Goal: Task Accomplishment & Management: Manage account settings

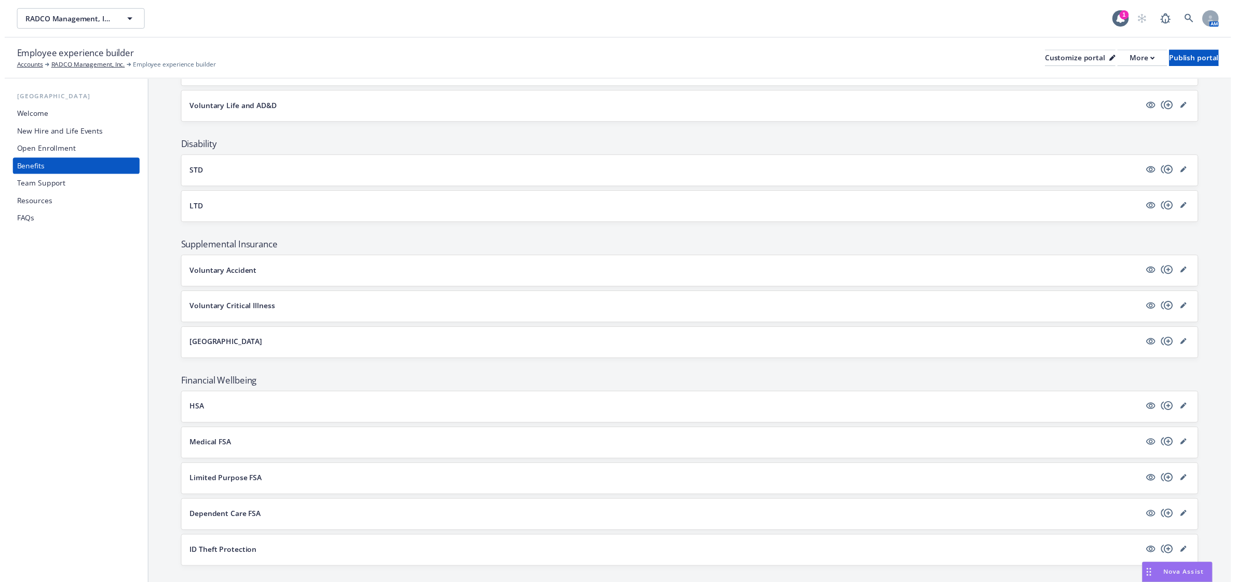
scroll to position [454, 0]
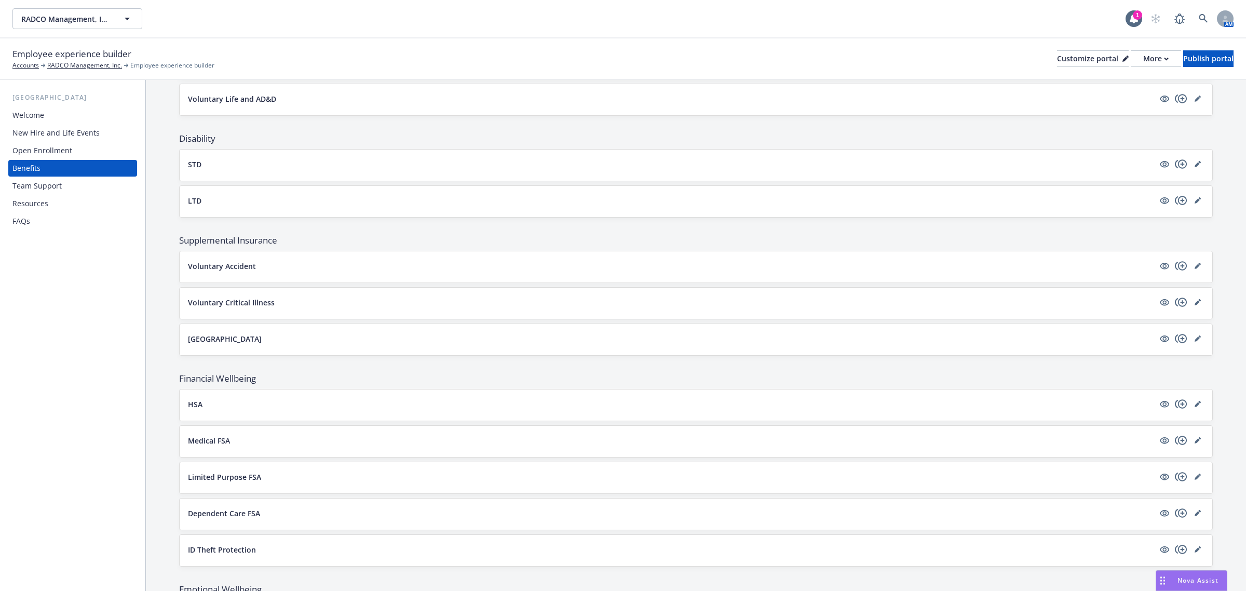
click at [375, 263] on button "Voluntary Accident" at bounding box center [671, 266] width 966 height 11
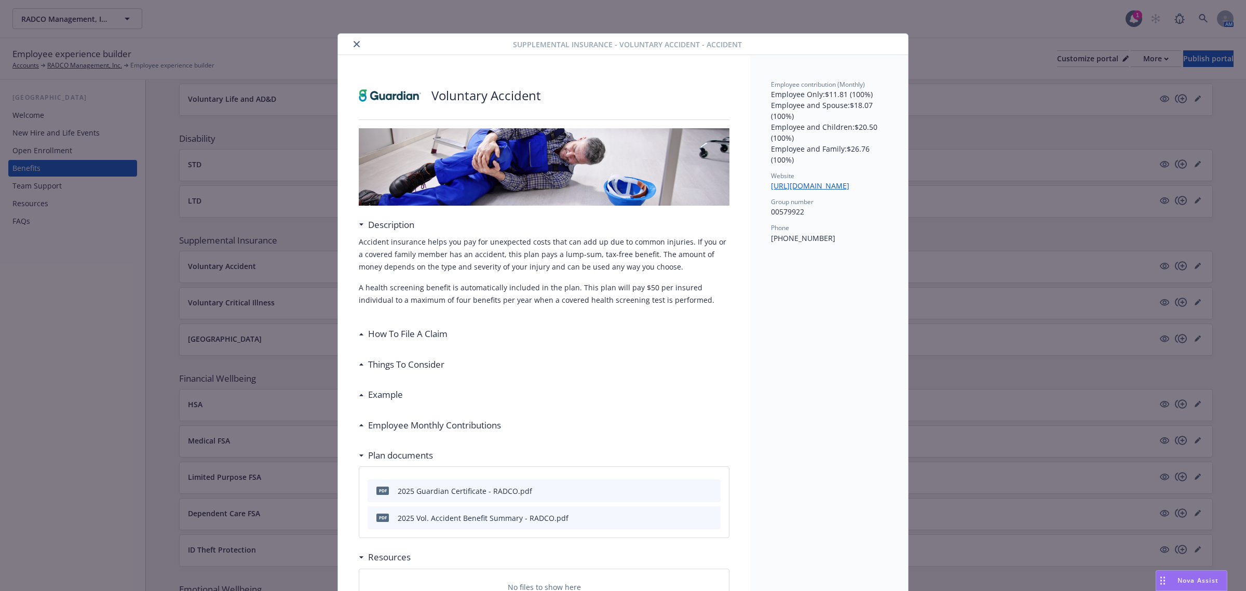
click at [354, 44] on icon "close" at bounding box center [357, 44] width 6 height 6
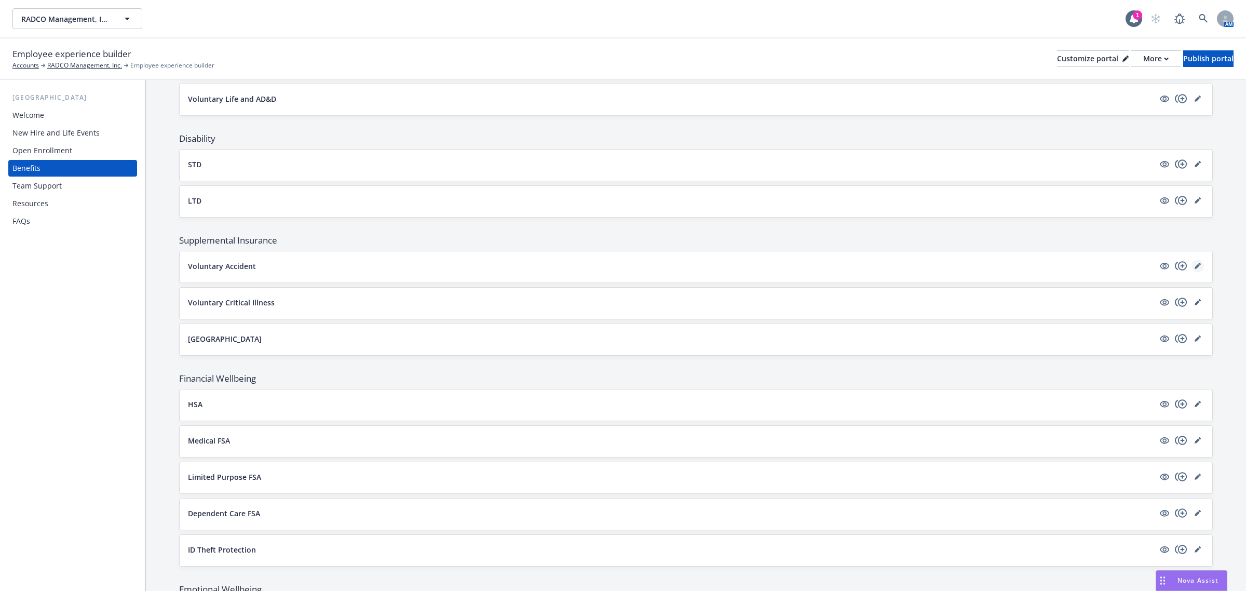
click at [1192, 272] on link "editPencil" at bounding box center [1198, 266] width 12 height 12
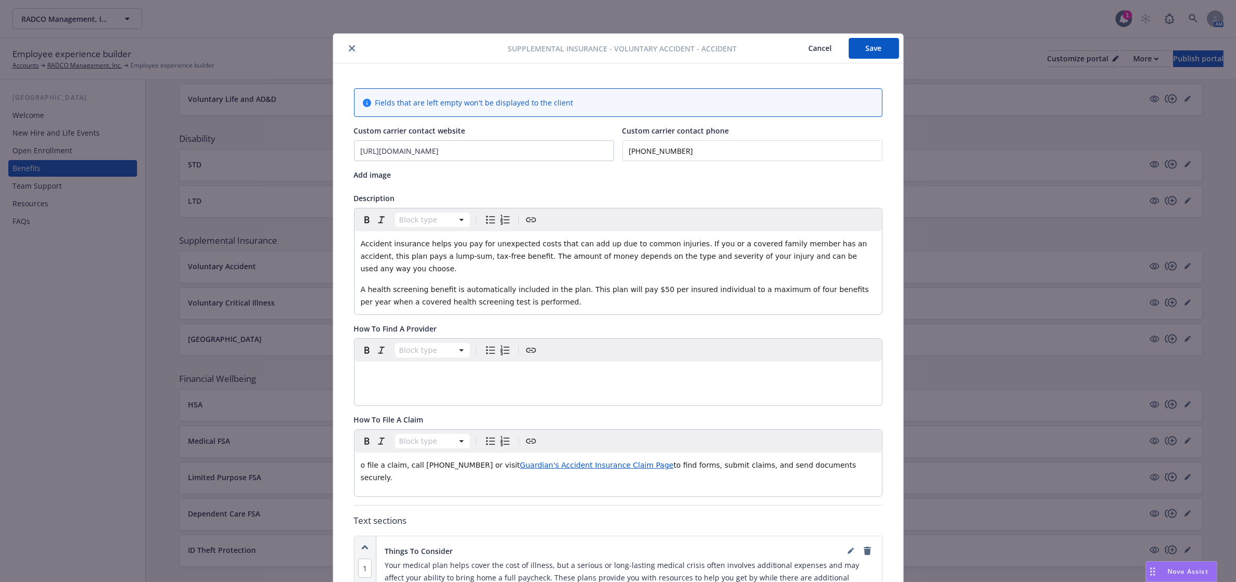
scroll to position [31, 0]
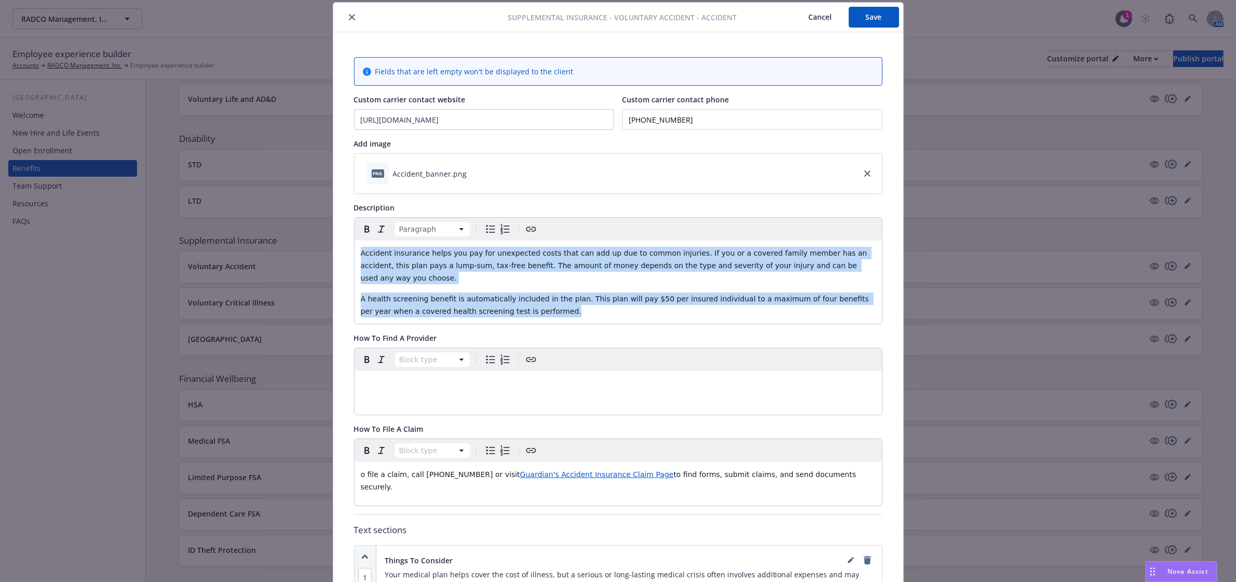
drag, startPoint x: 502, startPoint y: 299, endPoint x: 279, endPoint y: 231, distance: 232.4
click at [279, 231] on div "Supplemental Insurance - Voluntary Accident - Accident Cancel Save Fields that …" at bounding box center [618, 291] width 1236 height 582
copy div "Accident insurance helps you pay for unexpected costs that can add up due to co…"
click at [1198, 569] on span "Nova Assist" at bounding box center [1188, 570] width 41 height 9
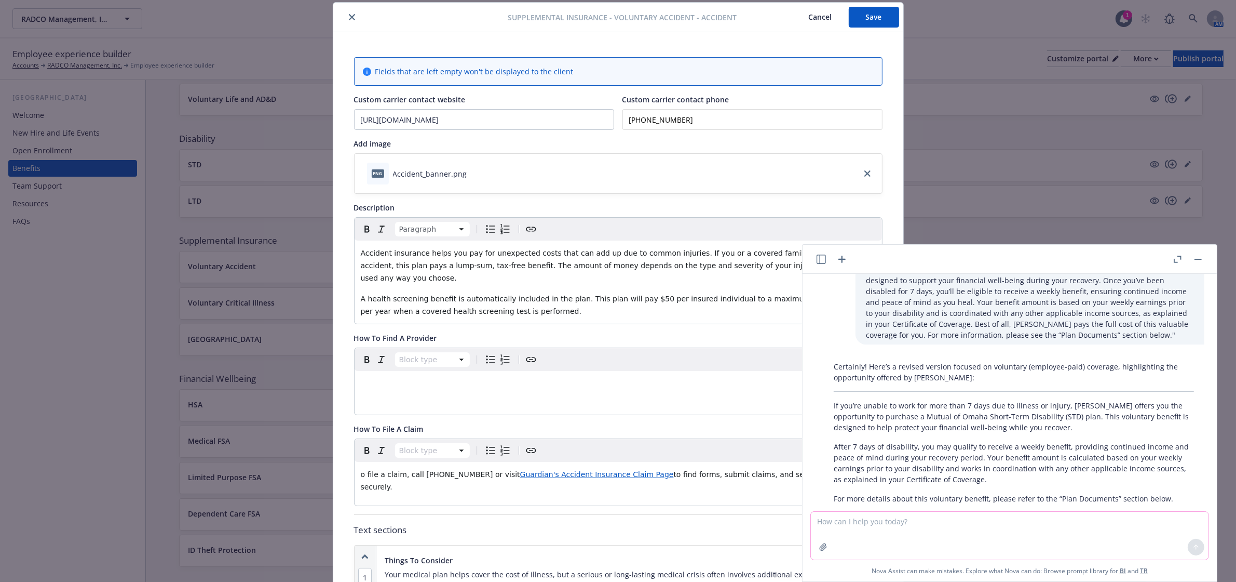
click at [1023, 528] on textarea at bounding box center [1010, 535] width 398 height 48
paste textarea "Accident insurance helps you pay for unexpected costs that can add up due to co…"
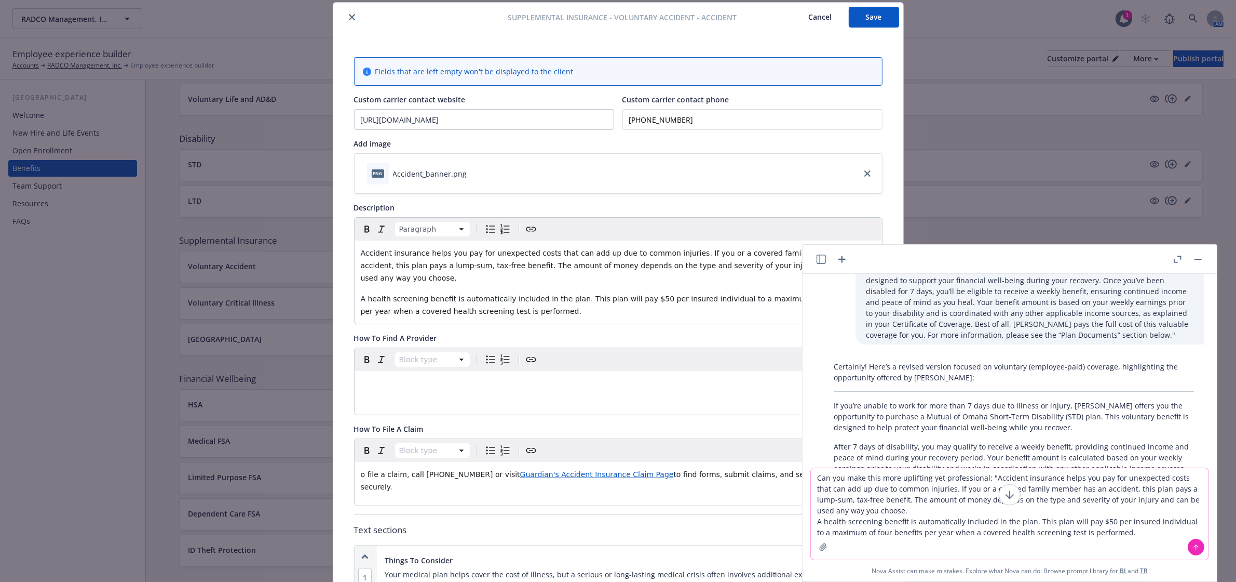
type textarea "Can you make this more uplifting yet professional: "Accident insurance helps yo…"
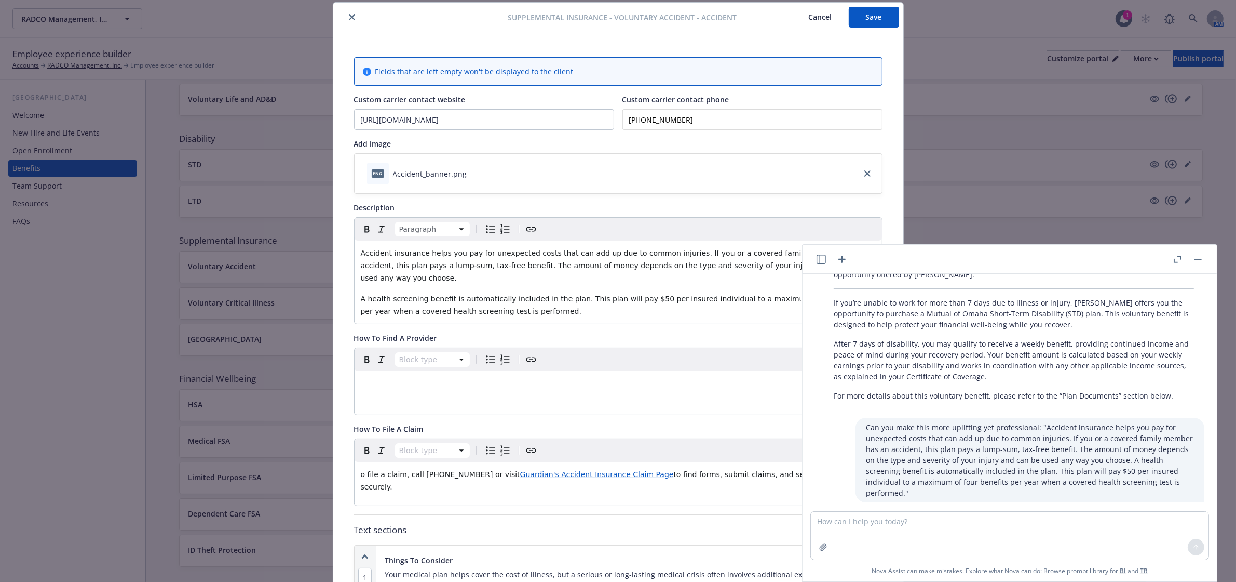
scroll to position [1499, 0]
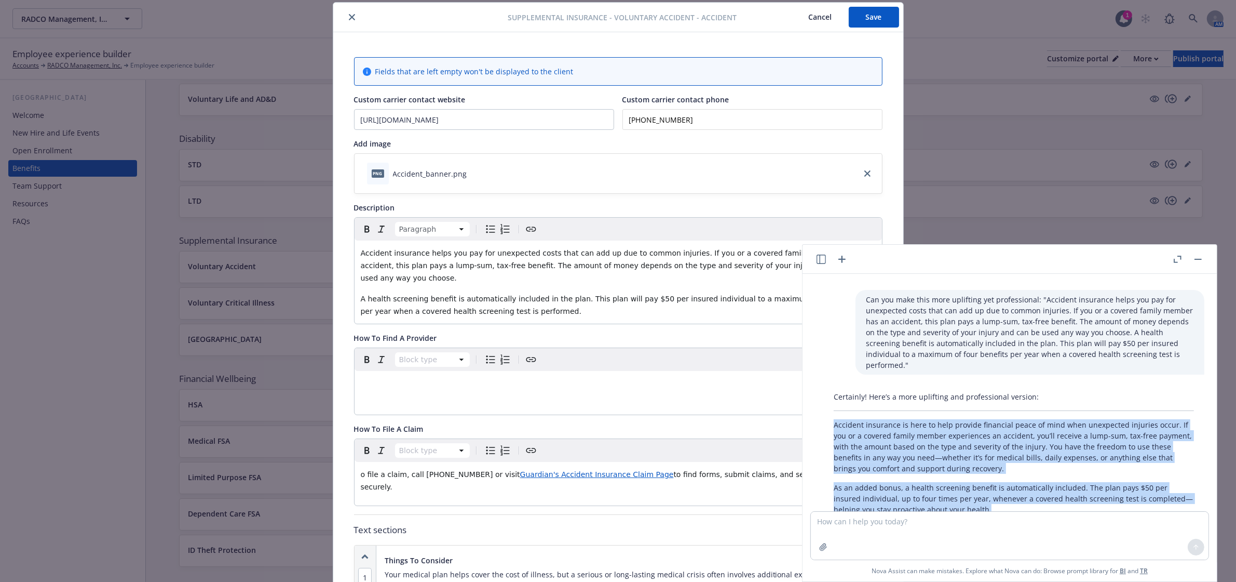
drag, startPoint x: 961, startPoint y: 481, endPoint x: 821, endPoint y: 390, distance: 166.6
click at [821, 390] on div "Certainly! Here’s a more uplifting and professional version: Accident insurance…" at bounding box center [1014, 453] width 398 height 132
copy div "Accident insurance is here to help provide financial peace of mind when unexpec…"
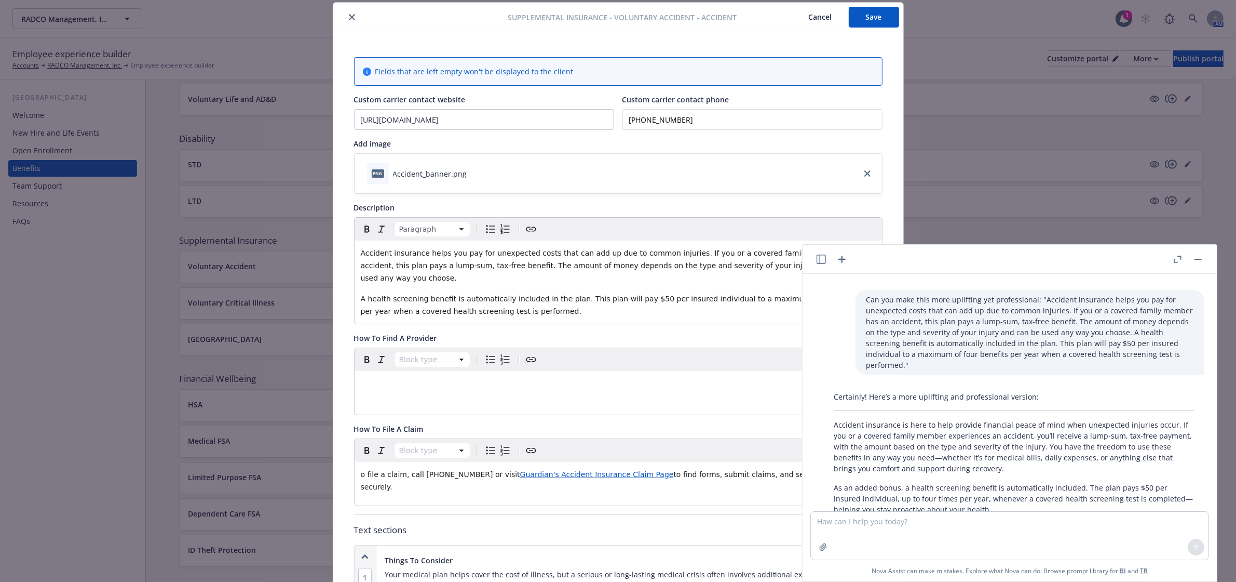
click at [463, 294] on span "A health screening benefit is automatically included in the plan. This plan wil…" at bounding box center [616, 304] width 511 height 21
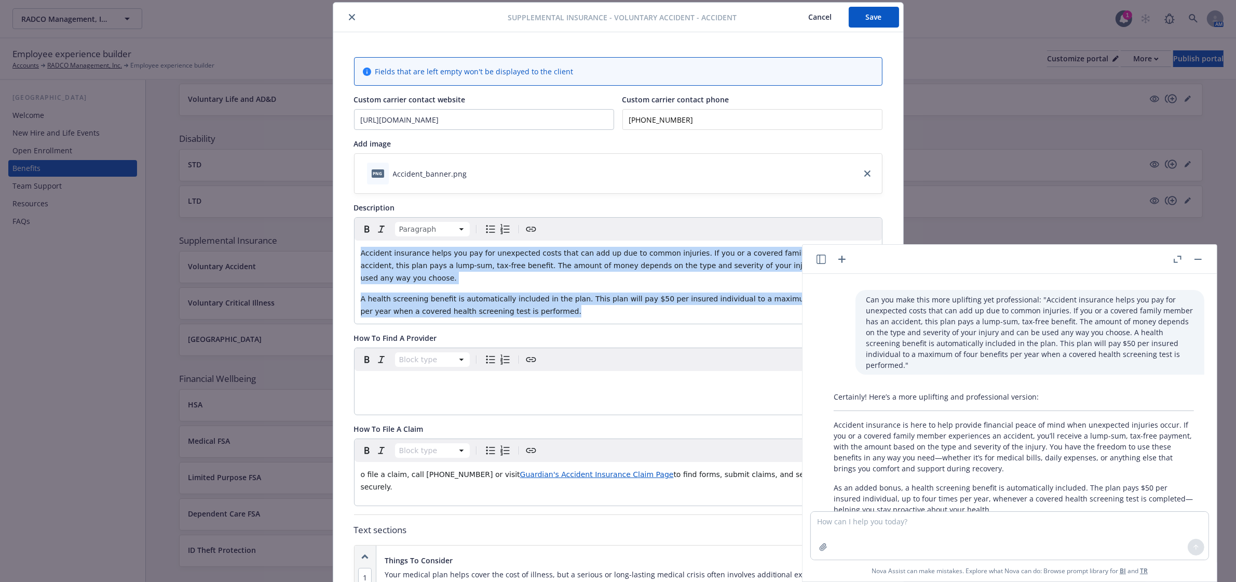
drag, startPoint x: 523, startPoint y: 301, endPoint x: 353, endPoint y: 240, distance: 181.0
click at [355, 240] on div "Paragraph Accident insurance helps you pay for unexpected costs that can add up…" at bounding box center [619, 271] width 528 height 106
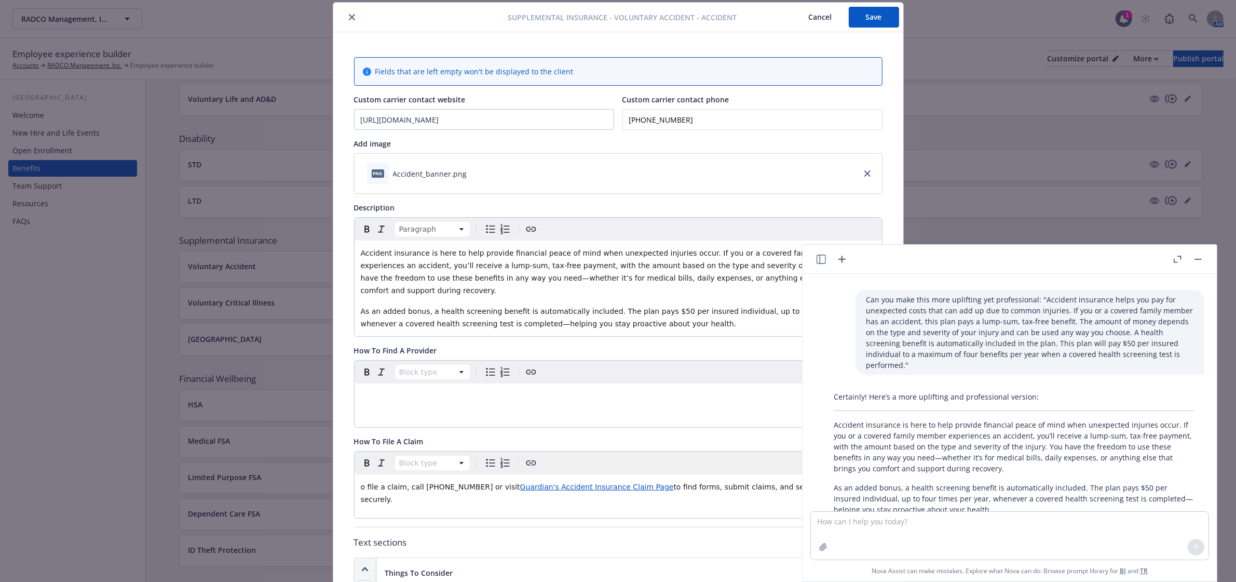
click at [1195, 258] on button "button" at bounding box center [1198, 259] width 12 height 12
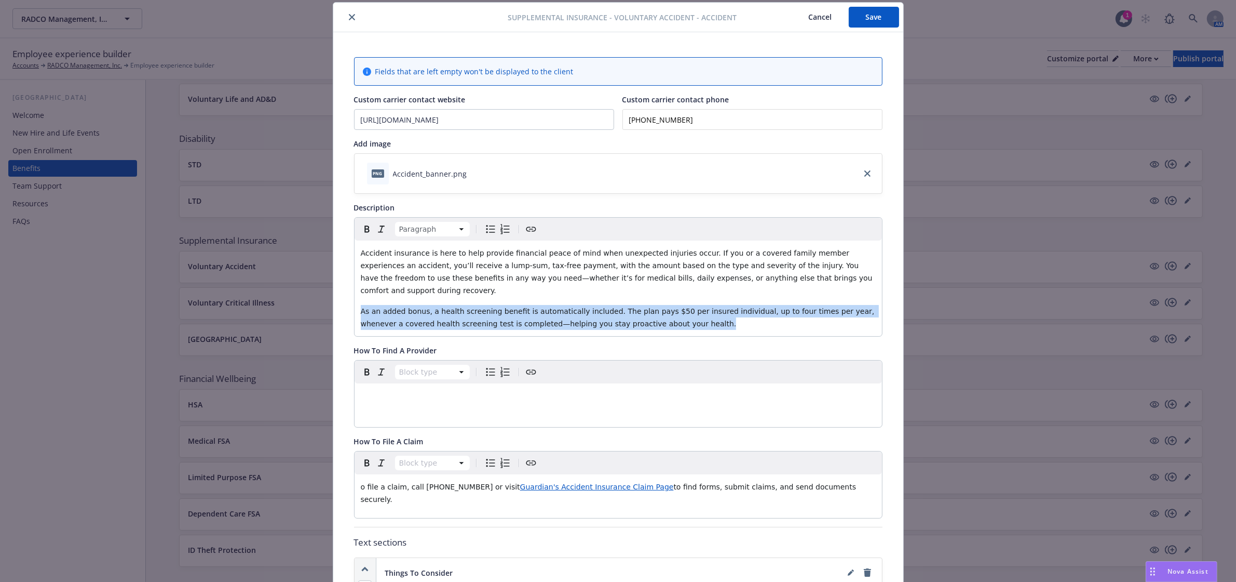
drag, startPoint x: 632, startPoint y: 315, endPoint x: 349, endPoint y: 300, distance: 283.4
click at [354, 300] on div "Paragraph Accident insurance is here to help provide financial peace of mind wh…" at bounding box center [618, 276] width 529 height 119
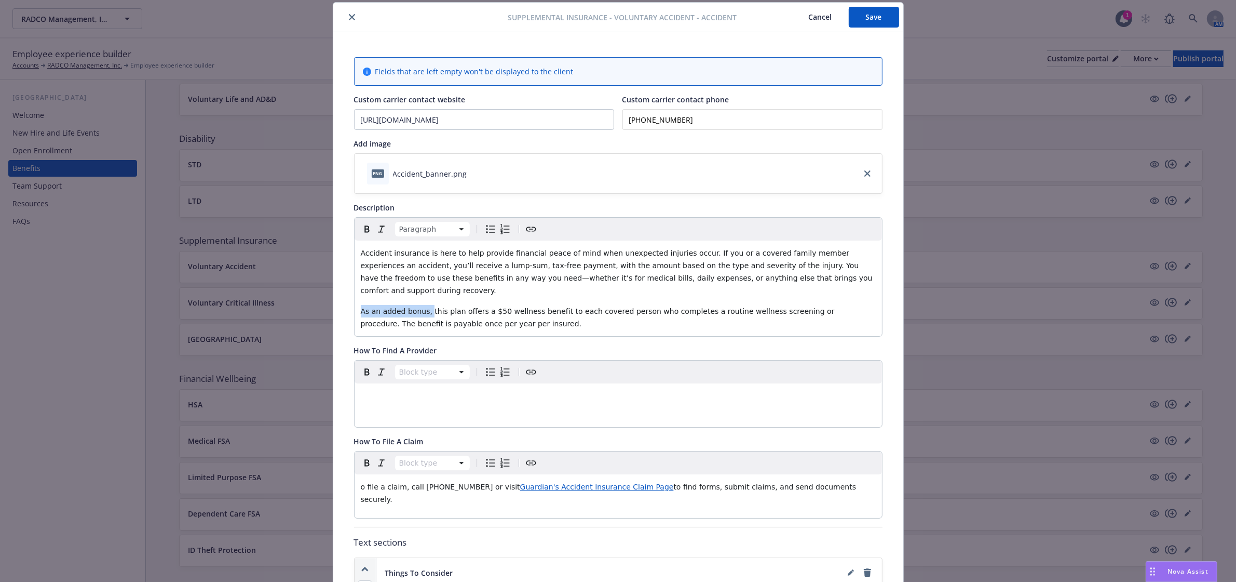
drag, startPoint x: 421, startPoint y: 298, endPoint x: 349, endPoint y: 300, distance: 71.7
click at [354, 300] on div "Paragraph Accident insurance is here to help provide financial peace of mind wh…" at bounding box center [618, 276] width 529 height 119
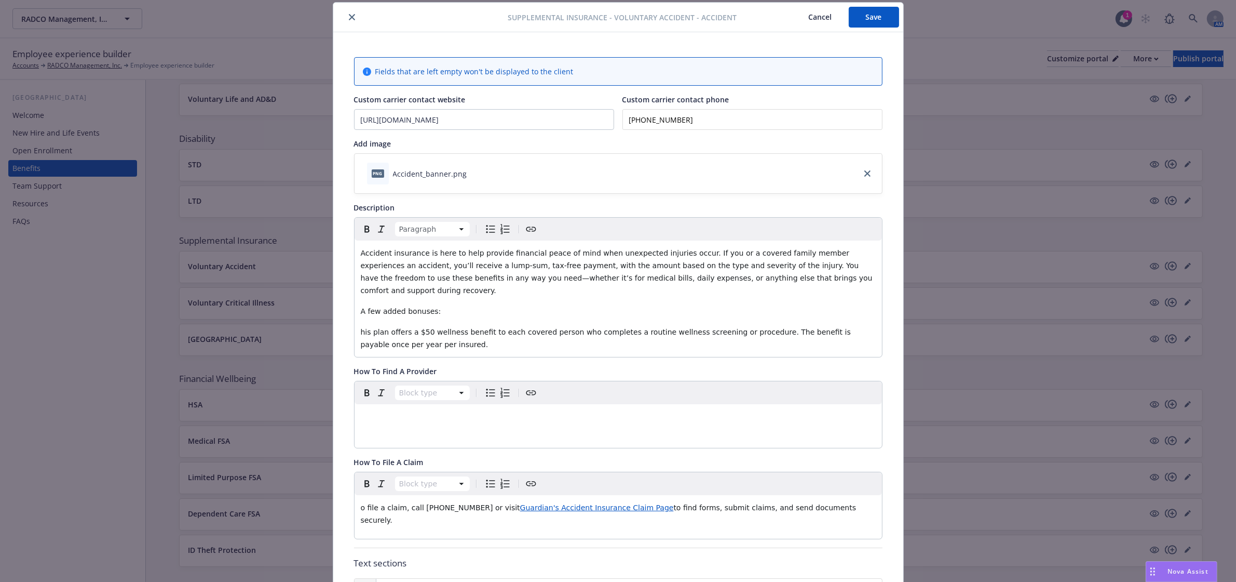
click at [487, 222] on button "Bulleted list" at bounding box center [490, 229] width 15 height 15
drag, startPoint x: 434, startPoint y: 325, endPoint x: 370, endPoint y: 319, distance: 63.6
click at [375, 328] on span "$50 Wellness Benefit - This plan offers a $50 wellness benefit to each covered …" at bounding box center [619, 338] width 488 height 21
click at [361, 227] on icon "button" at bounding box center [367, 229] width 12 height 12
drag, startPoint x: 372, startPoint y: 298, endPoint x: 350, endPoint y: 298, distance: 21.8
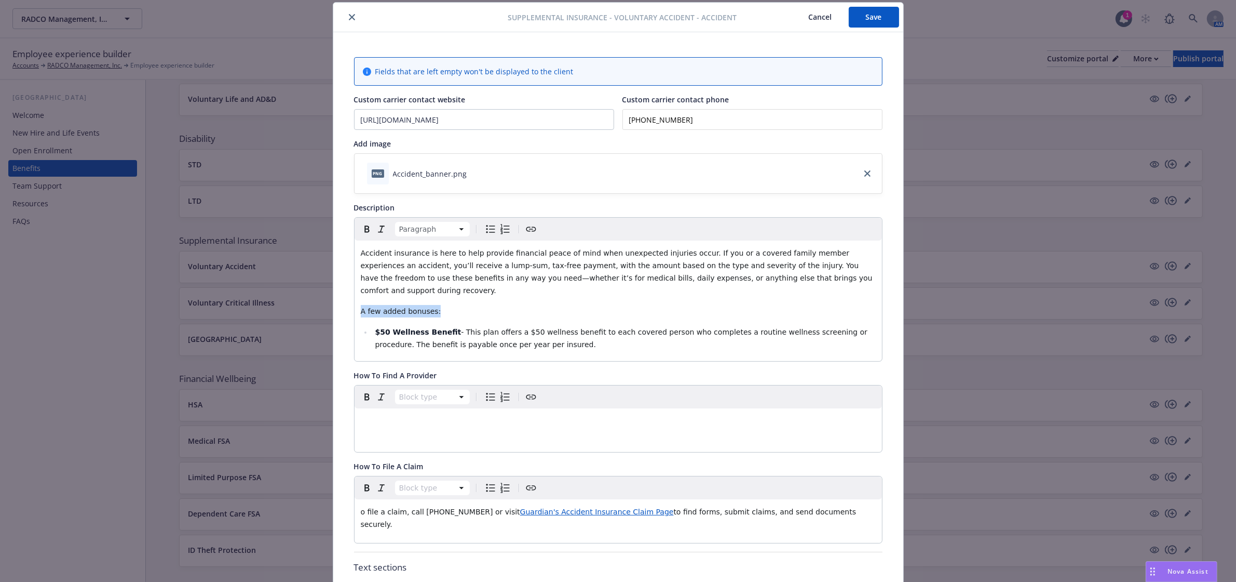
click at [355, 298] on div "Accident insurance is here to help provide financial peace of mind when unexpec…" at bounding box center [619, 300] width 528 height 120
click at [361, 231] on icon "button" at bounding box center [367, 229] width 12 height 12
click at [520, 332] on li "$50 Wellness Benefit - This plan offers a $50 wellness benefit to each covered …" at bounding box center [624, 338] width 504 height 25
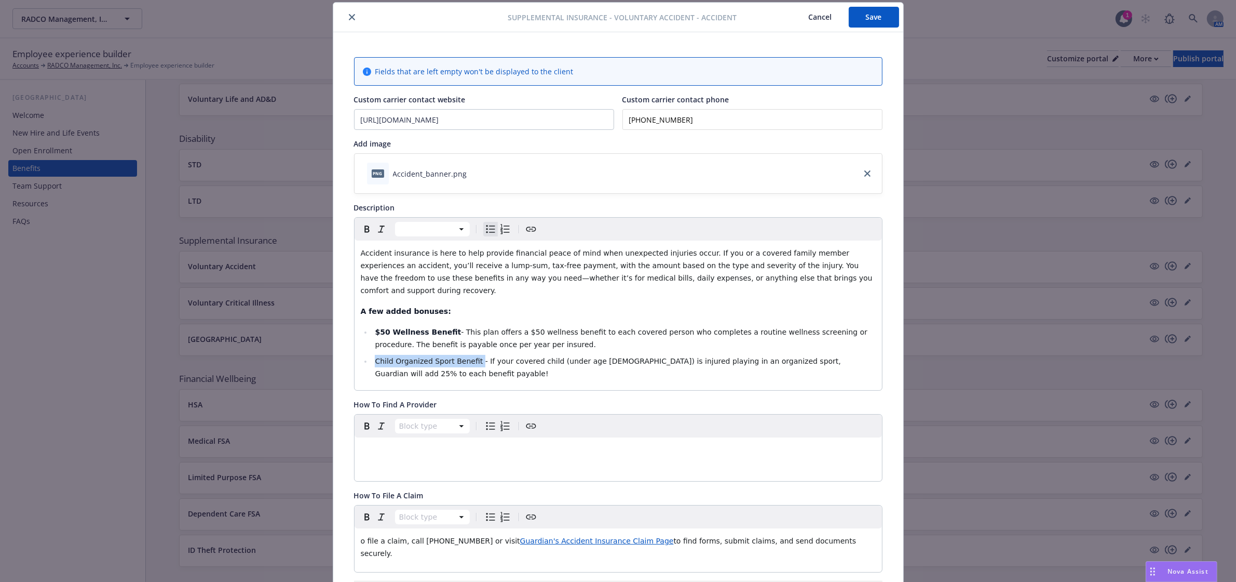
drag, startPoint x: 467, startPoint y: 344, endPoint x: 371, endPoint y: 349, distance: 96.2
click at [375, 357] on span "Child Organized Sport Benefit - If your covered child (under age [DEMOGRAPHIC_D…" at bounding box center [609, 367] width 468 height 21
click at [362, 234] on icon "button" at bounding box center [367, 229] width 12 height 12
click at [516, 375] on div "Accident insurance is here to help provide financial peace of mind when unexpec…" at bounding box center [619, 315] width 528 height 150
click at [870, 23] on button "Save" at bounding box center [874, 17] width 50 height 21
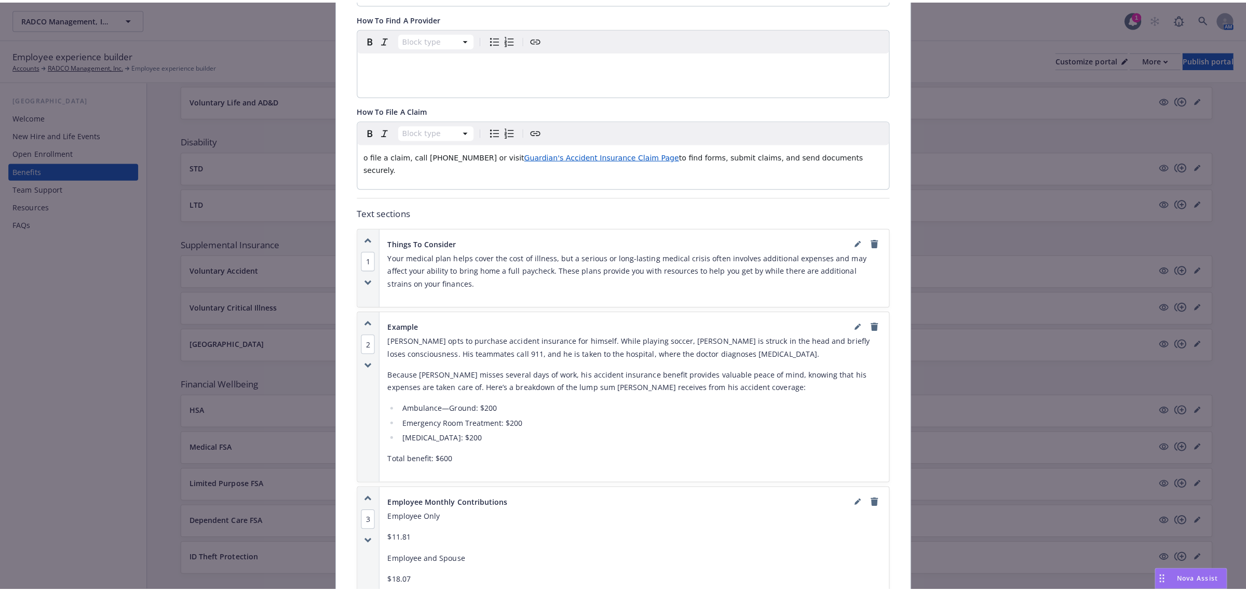
scroll to position [483, 0]
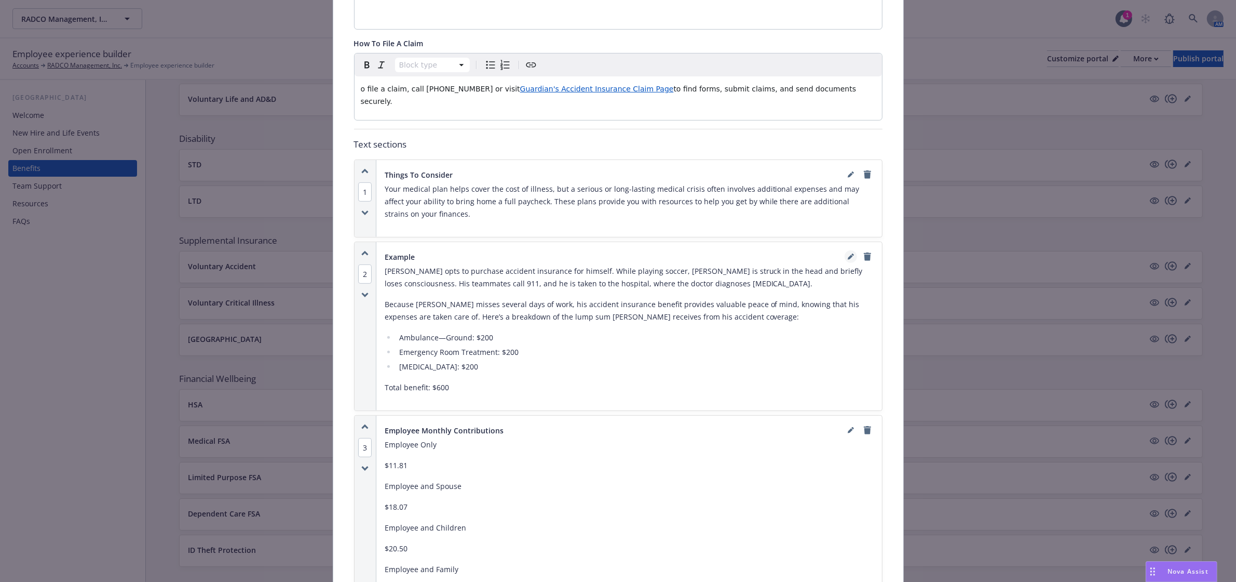
click at [848, 253] on icon "editPencil" at bounding box center [851, 256] width 6 height 6
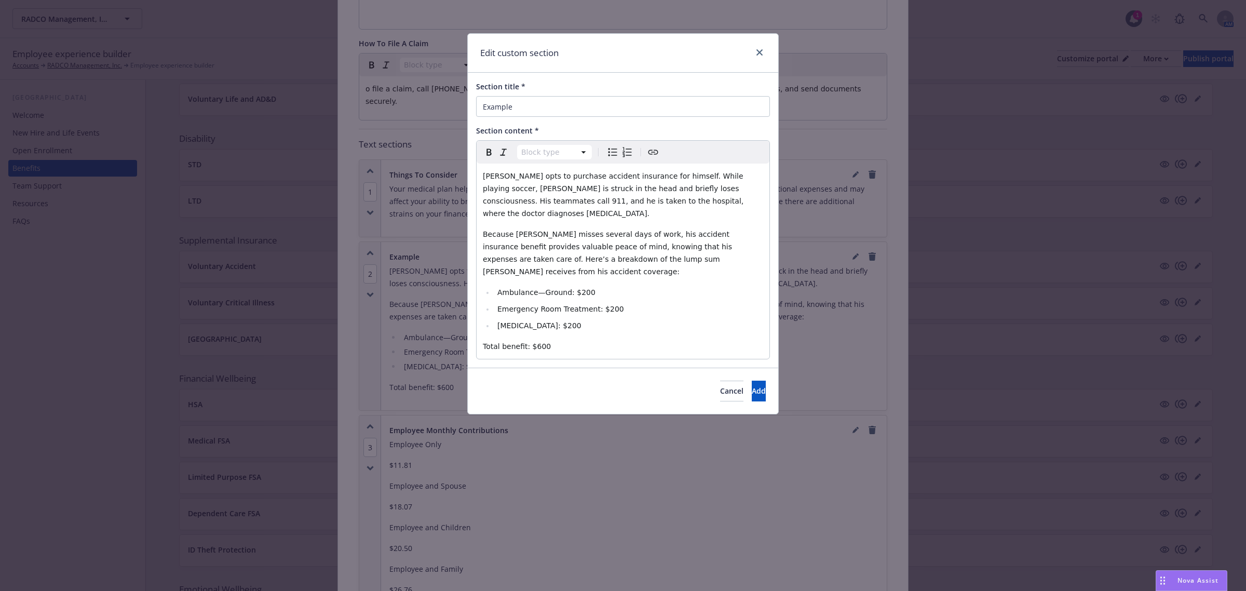
select select "paragraph"
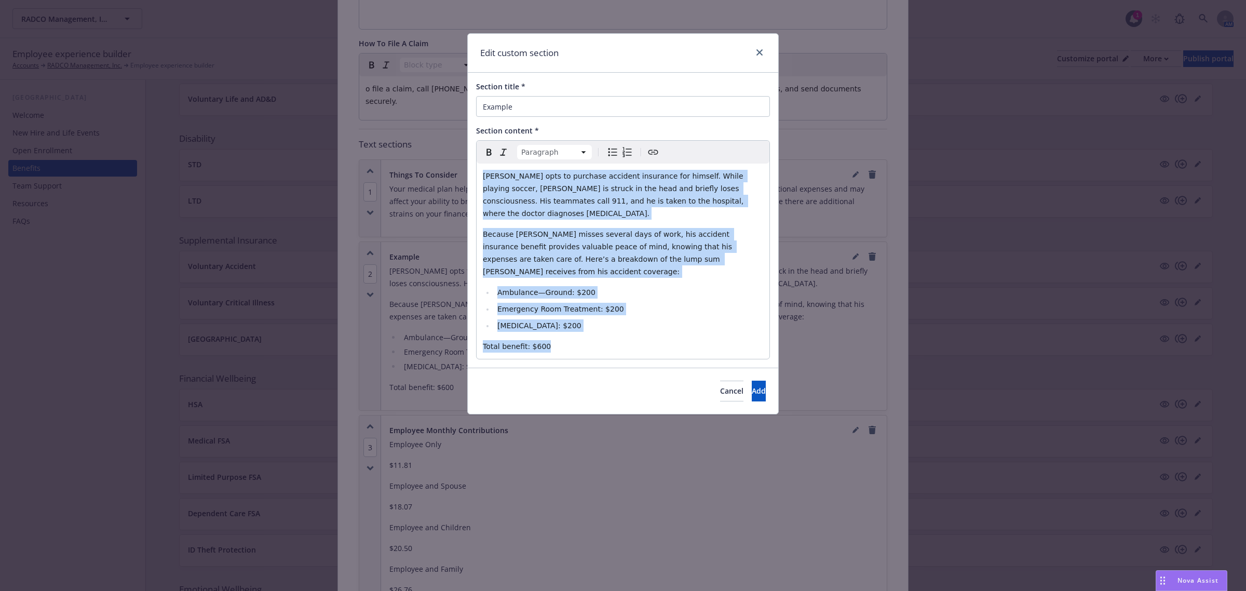
drag, startPoint x: 565, startPoint y: 322, endPoint x: 458, endPoint y: 173, distance: 183.6
click at [458, 173] on div "Edit custom section Section title * Example Section content * Paragraph Paragra…" at bounding box center [623, 295] width 1246 height 591
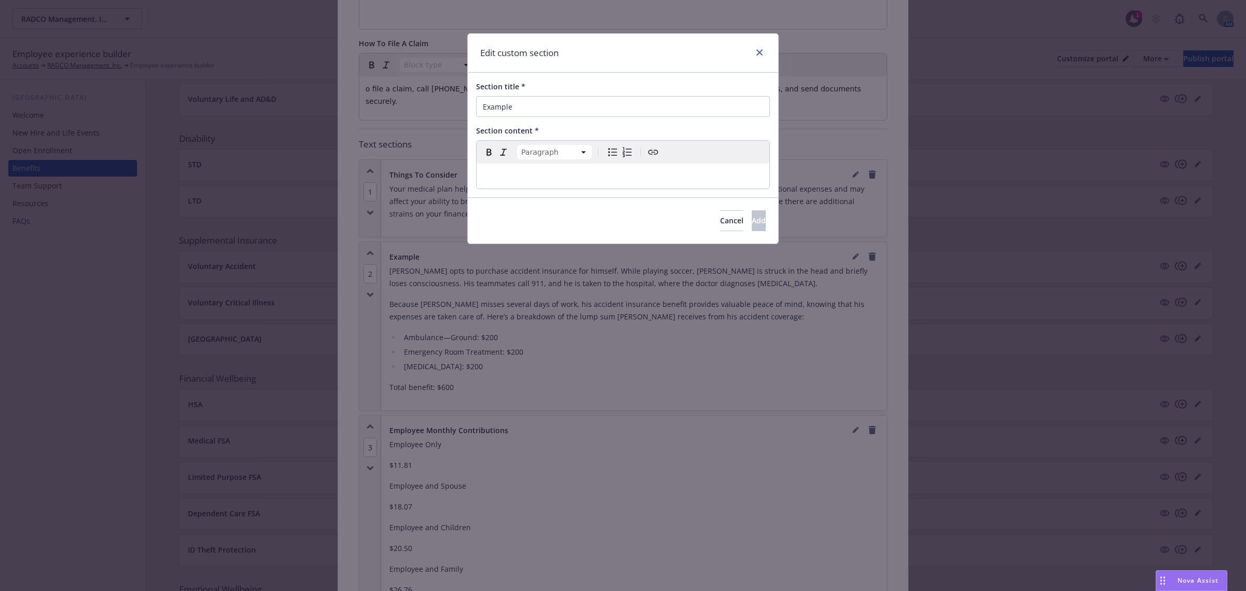
click at [1163, 574] on div "Drag to move" at bounding box center [1162, 581] width 13 height 20
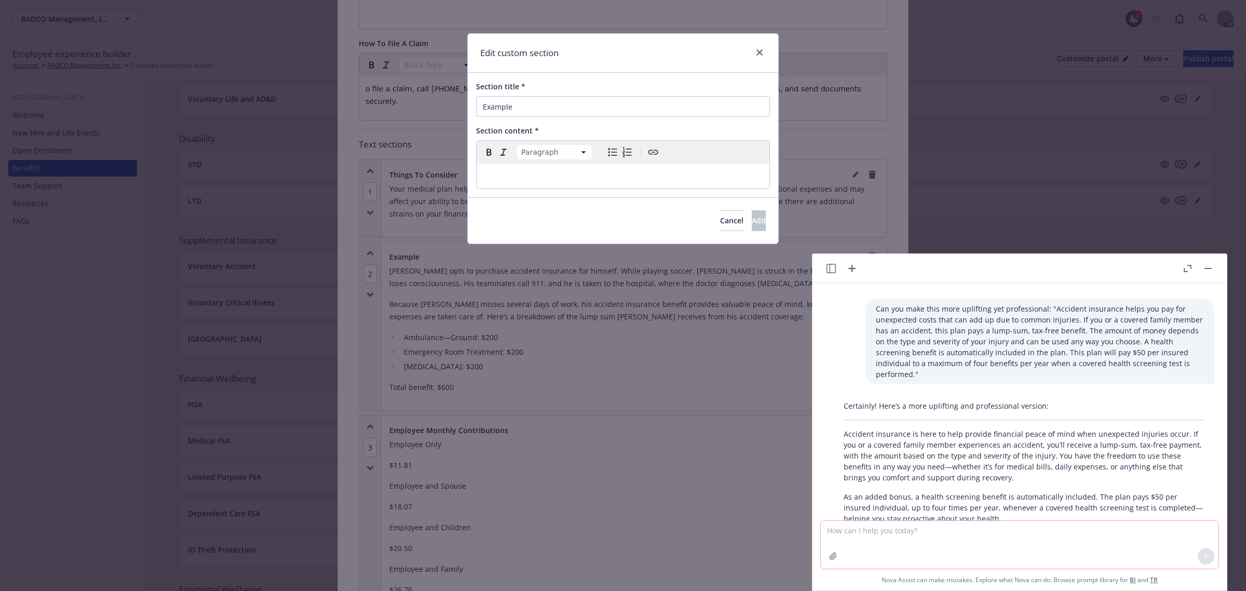
click at [959, 538] on textarea at bounding box center [1020, 545] width 398 height 48
paste textarea "EXAMPLE: Emergency Room Visit $200 X-Ray of Leg $40 Fractured [MEDICAL_DATA] $1…"
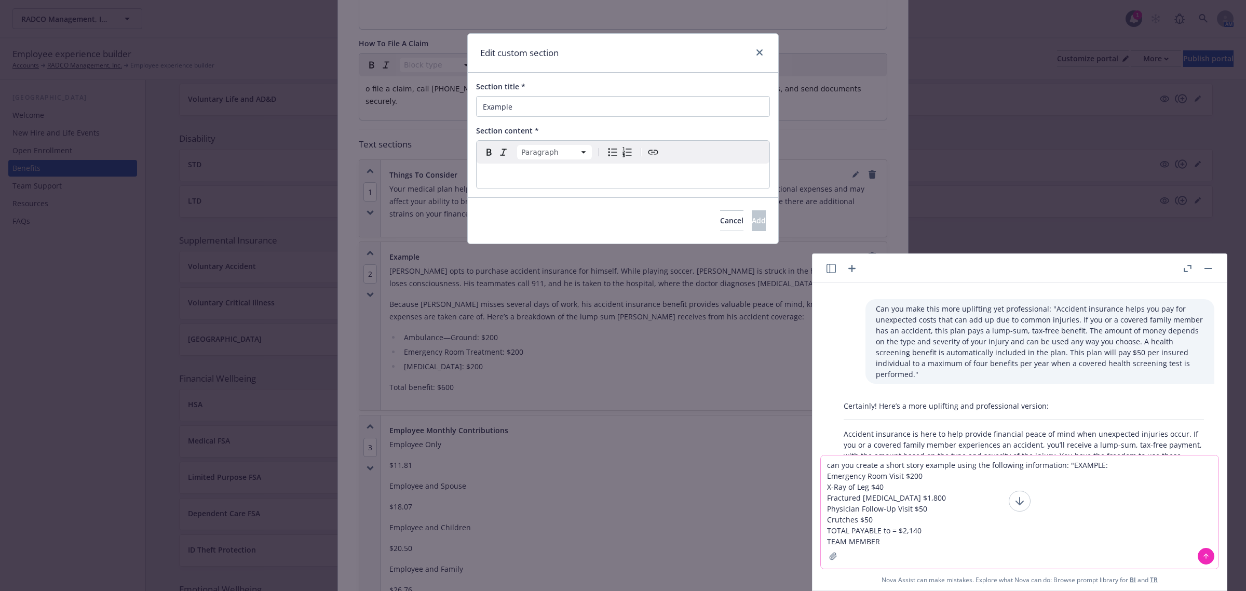
type textarea "can you create a short story example using the following information: "EXAMPLE:…"
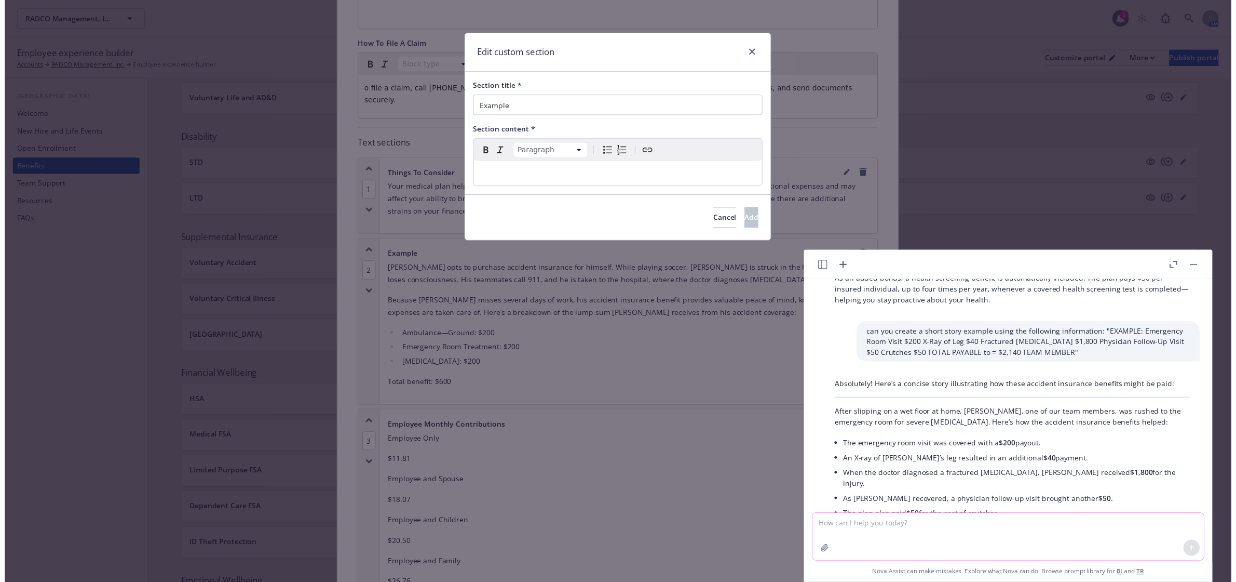
scroll to position [1737, 0]
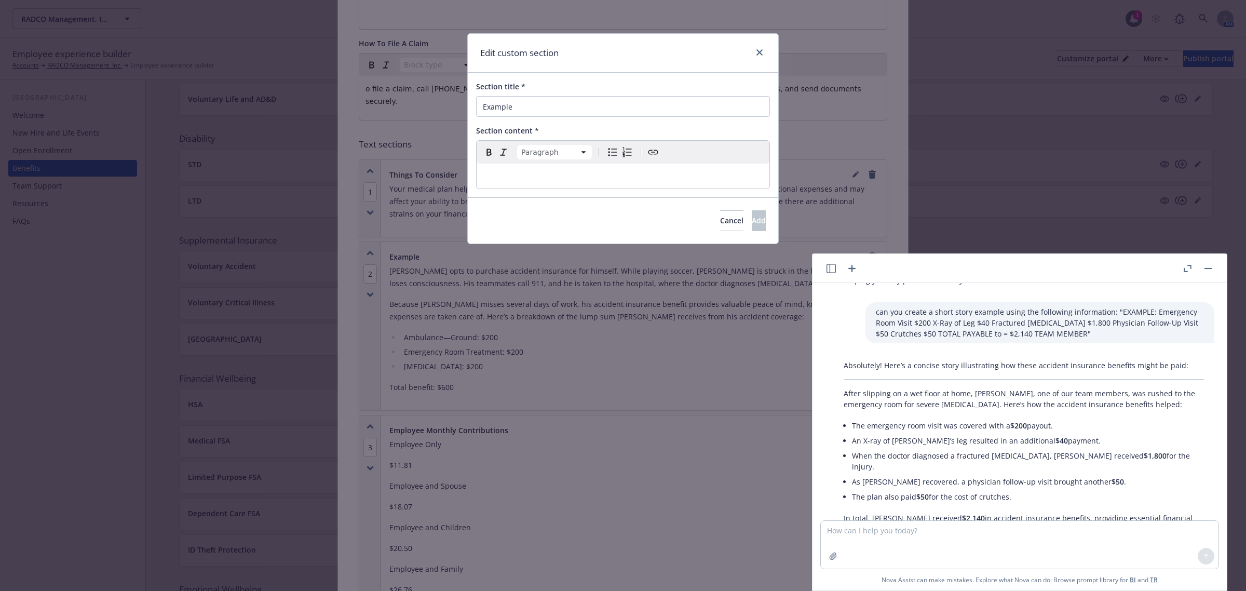
drag, startPoint x: 911, startPoint y: 486, endPoint x: 838, endPoint y: 365, distance: 141.7
click at [838, 365] on div "Absolutely! Here’s a concise story illustrating how these accident insurance be…" at bounding box center [1023, 447] width 381 height 183
copy div "After slipping on a wet floor at home, [PERSON_NAME], one of our team members, …"
click at [552, 171] on p "editable markdown" at bounding box center [623, 176] width 280 height 12
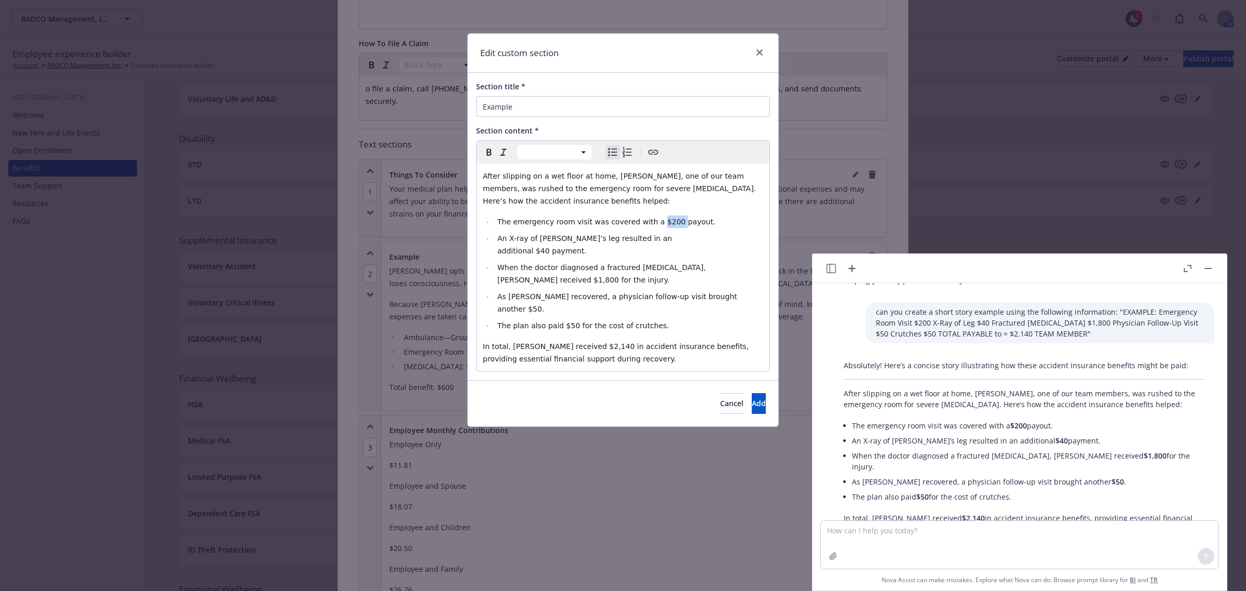
drag, startPoint x: 646, startPoint y: 222, endPoint x: 664, endPoint y: 222, distance: 17.1
click at [664, 222] on span "The emergency room visit was covered with a $200 payout." at bounding box center [606, 222] width 218 height 8
click at [487, 151] on icon "button" at bounding box center [489, 152] width 12 height 12
drag, startPoint x: 665, startPoint y: 237, endPoint x: 653, endPoint y: 239, distance: 12.0
click at [653, 239] on span "An X-ray of [PERSON_NAME]’s leg resulted in an additional $40 payment." at bounding box center [585, 244] width 177 height 21
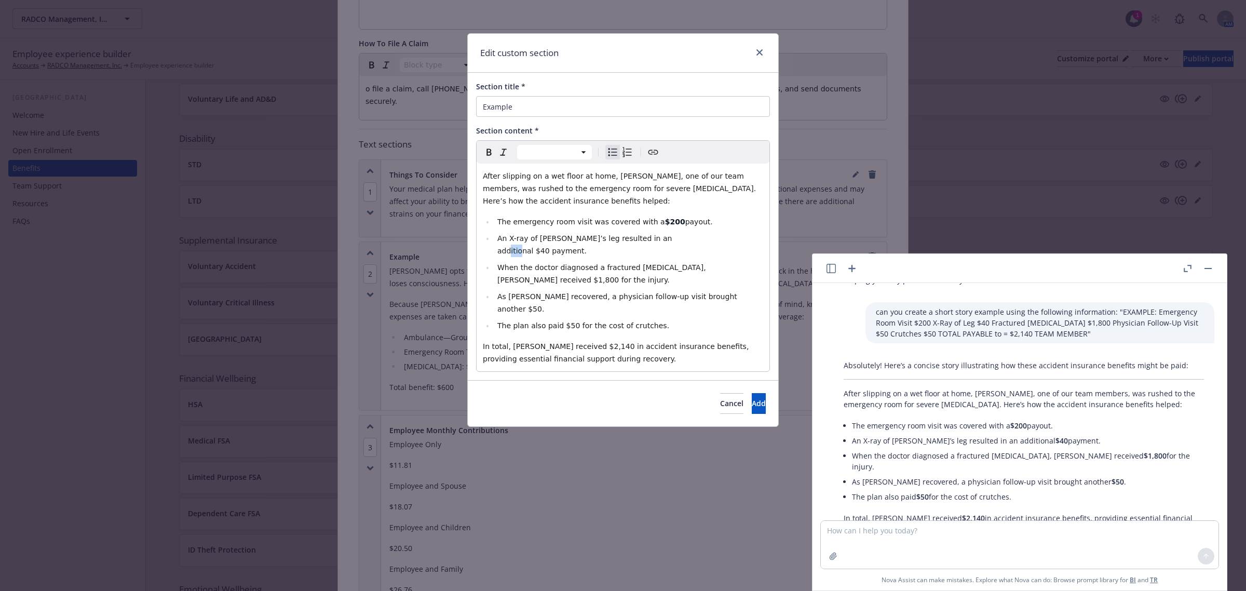
click at [491, 152] on icon "button" at bounding box center [489, 152] width 5 height 7
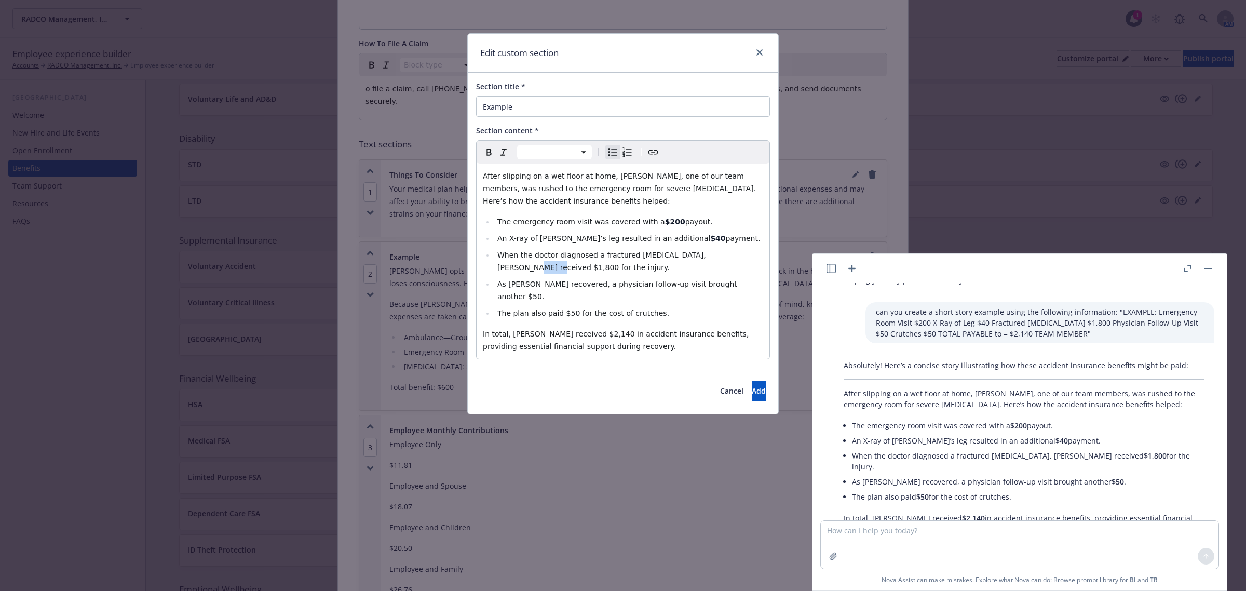
drag, startPoint x: 730, startPoint y: 254, endPoint x: 708, endPoint y: 254, distance: 22.3
click at [708, 254] on span "When the doctor diagnosed a fractured [MEDICAL_DATA], [PERSON_NAME] received $1…" at bounding box center [602, 261] width 211 height 21
click at [488, 151] on icon "button" at bounding box center [489, 152] width 12 height 12
drag, startPoint x: 718, startPoint y: 285, endPoint x: 702, endPoint y: 285, distance: 15.6
click at [702, 285] on li "As [PERSON_NAME] recovered, a physician follow-up visit brought another $50." at bounding box center [628, 290] width 269 height 25
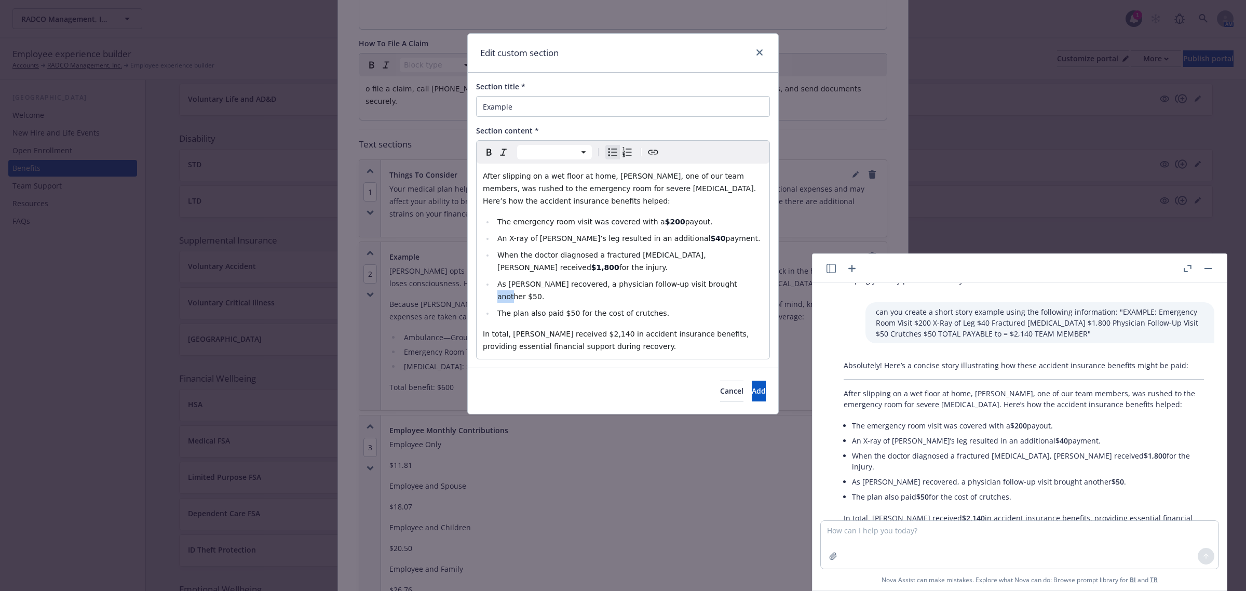
click at [486, 151] on icon "button" at bounding box center [489, 152] width 12 height 12
drag, startPoint x: 570, startPoint y: 300, endPoint x: 559, endPoint y: 299, distance: 10.9
click at [559, 309] on span "The plan also paid $50 for the cost of crutches." at bounding box center [583, 313] width 172 height 8
click at [489, 152] on icon "button" at bounding box center [489, 152] width 12 height 12
select select "paragraph"
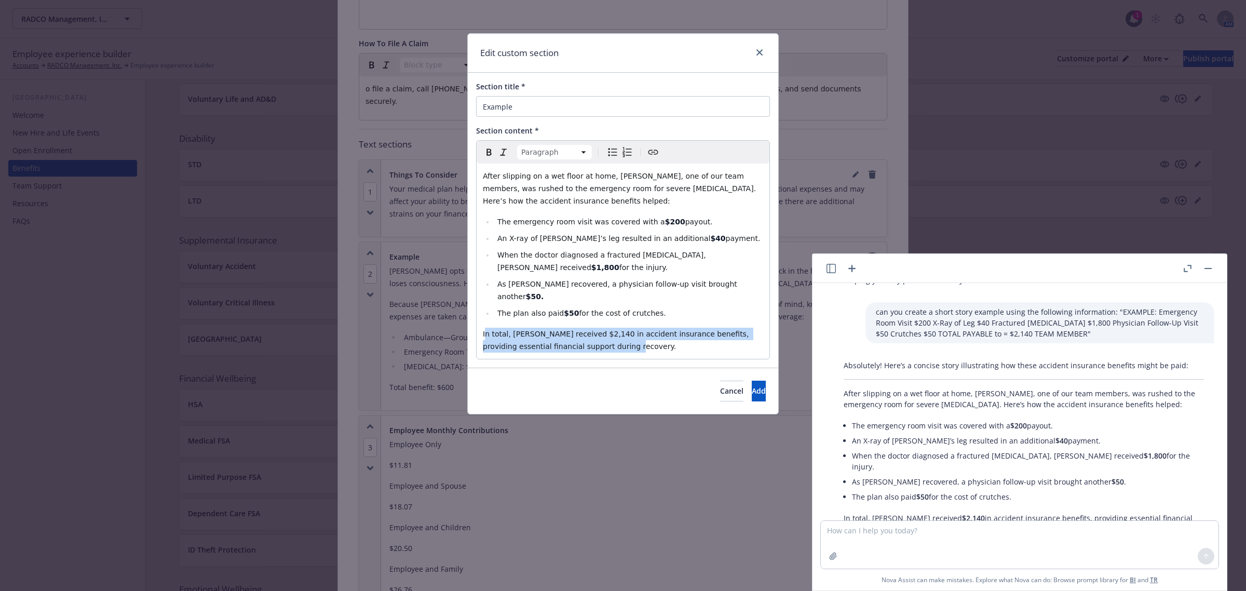
drag, startPoint x: 484, startPoint y: 321, endPoint x: 590, endPoint y: 328, distance: 106.1
click at [593, 343] on div "After slipping on a wet floor at home, [PERSON_NAME], one of our team members, …" at bounding box center [623, 261] width 293 height 195
click at [491, 152] on icon "button" at bounding box center [489, 152] width 12 height 12
click at [500, 152] on icon "button" at bounding box center [503, 152] width 12 height 12
click at [637, 343] on div "After slipping on a wet floor at home, [PERSON_NAME], one of our team members, …" at bounding box center [623, 261] width 293 height 195
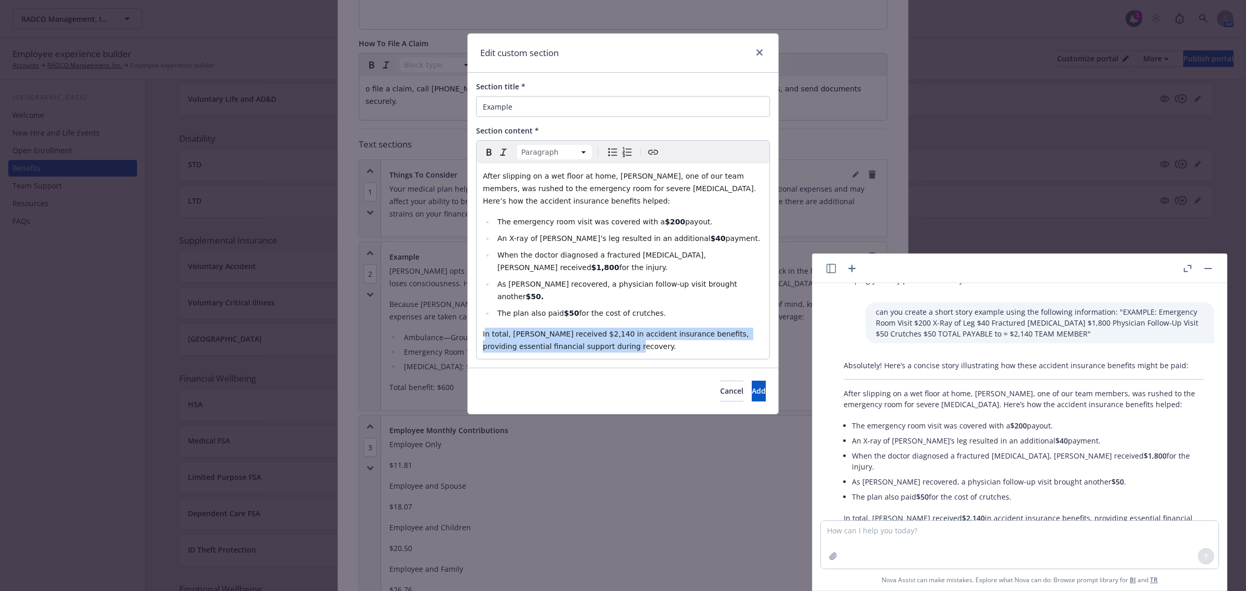
click at [578, 330] on span "In total, [PERSON_NAME] received $2,140 in accident insurance benefits, providi…" at bounding box center [617, 340] width 268 height 21
drag, startPoint x: 580, startPoint y: 320, endPoint x: 559, endPoint y: 318, distance: 20.9
click at [559, 330] on span "In total, [PERSON_NAME] received $2,140 in accident insurance benefits, providi…" at bounding box center [617, 340] width 268 height 21
click at [485, 155] on icon "button" at bounding box center [489, 152] width 12 height 12
click at [499, 152] on icon "button" at bounding box center [503, 152] width 12 height 12
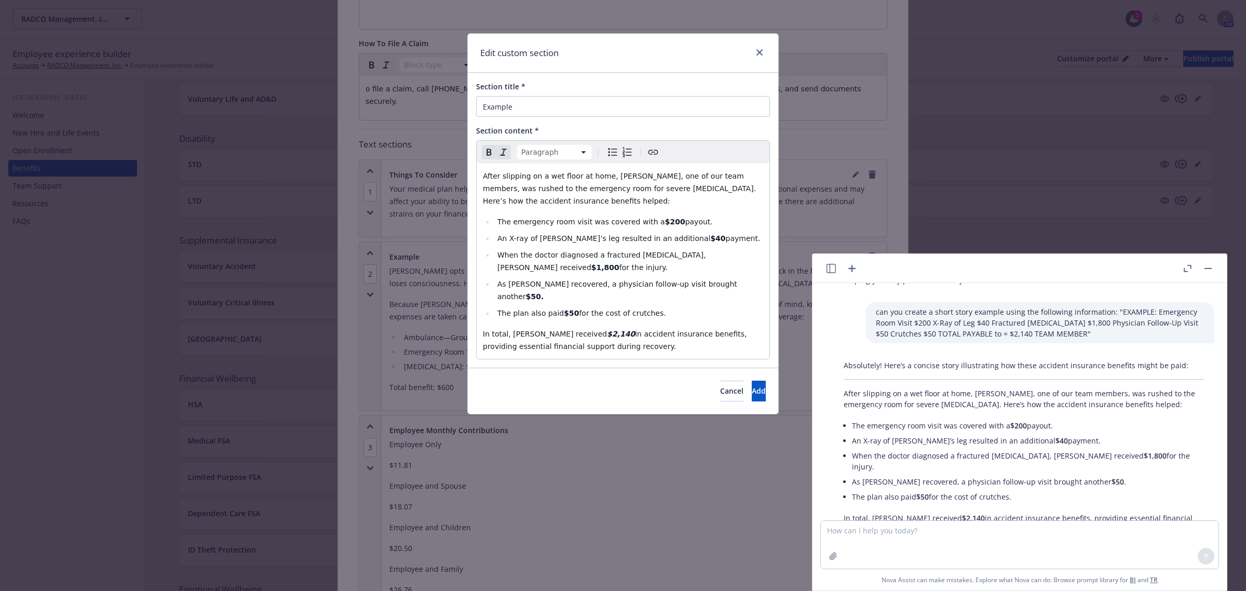
click at [632, 343] on div "After slipping on a wet floor at home, [PERSON_NAME], one of our team members, …" at bounding box center [623, 261] width 293 height 195
click at [752, 382] on button "Add" at bounding box center [759, 391] width 14 height 21
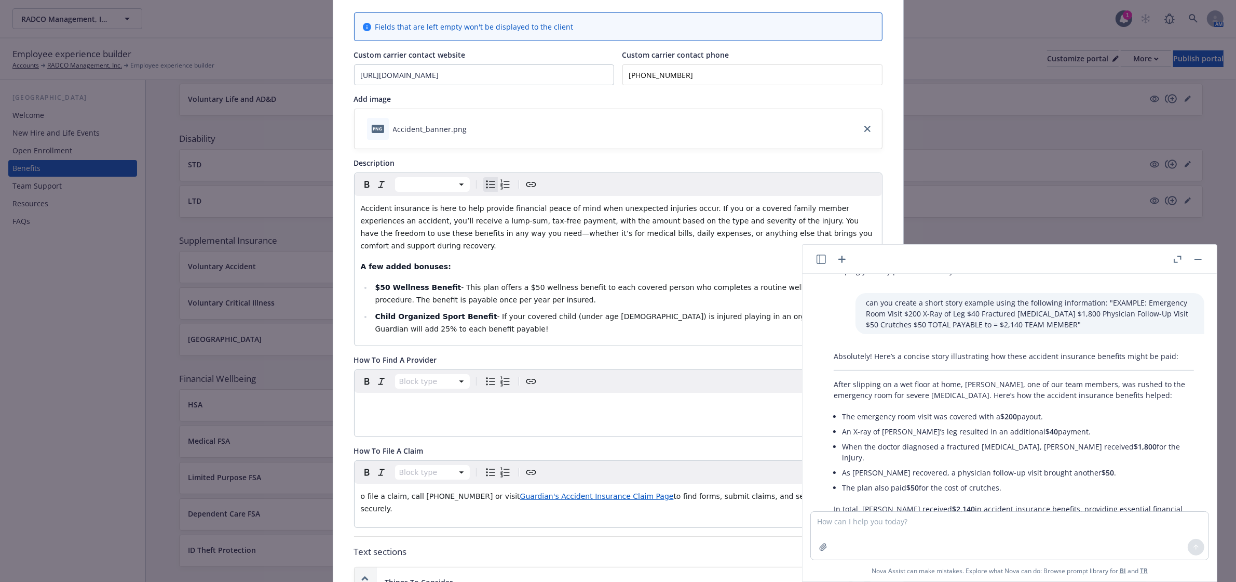
scroll to position [0, 0]
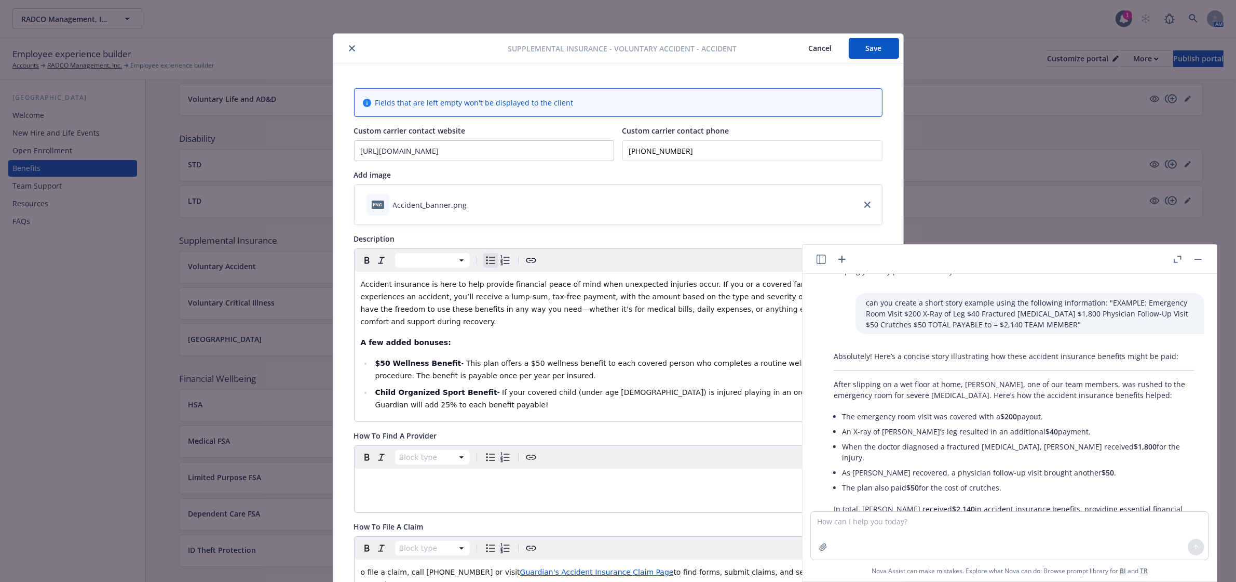
click at [868, 60] on div "Supplemental Insurance - Voluntary Accident - Accident Cancel Save" at bounding box center [618, 49] width 570 height 30
click at [868, 51] on button "Save" at bounding box center [874, 48] width 50 height 21
click at [1191, 261] on div at bounding box center [1187, 259] width 33 height 12
click at [1194, 260] on button "button" at bounding box center [1198, 259] width 12 height 12
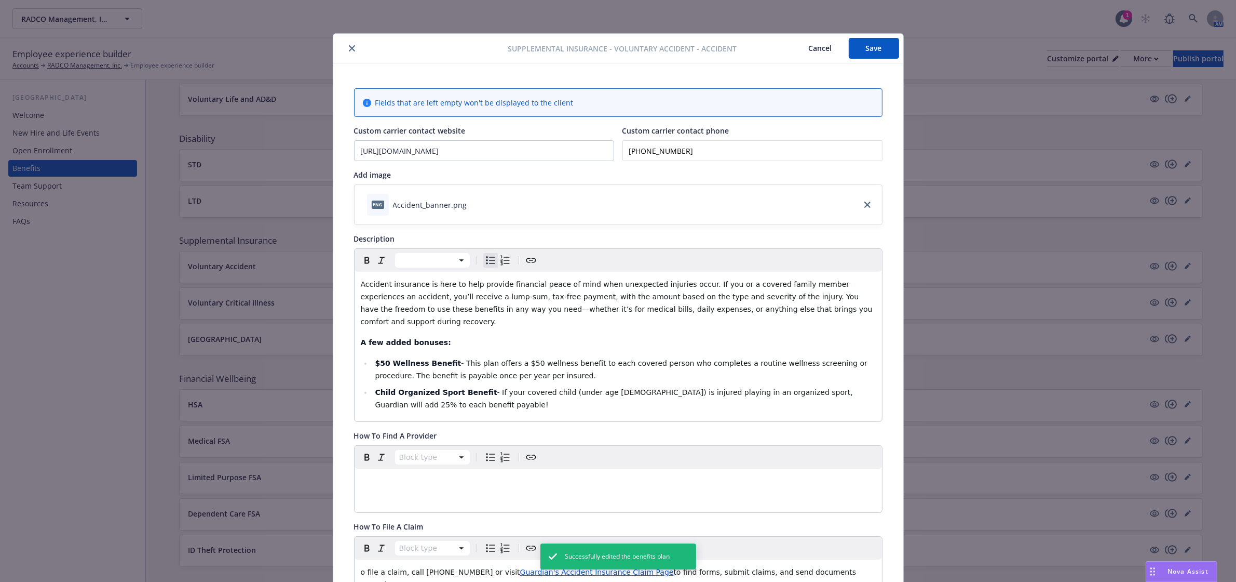
click at [862, 60] on div "Supplemental Insurance - Voluntary Accident - Accident Cancel Save" at bounding box center [618, 49] width 570 height 30
click at [849, 52] on button "Save" at bounding box center [874, 48] width 50 height 21
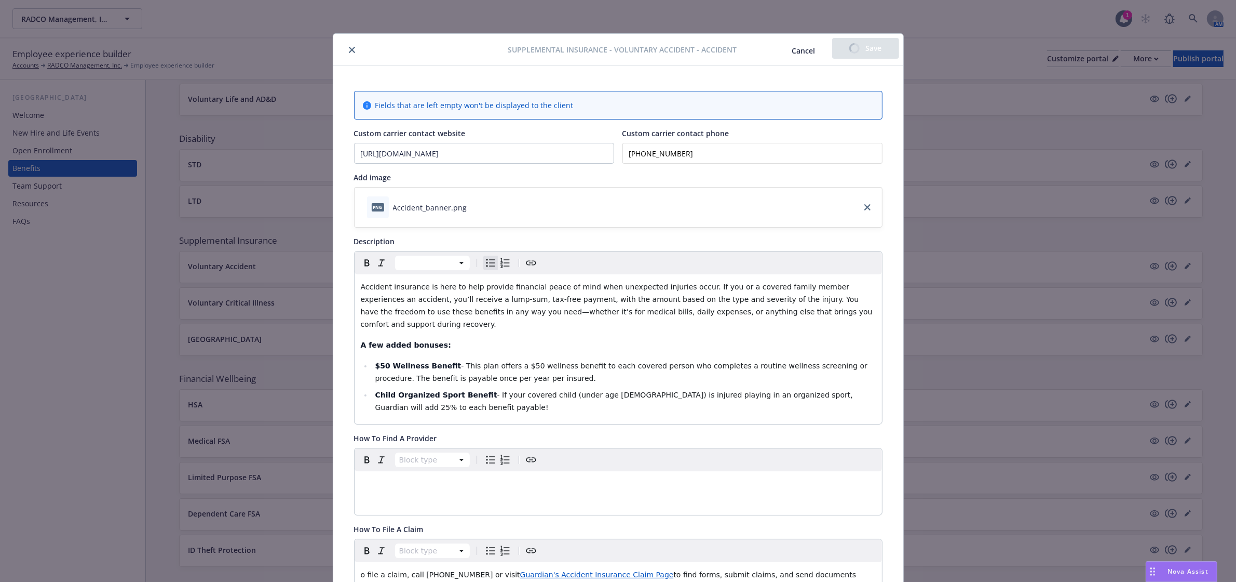
click at [349, 49] on icon "close" at bounding box center [352, 50] width 6 height 6
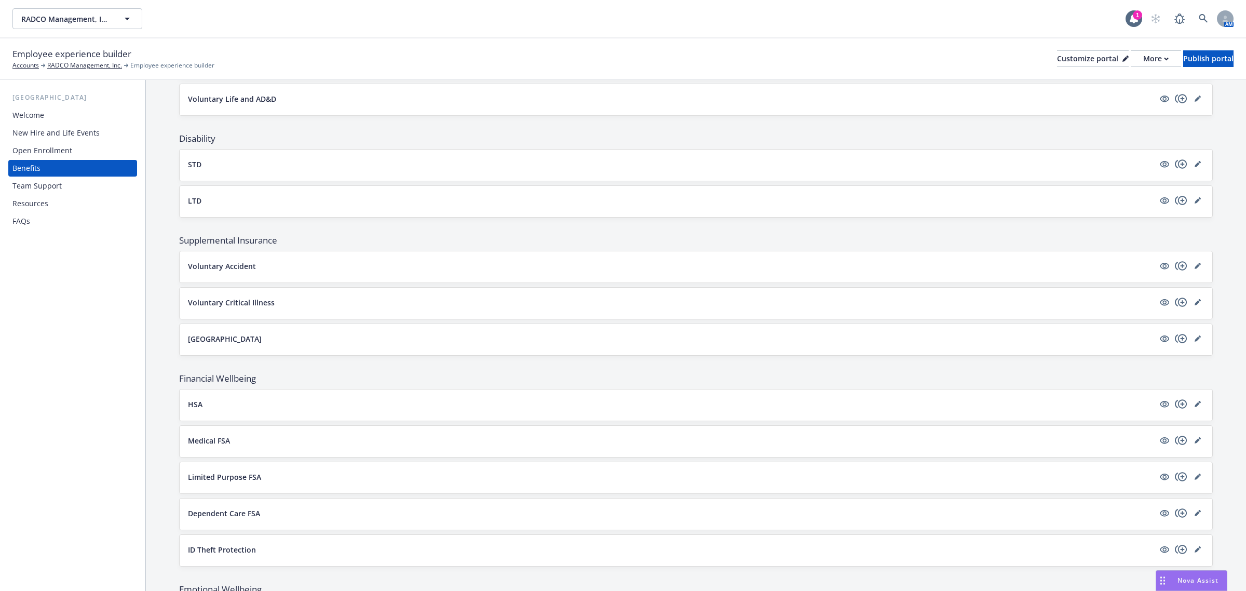
click at [285, 265] on button "Voluntary Accident" at bounding box center [671, 266] width 966 height 11
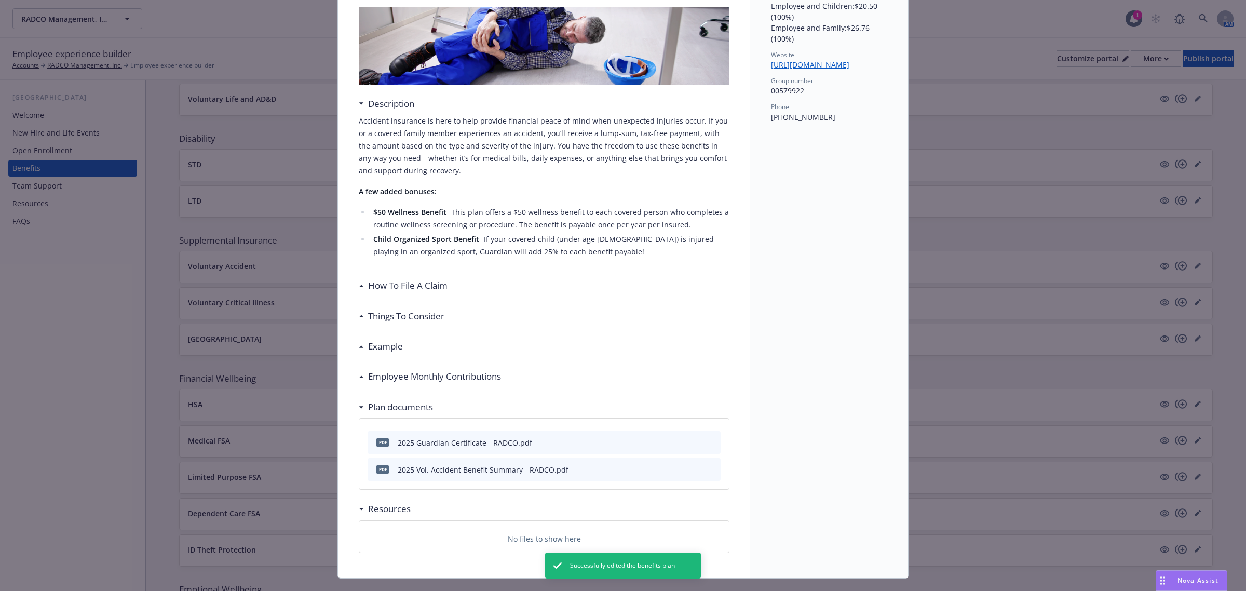
scroll to position [142, 0]
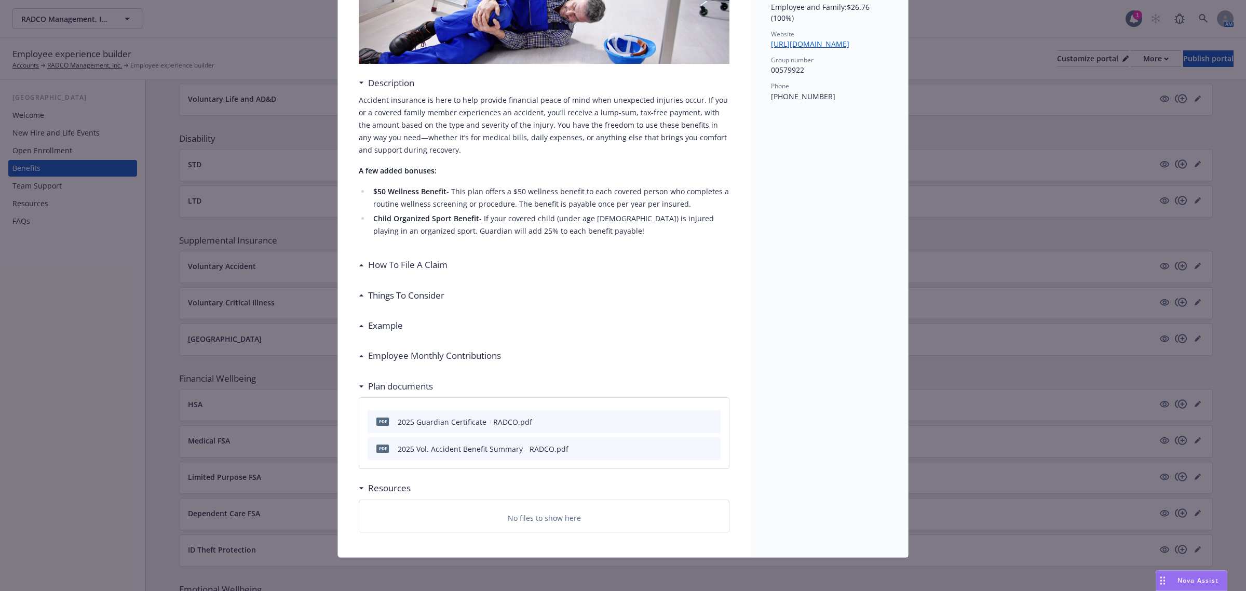
click at [386, 293] on h3 "Things To Consider" at bounding box center [406, 296] width 76 height 14
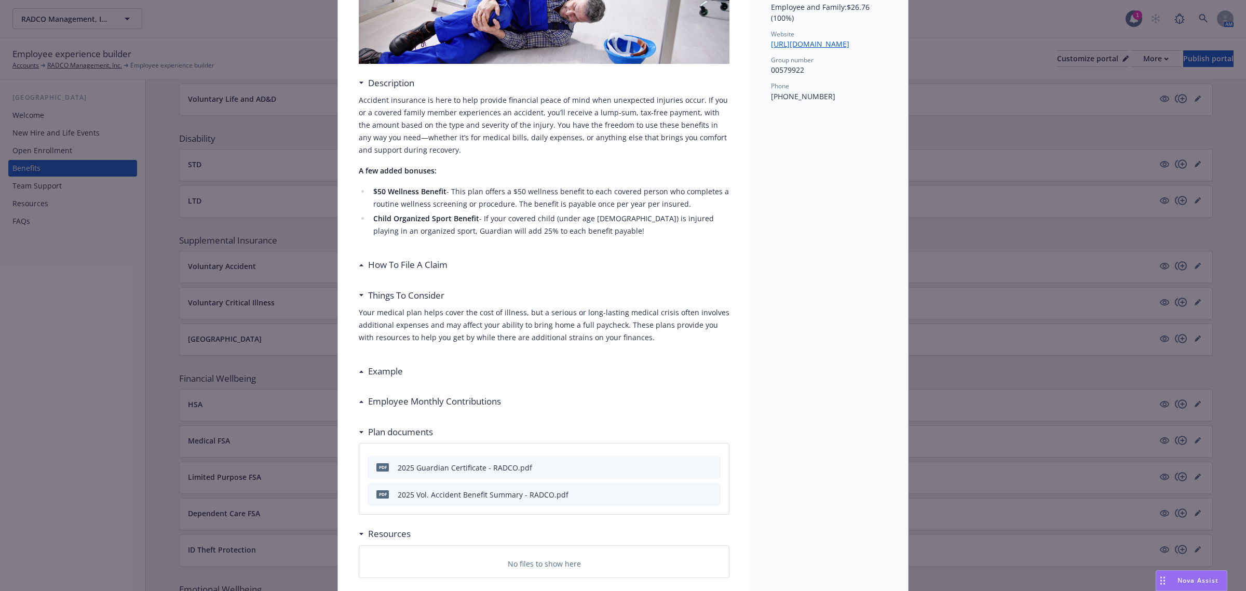
click at [385, 293] on h3 "Things To Consider" at bounding box center [406, 296] width 76 height 14
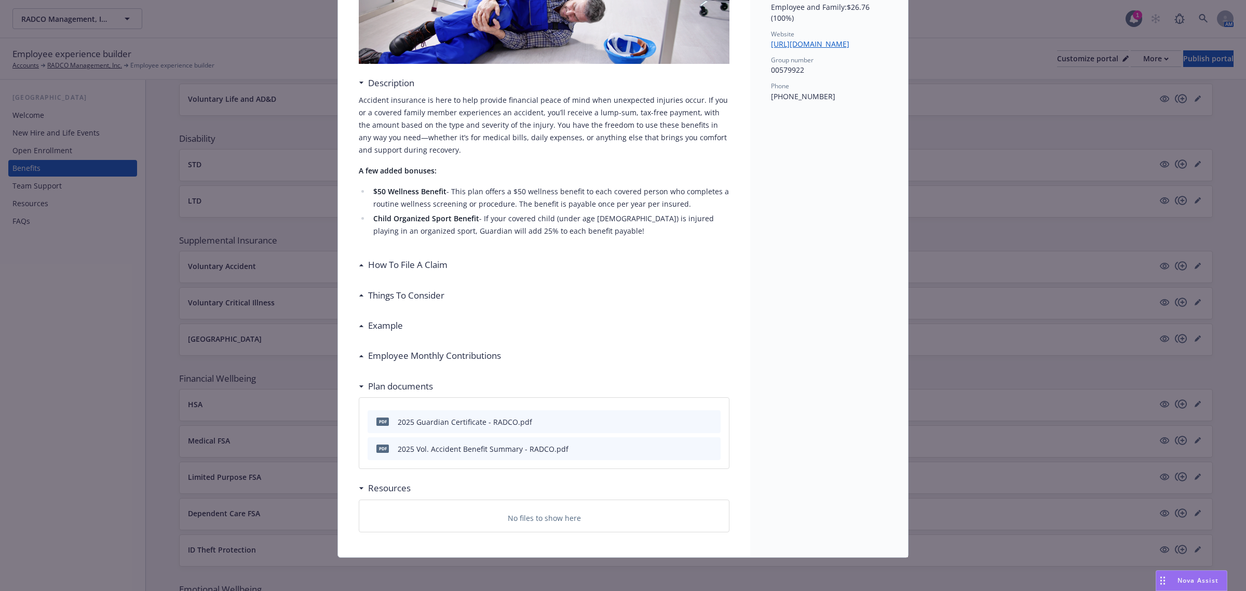
click at [384, 321] on h3 "Example" at bounding box center [385, 326] width 35 height 14
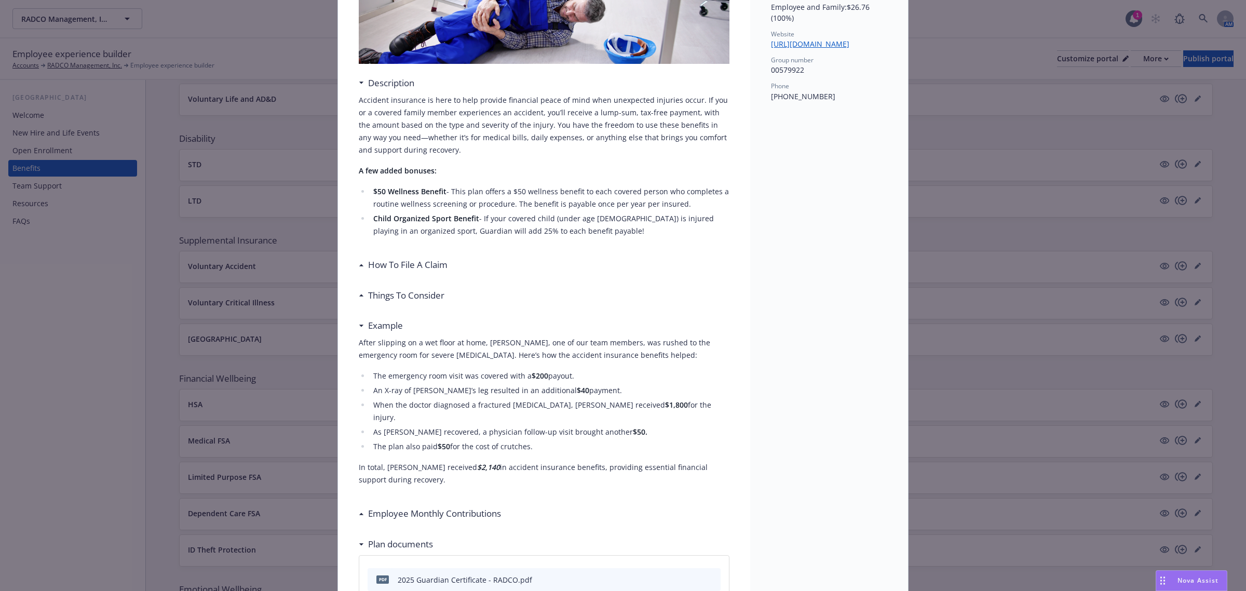
click at [384, 321] on h3 "Example" at bounding box center [385, 326] width 35 height 14
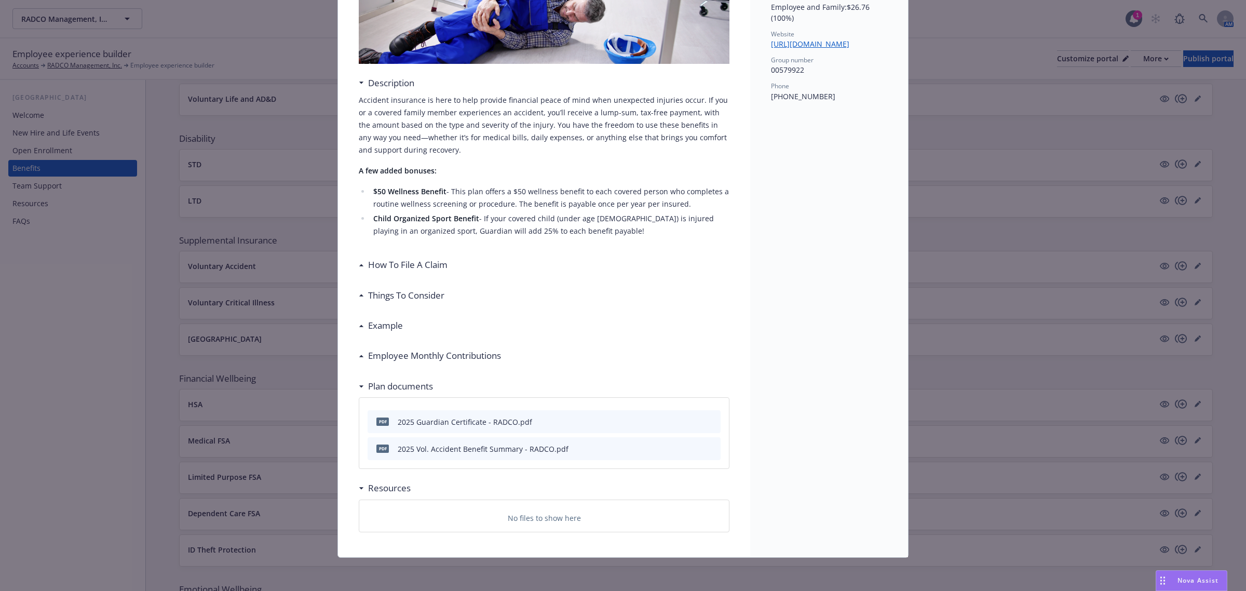
click at [399, 362] on h3 "Employee Monthly Contributions" at bounding box center [434, 356] width 133 height 14
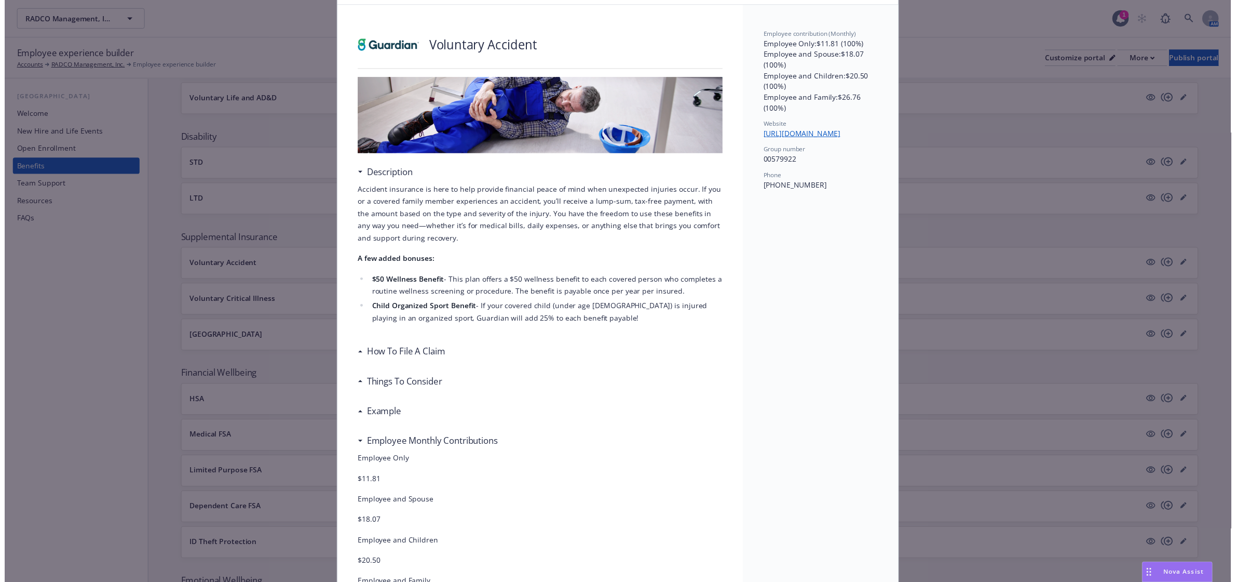
scroll to position [0, 0]
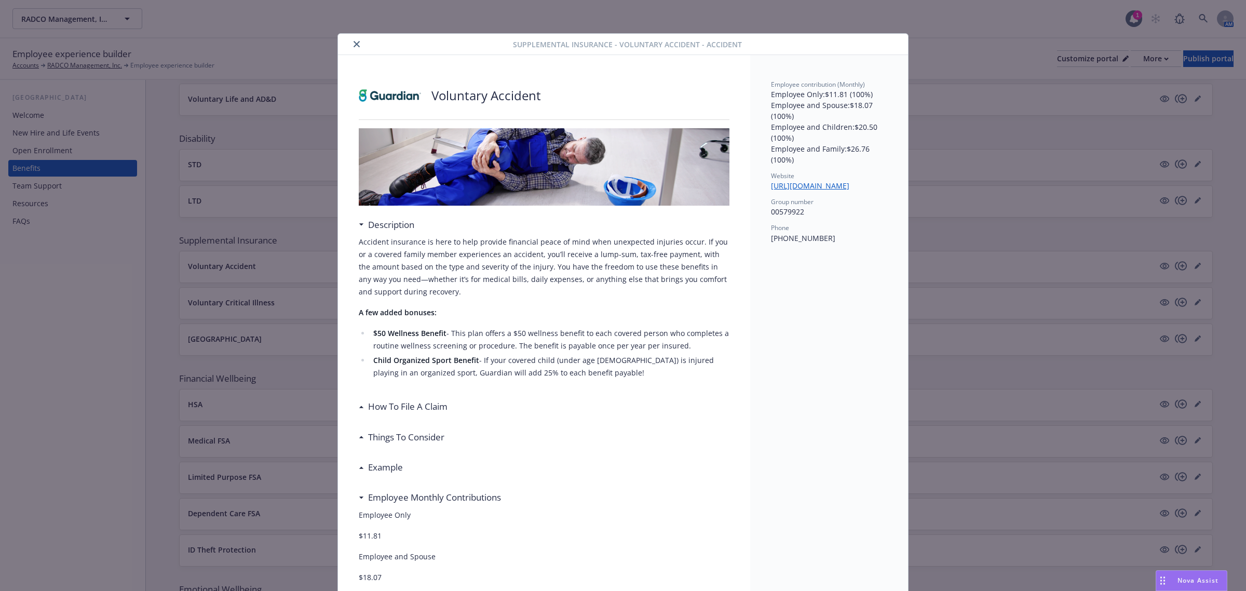
click at [352, 47] on button "close" at bounding box center [356, 44] width 12 height 12
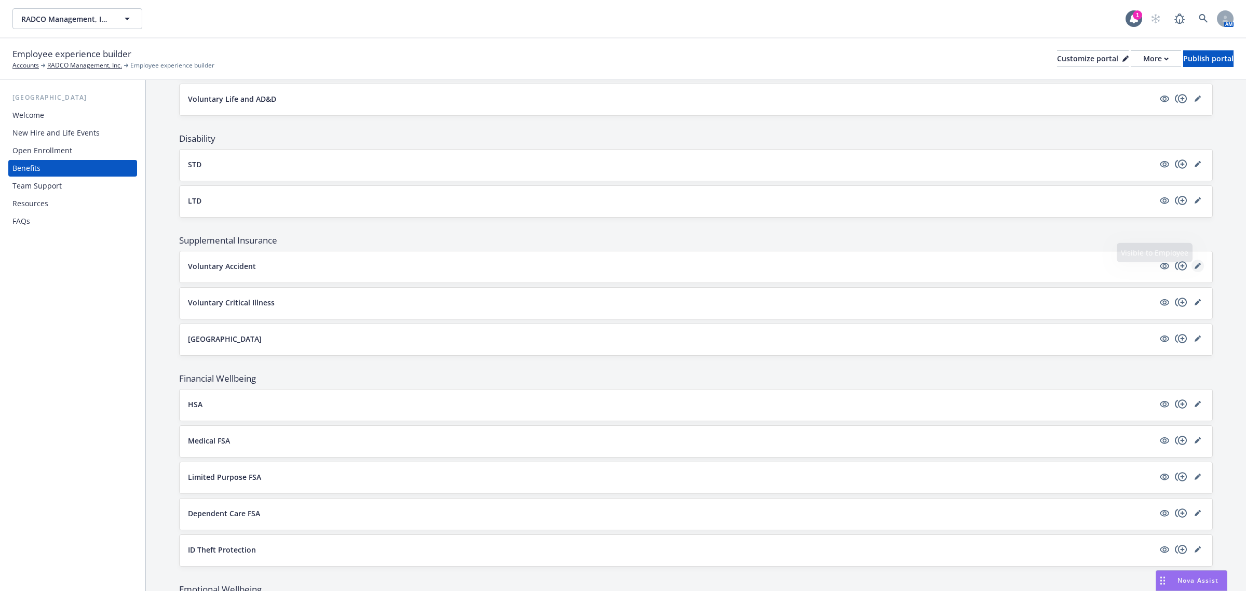
click at [1195, 269] on icon "editPencil" at bounding box center [1198, 266] width 6 height 6
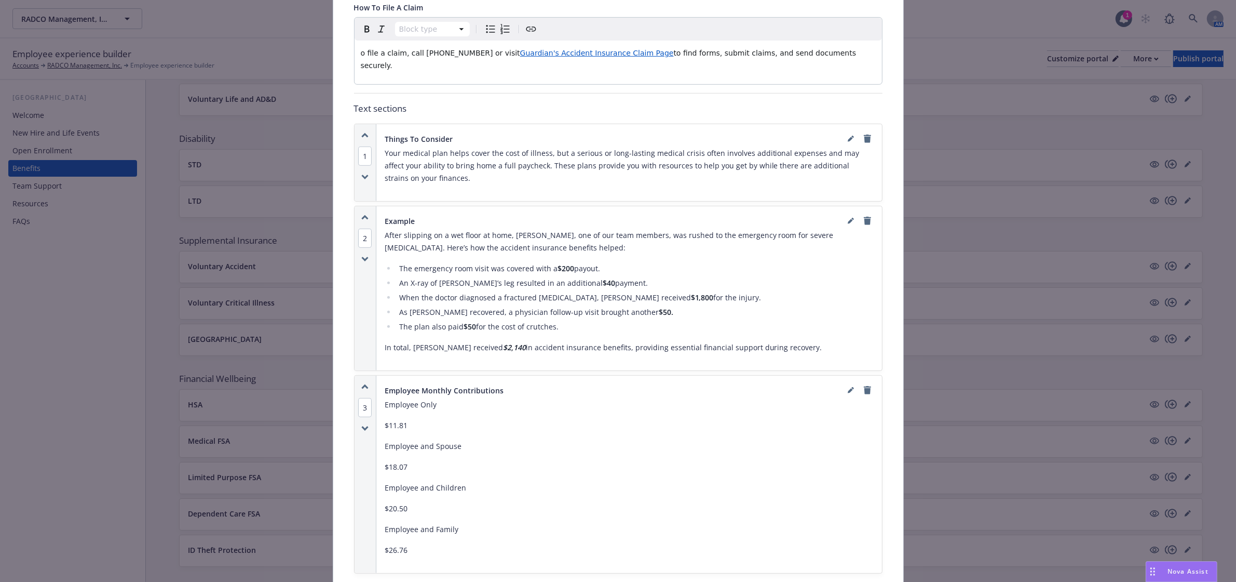
scroll to position [550, 0]
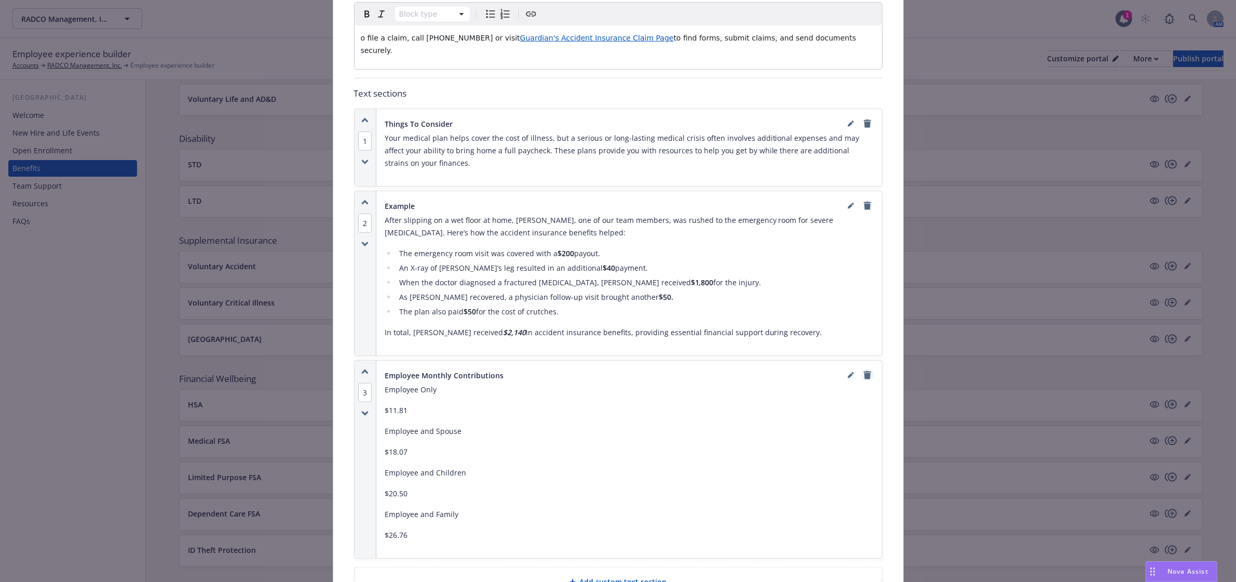
click at [866, 371] on icon "remove" at bounding box center [867, 375] width 8 height 8
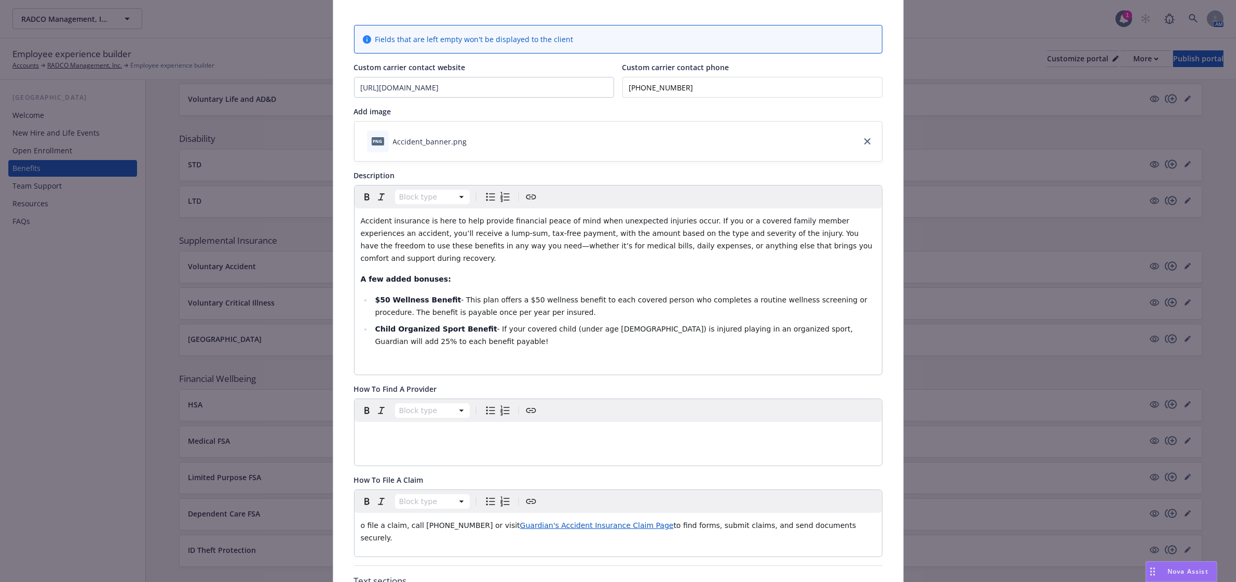
scroll to position [0, 0]
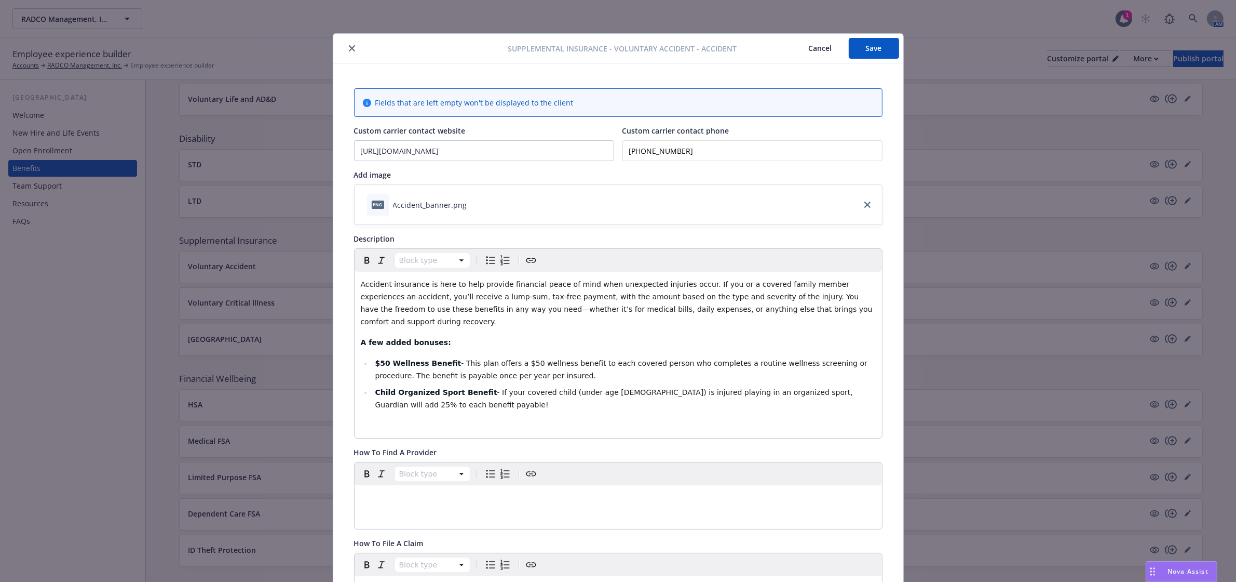
click at [871, 45] on button "Save" at bounding box center [874, 48] width 50 height 21
click at [349, 50] on icon "close" at bounding box center [352, 48] width 6 height 6
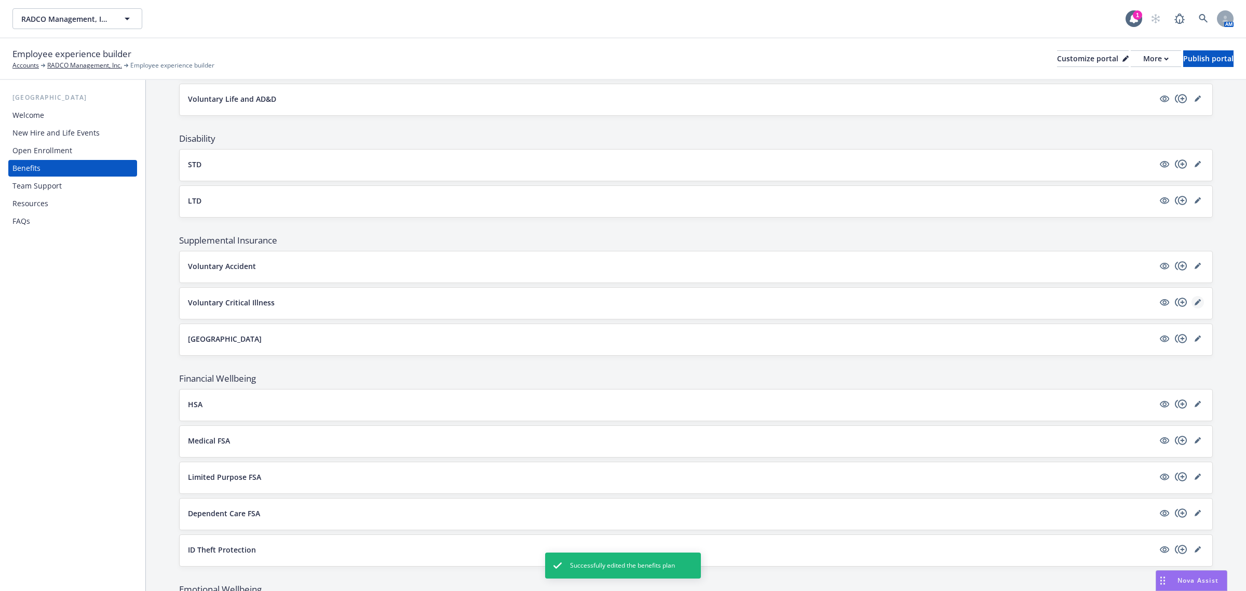
click at [1195, 305] on icon "editPencil" at bounding box center [1198, 302] width 6 height 6
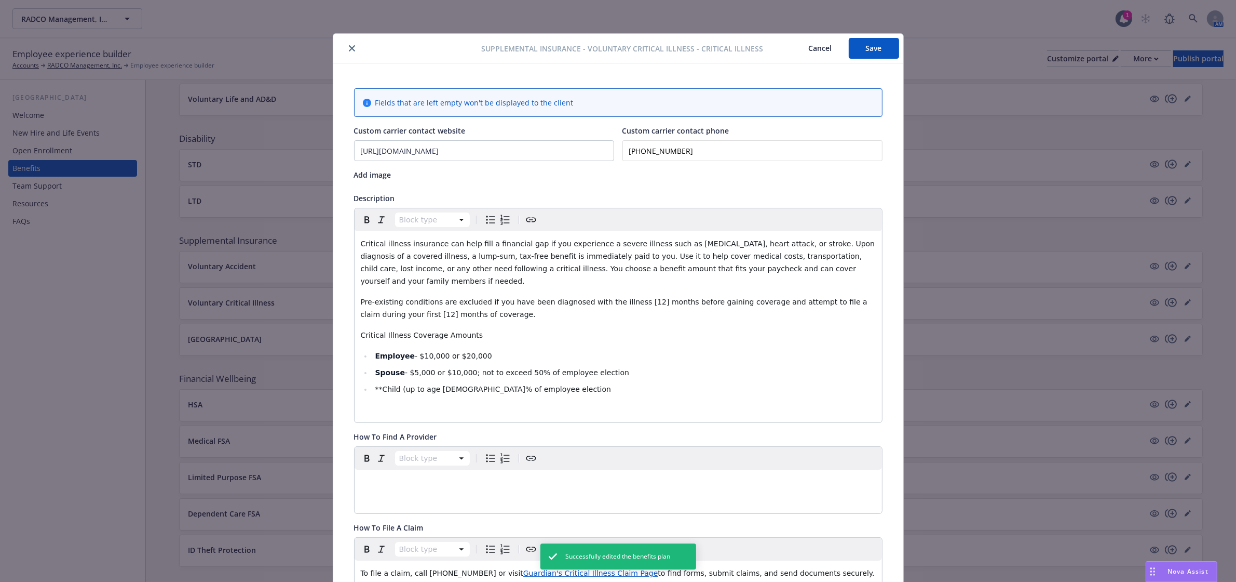
scroll to position [31, 0]
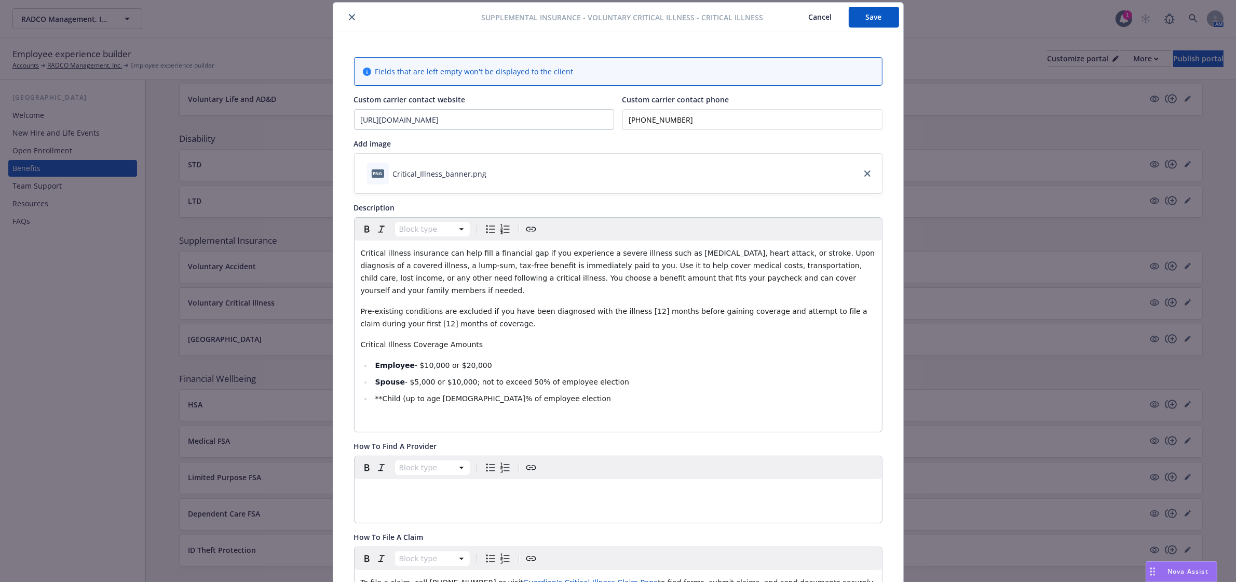
click at [579, 338] on p "Critical Illness Coverage Amounts" at bounding box center [618, 344] width 515 height 12
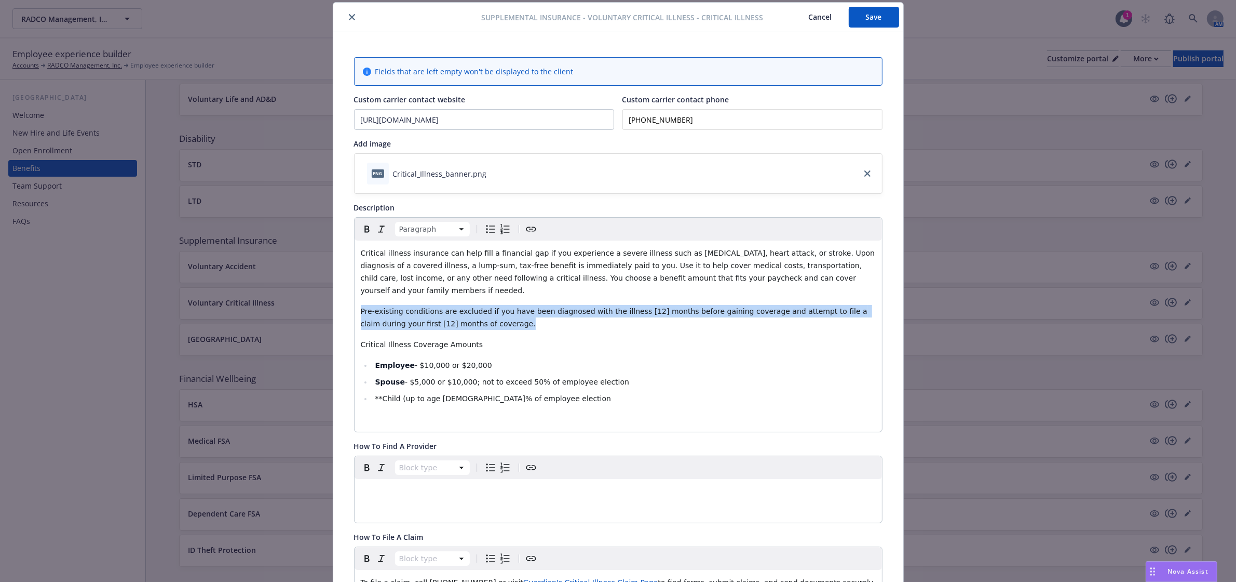
drag, startPoint x: 462, startPoint y: 309, endPoint x: 336, endPoint y: 304, distance: 125.8
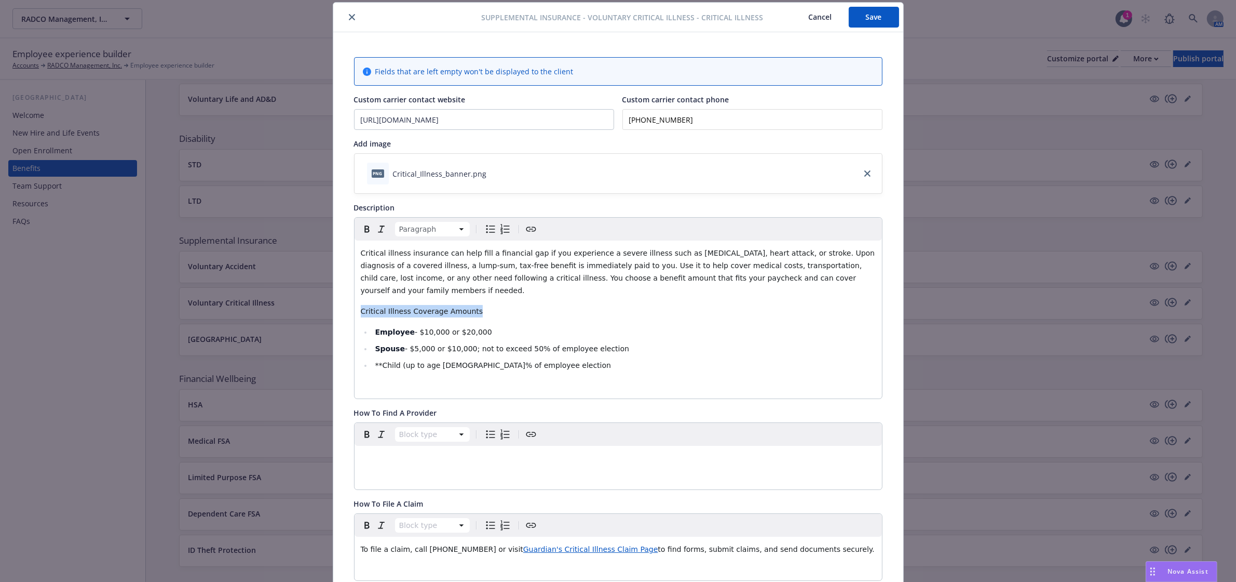
drag, startPoint x: 455, startPoint y: 300, endPoint x: 352, endPoint y: 291, distance: 103.7
click at [355, 291] on div "Critical illness insurance can help fill a financial gap if you experience a se…" at bounding box center [619, 319] width 528 height 158
click at [365, 232] on icon "button" at bounding box center [367, 228] width 5 height 7
drag, startPoint x: 440, startPoint y: 353, endPoint x: 372, endPoint y: 350, distance: 68.6
click at [375, 361] on span "**Child (up to age [DEMOGRAPHIC_DATA]% of employee election" at bounding box center [493, 365] width 236 height 8
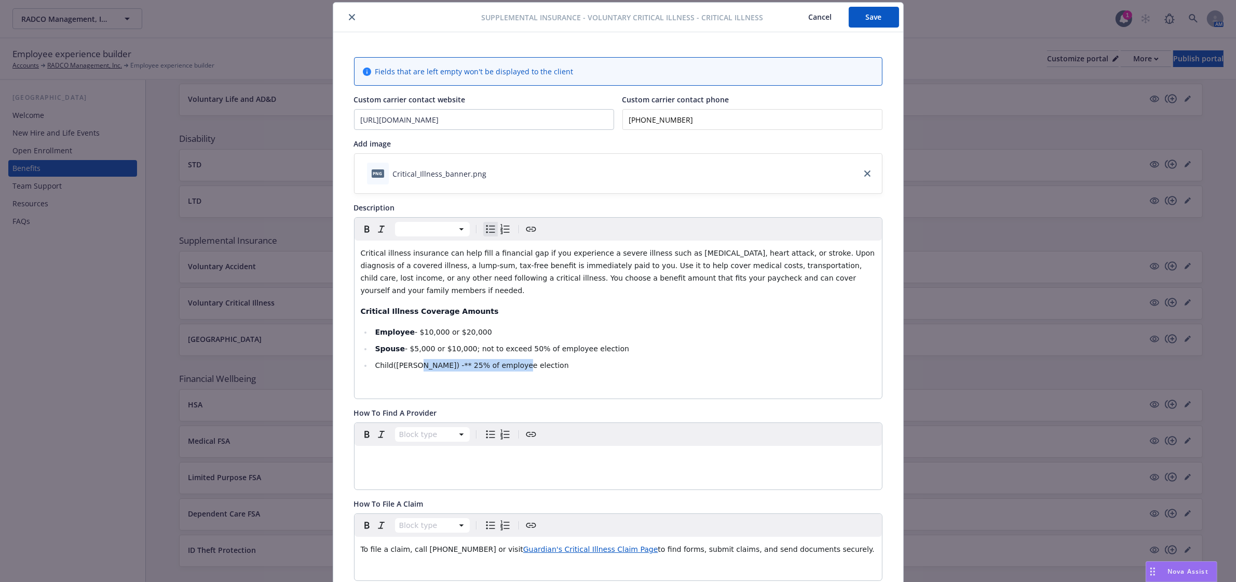
drag, startPoint x: 510, startPoint y: 354, endPoint x: 407, endPoint y: 355, distance: 103.9
click at [407, 359] on li "Child([PERSON_NAME]) -** 25% of employee election" at bounding box center [624, 365] width 504 height 12
drag, startPoint x: 402, startPoint y: 355, endPoint x: 370, endPoint y: 353, distance: 32.2
click at [375, 361] on span "Child(ren) - 25% of Employee Election" at bounding box center [444, 365] width 138 height 8
click at [361, 230] on icon "button" at bounding box center [367, 229] width 12 height 12
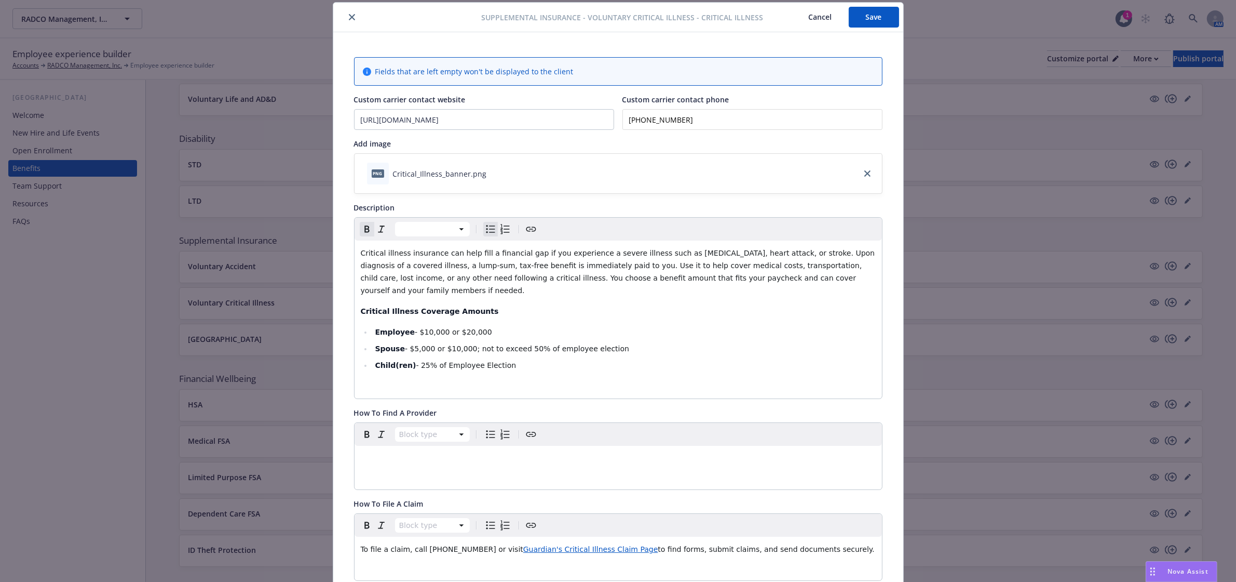
click at [462, 344] on span "- $5,000 or $10,000; not to exceed 50% of employee election" at bounding box center [517, 348] width 224 height 8
click at [600, 342] on li "Spouse - $5,000 or $10,000 (not to exceed 50% of employee election" at bounding box center [624, 348] width 504 height 12
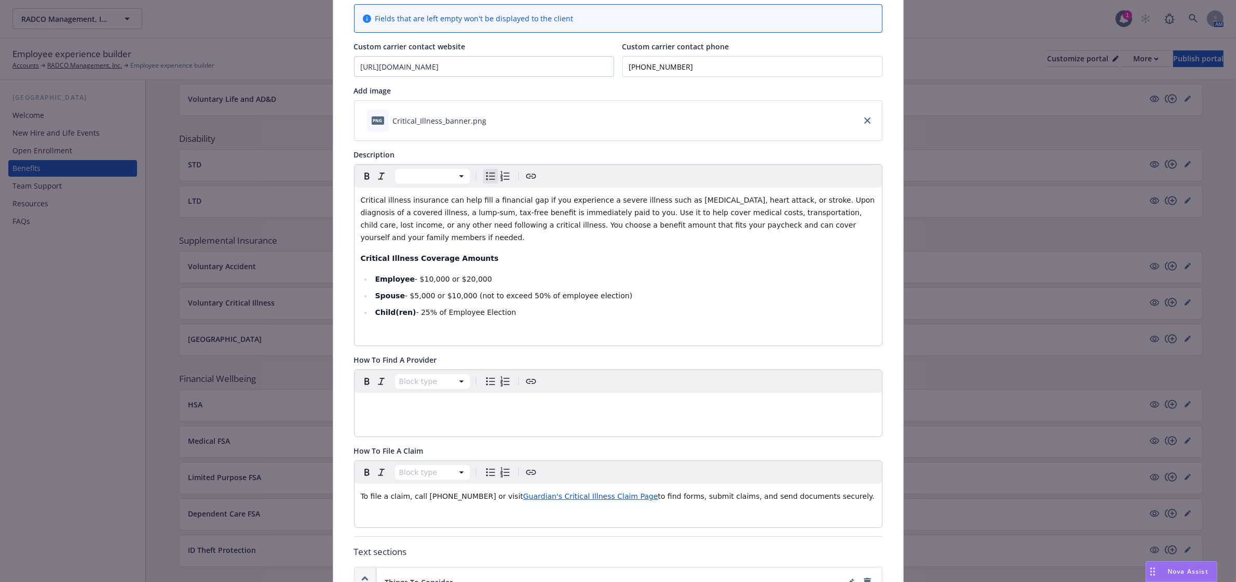
scroll to position [0, 0]
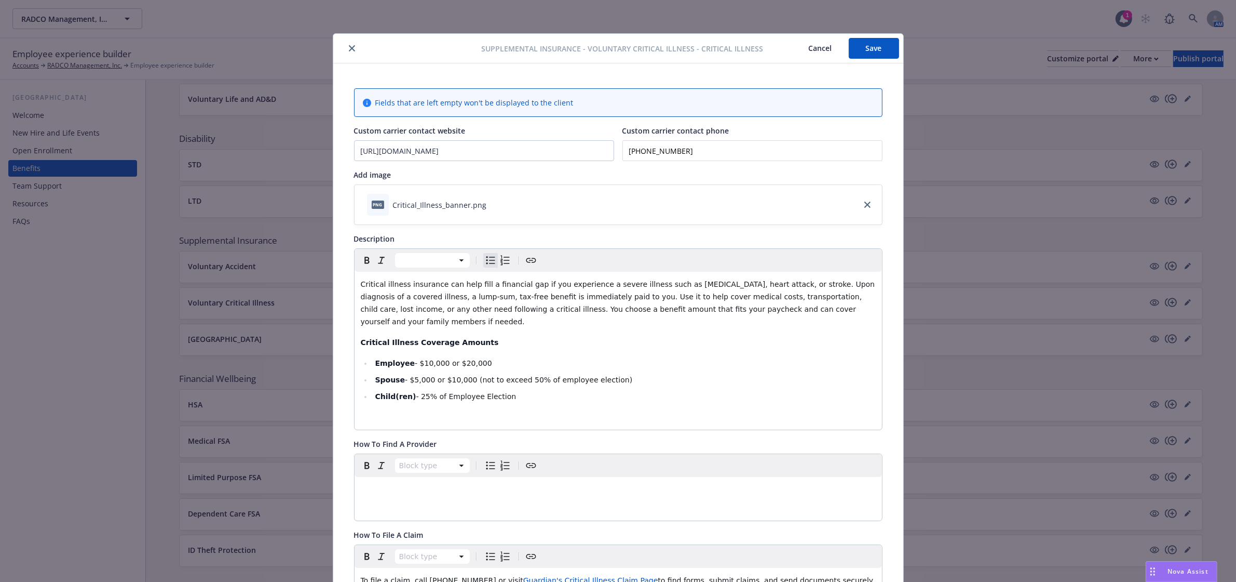
click at [883, 50] on button "Save" at bounding box center [874, 48] width 50 height 21
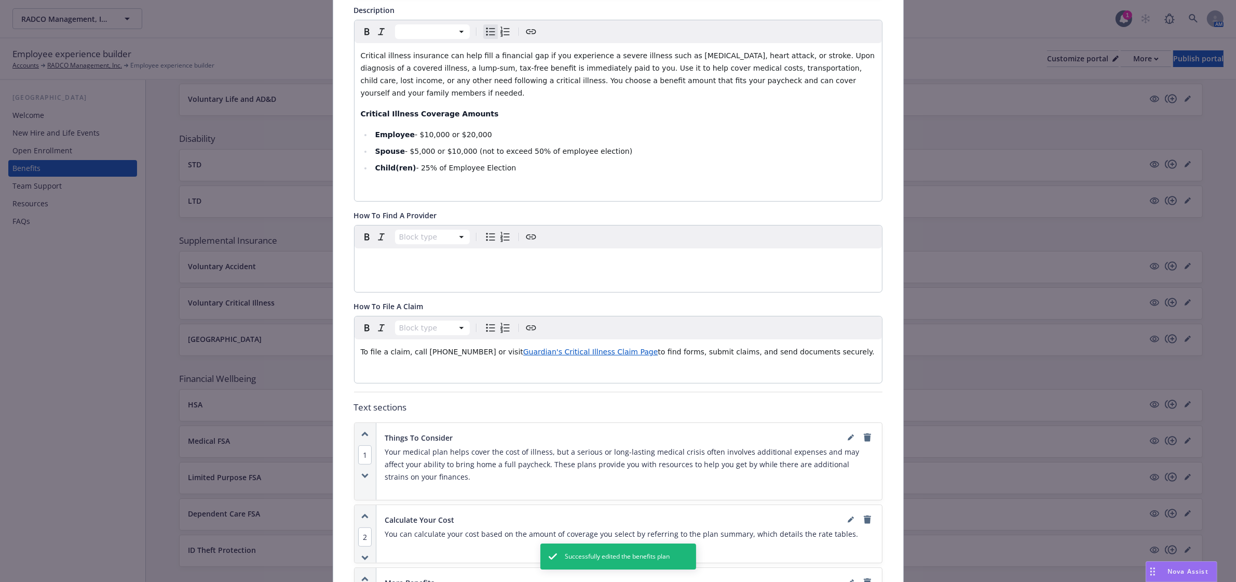
scroll to position [260, 0]
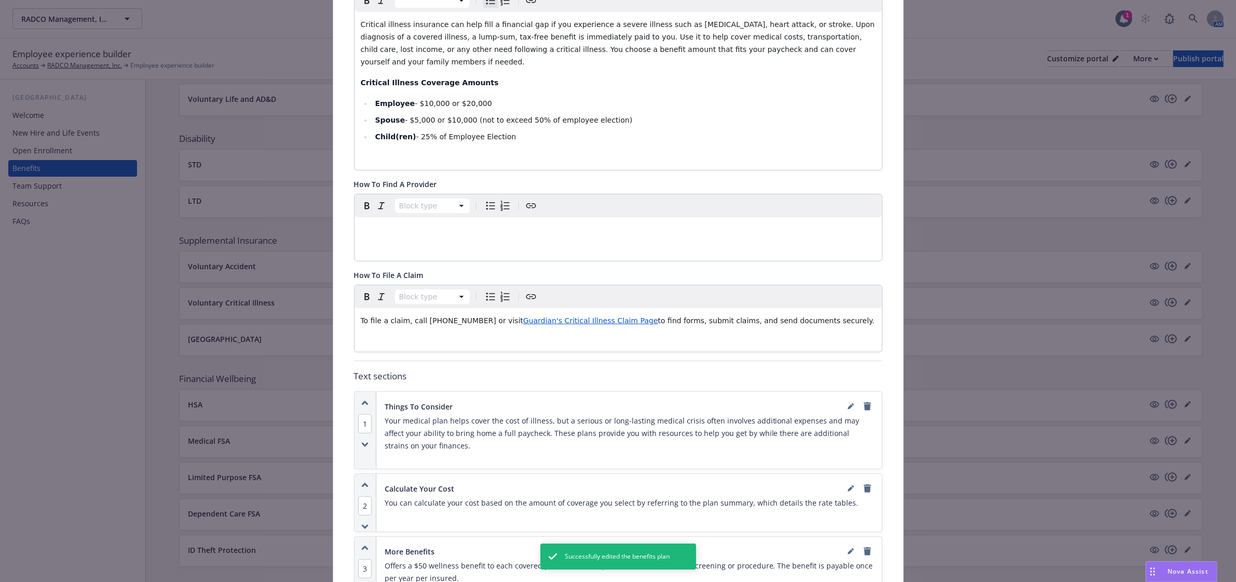
click at [565, 316] on span "Guardian's Critical Illness Claim Page" at bounding box center [590, 320] width 135 height 8
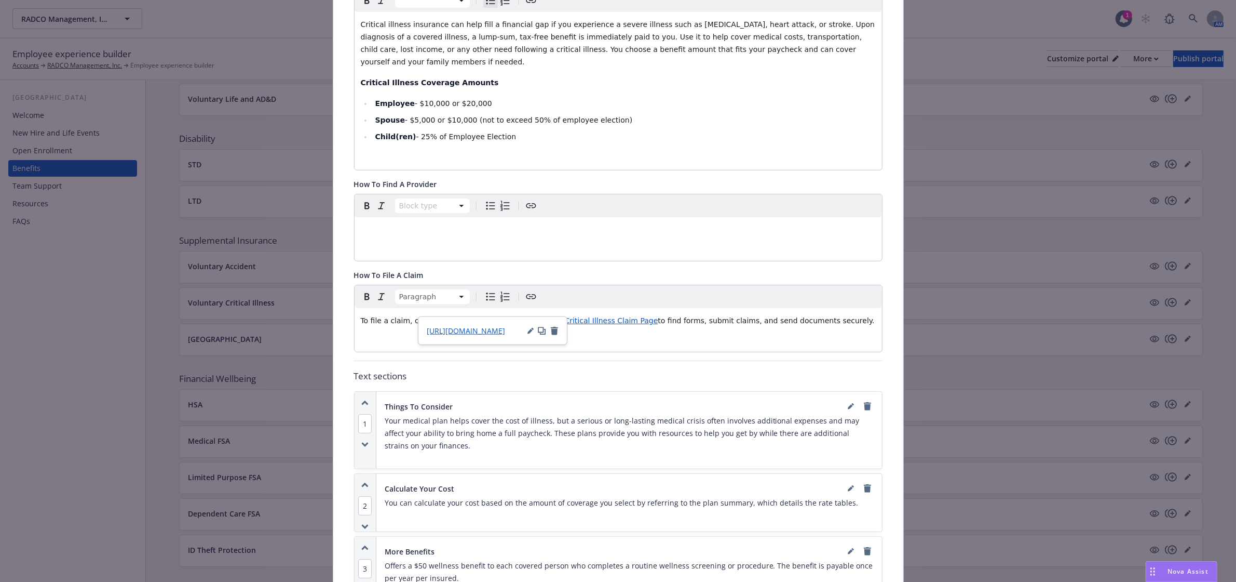
click at [496, 326] on span "[URL][DOMAIN_NAME]" at bounding box center [466, 331] width 78 height 10
drag, startPoint x: 798, startPoint y: 309, endPoint x: 813, endPoint y: 309, distance: 15.1
click at [799, 316] on span "to find forms, submit claims, and send documents securely." at bounding box center [766, 320] width 217 height 8
drag, startPoint x: 826, startPoint y: 313, endPoint x: 335, endPoint y: 313, distance: 491.2
click at [335, 313] on div "Fields that are left empty won't be displayed to the client Custom carrier cont…" at bounding box center [618, 393] width 570 height 1178
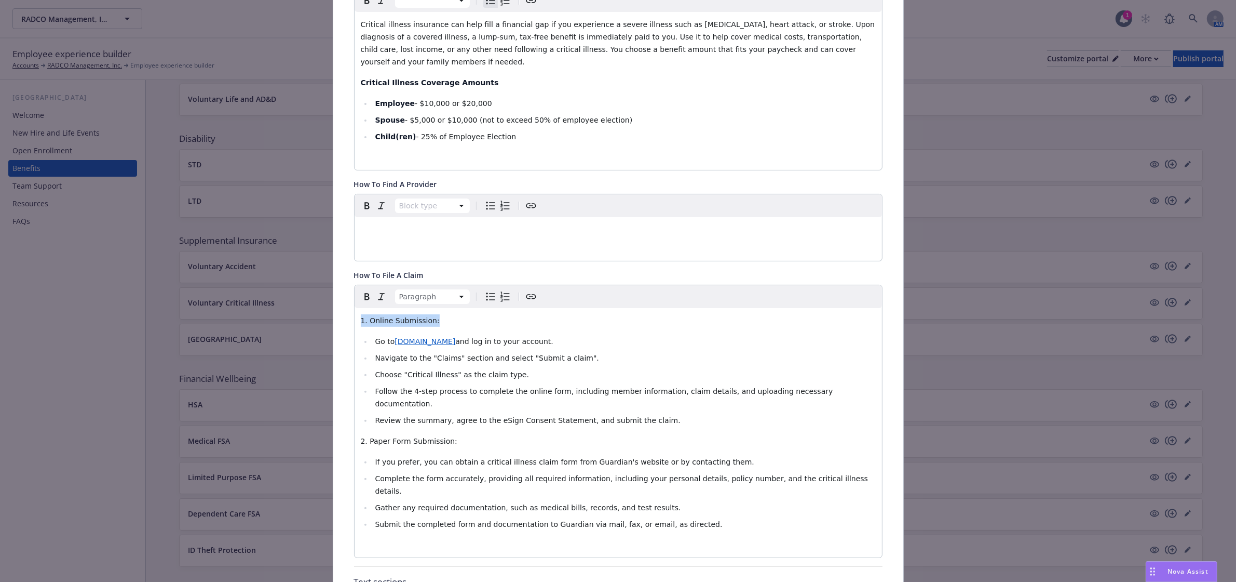
drag, startPoint x: 427, startPoint y: 309, endPoint x: 347, endPoint y: 307, distance: 80.5
click at [347, 307] on div "Fields that are left empty won't be displayed to the client Custom carrier cont…" at bounding box center [618, 496] width 570 height 1384
click at [364, 316] on span "1. Online Submission:" at bounding box center [400, 320] width 79 height 8
drag, startPoint x: 424, startPoint y: 308, endPoint x: 336, endPoint y: 308, distance: 87.8
click at [336, 308] on div "Fields that are left empty won't be displayed to the client Custom carrier cont…" at bounding box center [618, 496] width 570 height 1384
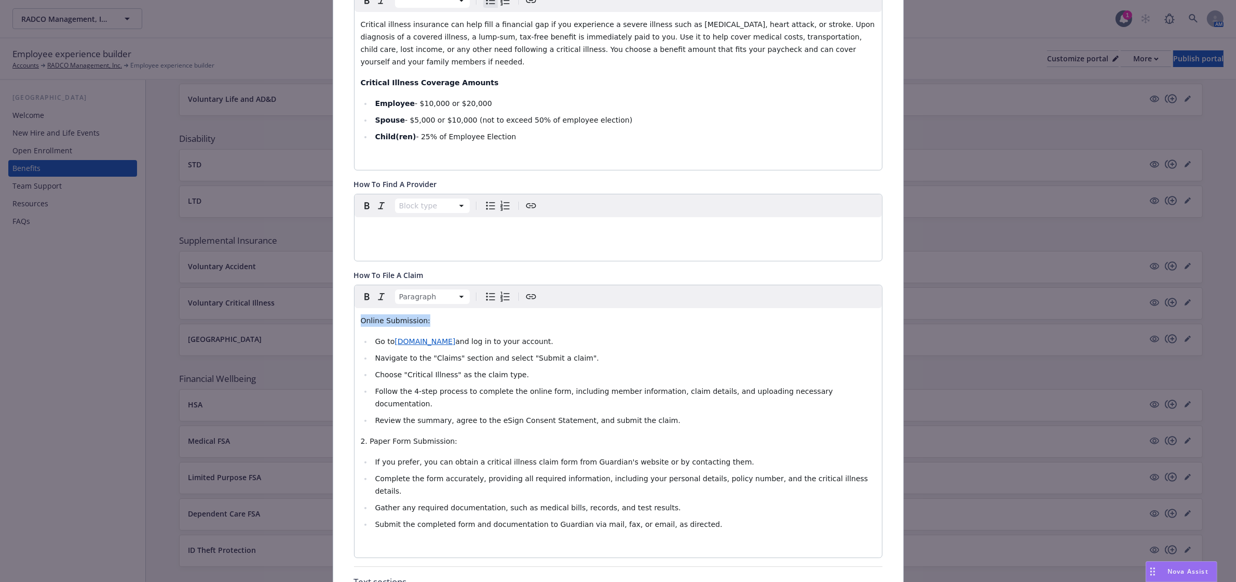
click at [360, 289] on button "button" at bounding box center [367, 296] width 15 height 15
click at [361, 290] on icon "button" at bounding box center [367, 296] width 12 height 12
click at [363, 290] on icon "button" at bounding box center [367, 296] width 12 height 12
click at [365, 437] on span "2. Paper Form Submission:" at bounding box center [409, 441] width 97 height 8
drag, startPoint x: 436, startPoint y: 414, endPoint x: 344, endPoint y: 414, distance: 91.9
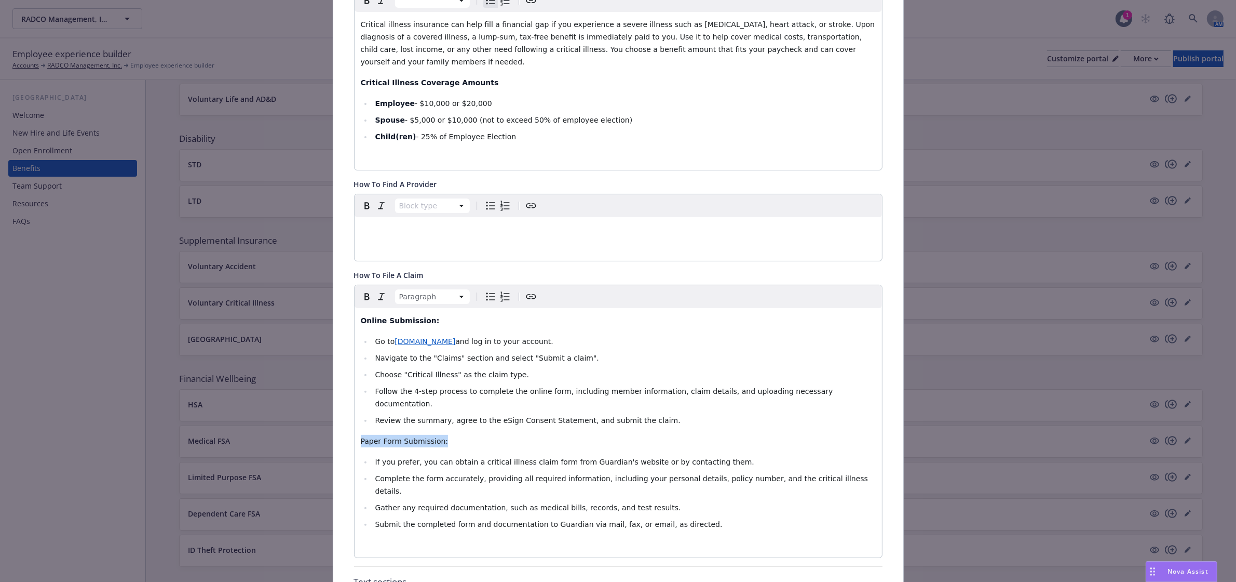
click at [344, 414] on div "Fields that are left empty won't be displayed to the client Custom carrier cont…" at bounding box center [618, 496] width 570 height 1384
click at [361, 290] on icon "button" at bounding box center [367, 296] width 12 height 12
click at [462, 427] on div "Online Submission: Go to [DOMAIN_NAME] and log in to your account. Navigate to …" at bounding box center [619, 432] width 528 height 249
click at [609, 474] on span "Complete the form accurately, providing all required information, including you…" at bounding box center [622, 484] width 495 height 21
drag, startPoint x: 626, startPoint y: 437, endPoint x: 566, endPoint y: 442, distance: 59.9
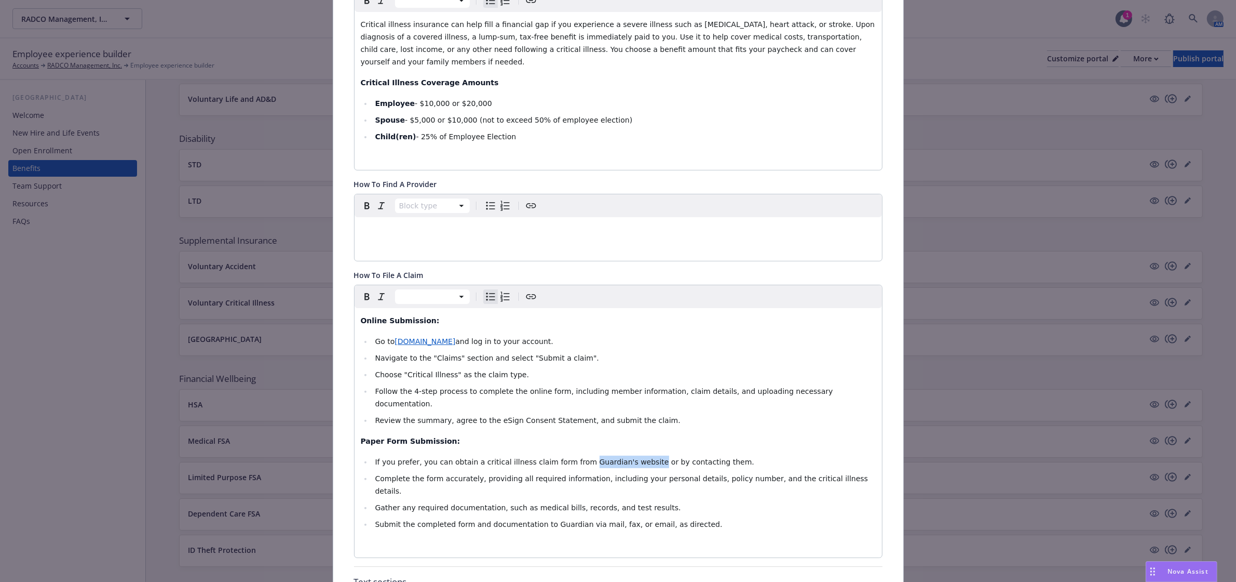
click at [566, 457] on span "If you prefer, you can obtain a critical illness claim form from Guardian's web…" at bounding box center [564, 461] width 379 height 8
click at [527, 290] on icon "Create link" at bounding box center [531, 296] width 12 height 12
type input "[URL][DOMAIN_NAME]"
click at [641, 512] on span "Save" at bounding box center [646, 509] width 16 height 10
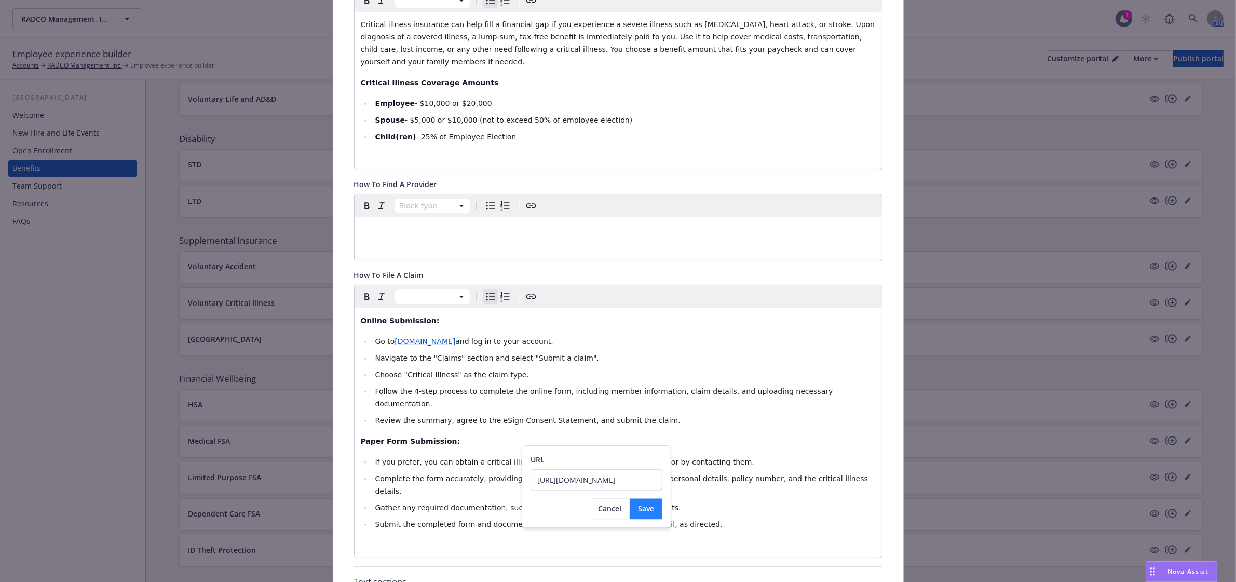
scroll to position [0, 0]
click at [769, 518] on li "Submit the completed form and documentation to Guardian via mail, fax, or email…" at bounding box center [624, 524] width 504 height 12
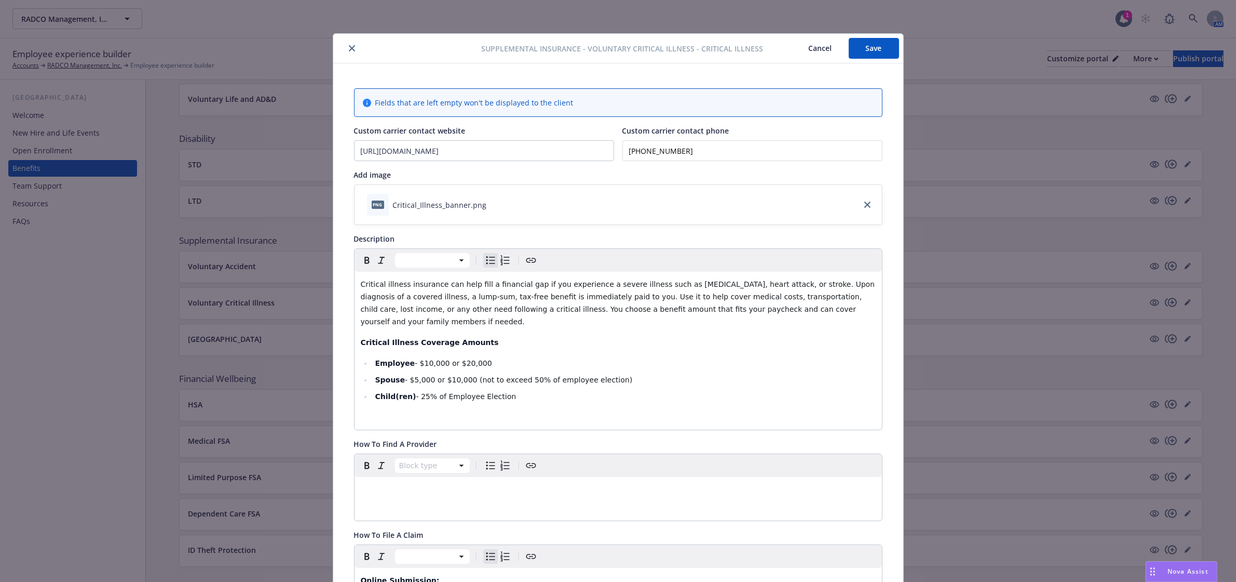
click at [876, 43] on button "Save" at bounding box center [874, 48] width 50 height 21
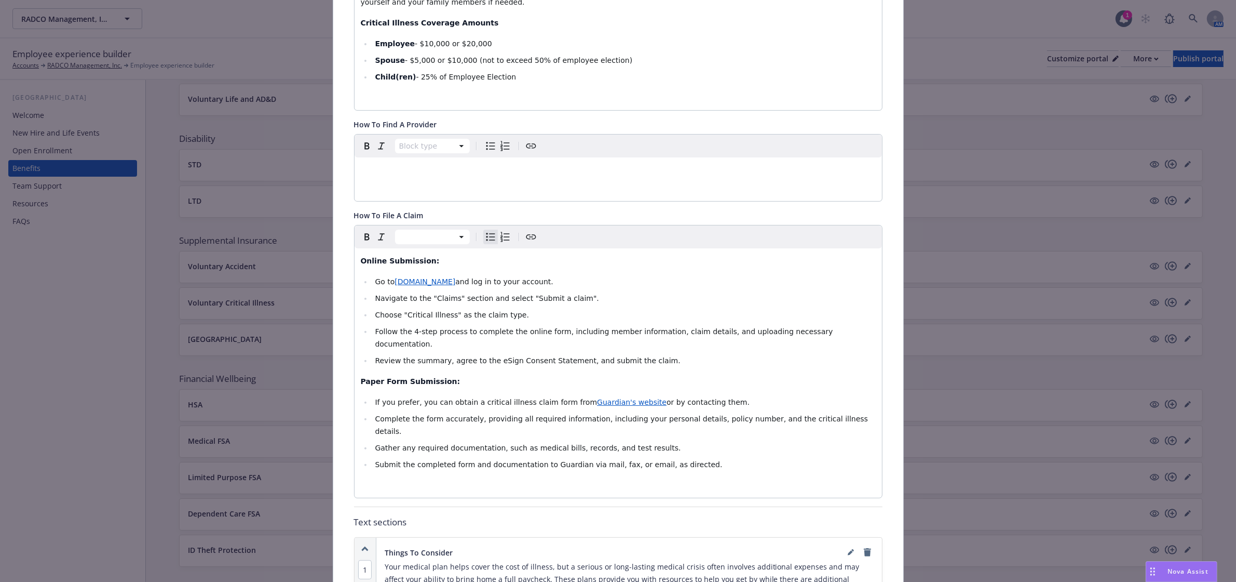
scroll to position [322, 0]
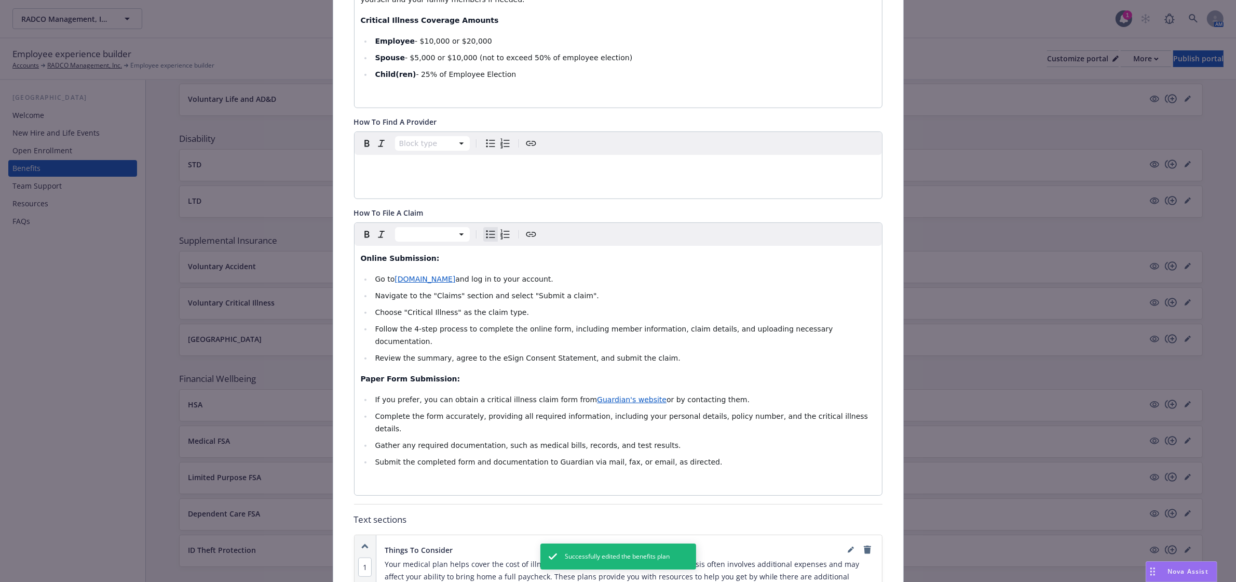
click at [673, 432] on div "Online Submission: Go to [DOMAIN_NAME] and log in to your account. Navigate to …" at bounding box center [619, 370] width 528 height 249
click at [689, 455] on li "Submit the completed form and documentation to Guardian via mail, fax, or email…" at bounding box center [624, 461] width 504 height 12
click at [676, 476] on p "editable markdown" at bounding box center [618, 482] width 515 height 12
click at [473, 451] on div "Online Submission: Go to [DOMAIN_NAME] and log in to your account. Navigate to …" at bounding box center [619, 370] width 528 height 249
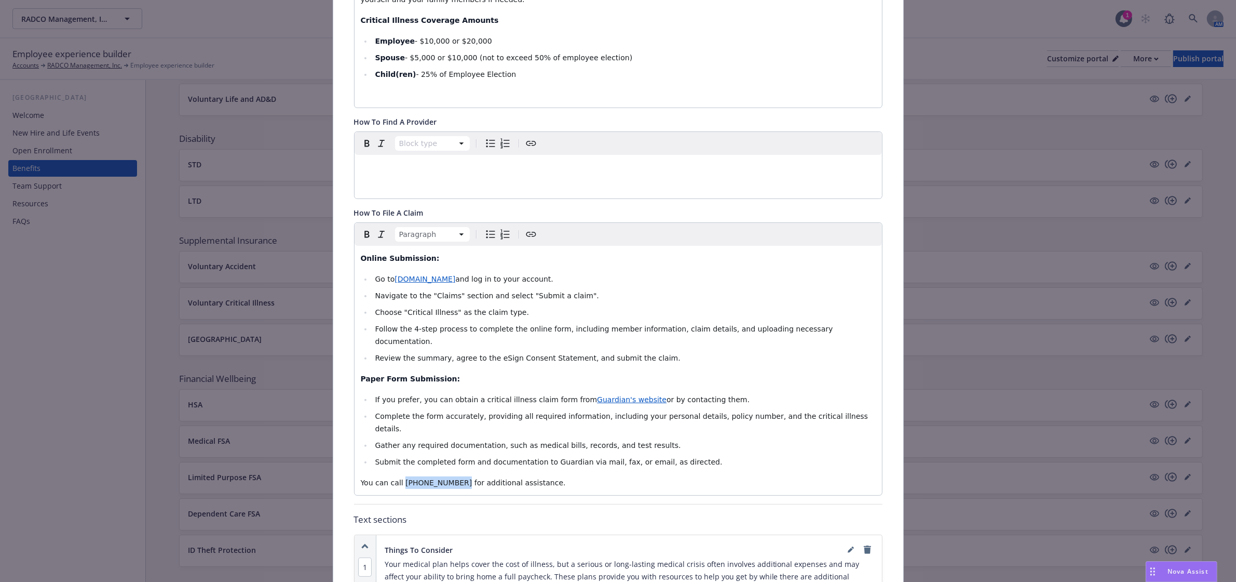
drag, startPoint x: 448, startPoint y: 447, endPoint x: 396, endPoint y: 447, distance: 51.9
click at [396, 478] on span "You can call [PHONE_NUMBER] for additional assistance." at bounding box center [463, 482] width 205 height 8
click at [361, 137] on icon "button" at bounding box center [367, 143] width 12 height 12
click at [363, 228] on icon "button" at bounding box center [367, 234] width 12 height 12
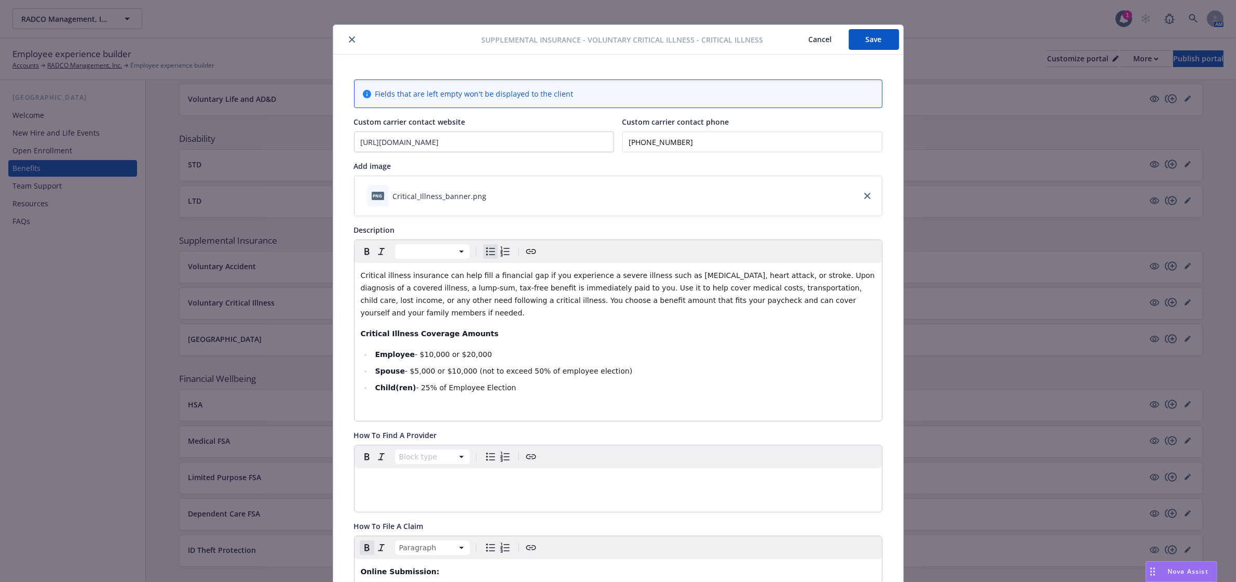
scroll to position [0, 0]
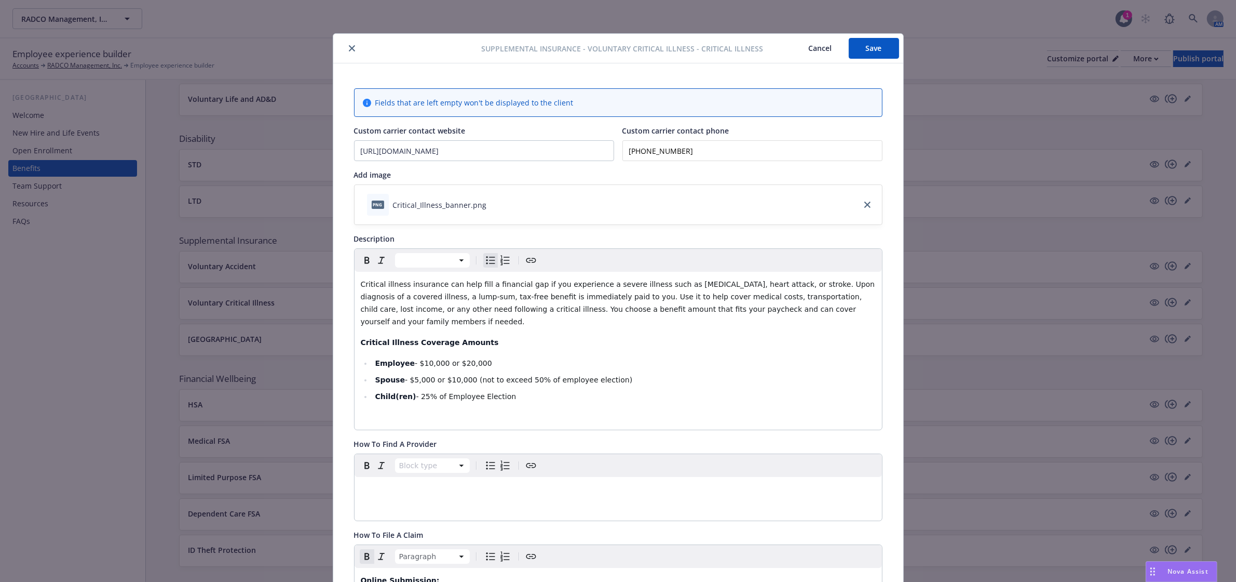
click at [856, 56] on button "Save" at bounding box center [874, 48] width 50 height 21
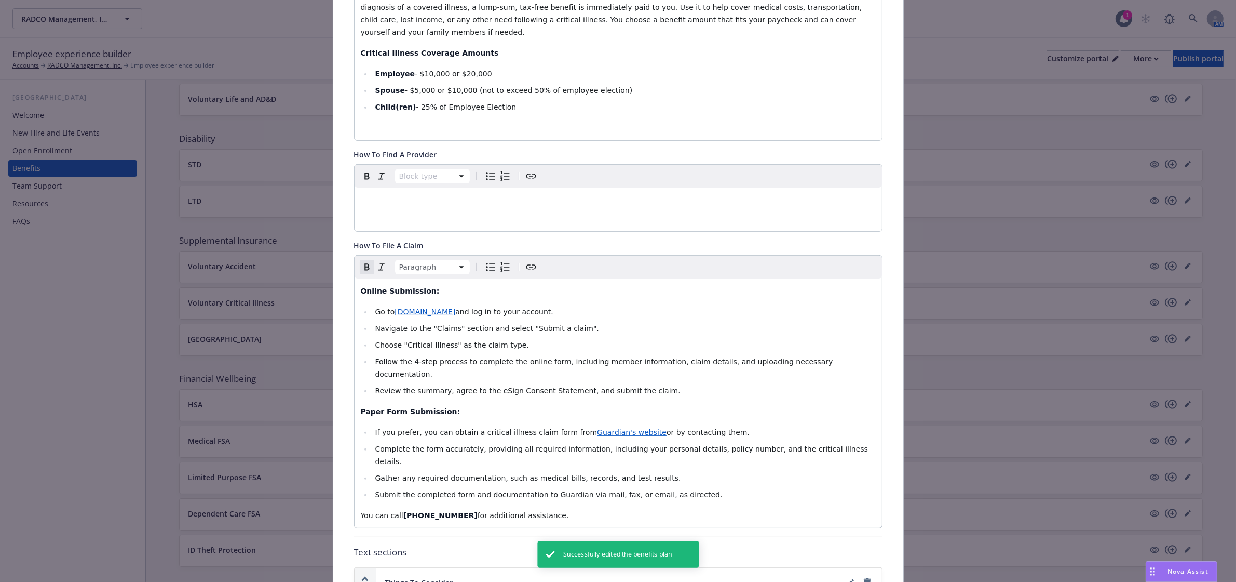
scroll to position [325, 0]
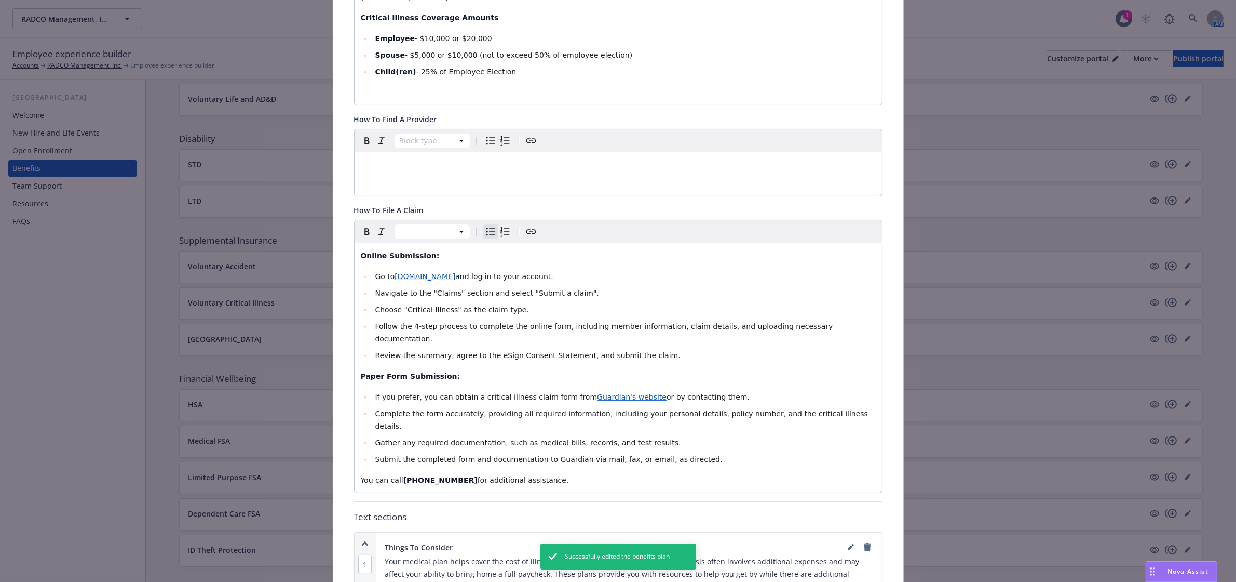
drag, startPoint x: 634, startPoint y: 409, endPoint x: 678, endPoint y: 413, distance: 43.8
click at [635, 438] on span "Gather any required documentation, such as medical bills, records, and test res…" at bounding box center [528, 442] width 306 height 8
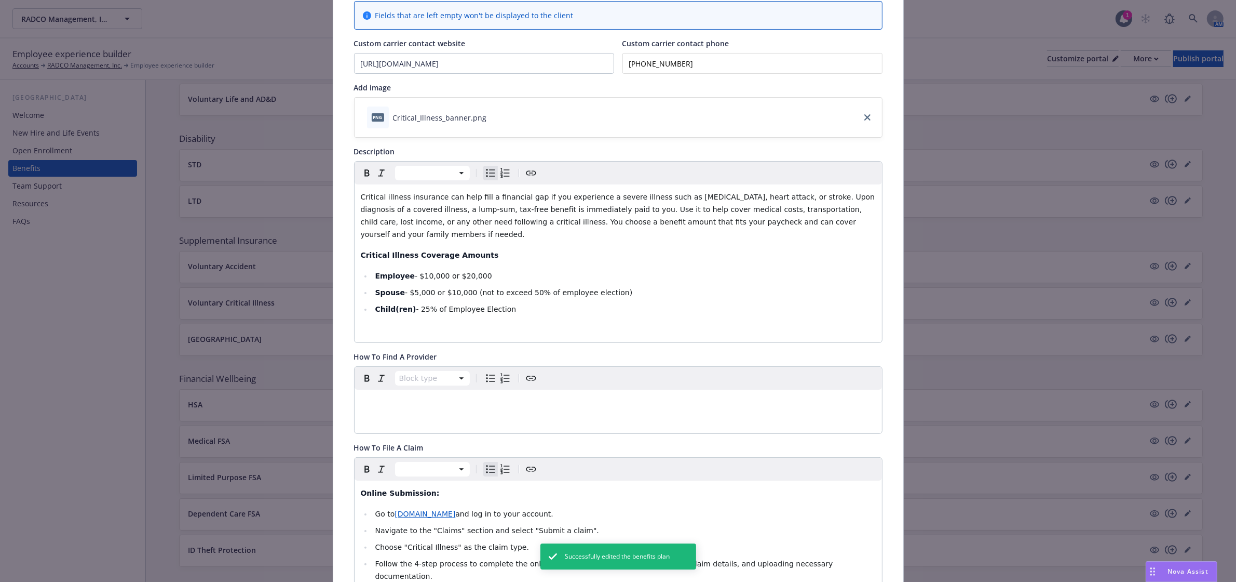
scroll to position [0, 0]
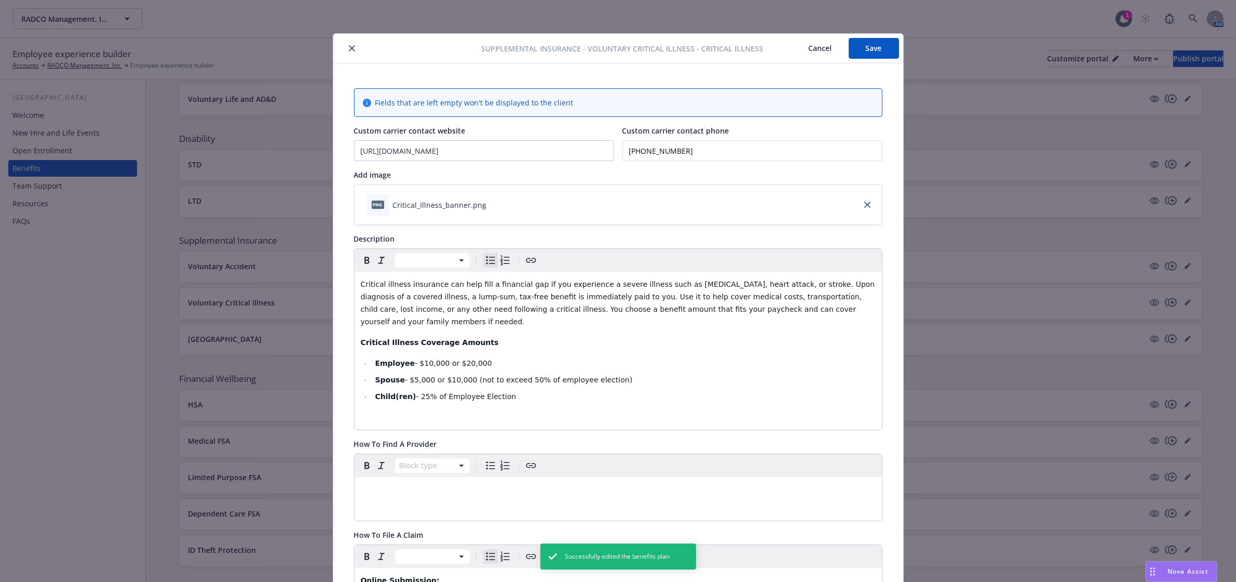
click at [868, 42] on button "Save" at bounding box center [874, 48] width 50 height 21
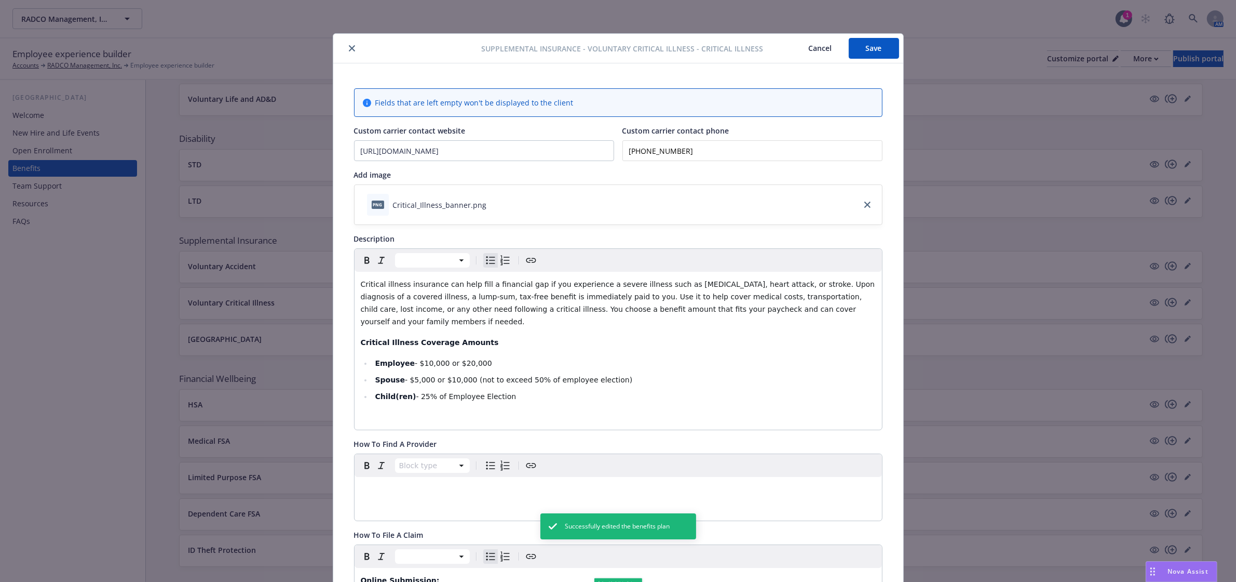
click at [349, 47] on icon "close" at bounding box center [352, 48] width 6 height 6
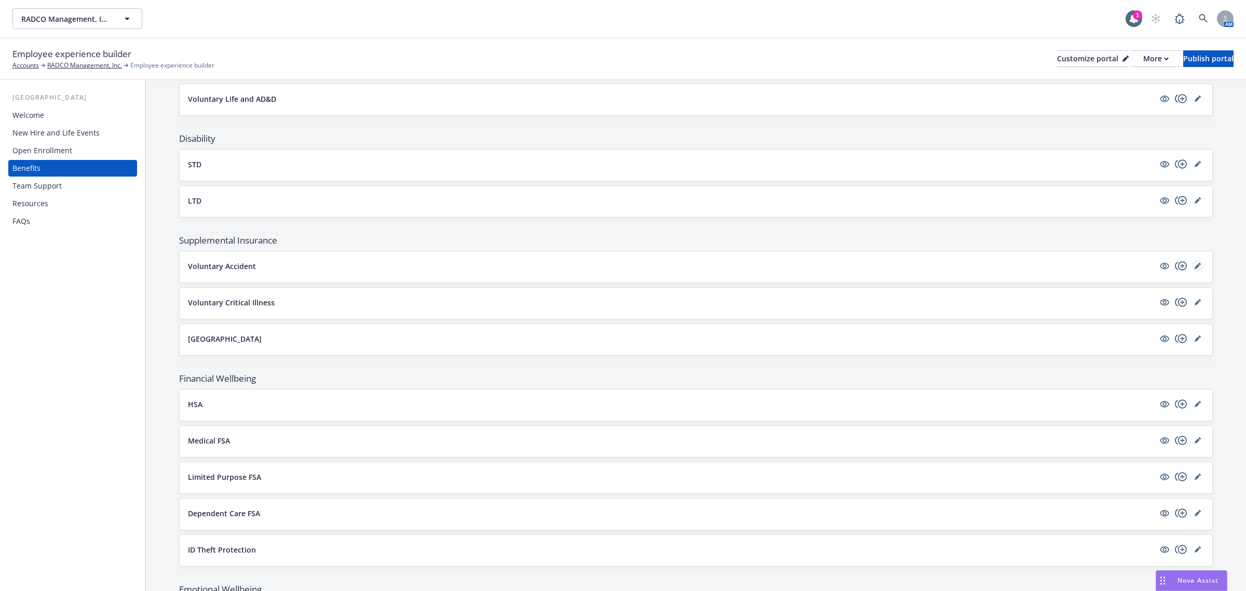
click at [1192, 263] on link "editPencil" at bounding box center [1198, 266] width 12 height 12
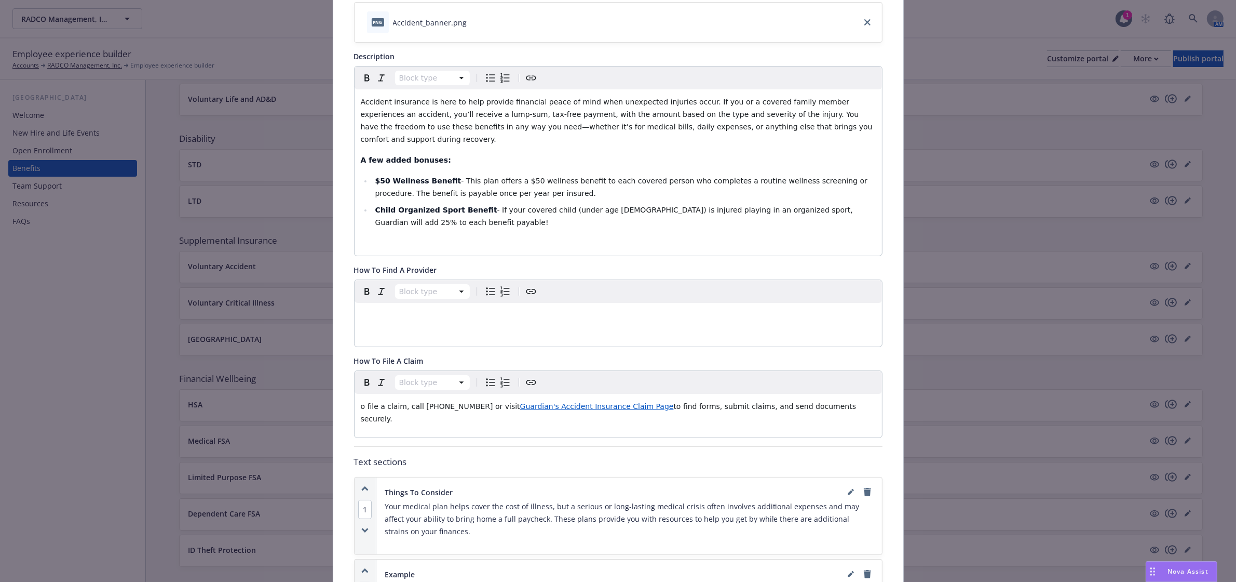
scroll to position [226, 0]
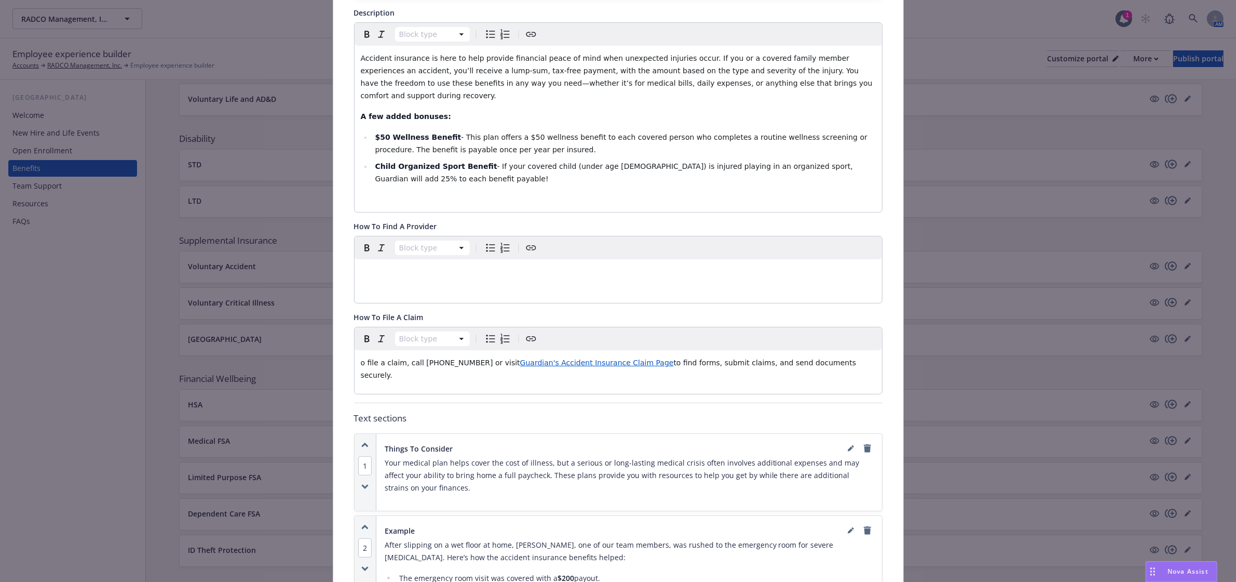
click at [424, 365] on div "Block type o file a claim, call [PHONE_NUMBER] or visit Guardian's Accident Ins…" at bounding box center [619, 360] width 528 height 66
click at [374, 358] on span "o file a claim, call [PHONE_NUMBER] or visit" at bounding box center [440, 362] width 159 height 8
click at [361, 358] on span "o file a claim, call [PHONE_NUMBER] or visit" at bounding box center [440, 362] width 159 height 8
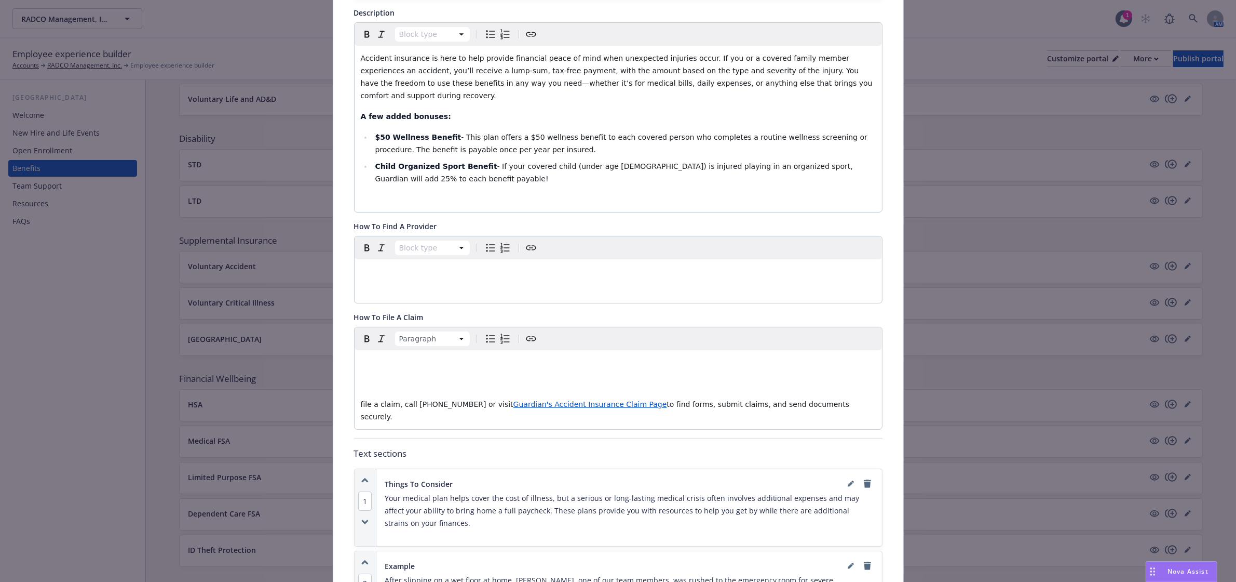
click at [369, 356] on p "editable markdown" at bounding box center [618, 362] width 515 height 12
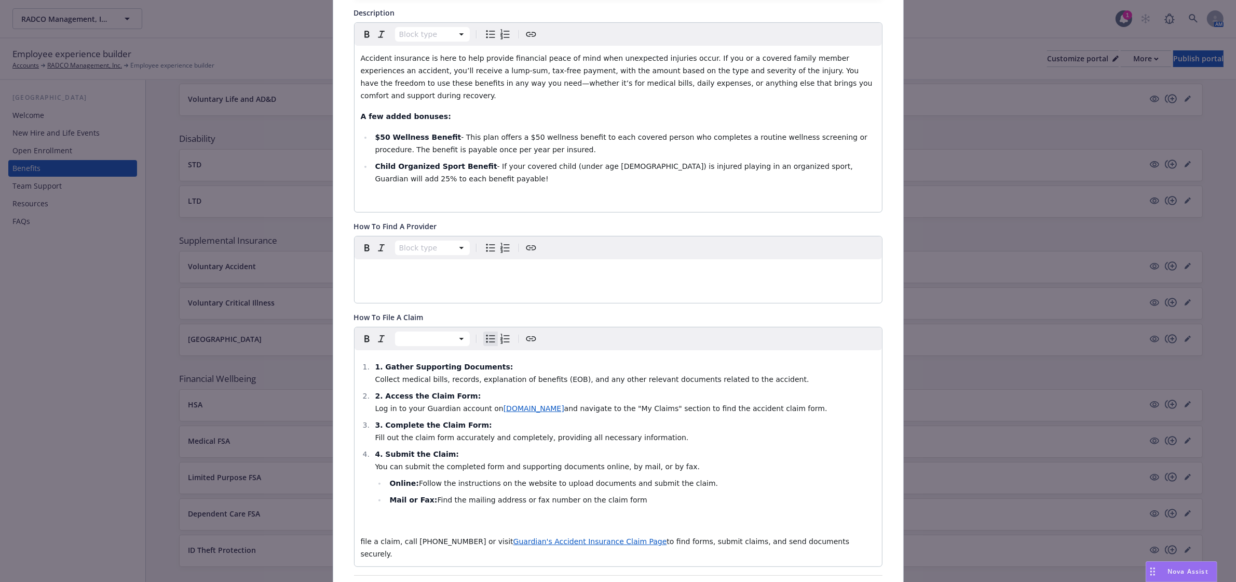
click at [375, 362] on strong "1. Gather Supporting Documents:" at bounding box center [444, 366] width 138 height 8
click at [377, 362] on strong "1. Gather Supporting Documents:" at bounding box center [444, 366] width 138 height 8
drag, startPoint x: 380, startPoint y: 384, endPoint x: 353, endPoint y: 384, distance: 27.0
click at [355, 384] on div "Gather Supporting Documents: Collect medical bills, records, explanation of ben…" at bounding box center [619, 458] width 528 height 216
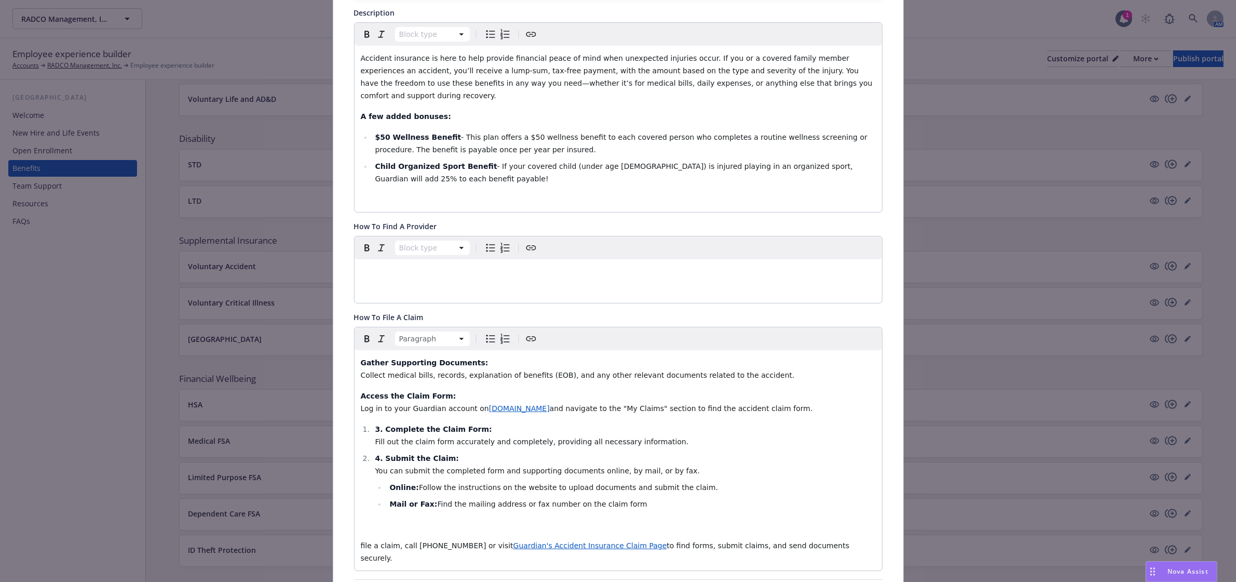
click at [380, 425] on strong "3. Complete the Claim Form:" at bounding box center [433, 429] width 117 height 8
drag, startPoint x: 377, startPoint y: 452, endPoint x: 446, endPoint y: 448, distance: 68.7
click at [377, 458] on strong "4. Submit the Claim:" at bounding box center [417, 462] width 84 height 8
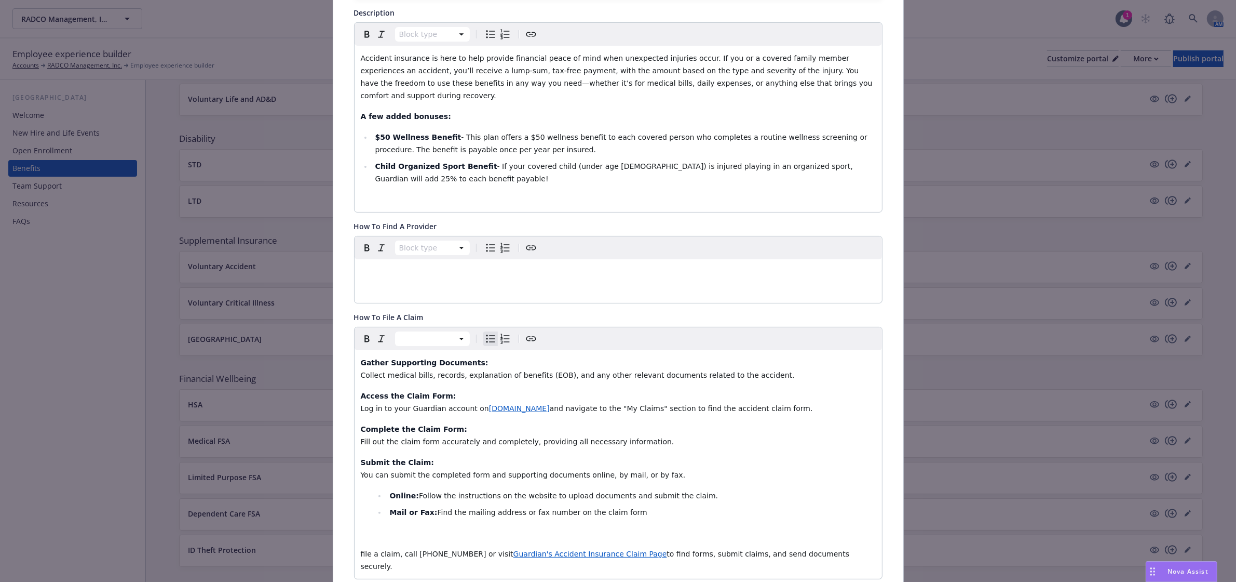
drag, startPoint x: 465, startPoint y: 445, endPoint x: 341, endPoint y: 347, distance: 158.6
click at [341, 347] on div "Fields that are left empty won't be displayed to the client Custom carrier cont…" at bounding box center [618, 500] width 570 height 1326
click at [499, 332] on span "Numbered list" at bounding box center [505, 338] width 12 height 12
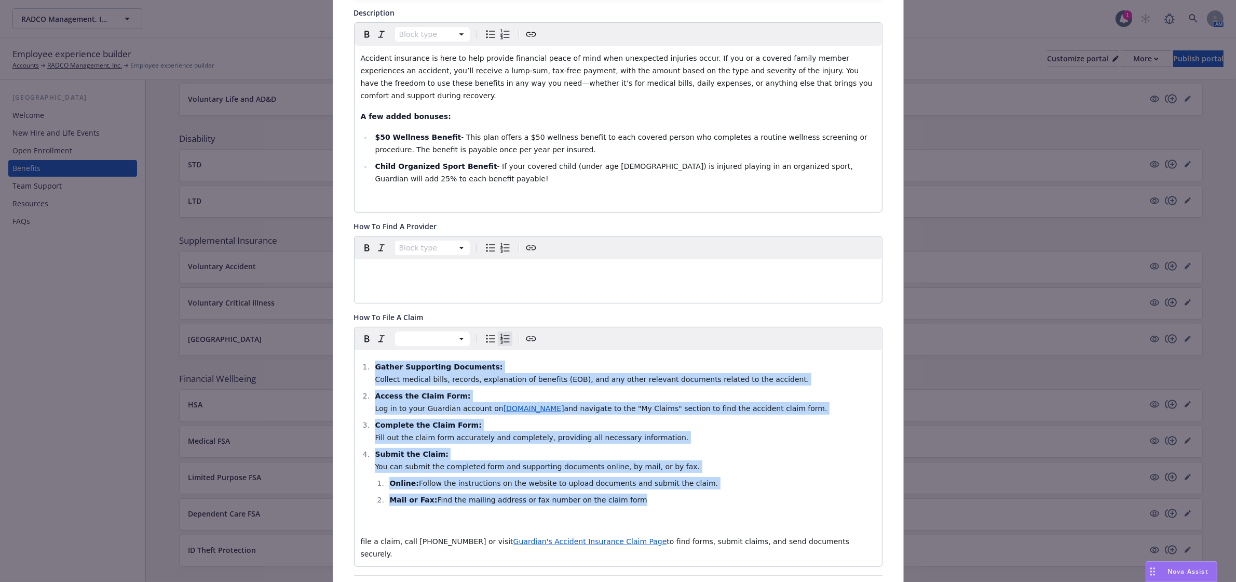
click at [735, 477] on li "Online: Follow the instructions on the website to upload documents and submit t…" at bounding box center [630, 483] width 489 height 12
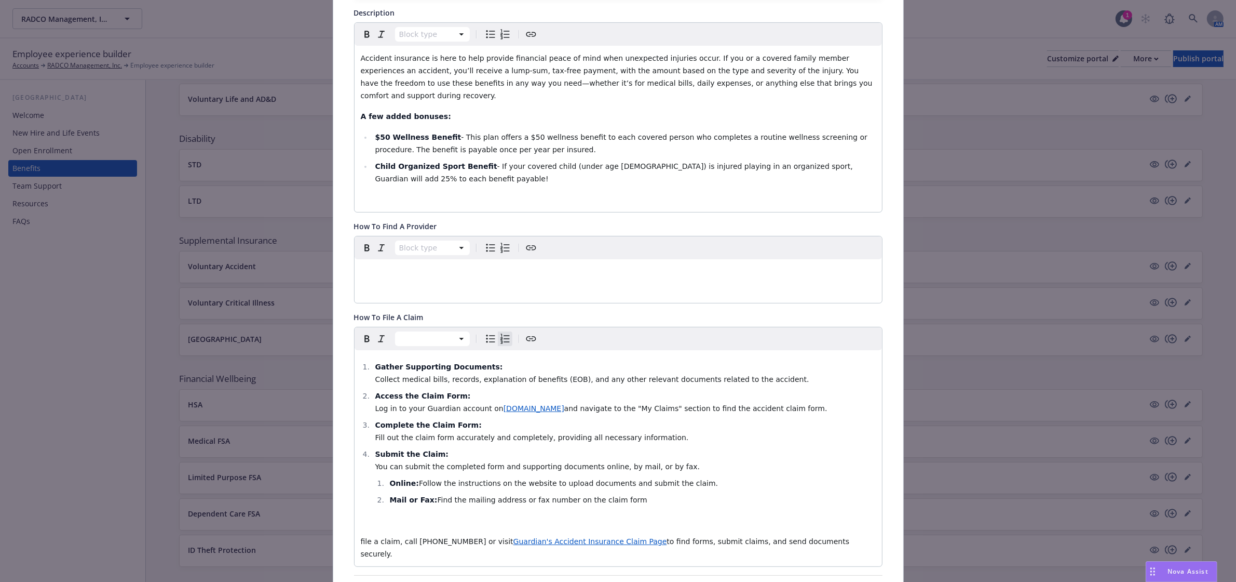
drag, startPoint x: 385, startPoint y: 473, endPoint x: 629, endPoint y: 489, distance: 245.1
click at [629, 489] on ol "Online: Follow the instructions on the website to upload documents and submit t…" at bounding box center [625, 491] width 501 height 29
click at [484, 332] on icon "Bulleted list" at bounding box center [490, 338] width 12 height 12
click at [726, 481] on ul "Online: Follow the instructions on the website to upload documents and submit t…" at bounding box center [625, 491] width 501 height 29
click at [375, 375] on span "Collect medical bills, records, explanation of benefits (EOB), and any other re…" at bounding box center [592, 379] width 434 height 8
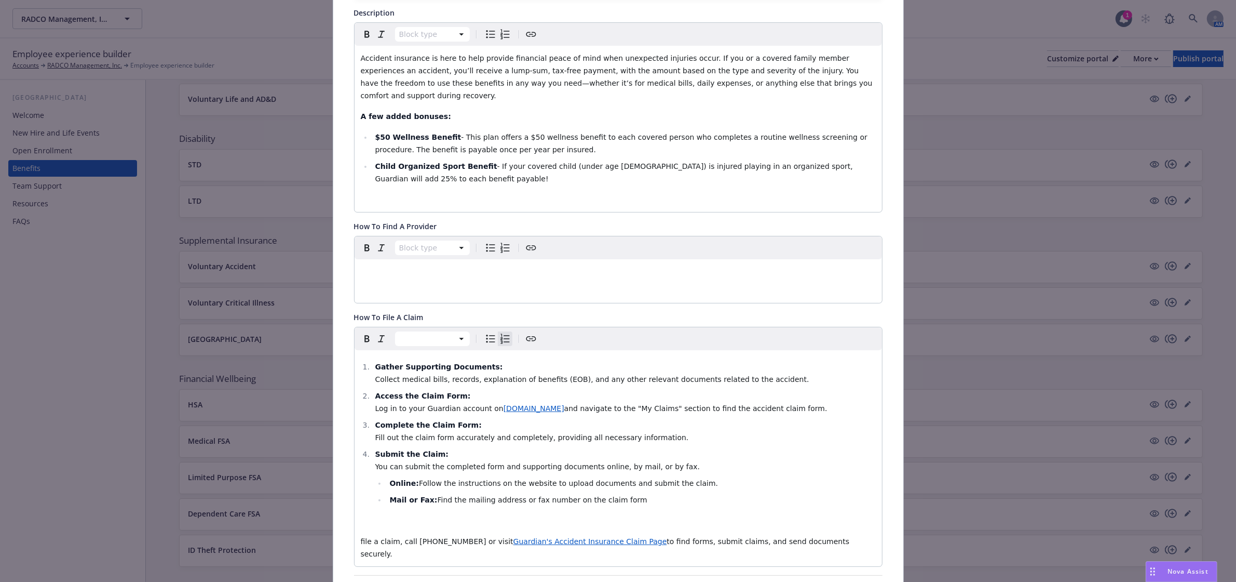
click at [487, 332] on icon "Bulleted list" at bounding box center [490, 338] width 12 height 12
click at [484, 332] on icon "Bulleted list" at bounding box center [490, 338] width 12 height 12
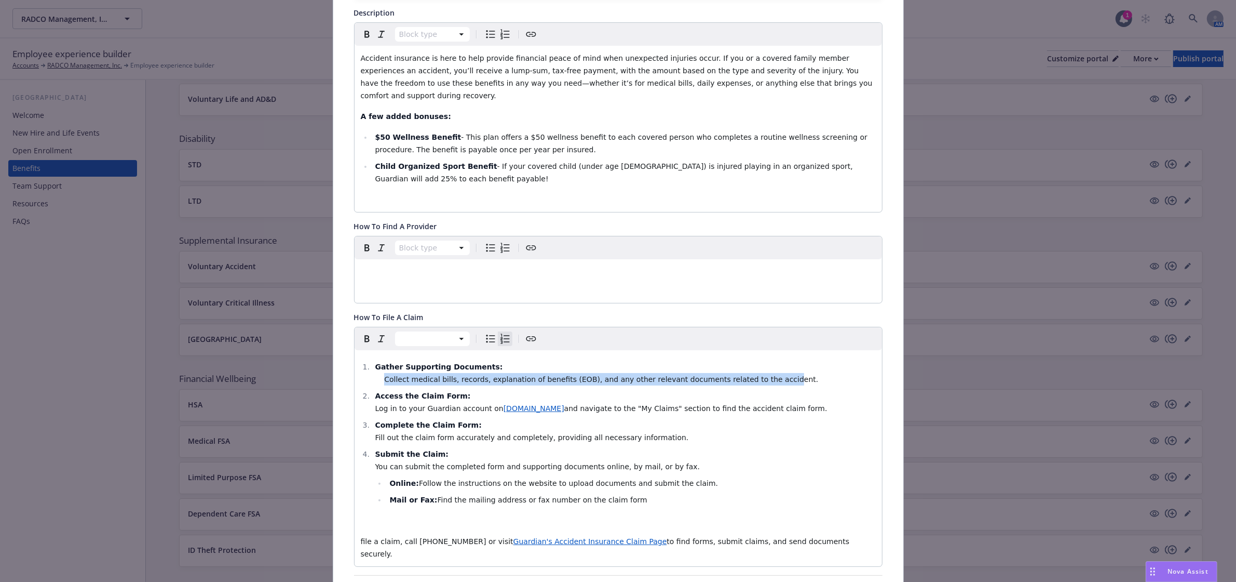
drag, startPoint x: 377, startPoint y: 369, endPoint x: 743, endPoint y: 370, distance: 366.1
click at [743, 370] on li "Gather Supporting Documents: Collect medical bills, records, explanation of ben…" at bounding box center [624, 372] width 504 height 25
click at [376, 375] on span "editable markdown" at bounding box center [379, 379] width 9 height 8
click at [384, 375] on span "Collect medical bills, records, explanation of benefits (EOB), and any other re…" at bounding box center [601, 379] width 434 height 8
drag, startPoint x: 370, startPoint y: 365, endPoint x: 783, endPoint y: 365, distance: 412.8
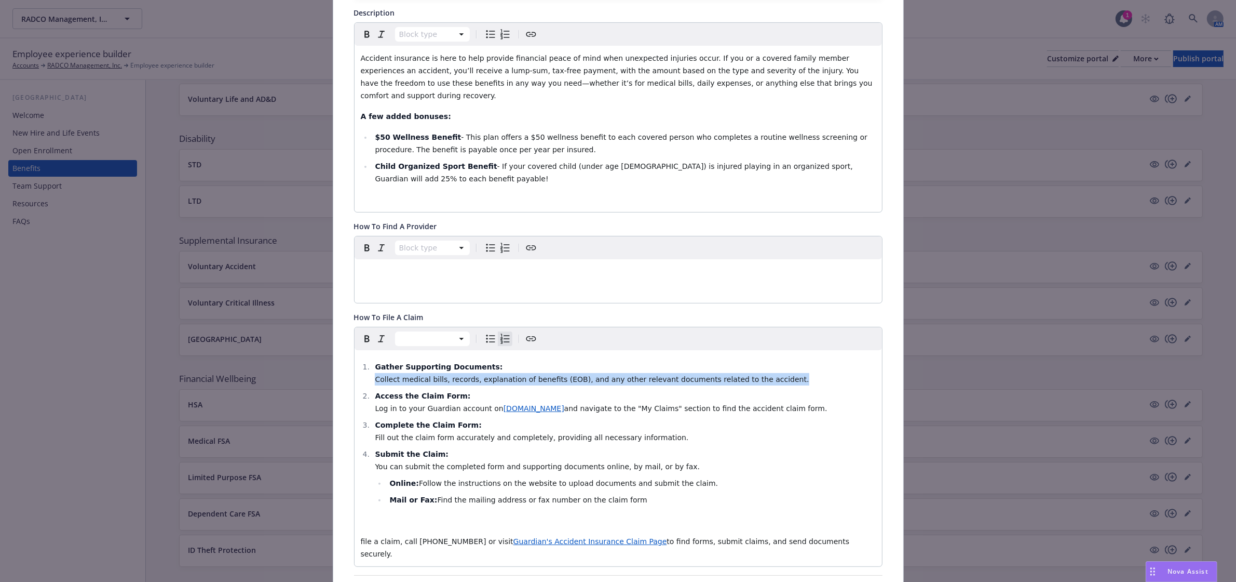
click at [783, 365] on li "Gather Supporting Documents: Collect medical bills, records, explanation of ben…" at bounding box center [624, 372] width 504 height 25
click at [484, 332] on icon "Bulleted list" at bounding box center [490, 338] width 12 height 12
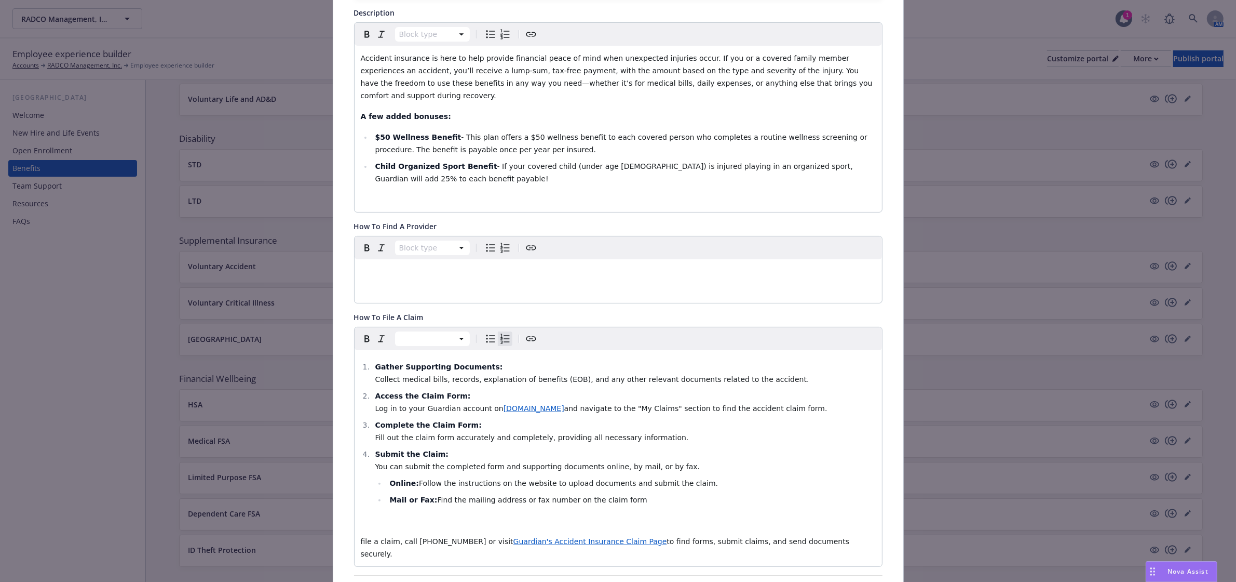
click at [847, 450] on li "Submit the Claim: You can submit the completed form and supporting documents on…" at bounding box center [624, 460] width 504 height 25
click at [621, 493] on li "Mail or Fax: Find the mailing address or fax number on the claim form" at bounding box center [630, 499] width 489 height 12
drag, startPoint x: 407, startPoint y: 530, endPoint x: 300, endPoint y: 519, distance: 107.5
click at [300, 519] on div "Supplemental Insurance - Voluntary Accident - Accident Cancel Save Fields that …" at bounding box center [618, 291] width 1236 height 582
drag, startPoint x: 450, startPoint y: 530, endPoint x: 821, endPoint y: 530, distance: 371.3
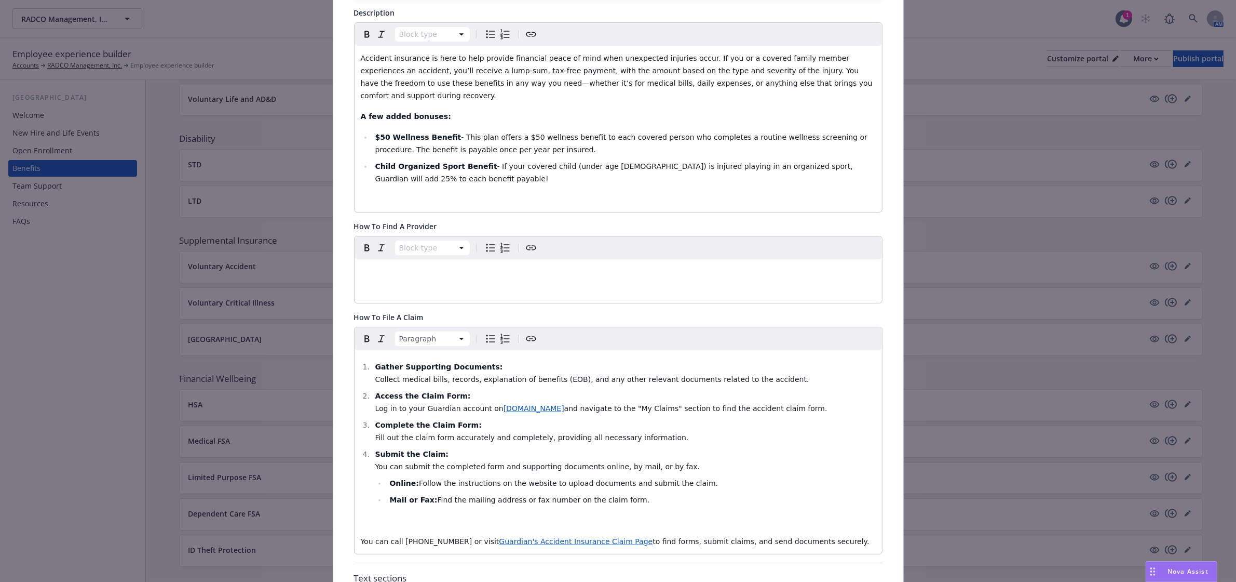
click at [821, 535] on p "You can call [PHONE_NUMBER] or visit Guardian's Accident Insurance Claim Page t…" at bounding box center [618, 541] width 515 height 12
click at [396, 515] on p "editable markdown" at bounding box center [618, 520] width 515 height 12
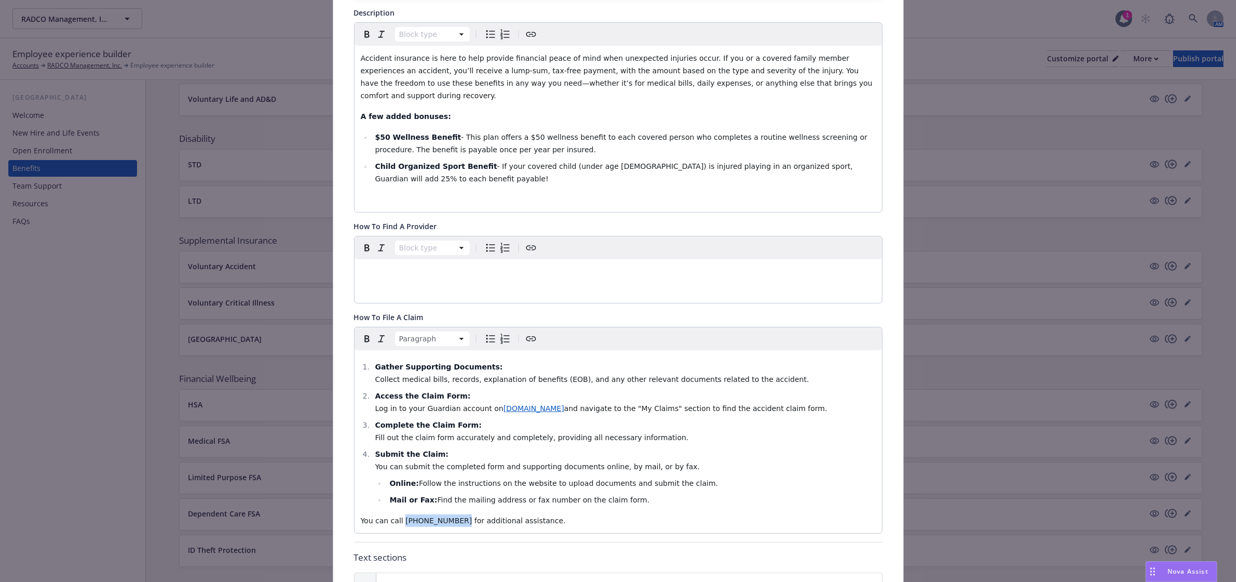
drag, startPoint x: 447, startPoint y: 509, endPoint x: 396, endPoint y: 512, distance: 51.0
click at [396, 516] on span "You can call [PHONE_NUMBER] for additional assistance." at bounding box center [463, 520] width 205 height 8
click at [361, 332] on icon "button" at bounding box center [367, 338] width 12 height 12
click at [712, 477] on li "Online: Follow the instructions on the website to upload documents and submit t…" at bounding box center [630, 483] width 489 height 12
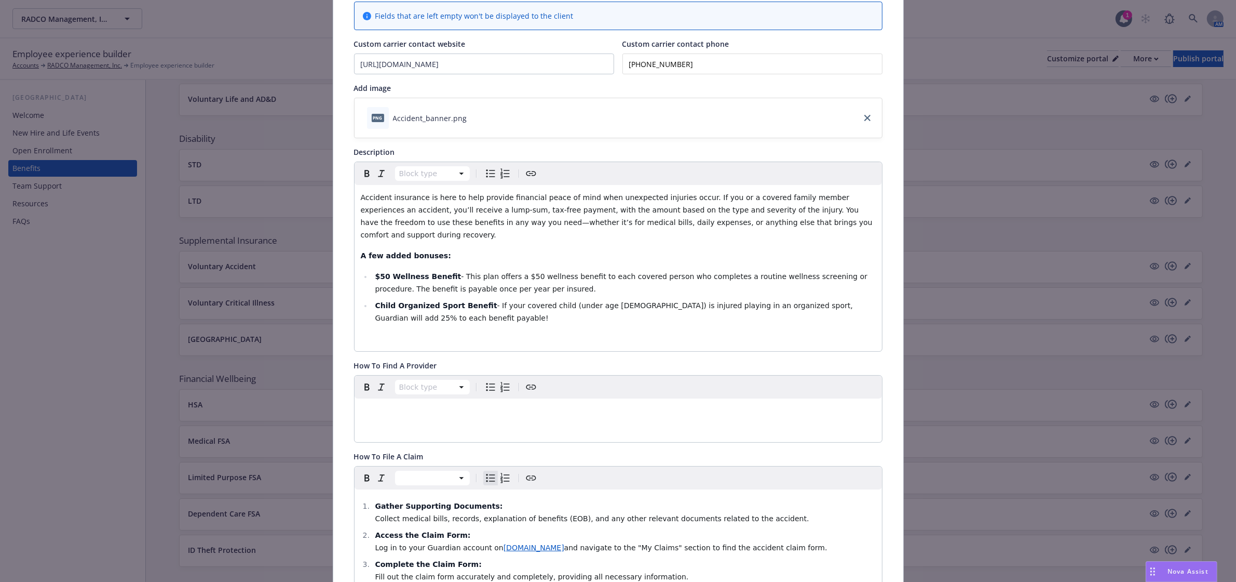
scroll to position [0, 0]
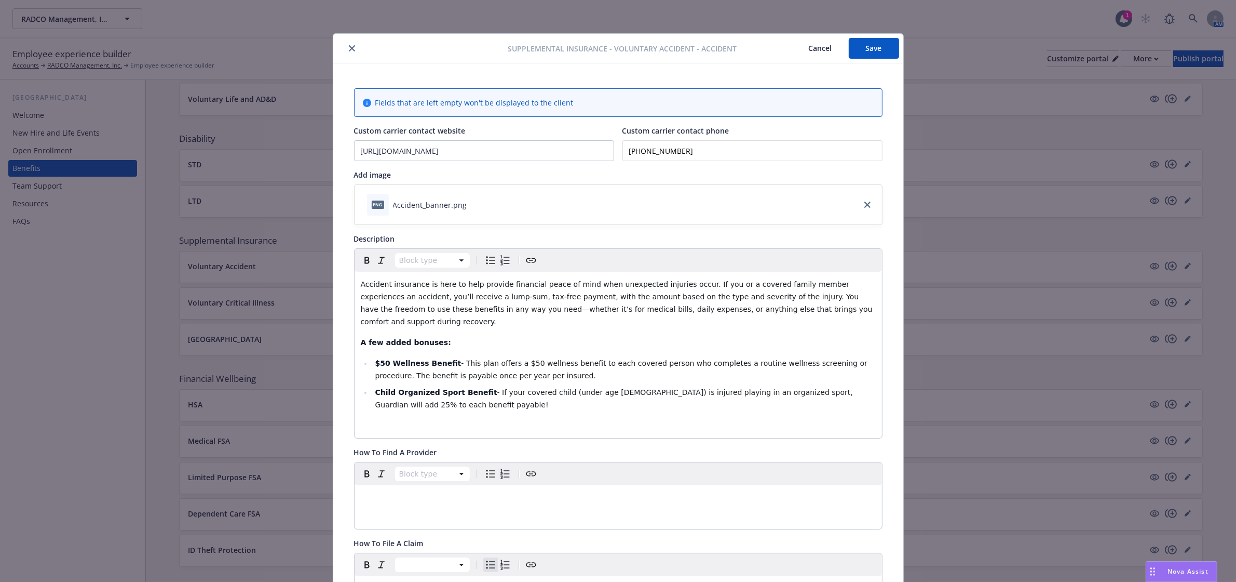
click at [883, 45] on button "Save" at bounding box center [874, 48] width 50 height 21
click at [346, 47] on button "close" at bounding box center [352, 48] width 12 height 12
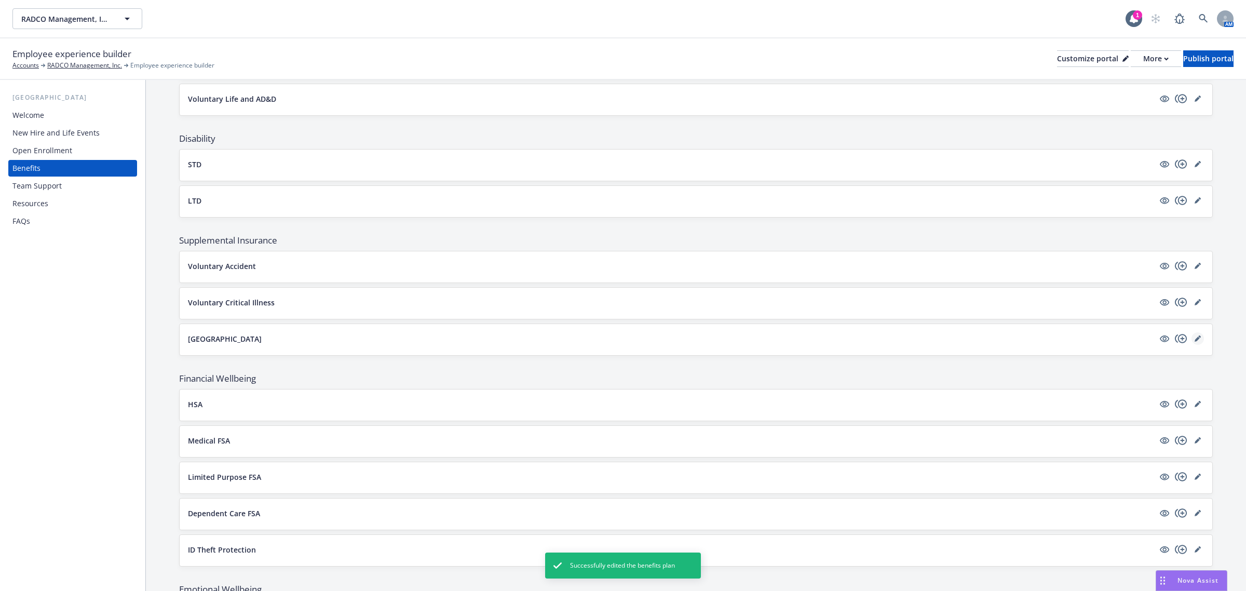
click at [1192, 339] on link "editPencil" at bounding box center [1198, 338] width 12 height 12
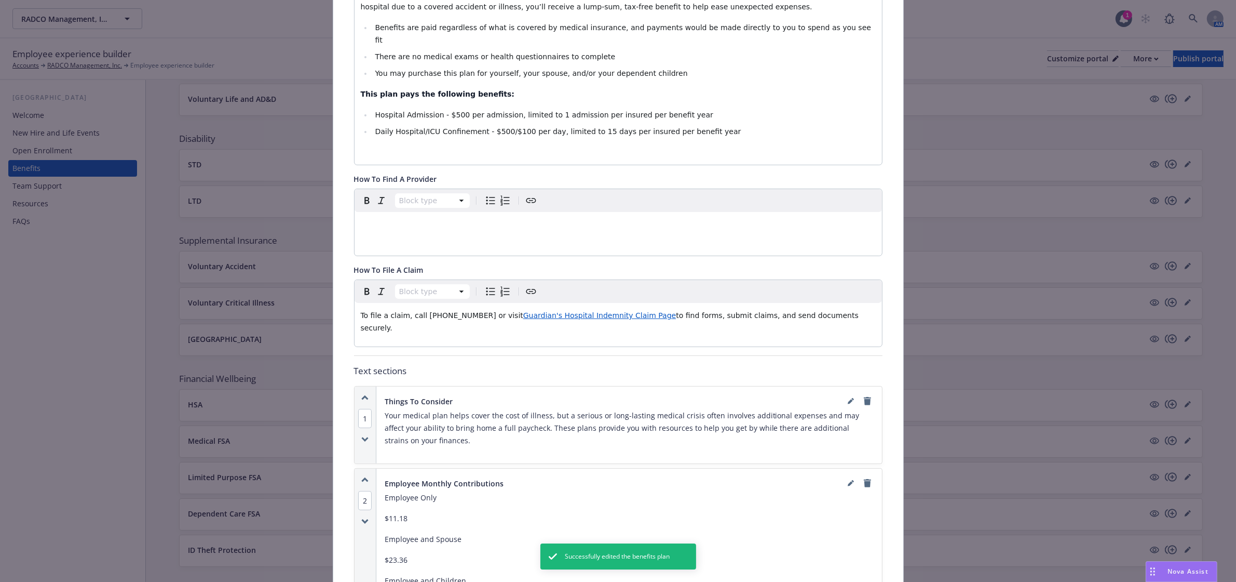
scroll to position [291, 0]
click at [414, 320] on div "Block type To file a claim, call [PHONE_NUMBER] or visit Guardian's Hospital In…" at bounding box center [619, 312] width 528 height 66
click at [355, 302] on div "To file a claim, call [PHONE_NUMBER] or visit Guardian's Hospital Indemnity Cla…" at bounding box center [619, 320] width 528 height 37
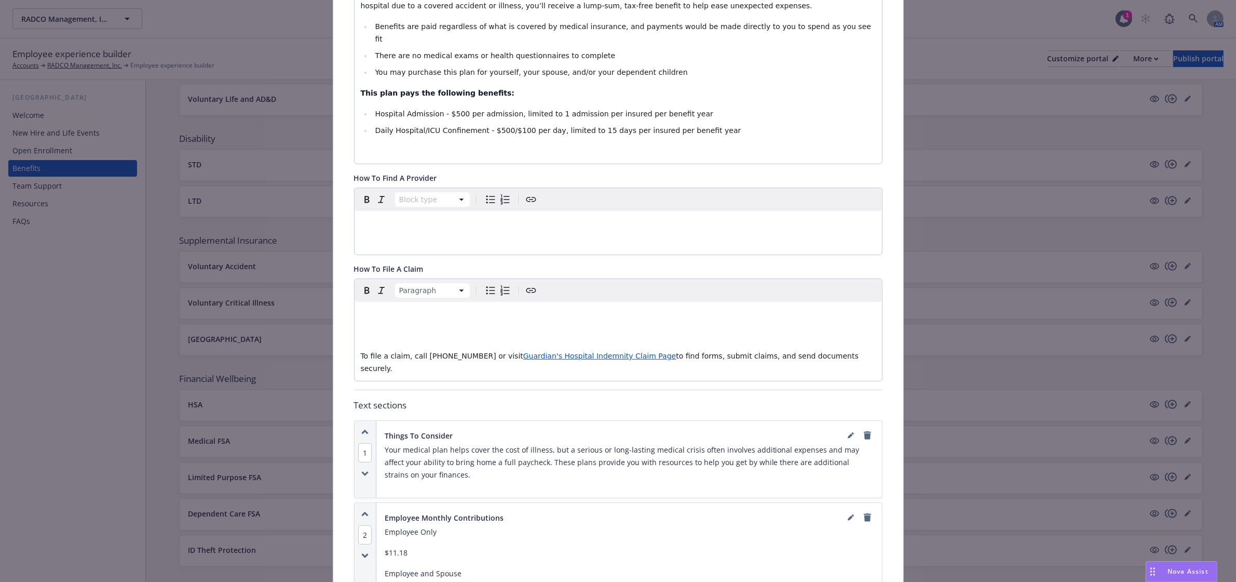
click at [361, 308] on p "editable markdown" at bounding box center [618, 314] width 515 height 12
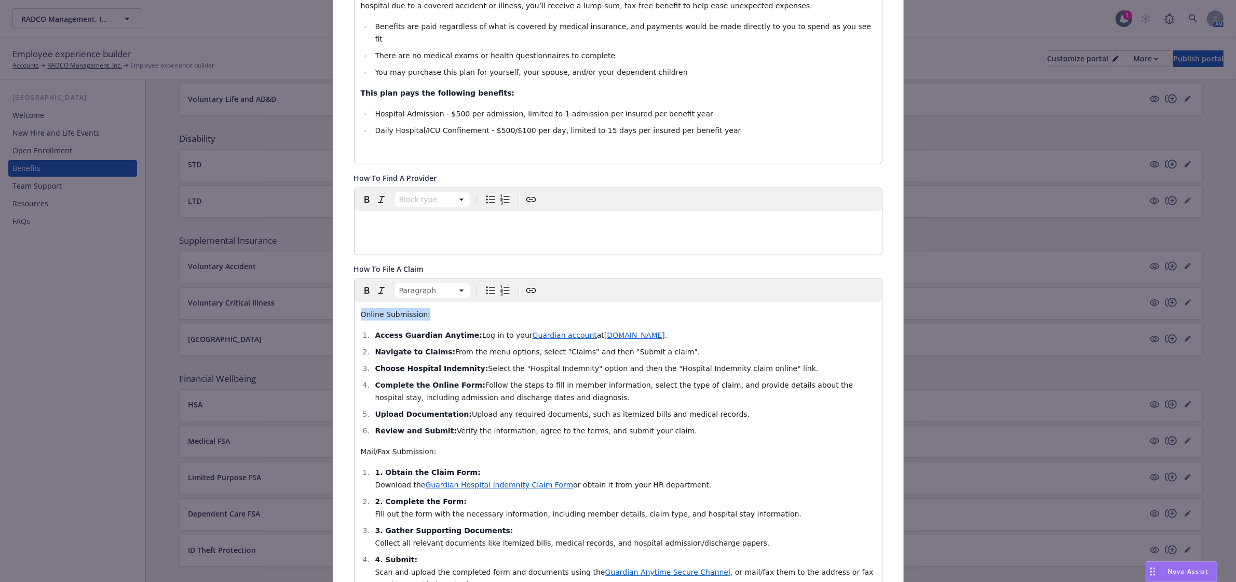
drag, startPoint x: 427, startPoint y: 299, endPoint x: 349, endPoint y: 300, distance: 77.9
click at [354, 300] on div "Paragraph Online Submission: Access Guardian Anytime: Log in to your Guardian a…" at bounding box center [618, 464] width 529 height 373
click at [361, 284] on icon "button" at bounding box center [367, 290] width 12 height 12
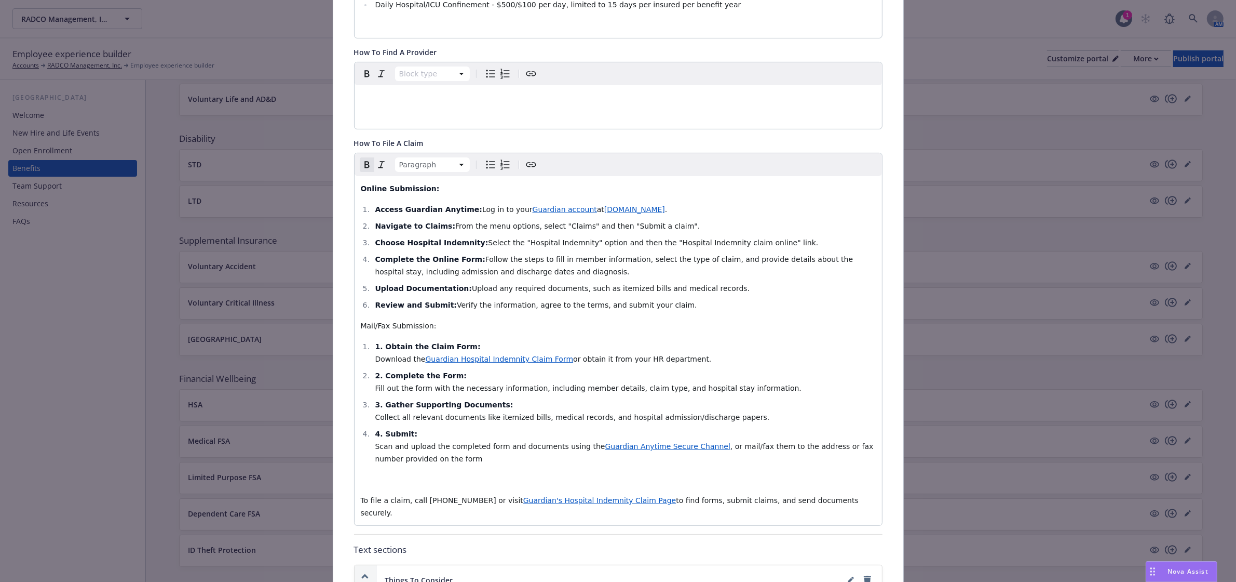
scroll to position [421, 0]
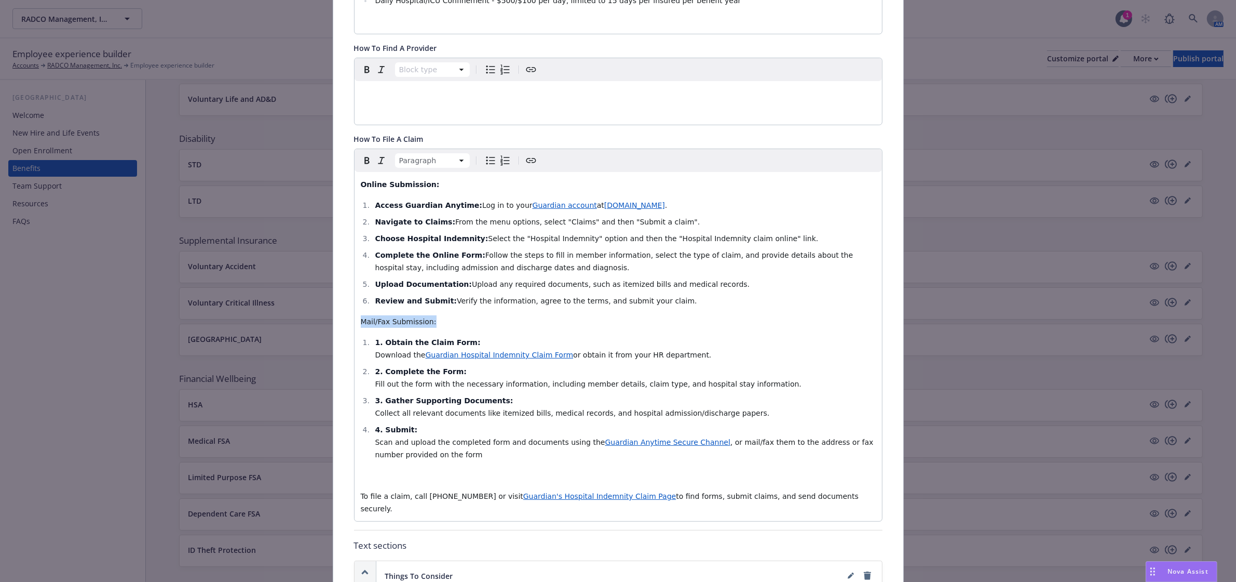
drag, startPoint x: 431, startPoint y: 308, endPoint x: 348, endPoint y: 304, distance: 83.2
click at [348, 304] on div "Fields that are left empty won't be displayed to the client Custom carrier cont…" at bounding box center [618, 391] width 570 height 1496
click at [362, 153] on button "button" at bounding box center [367, 160] width 15 height 15
click at [372, 199] on li "Access Guardian Anytime: Log in to your Guardian account at [DOMAIN_NAME] ." at bounding box center [624, 205] width 504 height 12
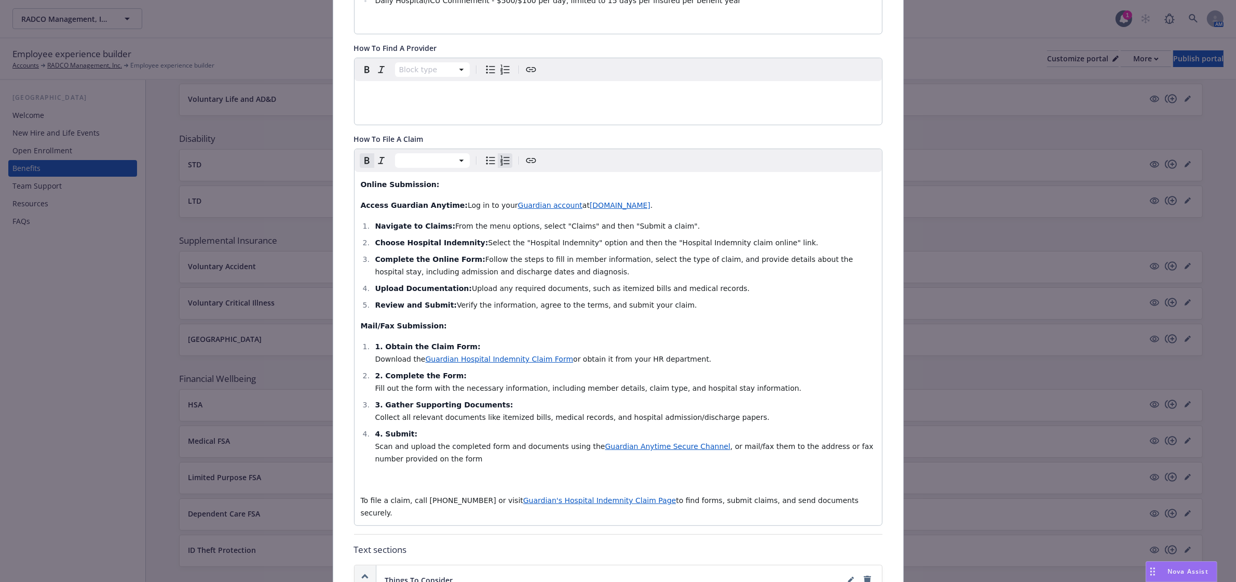
click at [375, 222] on strong "Navigate to Claims:" at bounding box center [415, 226] width 80 height 8
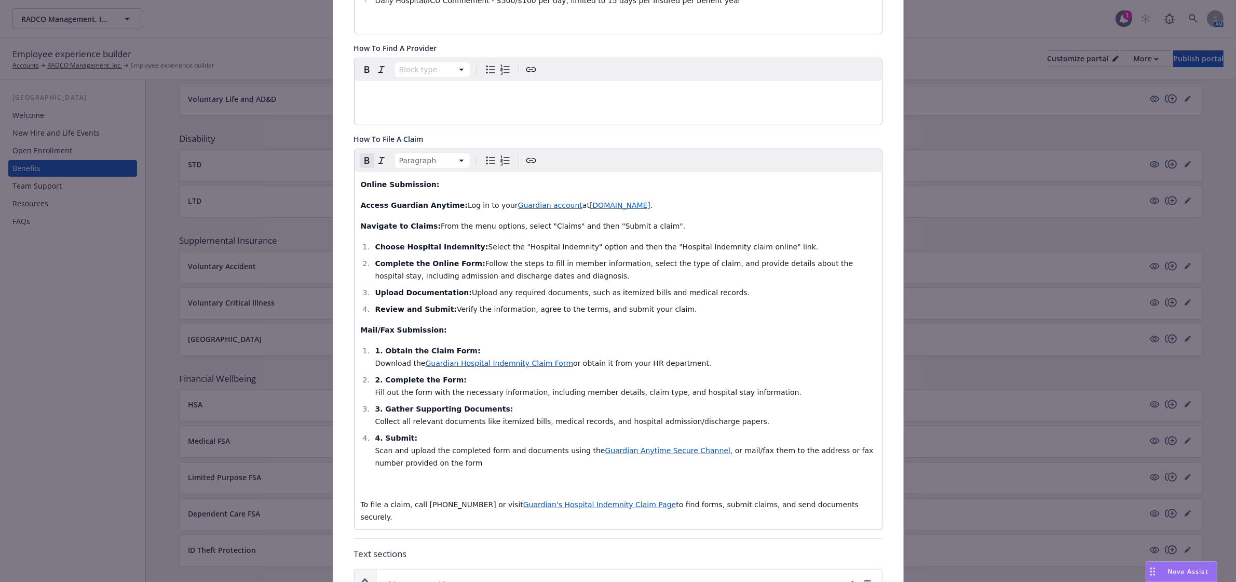
click at [375, 242] on strong "Choose Hospital Indemnity:" at bounding box center [431, 246] width 113 height 8
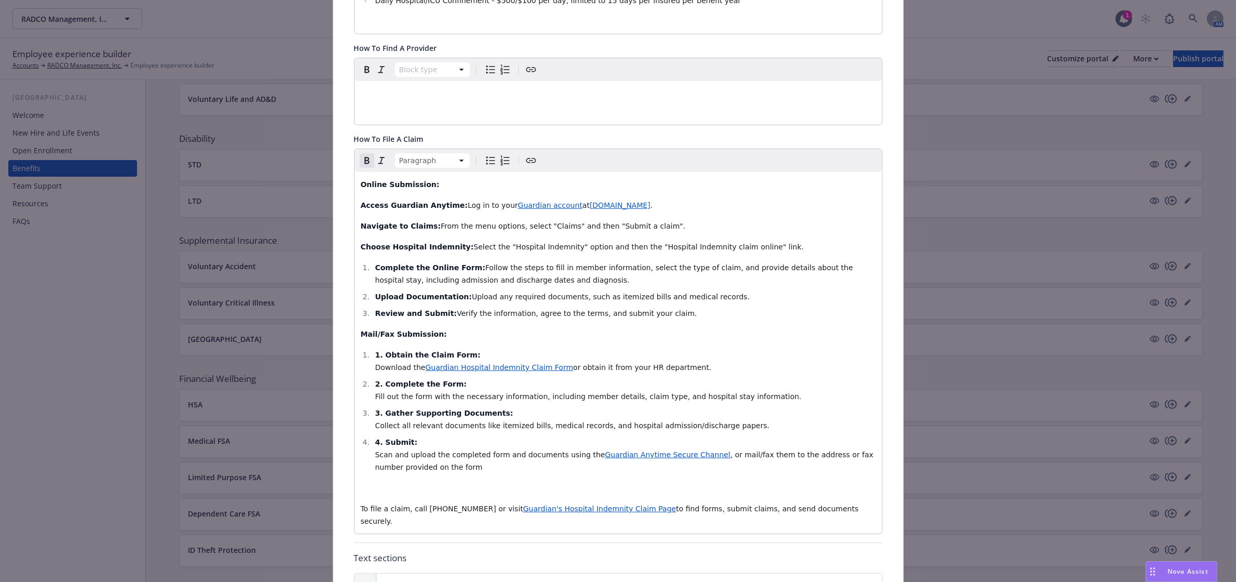
click at [375, 263] on strong "Complete the Online Form:" at bounding box center [430, 267] width 110 height 8
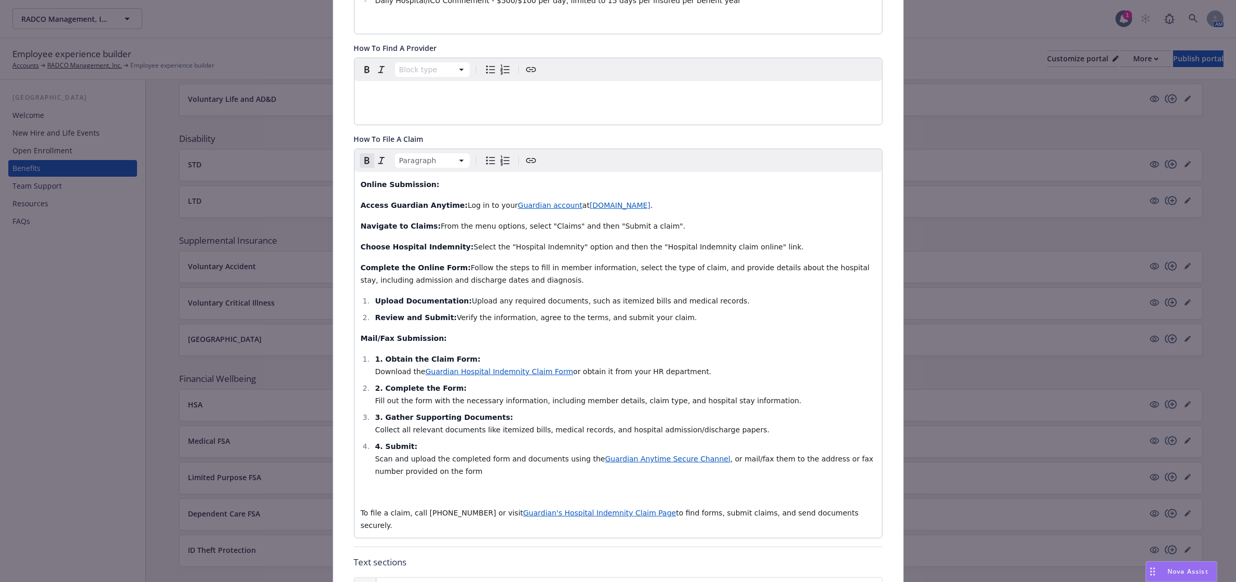
click at [372, 294] on li "Upload Documentation: Upload any required documents, such as itemized bills and…" at bounding box center [624, 300] width 504 height 12
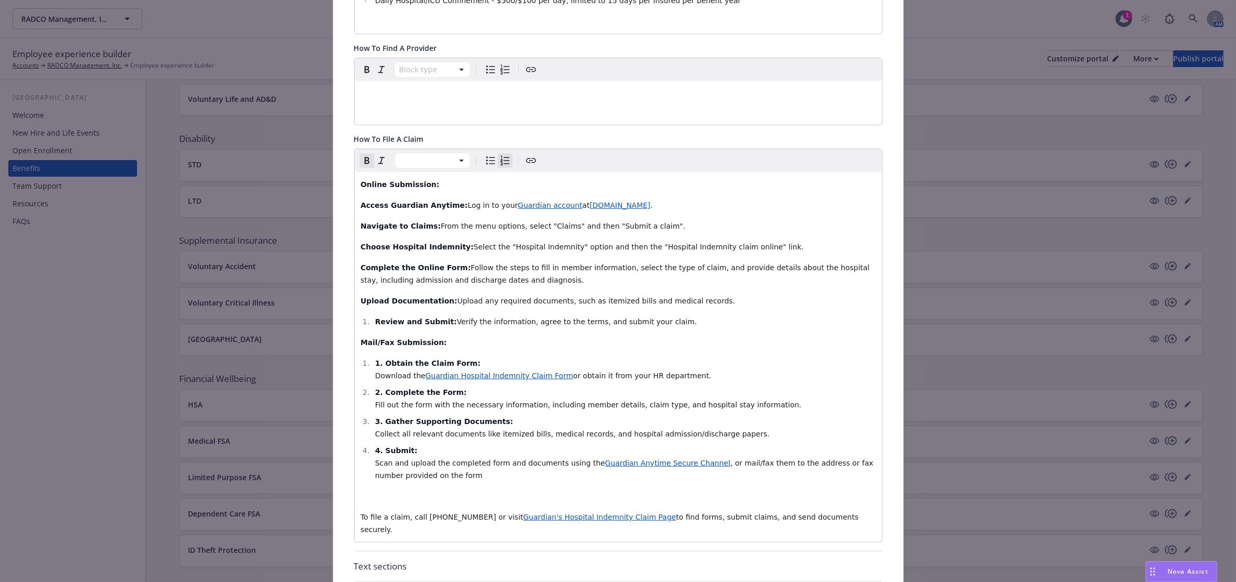
click at [375, 317] on strong "Review and Submit:" at bounding box center [416, 321] width 82 height 8
click at [379, 359] on strong "1. Obtain the Claim Form:" at bounding box center [427, 363] width 105 height 8
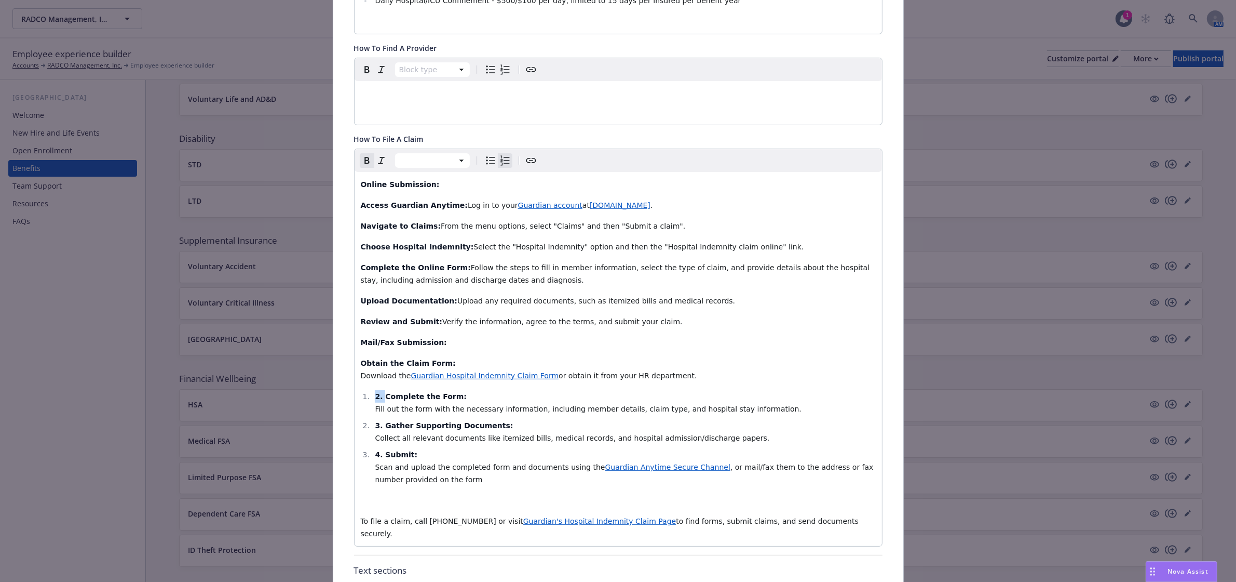
drag, startPoint x: 378, startPoint y: 385, endPoint x: 359, endPoint y: 385, distance: 19.2
click at [361, 390] on ol "2. Complete the Form: Fill out the form with the necessary information, includi…" at bounding box center [618, 438] width 515 height 96
click at [377, 425] on strong "3. Gather Supporting Documents:" at bounding box center [444, 429] width 138 height 8
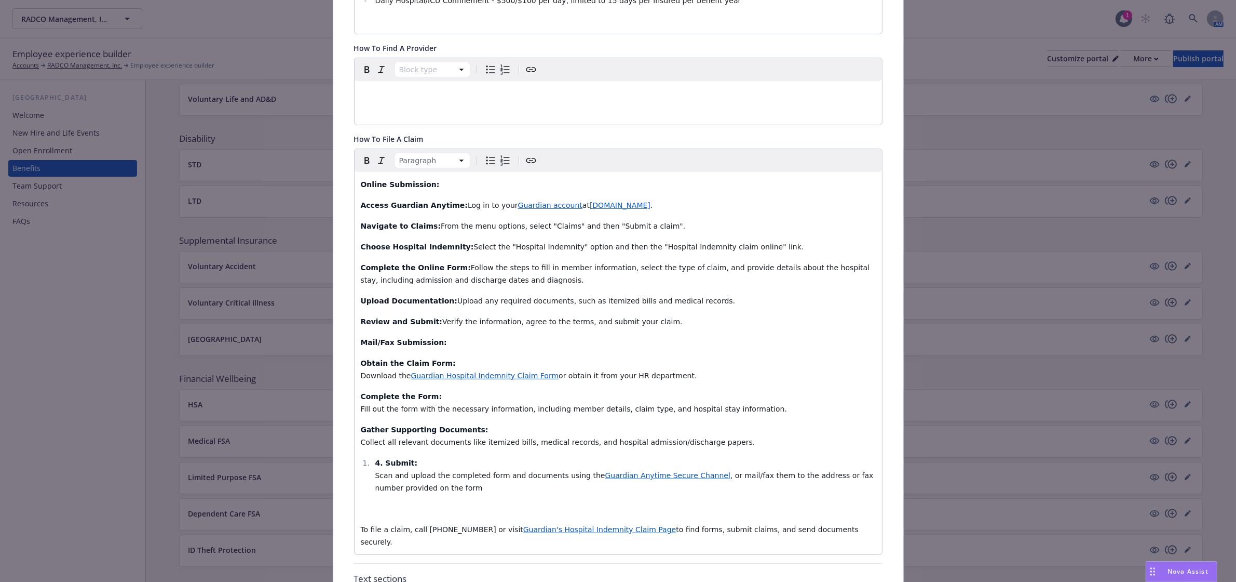
click at [377, 458] on strong "4. Submit:" at bounding box center [396, 462] width 43 height 8
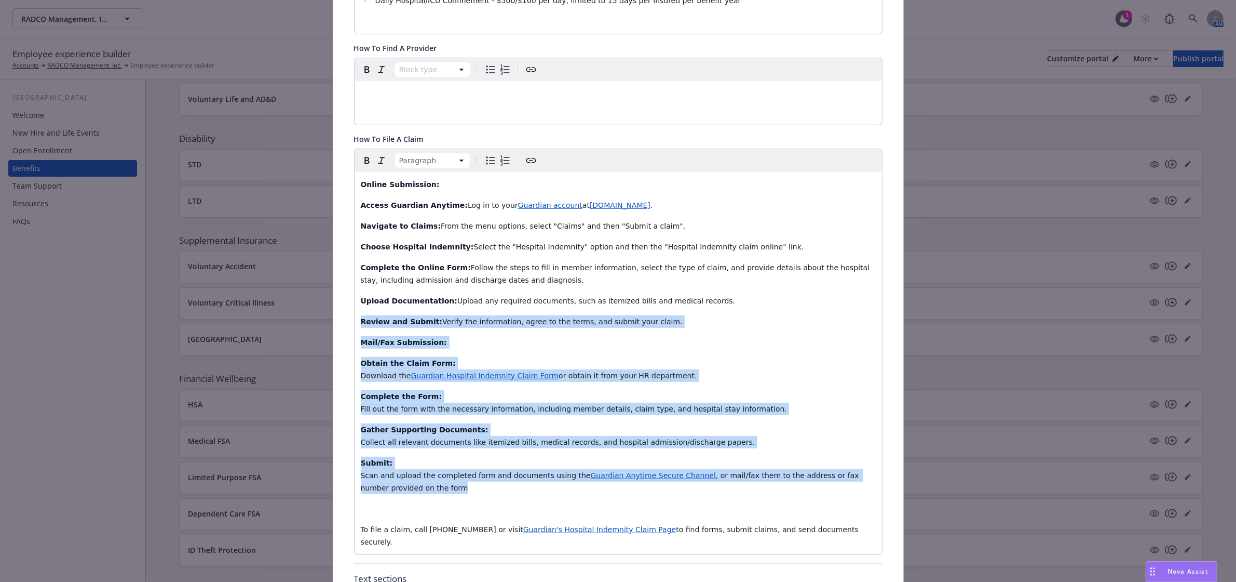
drag, startPoint x: 358, startPoint y: 311, endPoint x: 442, endPoint y: 473, distance: 182.5
click at [442, 473] on div "Online Submission: Access Guardian Anytime: Log in to your Guardian account at …" at bounding box center [619, 363] width 528 height 382
click at [484, 154] on icon "Bulleted list" at bounding box center [490, 160] width 12 height 12
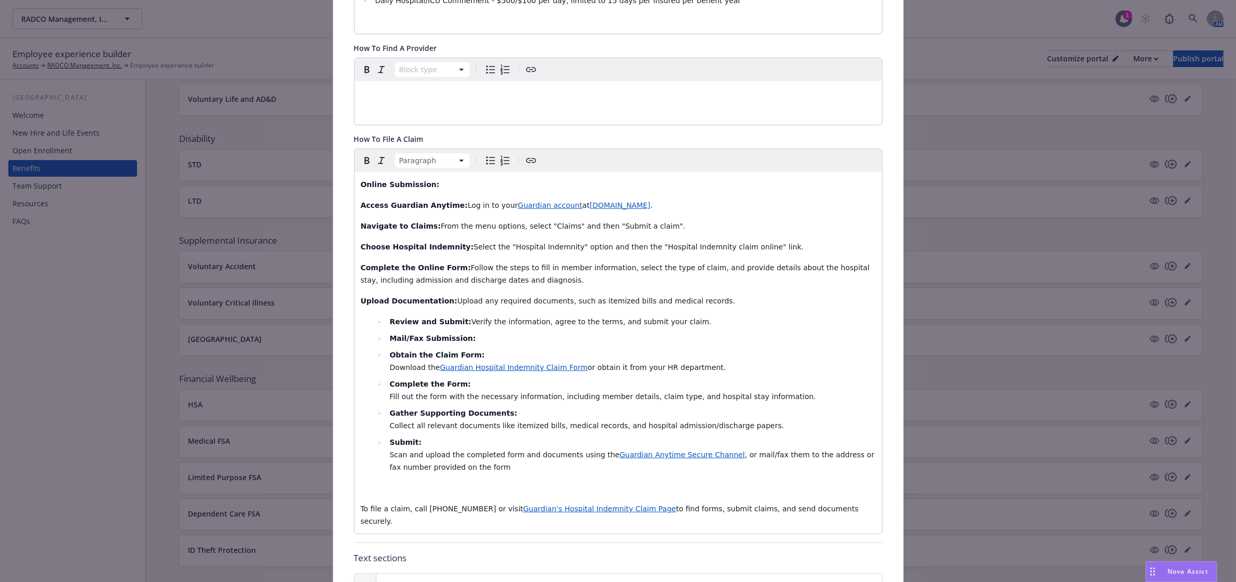
drag, startPoint x: 505, startPoint y: 268, endPoint x: 357, endPoint y: 192, distance: 167.0
click at [357, 192] on div "Online Submission: Access Guardian Anytime: Log in to your Guardian account at …" at bounding box center [619, 352] width 528 height 361
click at [484, 154] on span "Bulleted list" at bounding box center [490, 160] width 12 height 12
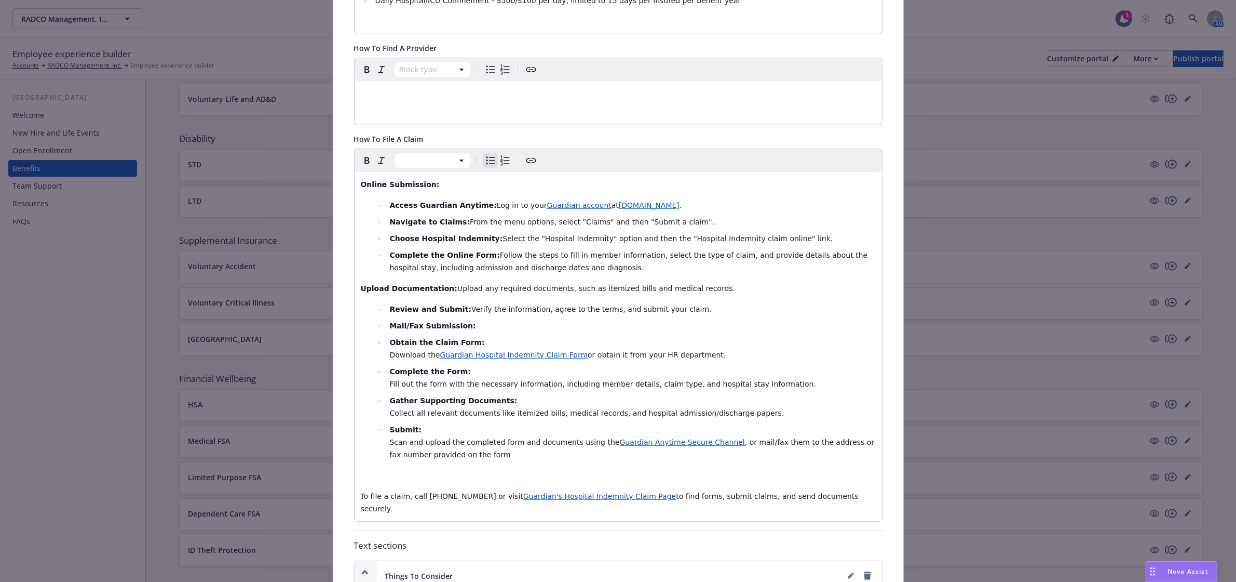
click at [838, 319] on li "Mail/Fax Submission:" at bounding box center [630, 325] width 489 height 12
click at [422, 381] on ul "Review and Submit: Verify the information, agree to the terms, and submit your …" at bounding box center [625, 382] width 501 height 158
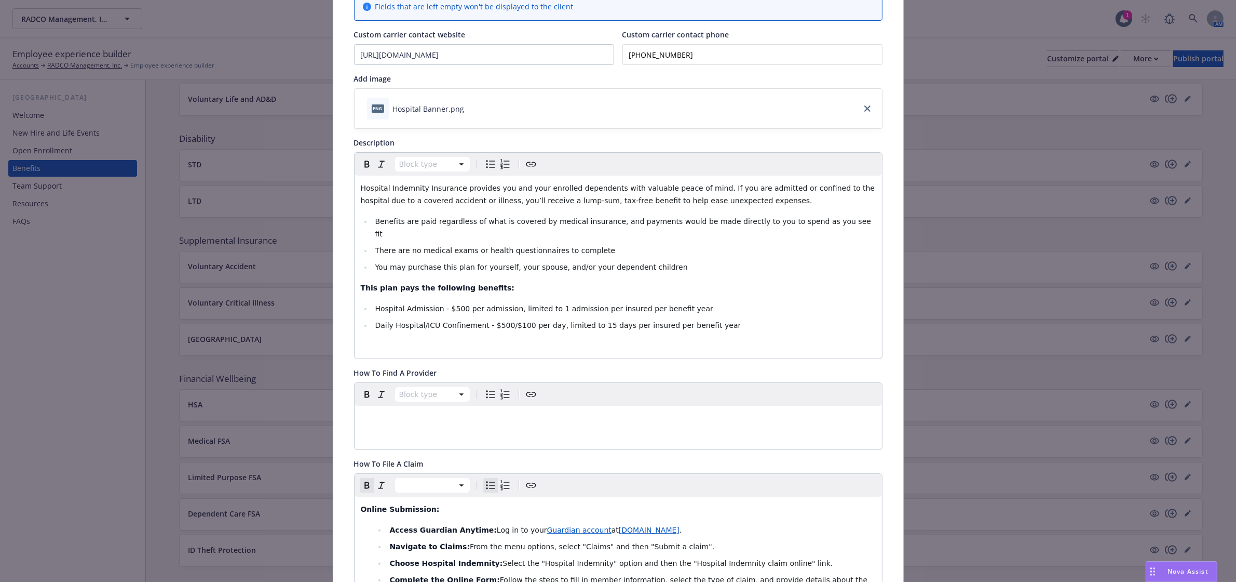
scroll to position [0, 0]
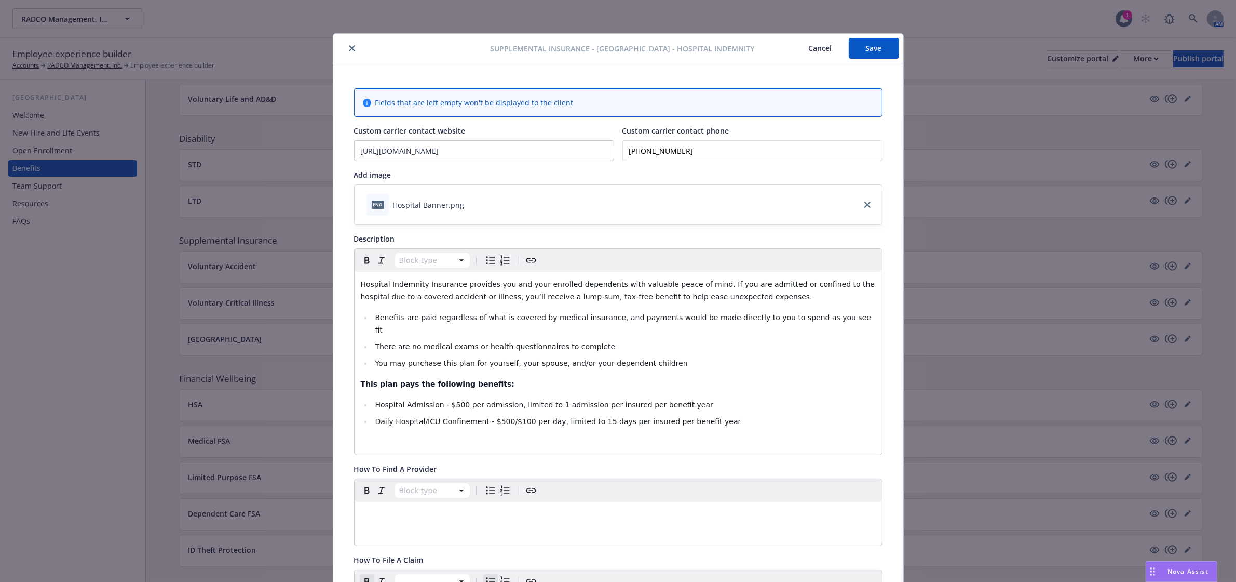
click at [867, 45] on button "Save" at bounding box center [874, 48] width 50 height 21
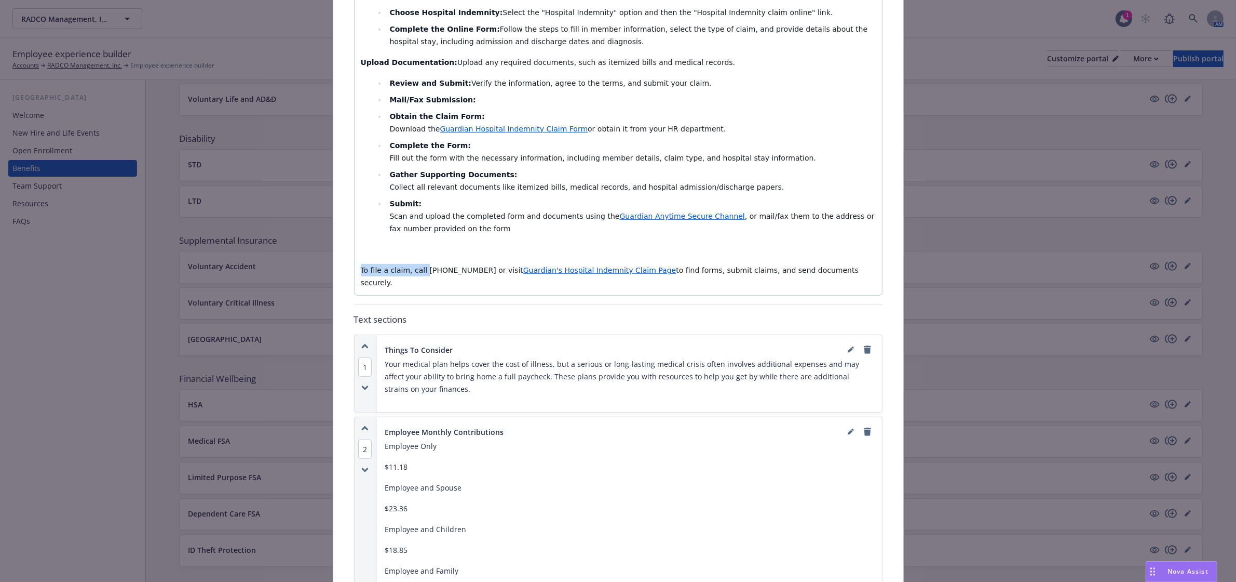
scroll to position [646, 0]
drag, startPoint x: 414, startPoint y: 258, endPoint x: 307, endPoint y: 258, distance: 107.5
click at [307, 258] on div "Supplemental Insurance - [GEOGRAPHIC_DATA] - Hospital Indemnity Cancel Save Fie…" at bounding box center [618, 291] width 1236 height 582
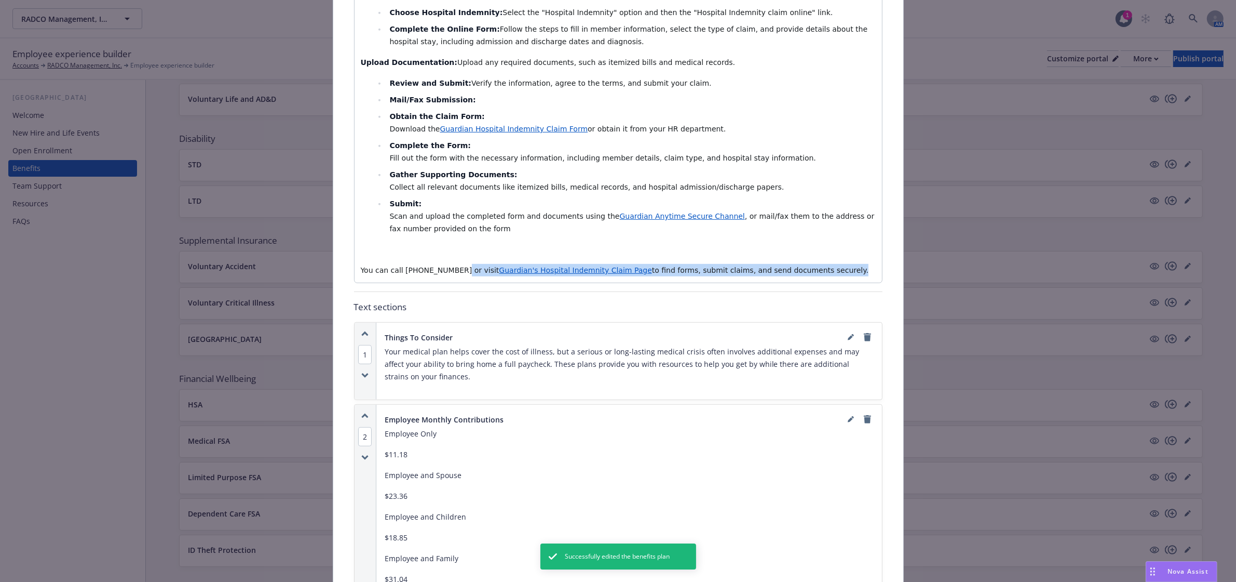
drag, startPoint x: 448, startPoint y: 258, endPoint x: 923, endPoint y: 284, distance: 476.4
click at [923, 284] on div "Supplemental Insurance - [GEOGRAPHIC_DATA] - Hospital Indemnity Cancel Save Fie…" at bounding box center [618, 291] width 1236 height 582
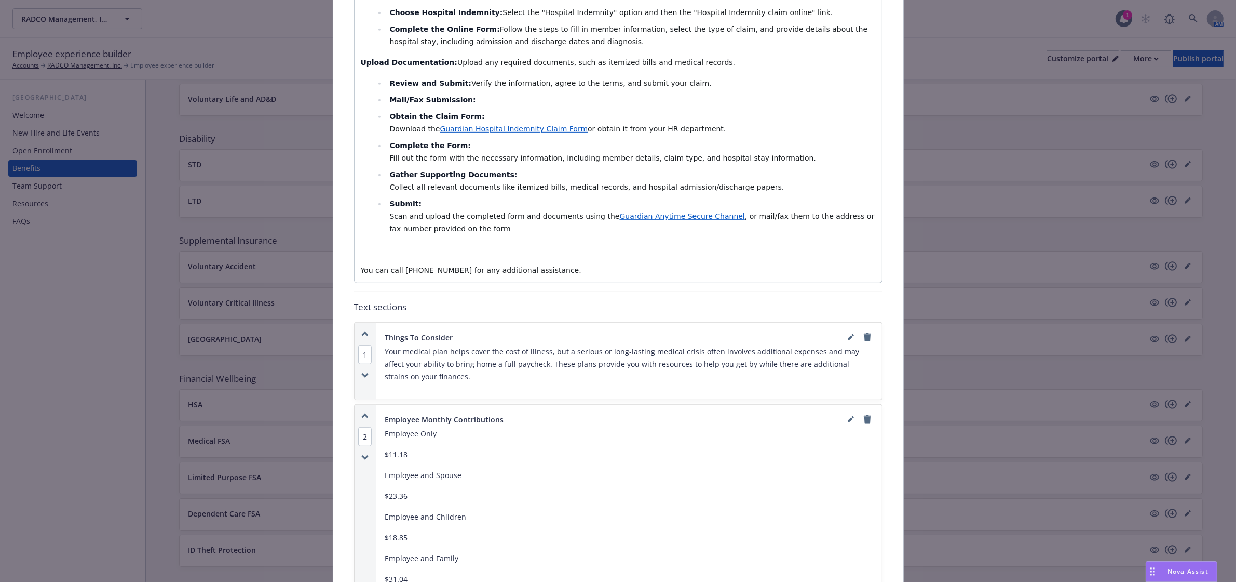
click at [426, 225] on div "Online Submission: Access Guardian Anytime: Log in to your Guardian account at …" at bounding box center [619, 114] width 528 height 336
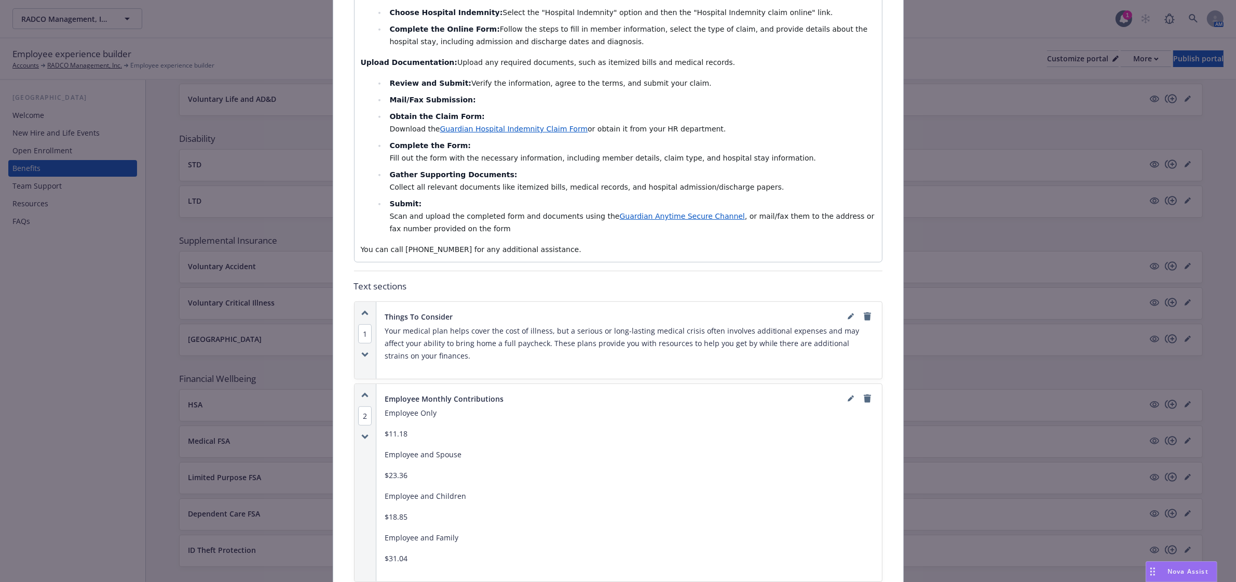
click at [446, 245] on span "You can call [PHONE_NUMBER] for any additional assistance." at bounding box center [471, 249] width 221 height 8
drag, startPoint x: 448, startPoint y: 235, endPoint x: 396, endPoint y: 240, distance: 51.7
click at [396, 245] on span "You can call [PHONE_NUMBER] for any additional assistance." at bounding box center [471, 249] width 221 height 8
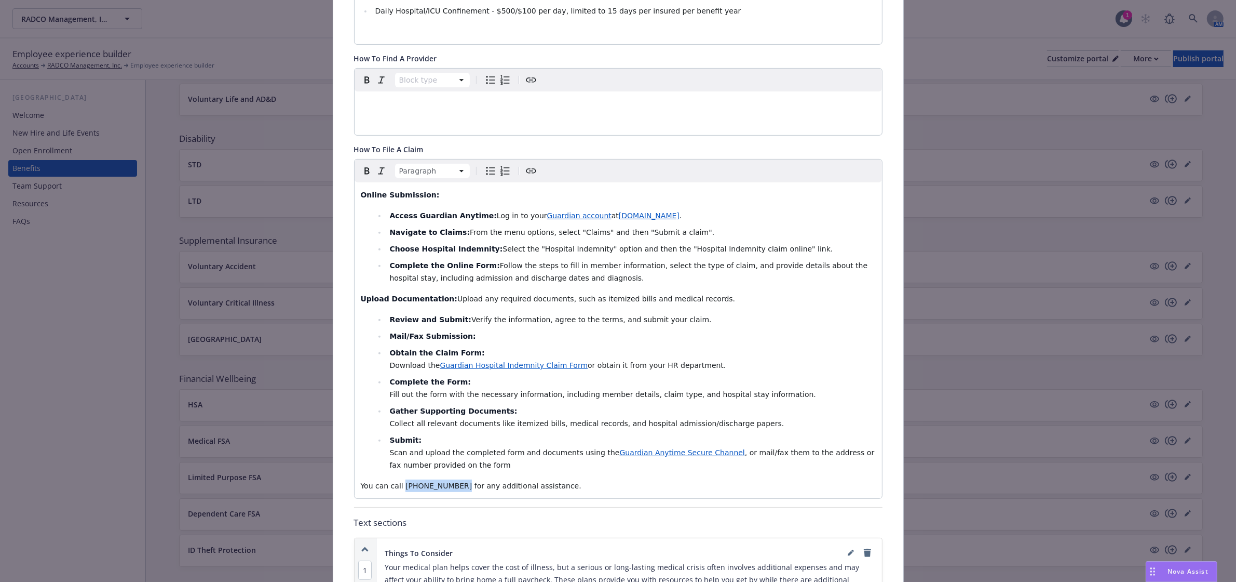
scroll to position [387, 0]
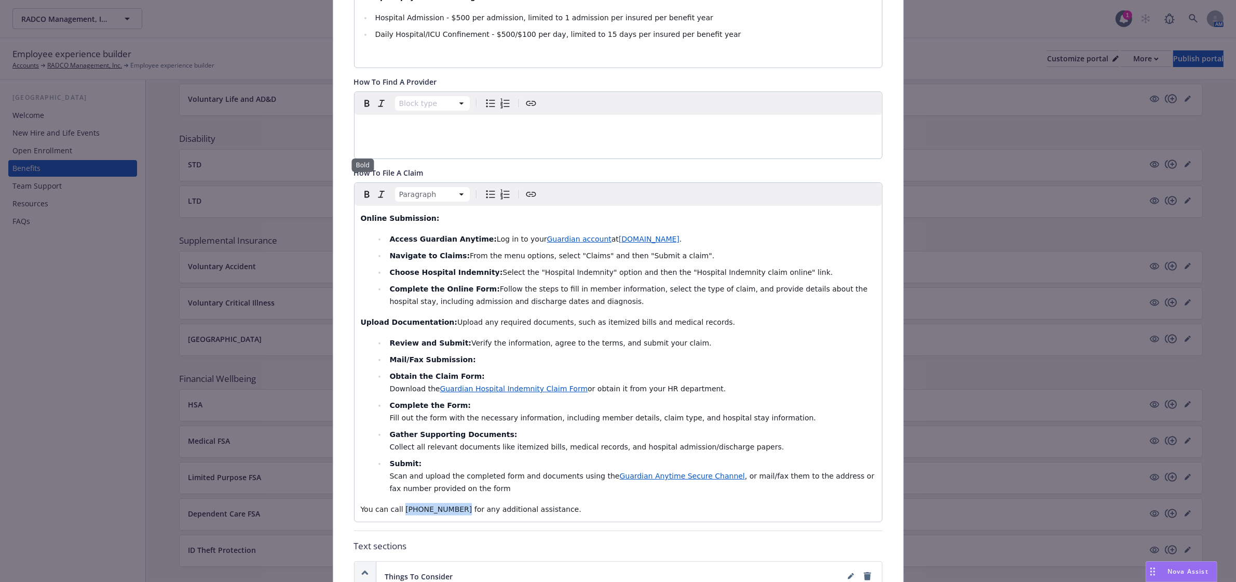
click at [367, 188] on icon "button" at bounding box center [367, 194] width 12 height 12
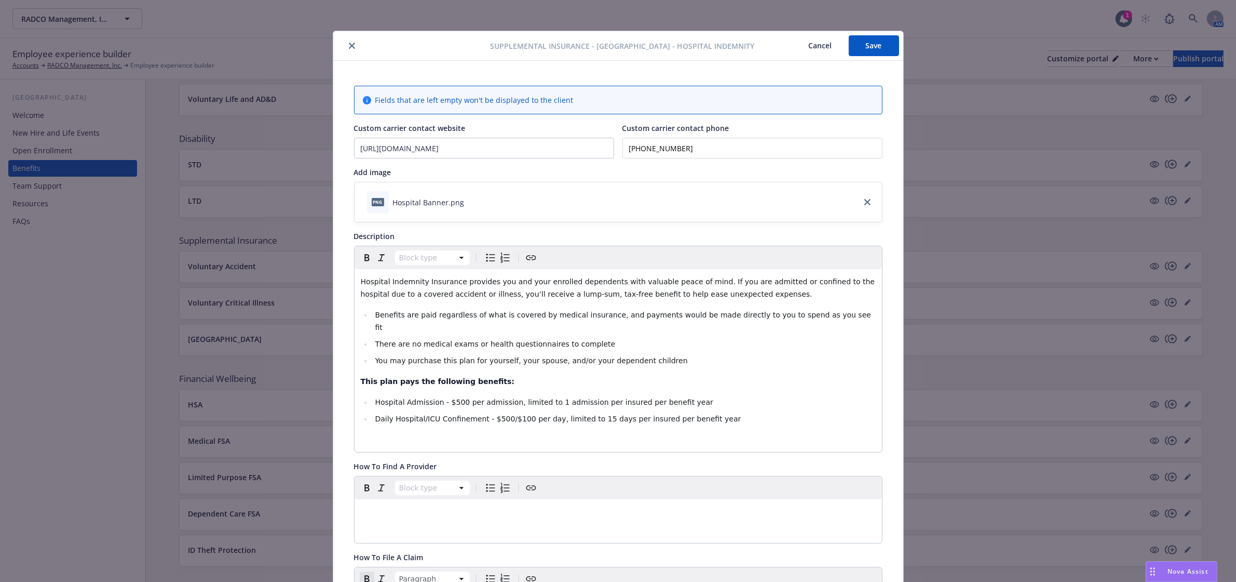
scroll to position [0, 0]
click at [852, 45] on button "Save" at bounding box center [874, 48] width 50 height 21
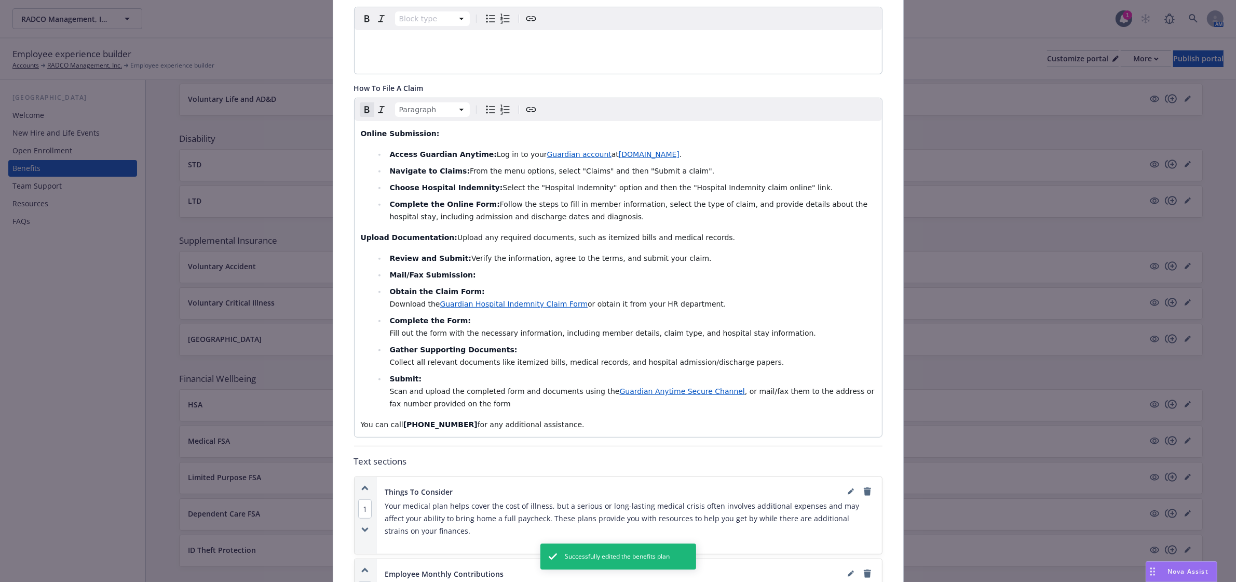
scroll to position [519, 0]
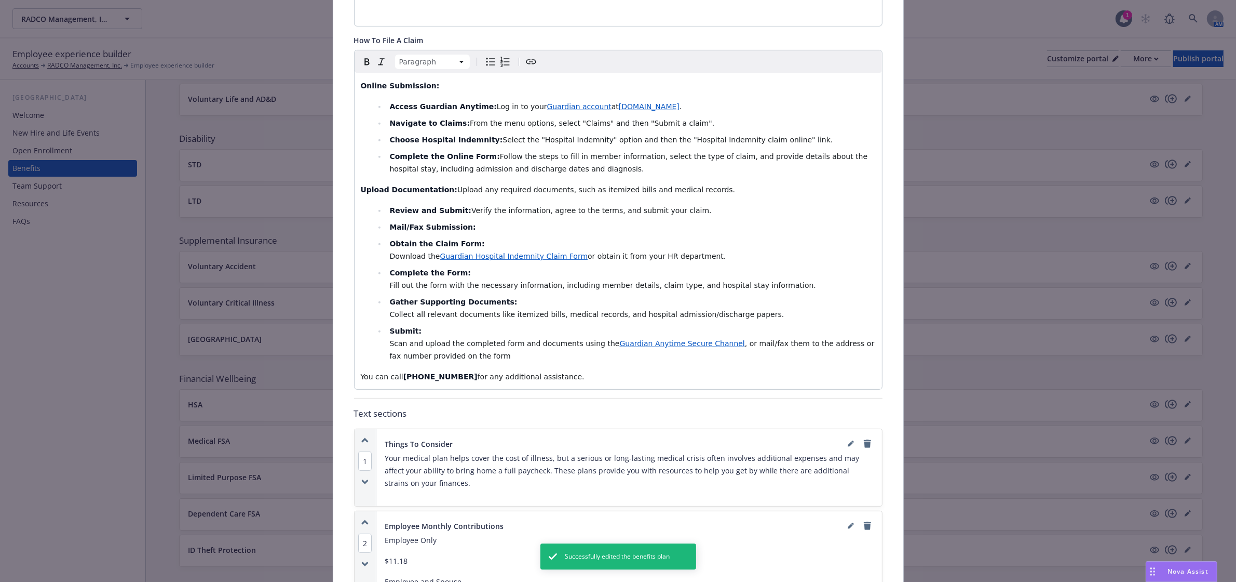
click at [618, 370] on p "You can call [PHONE_NUMBER] for any additional assistance." at bounding box center [618, 376] width 515 height 12
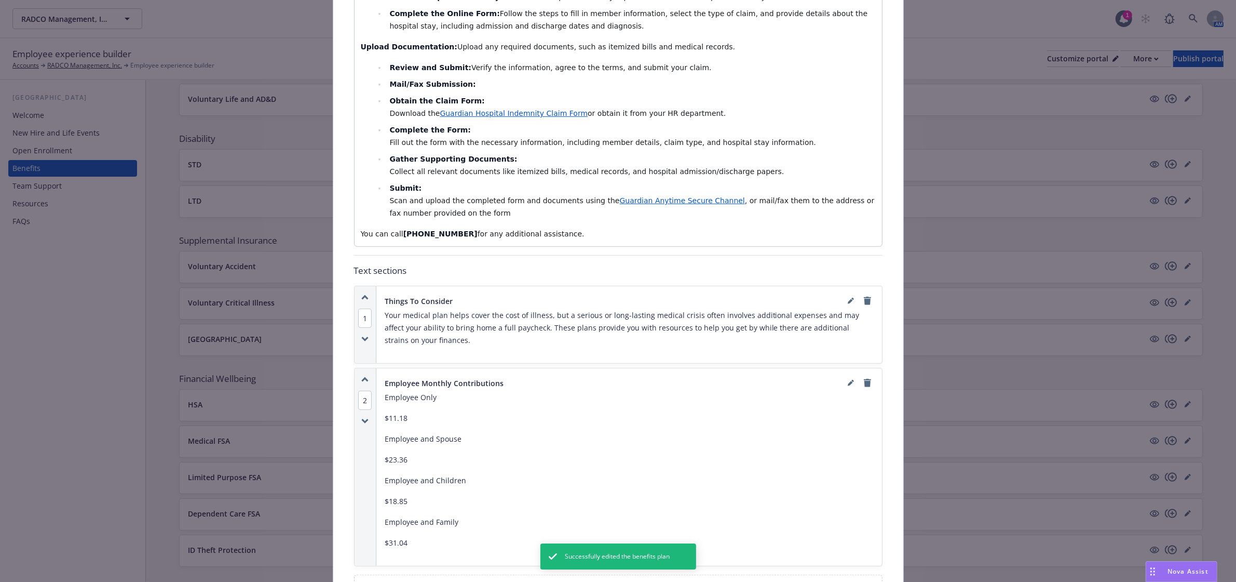
scroll to position [714, 0]
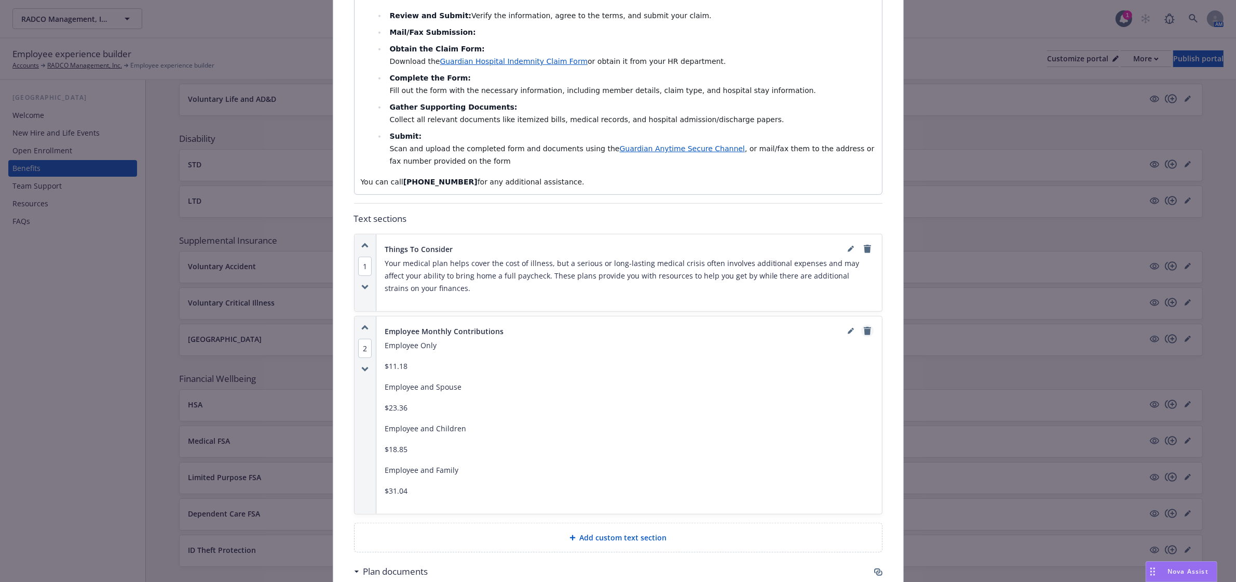
click at [864, 327] on icon "remove" at bounding box center [867, 331] width 7 height 8
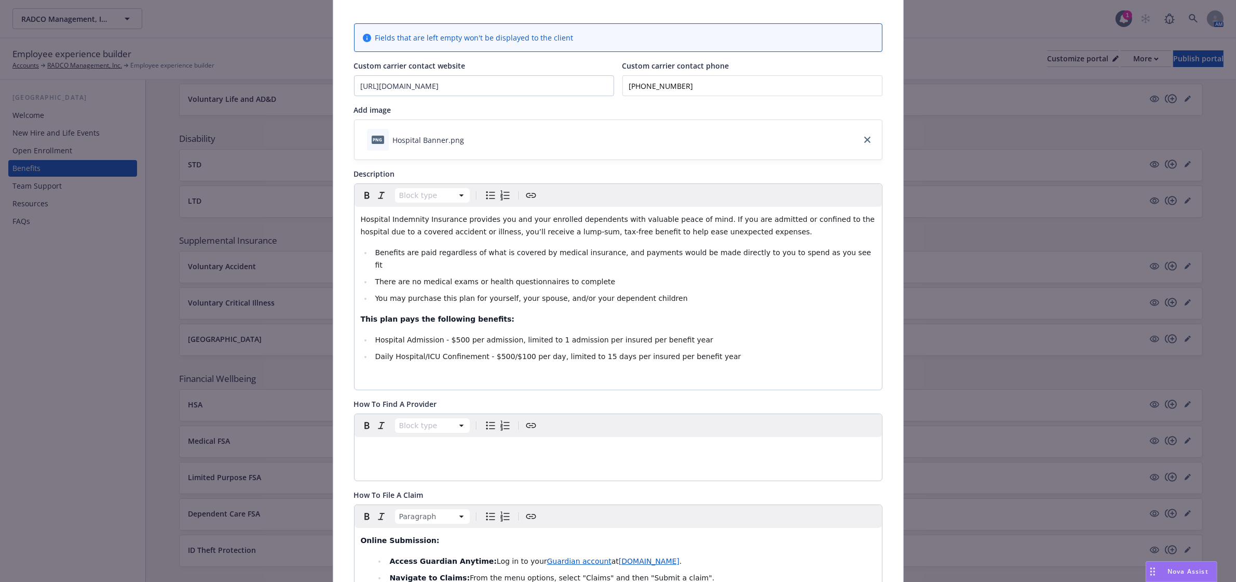
scroll to position [0, 0]
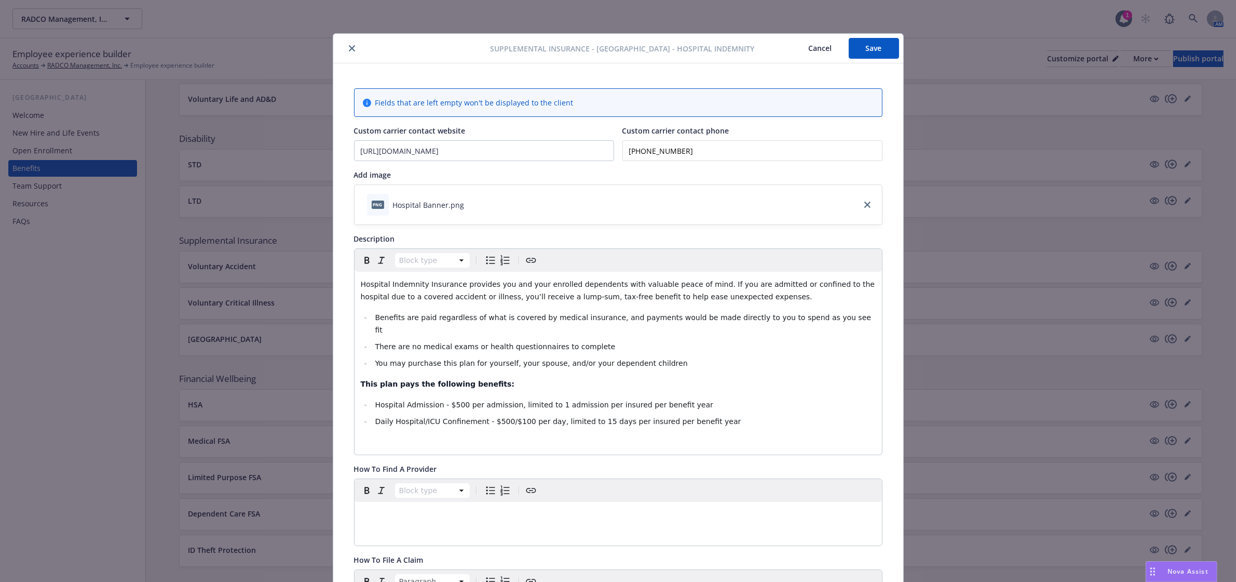
click at [856, 45] on button "Save" at bounding box center [874, 48] width 50 height 21
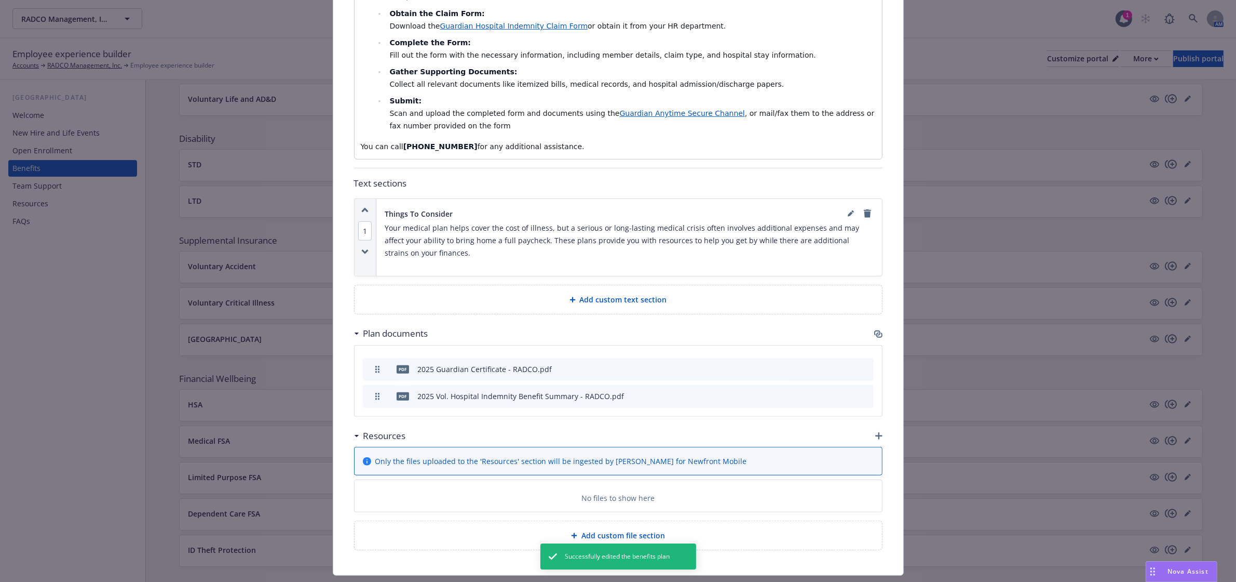
scroll to position [767, 0]
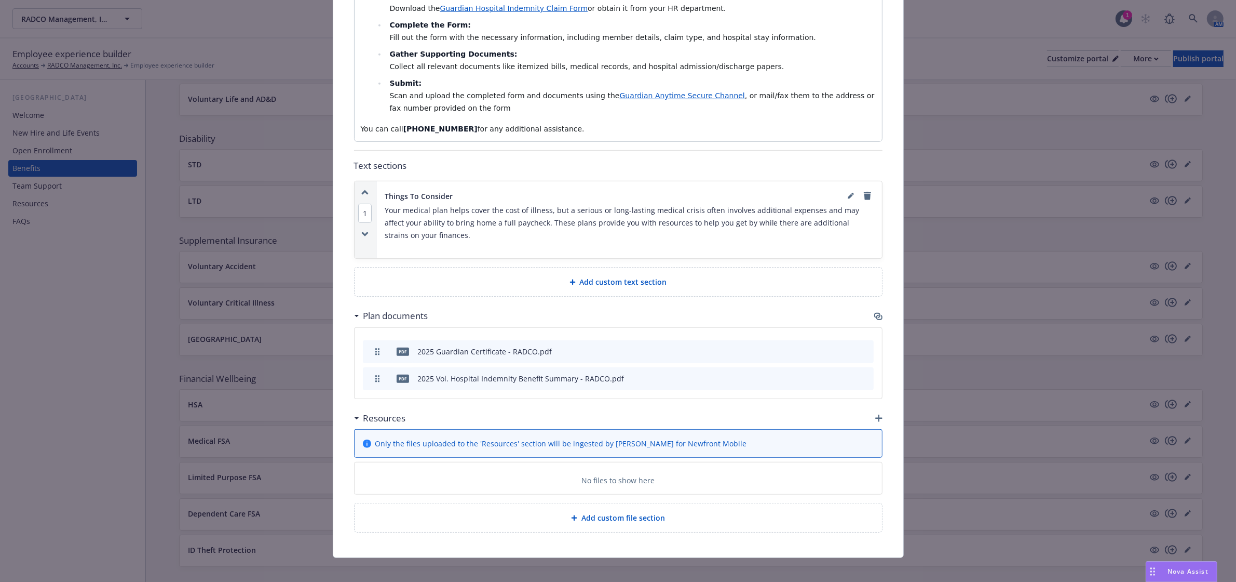
click at [1168, 571] on span "Nova Assist" at bounding box center [1188, 570] width 41 height 9
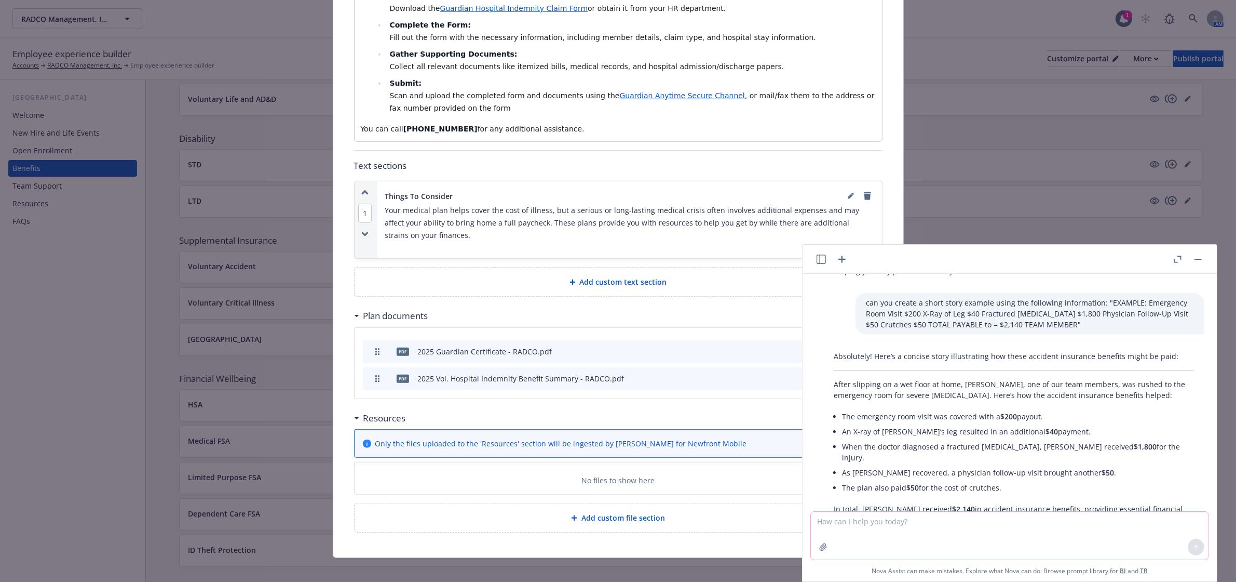
click at [930, 528] on textarea at bounding box center [1010, 535] width 398 height 48
paste textarea "EXAMPLE: Admitted to Hospital $500 Confined for 3 Days $300 TOTAL PAYABLE to = …"
type textarea "Can you do a worded example with this information as well? : "EXAMPLE: Admitted…"
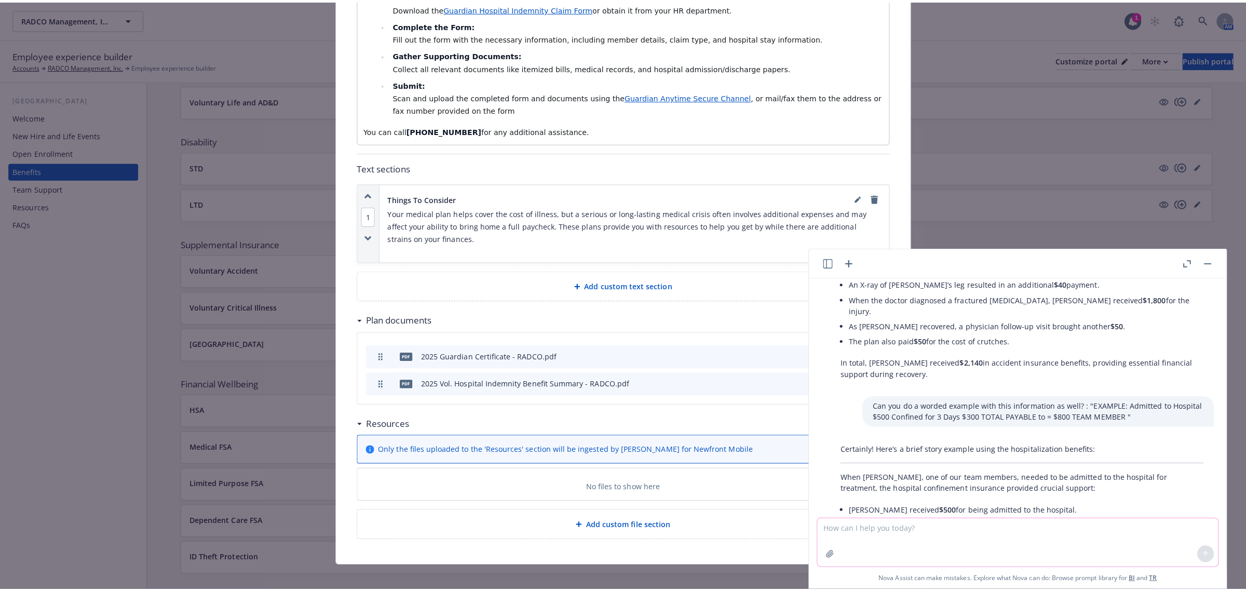
scroll to position [1908, 0]
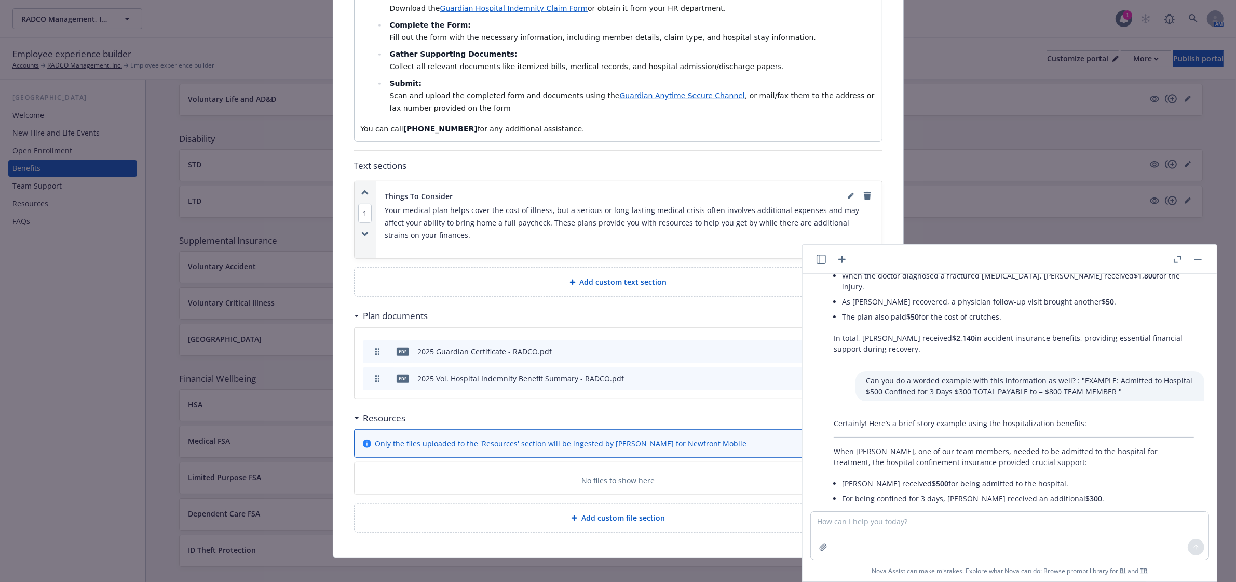
click at [679, 278] on div "Add custom text section" at bounding box center [619, 281] width 528 height 29
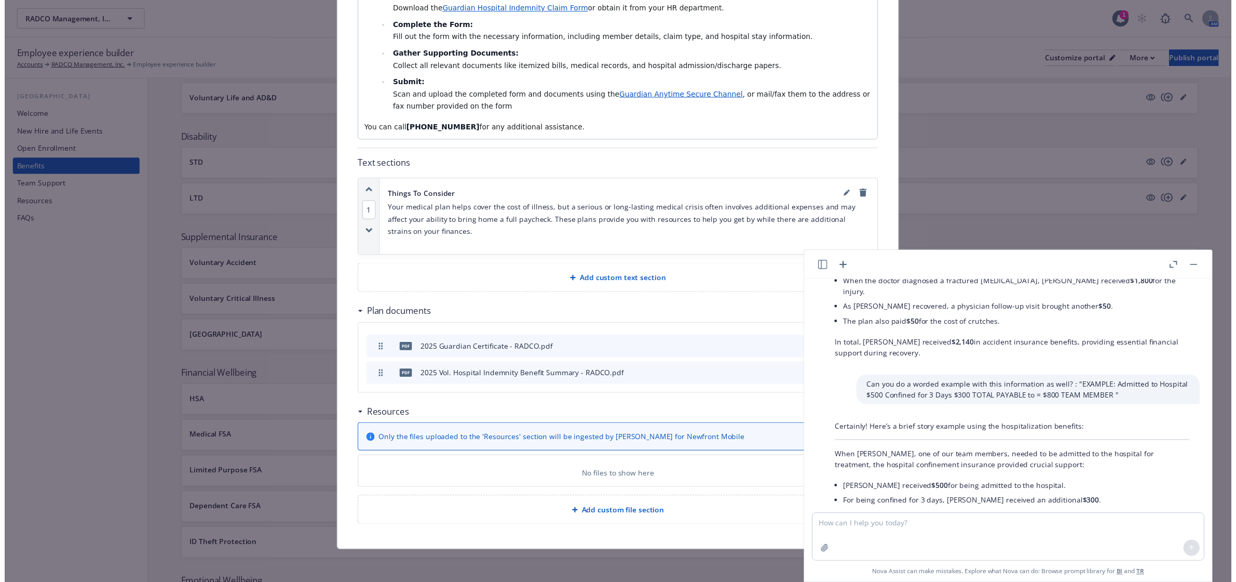
scroll to position [757, 0]
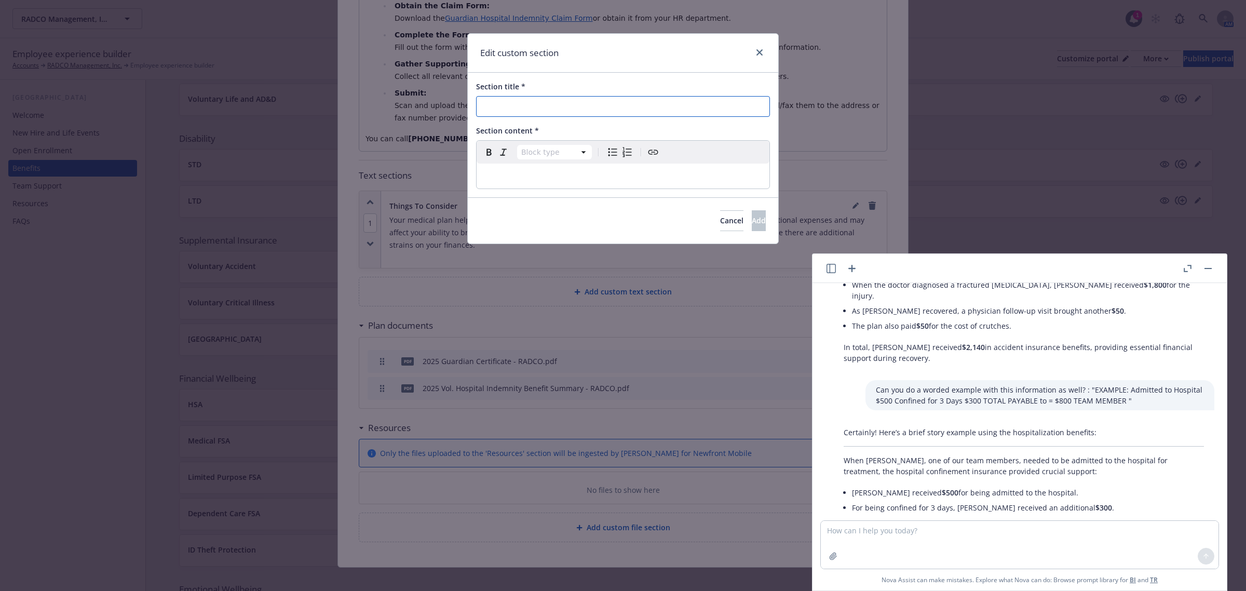
click at [546, 107] on input "Section title *" at bounding box center [623, 106] width 294 height 21
type input "Example"
select select "paragraph"
click at [616, 181] on p "editable markdown" at bounding box center [623, 176] width 280 height 12
drag, startPoint x: 1187, startPoint y: 486, endPoint x: 841, endPoint y: 419, distance: 352.7
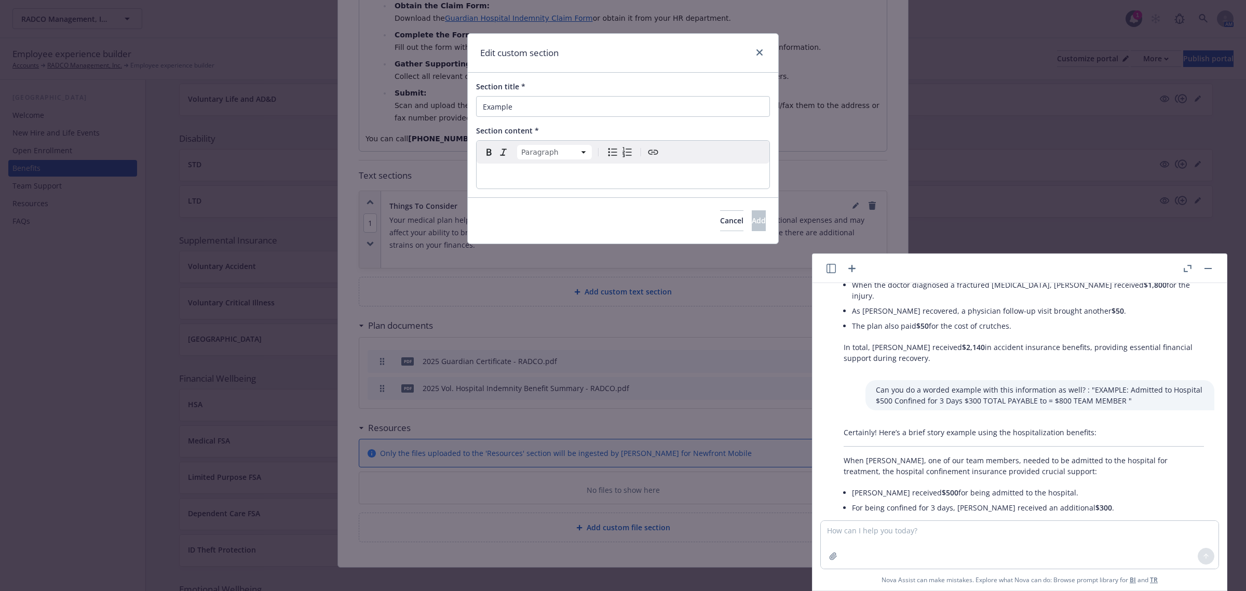
click at [841, 423] on div "Certainly! Here’s a brief story example using the hospitalization benefits: Whe…" at bounding box center [1023, 486] width 381 height 127
copy div "When [PERSON_NAME], one of our team members, needed to be admitted to the hospi…"
click at [557, 184] on div "editable markdown" at bounding box center [623, 176] width 293 height 25
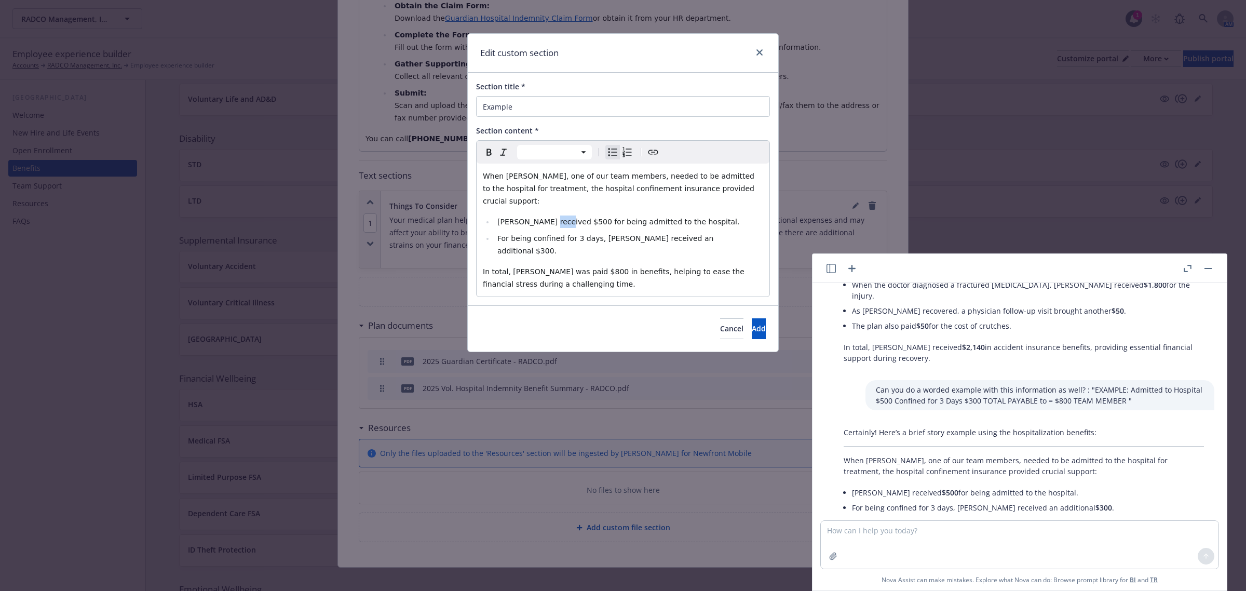
drag, startPoint x: 556, startPoint y: 208, endPoint x: 543, endPoint y: 209, distance: 13.5
click at [543, 218] on span "[PERSON_NAME] received $500 for being admitted to the hospital." at bounding box center [618, 222] width 242 height 8
click at [487, 149] on icon "button" at bounding box center [489, 152] width 12 height 12
drag, startPoint x: 701, startPoint y: 227, endPoint x: 684, endPoint y: 227, distance: 17.1
click at [684, 232] on li "For being confined for 3 days, [PERSON_NAME] received an additional $300." at bounding box center [628, 244] width 269 height 25
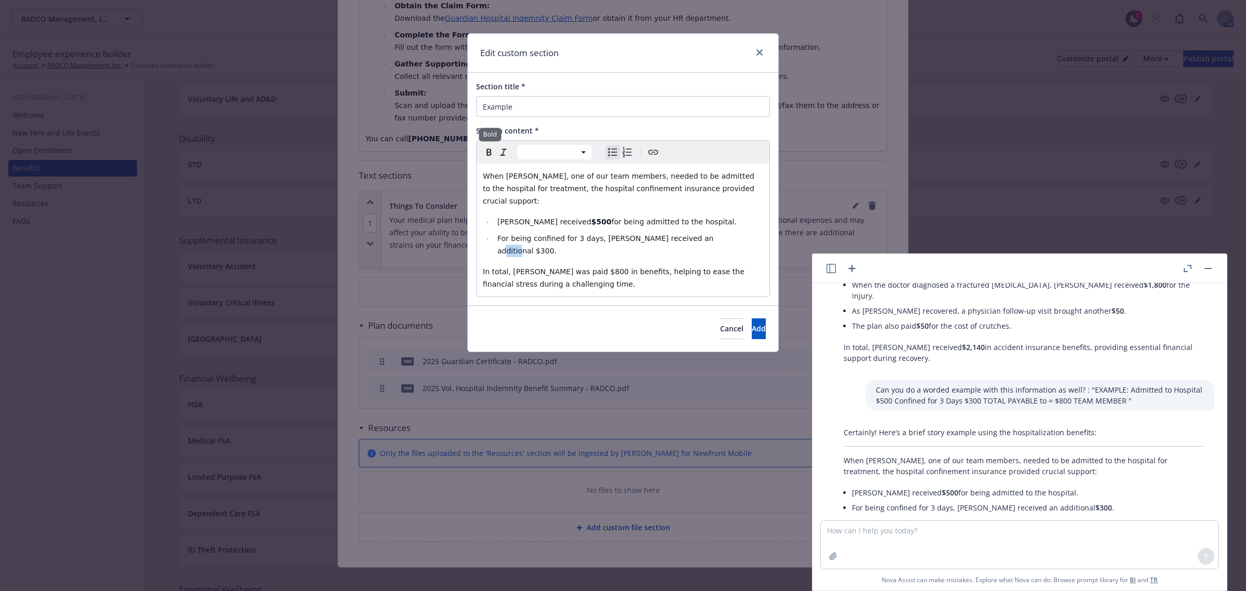
click at [487, 151] on icon "button" at bounding box center [489, 152] width 12 height 12
select select "paragraph"
drag, startPoint x: 572, startPoint y: 248, endPoint x: 556, endPoint y: 248, distance: 16.6
click at [556, 267] on span "In total, [PERSON_NAME] was paid $800 in benefits, helping to ease the financia…" at bounding box center [615, 277] width 264 height 21
click at [484, 152] on icon "button" at bounding box center [489, 152] width 12 height 12
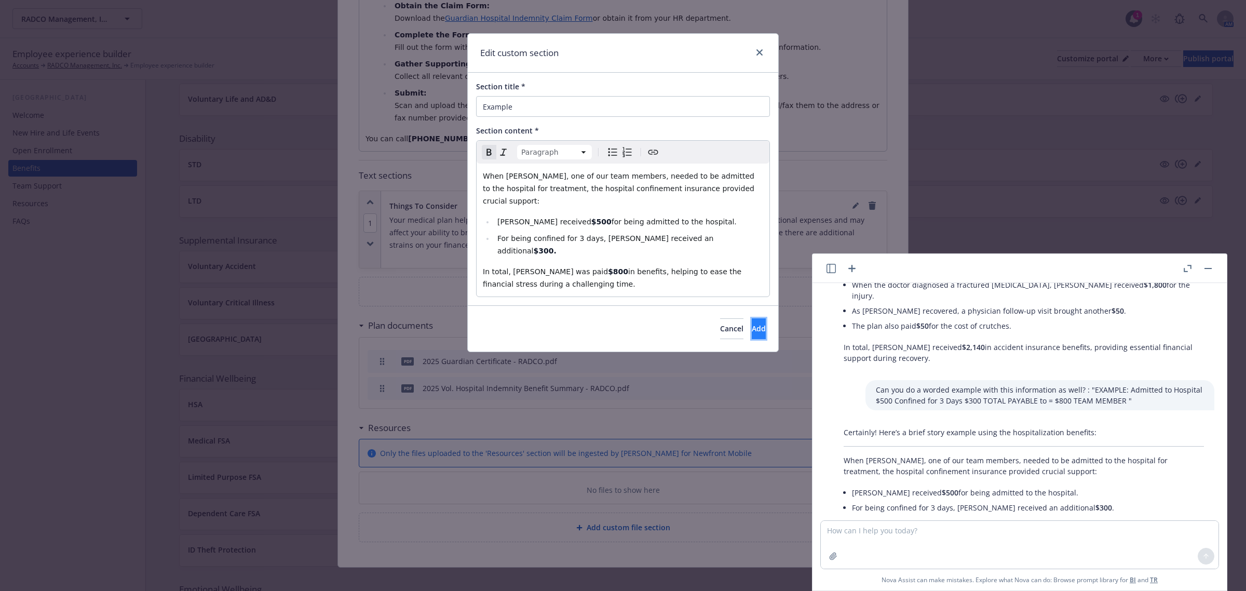
click at [752, 318] on button "Add" at bounding box center [759, 328] width 14 height 21
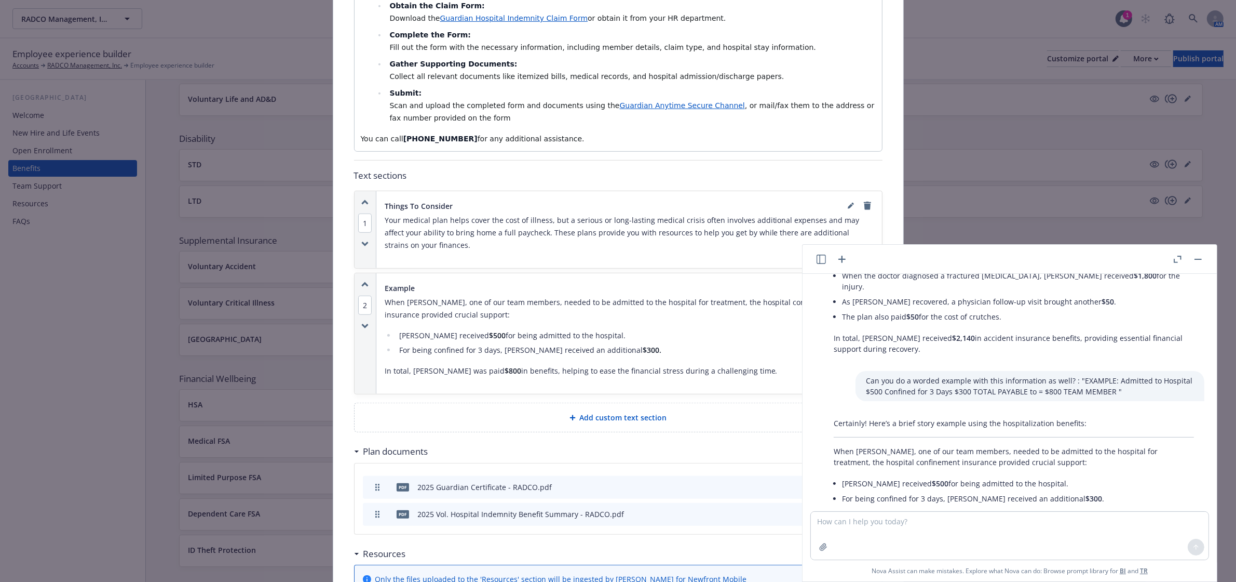
click at [1200, 261] on button "button" at bounding box center [1198, 259] width 12 height 12
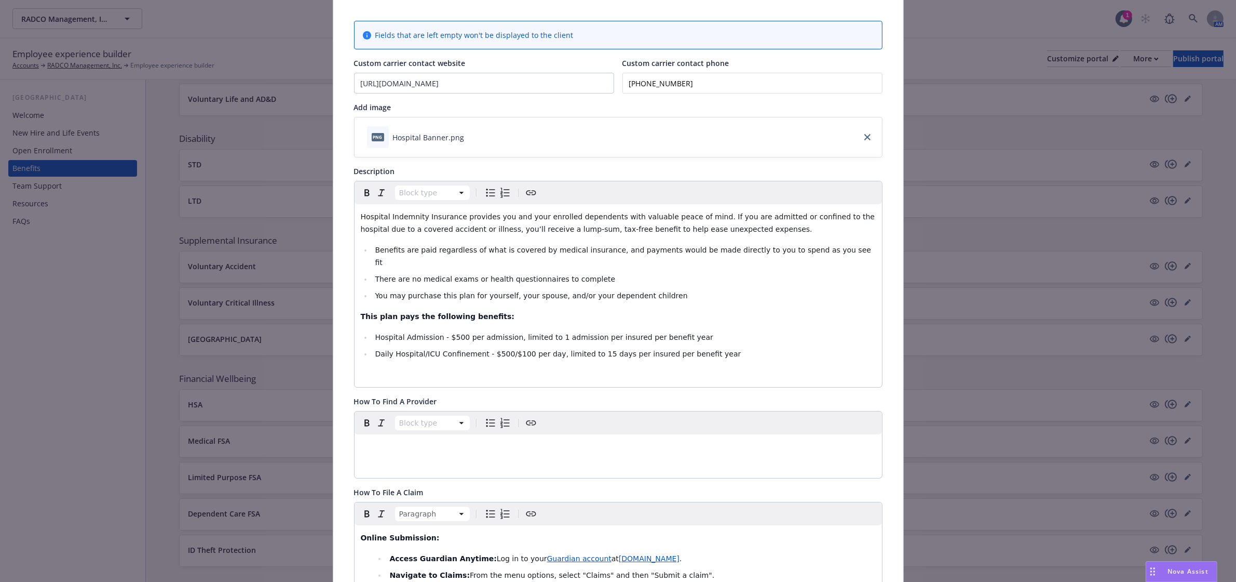
scroll to position [0, 0]
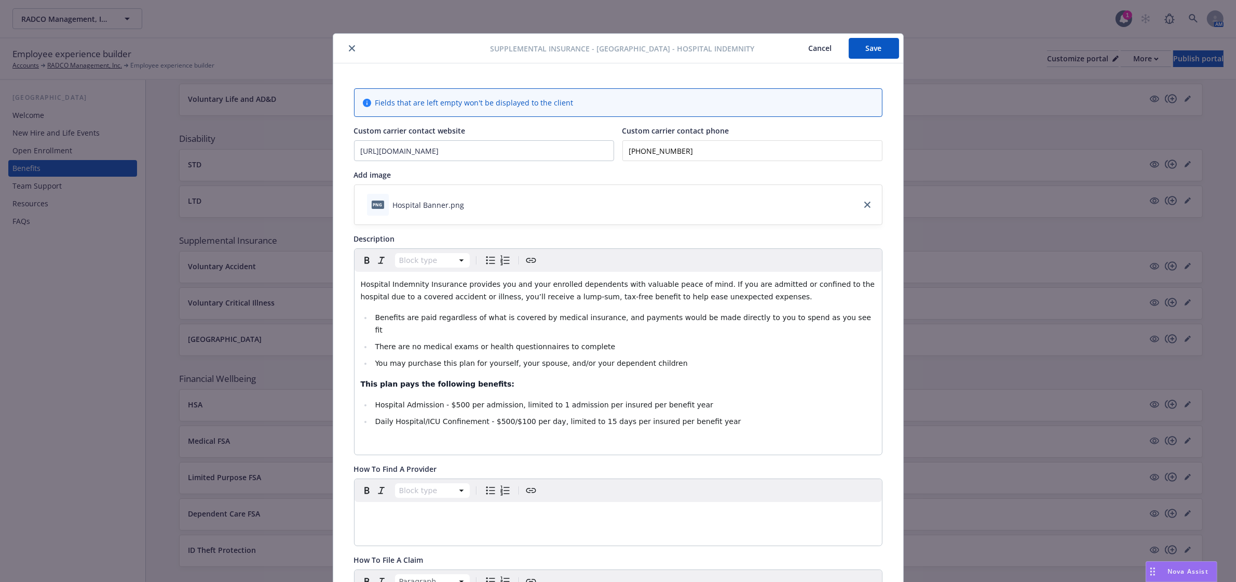
click at [871, 43] on button "Save" at bounding box center [874, 48] width 50 height 21
click at [349, 48] on icon "close" at bounding box center [352, 48] width 6 height 6
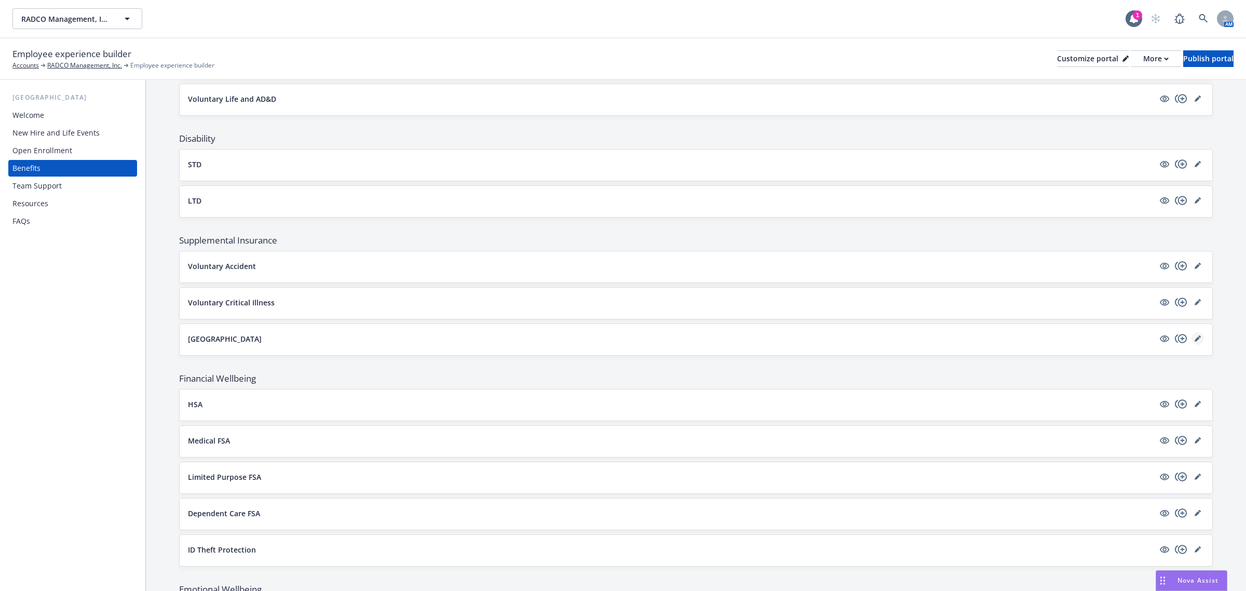
click at [1195, 338] on icon "editPencil" at bounding box center [1198, 338] width 6 height 6
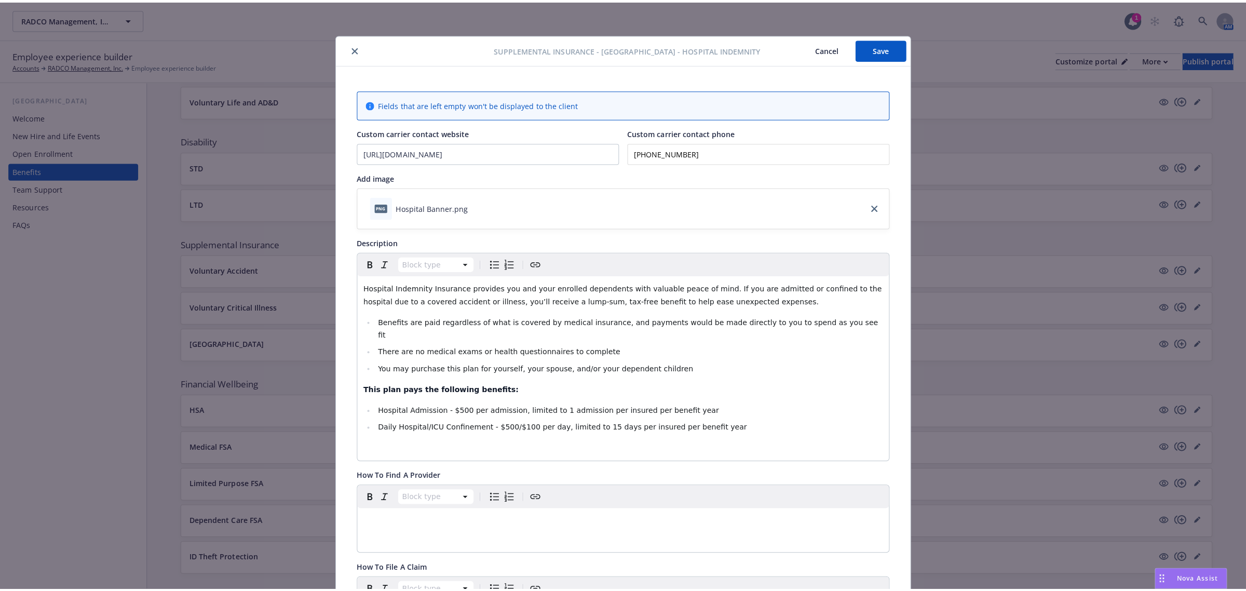
scroll to position [31, 0]
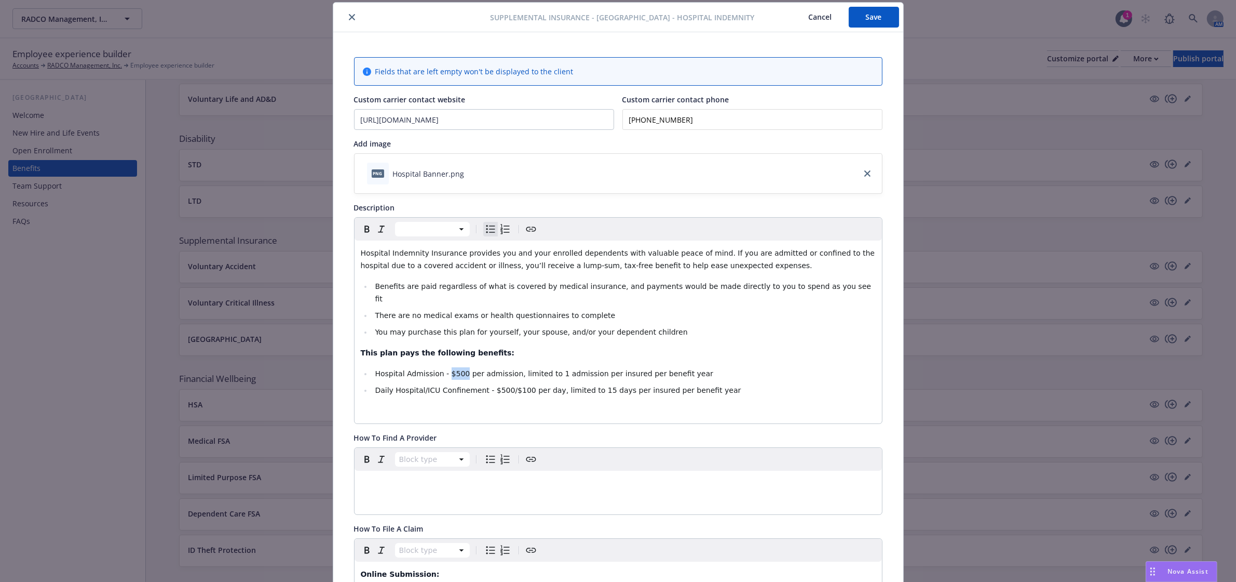
drag, startPoint x: 455, startPoint y: 360, endPoint x: 440, endPoint y: 358, distance: 14.6
click at [440, 369] on span "Hospital Admission - $500 per admission, limited to 1 admission per insured per…" at bounding box center [544, 373] width 338 height 8
click at [363, 231] on icon "button" at bounding box center [367, 229] width 12 height 12
drag, startPoint x: 479, startPoint y: 378, endPoint x: 540, endPoint y: 380, distance: 61.3
click at [540, 386] on span "Daily Hospital/ICU Confinement - $500/$100 per day, limited to 15 days per insu…" at bounding box center [558, 390] width 366 height 8
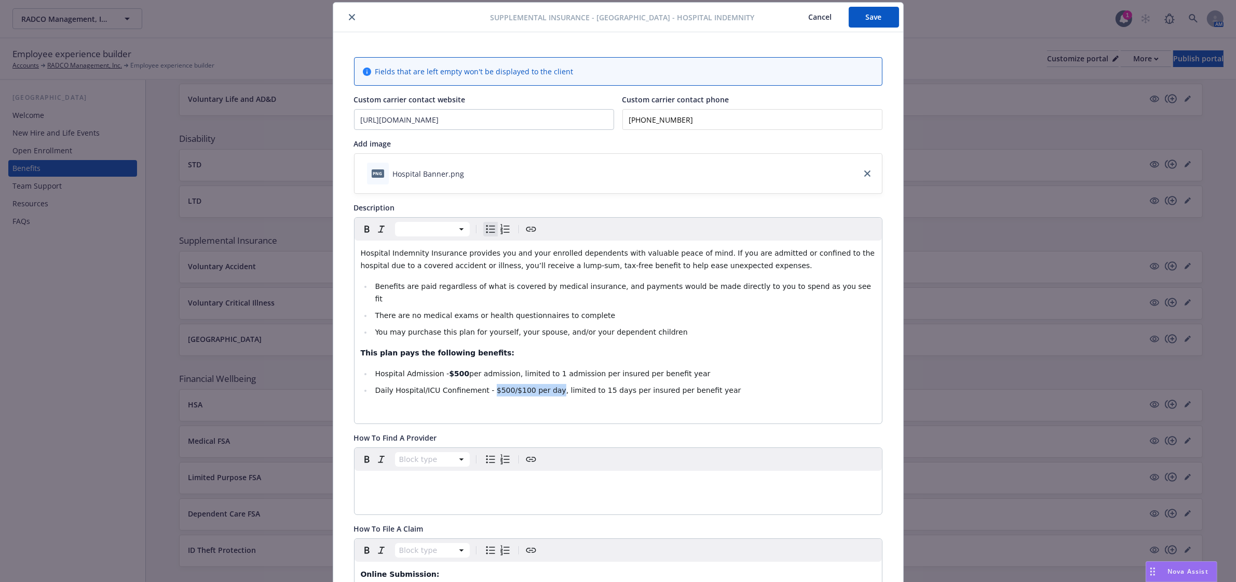
click at [361, 228] on icon "button" at bounding box center [367, 229] width 12 height 12
click at [476, 409] on div "Hospital Indemnity Insurance provides you and your enrolled dependents with val…" at bounding box center [619, 331] width 528 height 183
click at [849, 19] on button "Save" at bounding box center [874, 17] width 50 height 21
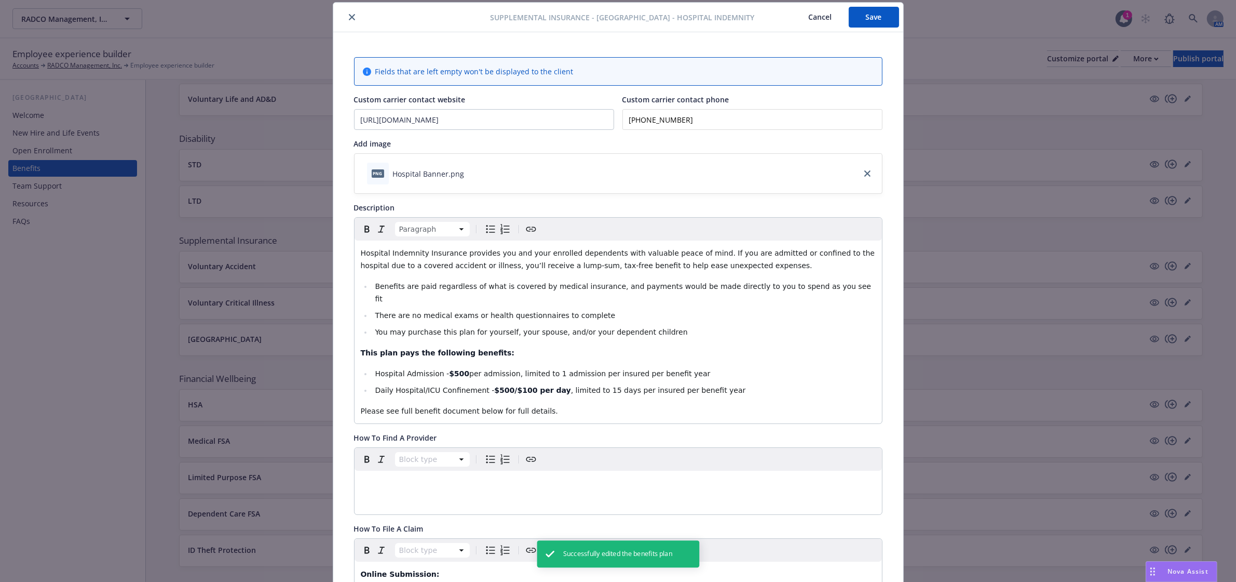
click at [349, 17] on icon "close" at bounding box center [352, 17] width 6 height 6
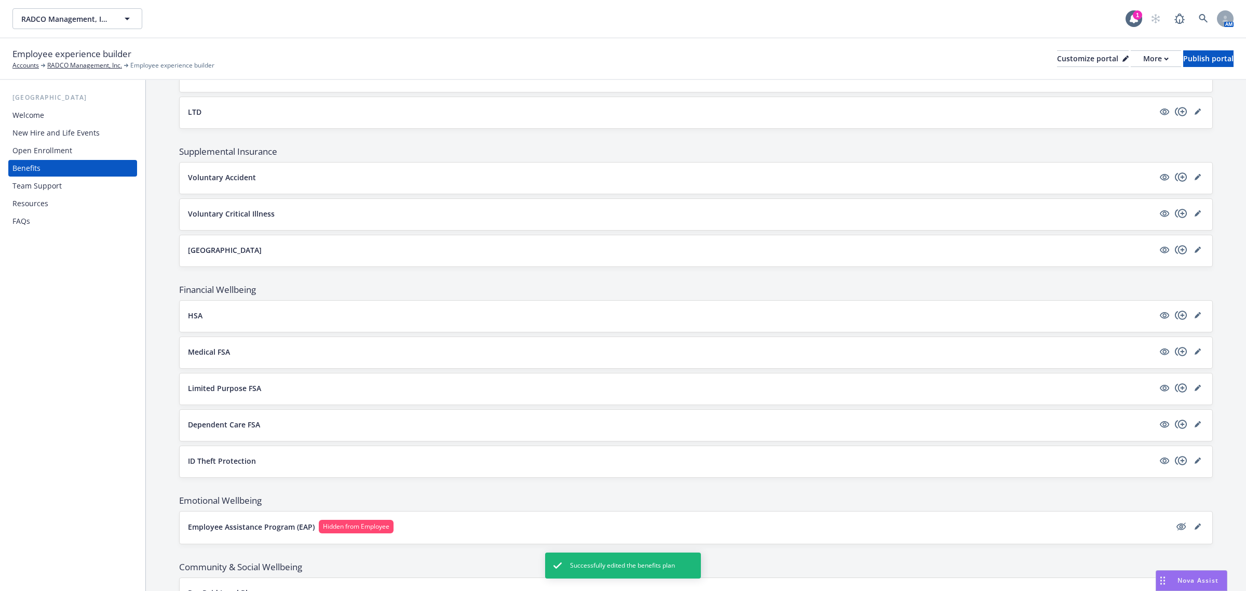
scroll to position [584, 0]
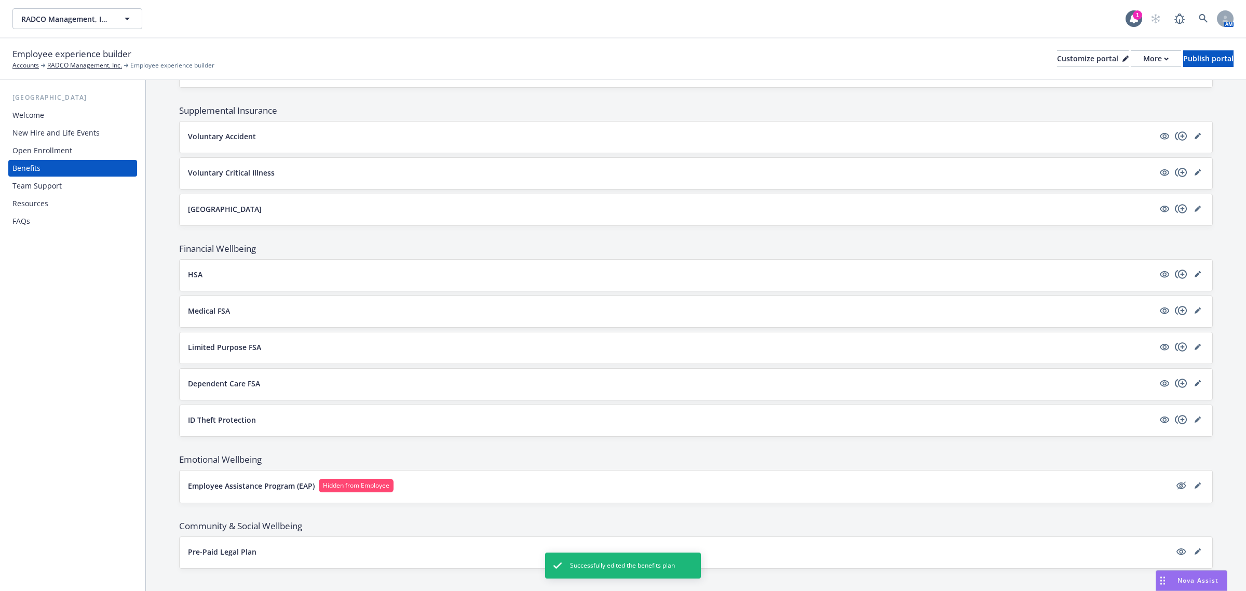
click at [361, 272] on button "HSA" at bounding box center [671, 274] width 966 height 11
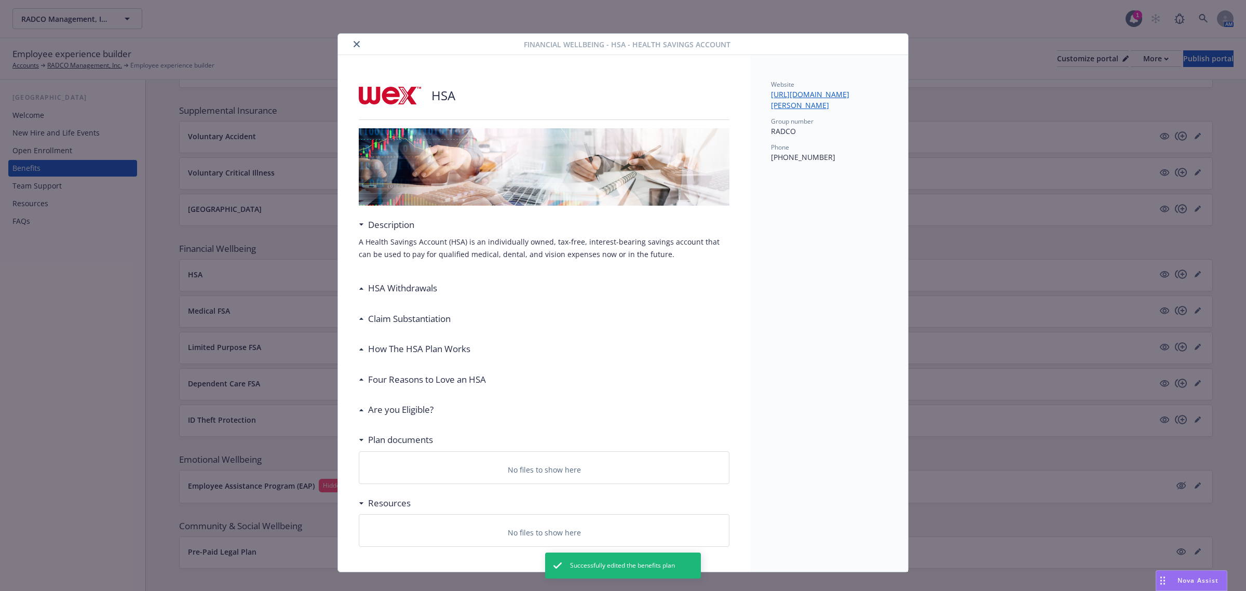
click at [385, 292] on h3 "HSA Withdrawals​" at bounding box center [402, 288] width 69 height 14
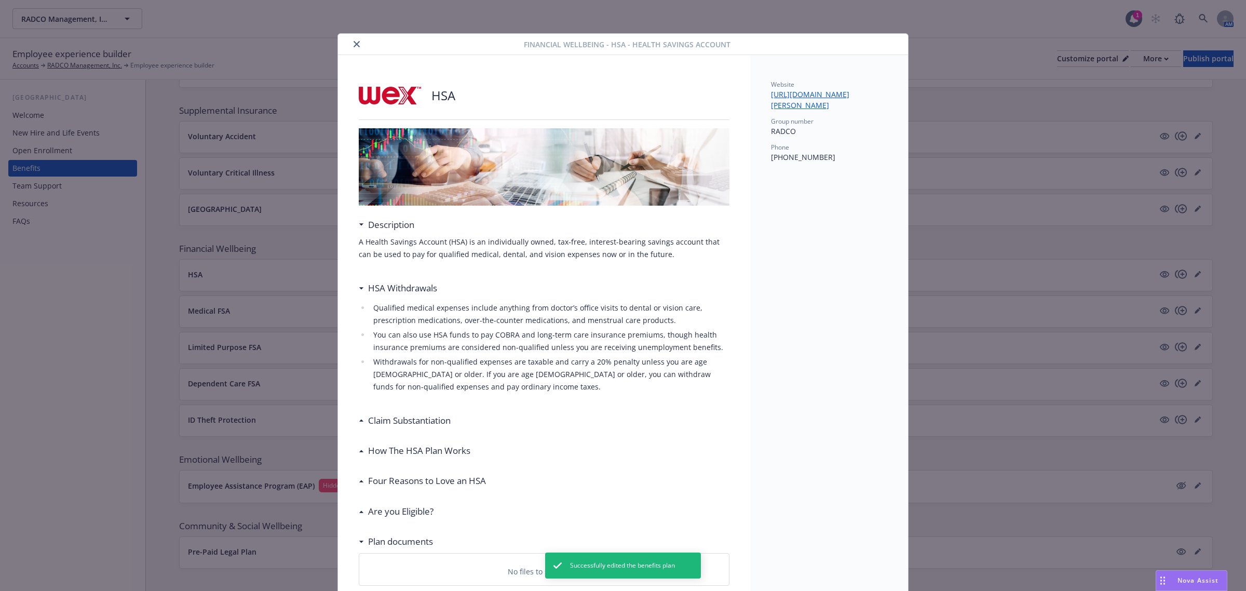
scroll to position [65, 0]
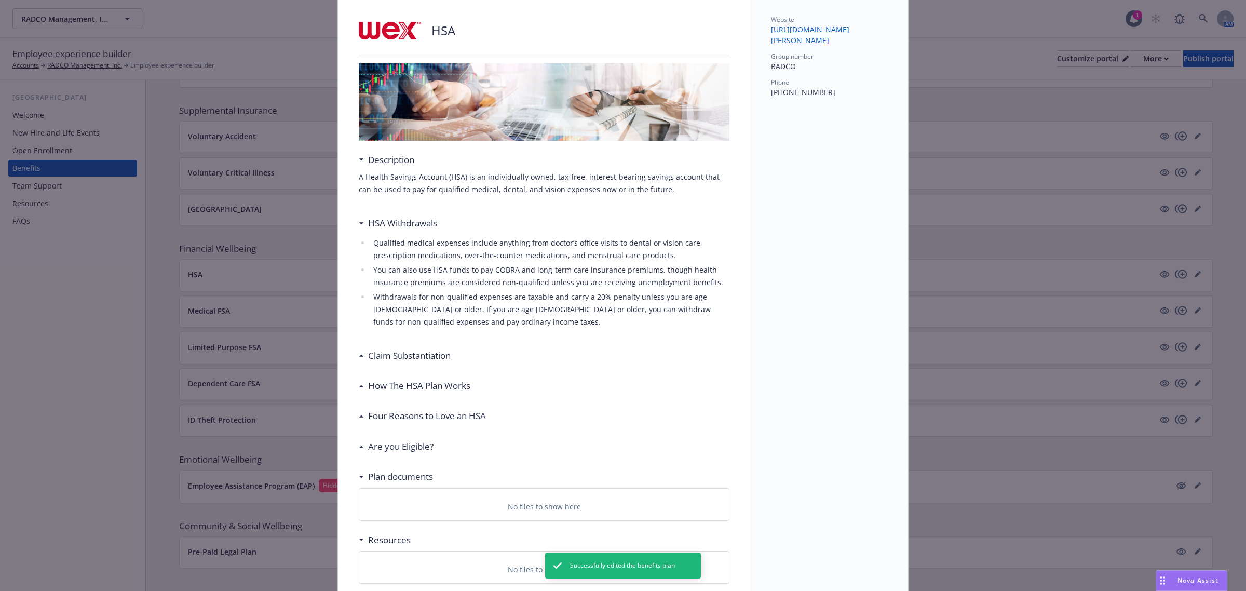
click at [412, 354] on h3 "Claim Substantiation" at bounding box center [409, 356] width 83 height 14
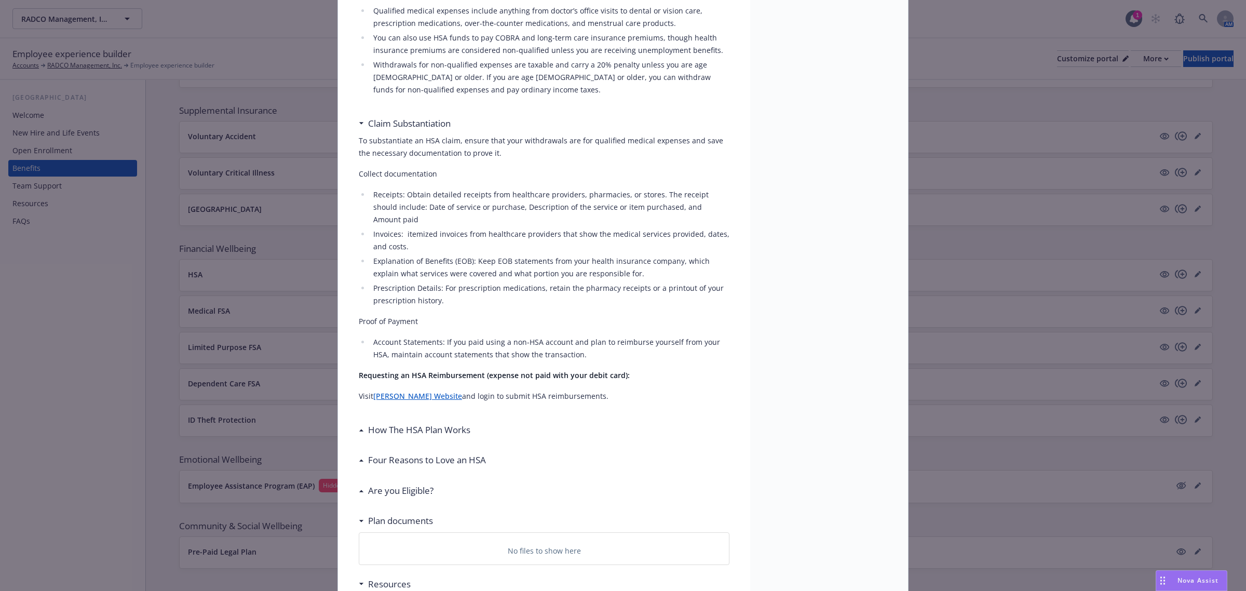
scroll to position [325, 0]
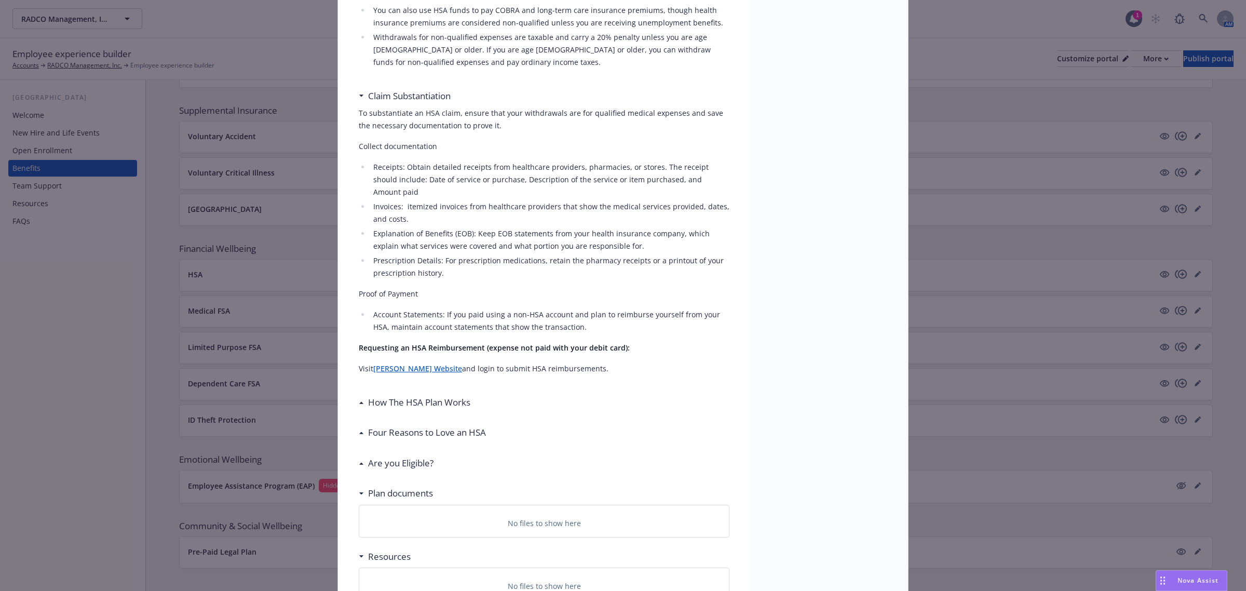
click at [424, 396] on h3 "How The HSA Plan Works" at bounding box center [419, 403] width 102 height 14
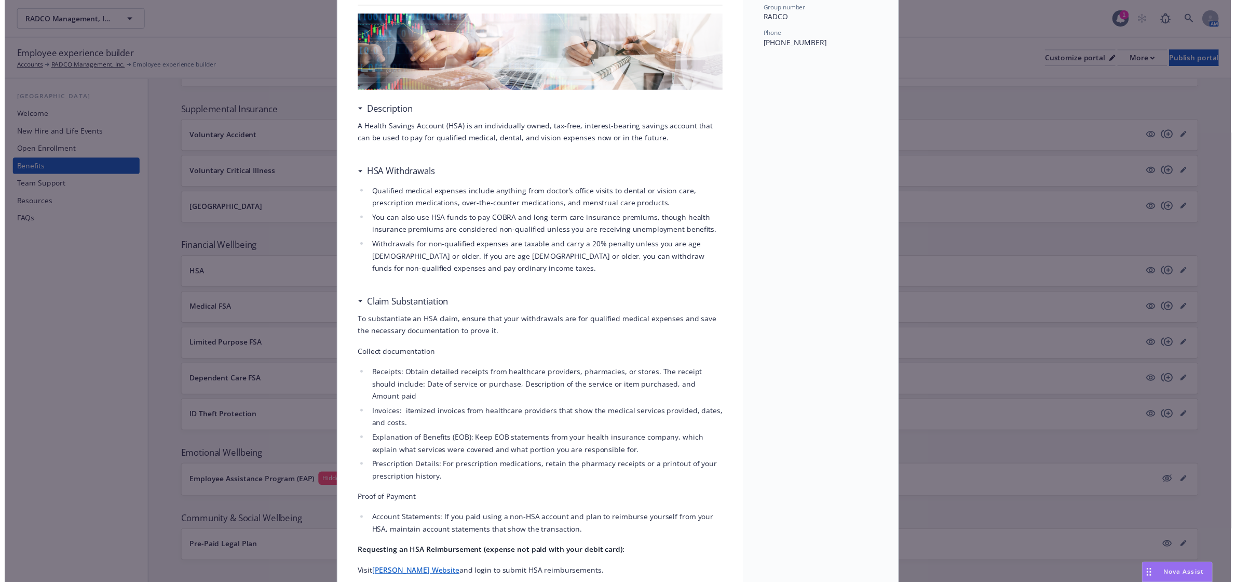
scroll to position [0, 0]
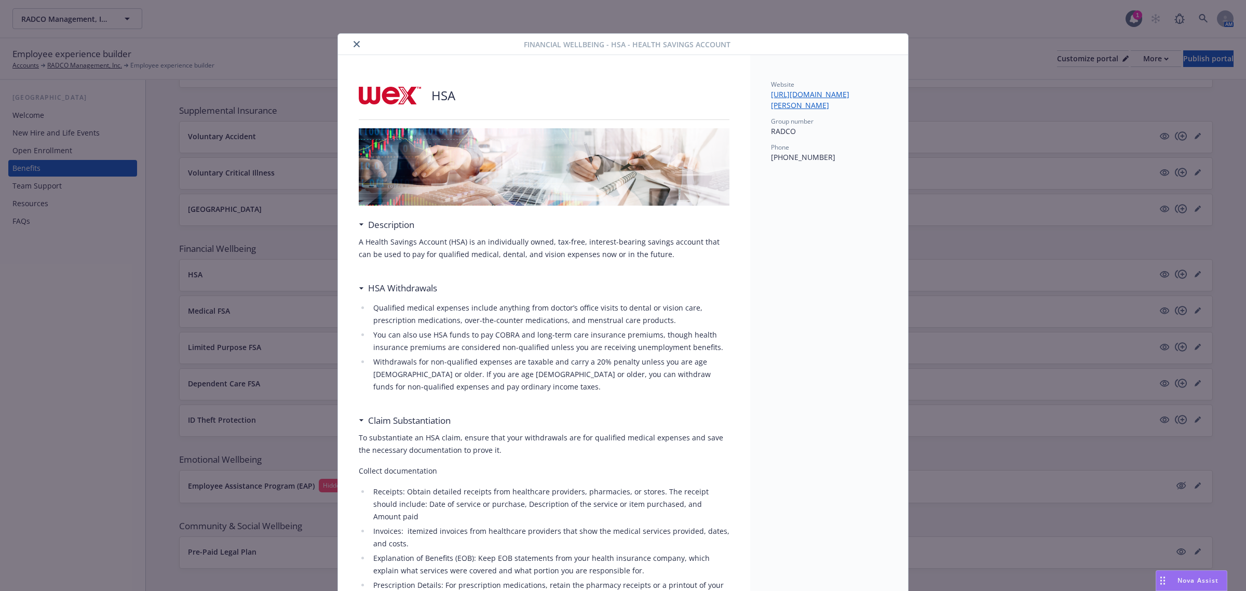
click at [348, 37] on div "Financial Wellbeing - HSA - Health Savings Account" at bounding box center [623, 44] width 570 height 21
click at [354, 43] on icon "close" at bounding box center [357, 44] width 6 height 6
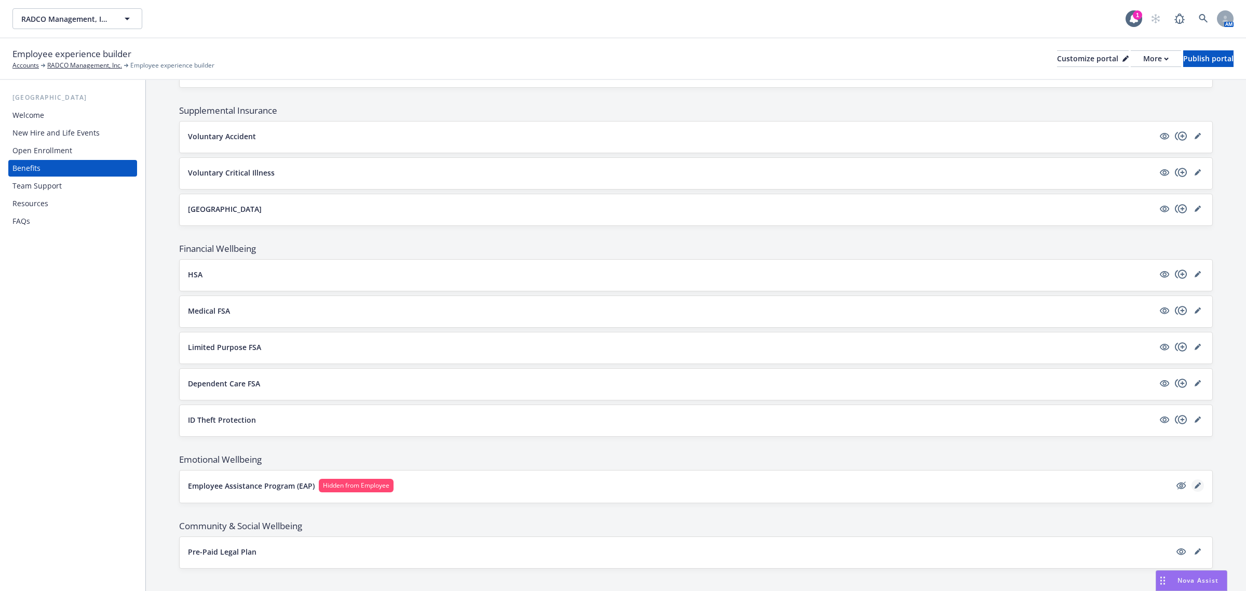
click at [1195, 489] on icon "editPencil" at bounding box center [1198, 485] width 6 height 6
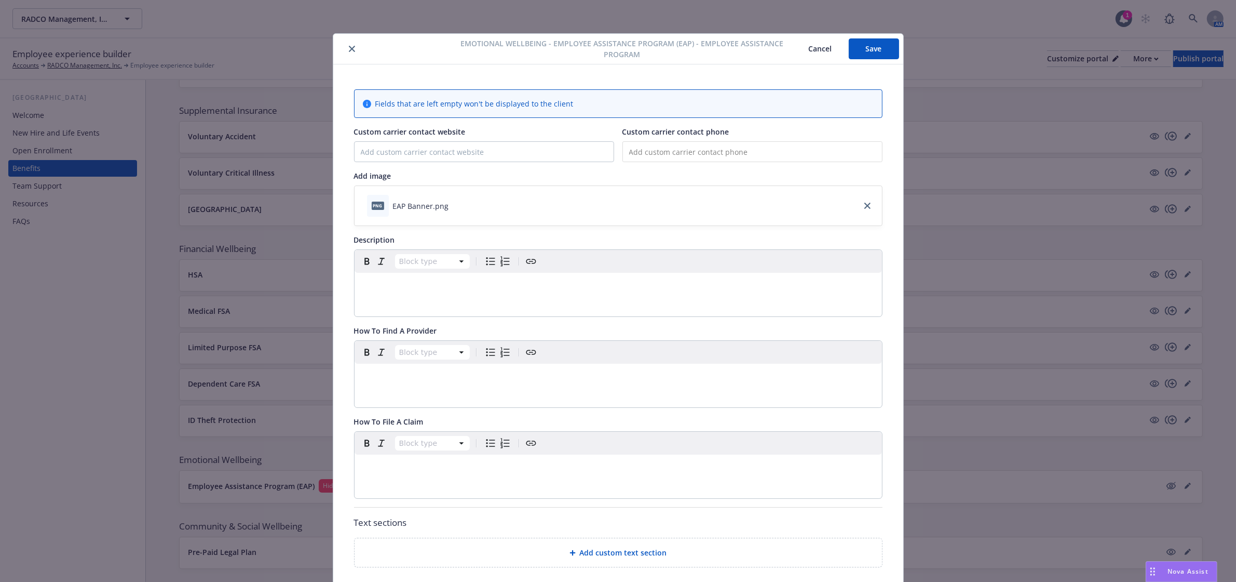
scroll to position [31, 0]
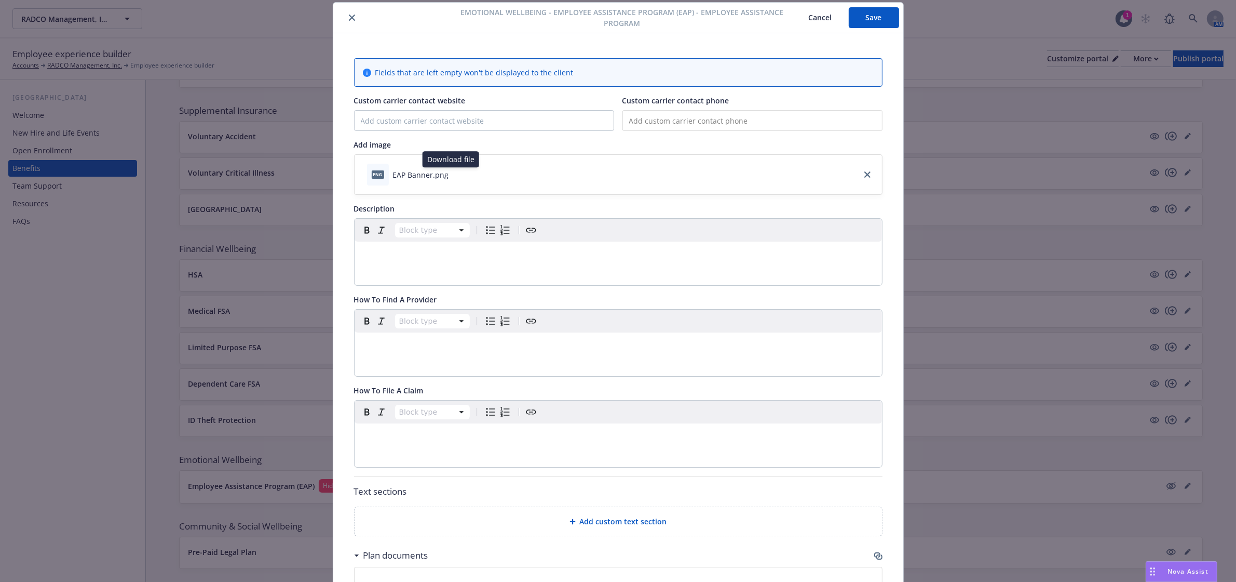
click at [454, 176] on icon "download file" at bounding box center [458, 174] width 8 height 8
click at [455, 257] on p "editable markdown" at bounding box center [618, 254] width 515 height 12
drag, startPoint x: 1171, startPoint y: 568, endPoint x: 1071, endPoint y: 561, distance: 99.9
click at [1171, 568] on span "Nova Assist" at bounding box center [1188, 570] width 41 height 9
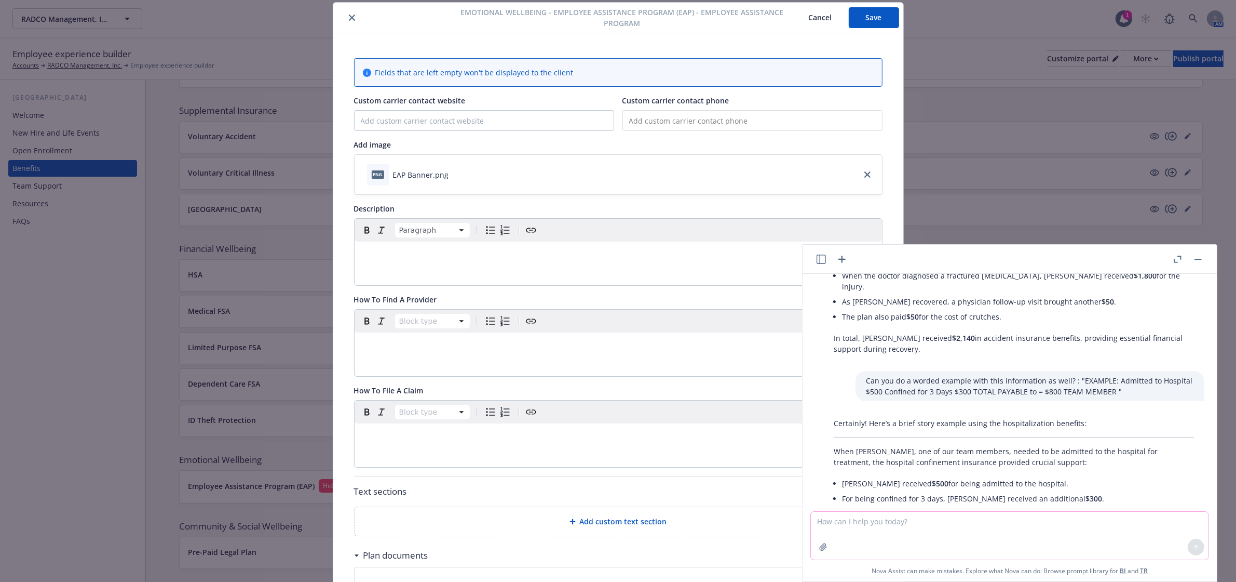
click at [945, 531] on textarea at bounding box center [1010, 535] width 398 height 48
paste textarea "With Mutual of Omaha’s Employee Assistance program (EAP), you can get the help …"
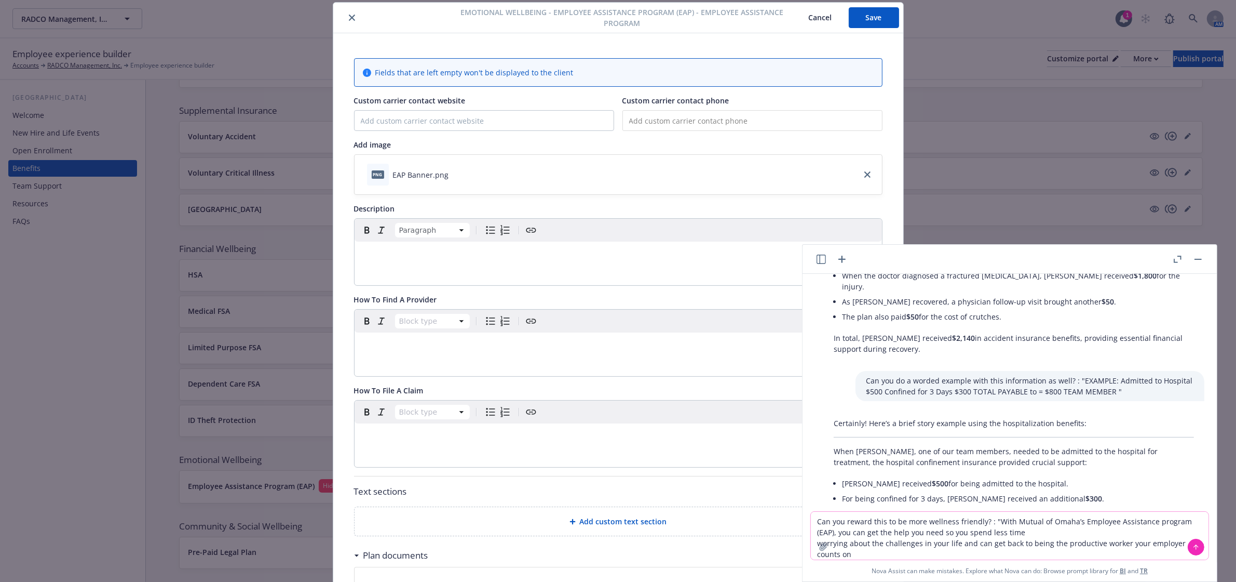
type textarea "Can you reward this to be more wellness friendly? : "With Mutual of Omaha’s Emp…"
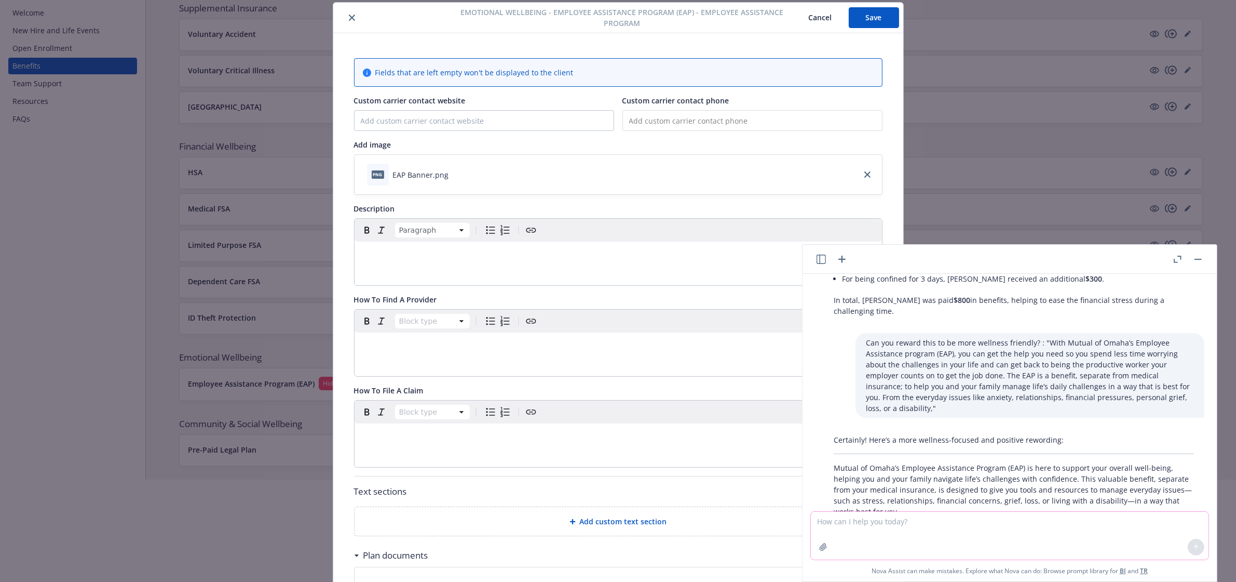
scroll to position [130, 0]
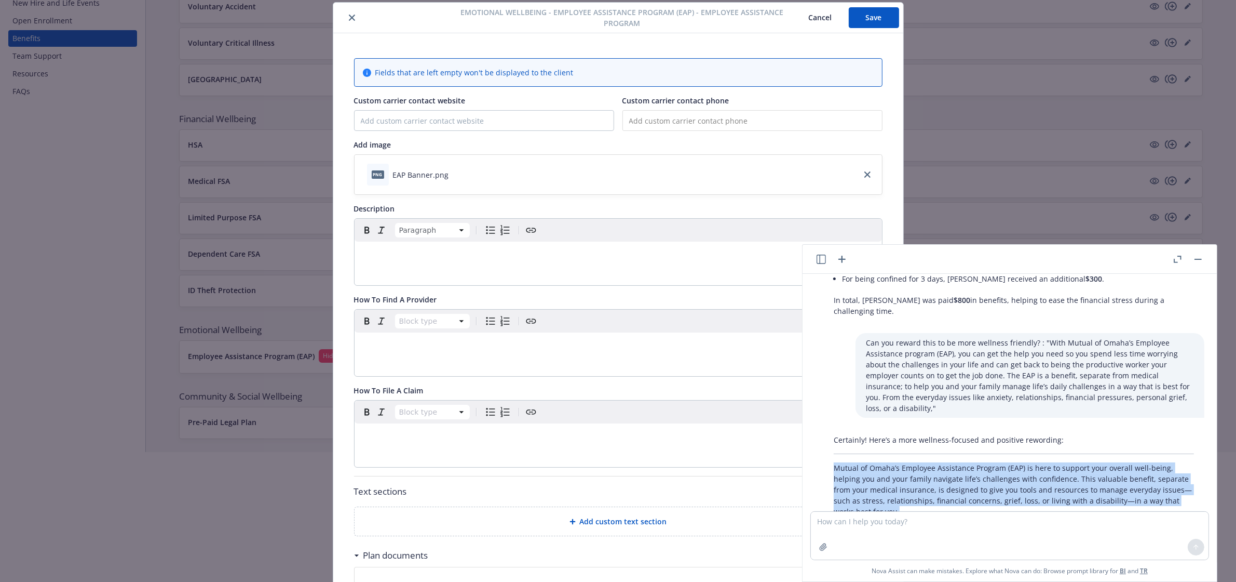
drag, startPoint x: 836, startPoint y: 403, endPoint x: 1179, endPoint y: 451, distance: 346.0
click at [1179, 462] on p "Mutual of Omaha’s Employee Assistance Program (EAP) is here to support your ove…" at bounding box center [1014, 489] width 360 height 55
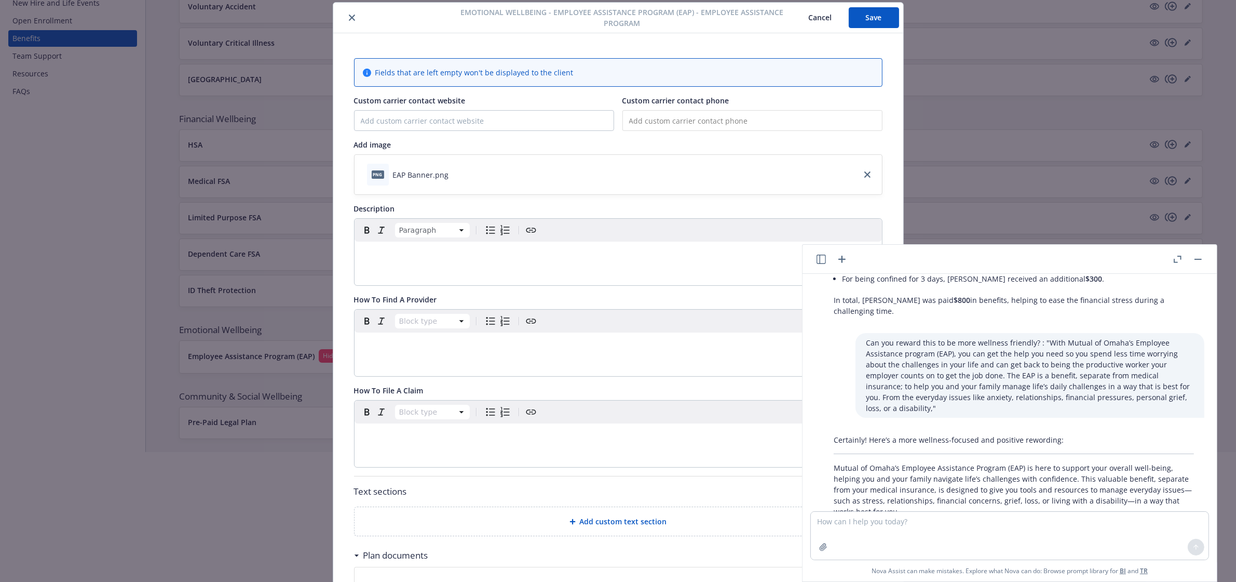
click at [912, 474] on div at bounding box center [618, 485] width 1236 height 66
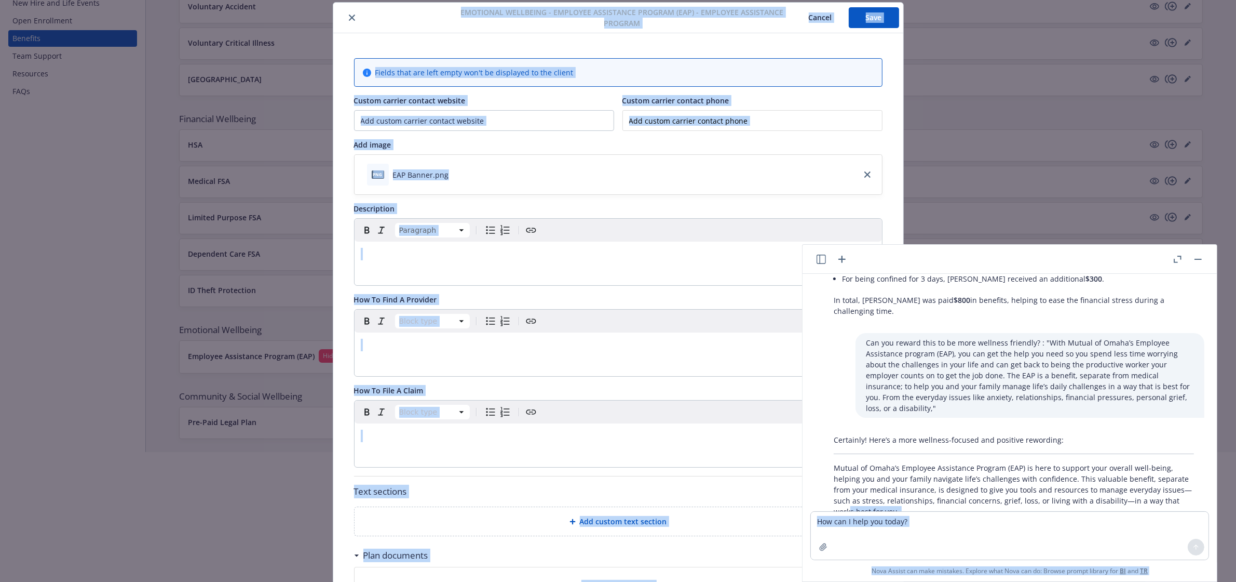
drag, startPoint x: 906, startPoint y: 477, endPoint x: 844, endPoint y: 447, distance: 69.2
click at [845, 448] on body "RADCO Management, Inc. RADCO Management, Inc. 1 AM Employee experience builder …" at bounding box center [618, 260] width 1236 height 781
click at [912, 477] on div at bounding box center [618, 485] width 1236 height 66
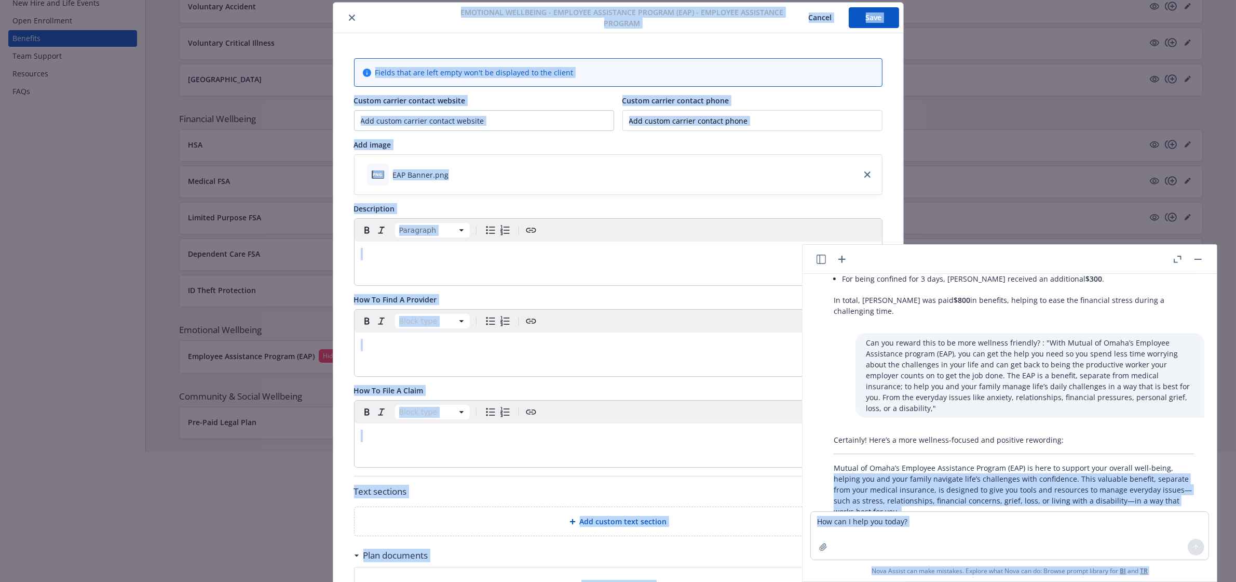
drag, startPoint x: 910, startPoint y: 478, endPoint x: 834, endPoint y: 408, distance: 102.5
click at [834, 408] on body "RADCO Management, Inc. RADCO Management, Inc. 1 AM Employee experience builder …" at bounding box center [618, 260] width 1236 height 781
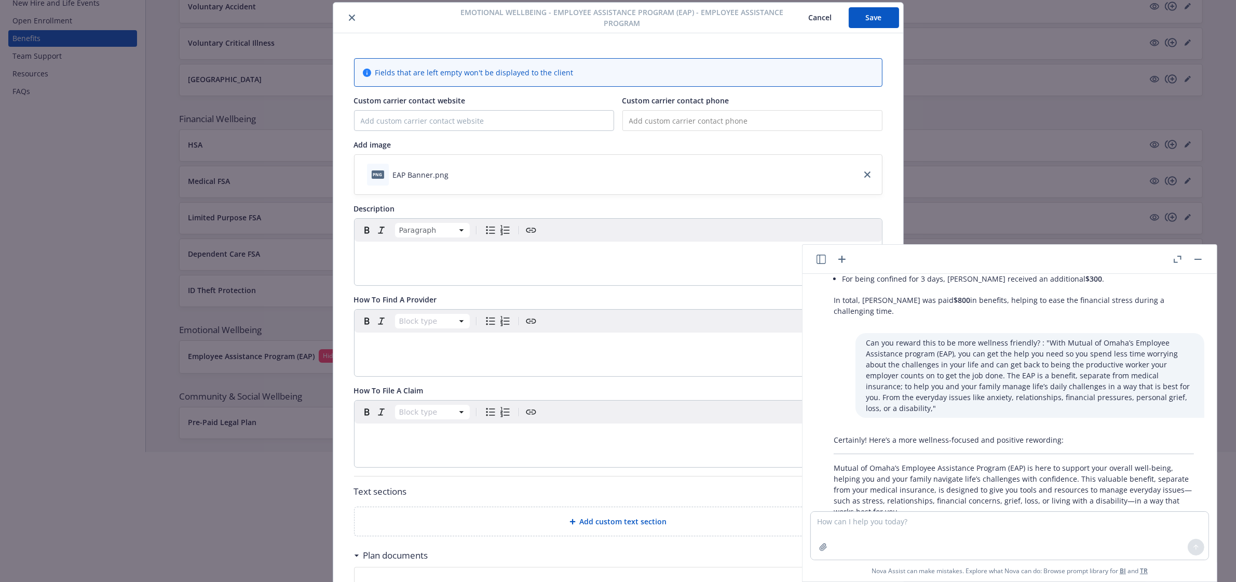
click at [834, 462] on p "Mutual of Omaha’s Employee Assistance Program (EAP) is here to support your ove…" at bounding box center [1014, 489] width 360 height 55
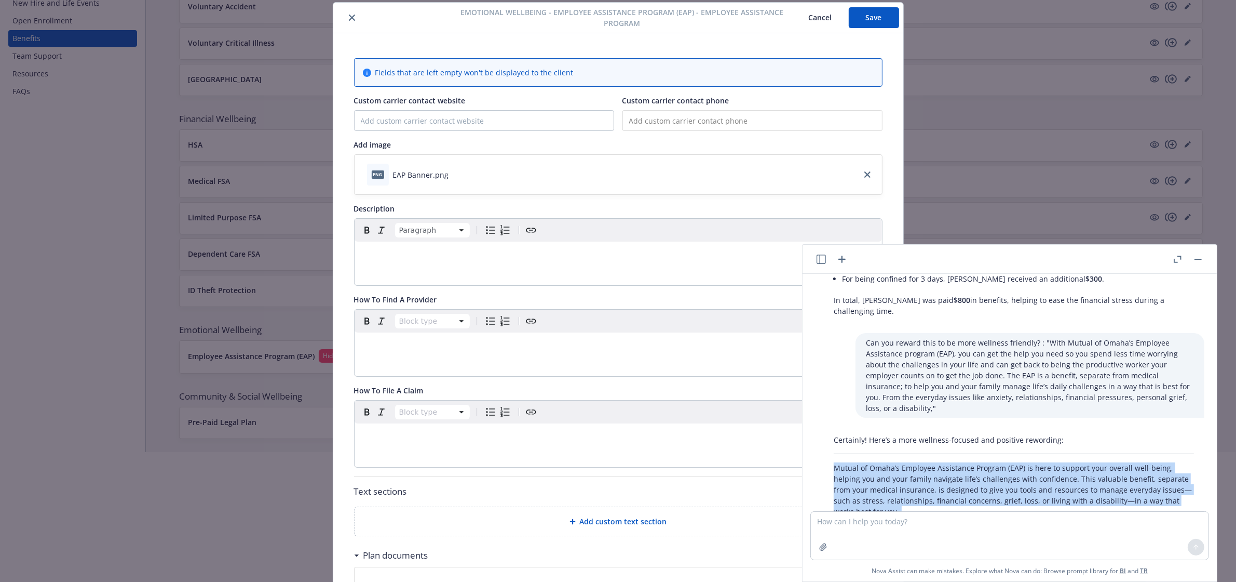
drag, startPoint x: 833, startPoint y: 400, endPoint x: 892, endPoint y: 458, distance: 82.6
click at [892, 458] on div "Certainly! Here’s a more wellness-focused and positive rewording: Mutual of Oma…" at bounding box center [1014, 490] width 381 height 121
copy div "Mutual of Omaha’s Employee Assistance Program (EAP) is here to support your ove…"
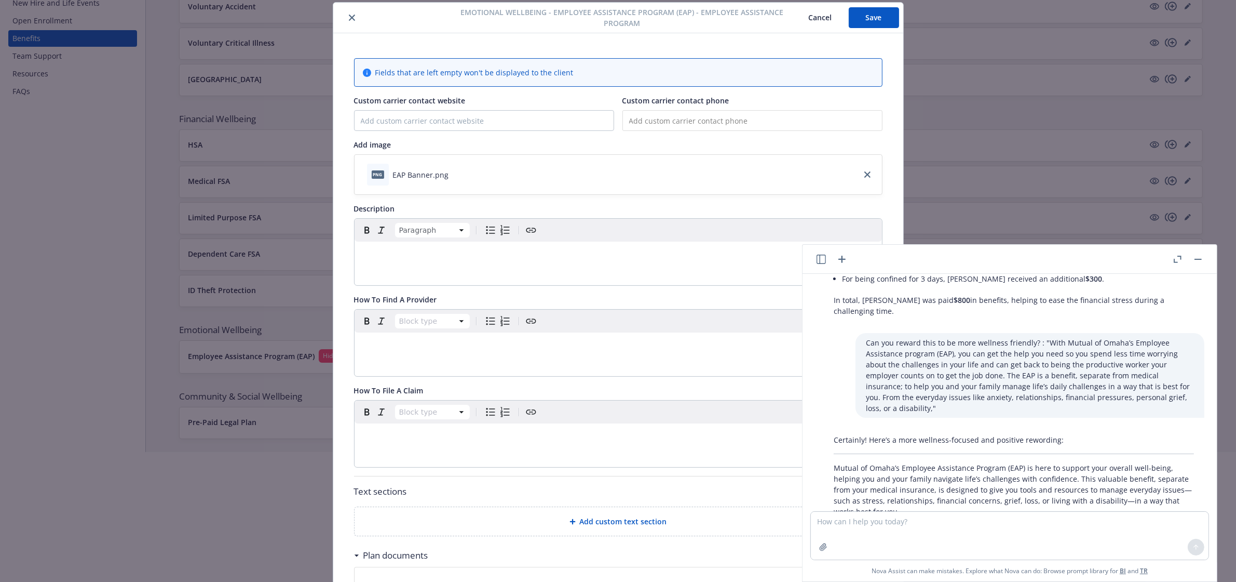
click at [380, 265] on div "editable markdown" at bounding box center [619, 253] width 528 height 25
paste div "editable markdown"
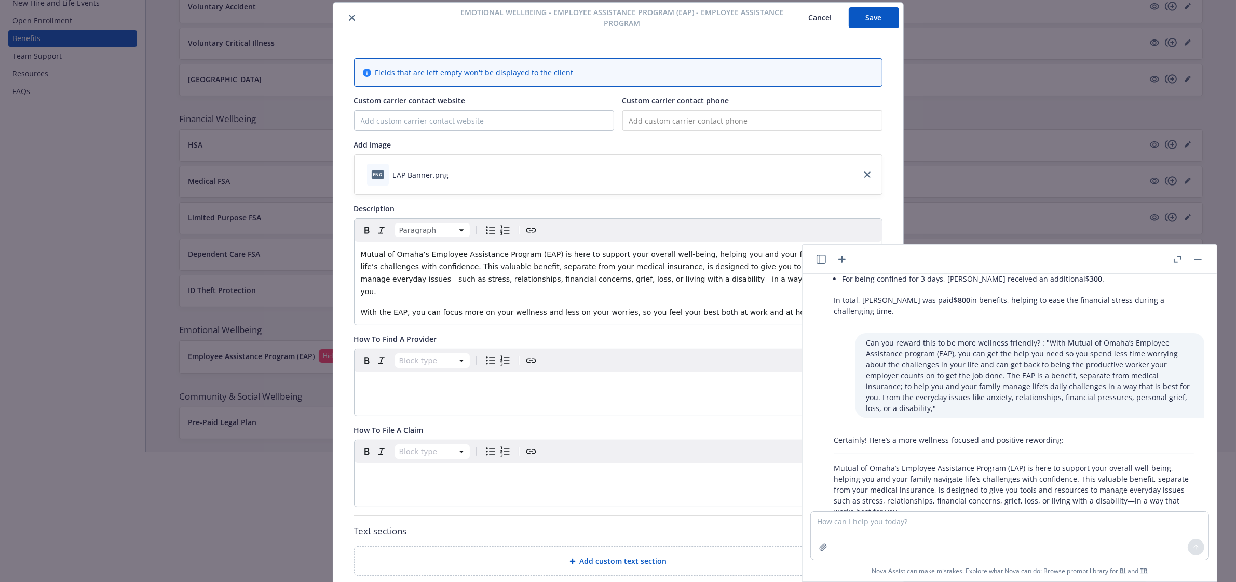
click at [1199, 260] on button "button" at bounding box center [1198, 259] width 12 height 12
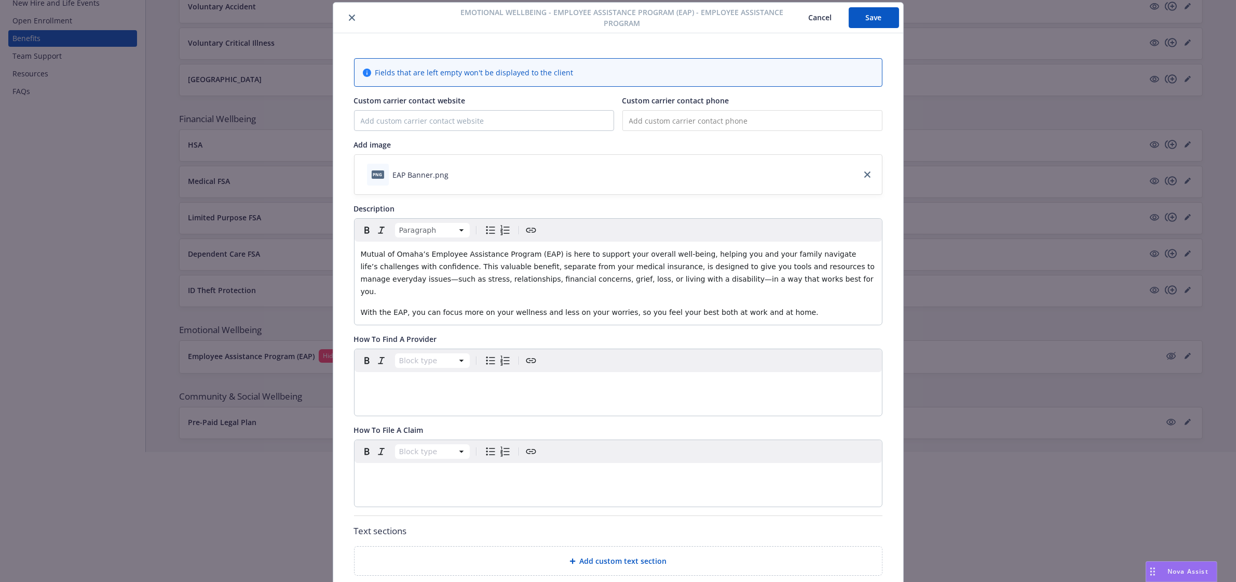
click at [853, 21] on button "Save" at bounding box center [874, 17] width 50 height 21
click at [553, 130] on input "Custom carrier contact website" at bounding box center [484, 121] width 259 height 20
type input "[DOMAIN_NAME][URL]"
type input "[PHONE_NUMBER]"
click at [849, 17] on button "Save" at bounding box center [874, 17] width 50 height 21
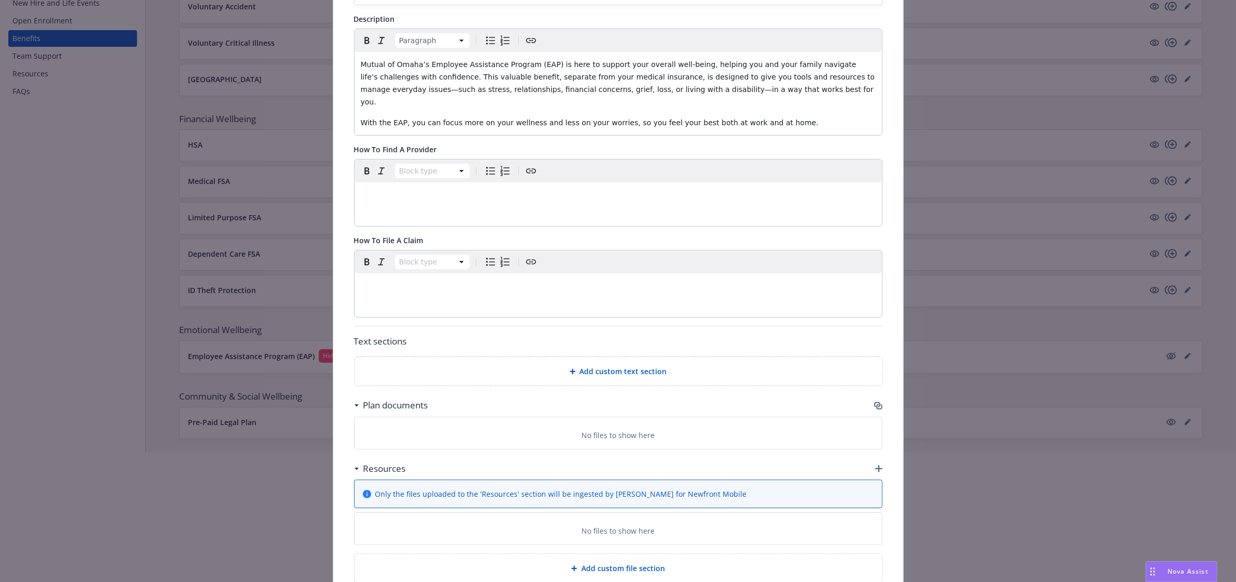
scroll to position [271, 0]
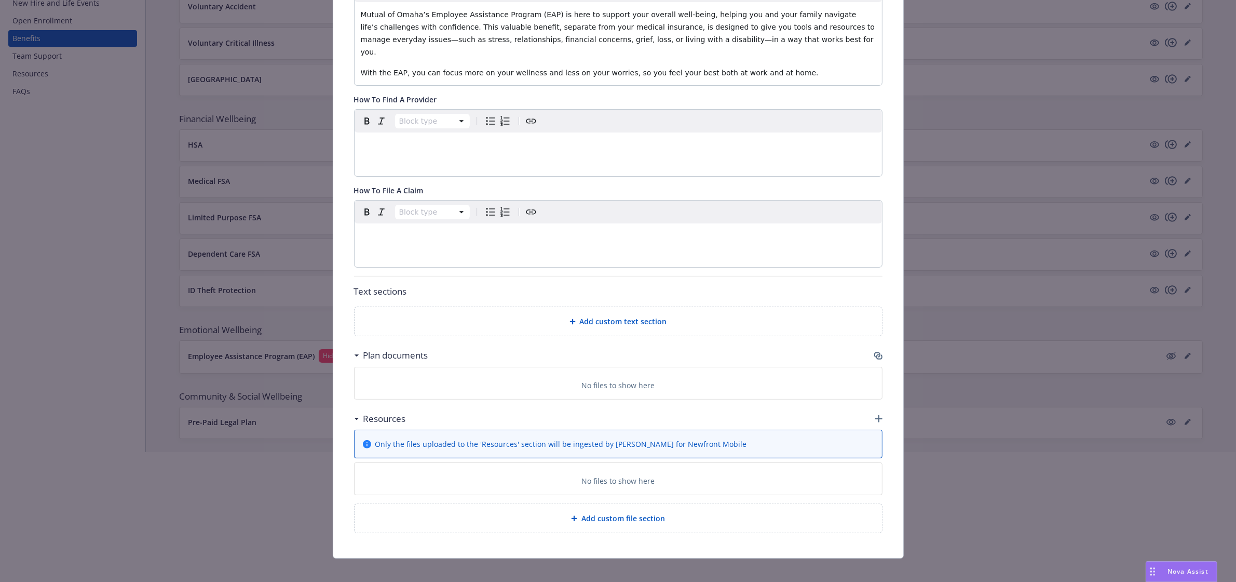
click at [868, 344] on div "Plan documents" at bounding box center [618, 355] width 529 height 22
click at [876, 354] on icon "button" at bounding box center [879, 356] width 6 height 5
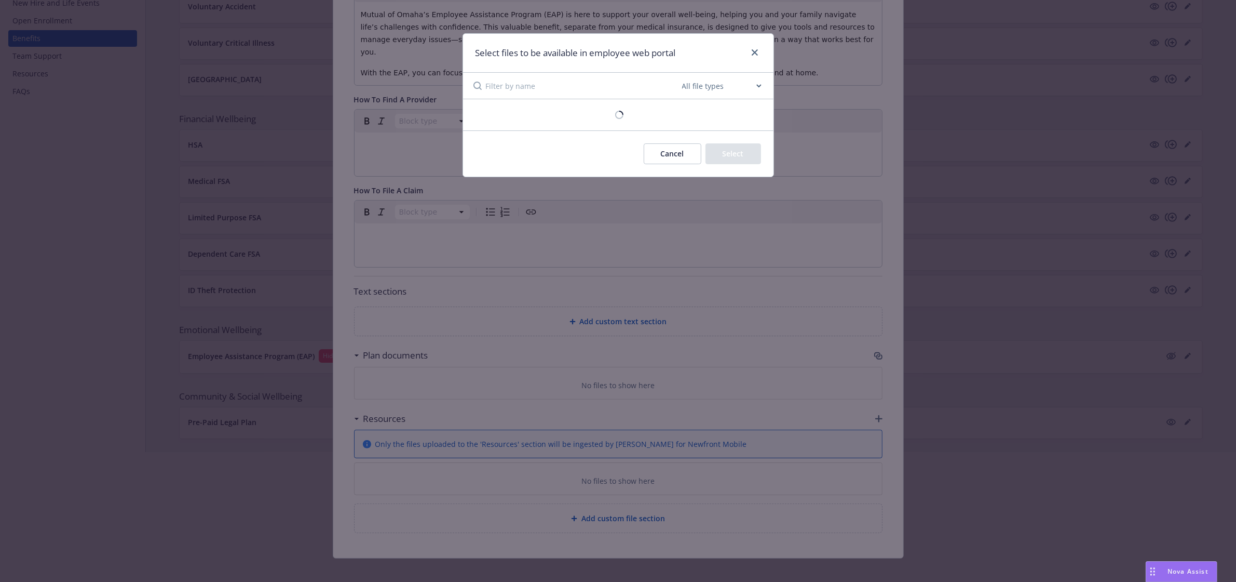
scroll to position [261, 0]
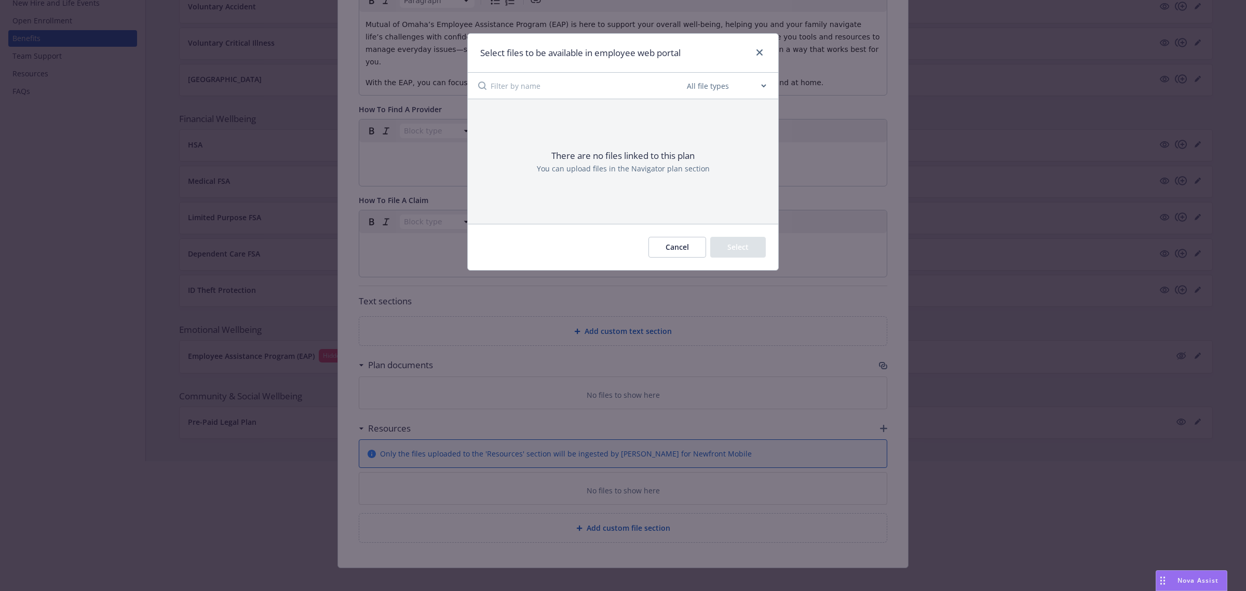
click at [676, 246] on button "Cancel" at bounding box center [678, 247] width 58 height 21
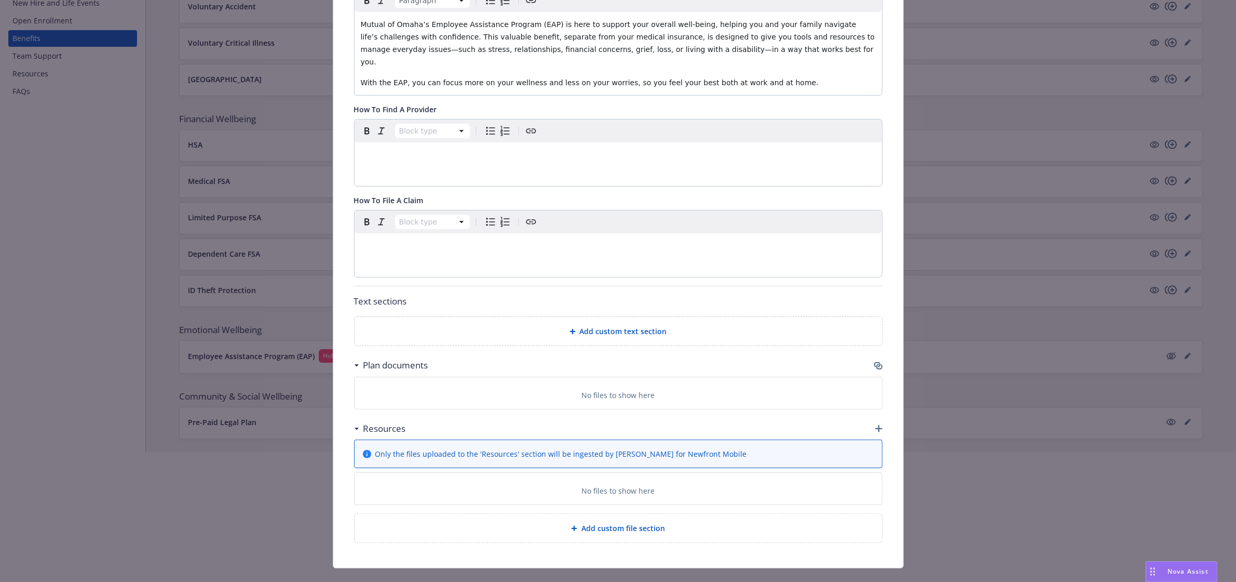
click at [876, 425] on icon "button" at bounding box center [878, 428] width 7 height 7
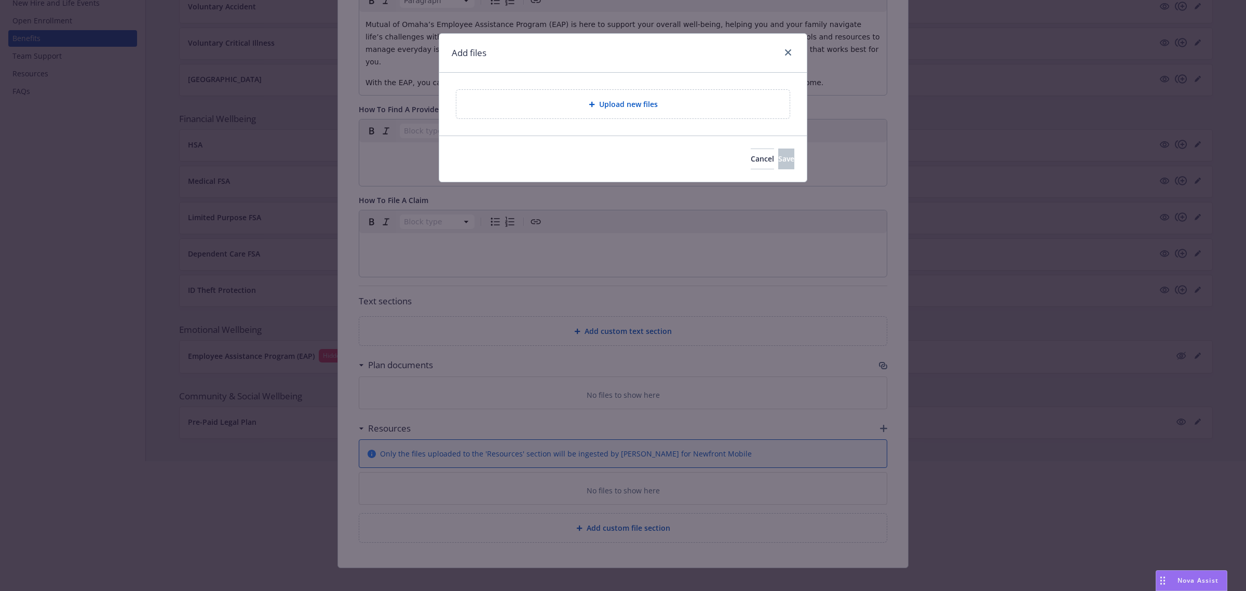
click at [628, 103] on span "Upload new files" at bounding box center [628, 104] width 59 height 11
click at [632, 100] on span "Upload new files" at bounding box center [628, 104] width 59 height 11
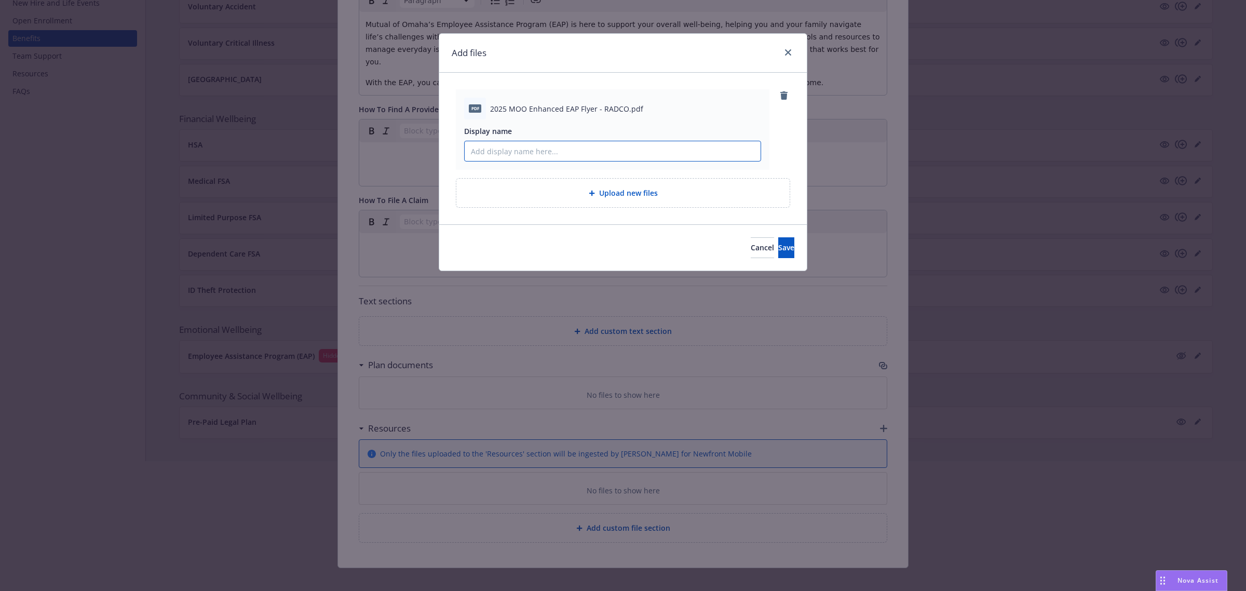
click at [505, 154] on input "Display name" at bounding box center [613, 151] width 296 height 20
type input "Mutual of Omaha Enhanced EAP Flyer"
click at [778, 252] on span "Save" at bounding box center [786, 247] width 16 height 10
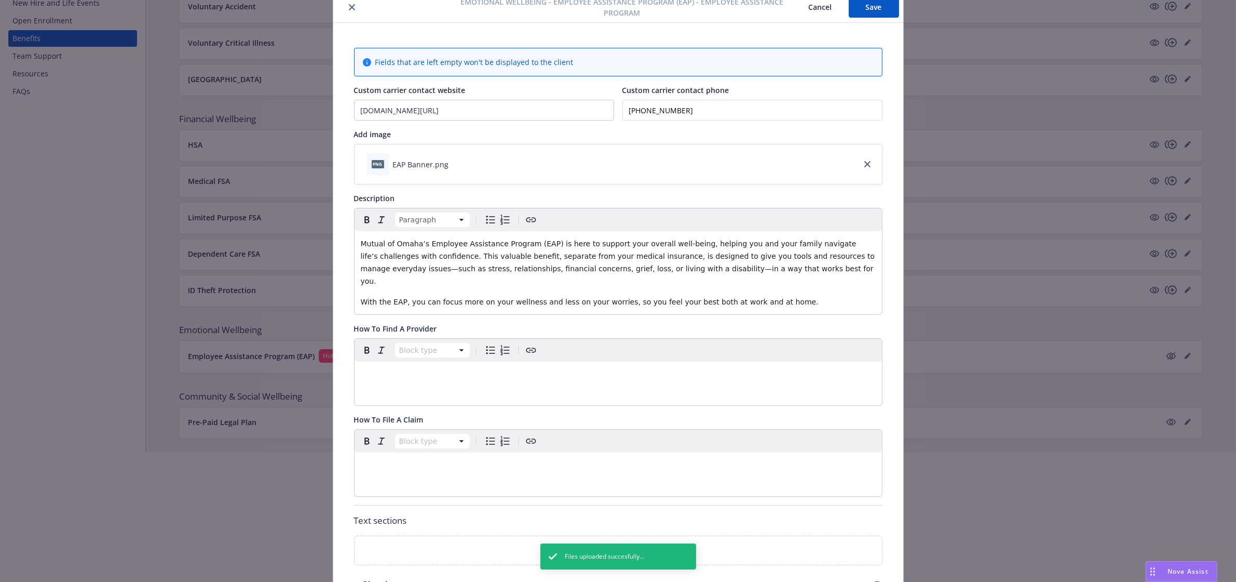
scroll to position [0, 0]
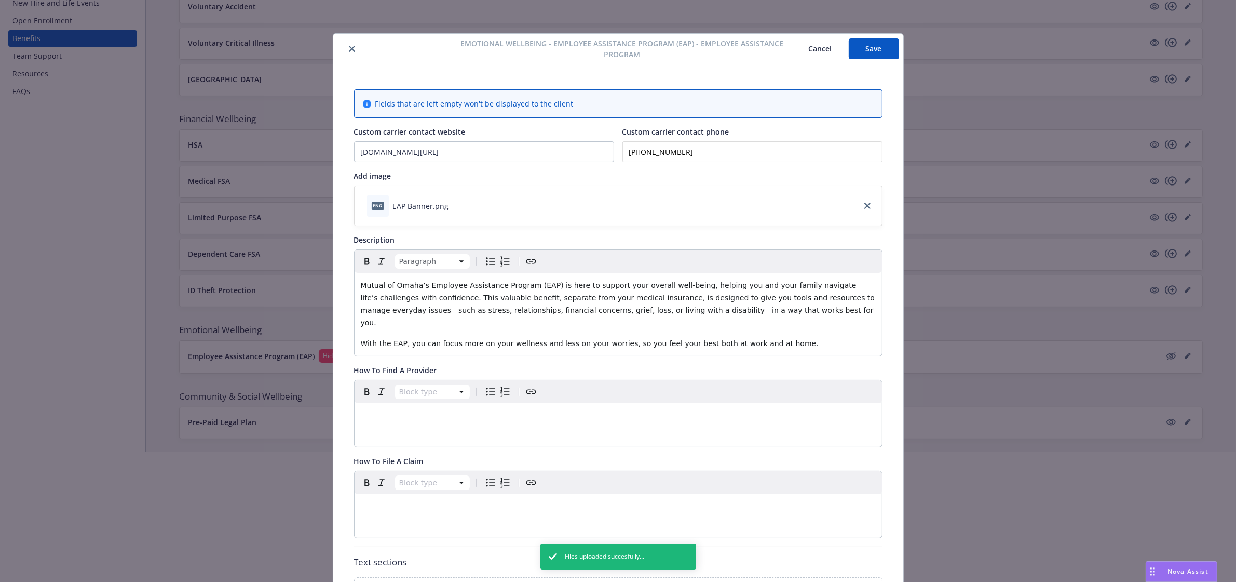
click at [878, 48] on button "Save" at bounding box center [874, 48] width 50 height 21
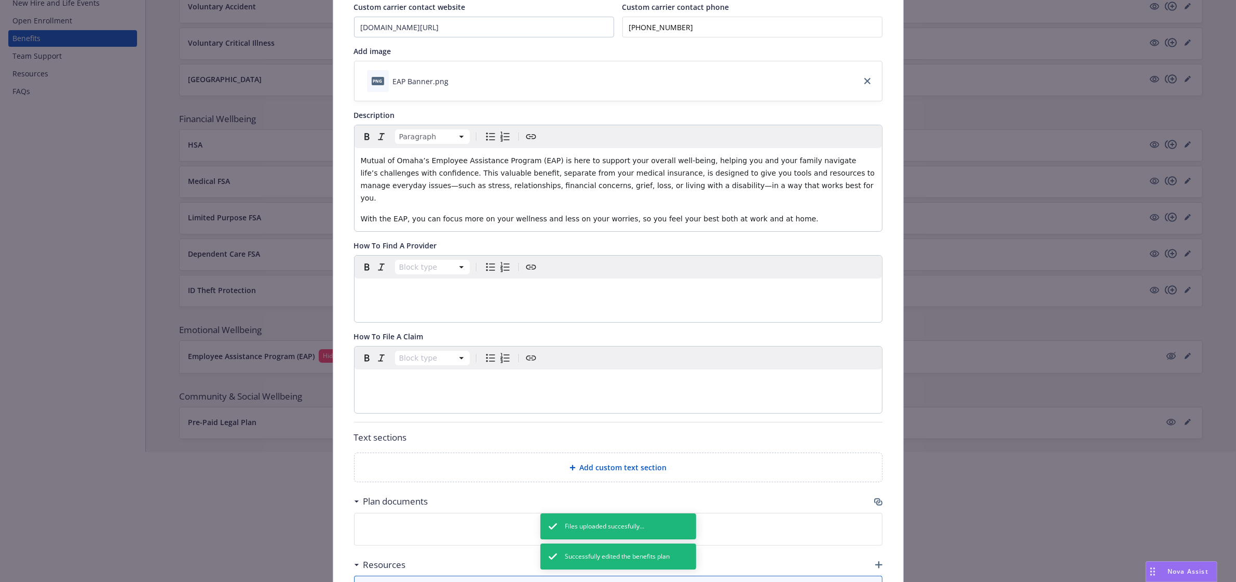
scroll to position [130, 0]
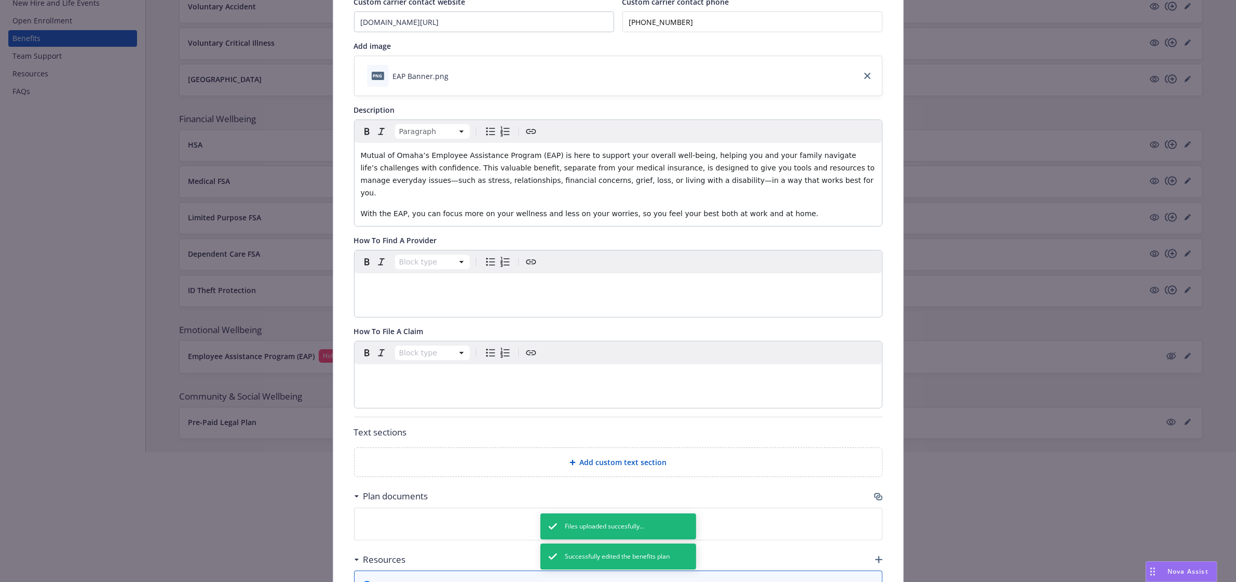
click at [563, 456] on div "Add custom text section" at bounding box center [618, 462] width 511 height 12
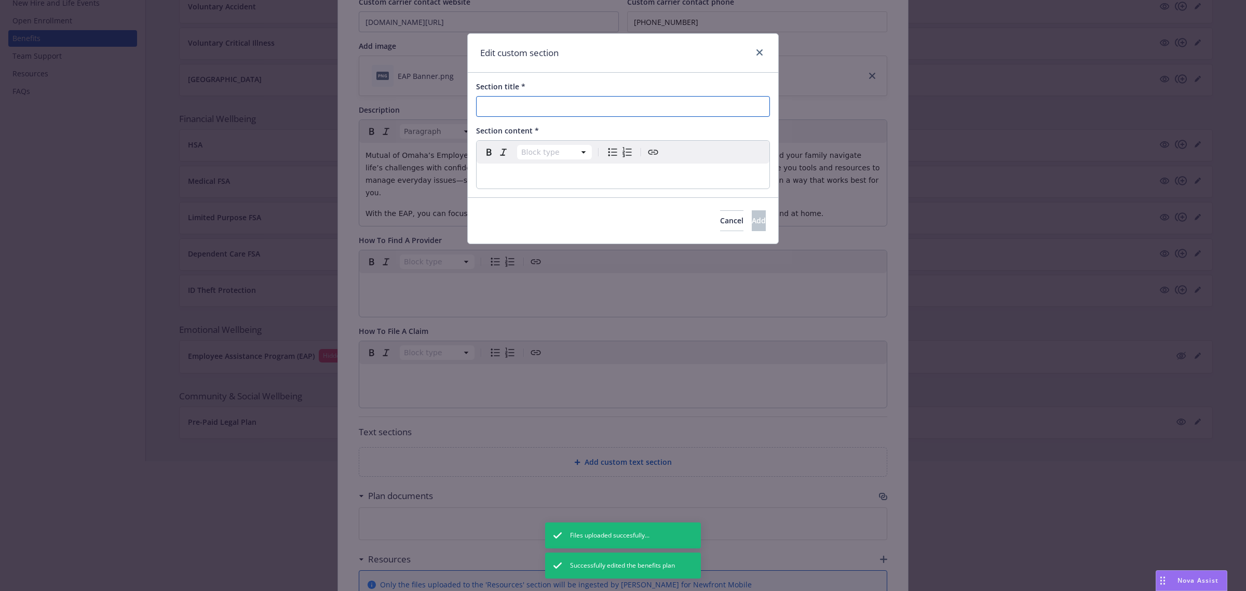
click at [523, 100] on input "Section title *" at bounding box center [623, 106] width 294 height 21
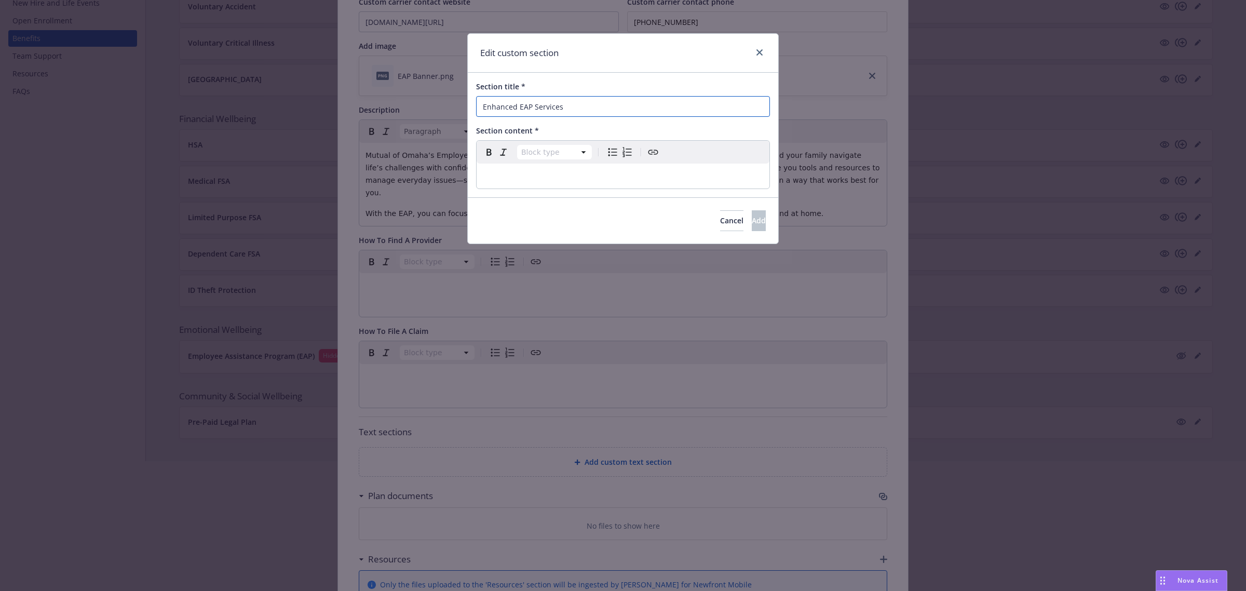
type input "Enhanced EAP Services"
select select "paragraph"
click at [1180, 579] on div at bounding box center [623, 561] width 1246 height 66
click at [1155, 579] on div at bounding box center [623, 561] width 1246 height 66
click at [1159, 579] on div at bounding box center [623, 561] width 1246 height 66
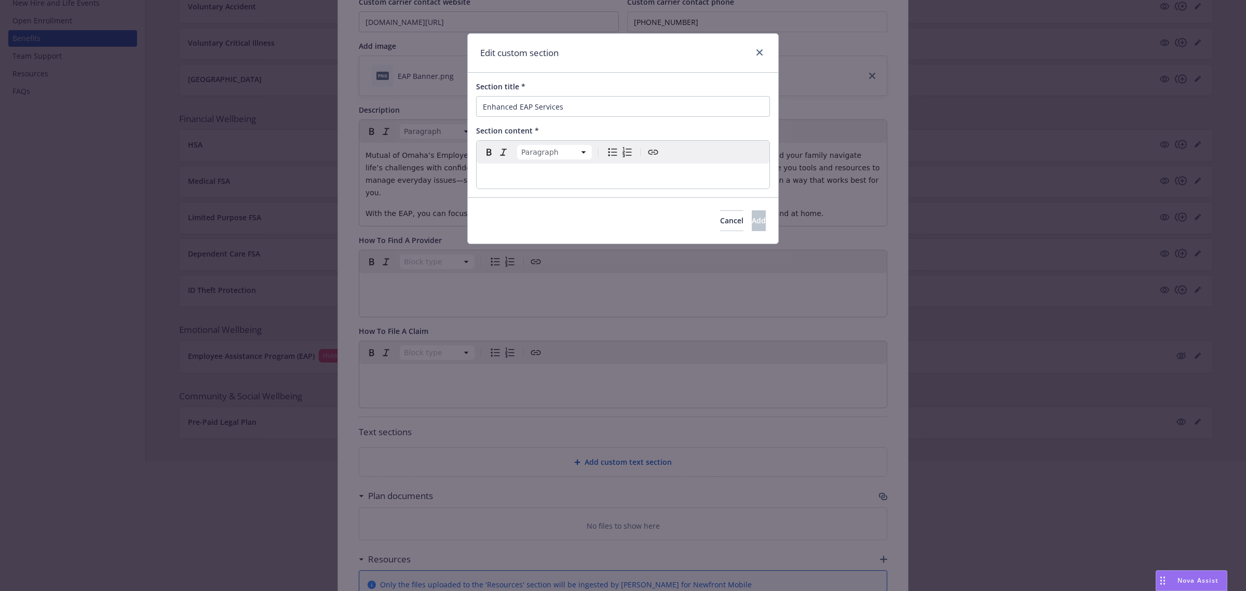
click at [1163, 579] on div at bounding box center [623, 561] width 1246 height 66
click at [1195, 568] on div at bounding box center [623, 561] width 1246 height 66
click at [1206, 581] on div at bounding box center [623, 561] width 1246 height 66
click at [763, 57] on link "close" at bounding box center [759, 52] width 12 height 12
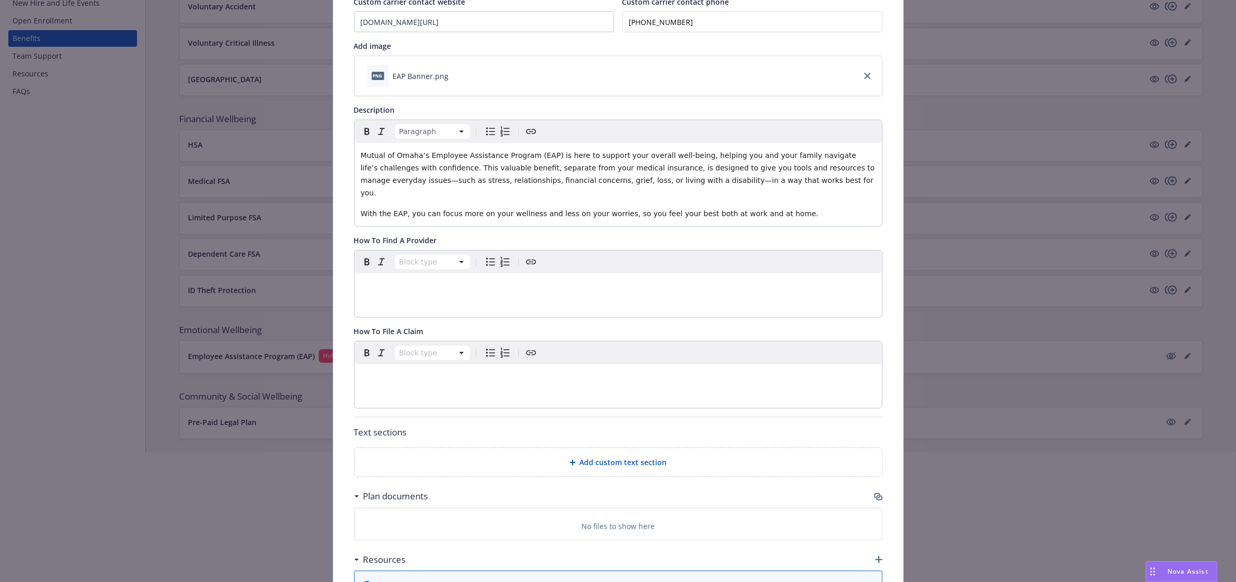
click at [1184, 563] on div at bounding box center [618, 551] width 1236 height 66
drag, startPoint x: 1183, startPoint y: 569, endPoint x: 1149, endPoint y: 572, distance: 34.4
click at [1181, 570] on div at bounding box center [618, 551] width 1236 height 66
click at [1149, 572] on div at bounding box center [618, 551] width 1236 height 66
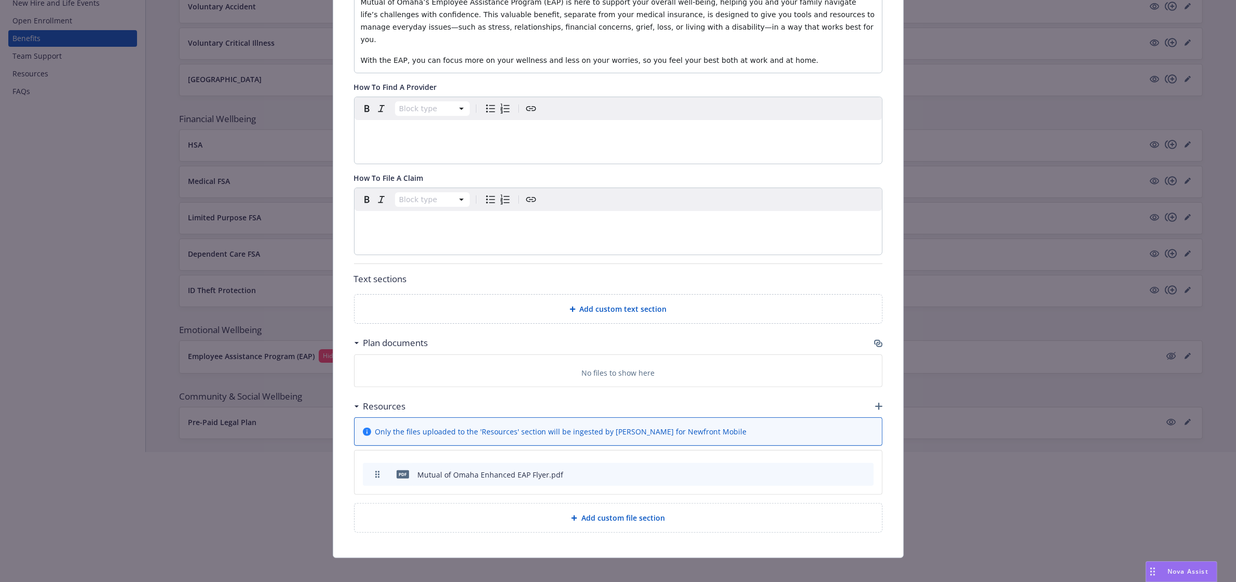
click at [1184, 569] on div at bounding box center [618, 551] width 1236 height 66
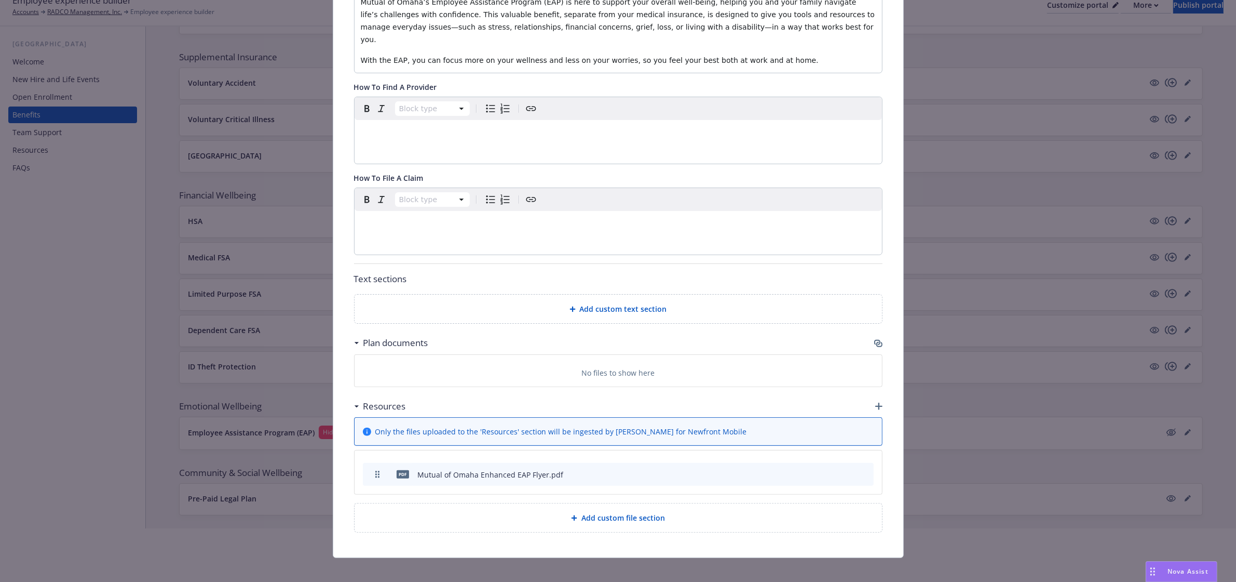
scroll to position [0, 0]
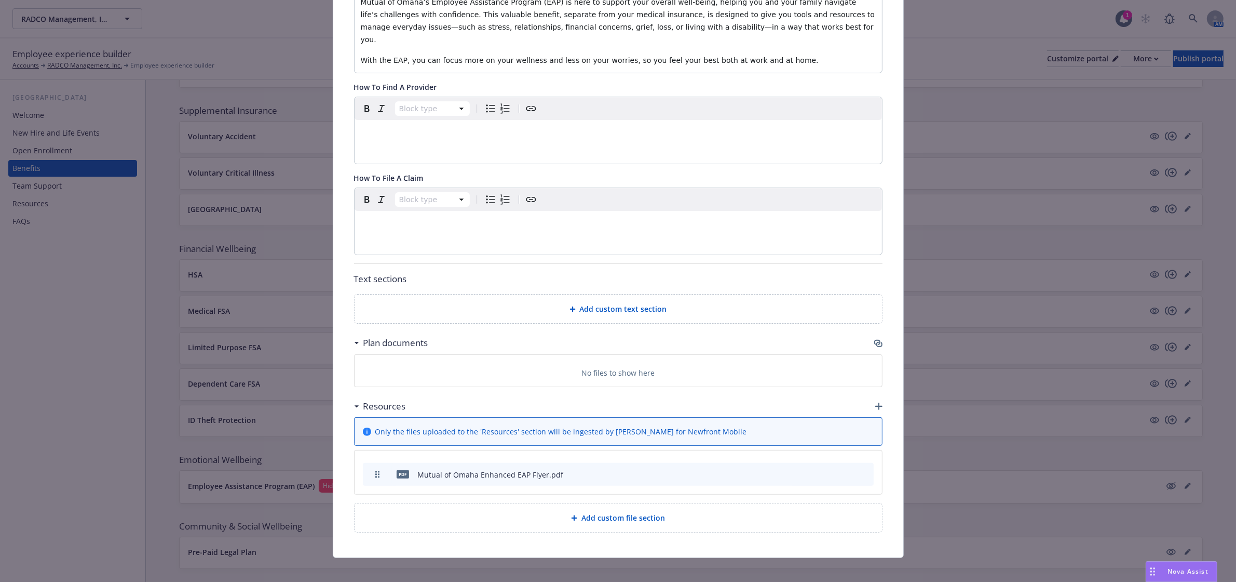
click at [1169, 573] on span "Nova Assist" at bounding box center [1188, 570] width 41 height 9
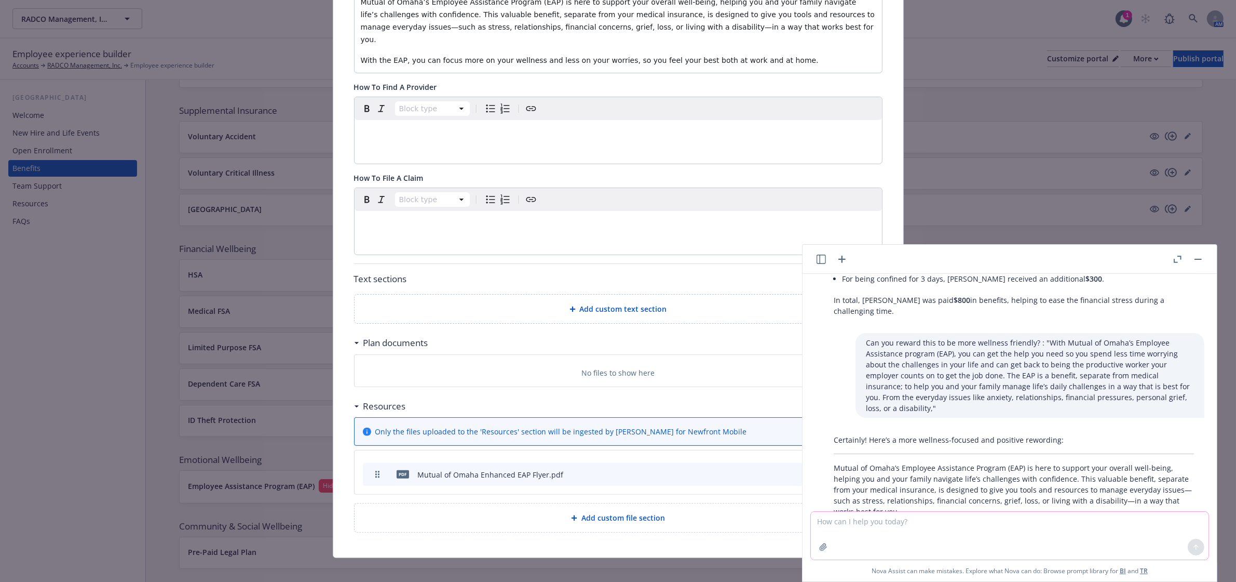
drag, startPoint x: 1008, startPoint y: 520, endPoint x: 1021, endPoint y: 519, distance: 13.0
click at [1008, 520] on textarea at bounding box center [1010, 535] width 398 height 48
paste textarea "Features Enhanced EAP Services Counseling Options • Three sessions per year (pe…"
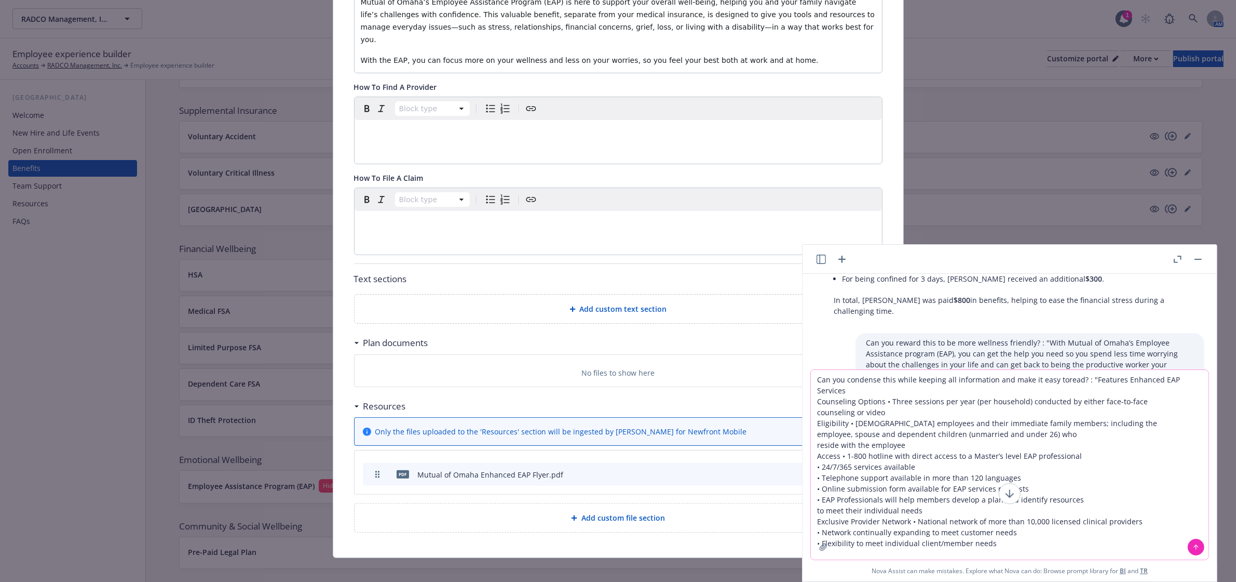
type textarea "Can you condense this while keeping all information and make it easy toread? : …"
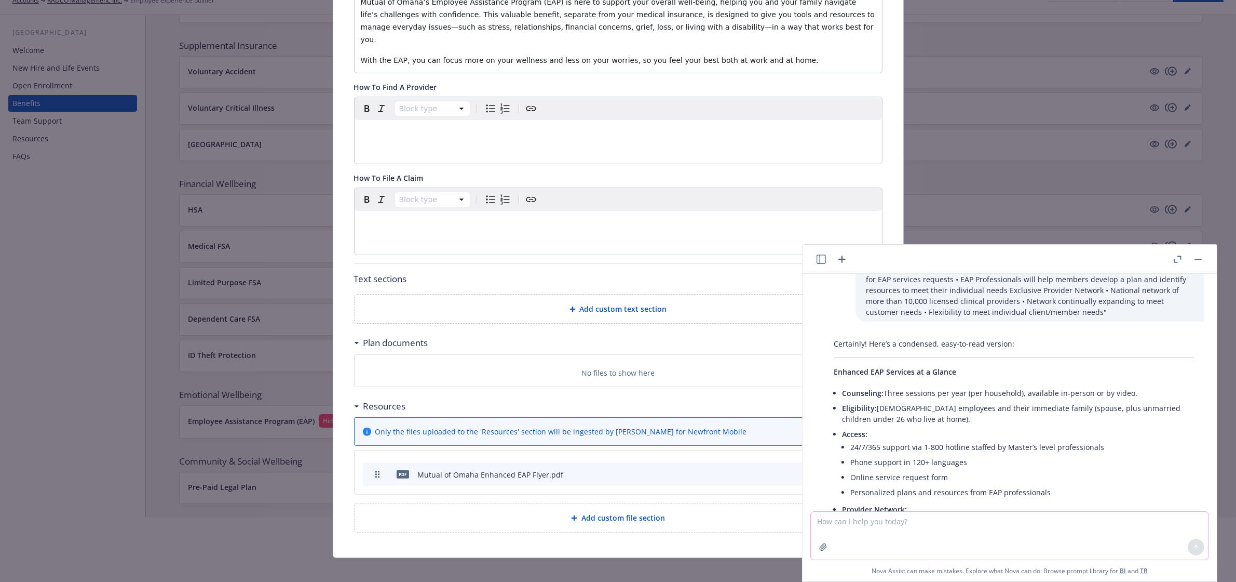
scroll to position [2513, 0]
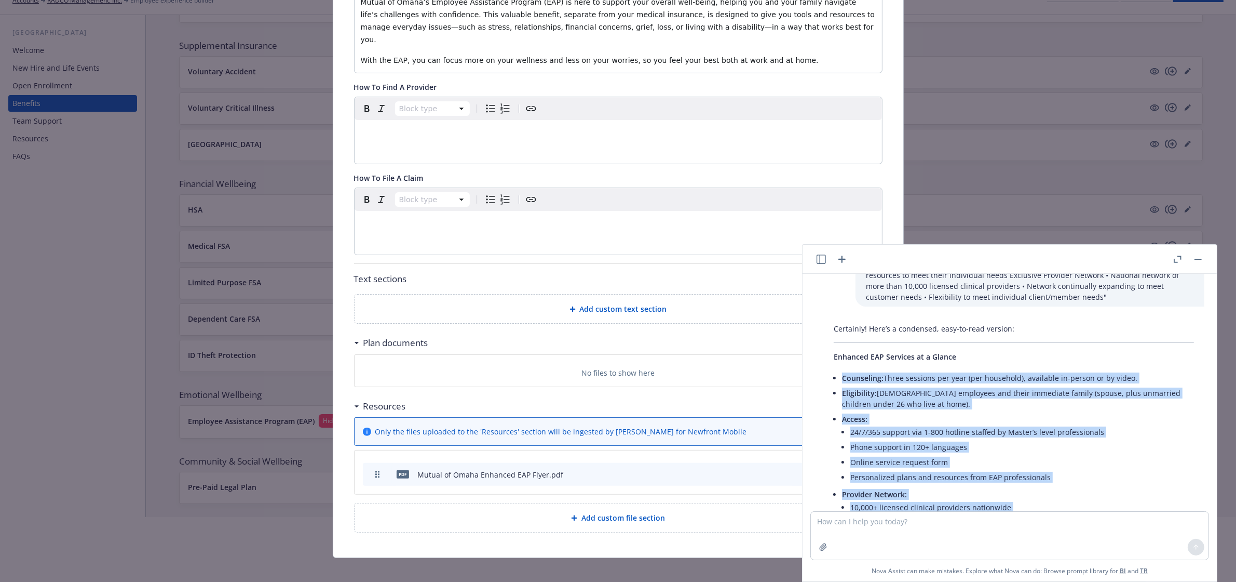
drag, startPoint x: 844, startPoint y: 313, endPoint x: 969, endPoint y: 471, distance: 201.8
click at [969, 471] on ul "Counseling: Three sessions per year (per household), available in-person or by …" at bounding box center [1018, 458] width 352 height 177
copy ul "Counseling: Three sessions per year (per household), available in-person or by …"
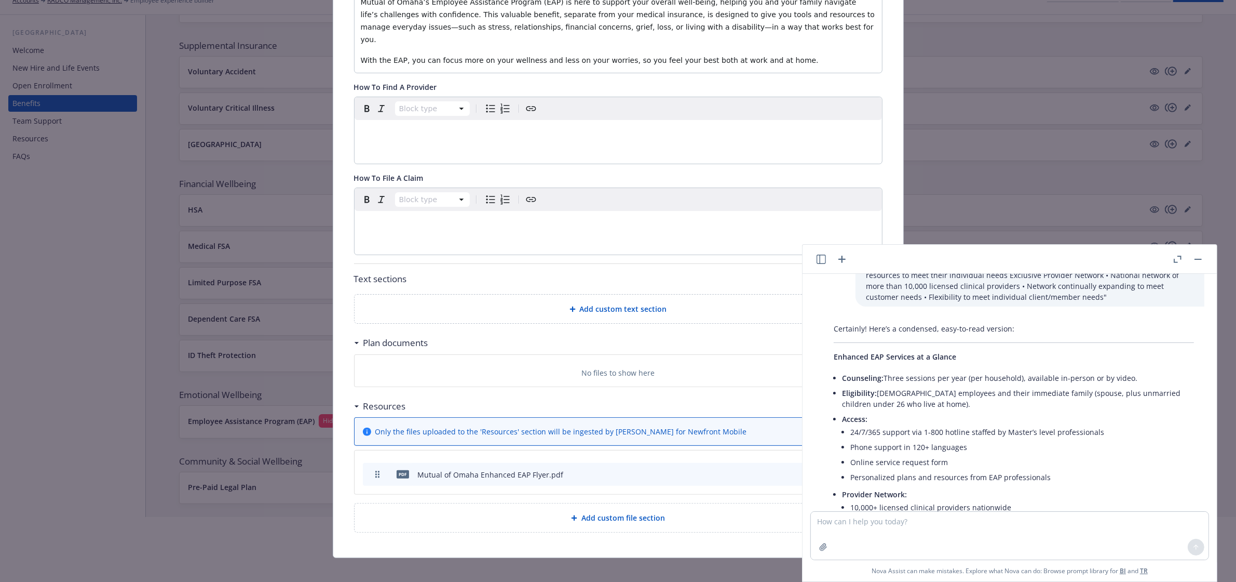
click at [626, 304] on div "Add custom text section" at bounding box center [618, 309] width 511 height 12
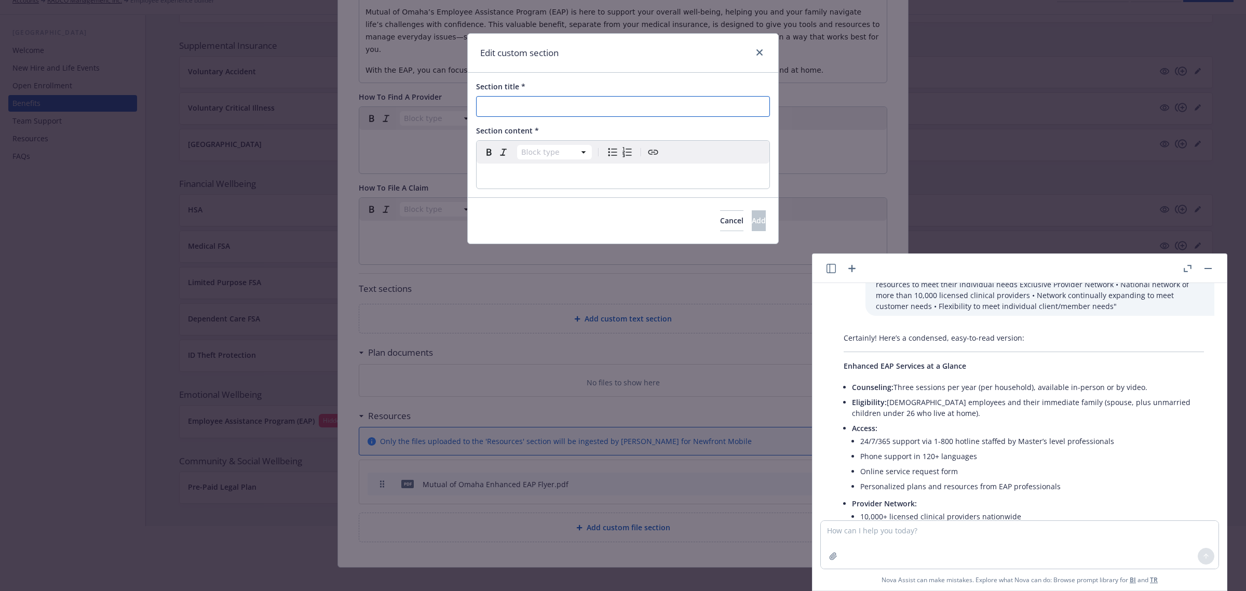
click at [573, 109] on input "Section title *" at bounding box center [623, 106] width 294 height 21
type input "Enhanced EAP Services at a Glance"
select select "paragraph"
click at [532, 178] on p "editable markdown" at bounding box center [623, 176] width 280 height 12
select select
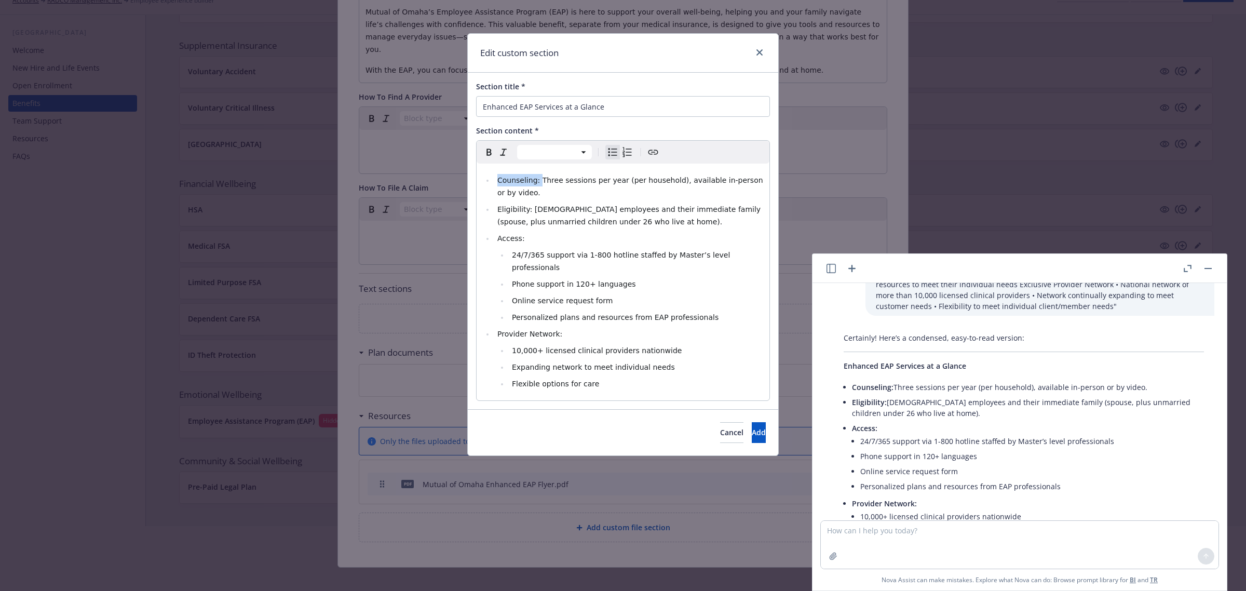
drag, startPoint x: 536, startPoint y: 180, endPoint x: 499, endPoint y: 182, distance: 37.4
click at [499, 182] on span "Counseling: Three sessions per year (per household), available in-person or by …" at bounding box center [631, 186] width 268 height 21
click at [489, 155] on icon "button" at bounding box center [489, 152] width 12 height 12
drag, startPoint x: 528, startPoint y: 210, endPoint x: 502, endPoint y: 171, distance: 47.1
click at [498, 209] on span "Eligibility: [DEMOGRAPHIC_DATA] employees and their immediate family (spouse, p…" at bounding box center [630, 215] width 266 height 21
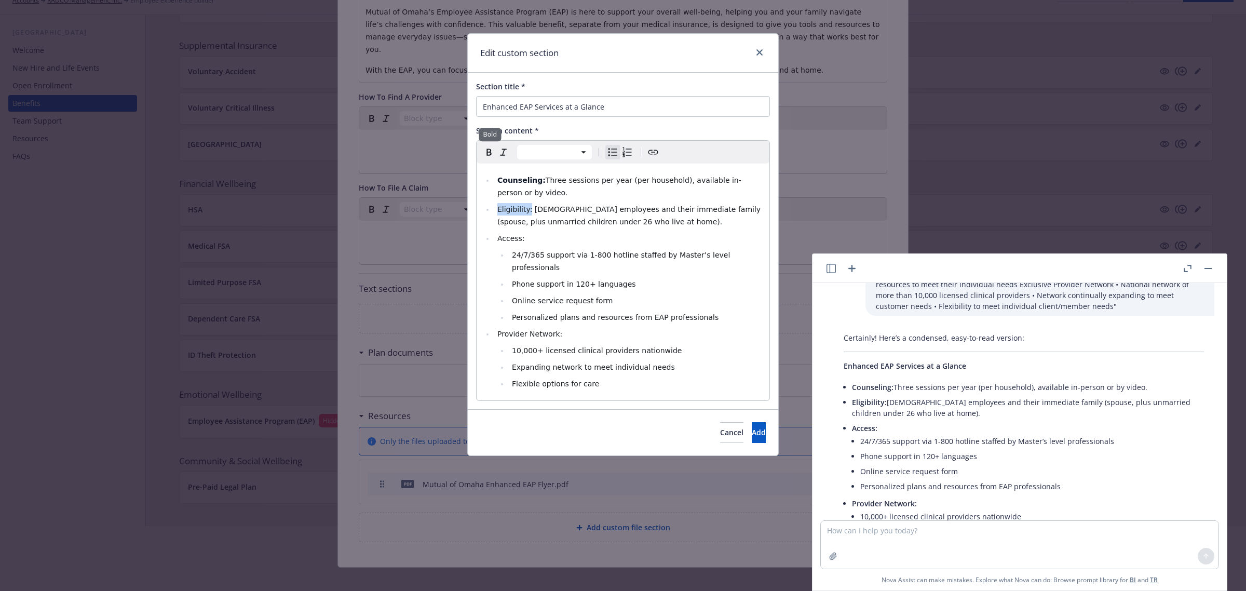
click at [491, 153] on icon "button" at bounding box center [489, 152] width 5 height 7
drag, startPoint x: 521, startPoint y: 237, endPoint x: 495, endPoint y: 237, distance: 26.0
click at [495, 237] on li "Access:" at bounding box center [628, 238] width 269 height 12
click at [494, 157] on icon "button" at bounding box center [489, 152] width 12 height 12
drag, startPoint x: 561, startPoint y: 322, endPoint x: 497, endPoint y: 322, distance: 63.9
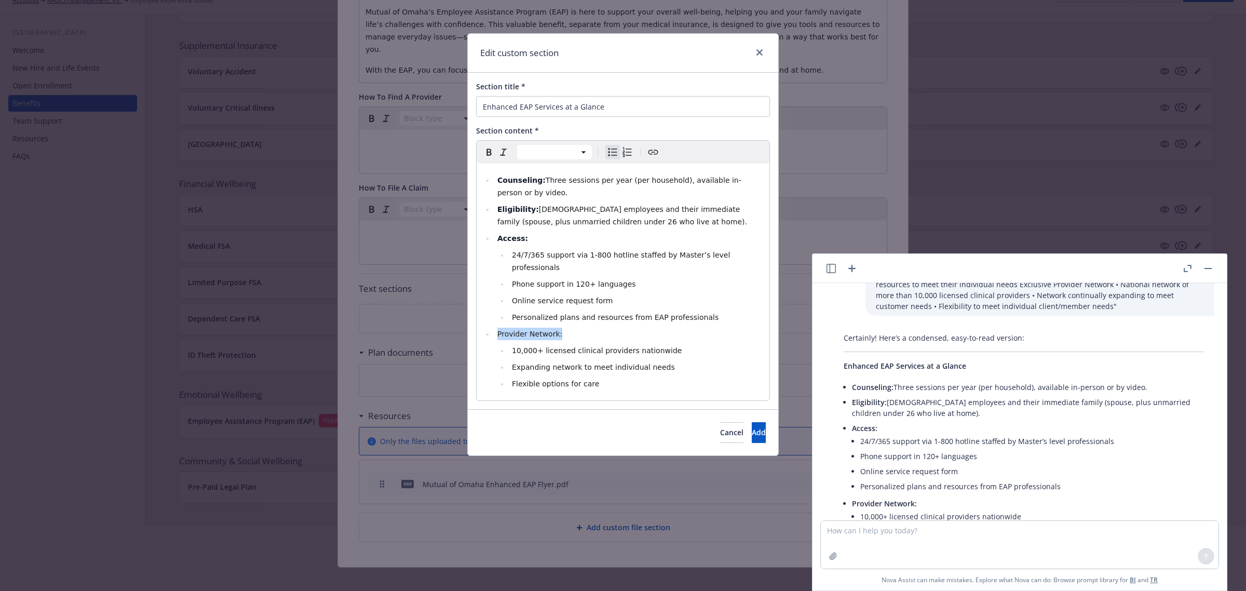
click at [497, 328] on li "Provider Network:" at bounding box center [628, 334] width 269 height 12
click at [487, 157] on icon "button" at bounding box center [489, 152] width 12 height 12
click at [703, 256] on span "24/7/365 support via 1-800 hotline staffed by Master’s level professionals" at bounding box center [622, 261] width 221 height 21
click at [752, 427] on span "Add" at bounding box center [759, 432] width 14 height 10
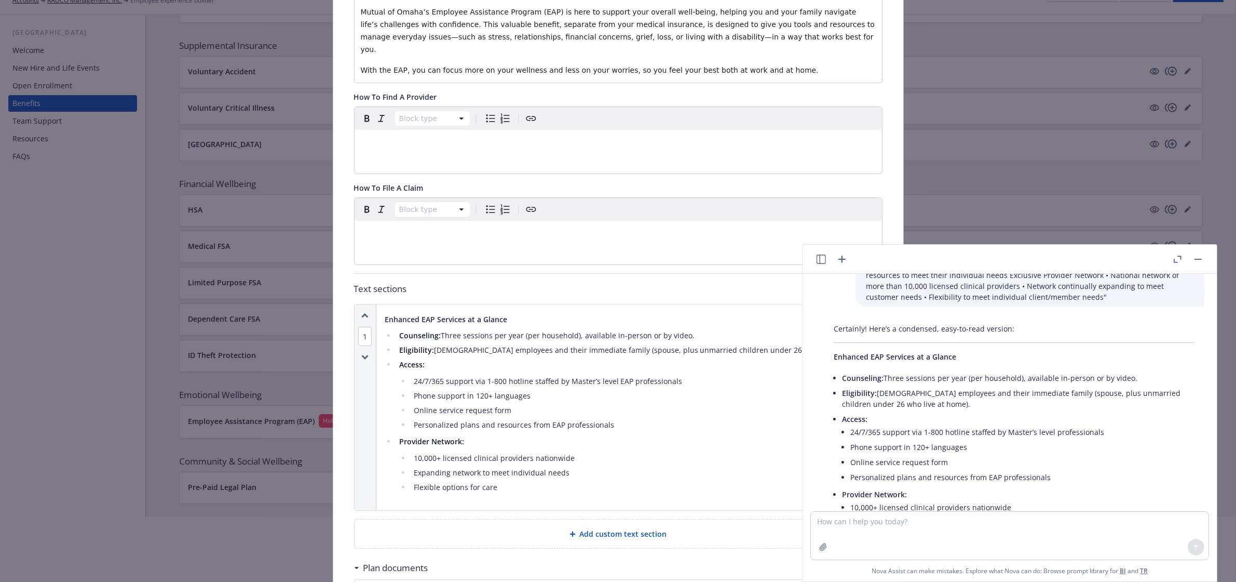
click at [1200, 258] on button "button" at bounding box center [1198, 259] width 12 height 12
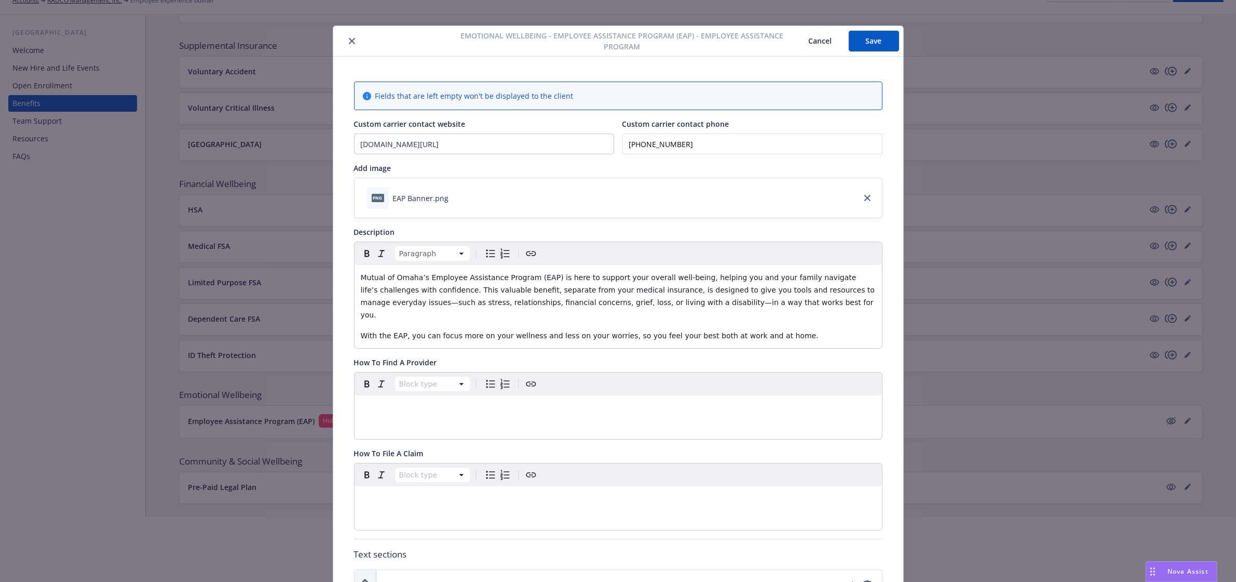
scroll to position [0, 0]
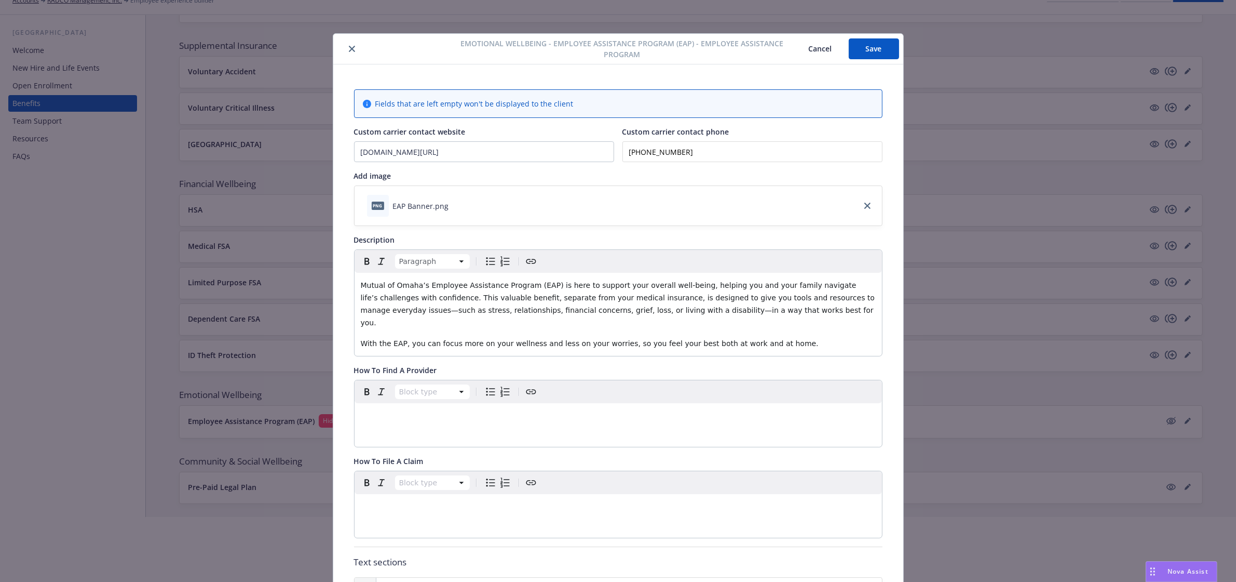
click at [881, 47] on button "Save" at bounding box center [874, 48] width 50 height 21
click at [349, 47] on icon "close" at bounding box center [352, 49] width 6 height 6
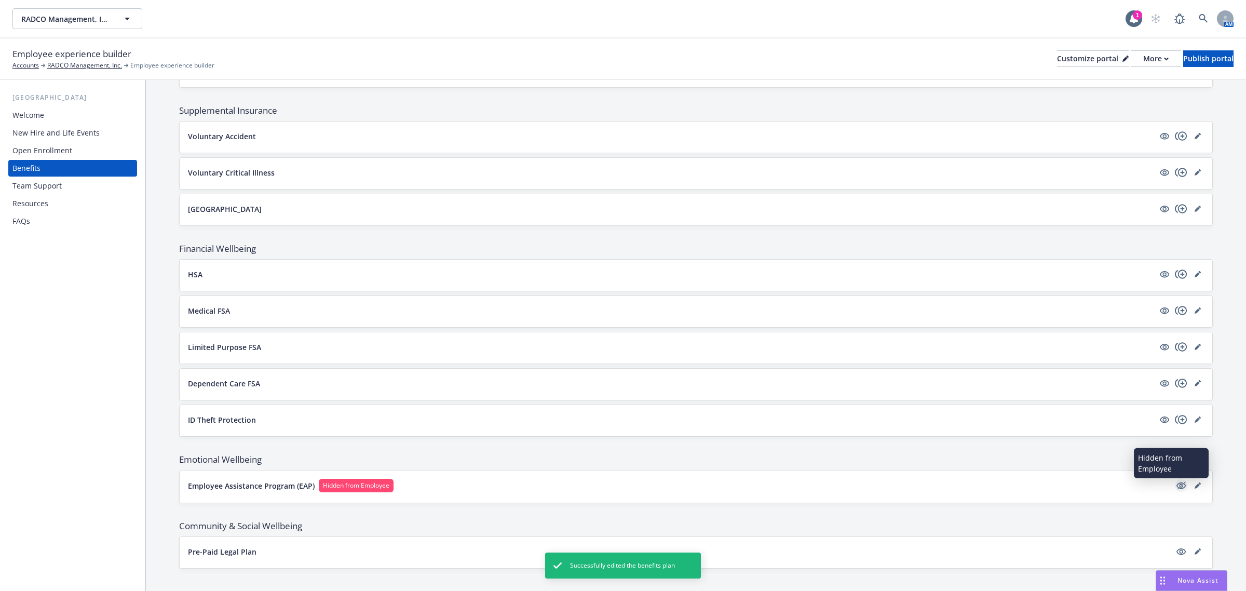
click at [1178, 489] on icon "hidden" at bounding box center [1182, 485] width 8 height 8
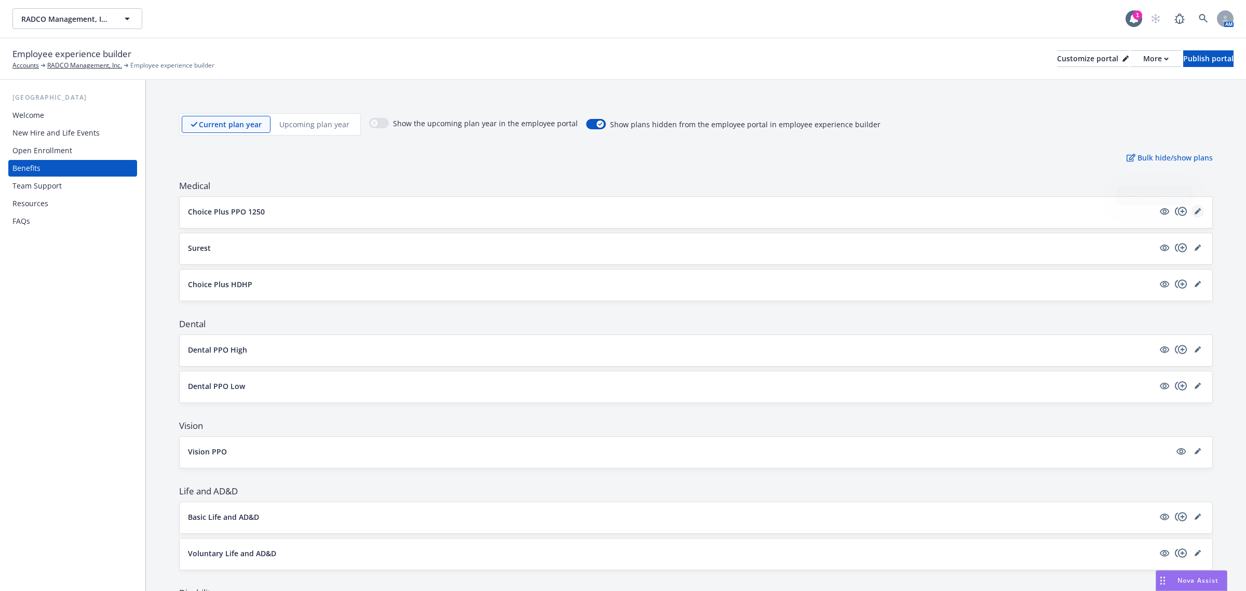
click at [1195, 211] on icon "editPencil" at bounding box center [1198, 211] width 6 height 6
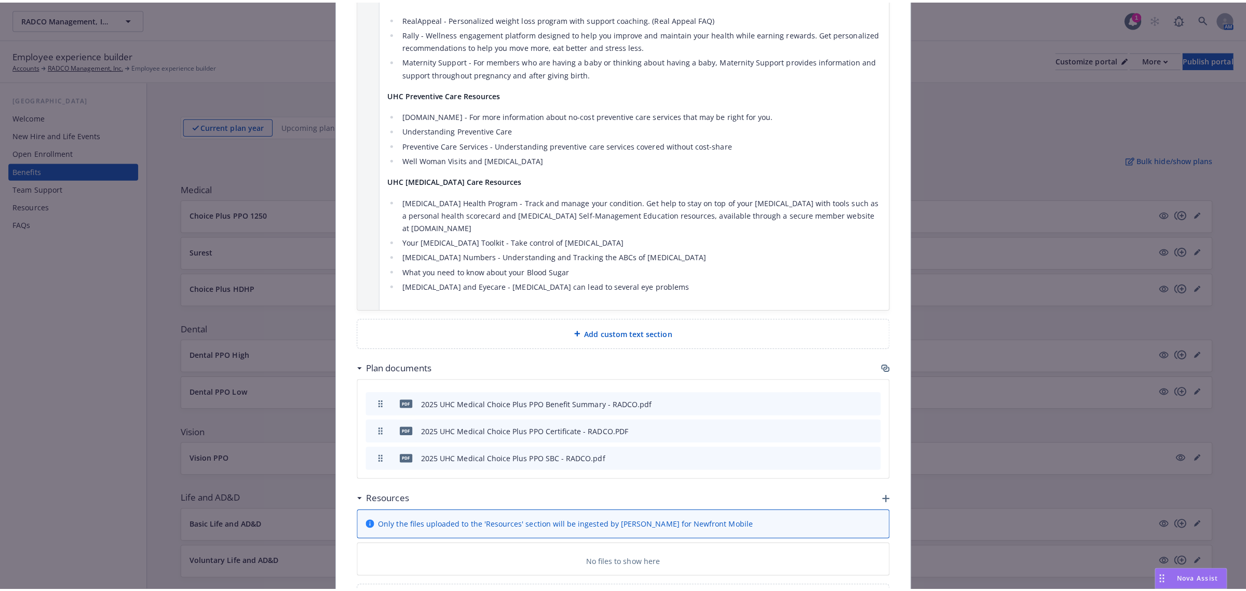
scroll to position [1956, 0]
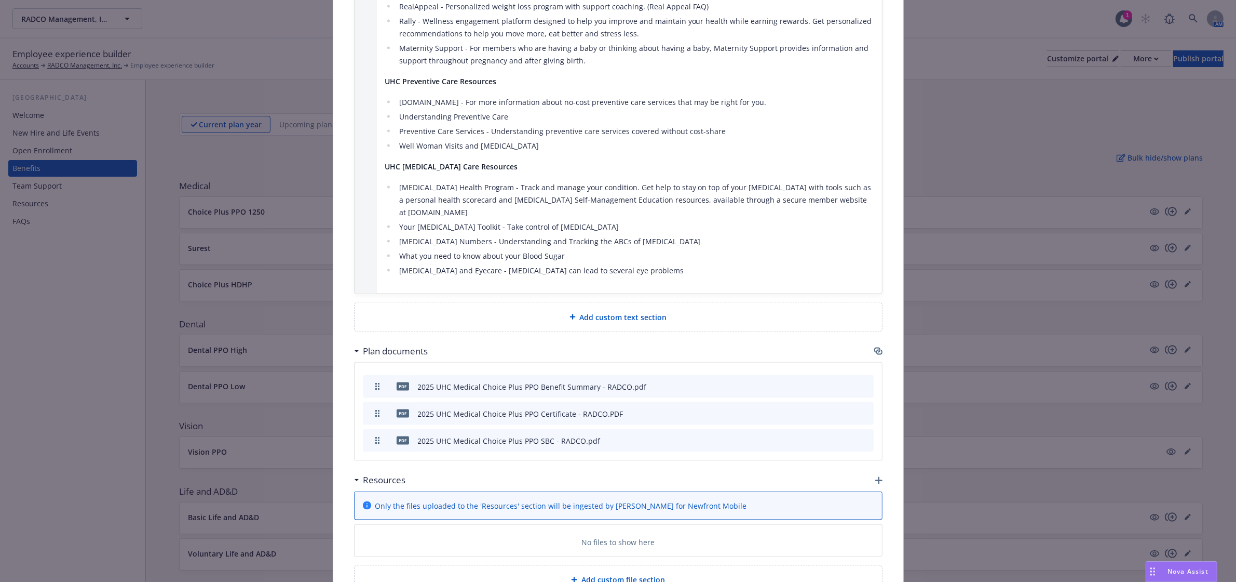
click at [876, 477] on icon "button" at bounding box center [878, 480] width 7 height 7
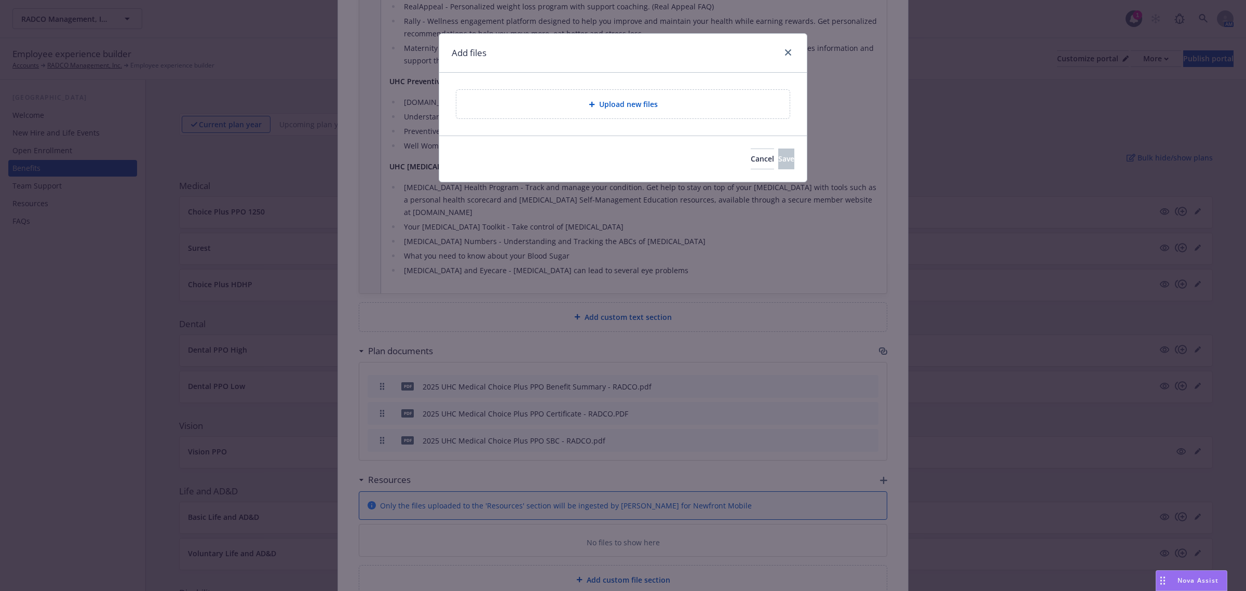
scroll to position [1946, 0]
click at [668, 108] on div "Upload new files" at bounding box center [623, 104] width 317 height 12
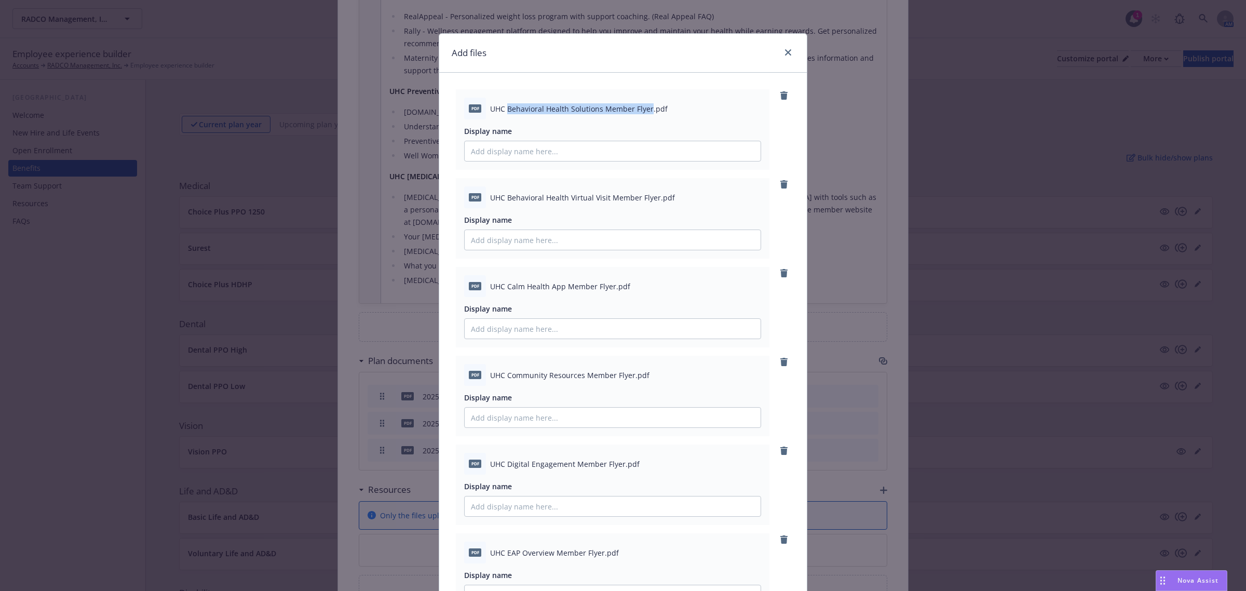
drag, startPoint x: 502, startPoint y: 105, endPoint x: 644, endPoint y: 105, distance: 141.8
click at [644, 105] on span "UHC Behavioral Health Solutions Member Flyer.pdf" at bounding box center [579, 108] width 178 height 11
copy span "Behavioral Health Solutions Member Flyer"
click at [555, 153] on input "Display name" at bounding box center [613, 151] width 296 height 20
paste input "Behavioral Health Solutions Member Flyer"
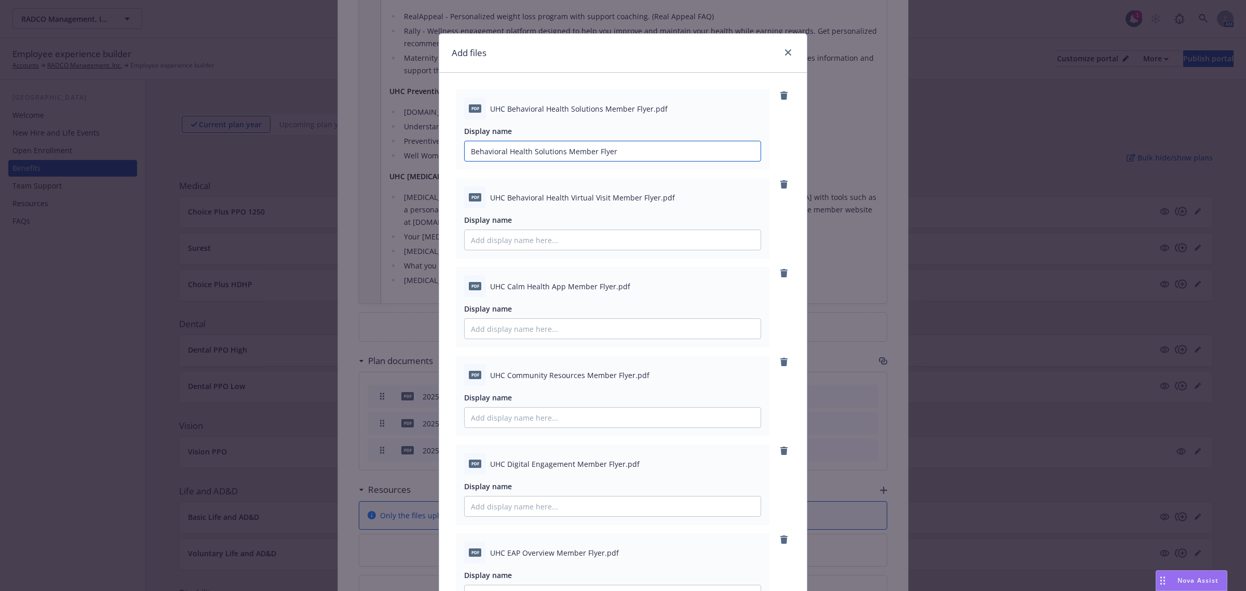
type input "Behavioral Health Solutions Member Flyer"
drag, startPoint x: 503, startPoint y: 196, endPoint x: 651, endPoint y: 198, distance: 148.0
click at [651, 198] on span "UHC Behavioral Health Virtual Visit Member Flyer.pdf" at bounding box center [582, 197] width 185 height 11
copy span "Behavioral Health Virtual Visit Member Flyer"
click at [547, 161] on input "Display name" at bounding box center [613, 151] width 296 height 20
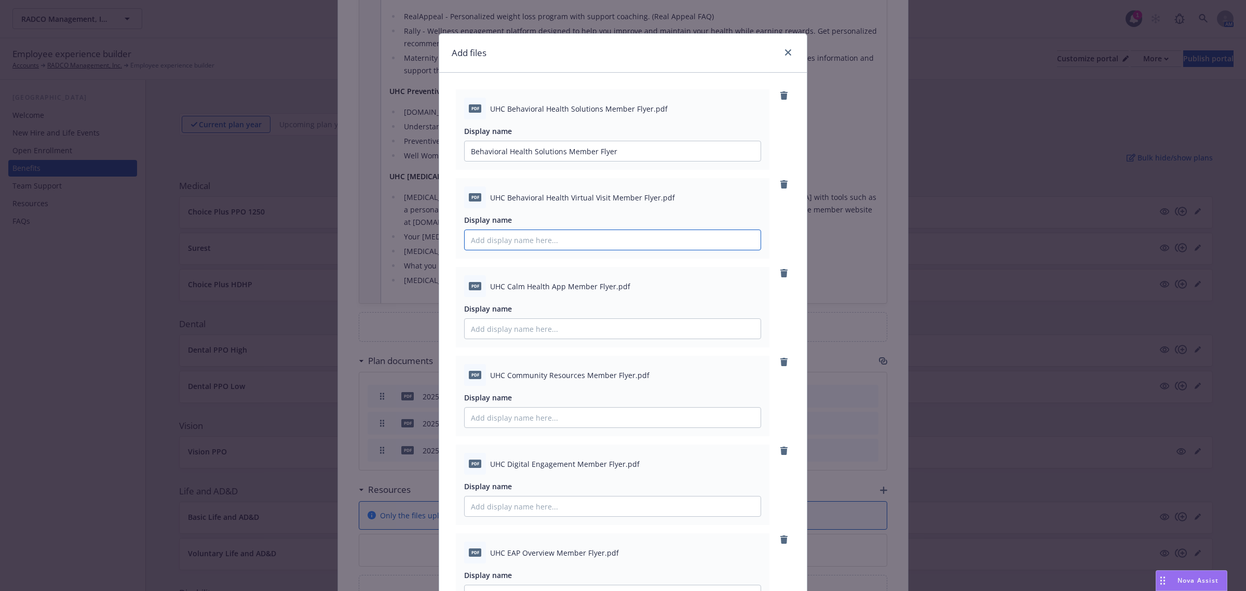
paste input "Behavioral Health Virtual Visit Member Flyer"
type input "Behavioral Health Virtual Visit Member Flyer"
drag, startPoint x: 504, startPoint y: 284, endPoint x: 608, endPoint y: 286, distance: 103.9
click at [608, 286] on span "UHC Calm Health App Member Flyer.pdf" at bounding box center [560, 286] width 140 height 11
copy span "Calm Health App Member Flyer"
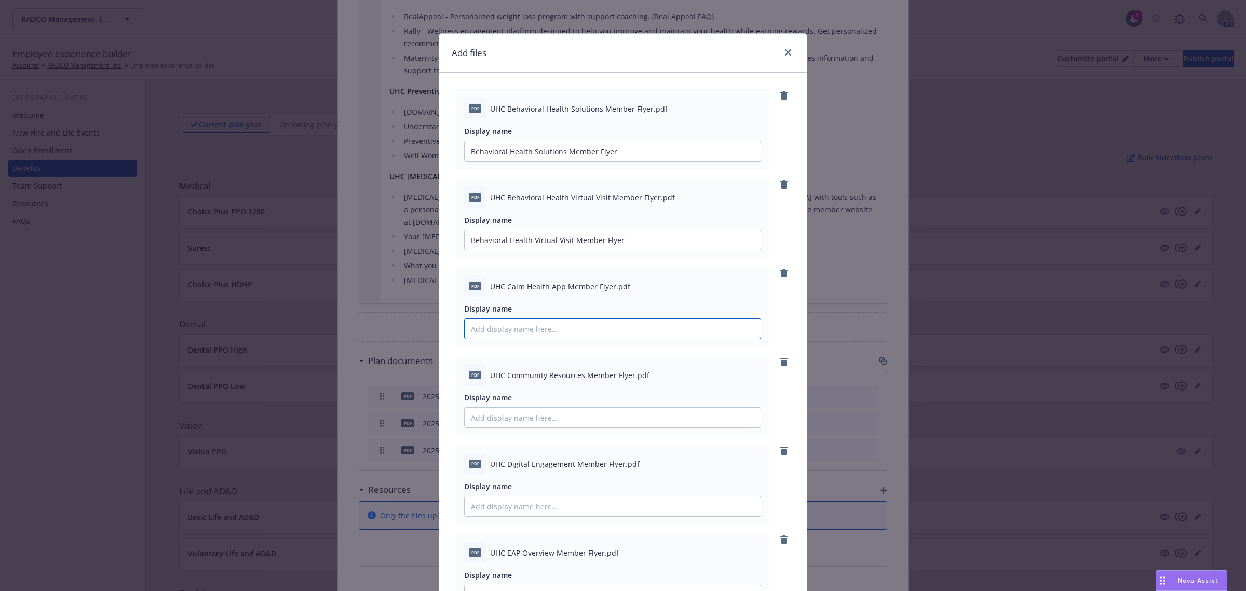
click at [572, 161] on input "Display name" at bounding box center [613, 151] width 296 height 20
paste input "Calm Health App Member Flyer"
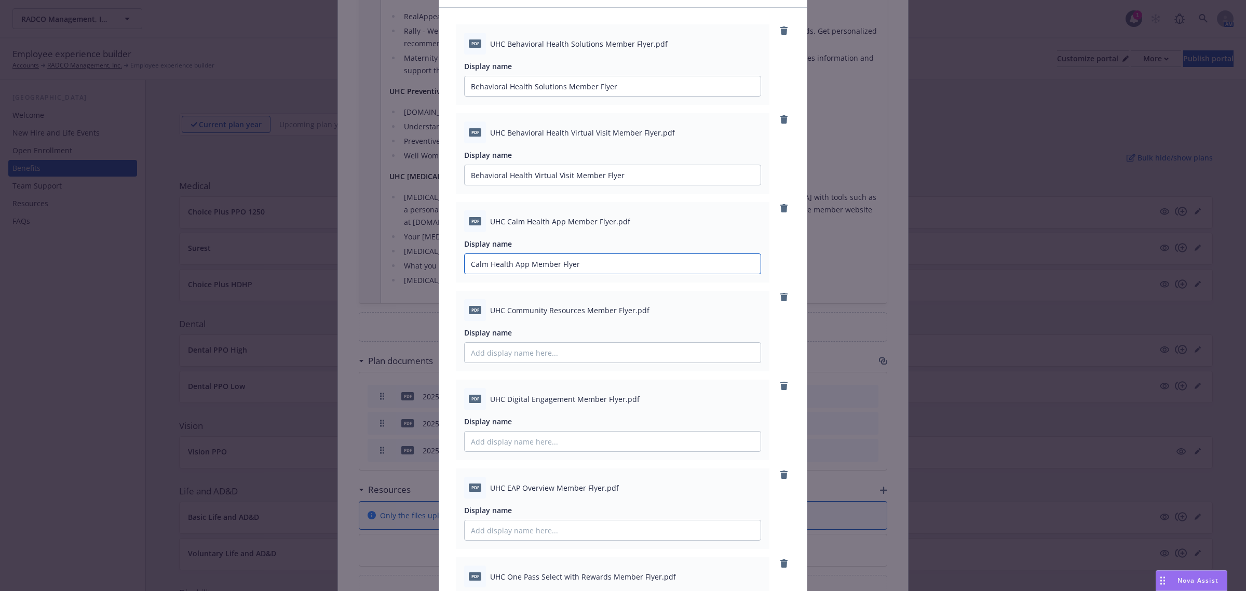
type input "Calm Health App Member Flyer"
drag, startPoint x: 503, startPoint y: 314, endPoint x: 626, endPoint y: 317, distance: 123.6
click at [626, 317] on div "pdf UHC Community Resources Member Flyer.pdf" at bounding box center [612, 310] width 297 height 22
copy span "Community Resources Member Flyer"
click at [572, 96] on input "Display name" at bounding box center [613, 86] width 296 height 20
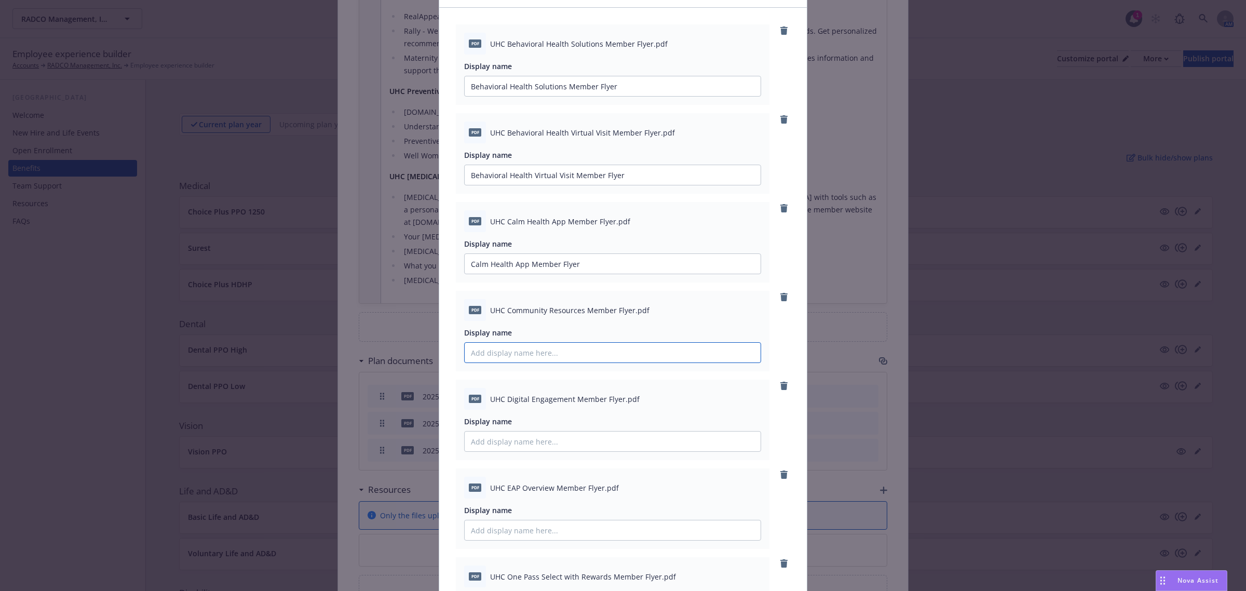
paste input "Community Resources Member Flyer"
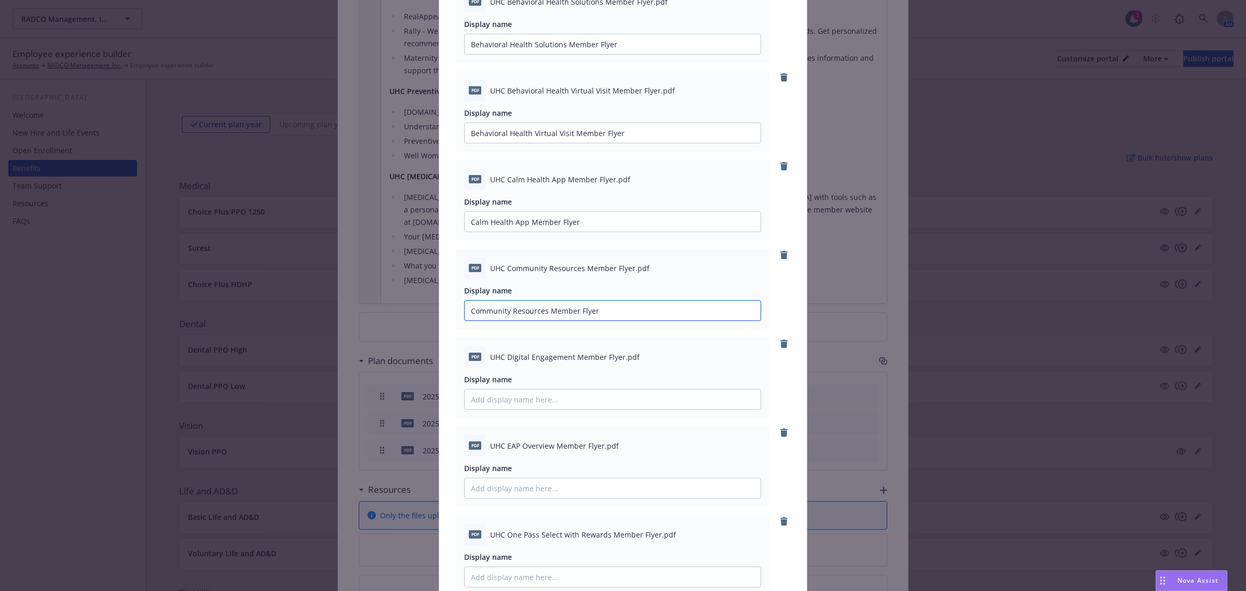
scroll to position [130, 0]
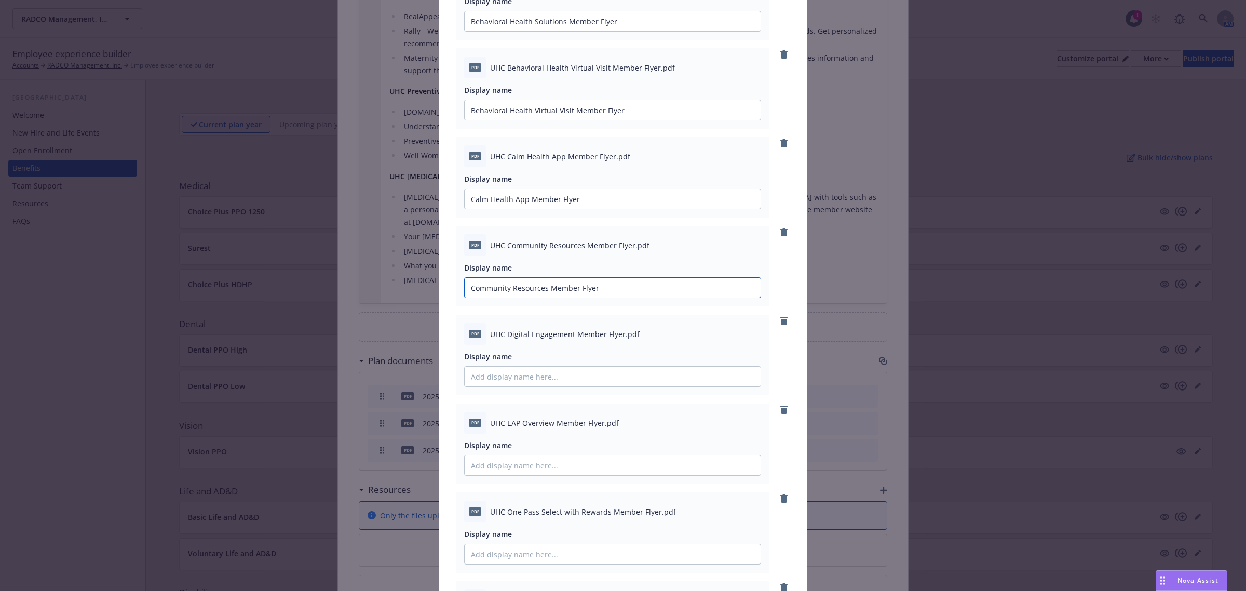
type input "Community Resources Member Flyer"
drag, startPoint x: 503, startPoint y: 335, endPoint x: 616, endPoint y: 339, distance: 113.2
click at [616, 339] on span "UHC Digital Engagement Member Flyer.pdf" at bounding box center [565, 334] width 150 height 11
click at [554, 31] on input "Display name" at bounding box center [613, 21] width 296 height 20
paste input "Digital Engagement Member Flyer"
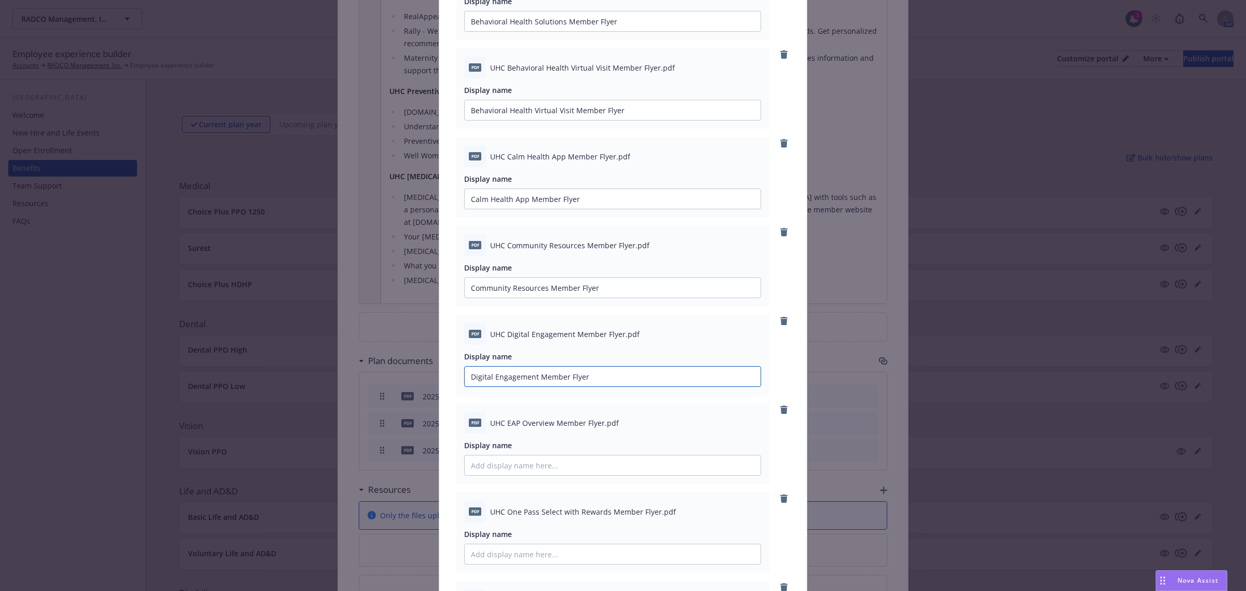
type input "Digital Engagement Member Flyer"
drag, startPoint x: 502, startPoint y: 421, endPoint x: 600, endPoint y: 420, distance: 98.1
click at [600, 420] on span "UHC EAP Overview Member Flyer.pdf" at bounding box center [554, 422] width 129 height 11
click at [572, 424] on span "UHC EAP Overview Member Flyer.pdf" at bounding box center [554, 422] width 129 height 11
drag, startPoint x: 501, startPoint y: 422, endPoint x: 597, endPoint y: 421, distance: 96.1
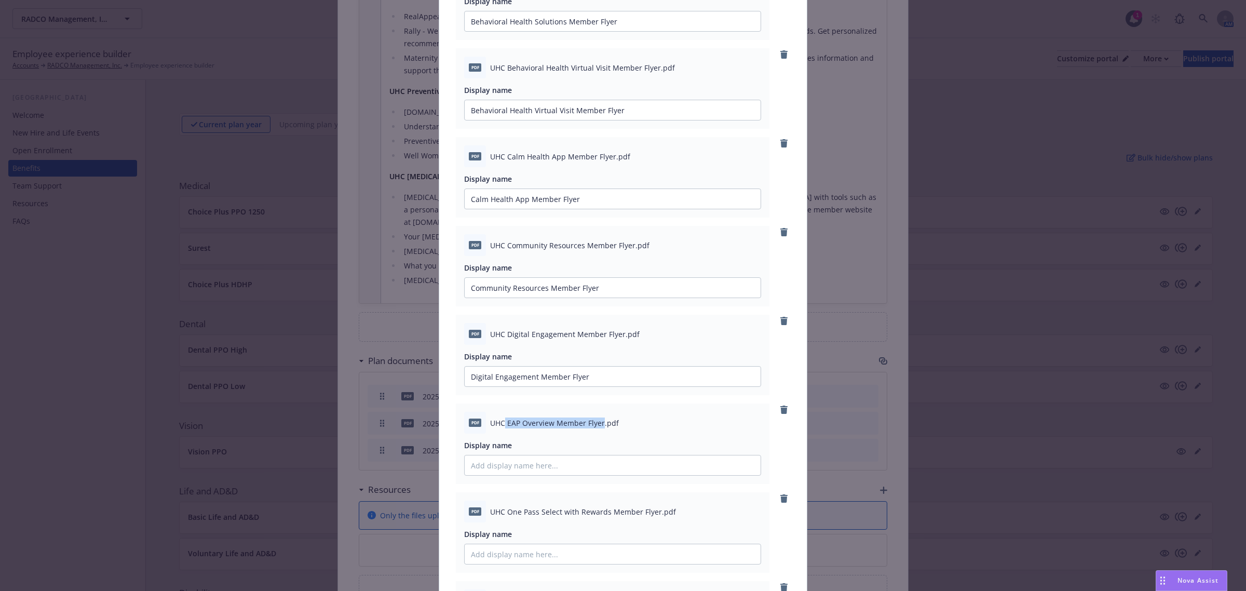
click at [597, 421] on span "UHC EAP Overview Member Flyer.pdf" at bounding box center [554, 422] width 129 height 11
click at [517, 31] on input "Display name" at bounding box center [613, 21] width 296 height 20
paste input "EAP Overview Member Flyer"
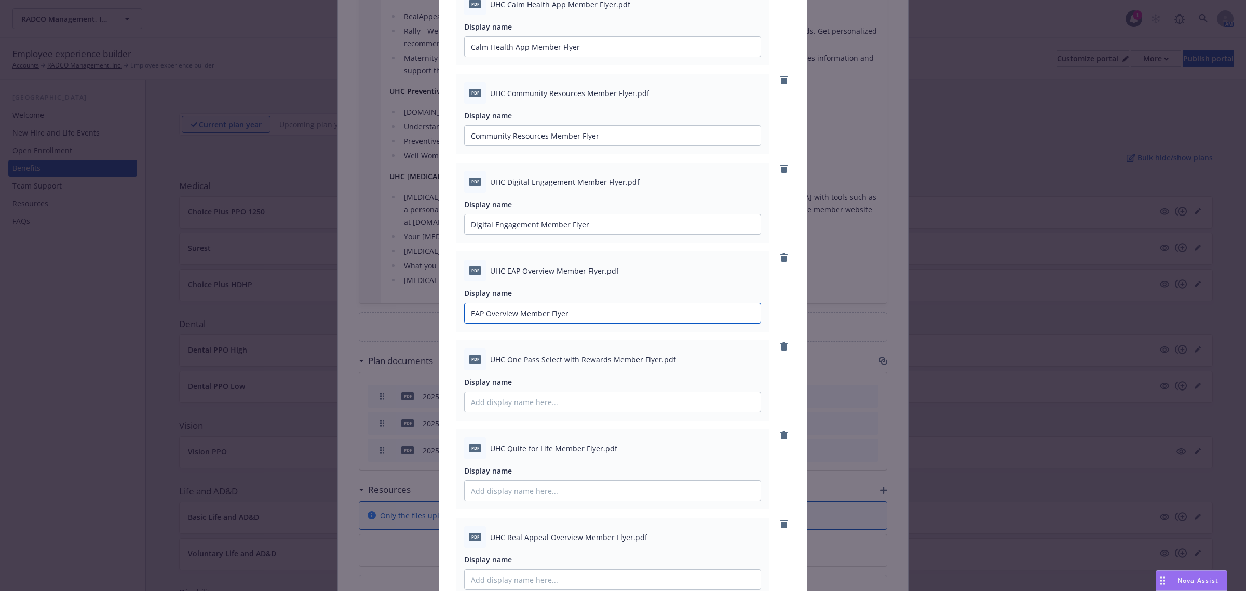
scroll to position [325, 0]
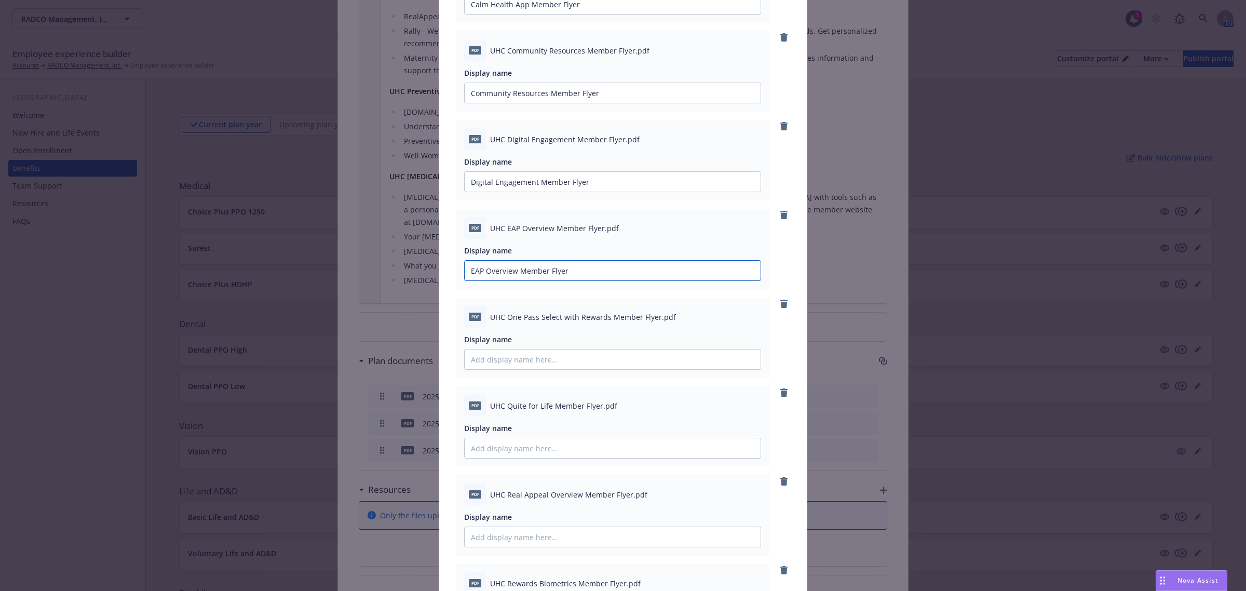
type input "EAP Overview Member Flyer"
drag, startPoint x: 505, startPoint y: 319, endPoint x: 652, endPoint y: 327, distance: 147.7
click at [652, 327] on div "pdf UHC One Pass Select with Rewards Member Flyer.pdf" at bounding box center [612, 317] width 297 height 22
paste input "One Pass Select with Rewards Member Flyer"
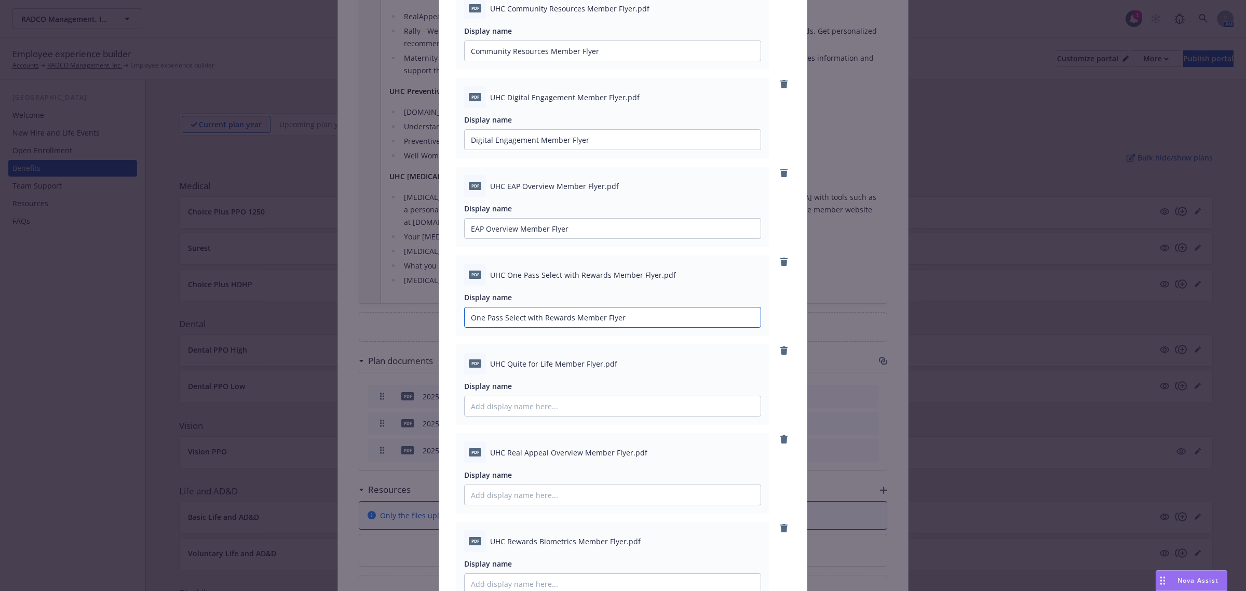
scroll to position [389, 0]
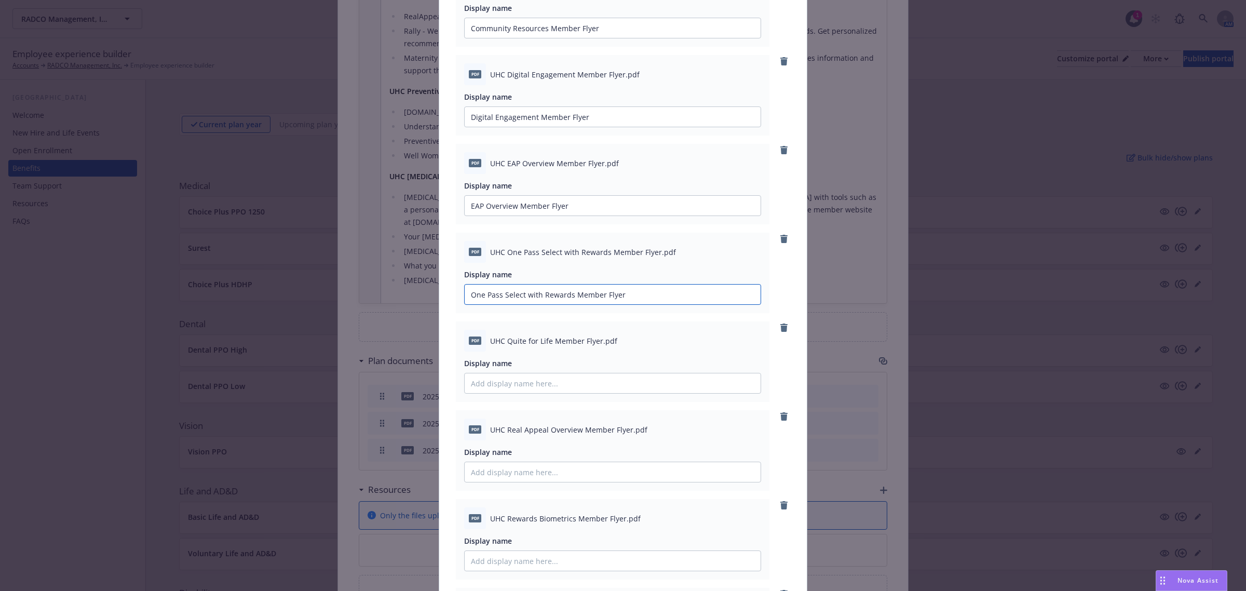
type input "One Pass Select with Rewards Member Flyer"
drag, startPoint x: 504, startPoint y: 341, endPoint x: 596, endPoint y: 348, distance: 92.2
click at [596, 348] on div "pdf UHC Quite for Life Member Flyer.pdf" at bounding box center [612, 341] width 297 height 22
paste input "Quite for Life Member Flyer"
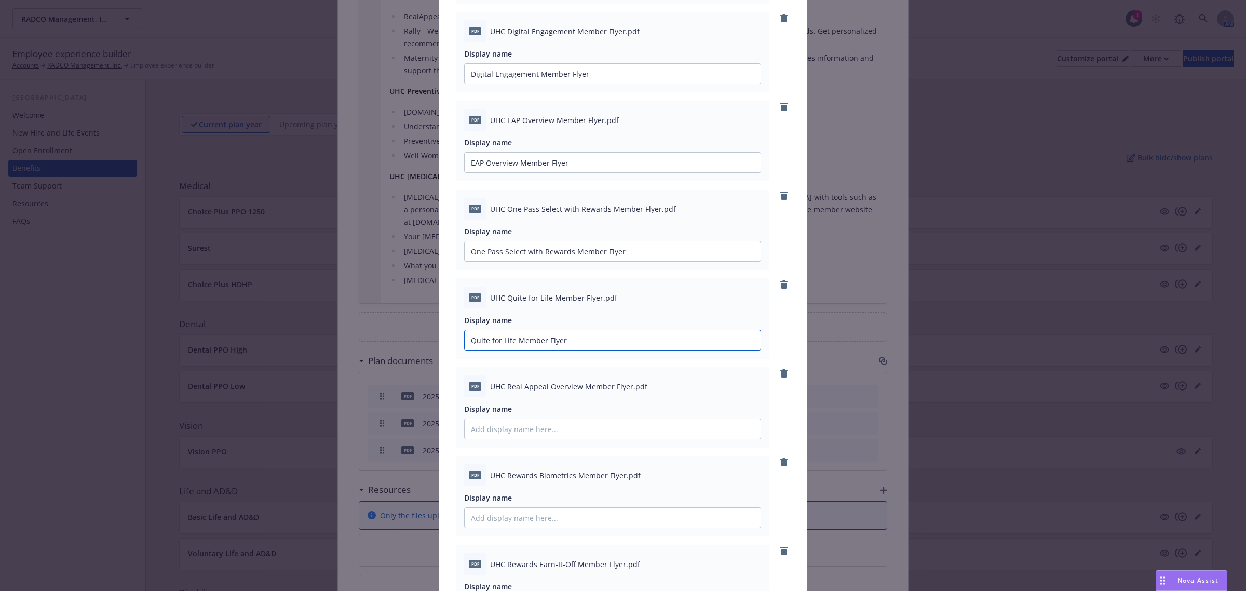
scroll to position [519, 0]
type input "Quite for Life Member Flyer"
drag, startPoint x: 503, startPoint y: 300, endPoint x: 624, endPoint y: 305, distance: 121.1
click at [624, 305] on div "pdf UHC Real Appeal Overview Member Flyer.pdf" at bounding box center [612, 300] width 297 height 22
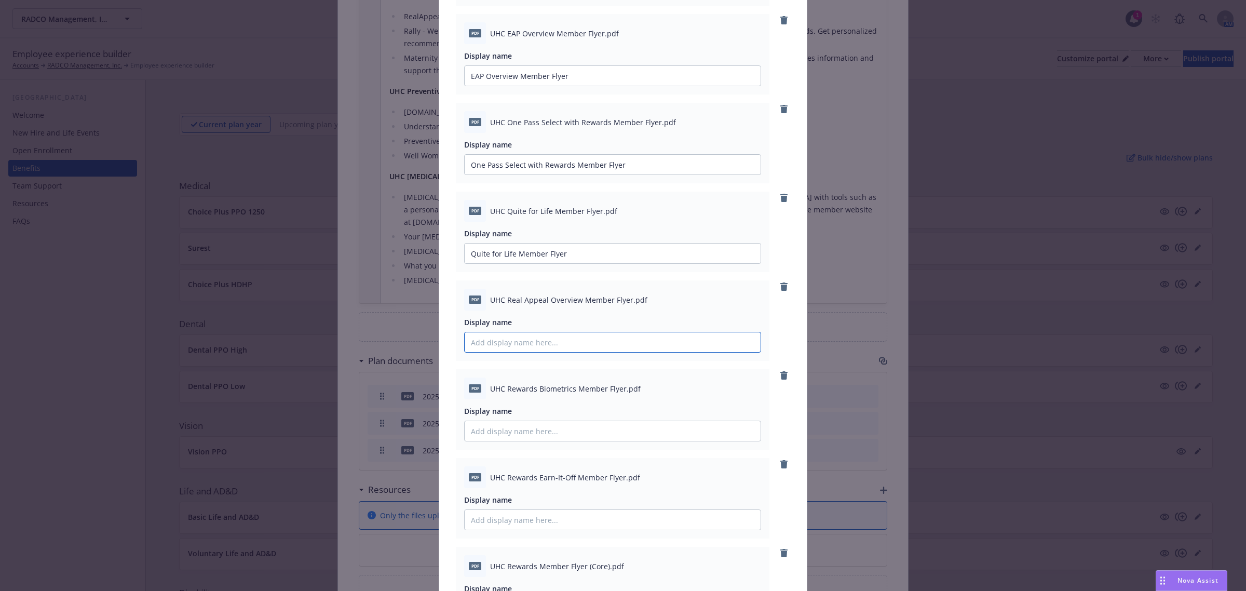
paste input "Real Appeal Overview Member Flyer"
type input "Real Appeal Overview Member Flyer"
drag, startPoint x: 503, startPoint y: 387, endPoint x: 618, endPoint y: 387, distance: 115.8
click at [618, 387] on span "UHC Rewards Biometrics Member Flyer.pdf" at bounding box center [565, 388] width 151 height 11
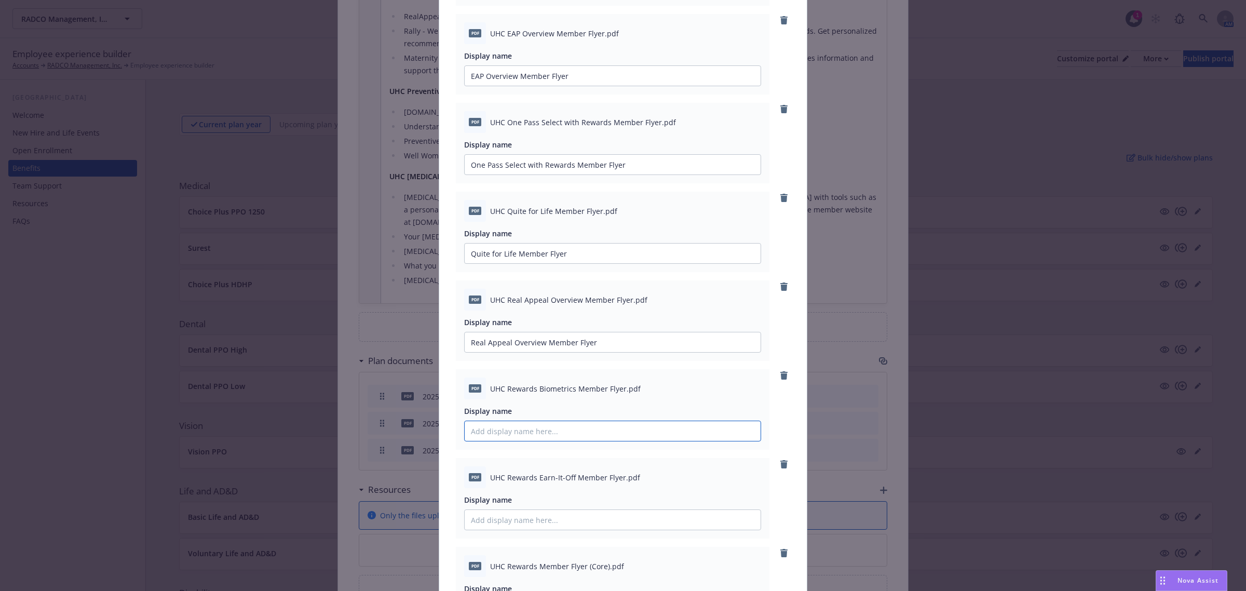
paste input "Rewards Biometrics Member Flyer"
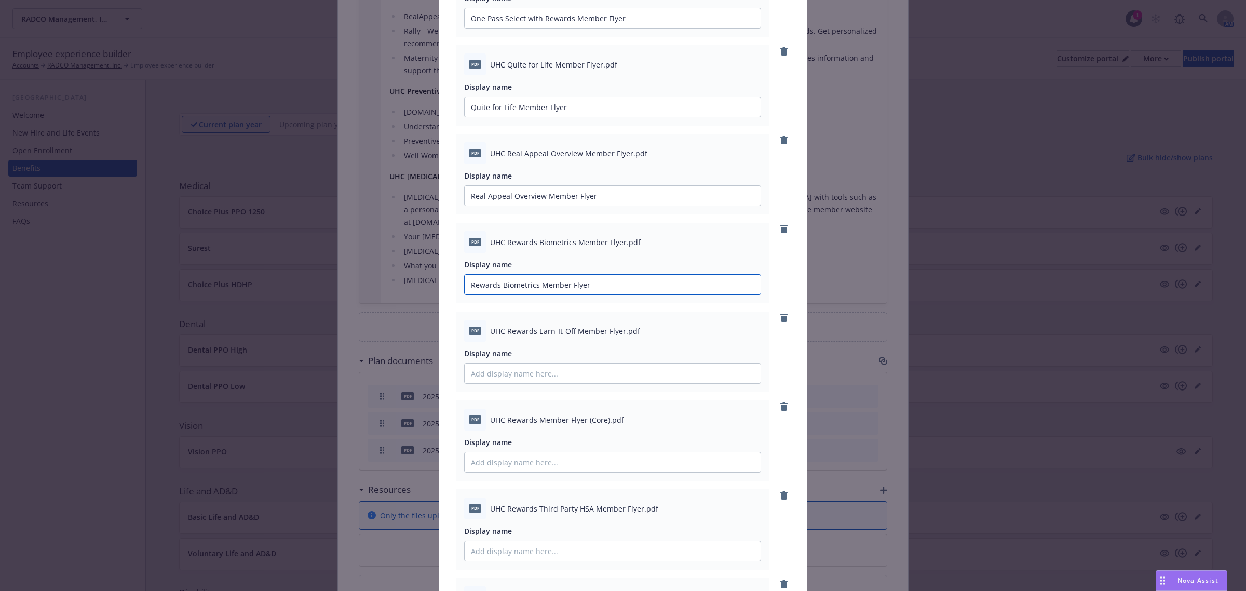
scroll to position [714, 0]
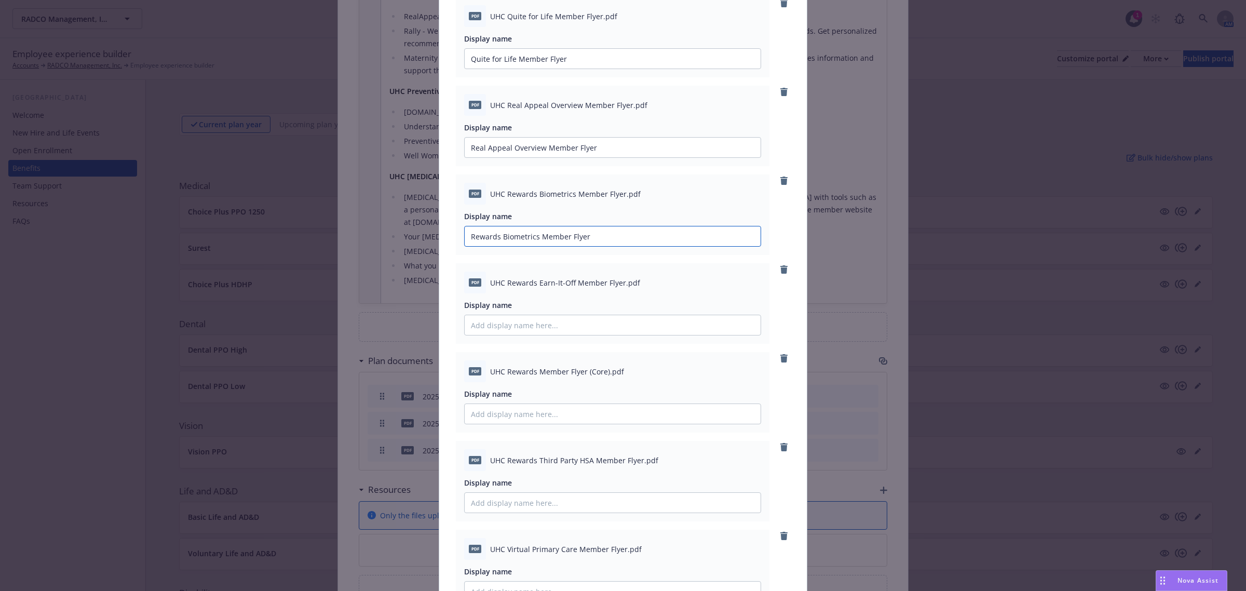
type input "Rewards Biometrics Member Flyer"
drag, startPoint x: 504, startPoint y: 283, endPoint x: 618, endPoint y: 289, distance: 114.9
click at [618, 289] on div "pdf UHC Rewards Earn-It-Off Member Flyer.pdf" at bounding box center [612, 283] width 297 height 22
paste input "Rewards Earn-It-Off Member Flyer"
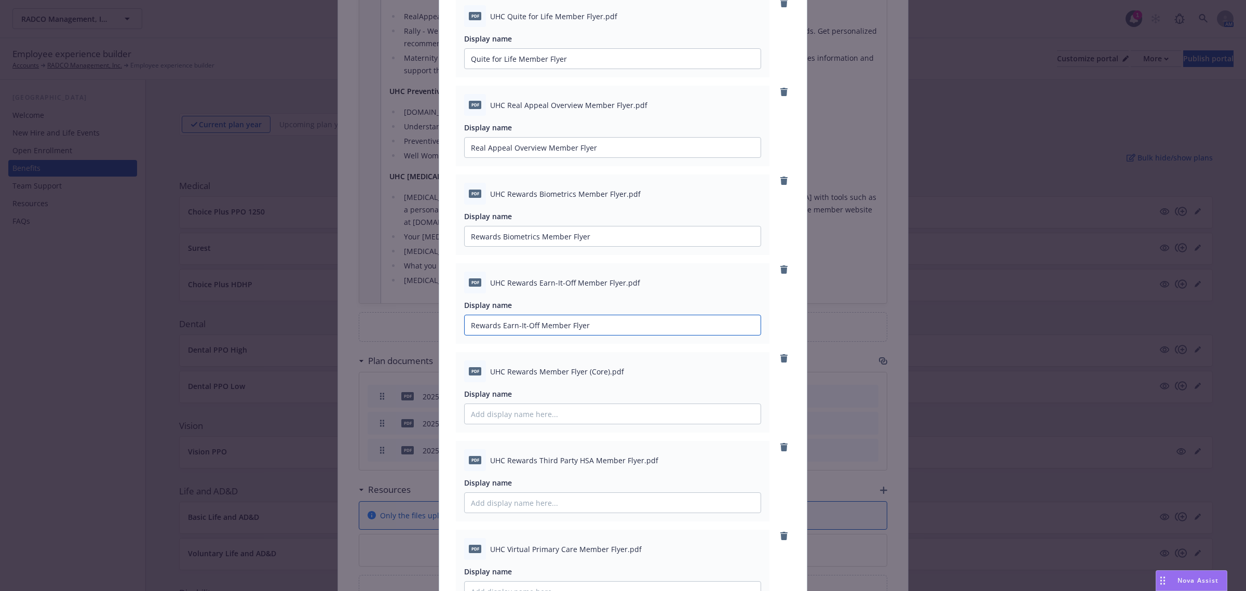
type input "Rewards Earn-It-Off Member Flyer"
drag, startPoint x: 504, startPoint y: 373, endPoint x: 603, endPoint y: 374, distance: 99.7
click at [603, 374] on span "UHC Rewards Member Flyer (Core).pdf" at bounding box center [557, 371] width 134 height 11
paste input "Rewards Member Flyer (Core)"
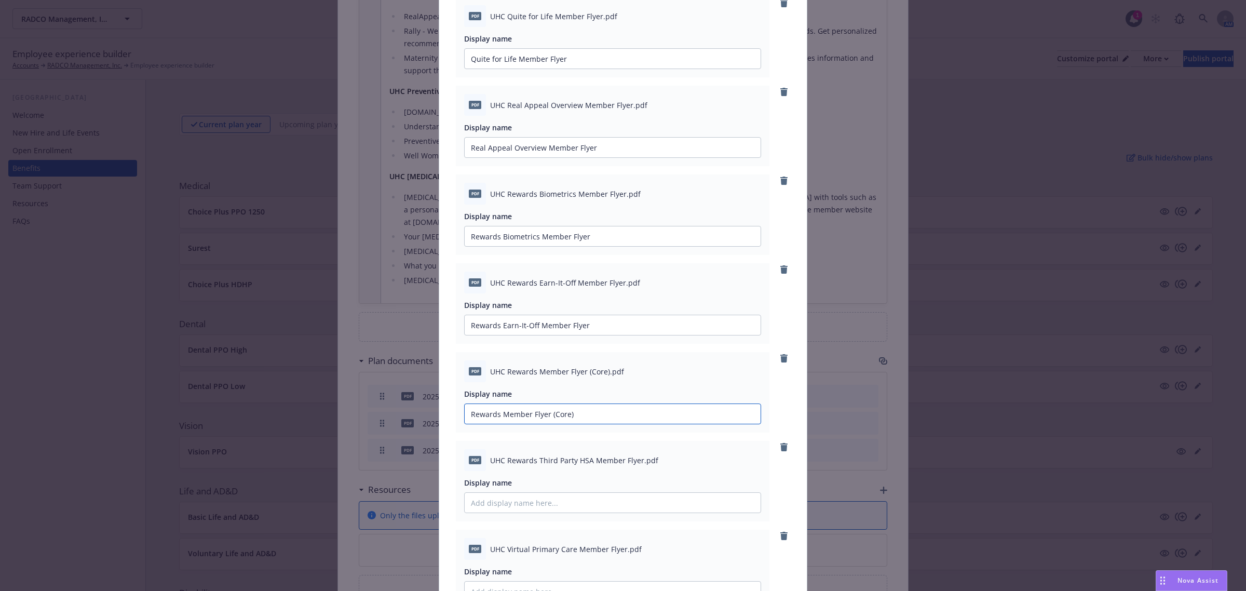
scroll to position [779, 0]
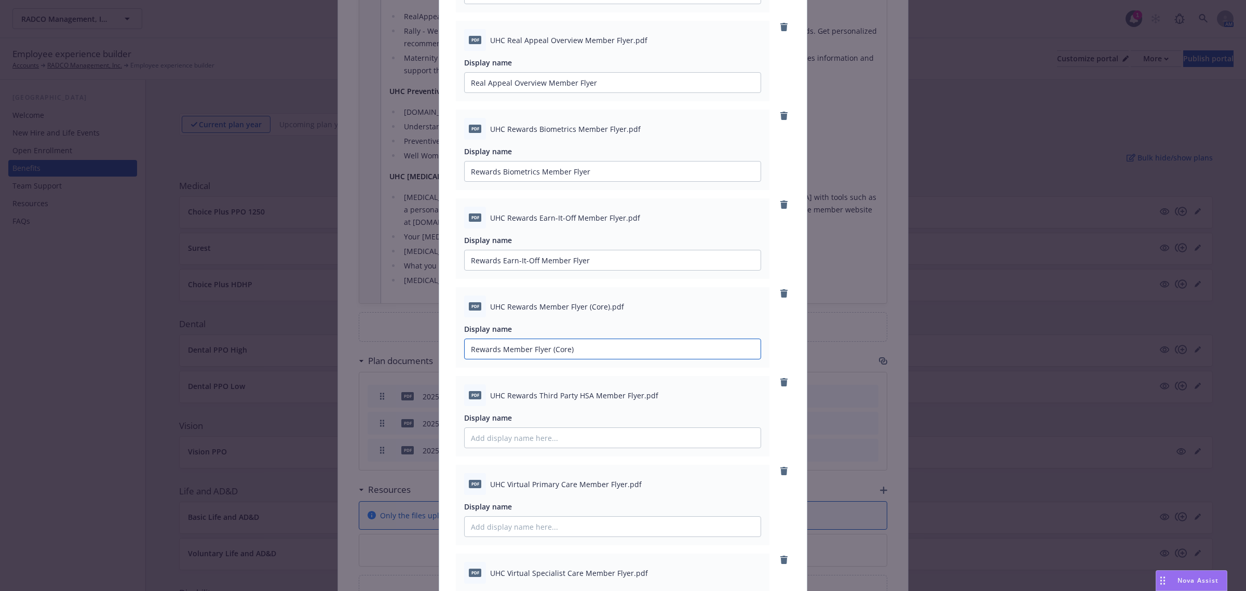
type input "Rewards Member Flyer (Core)"
drag, startPoint x: 502, startPoint y: 397, endPoint x: 635, endPoint y: 401, distance: 133.0
click at [635, 401] on div "pdf UHC Rewards Third Party HSA Member Flyer.pdf" at bounding box center [612, 395] width 297 height 22
paste input "Rewards Third Party HSA Member Flyer"
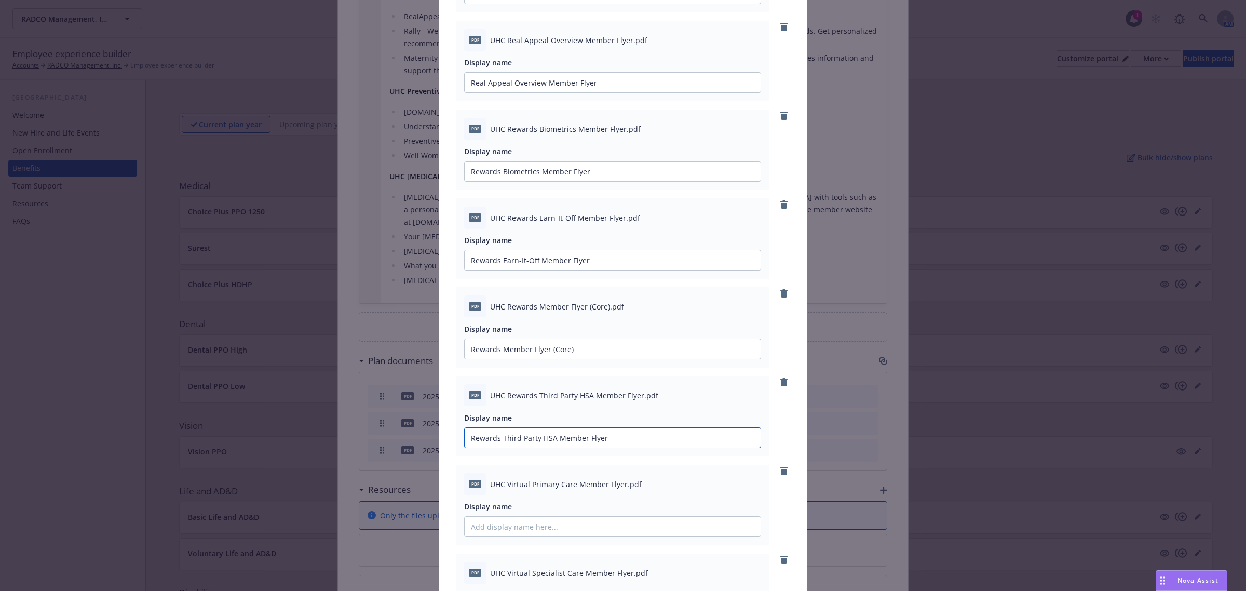
scroll to position [844, 0]
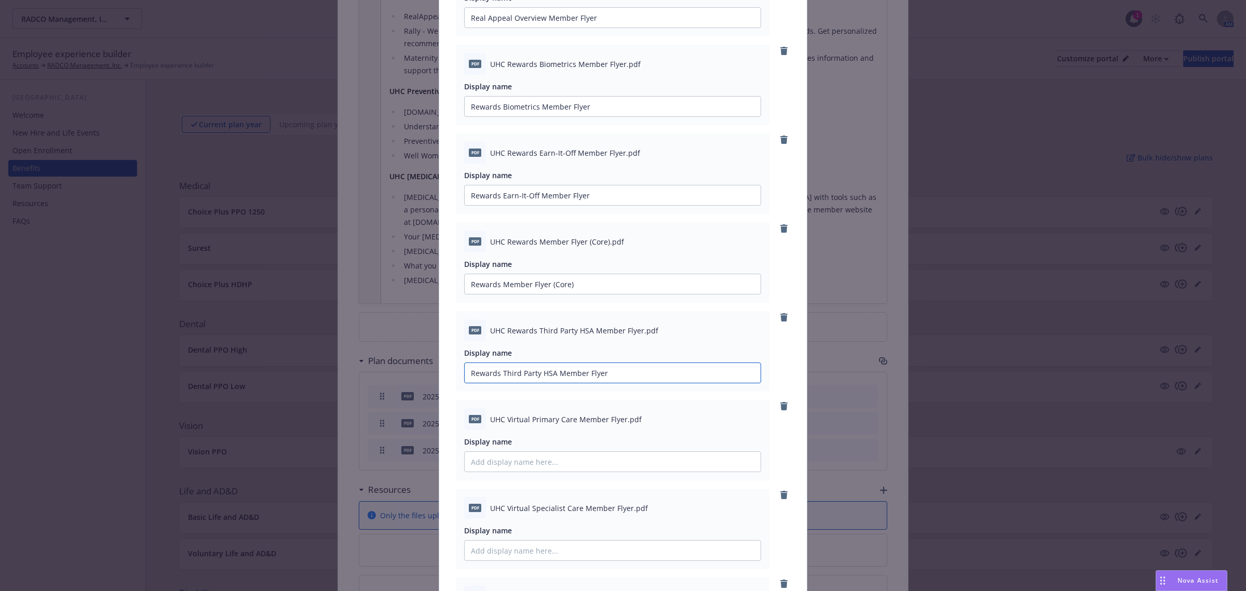
type input "Rewards Third Party HSA Member Flyer"
drag, startPoint x: 502, startPoint y: 420, endPoint x: 618, endPoint y: 422, distance: 116.9
click at [618, 422] on span "UHC Virtual Primary Care Member Flyer.pdf" at bounding box center [566, 419] width 152 height 11
paste input "Virtual Primary Care Member Flyer"
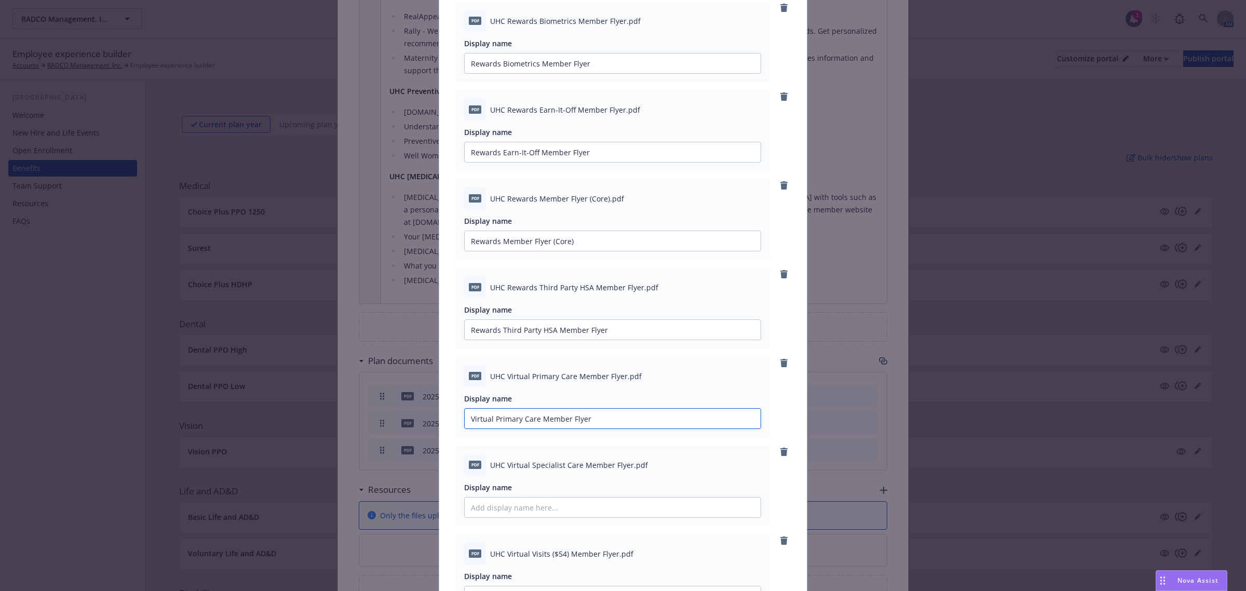
scroll to position [909, 0]
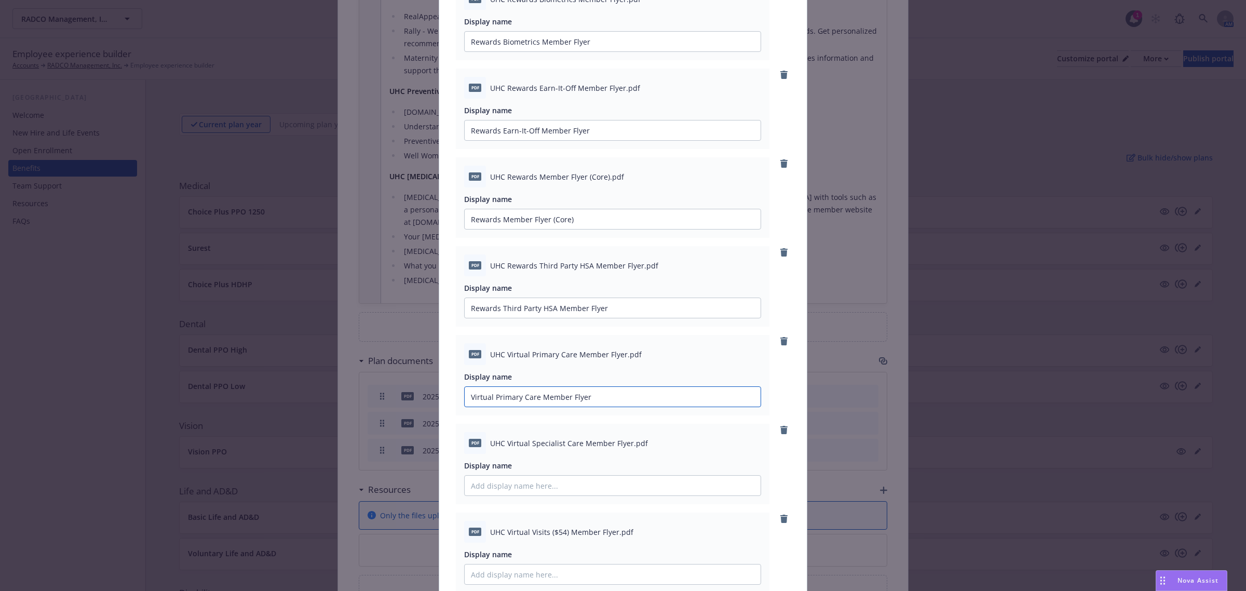
type input "Virtual Primary Care Member Flyer"
drag, startPoint x: 504, startPoint y: 443, endPoint x: 625, endPoint y: 447, distance: 120.5
click at [625, 447] on span "UHC Virtual Specialist Care Member Flyer.pdf" at bounding box center [569, 443] width 158 height 11
paste input "Virtual Specialist Care Member Flyer"
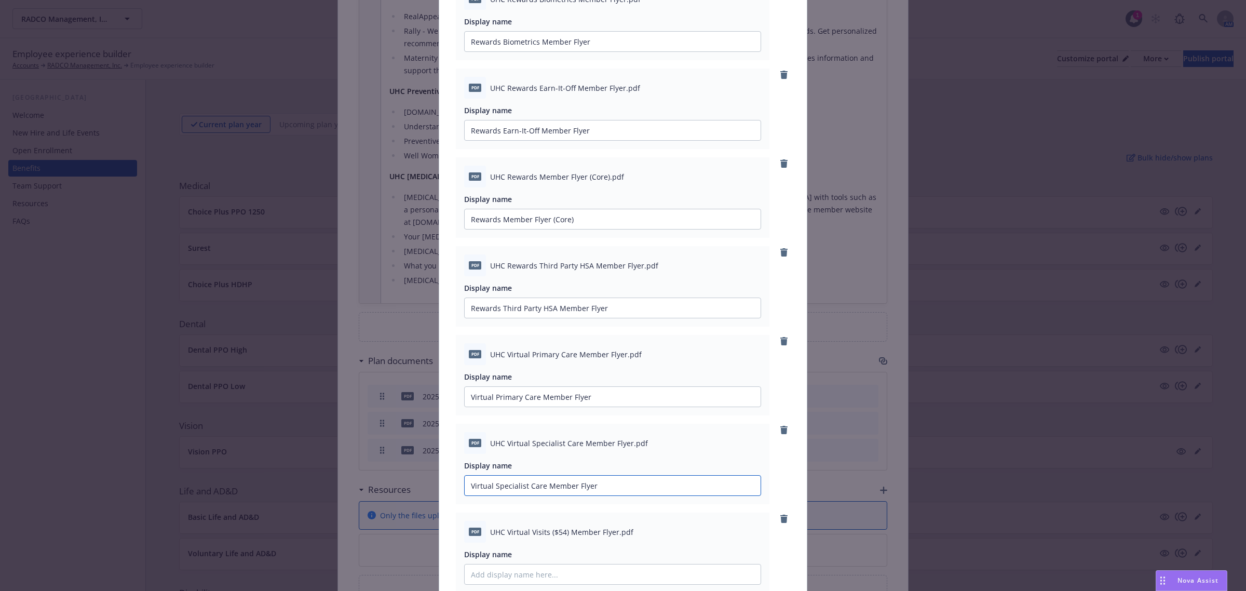
scroll to position [974, 0]
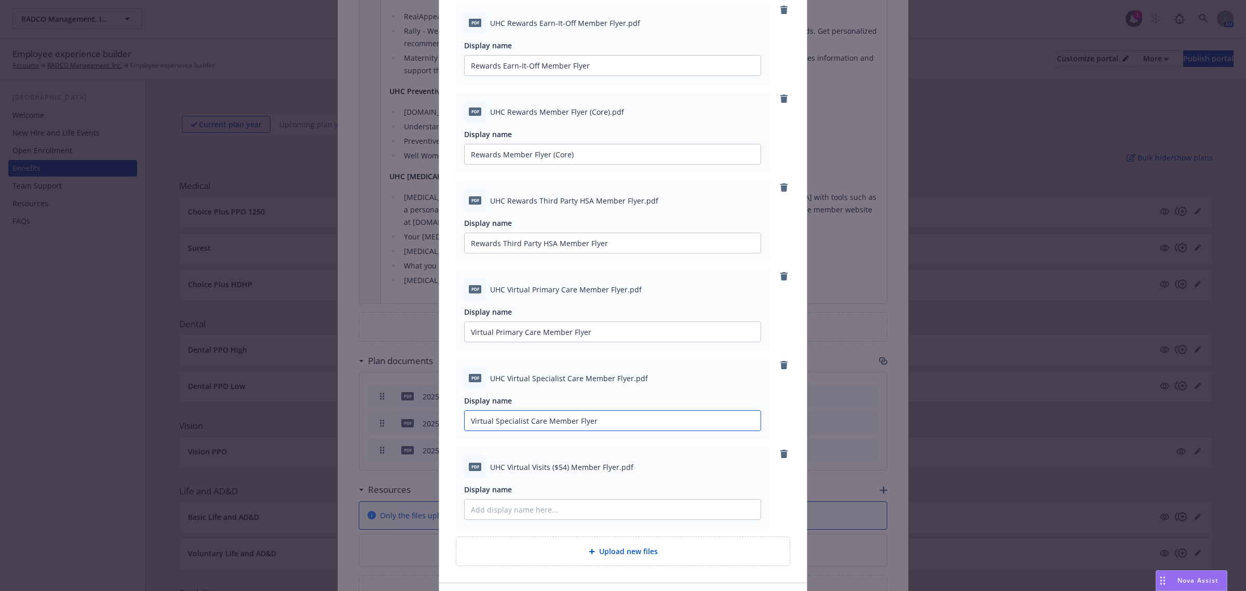
type input "Virtual Specialist Care Member Flyer"
drag, startPoint x: 504, startPoint y: 467, endPoint x: 611, endPoint y: 468, distance: 107.0
click at [611, 468] on span "UHC Virtual Visits ($54) Member Flyer.pdf" at bounding box center [561, 467] width 143 height 11
paste input "Virtual Visits ($54) Member Flyer"
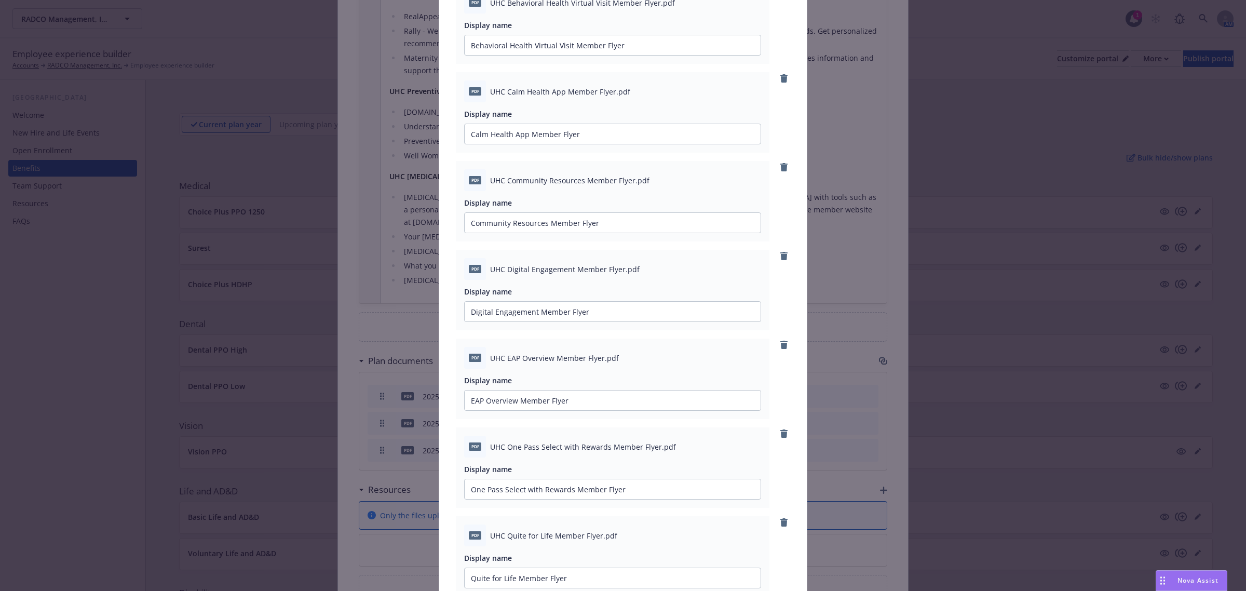
scroll to position [0, 0]
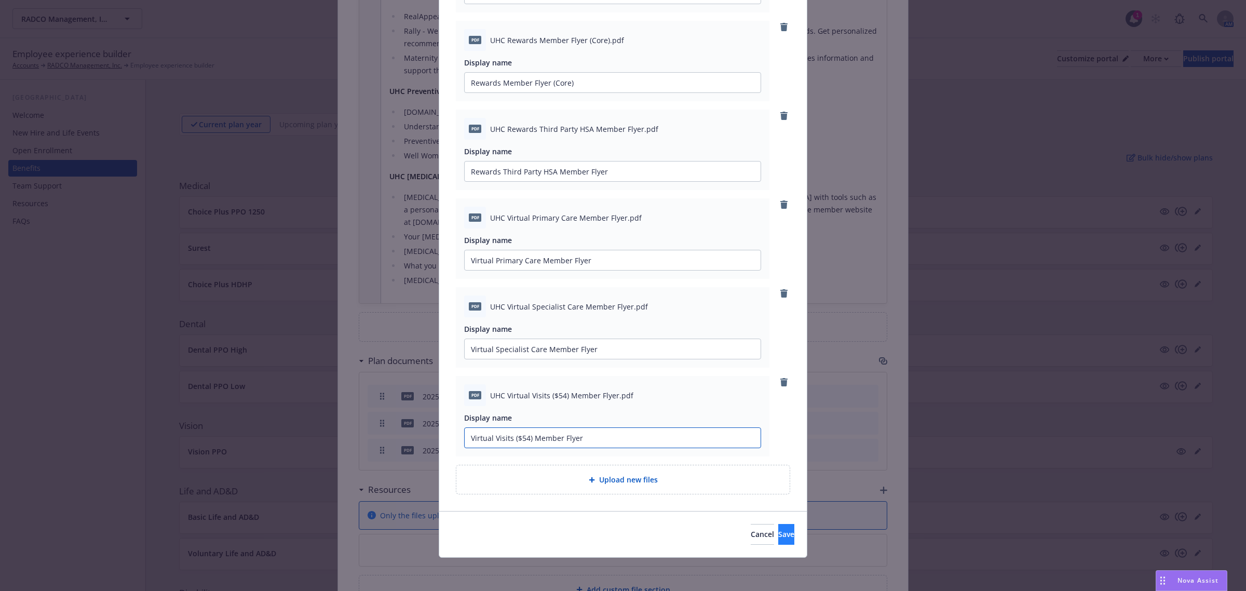
type input "Virtual Visits ($54) Member Flyer"
click at [778, 535] on button "Save" at bounding box center [786, 534] width 16 height 21
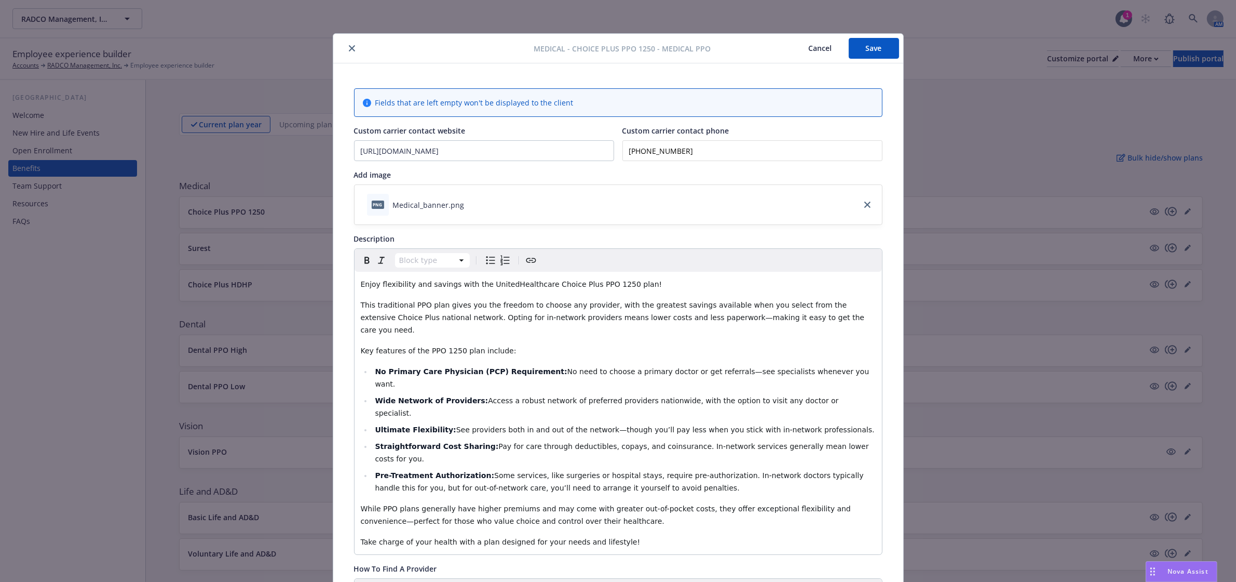
click at [853, 53] on button "Save" at bounding box center [874, 48] width 50 height 21
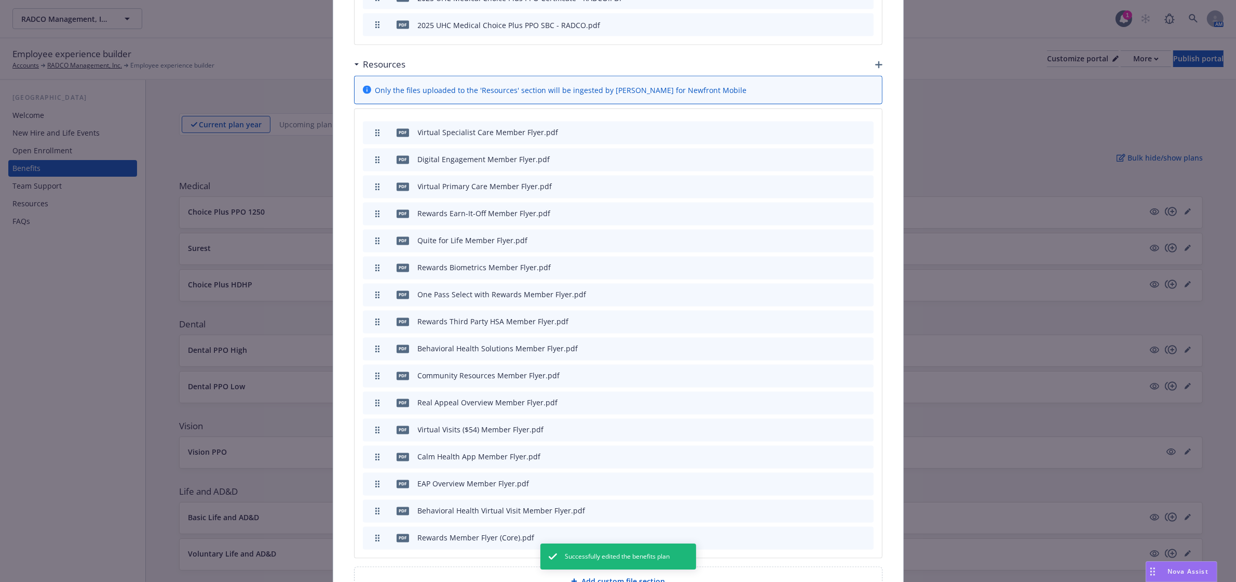
scroll to position [2373, 0]
click at [861, 315] on icon "archive file" at bounding box center [864, 319] width 7 height 8
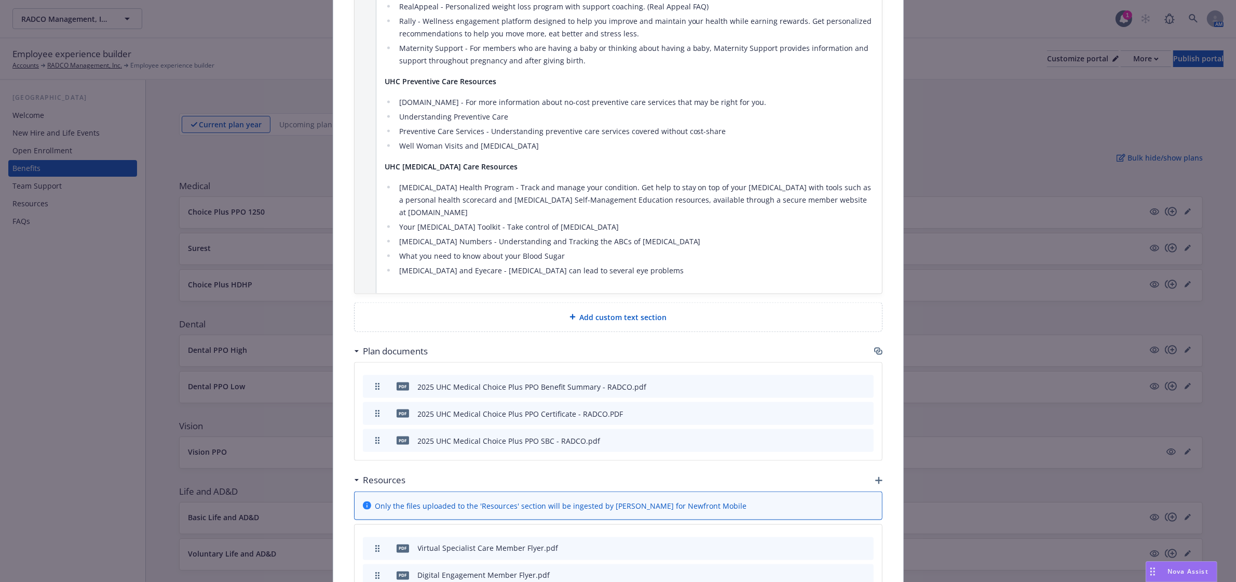
scroll to position [2345, 0]
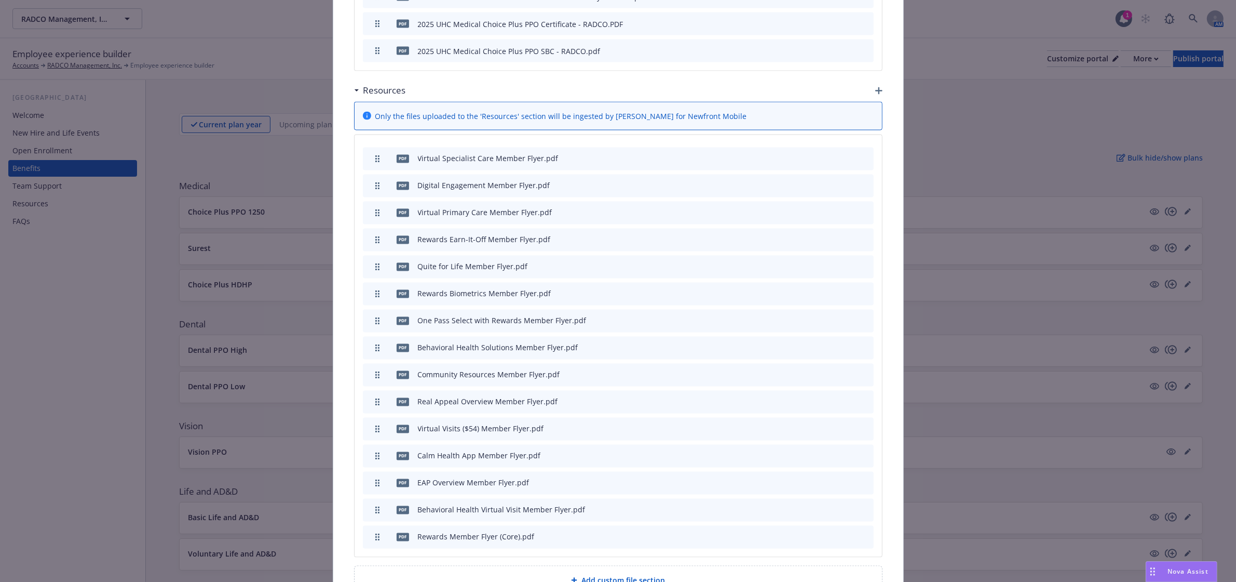
click at [843, 478] on icon "preview file" at bounding box center [847, 481] width 9 height 7
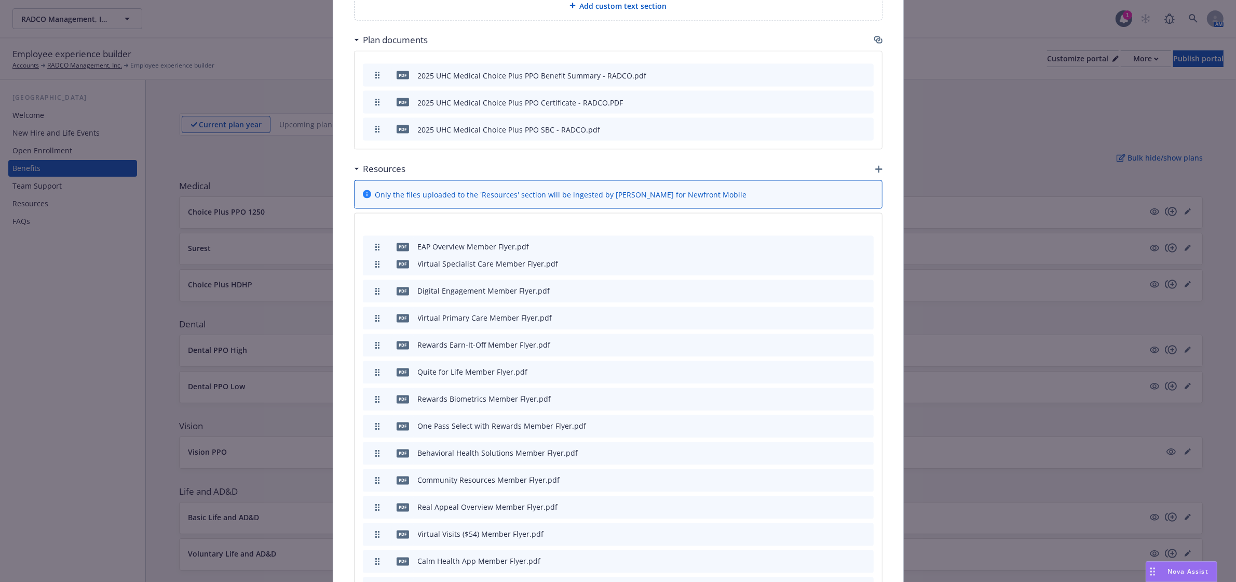
drag, startPoint x: 370, startPoint y: 409, endPoint x: 360, endPoint y: 174, distance: 235.4
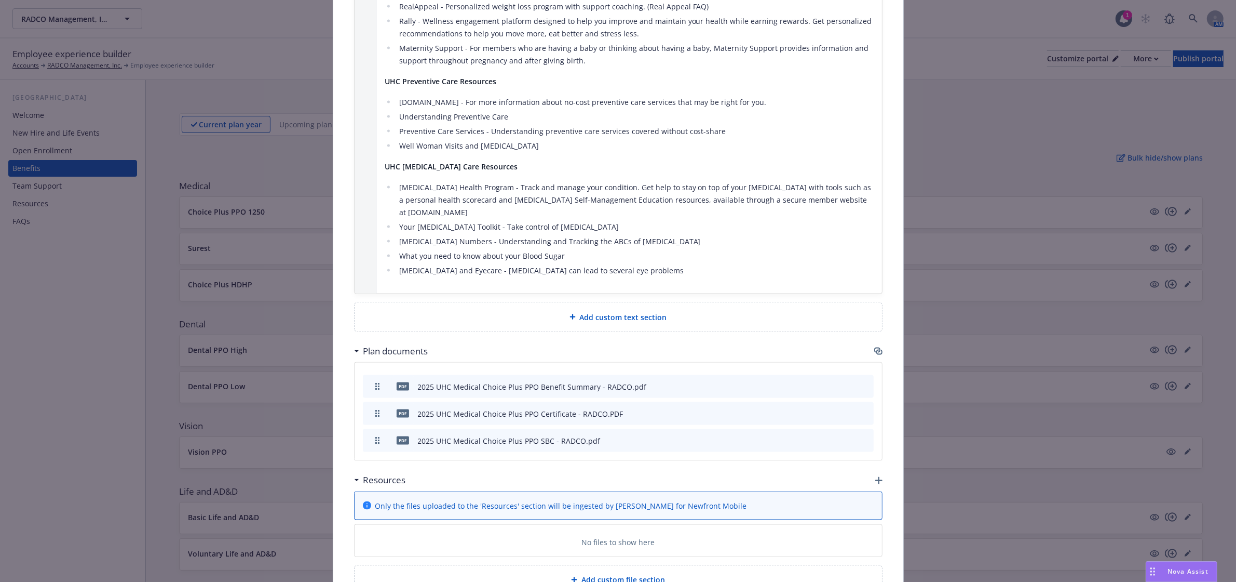
scroll to position [2267, 0]
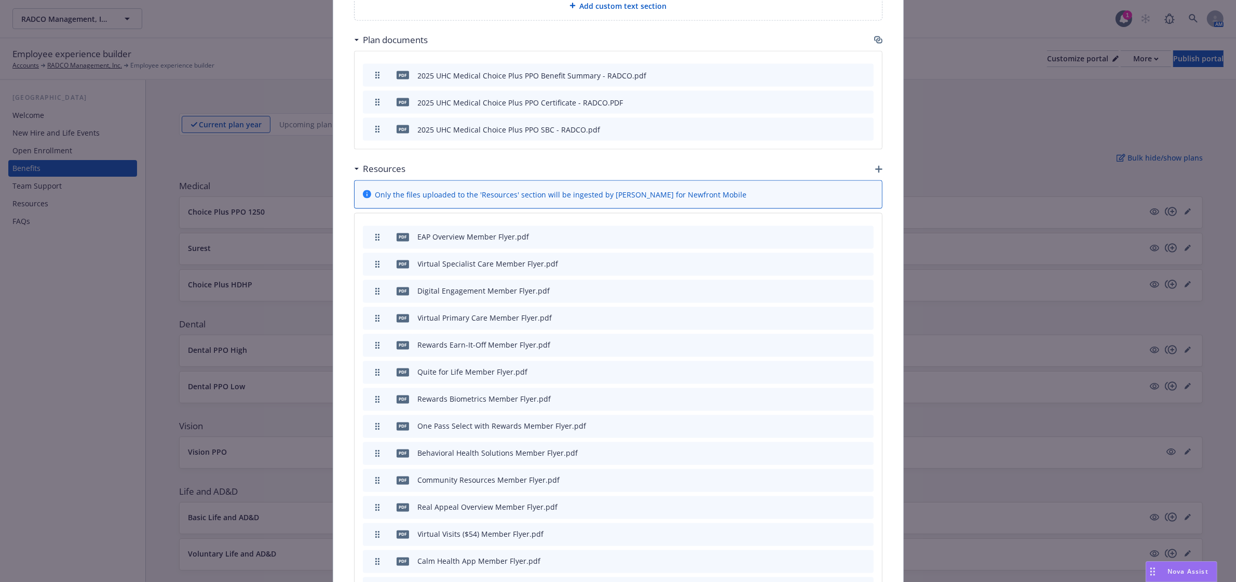
click at [843, 260] on icon "preview file" at bounding box center [847, 263] width 9 height 7
click at [848, 286] on div at bounding box center [841, 291] width 57 height 11
click at [844, 287] on icon "preview file" at bounding box center [847, 290] width 9 height 7
click at [812, 369] on icon "button" at bounding box center [815, 372] width 6 height 6
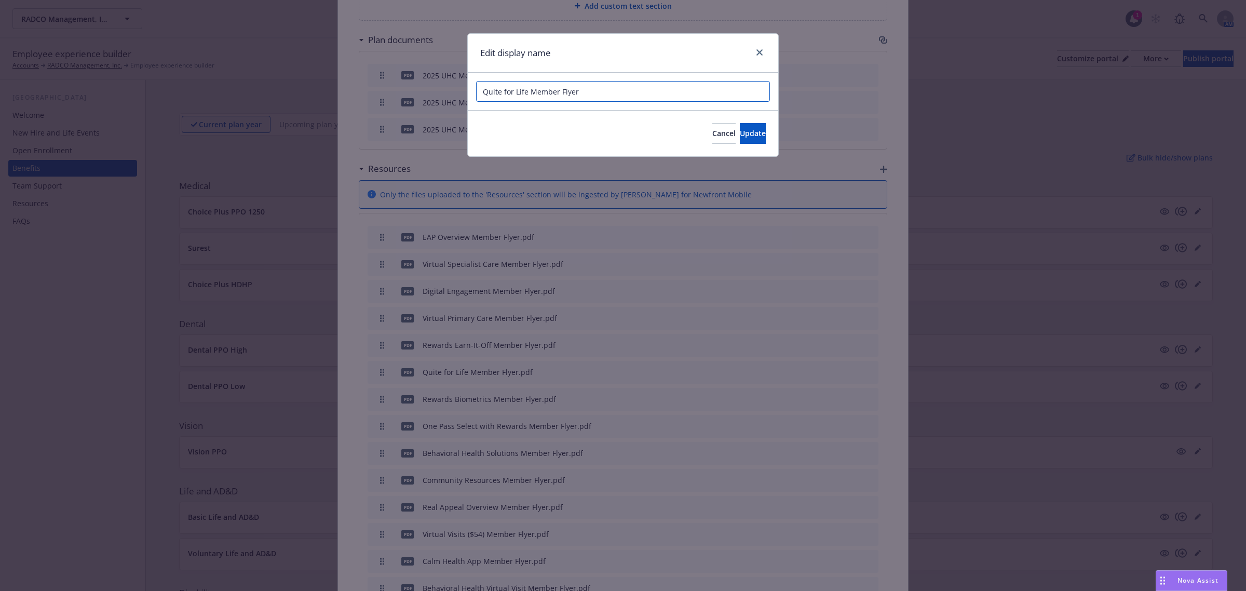
click at [502, 95] on input "Quite for Life Member Flyer" at bounding box center [623, 91] width 294 height 21
type input "Quit for Life Member Flyer"
click at [740, 132] on span "Update" at bounding box center [753, 133] width 26 height 10
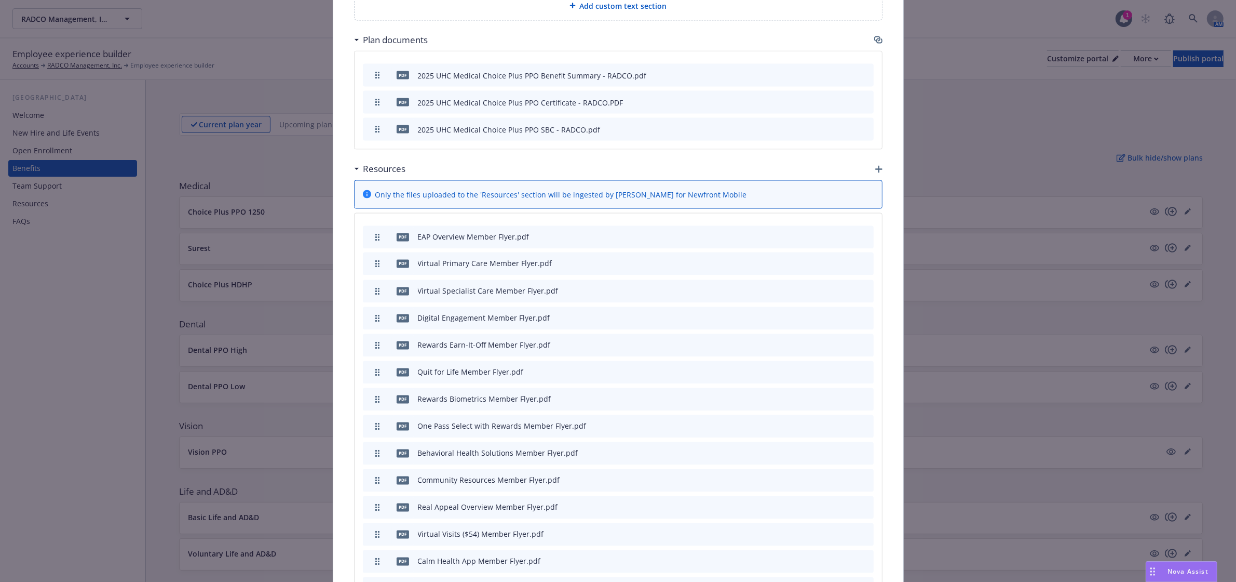
drag, startPoint x: 374, startPoint y: 248, endPoint x: 376, endPoint y: 194, distance: 54.6
click at [843, 395] on icon "preview file" at bounding box center [847, 398] width 9 height 7
click at [847, 422] on icon "preview file" at bounding box center [847, 425] width 9 height 7
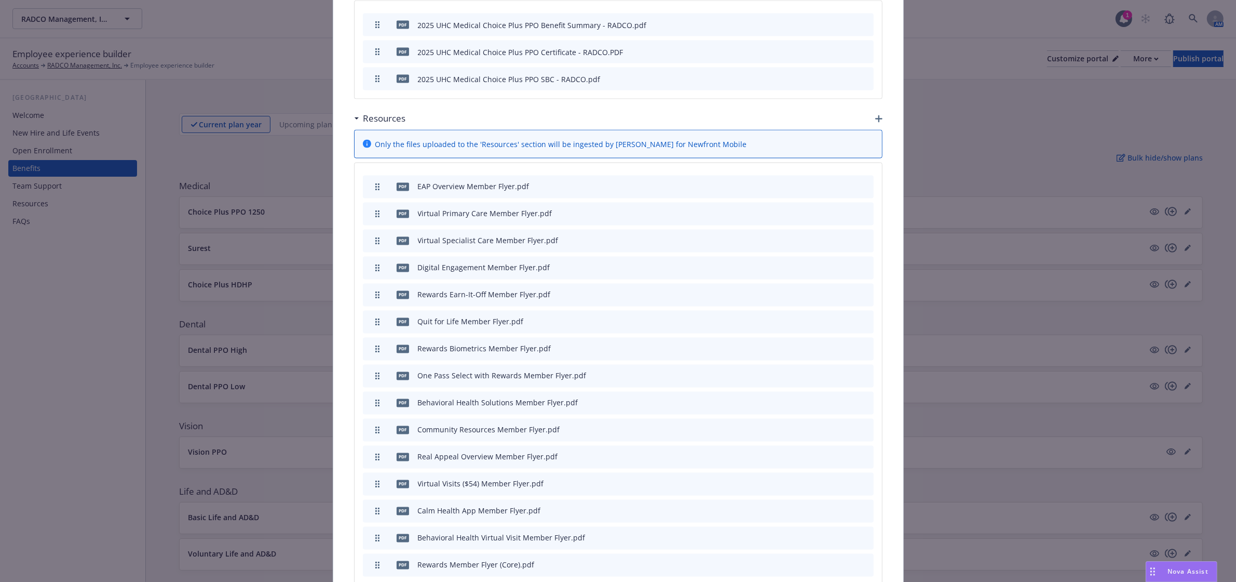
scroll to position [2332, 0]
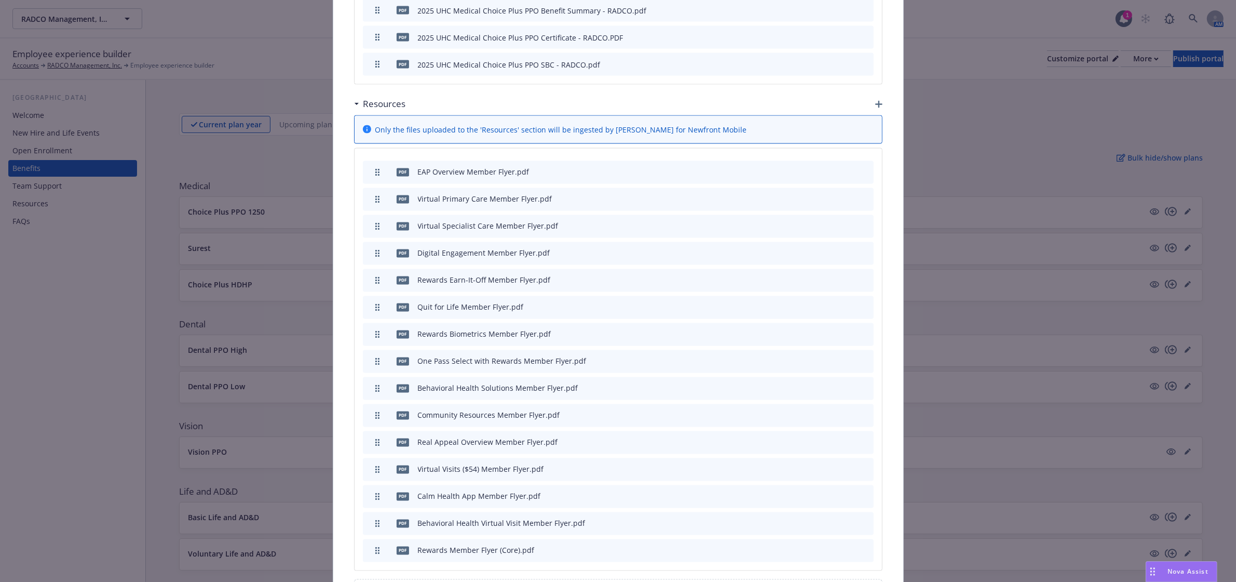
click at [843, 465] on icon "preview file" at bounding box center [847, 468] width 9 height 7
drag, startPoint x: 373, startPoint y: 400, endPoint x: 375, endPoint y: 178, distance: 221.7
click at [845, 546] on icon "preview file" at bounding box center [847, 549] width 9 height 7
drag, startPoint x: 373, startPoint y: 453, endPoint x: 366, endPoint y: 185, distance: 268.0
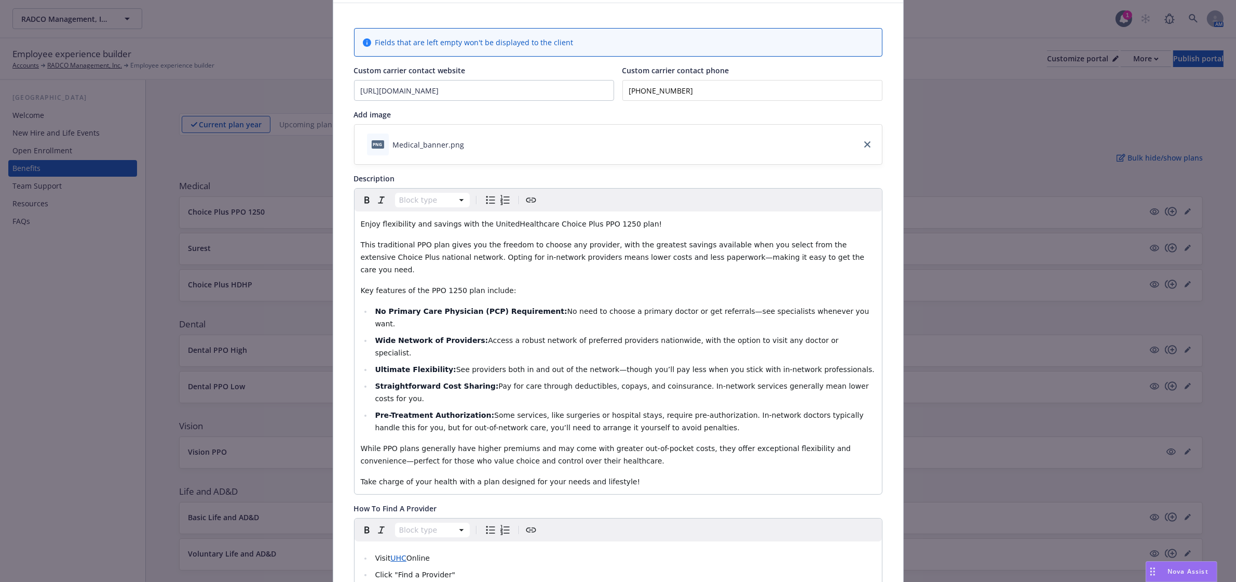
scroll to position [0, 0]
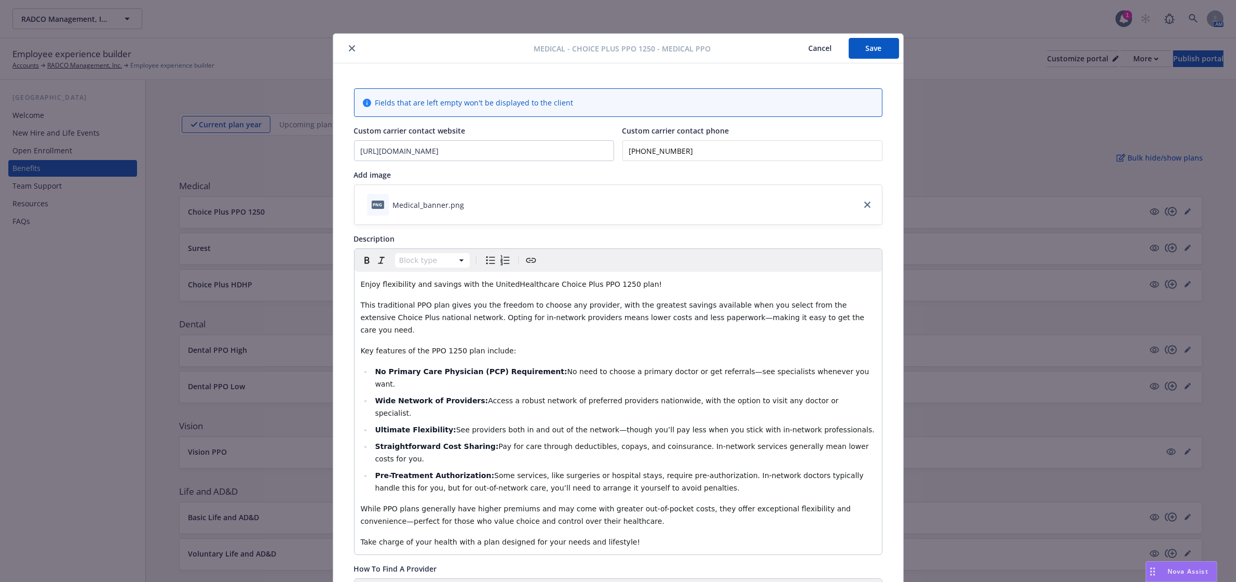
click at [862, 56] on button "Save" at bounding box center [874, 48] width 50 height 21
click at [348, 44] on button "close" at bounding box center [352, 48] width 12 height 12
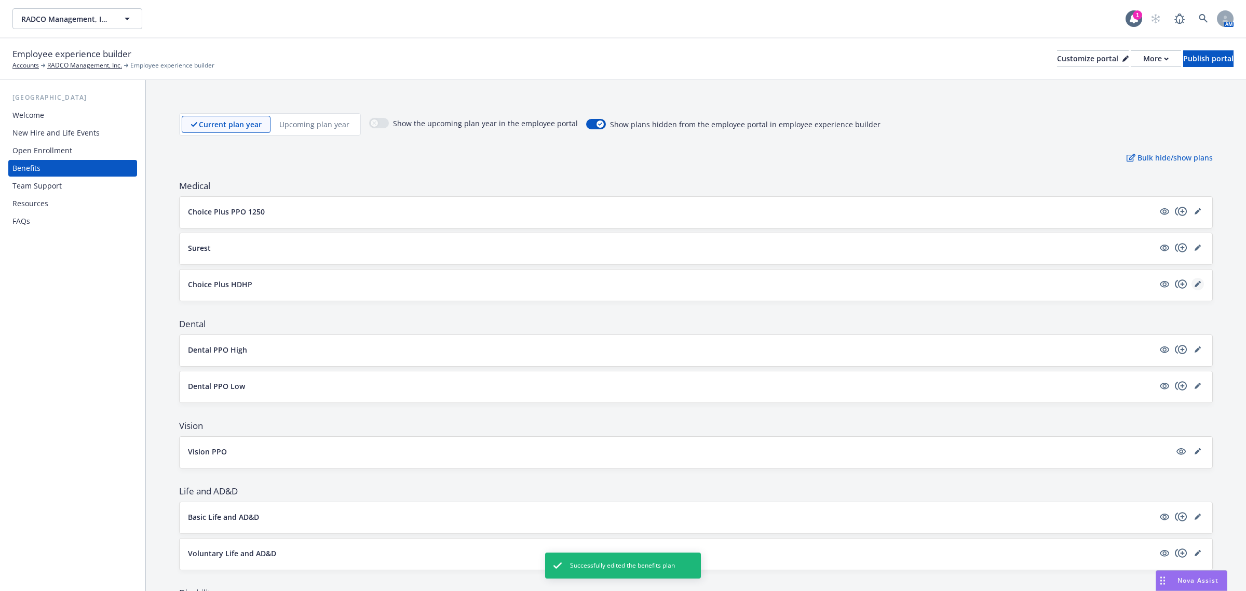
click at [1195, 286] on icon "editPencil" at bounding box center [1197, 284] width 5 height 5
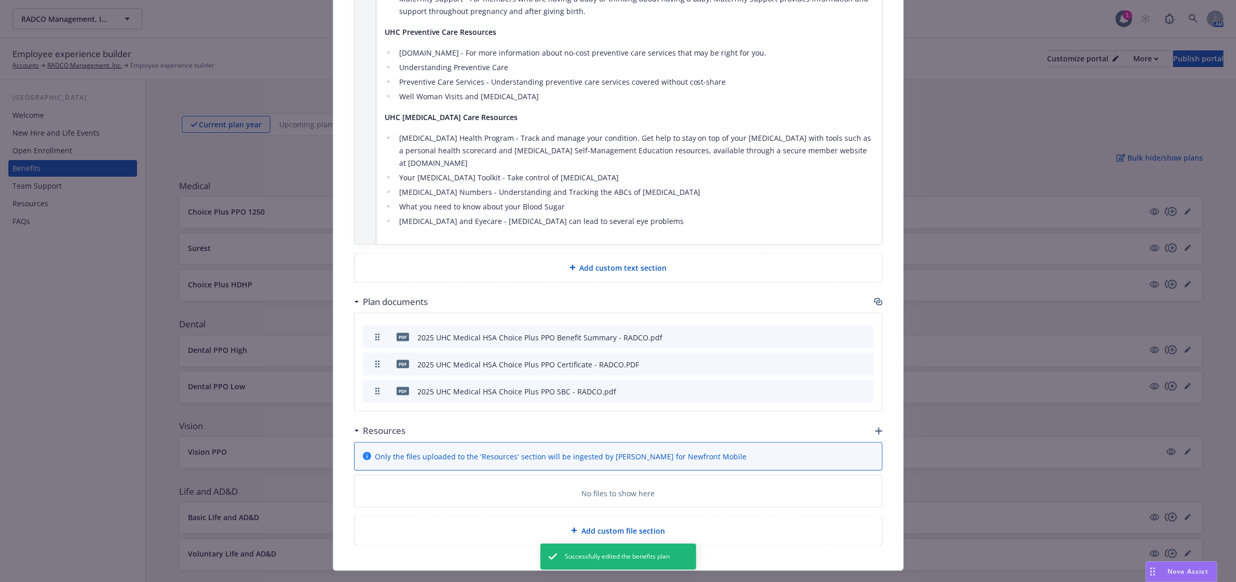
scroll to position [1938, 0]
click at [875, 427] on icon "button" at bounding box center [878, 430] width 7 height 7
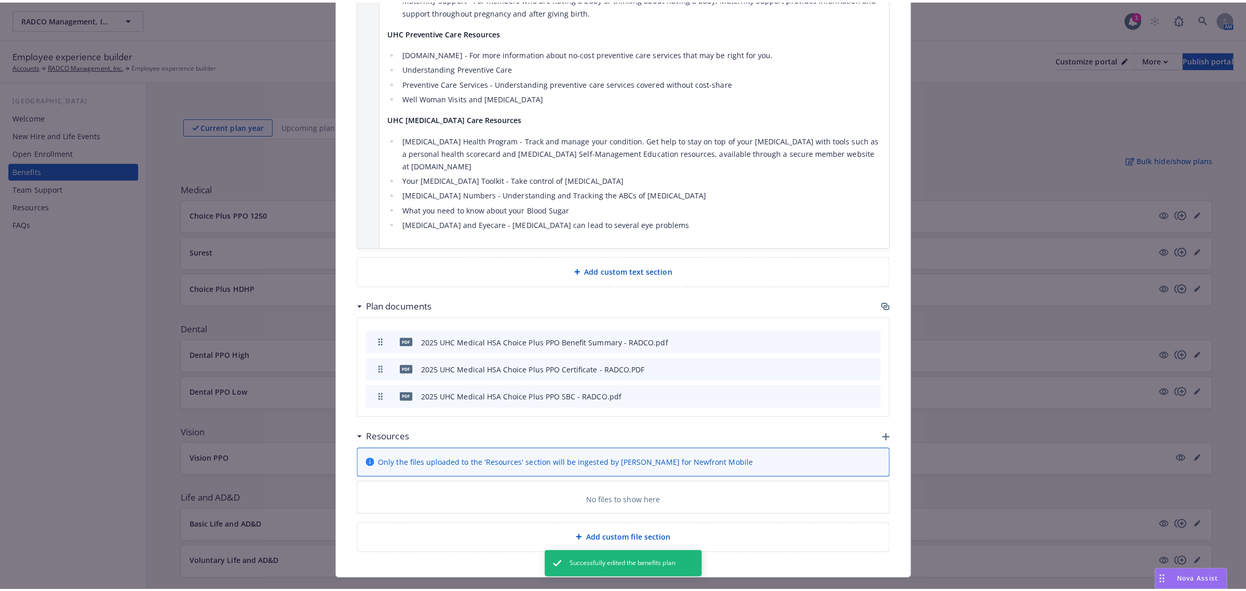
scroll to position [1929, 0]
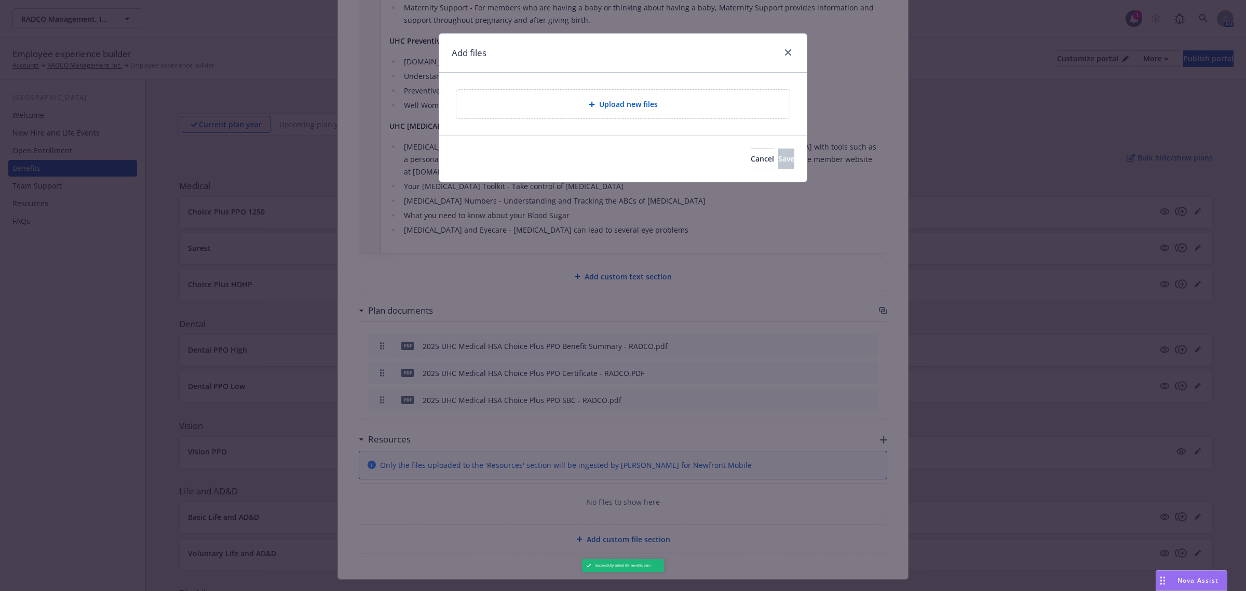
click at [620, 109] on span "Upload new files" at bounding box center [628, 104] width 59 height 11
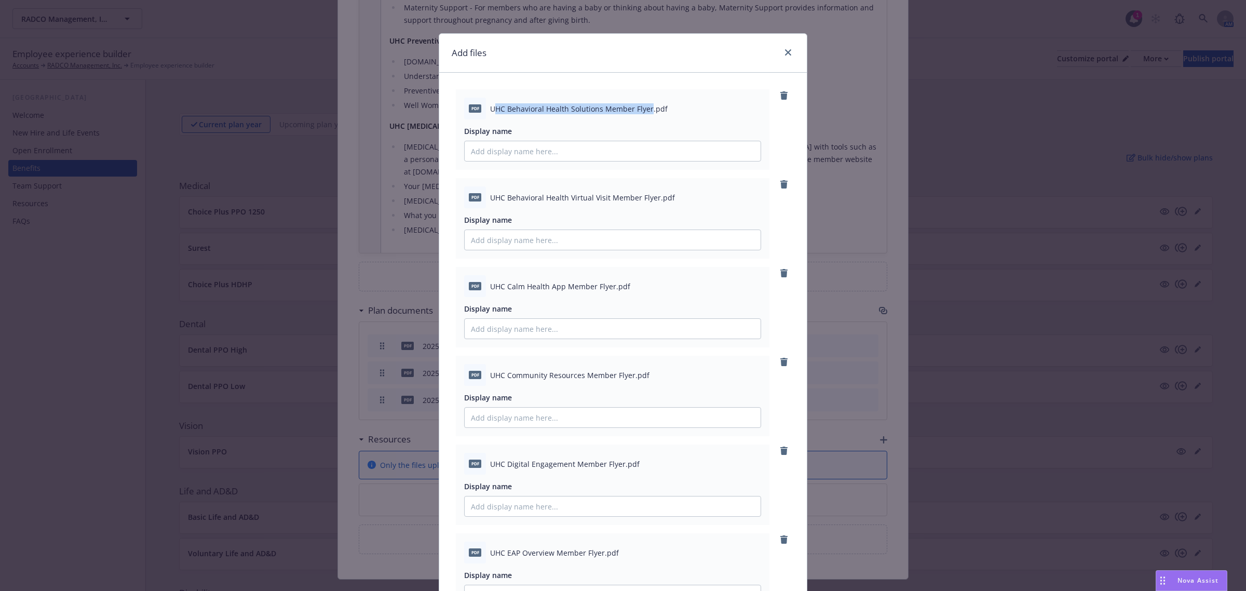
drag, startPoint x: 488, startPoint y: 107, endPoint x: 613, endPoint y: 114, distance: 125.3
click at [645, 113] on span "UHC Behavioral Health Solutions Member Flyer.pdf" at bounding box center [579, 108] width 178 height 11
click at [550, 117] on div "pdf UHC Behavioral Health Solutions Member Flyer.pdf" at bounding box center [612, 109] width 297 height 22
drag, startPoint x: 504, startPoint y: 109, endPoint x: 645, endPoint y: 113, distance: 140.8
click at [645, 113] on span "UHC Behavioral Health Solutions Member Flyer.pdf" at bounding box center [579, 108] width 178 height 11
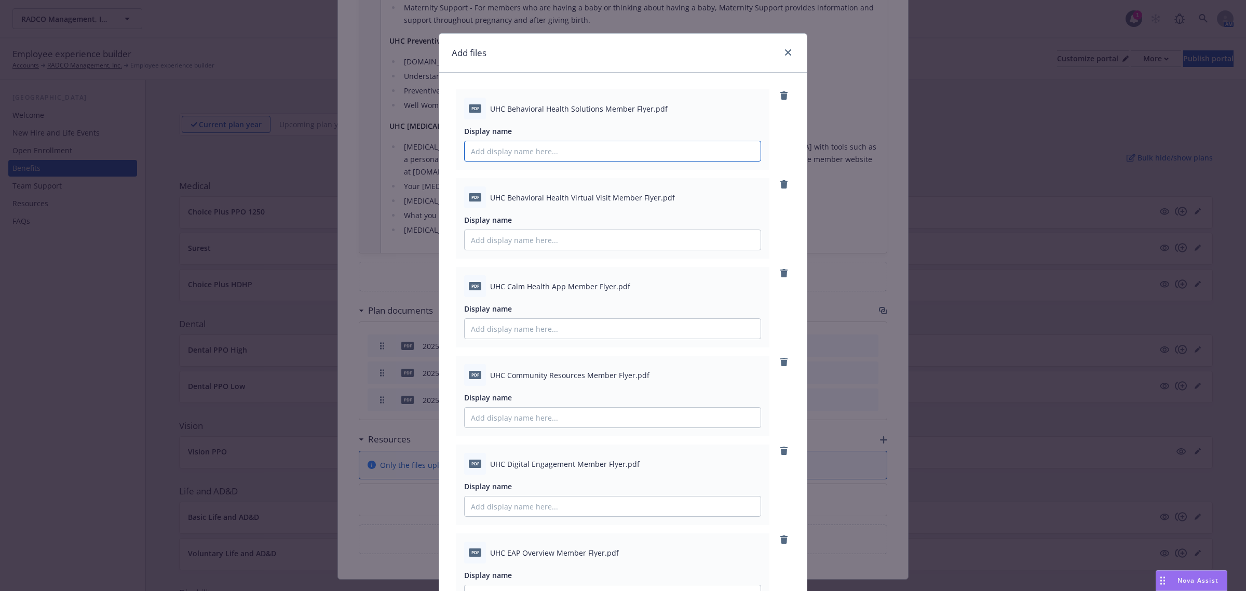
click at [510, 149] on input "Display name" at bounding box center [613, 151] width 296 height 20
paste input "Behavioral Health Solutions Member Flyer"
type input "Behavioral Health Solutions Member Flyer"
drag, startPoint x: 504, startPoint y: 198, endPoint x: 650, endPoint y: 199, distance: 146.4
click at [650, 199] on span "UHC Behavioral Health Virtual Visit Member Flyer.pdf" at bounding box center [582, 197] width 185 height 11
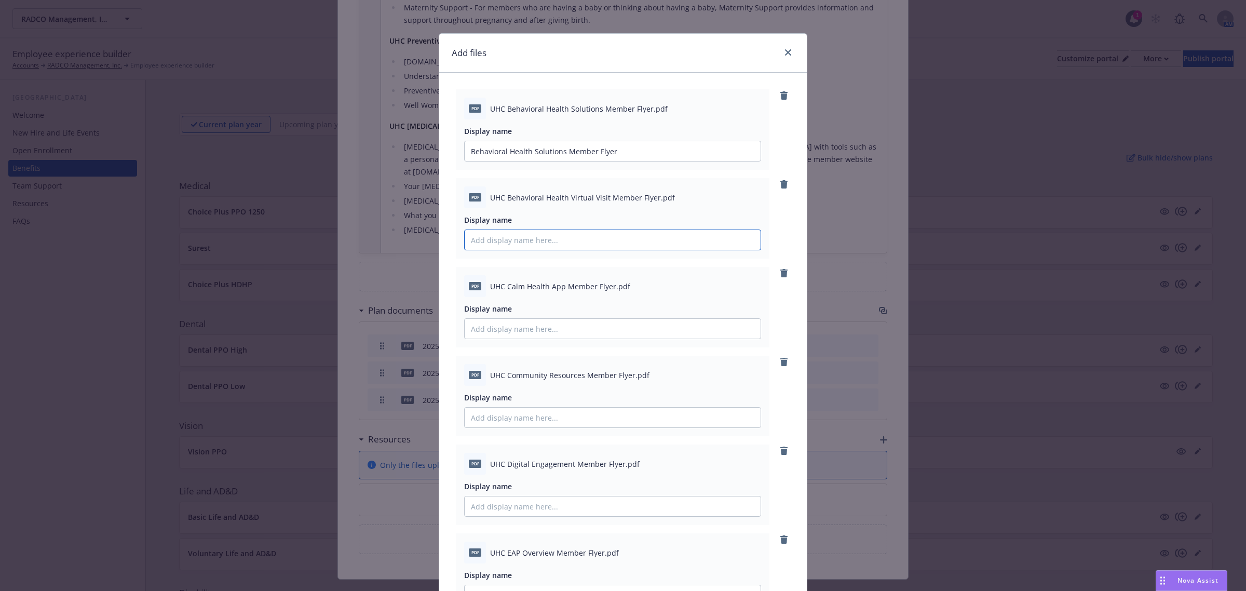
click at [569, 161] on input "Display name" at bounding box center [613, 151] width 296 height 20
paste input "Behavioral Health Virtual Visit Member Flyer"
type input "Behavioral Health Virtual Visit Member Flyer"
drag, startPoint x: 502, startPoint y: 287, endPoint x: 606, endPoint y: 286, distance: 104.4
click at [606, 286] on span "UHC Calm Health App Member Flyer.pdf" at bounding box center [560, 286] width 140 height 11
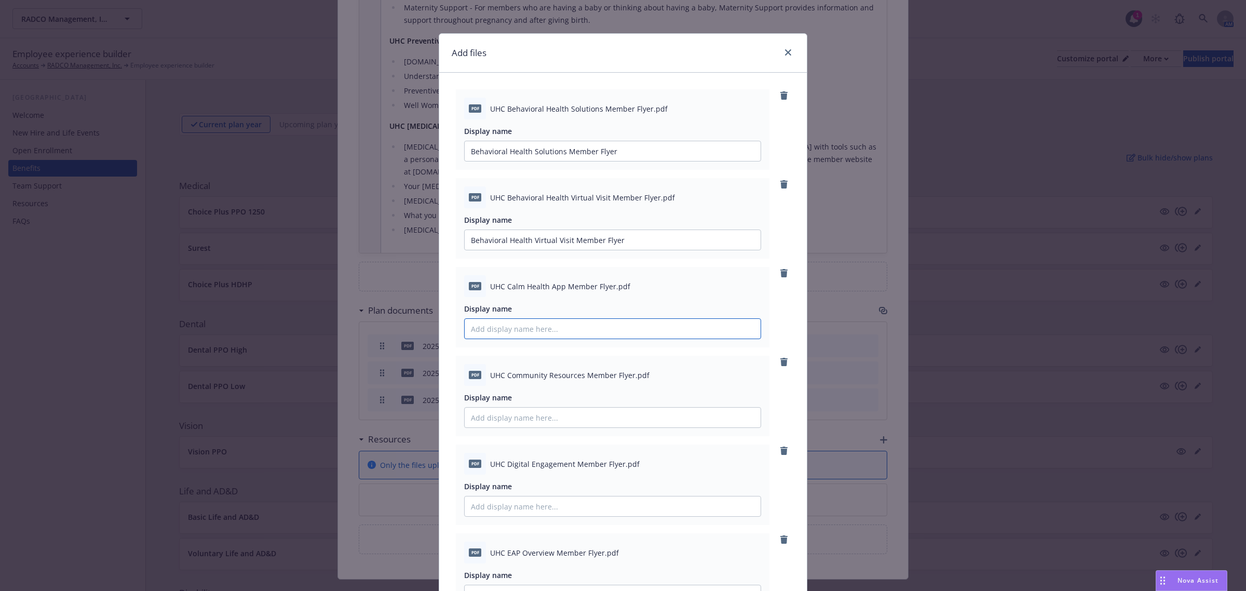
click at [512, 161] on input "Display name" at bounding box center [613, 151] width 296 height 20
paste input "Calm Health App Member Flyer"
type input "Calm Health App Member Flyer"
drag, startPoint x: 503, startPoint y: 378, endPoint x: 627, endPoint y: 380, distance: 124.6
click at [627, 380] on span "UHC Community Resources Member Flyer.pdf" at bounding box center [569, 375] width 159 height 11
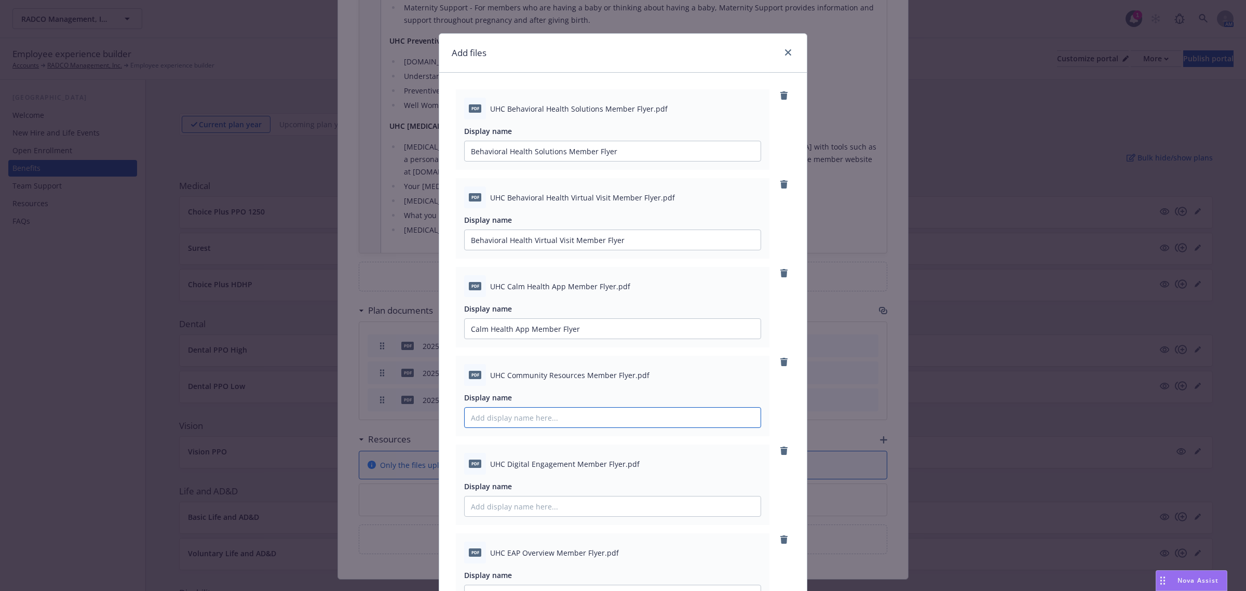
click at [564, 161] on input "Display name" at bounding box center [613, 151] width 296 height 20
paste input "Community Resources Member Flyer"
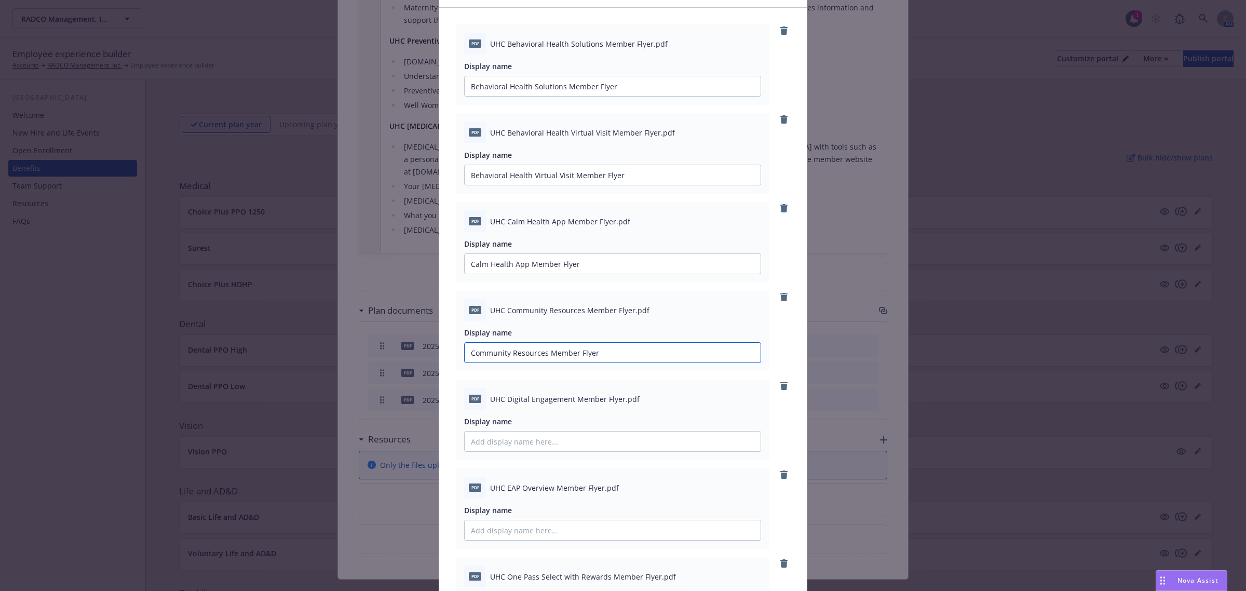
type input "Community Resources Member Flyer"
drag, startPoint x: 503, startPoint y: 398, endPoint x: 618, endPoint y: 403, distance: 115.4
click at [618, 403] on span "UHC Digital Engagement Member Flyer.pdf" at bounding box center [565, 399] width 150 height 11
click at [579, 96] on input "Display name" at bounding box center [613, 86] width 296 height 20
paste input "Digital Engagement Member Flyer"
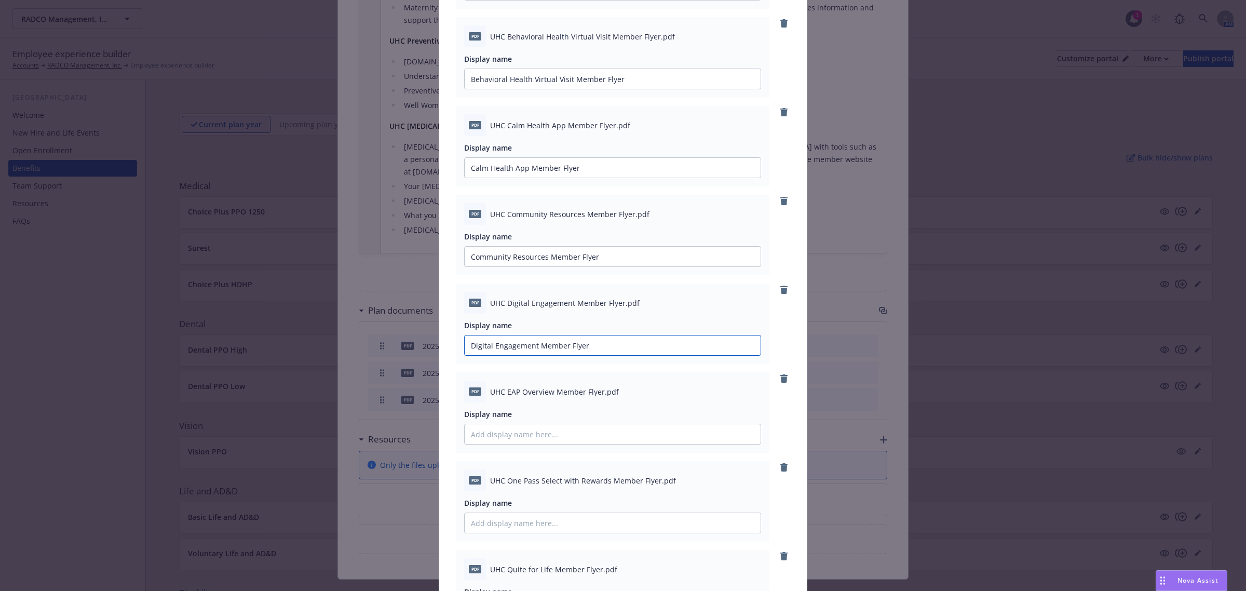
scroll to position [195, 0]
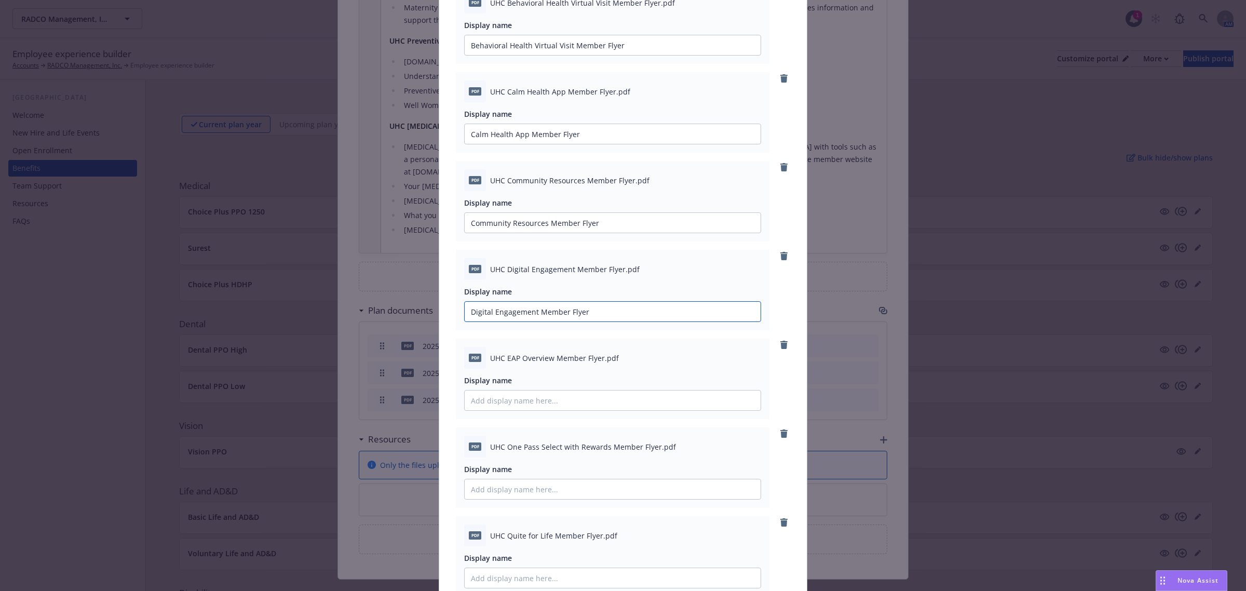
type input "Digital Engagement Member Flyer"
drag, startPoint x: 502, startPoint y: 356, endPoint x: 596, endPoint y: 362, distance: 94.2
click at [596, 362] on span "UHC EAP Overview Member Flyer.pdf" at bounding box center [554, 358] width 129 height 11
paste input "EAP Overview Member Flyer"
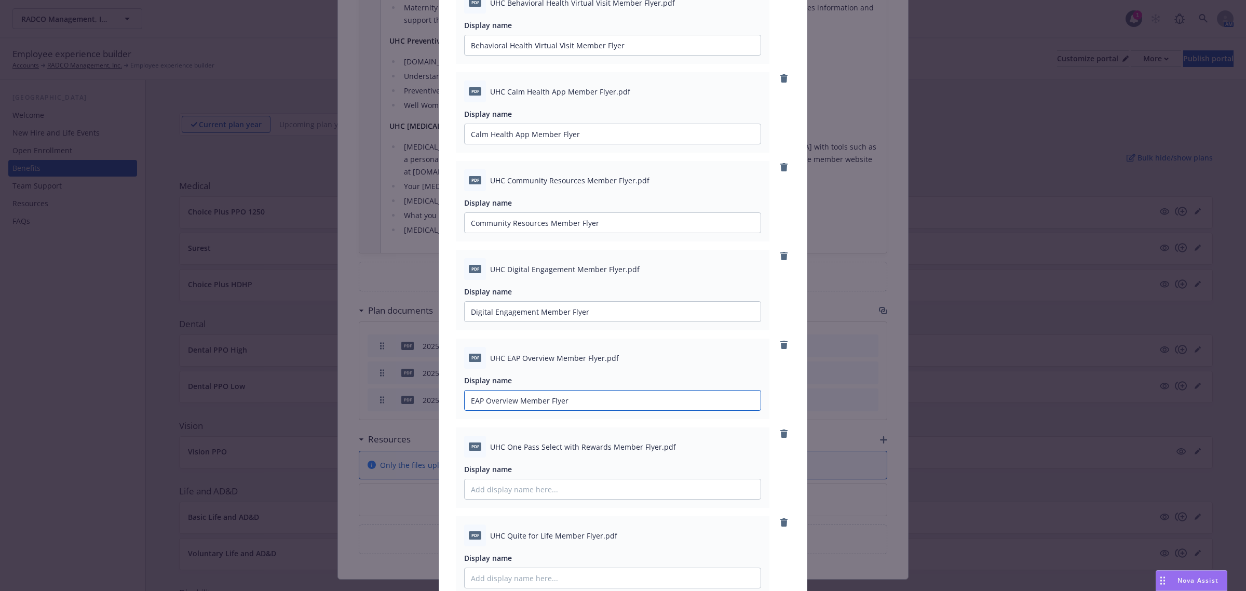
type input "EAP Overview Member Flyer"
drag, startPoint x: 504, startPoint y: 448, endPoint x: 652, endPoint y: 454, distance: 148.1
click at [652, 454] on div "pdf UHC One Pass Select with Rewards Member Flyer.pdf" at bounding box center [612, 447] width 297 height 22
paste input "One Pass Select with Rewards Member Flyer"
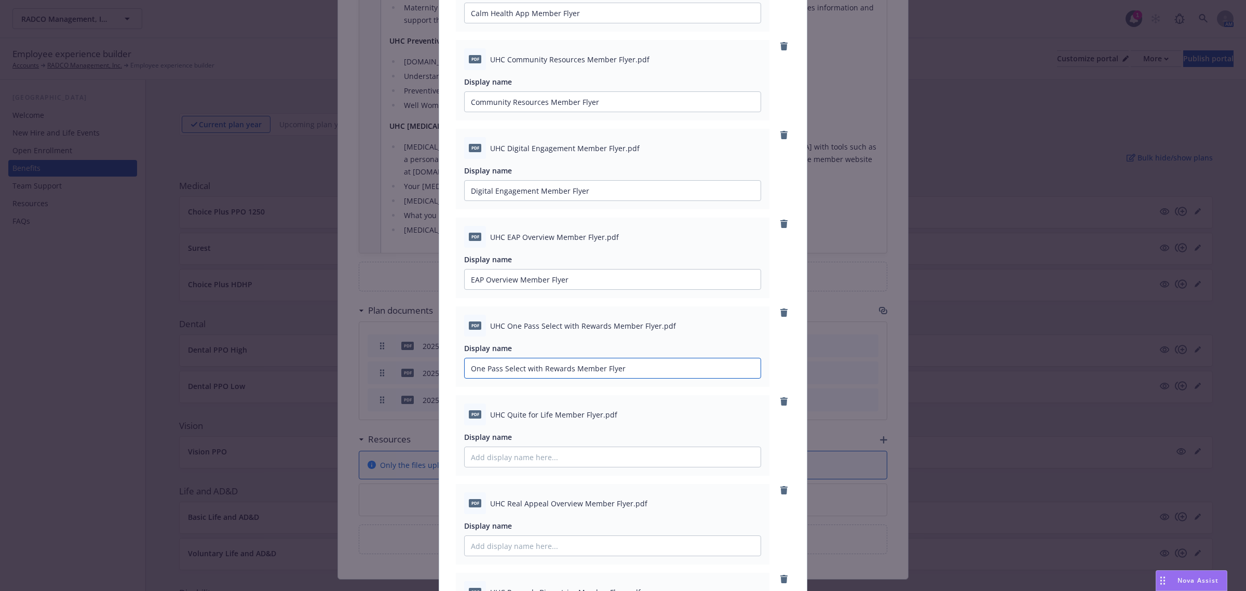
scroll to position [325, 0]
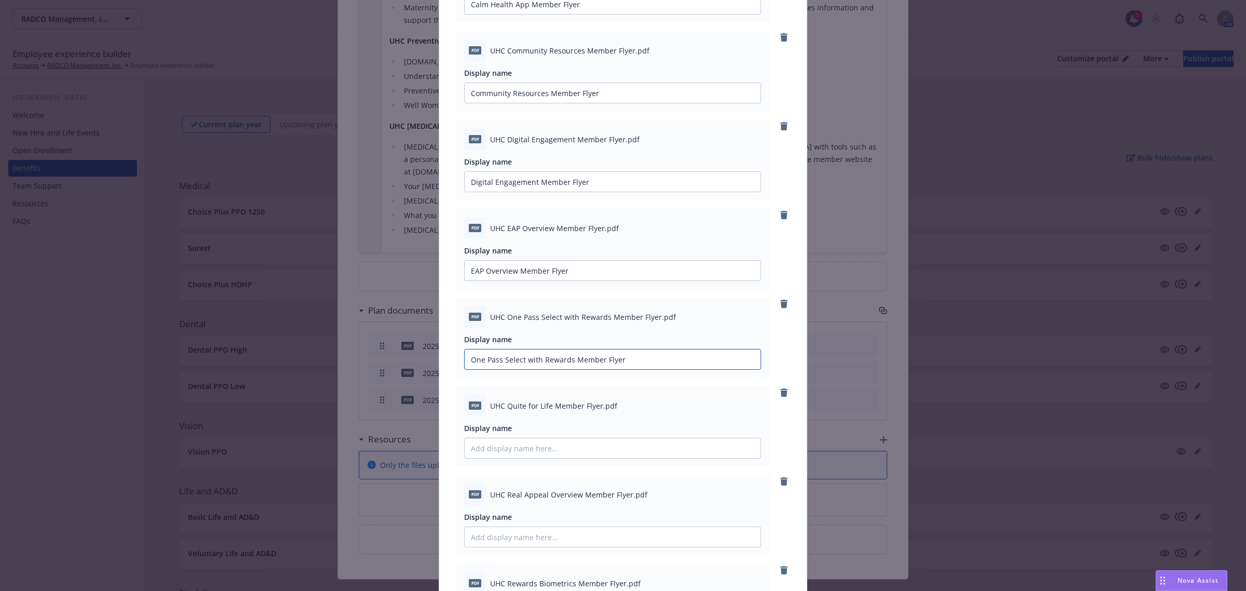
type input "One Pass Select with Rewards Member Flyer"
drag, startPoint x: 502, startPoint y: 409, endPoint x: 596, endPoint y: 412, distance: 93.5
click at [596, 412] on div "pdf UHC Quite for Life Member Flyer.pdf" at bounding box center [612, 406] width 297 height 22
paste input "One Pass Select with Rewards Member Flyer"
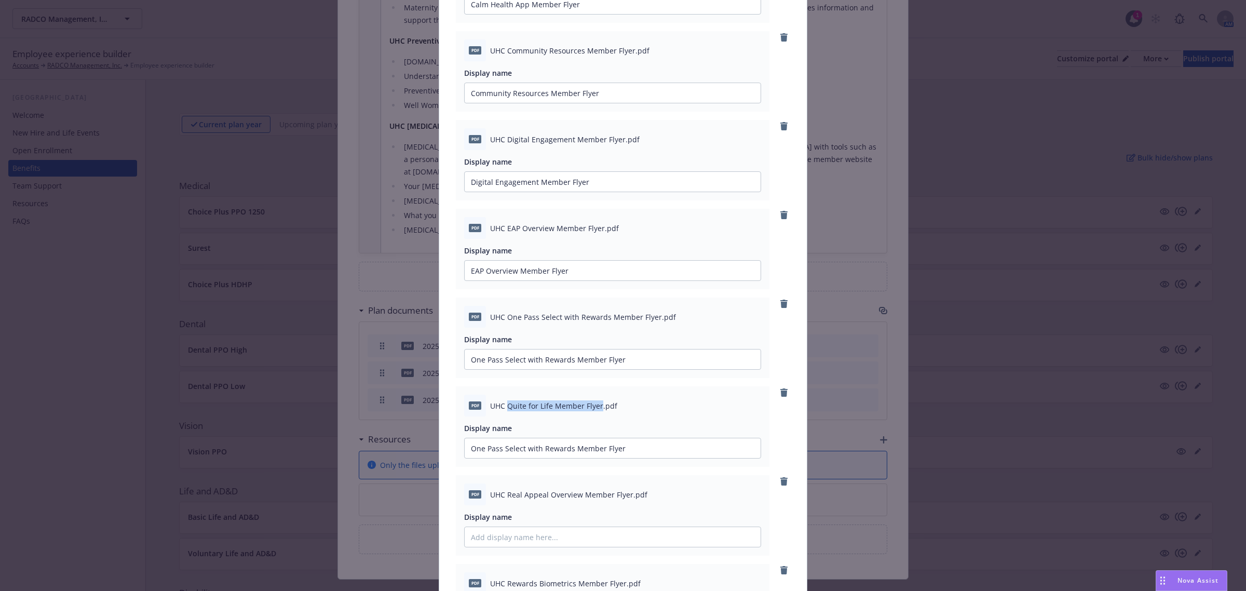
drag, startPoint x: 595, startPoint y: 406, endPoint x: 504, endPoint y: 400, distance: 90.5
click at [504, 400] on span "UHC Quite for Life Member Flyer.pdf" at bounding box center [553, 405] width 127 height 11
drag, startPoint x: 631, startPoint y: 445, endPoint x: 425, endPoint y: 451, distance: 206.2
click at [425, 451] on div "Add files pdf UHC Behavioral Health Solutions Member Flyer.pdf Display name Beh…" at bounding box center [623, 295] width 1246 height 591
paste input "Quite for Life"
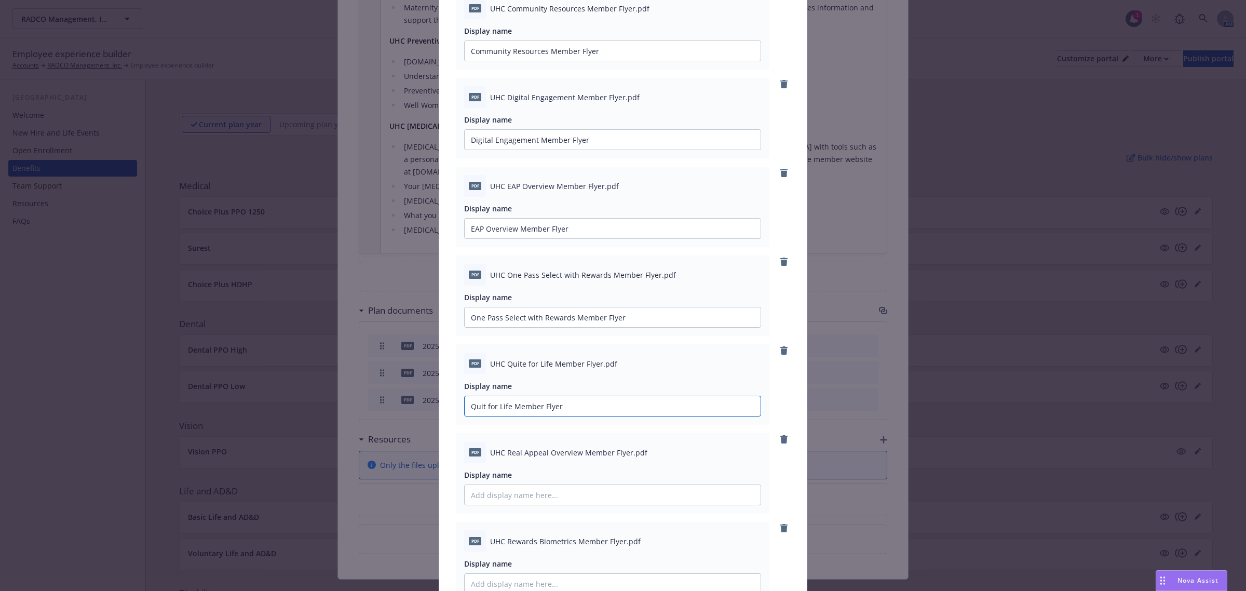
scroll to position [389, 0]
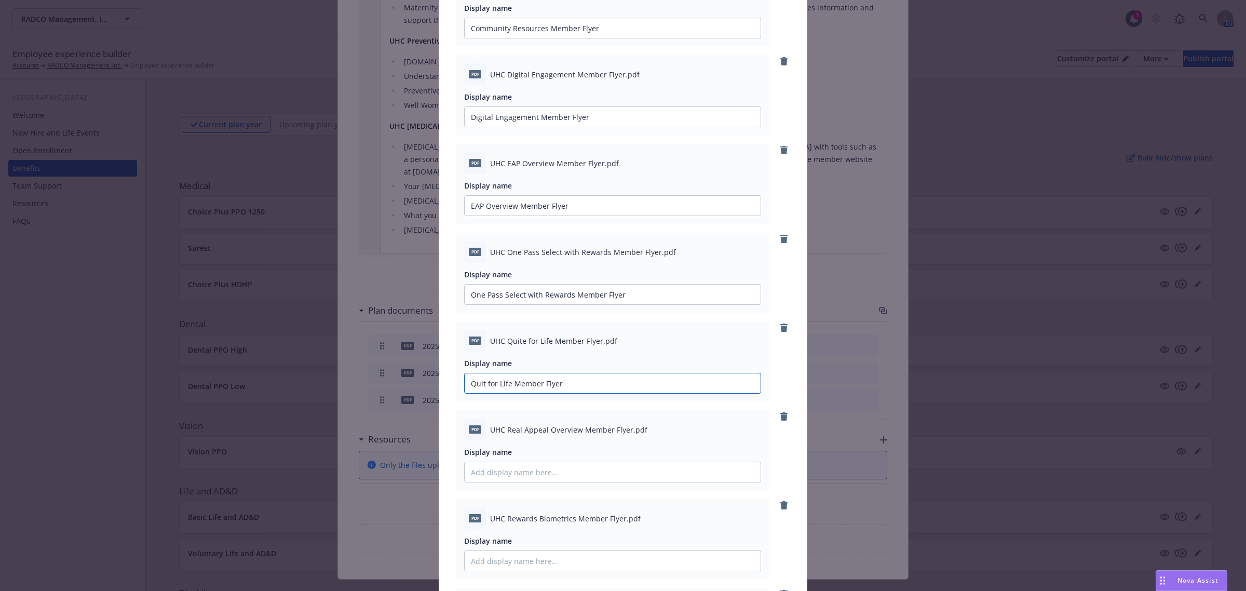
type input "Quit for Life Member Flyer"
drag, startPoint x: 624, startPoint y: 428, endPoint x: 503, endPoint y: 429, distance: 121.5
click at [503, 429] on span "UHC Real Appeal Overview Member Flyer.pdf" at bounding box center [568, 429] width 157 height 11
paste input "Real Appeal Overview Member Flyer"
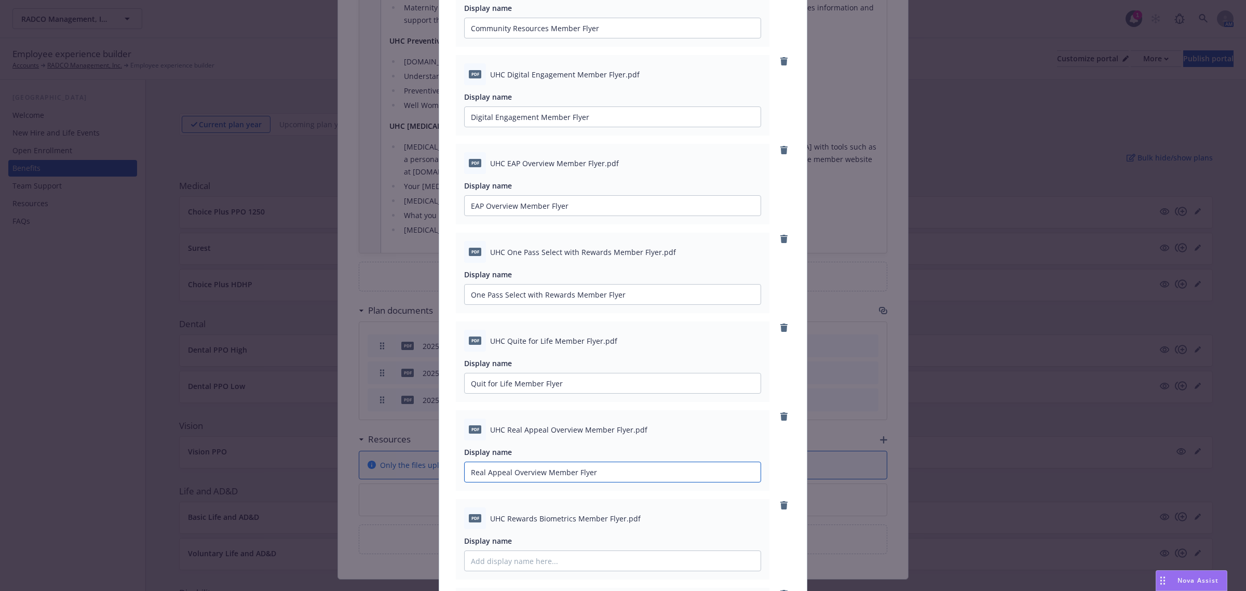
scroll to position [454, 0]
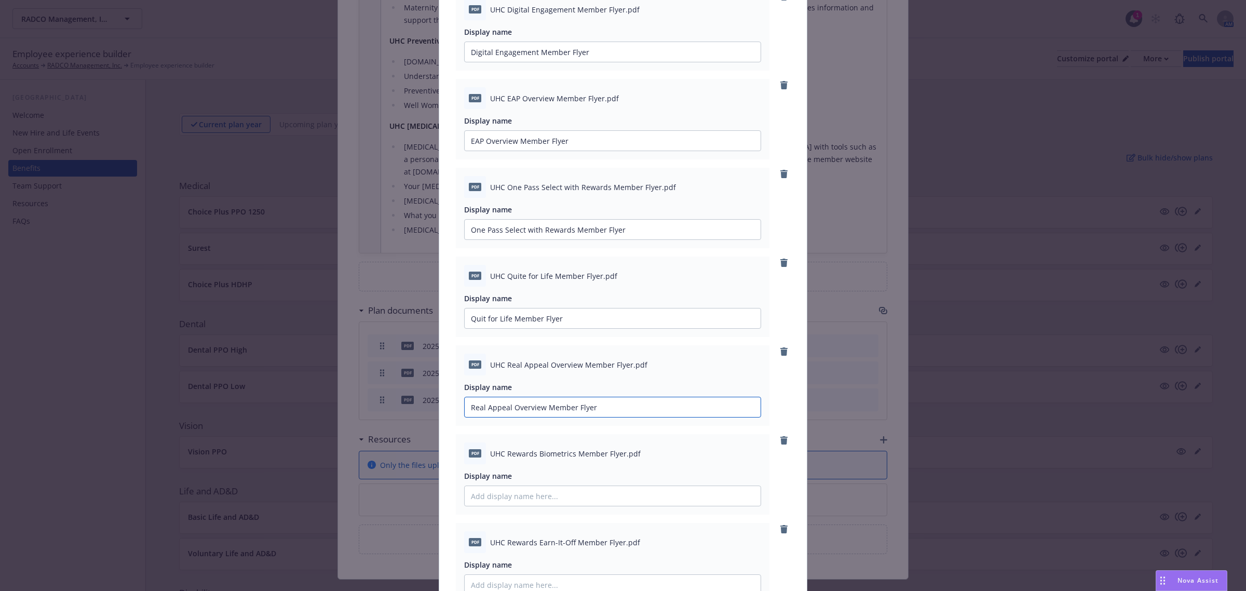
type input "Real Appeal Overview Member Flyer"
drag, startPoint x: 502, startPoint y: 454, endPoint x: 617, endPoint y: 463, distance: 115.6
click at [617, 463] on div "pdf UHC Rewards Biometrics Member Flyer.pdf" at bounding box center [612, 453] width 297 height 22
paste input "Rewards Biometrics Member Flyer"
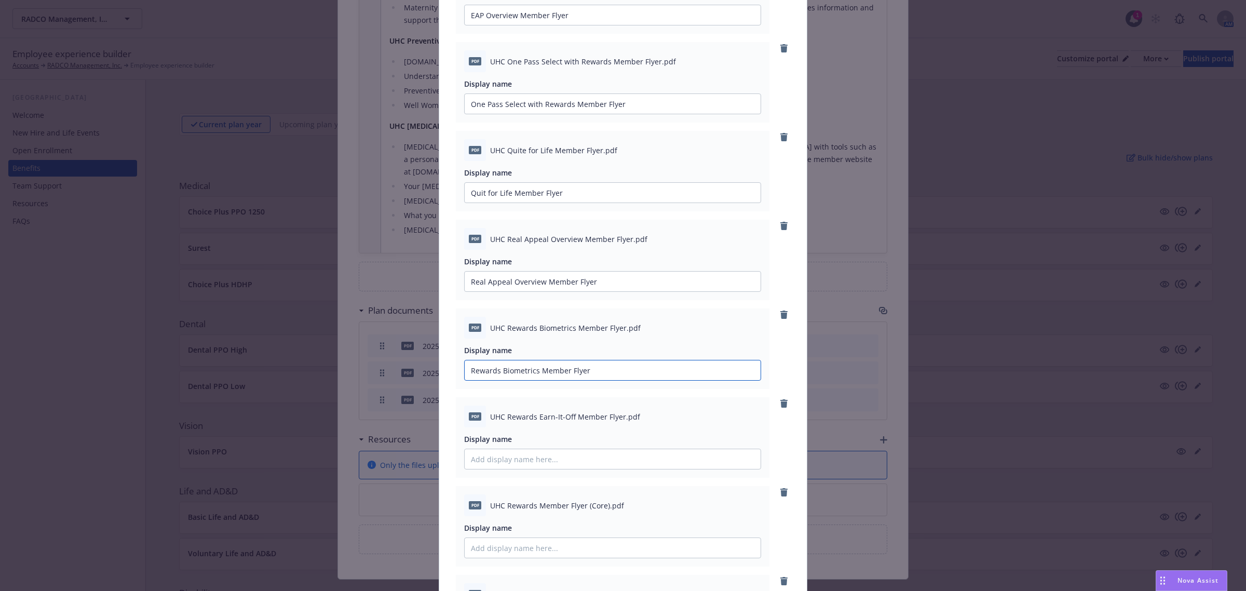
scroll to position [584, 0]
type input "Rewards Biometrics Member Flyer"
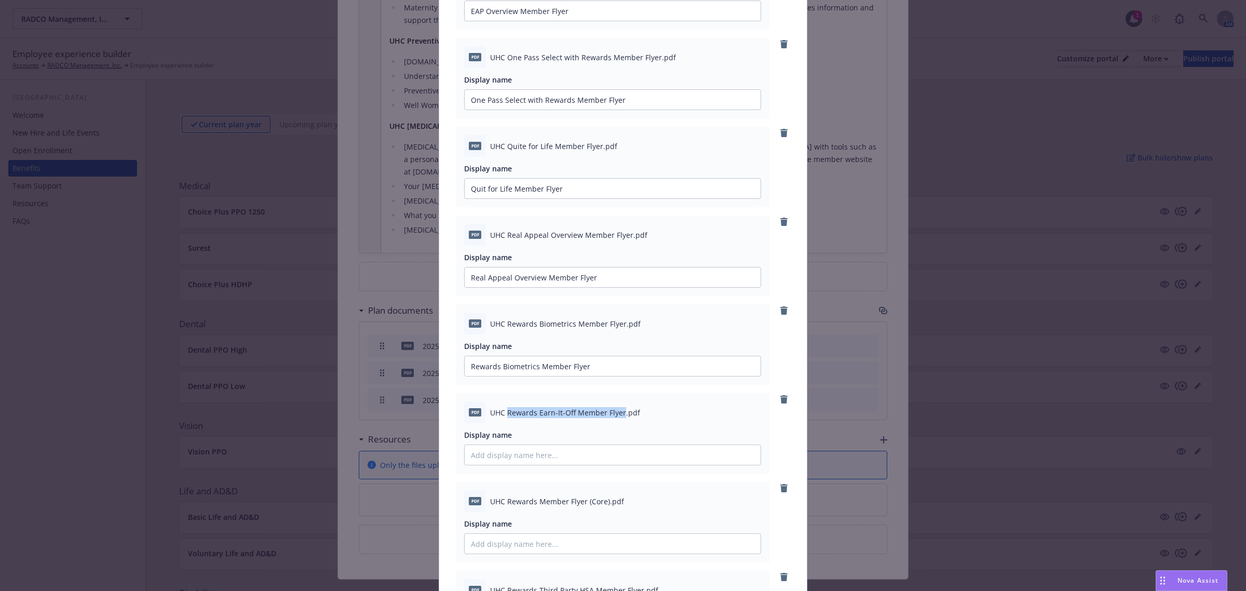
drag, startPoint x: 502, startPoint y: 414, endPoint x: 618, endPoint y: 422, distance: 116.0
click at [618, 422] on div "pdf UHC Rewards Earn-It-Off Member Flyer.pdf" at bounding box center [612, 412] width 297 height 22
paste input "Rewards Earn-It-Off Member Flyer"
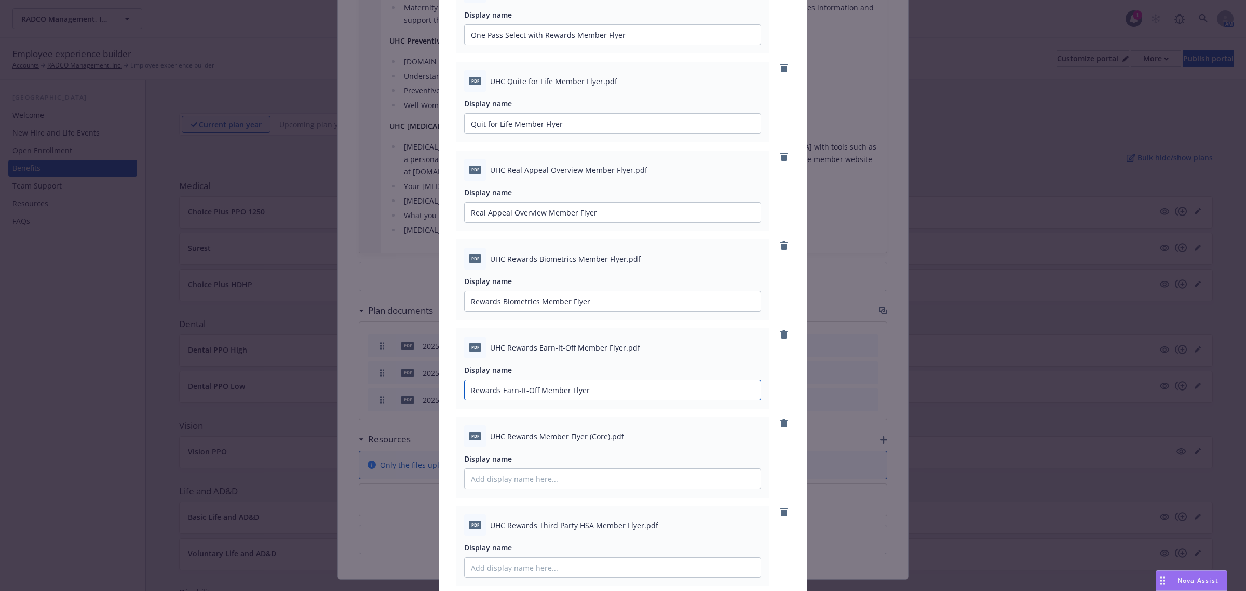
type input "Rewards Earn-It-Off Member Flyer"
drag, startPoint x: 502, startPoint y: 438, endPoint x: 603, endPoint y: 436, distance: 101.8
click at [603, 436] on span "UHC Rewards Member Flyer (Core).pdf" at bounding box center [557, 436] width 134 height 11
paste input "Rewards Member Flyer (Core)"
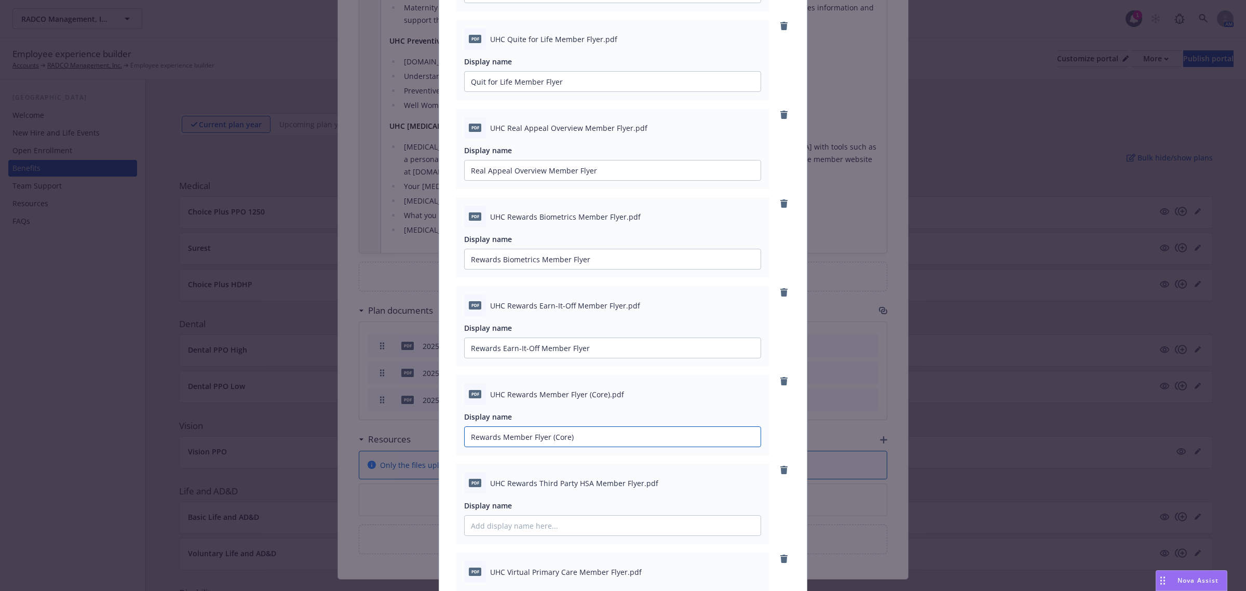
scroll to position [714, 0]
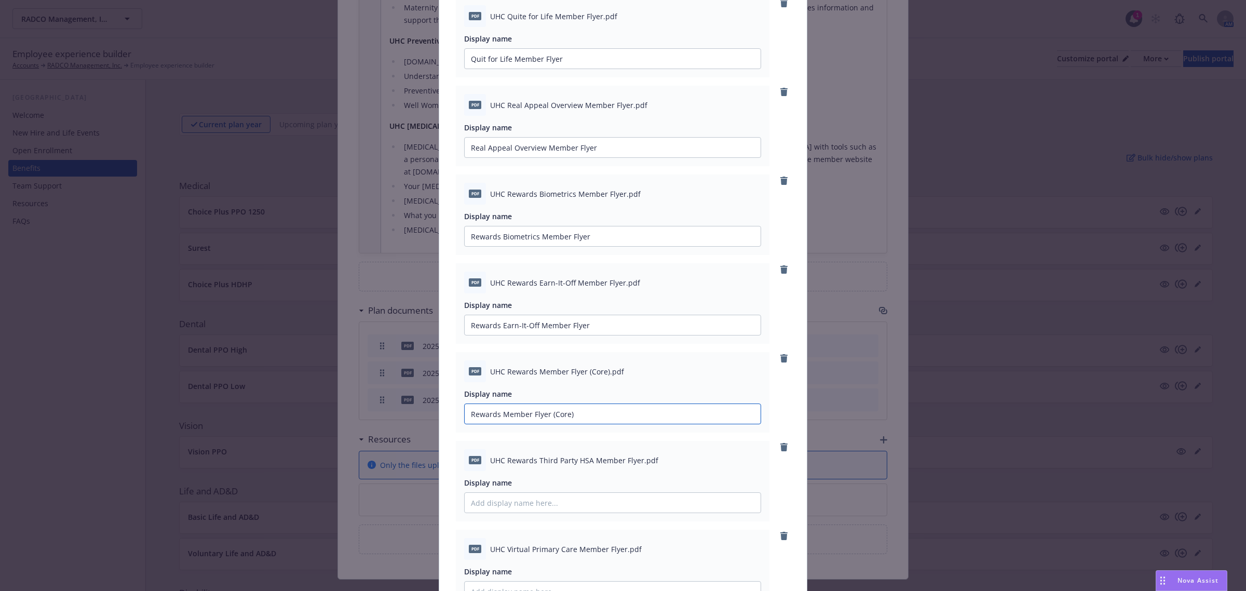
type input "Rewards Member Flyer (Core)"
drag, startPoint x: 502, startPoint y: 458, endPoint x: 635, endPoint y: 468, distance: 132.7
click at [635, 468] on div "pdf UHC Rewards Third Party HSA Member Flyer.pdf" at bounding box center [612, 460] width 297 height 22
paste input "Rewards Third Party HSA Member Flyer"
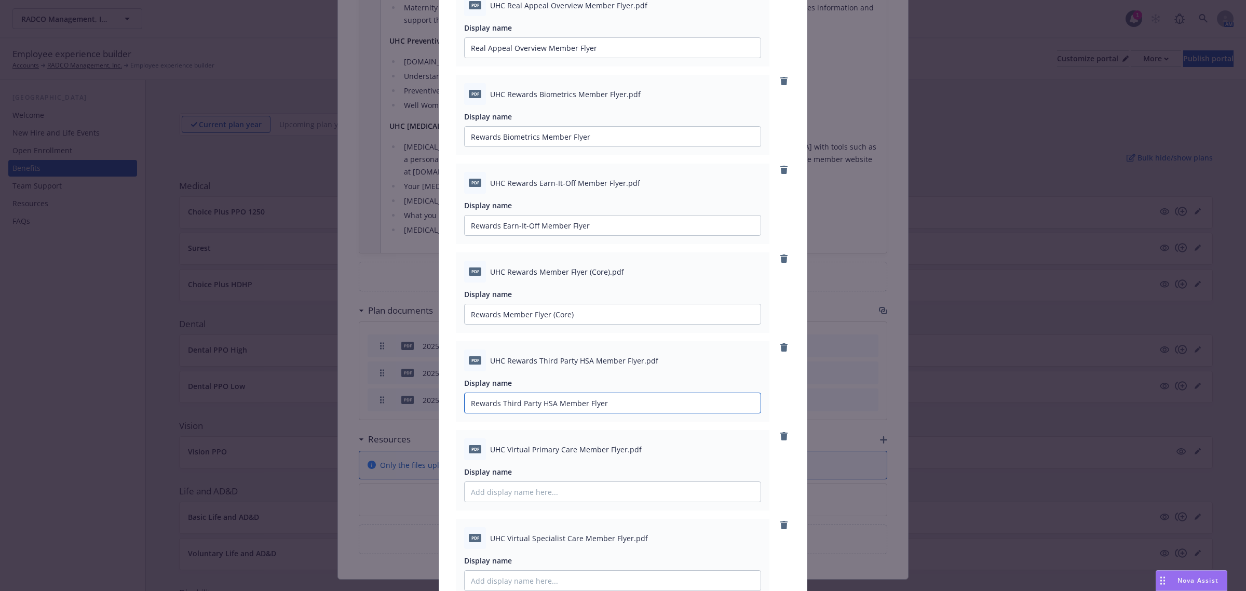
scroll to position [844, 0]
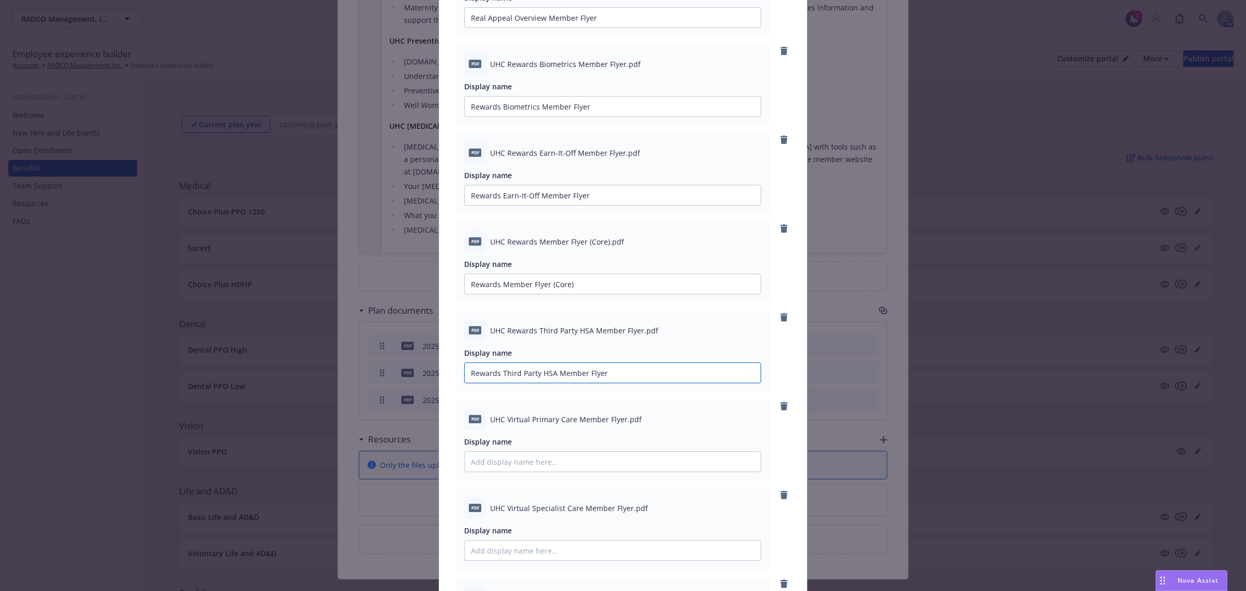
type input "Rewards Third Party HSA Member Flyer"
drag, startPoint x: 504, startPoint y: 418, endPoint x: 619, endPoint y: 427, distance: 115.1
click at [619, 427] on div "pdf UHC Virtual Primary Care Member Flyer.pdf" at bounding box center [612, 419] width 297 height 22
paste input "Virtual Primary Care Member Flyer"
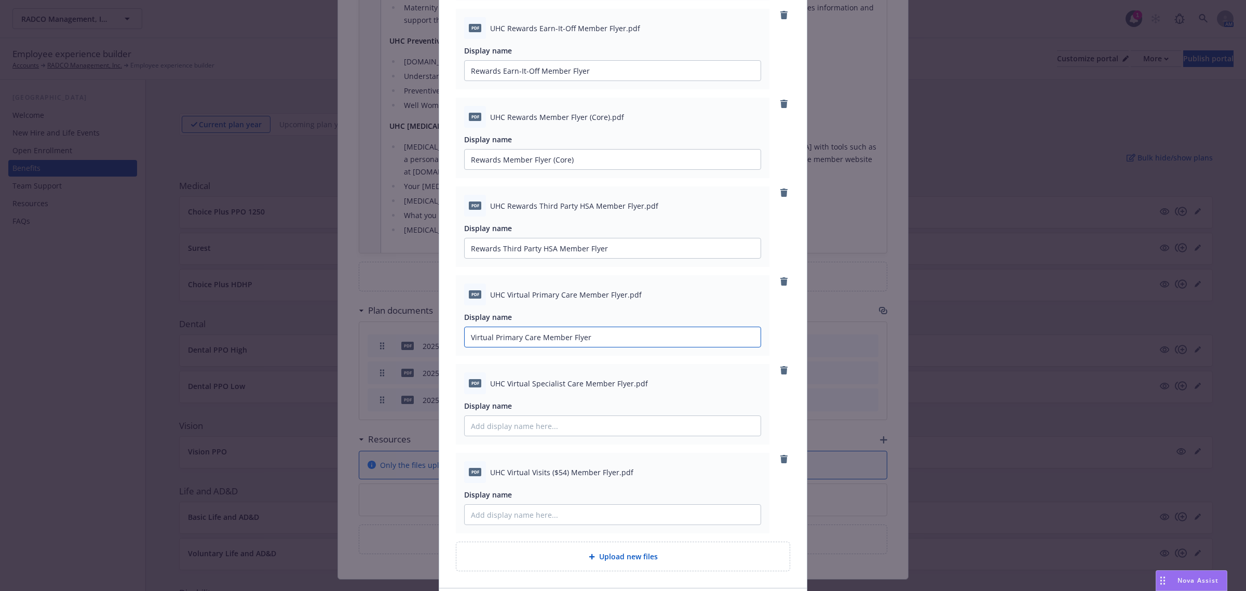
scroll to position [974, 0]
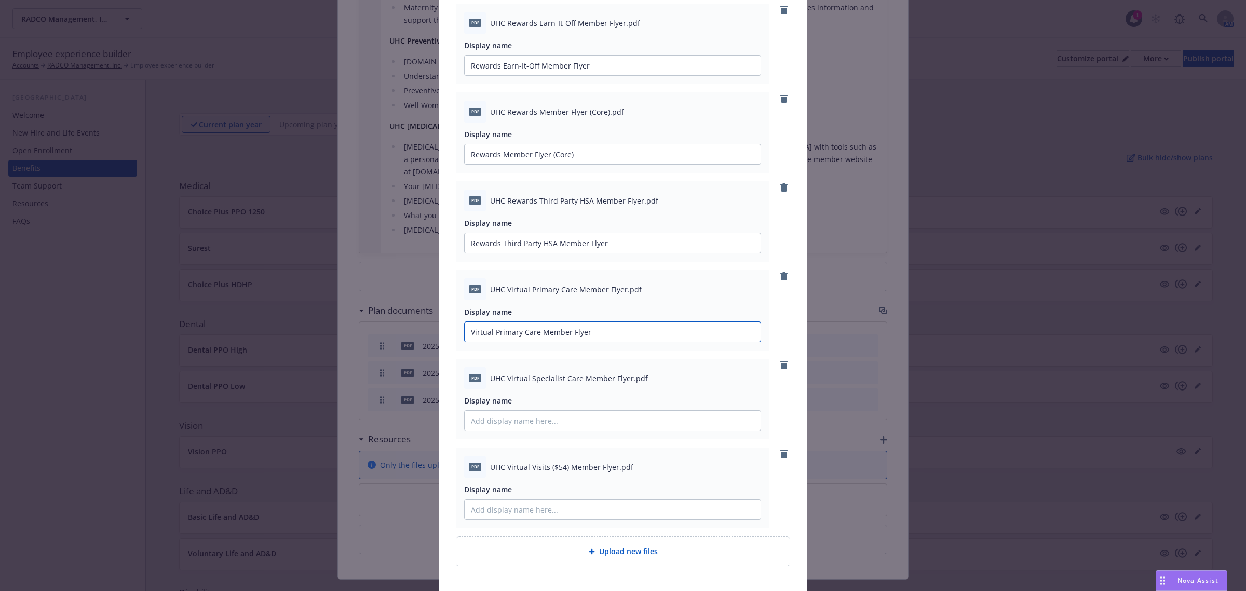
type input "Virtual Primary Care Member Flyer"
drag, startPoint x: 503, startPoint y: 377, endPoint x: 624, endPoint y: 387, distance: 121.9
click at [624, 387] on div "pdf UHC Virtual Specialist Care Member Flyer.pdf" at bounding box center [612, 378] width 297 height 22
paste input "Virtual Specialist Care Member Flyer"
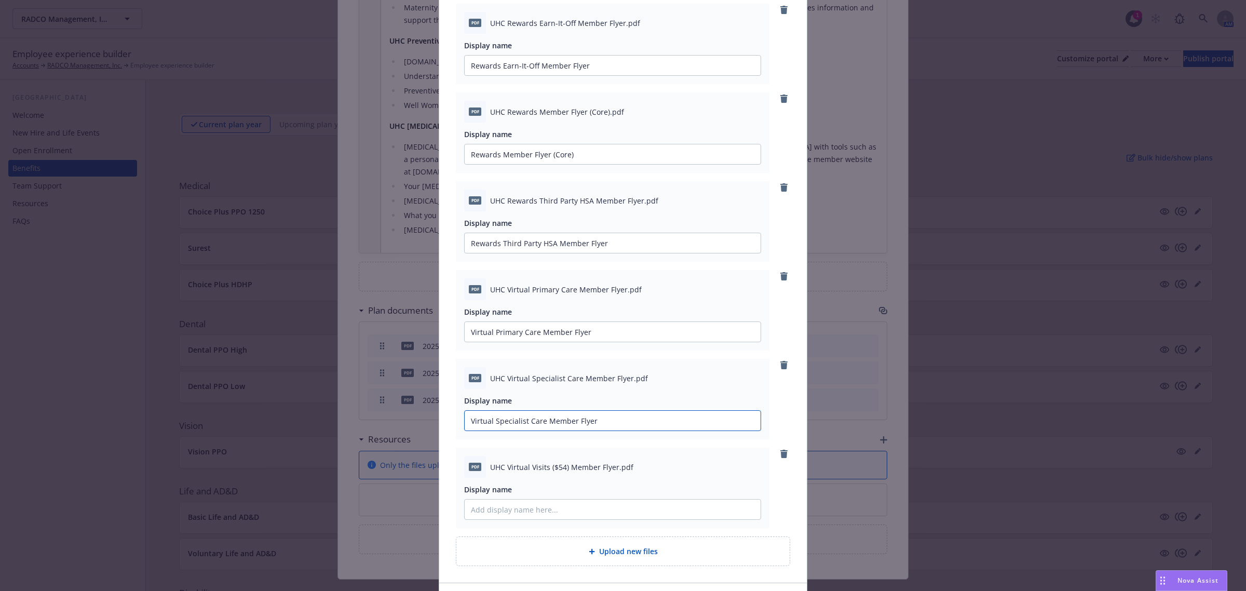
type input "Virtual Specialist Care Member Flyer"
drag, startPoint x: 502, startPoint y: 468, endPoint x: 611, endPoint y: 468, distance: 109.0
click at [611, 468] on span "UHC Virtual Visits ($54) Member Flyer.pdf" at bounding box center [561, 467] width 143 height 11
paste input "Virtual Visits ($54) Member Flyer"
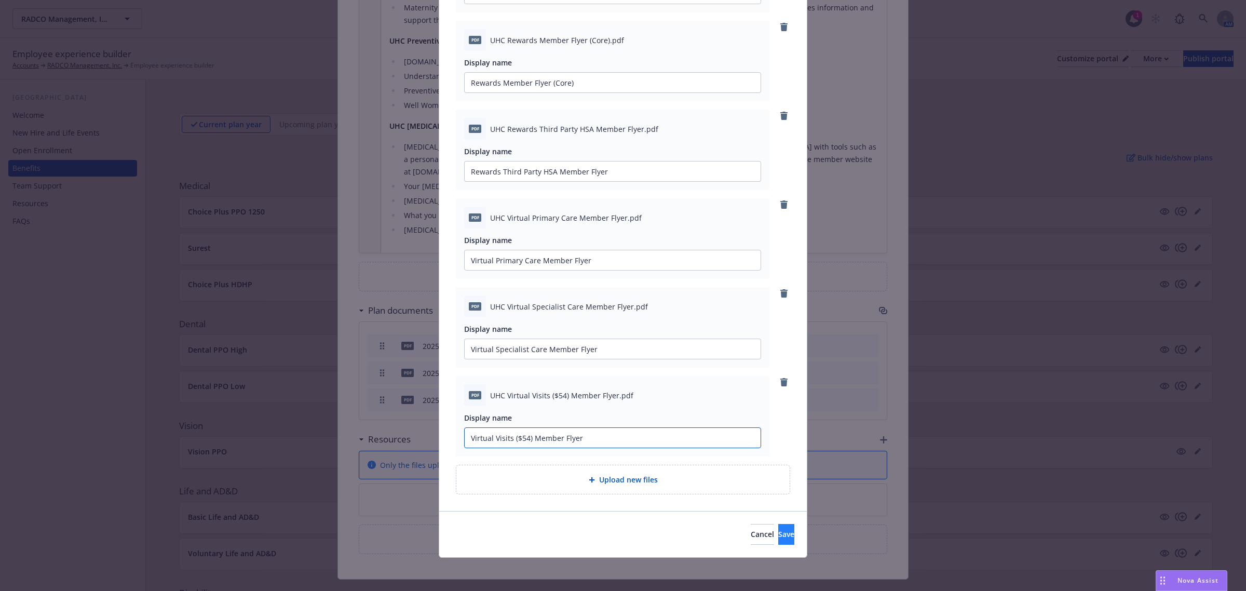
type input "Virtual Visits ($54) Member Flyer"
click at [778, 529] on button "Save" at bounding box center [786, 534] width 16 height 21
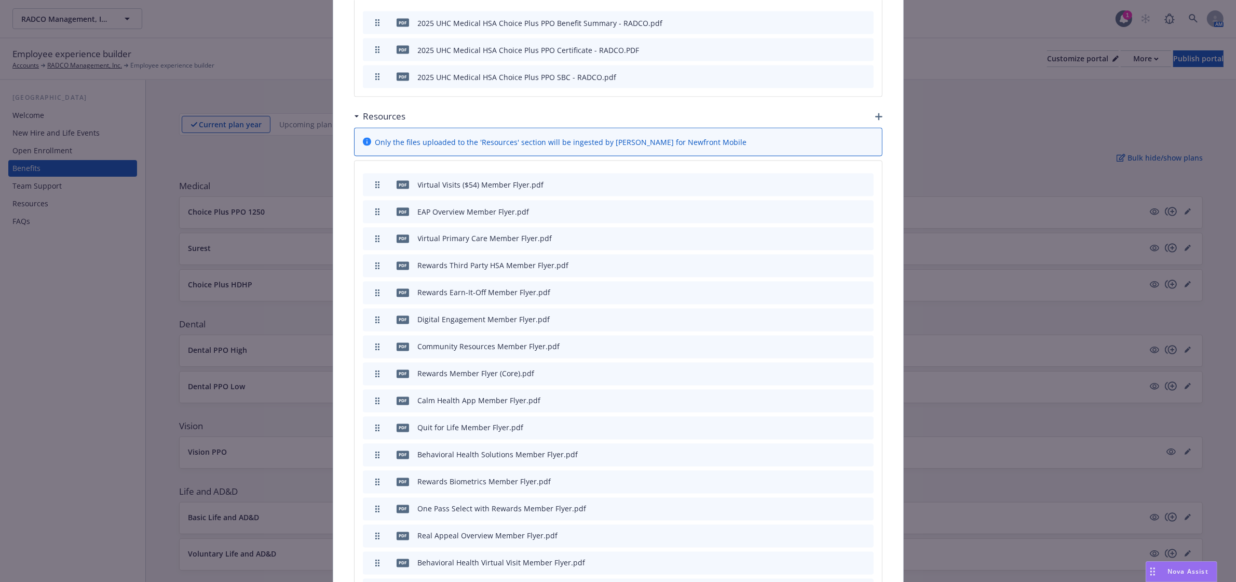
scroll to position [2253, 0]
drag, startPoint x: 373, startPoint y: 190, endPoint x: 373, endPoint y: 170, distance: 20.3
drag, startPoint x: 373, startPoint y: 219, endPoint x: 371, endPoint y: 185, distance: 33.8
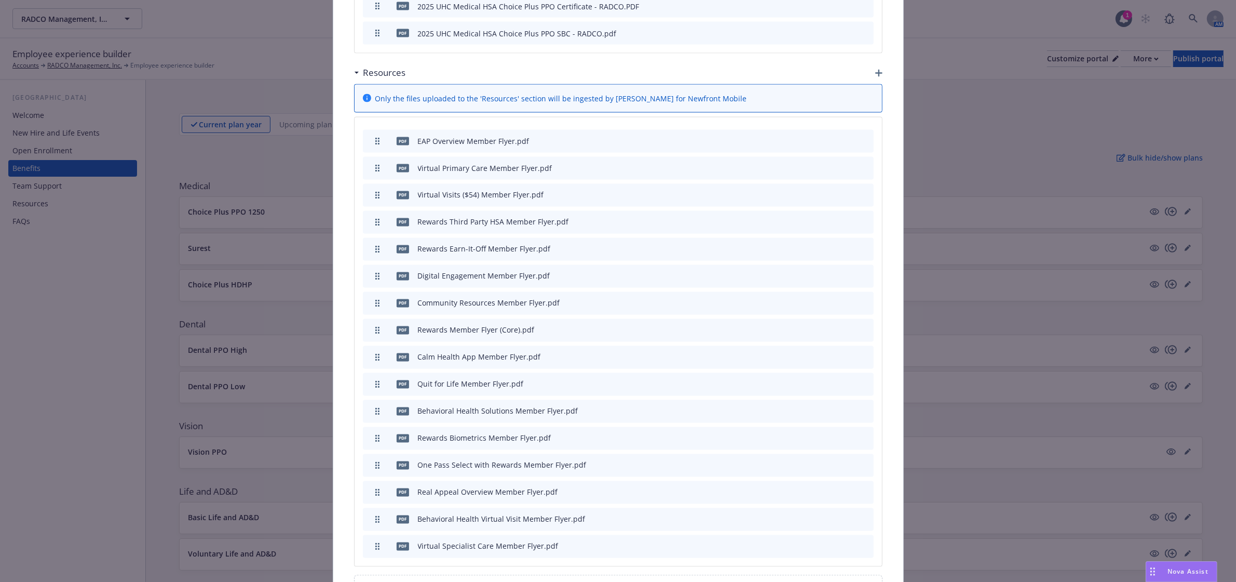
scroll to position [2318, 0]
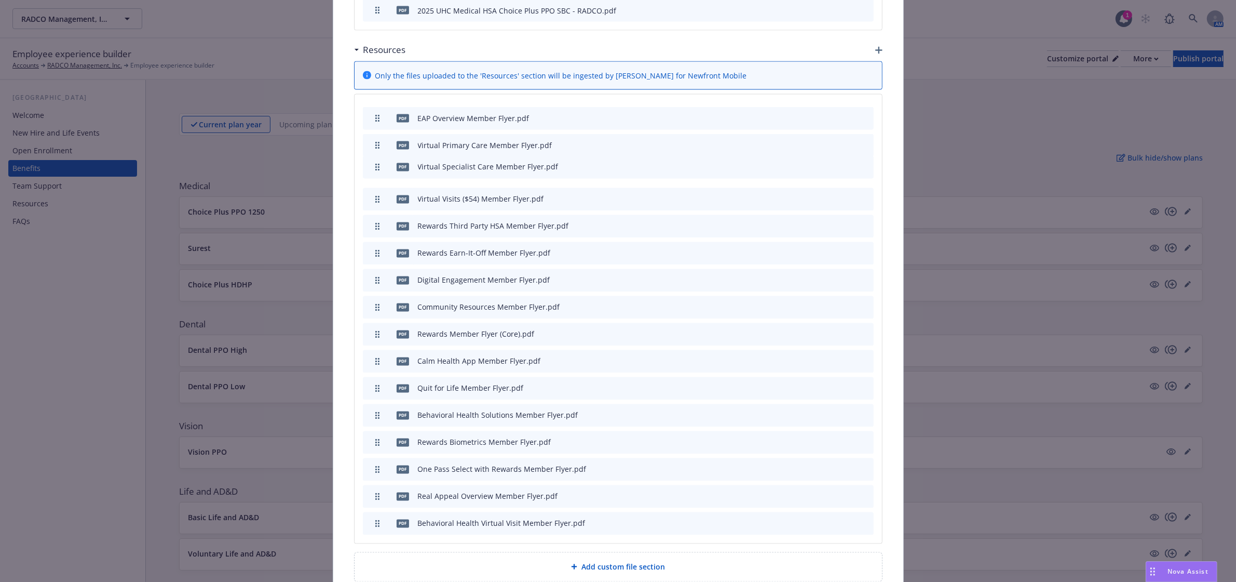
drag, startPoint x: 374, startPoint y: 502, endPoint x: 371, endPoint y: 146, distance: 356.2
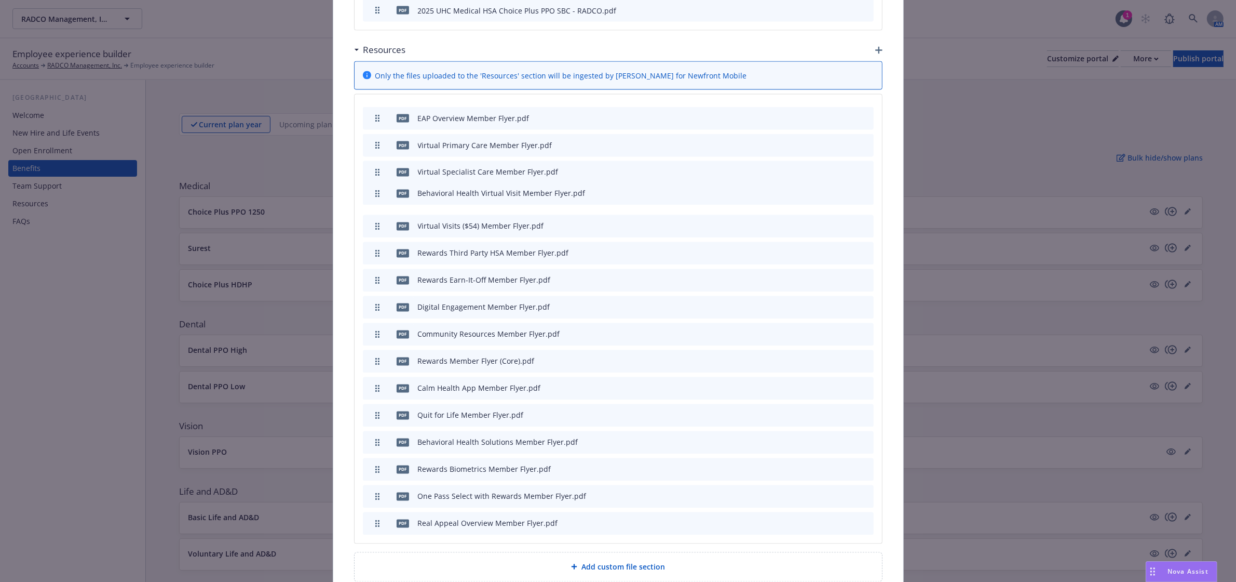
drag, startPoint x: 375, startPoint y: 502, endPoint x: 383, endPoint y: 172, distance: 329.8
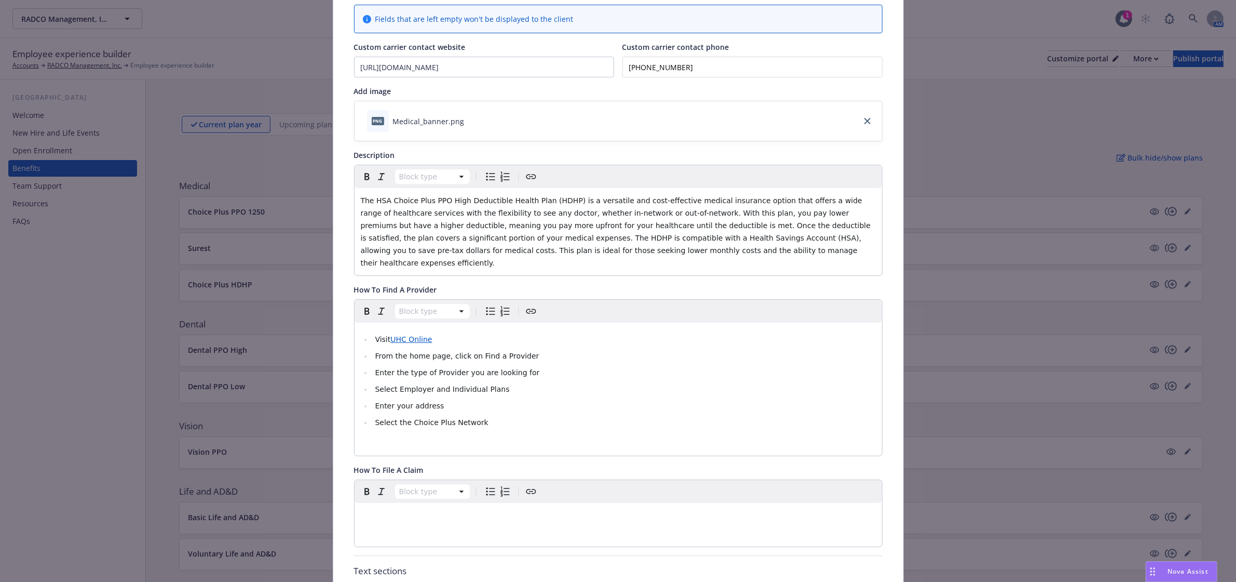
scroll to position [0, 0]
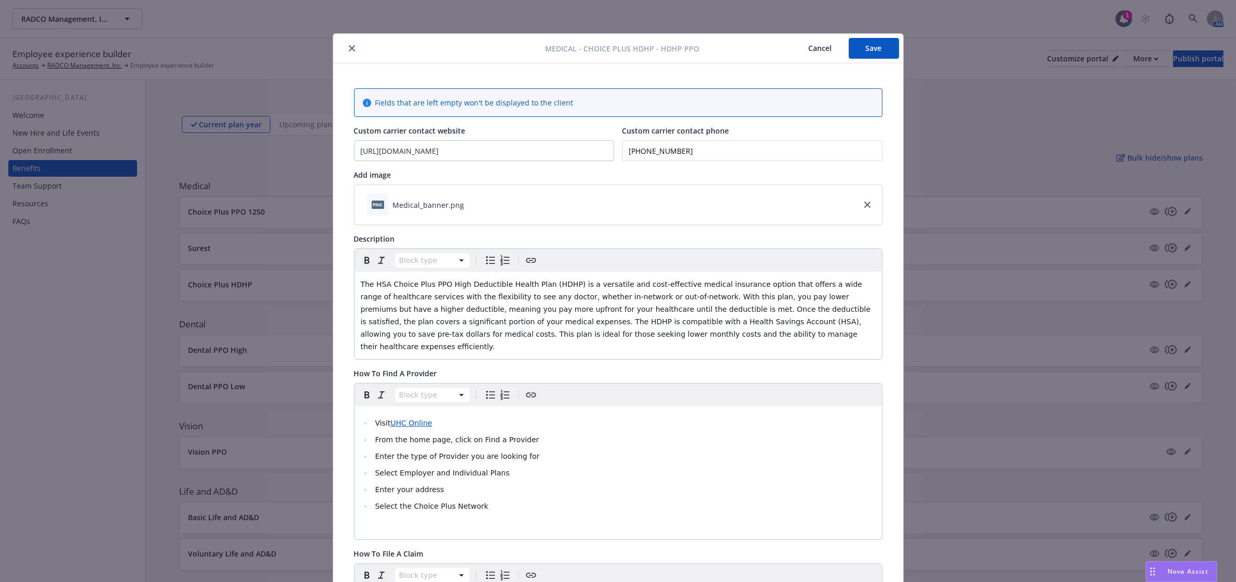
click at [853, 44] on button "Save" at bounding box center [874, 48] width 50 height 21
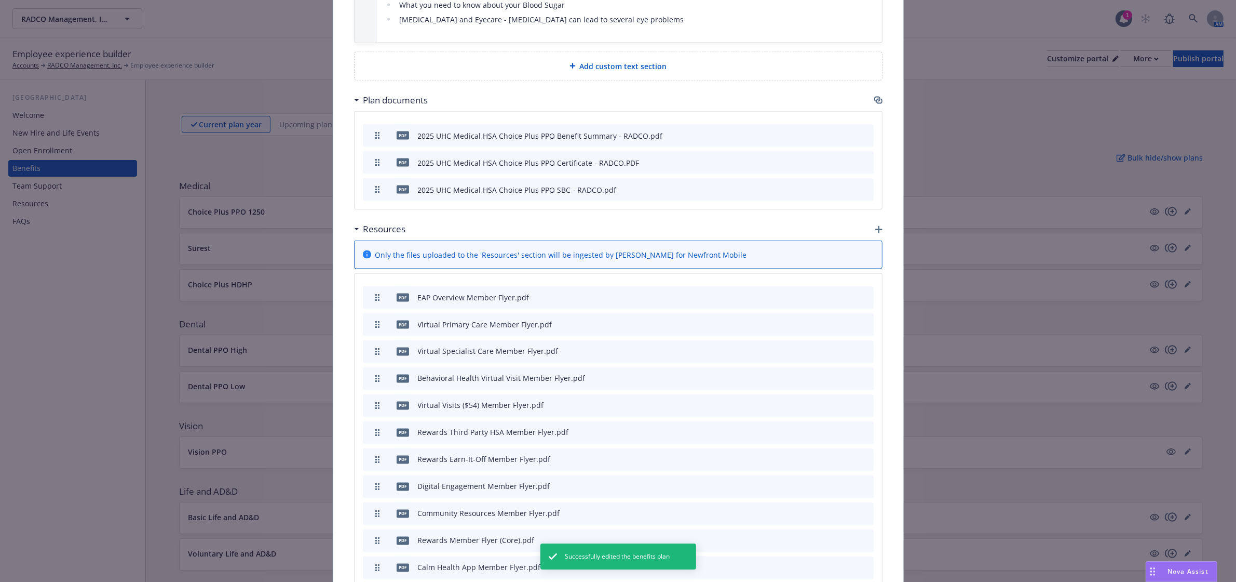
scroll to position [2355, 0]
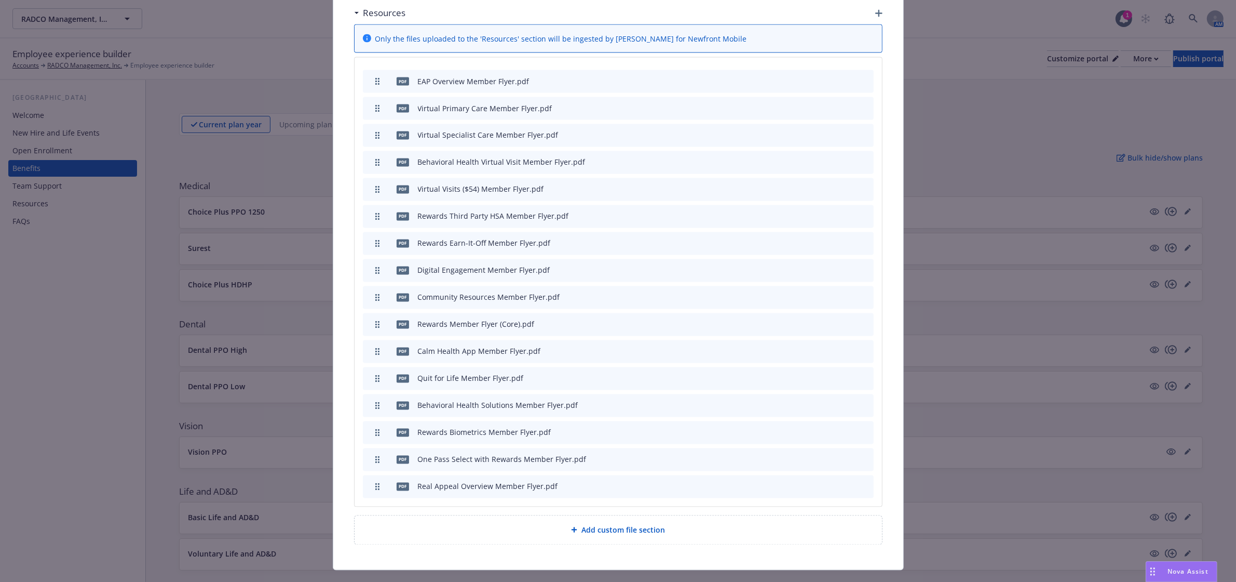
click at [847, 212] on icon "preview file" at bounding box center [847, 215] width 9 height 7
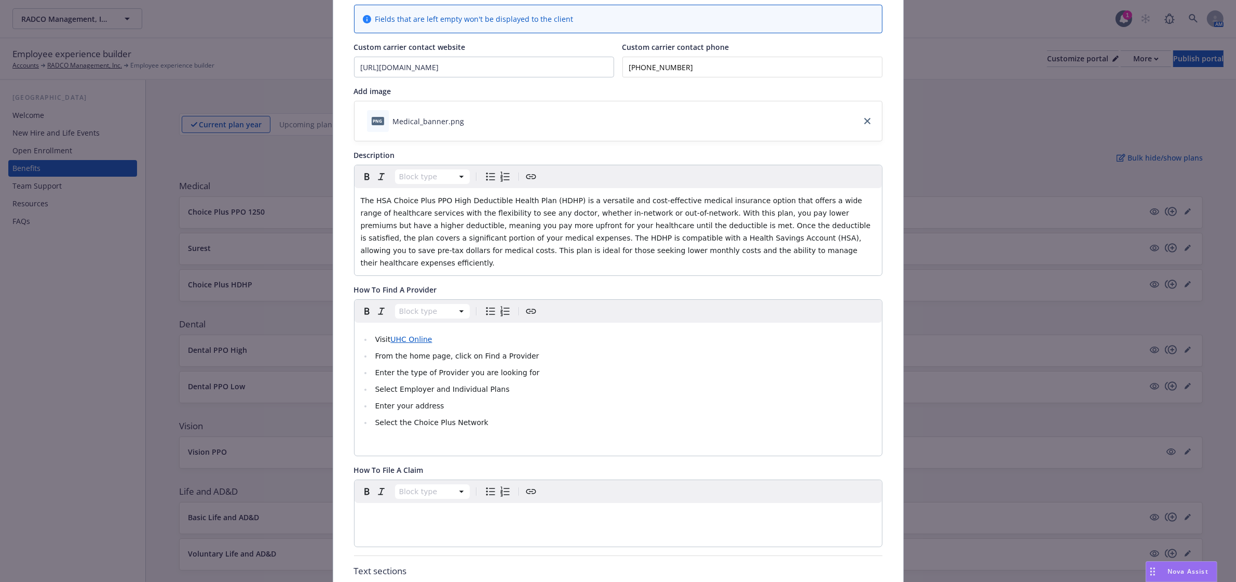
scroll to position [0, 0]
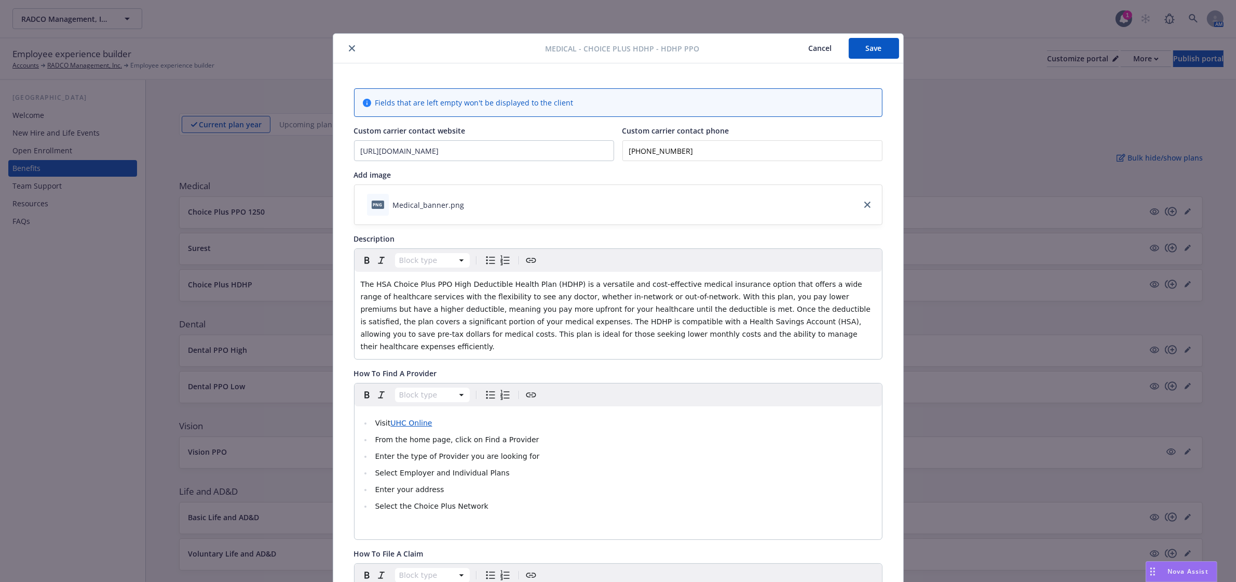
click at [870, 49] on button "Save" at bounding box center [874, 48] width 50 height 21
click at [349, 50] on icon "close" at bounding box center [352, 48] width 6 height 6
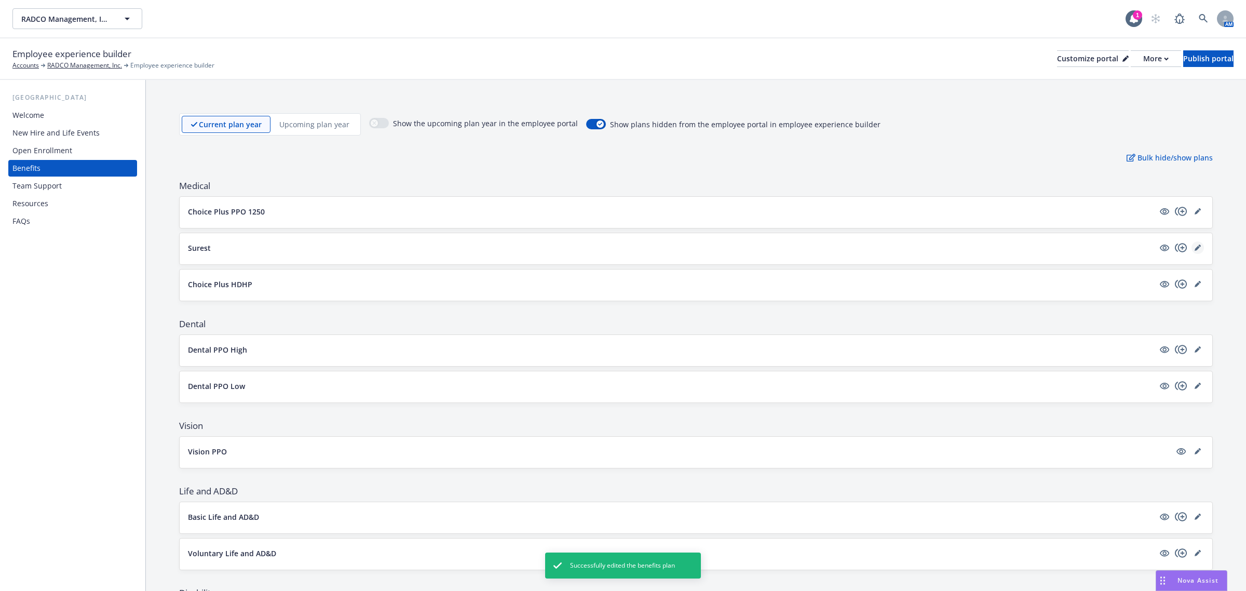
click at [1195, 248] on icon "editPencil" at bounding box center [1198, 248] width 6 height 6
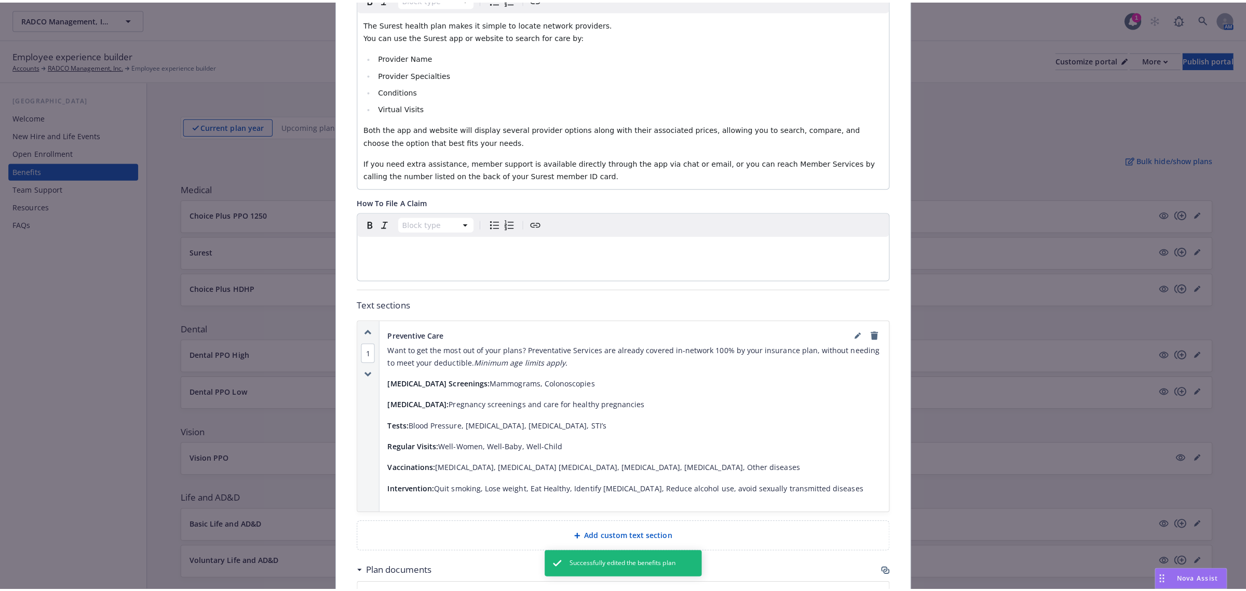
scroll to position [679, 0]
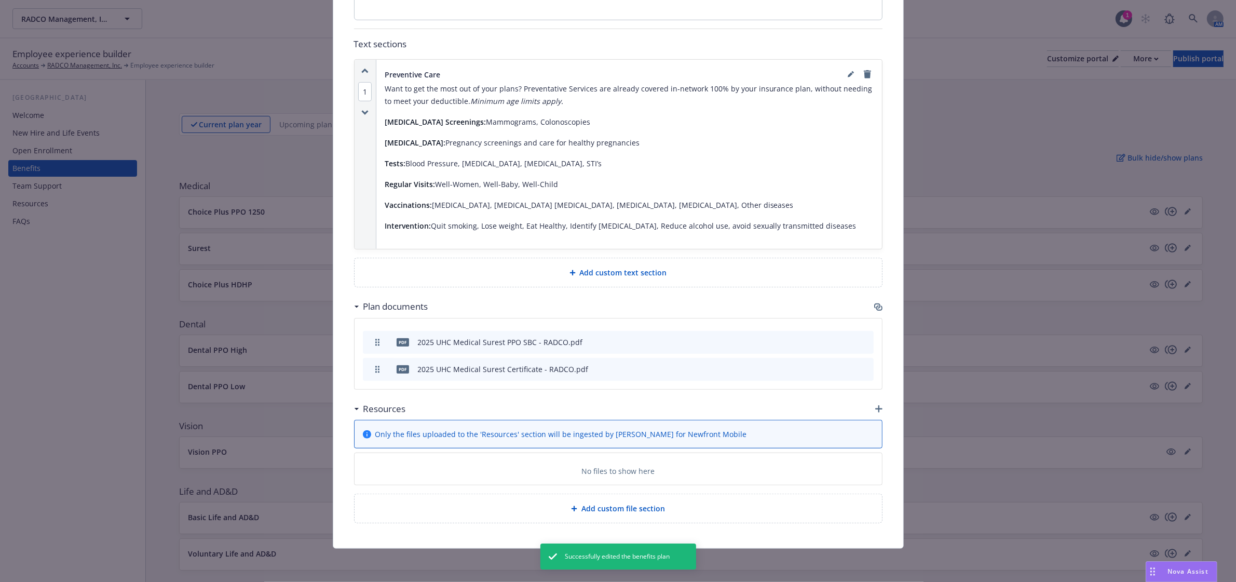
click at [870, 403] on div "Resources" at bounding box center [618, 409] width 529 height 22
click at [875, 405] on icon "button" at bounding box center [878, 408] width 7 height 7
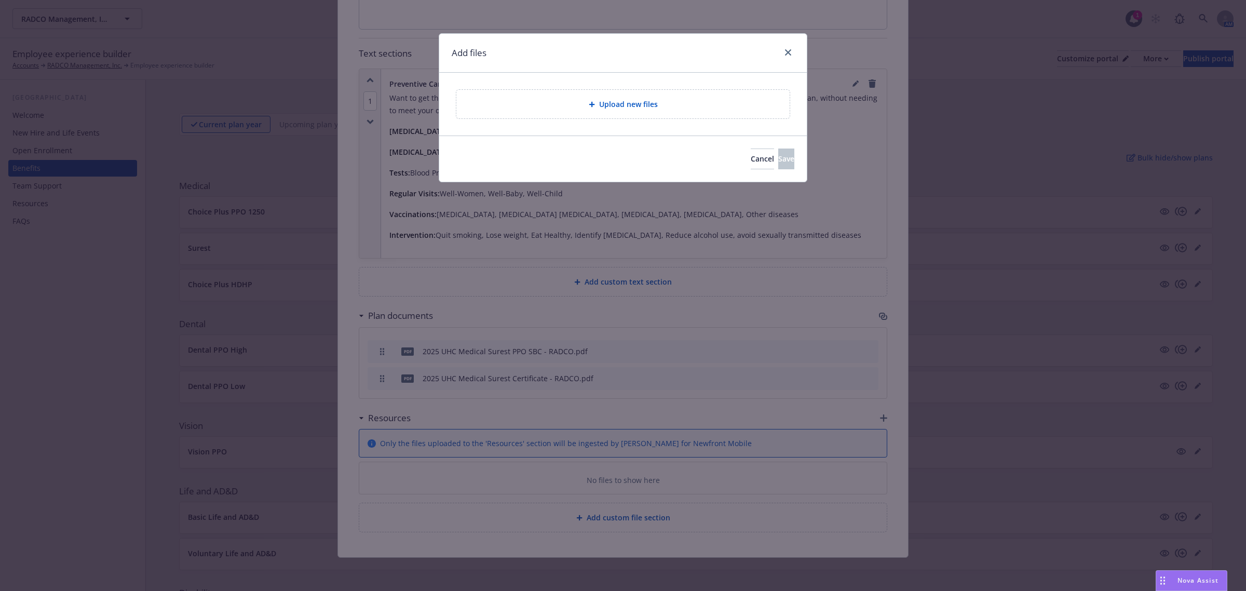
scroll to position [670, 0]
click at [679, 104] on div "Upload new files" at bounding box center [623, 104] width 317 height 12
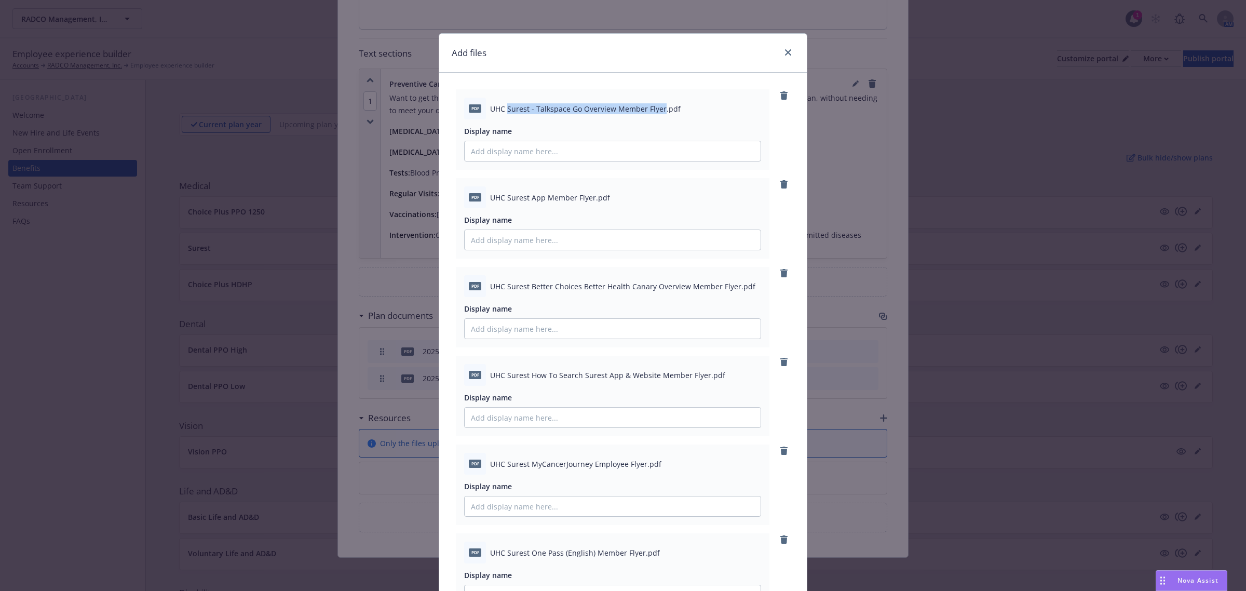
drag, startPoint x: 504, startPoint y: 107, endPoint x: 656, endPoint y: 118, distance: 152.0
click at [656, 118] on div "pdf UHC Surest - Talkspace Go Overview Member Flyer.pdf" at bounding box center [612, 109] width 297 height 22
click at [505, 156] on input "Display name" at bounding box center [613, 151] width 296 height 20
paste input "Surest - Talkspace Go Overview Member Flyer"
type input "Surest - Talkspace Go Overview Member Flyer"
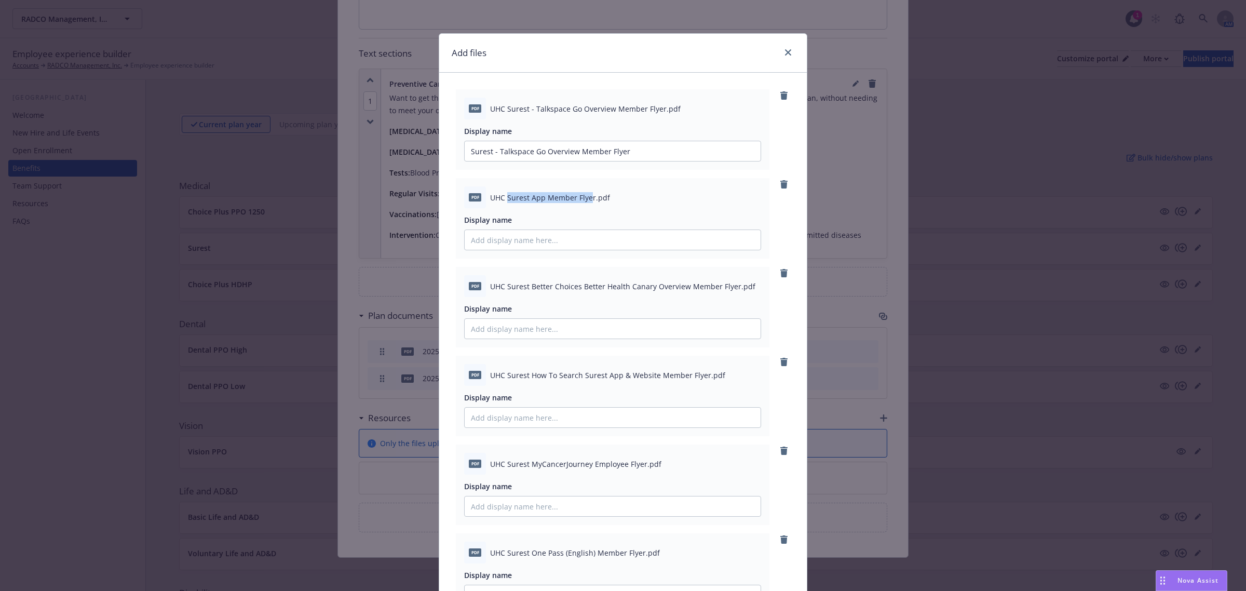
drag, startPoint x: 504, startPoint y: 195, endPoint x: 587, endPoint y: 198, distance: 83.1
click at [587, 198] on span "UHC Surest App Member Flyer.pdf" at bounding box center [550, 197] width 120 height 11
click at [592, 206] on div "pdf UHC Surest App Member Flyer.pdf" at bounding box center [612, 197] width 297 height 22
drag, startPoint x: 501, startPoint y: 198, endPoint x: 588, endPoint y: 195, distance: 86.8
click at [588, 195] on span "UHC Surest App Member Flyer.pdf" at bounding box center [550, 197] width 120 height 11
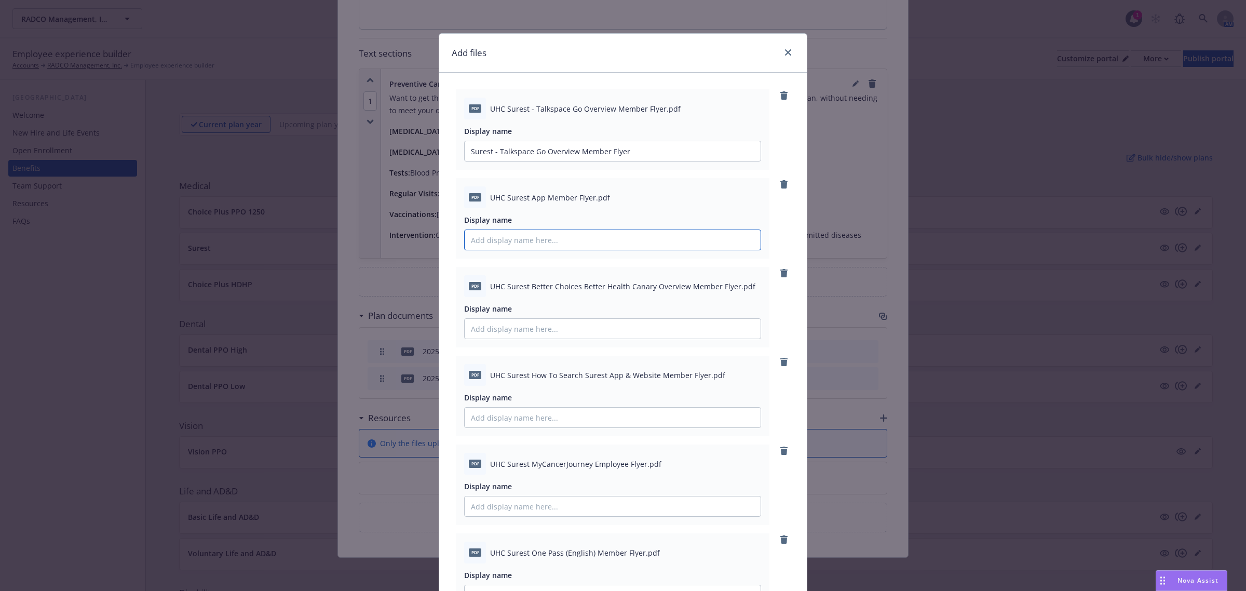
click at [509, 161] on input "Display name" at bounding box center [613, 151] width 296 height 20
paste input "Surest App Member Flyer"
click at [492, 161] on input "Surest App Member Flyer" at bounding box center [613, 151] width 296 height 20
type input "Surest - App Member Flyer"
drag, startPoint x: 503, startPoint y: 286, endPoint x: 730, endPoint y: 291, distance: 227.0
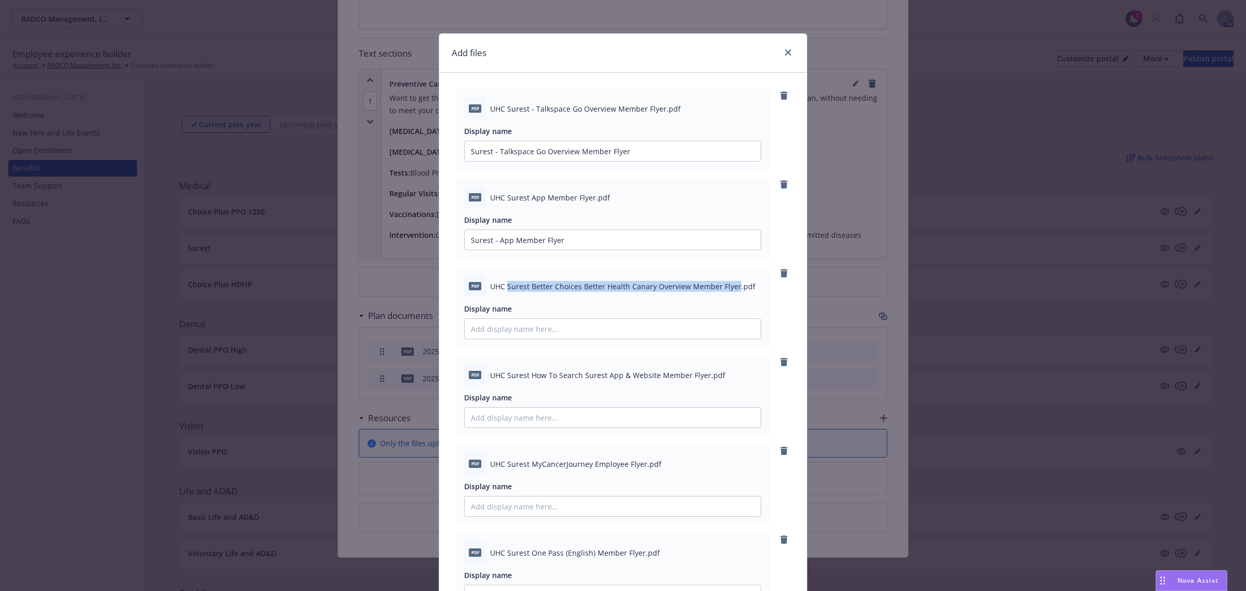
click at [730, 291] on span "UHC Surest Better Choices Better Health Canary Overview Member Flyer.pdf" at bounding box center [622, 286] width 265 height 11
click at [603, 161] on input "Display name" at bounding box center [613, 151] width 296 height 20
paste input "Surest Better Choices Better Health Canary Overview Member Flyer"
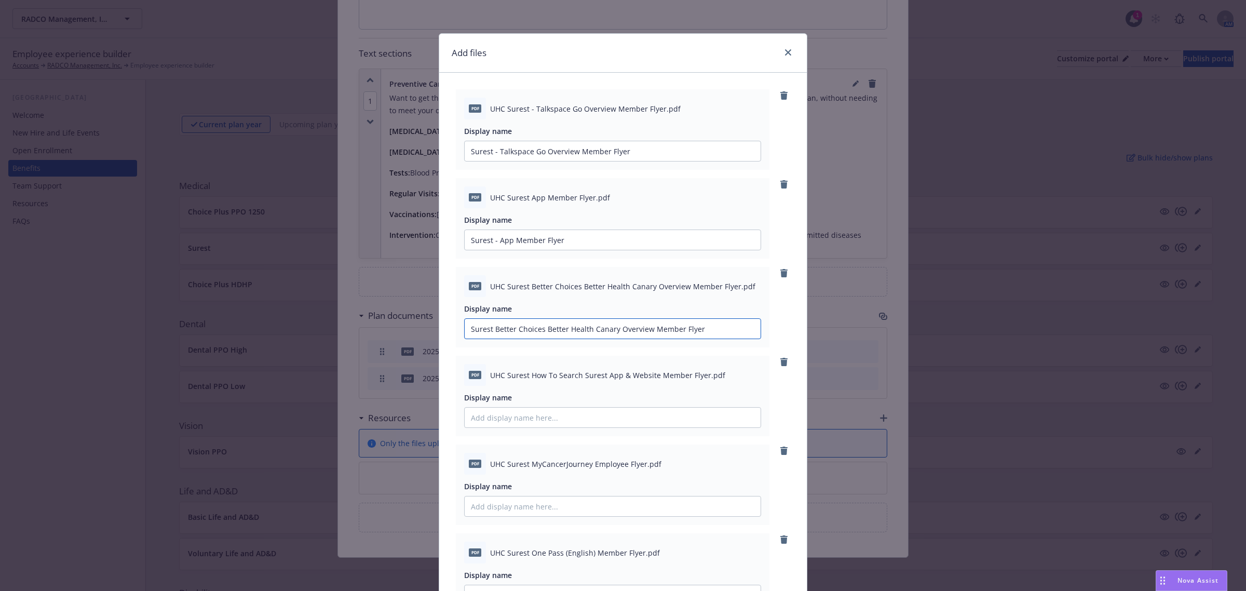
click at [490, 161] on input "Surest Better Choices Better Health Canary Overview Member Flyer" at bounding box center [613, 151] width 296 height 20
type input "Surest - Better Choices Better Health Canary Overview Member Flyer"
drag, startPoint x: 502, startPoint y: 376, endPoint x: 701, endPoint y: 377, distance: 199.4
click at [701, 377] on span "UHC Surest How To Search Surest App & Website Member Flyer.pdf" at bounding box center [607, 375] width 235 height 11
click at [578, 161] on input "Display name" at bounding box center [613, 151] width 296 height 20
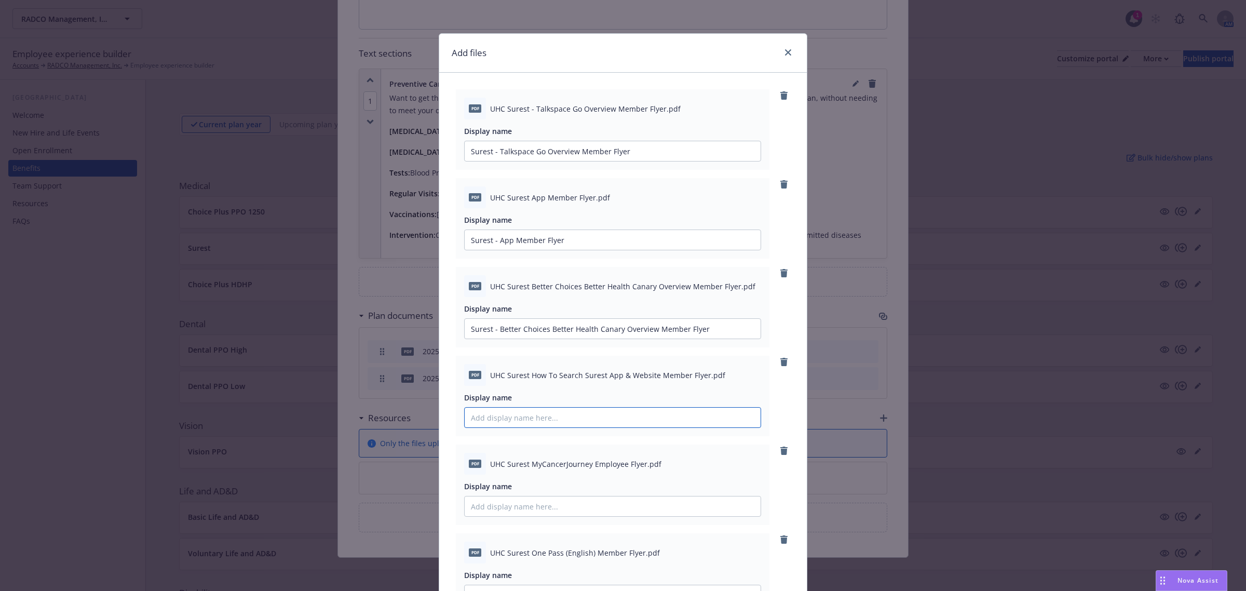
paste input "Surest How To Search Surest App & Website Member Flyer"
drag, startPoint x: 489, startPoint y: 418, endPoint x: 606, endPoint y: 419, distance: 117.9
click at [489, 161] on input "Surest How To Search Surest App & Website Member Flyer" at bounding box center [613, 151] width 296 height 20
type input "Surest - How To Search Surest App & Website Member Flyer"
drag, startPoint x: 504, startPoint y: 465, endPoint x: 638, endPoint y: 468, distance: 134.0
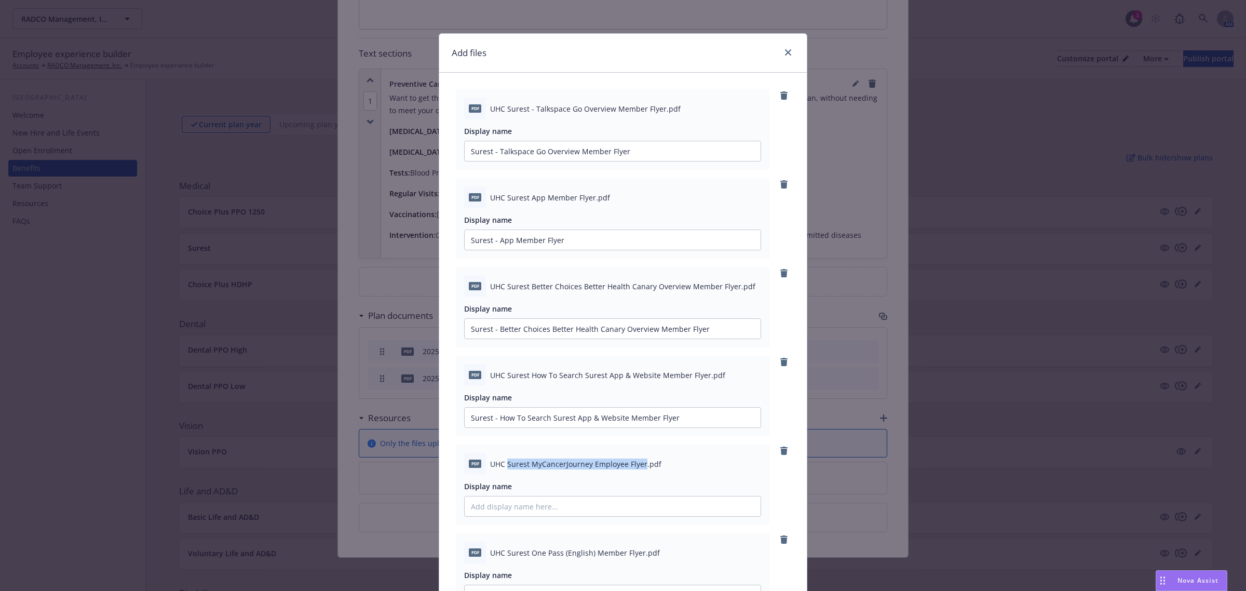
click at [638, 468] on span "UHC Surest MyCancerJourney Employee Flyer.pdf" at bounding box center [575, 463] width 171 height 11
click at [588, 161] on input "Display name" at bounding box center [613, 151] width 296 height 20
paste input "Surest MyCancerJourney Employee Flyer"
click at [490, 161] on input "Surest MyCancerJourney Employee Flyer" at bounding box center [613, 151] width 296 height 20
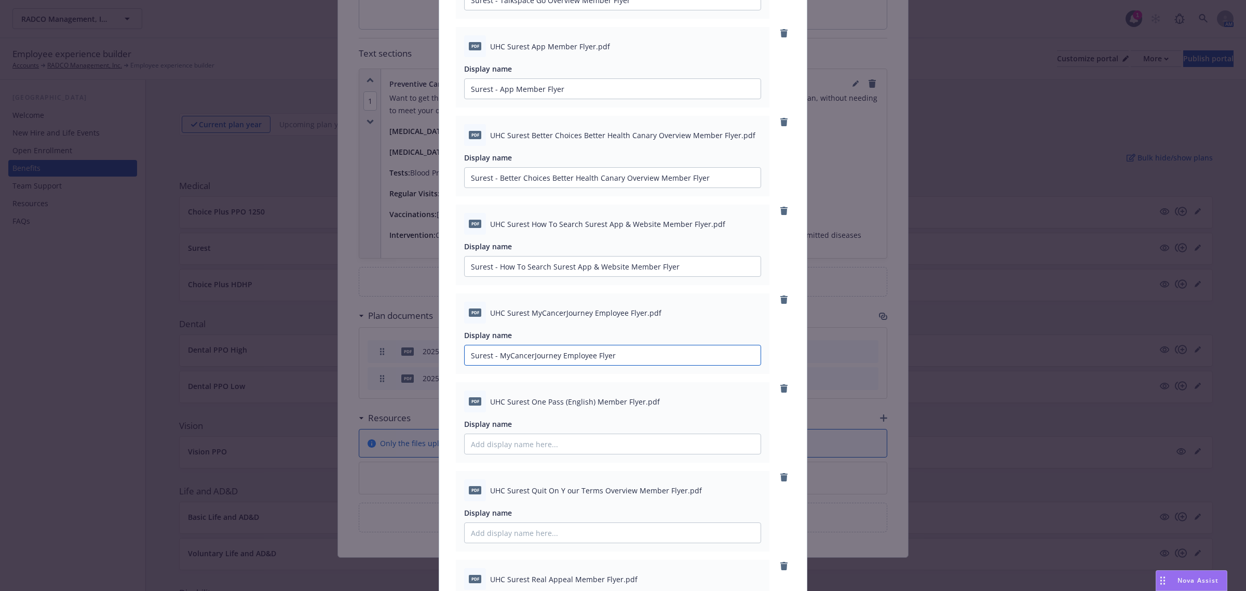
scroll to position [195, 0]
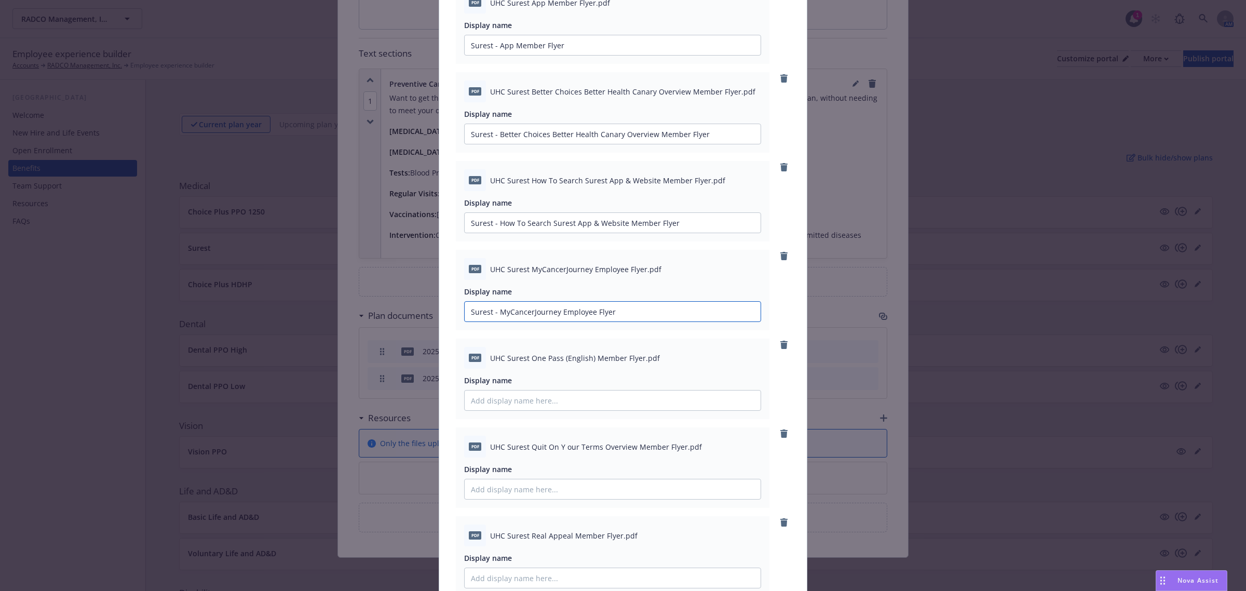
type input "Surest - MyCancerJourney Employee Flyer"
drag, startPoint x: 502, startPoint y: 358, endPoint x: 635, endPoint y: 364, distance: 133.0
click at [635, 364] on div "pdf UHC Surest One Pass (English) Member Flyer.pdf" at bounding box center [612, 358] width 297 height 22
paste input "Surest One Pass (English) Member Flyer"
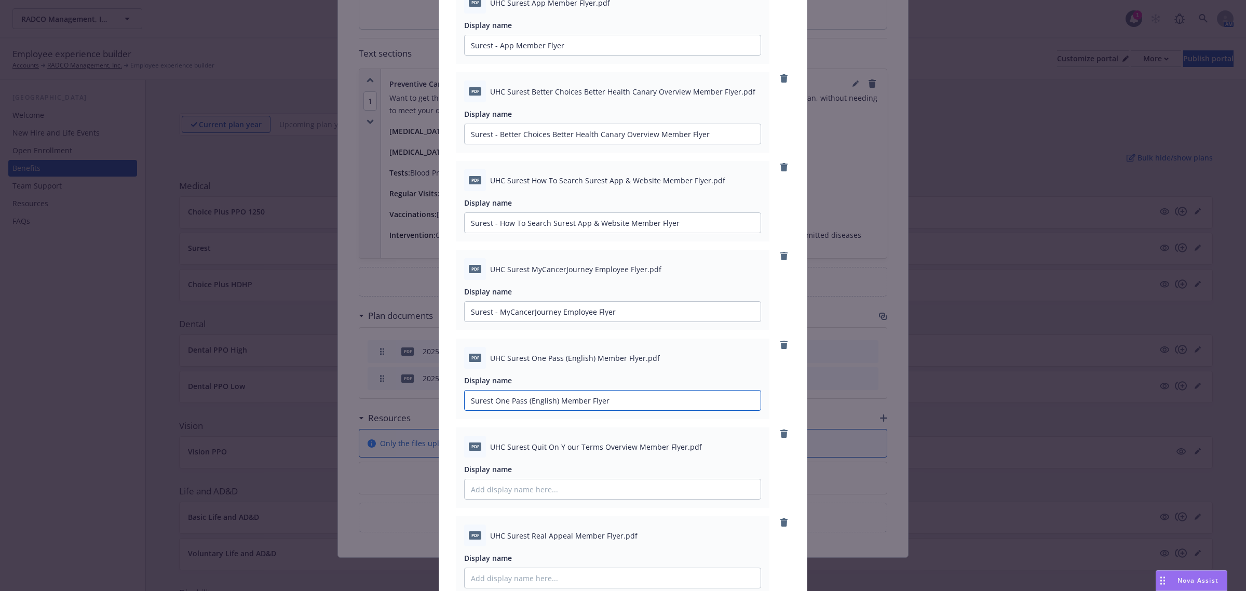
drag, startPoint x: 557, startPoint y: 400, endPoint x: 529, endPoint y: 400, distance: 28.0
type input "Surest - One Pass Member Flyer"
drag, startPoint x: 504, startPoint y: 445, endPoint x: 678, endPoint y: 451, distance: 174.0
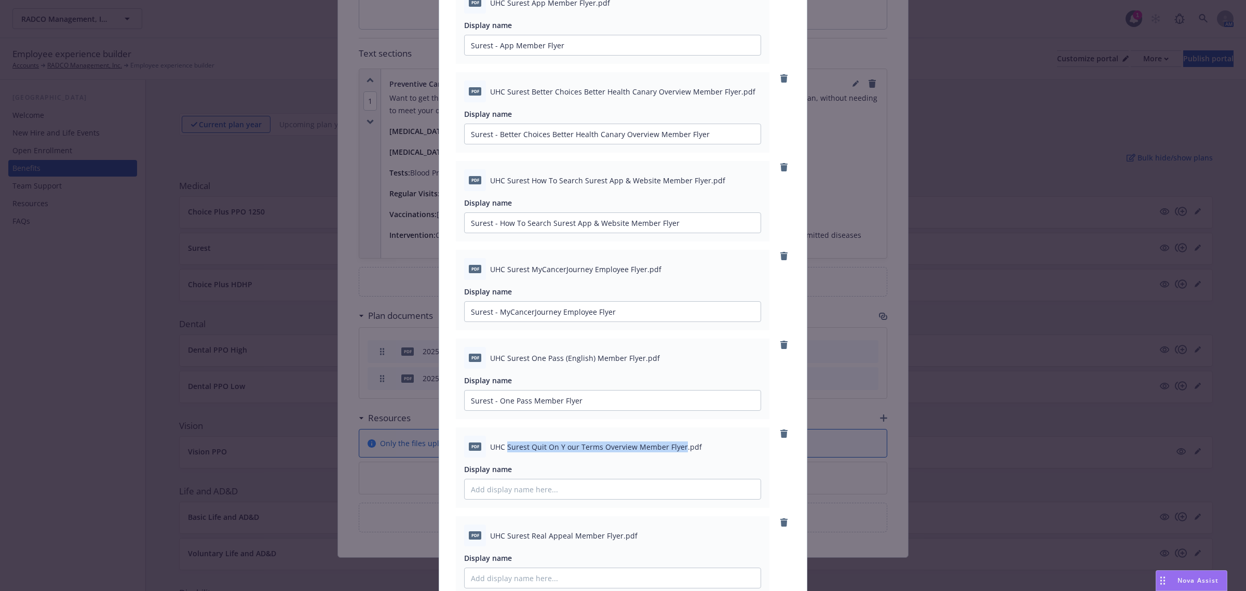
click at [678, 451] on span "UHC Surest Quit On Y our Terms Overview Member Flyer.pdf" at bounding box center [596, 446] width 212 height 11
paste input "Surest Quit On Y our Terms Overview Member Flyer"
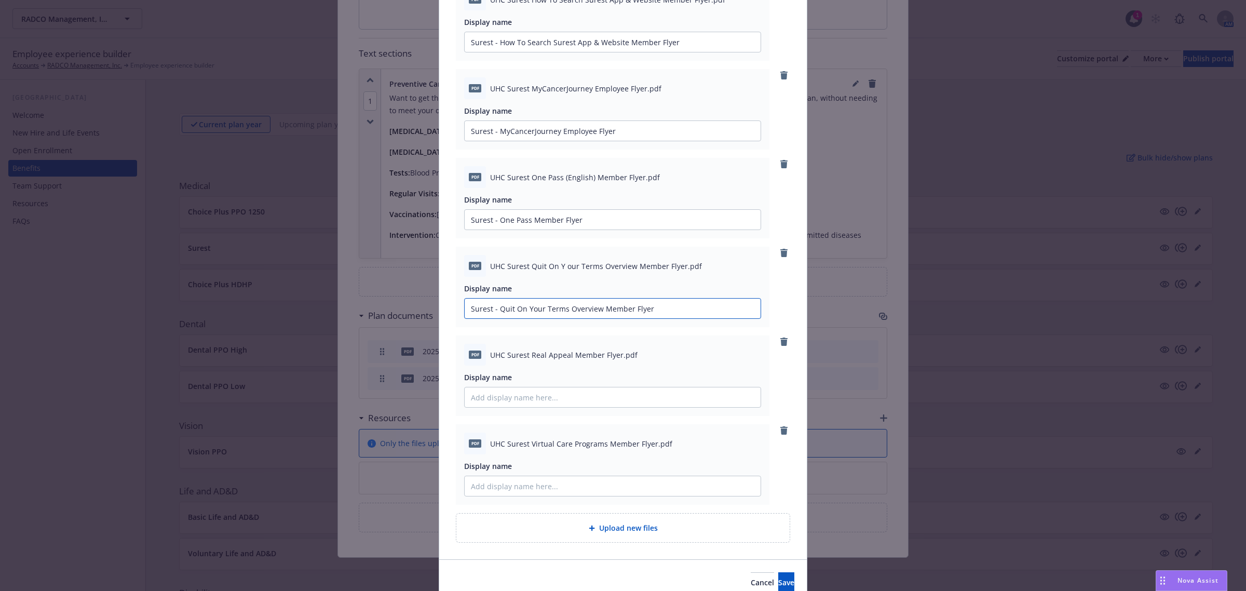
scroll to position [389, 0]
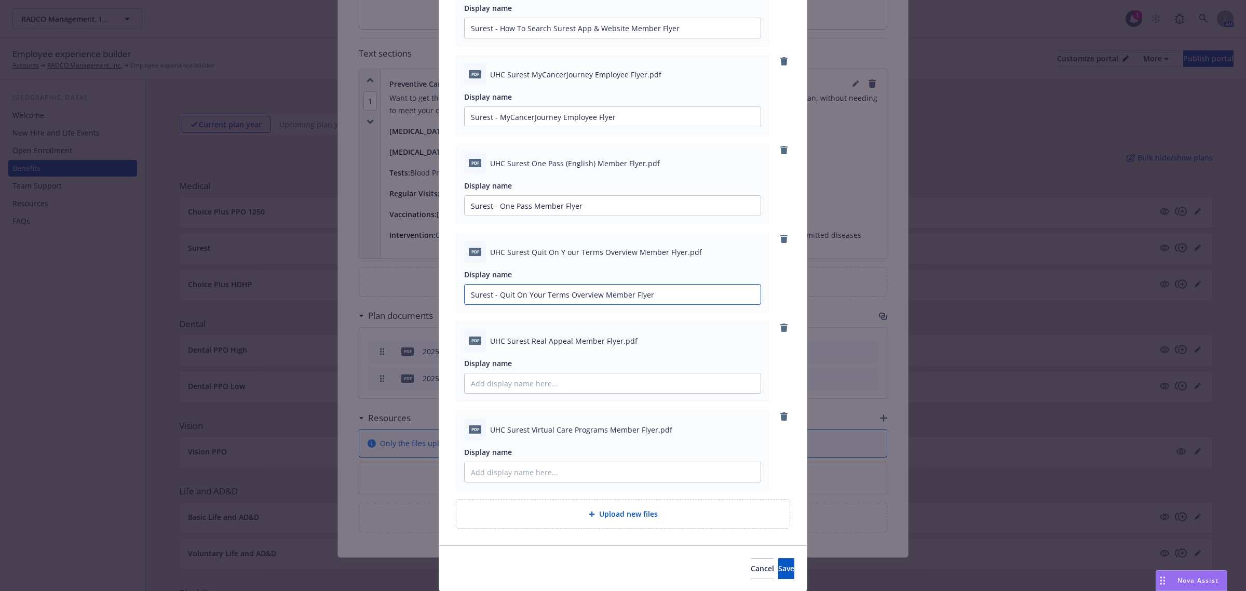
type input "Surest - Quit On Your Terms Overview Member Flyer"
drag, startPoint x: 504, startPoint y: 342, endPoint x: 614, endPoint y: 348, distance: 109.8
click at [614, 348] on div "pdf UHC Surest Real Appeal Member Flyer.pdf" at bounding box center [612, 341] width 297 height 22
paste input "Surest Real Appeal Member Flyer"
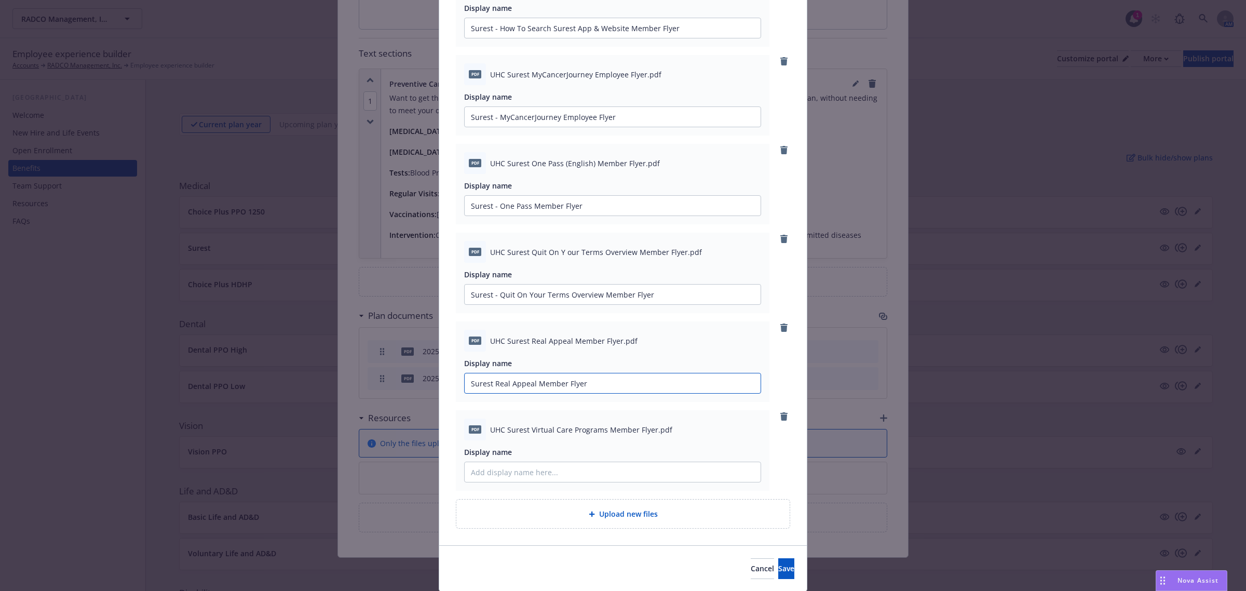
type input "Surest - Real Appeal Member Flyer"
drag, startPoint x: 505, startPoint y: 429, endPoint x: 649, endPoint y: 434, distance: 144.4
click at [649, 434] on span "UHC Surest Virtual Care Programs Member Flyer.pdf" at bounding box center [581, 429] width 182 height 11
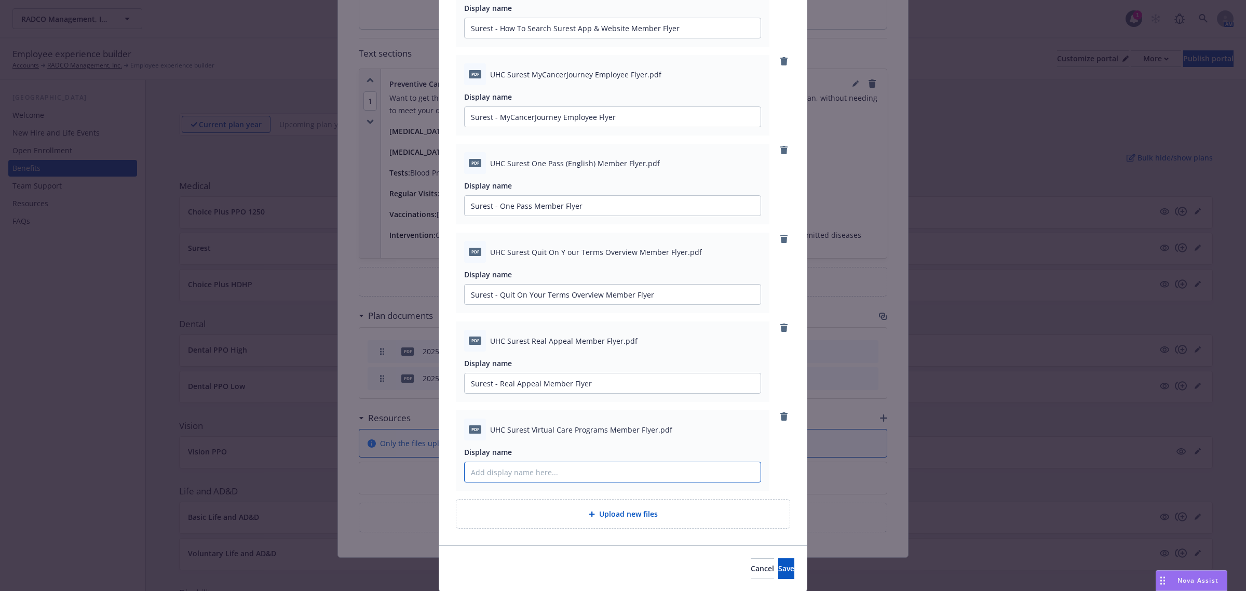
paste input "urest Virtual Care Programs Member Flyer"
type input "Surest - Virtual Care Programs Member Flyer"
click at [778, 562] on button "Save" at bounding box center [786, 568] width 16 height 21
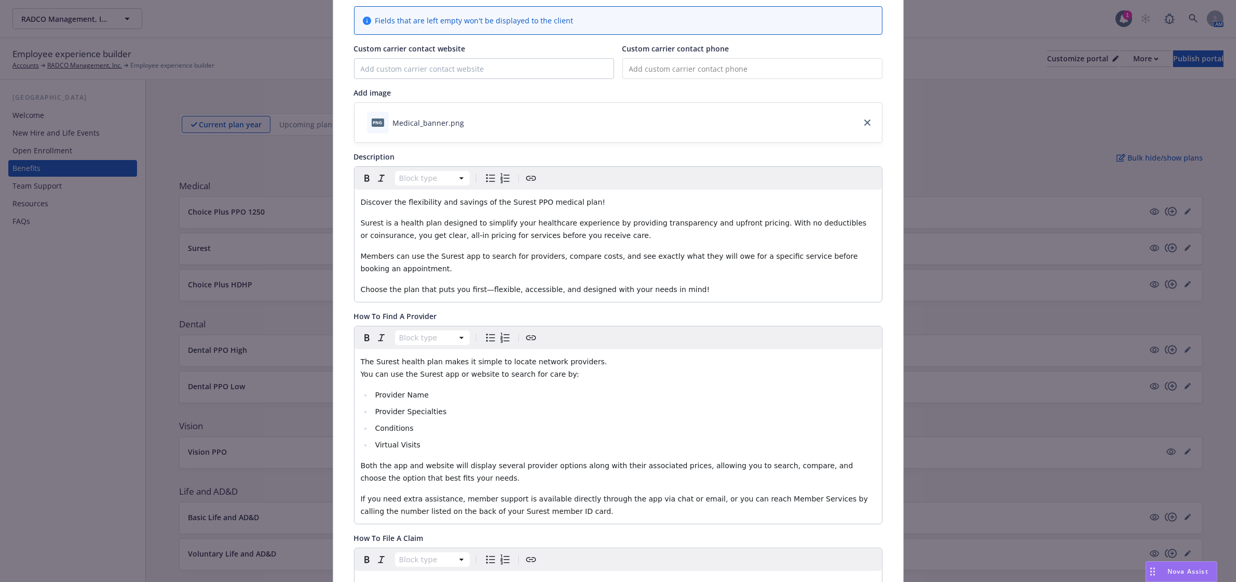
scroll to position [0, 0]
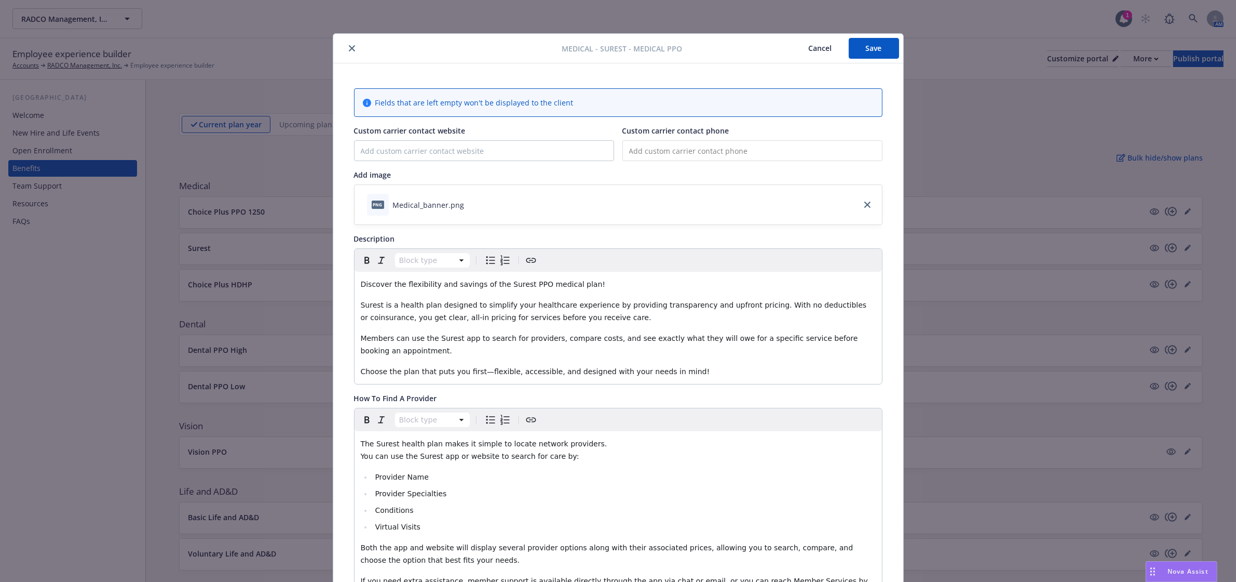
click at [868, 55] on button "Save" at bounding box center [874, 48] width 50 height 21
click at [349, 47] on icon "close" at bounding box center [352, 48] width 6 height 6
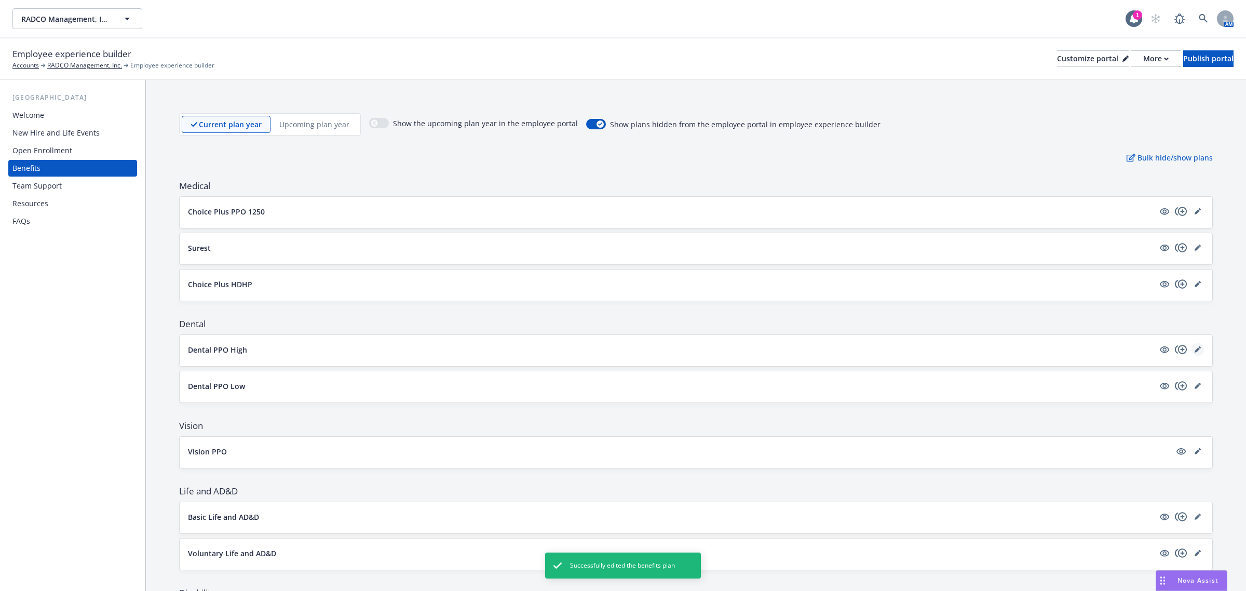
click at [1195, 350] on icon "editPencil" at bounding box center [1198, 349] width 6 height 6
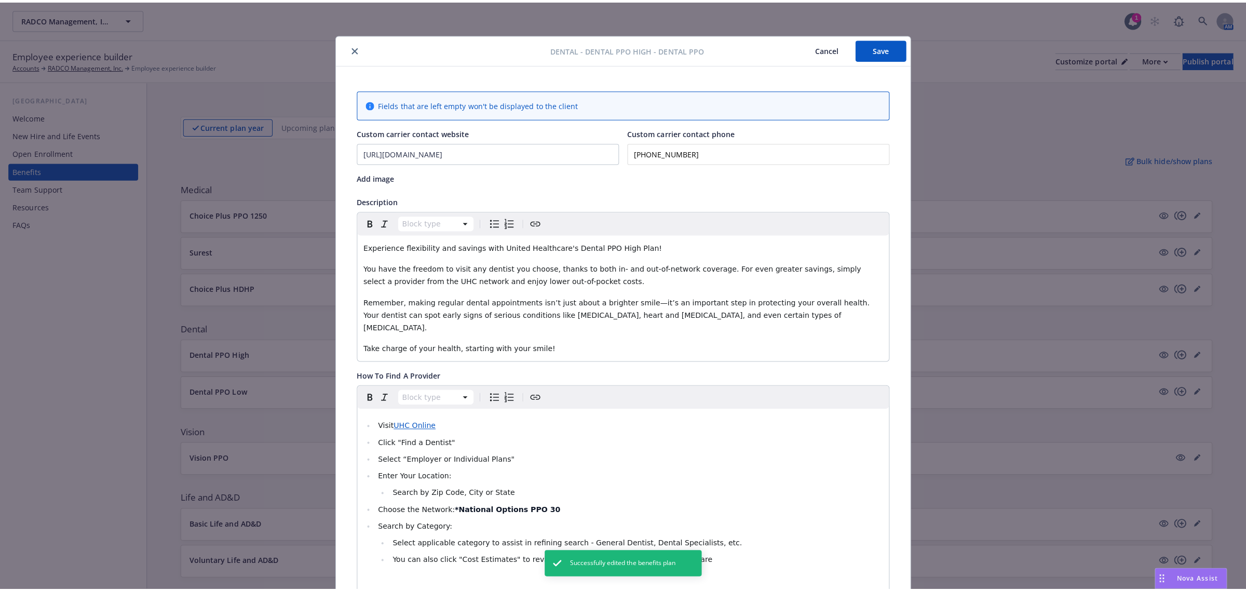
scroll to position [31, 0]
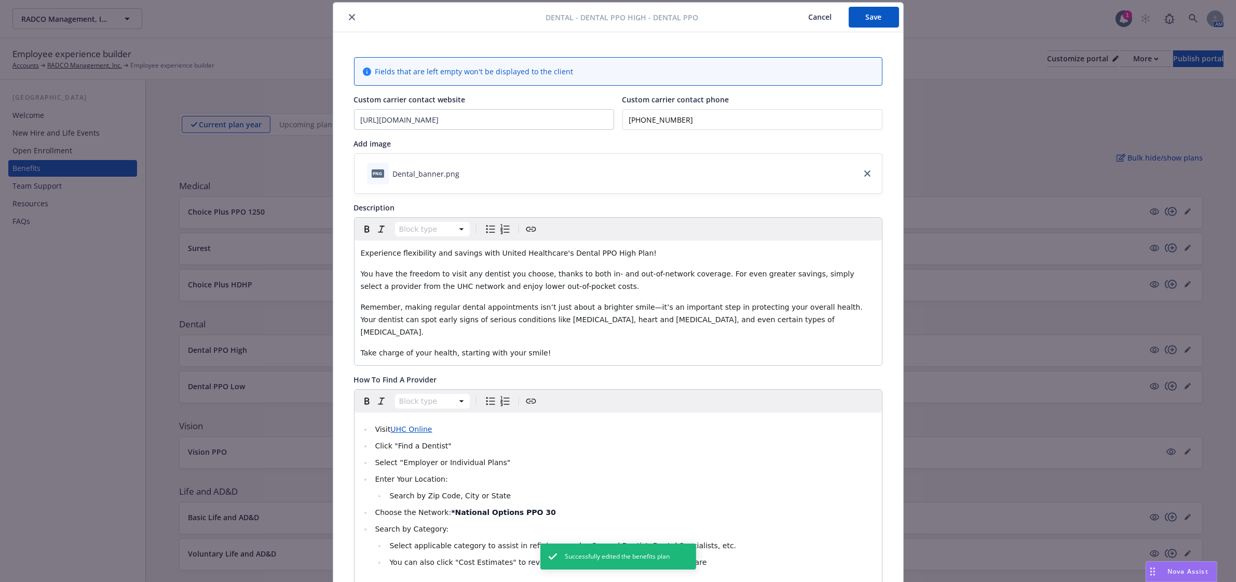
click at [346, 12] on button "close" at bounding box center [352, 17] width 12 height 12
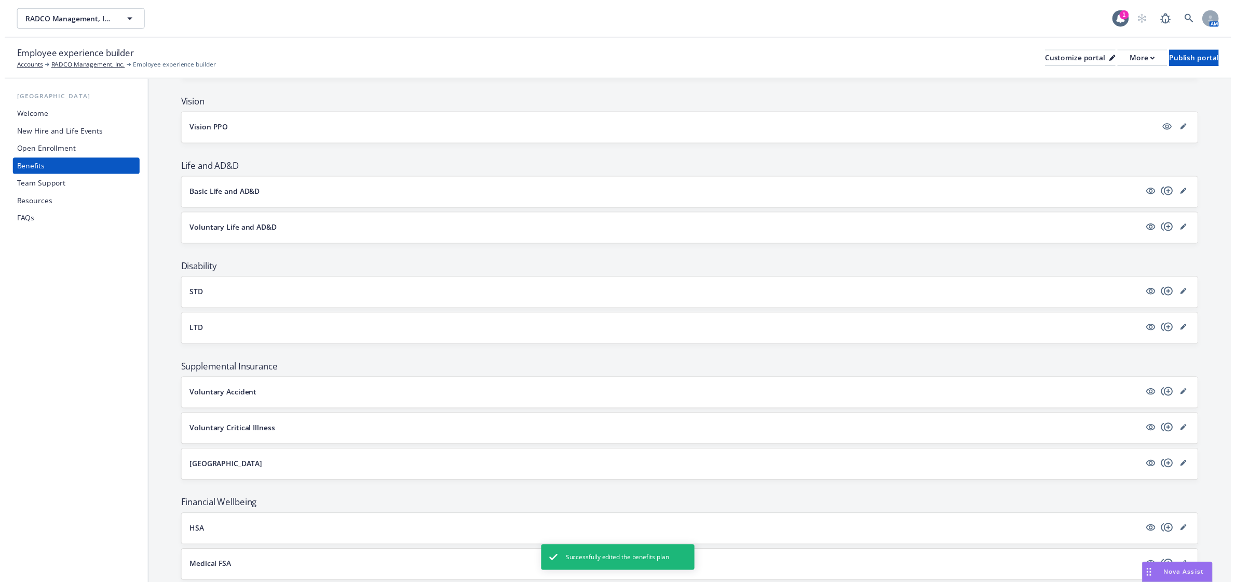
scroll to position [325, 0]
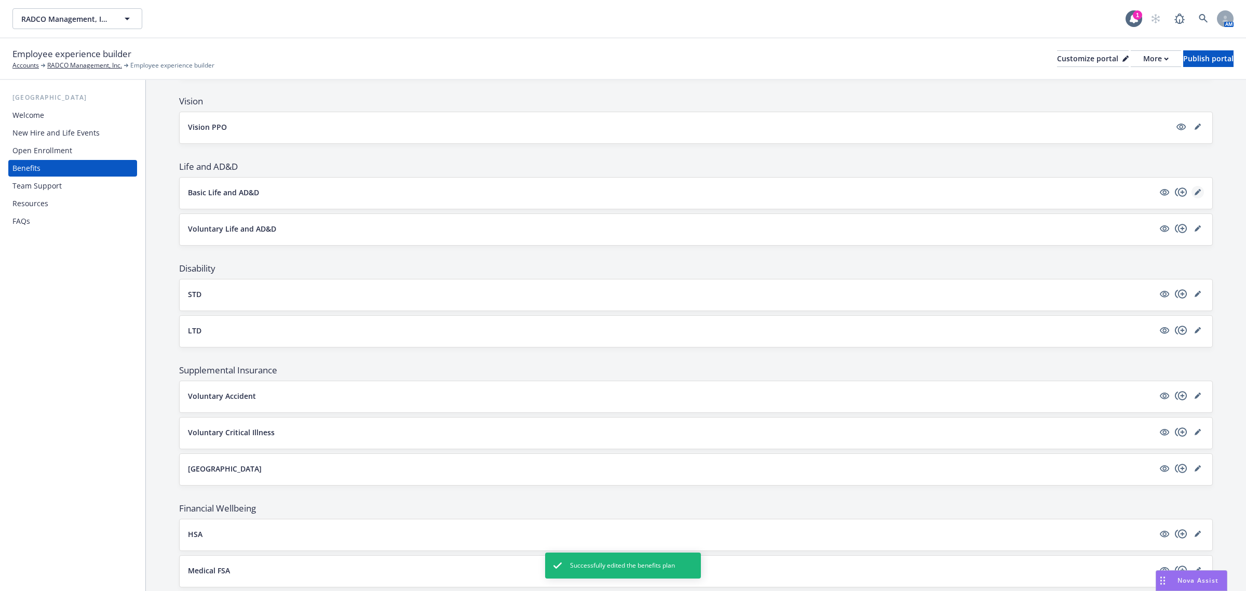
click at [1195, 195] on icon "editPencil" at bounding box center [1197, 192] width 5 height 5
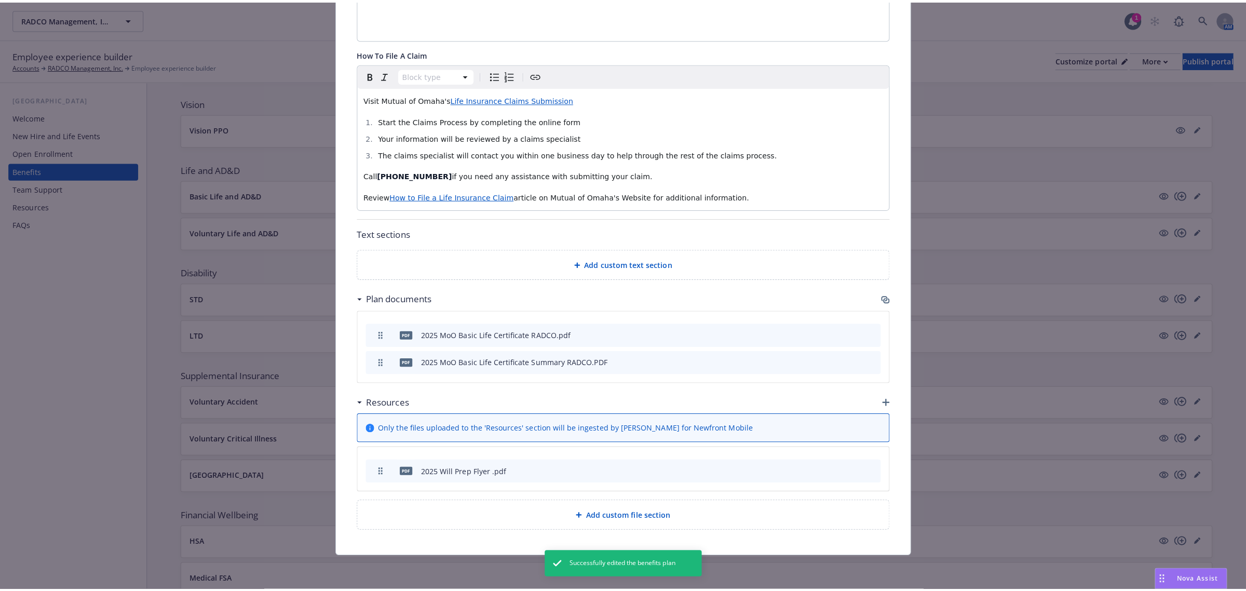
scroll to position [130, 0]
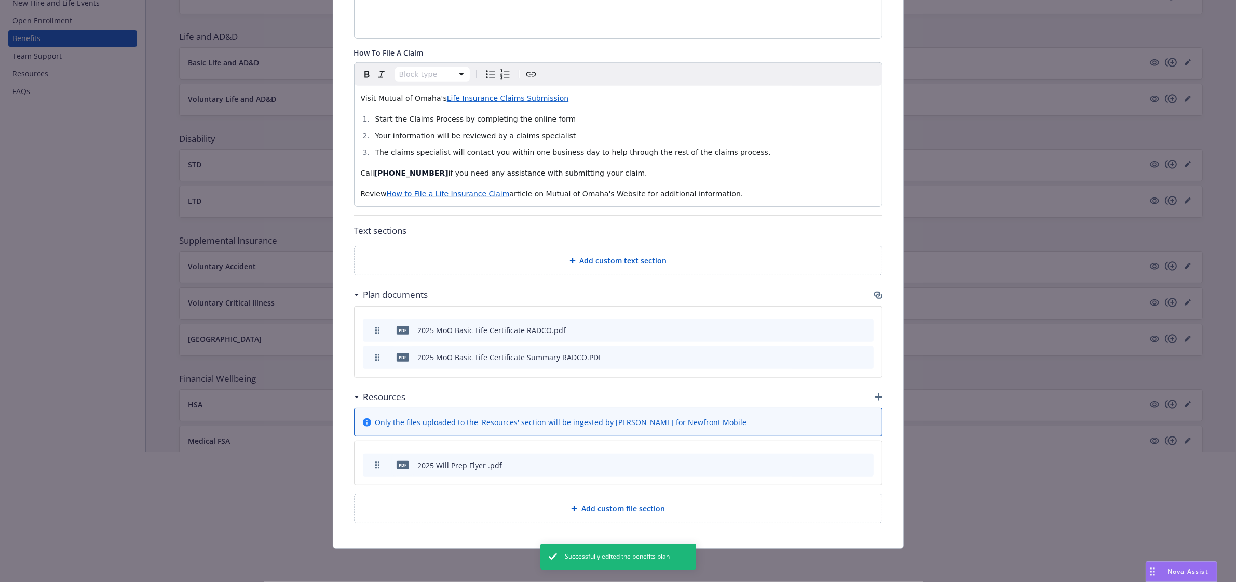
click at [880, 393] on div "Fields that are left empty won't be displayed to the client Custom carrier cont…" at bounding box center [618, 17] width 570 height 1062
click at [876, 393] on icon "button" at bounding box center [878, 396] width 7 height 7
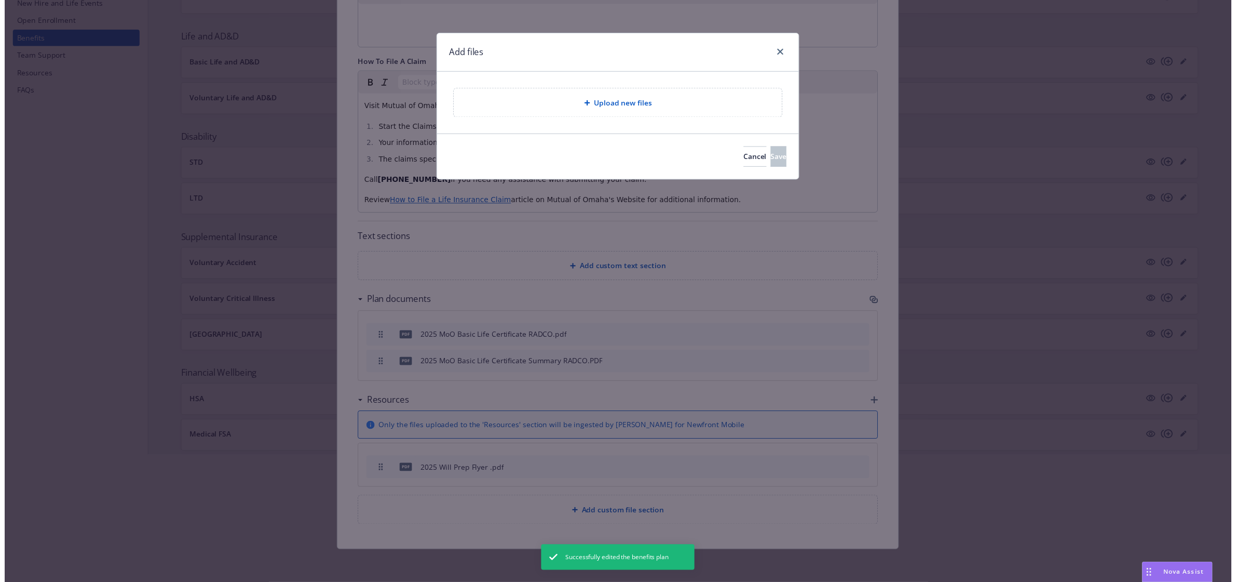
scroll to position [570, 0]
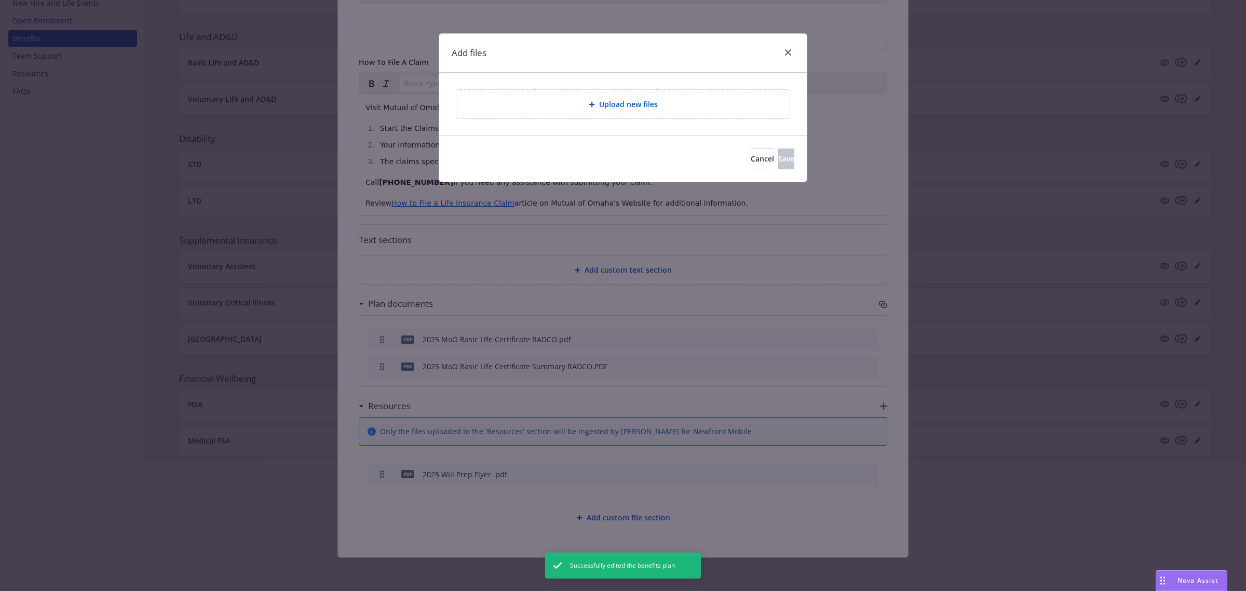
click at [630, 107] on span "Upload new files" at bounding box center [628, 104] width 59 height 11
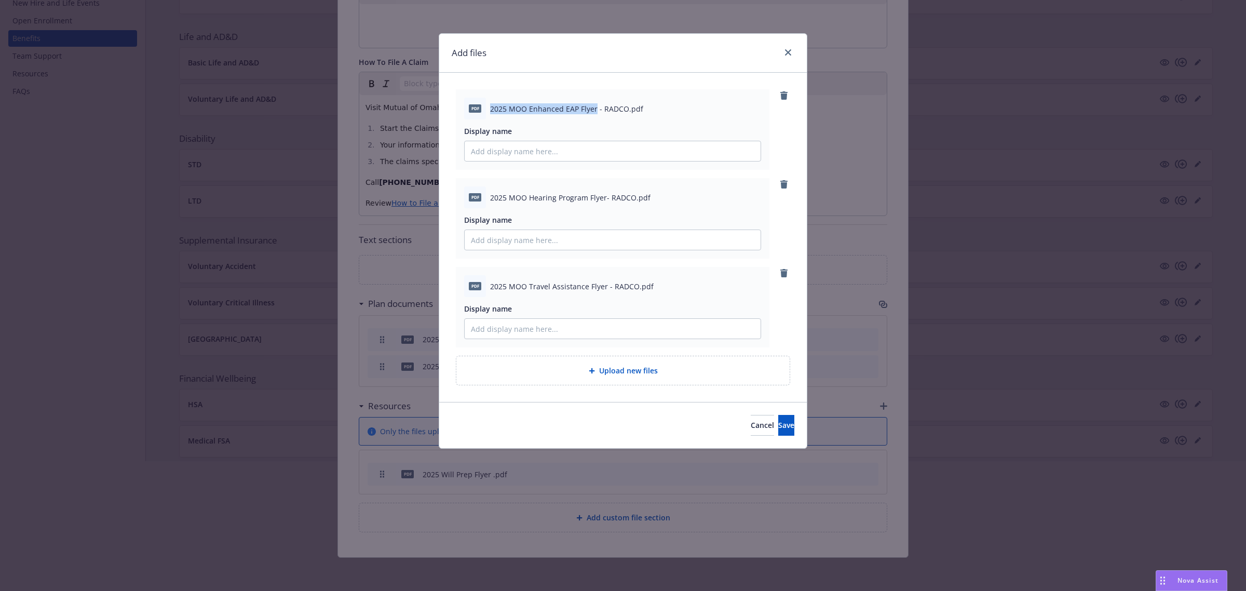
drag, startPoint x: 491, startPoint y: 110, endPoint x: 593, endPoint y: 117, distance: 102.6
click at [593, 117] on div "pdf 2025 MOO Enhanced EAP Flyer - RADCO.pdf" at bounding box center [612, 109] width 297 height 22
click at [527, 110] on span "2025 MOO Enhanced EAP Flyer - RADCO.pdf" at bounding box center [566, 108] width 153 height 11
click at [523, 147] on input "Display name" at bounding box center [613, 151] width 296 height 20
type input "M"
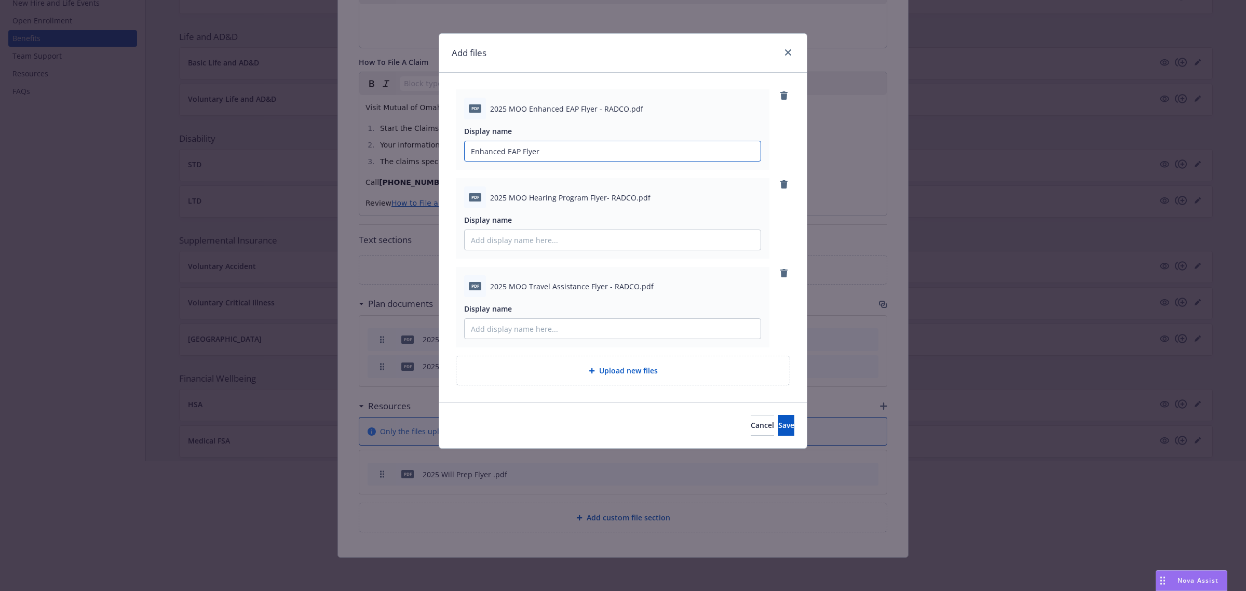
type input "Enhanced EAP Flyer"
drag, startPoint x: 528, startPoint y: 197, endPoint x: 603, endPoint y: 196, distance: 75.3
click at [603, 196] on span "2025 MOO Hearing Program Flyer- RADCO.pdf" at bounding box center [570, 197] width 160 height 11
click at [522, 161] on input "Display name" at bounding box center [613, 151] width 296 height 20
paste input "Hearing Program Flyer"
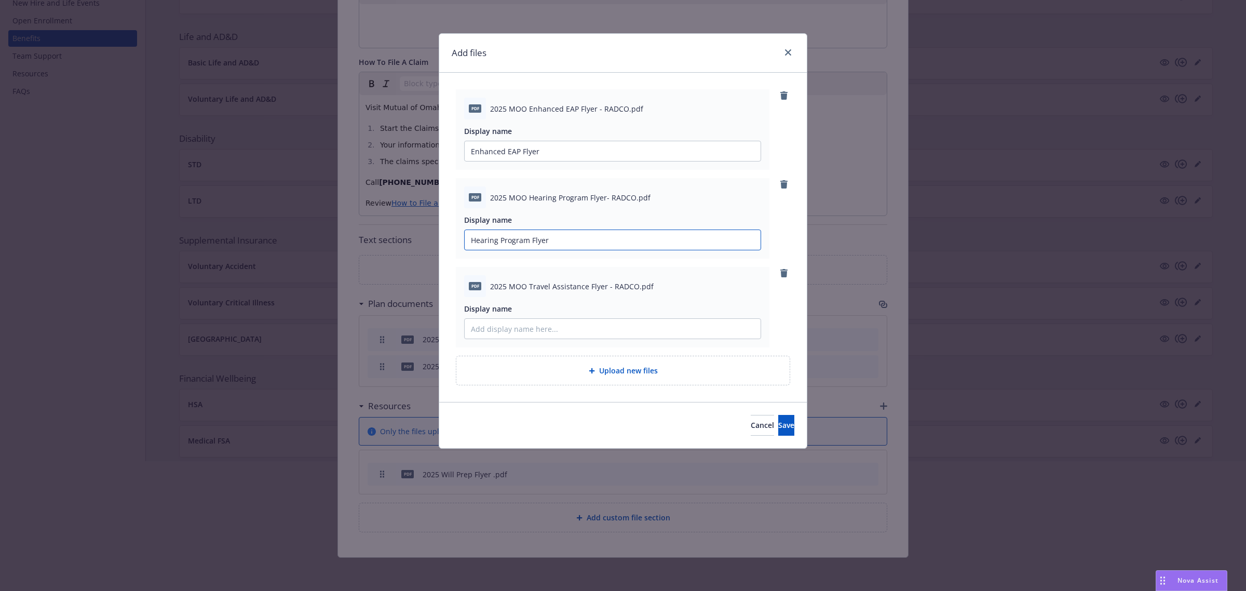
type input "Hearing Program Flyer"
drag, startPoint x: 530, startPoint y: 288, endPoint x: 604, endPoint y: 287, distance: 74.3
click at [604, 287] on span "2025 MOO Travel Assistance Flyer - RADCO.pdf" at bounding box center [572, 286] width 164 height 11
click at [528, 161] on input "Display name" at bounding box center [613, 151] width 296 height 20
paste input "Travel Assistance Flyer"
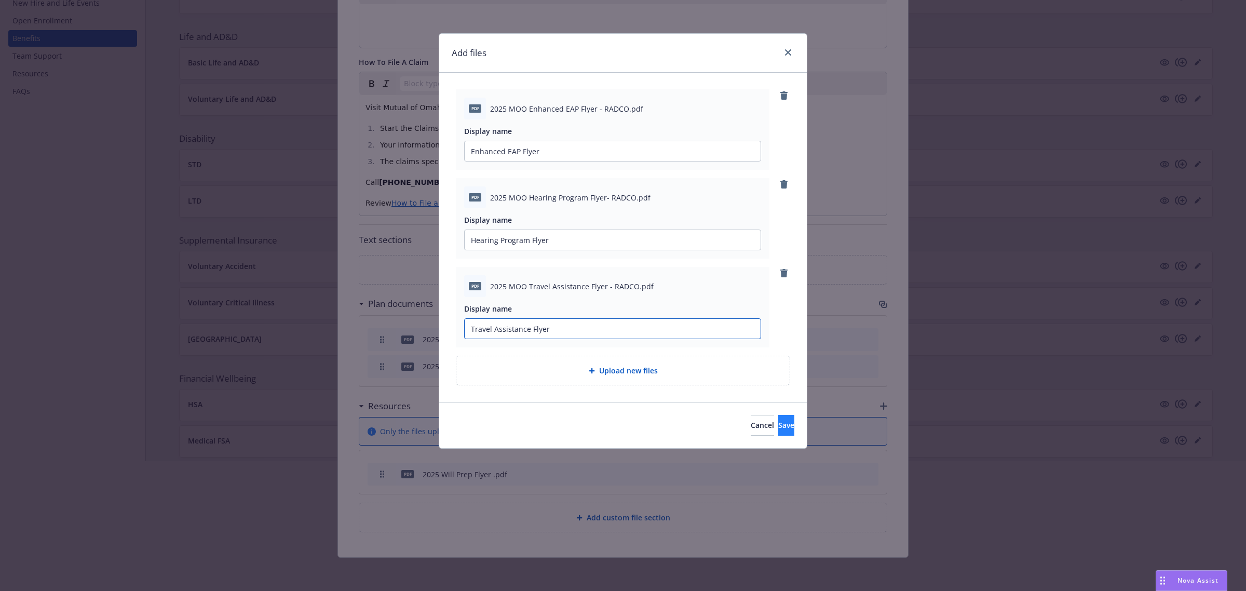
type input "Travel Assistance Flyer"
click at [778, 424] on span "Save" at bounding box center [786, 425] width 16 height 10
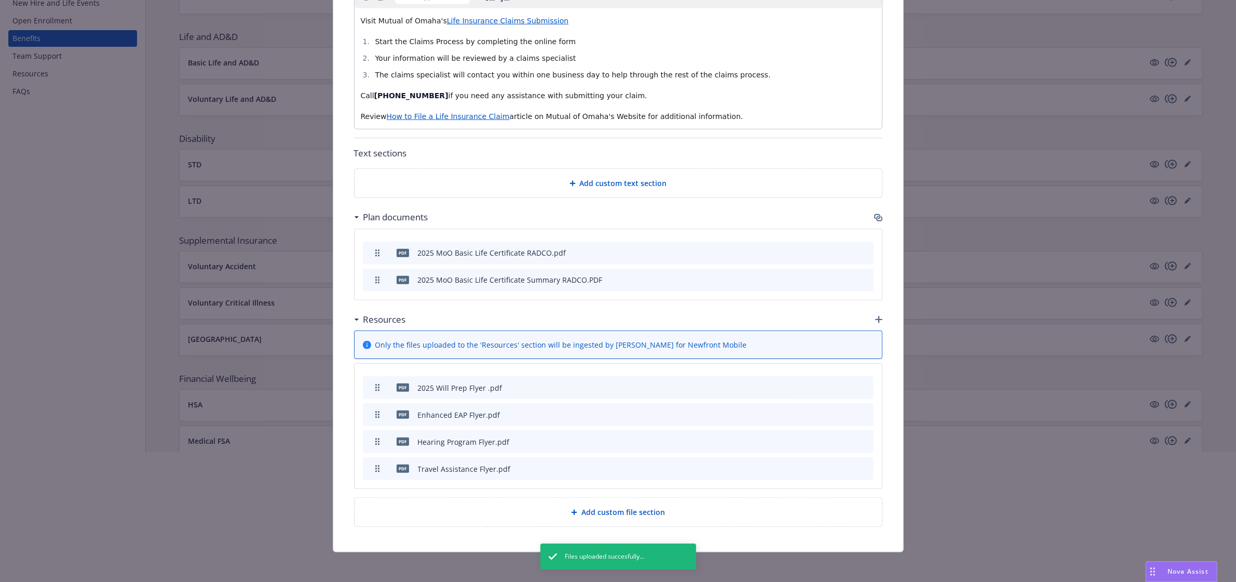
scroll to position [661, 0]
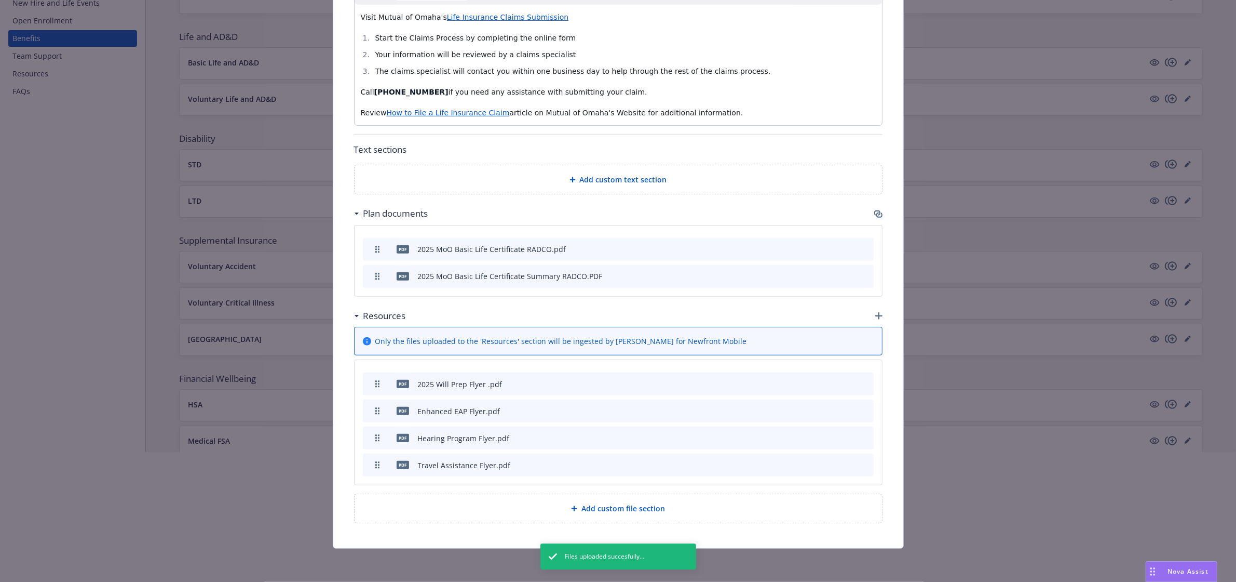
click at [812, 382] on icon "button" at bounding box center [815, 384] width 6 height 6
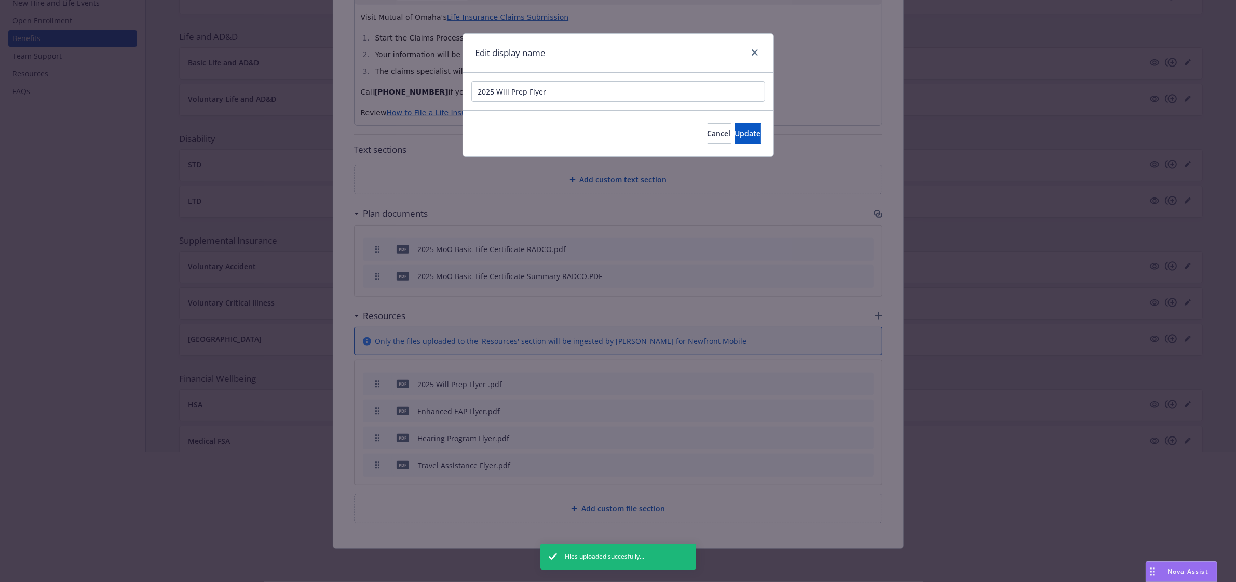
scroll to position [652, 0]
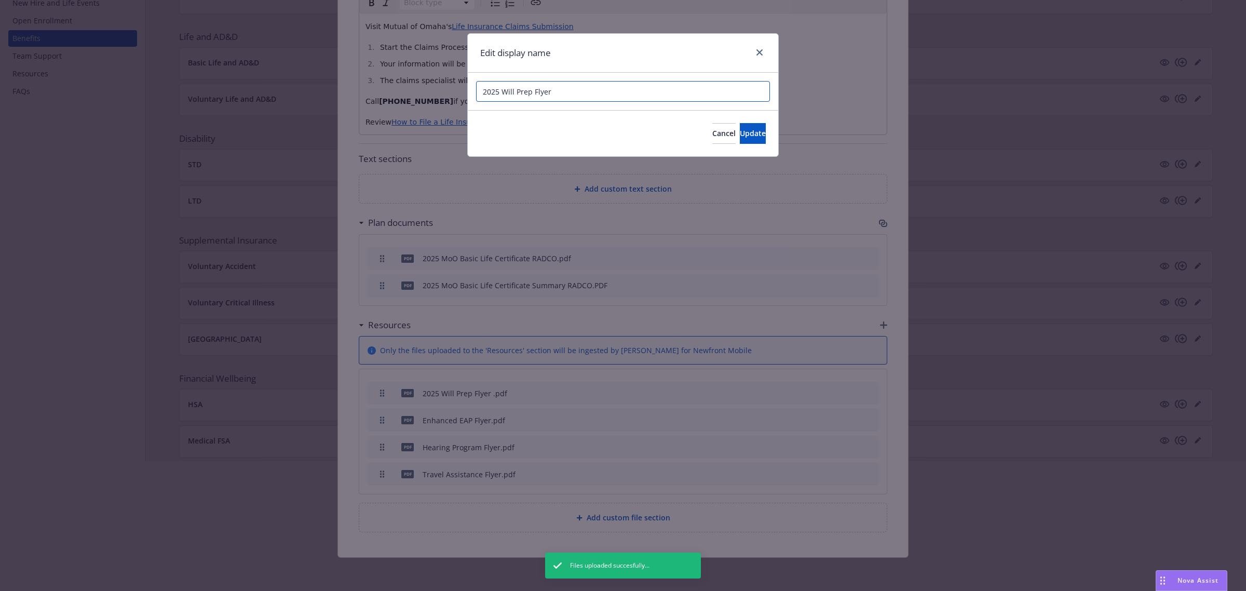
drag, startPoint x: 503, startPoint y: 89, endPoint x: 458, endPoint y: 89, distance: 44.7
click at [458, 89] on div "Edit display name 2025 Will Prep Flyer Cancel Update" at bounding box center [623, 295] width 1246 height 591
type input "Will Prep Flyer"
click at [758, 127] on button "Update" at bounding box center [753, 133] width 26 height 21
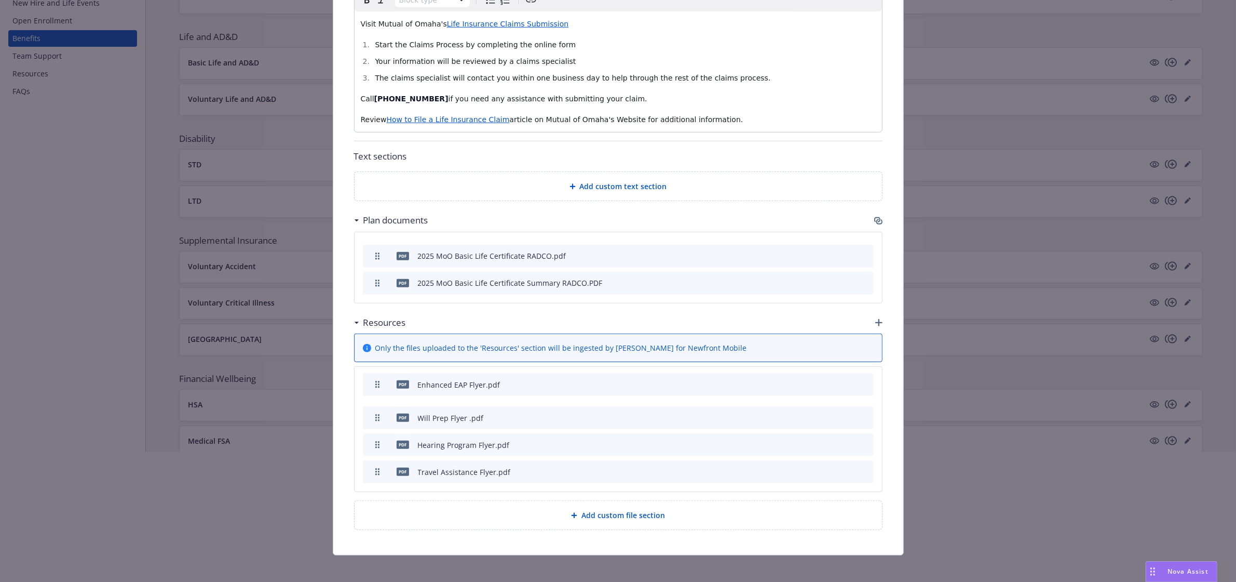
drag, startPoint x: 374, startPoint y: 420, endPoint x: 372, endPoint y: 387, distance: 32.8
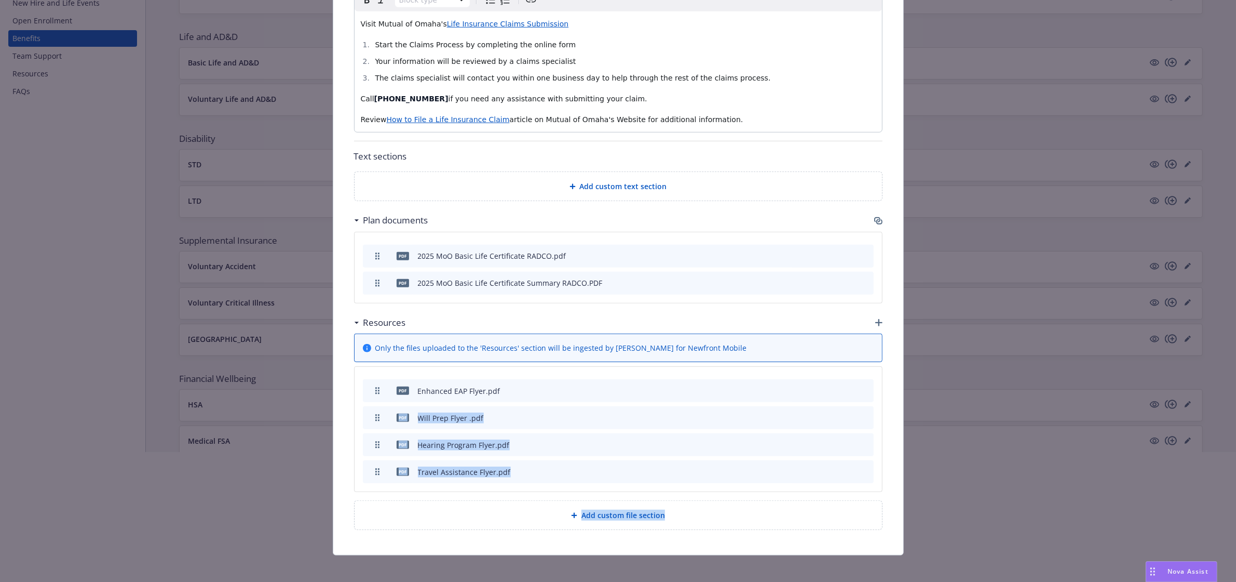
drag, startPoint x: 374, startPoint y: 475, endPoint x: 371, endPoint y: 419, distance: 56.2
click at [371, 419] on body "RADCO Management, Inc. RADCO Management, Inc. 1 AM Employee experience builder …" at bounding box center [618, 260] width 1236 height 781
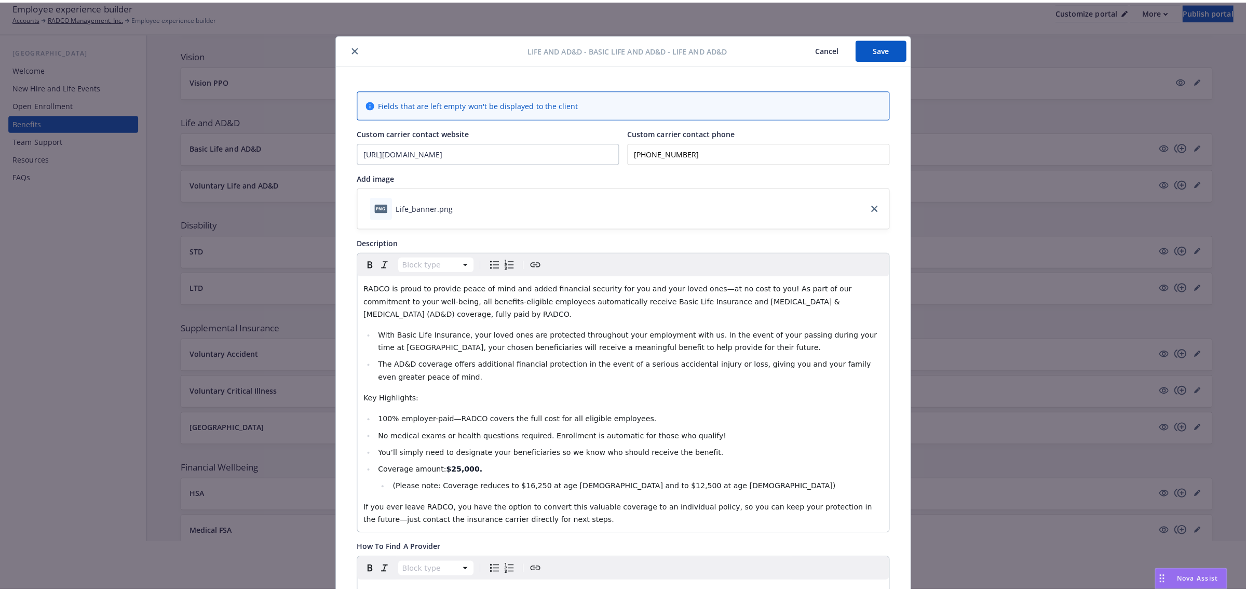
scroll to position [0, 0]
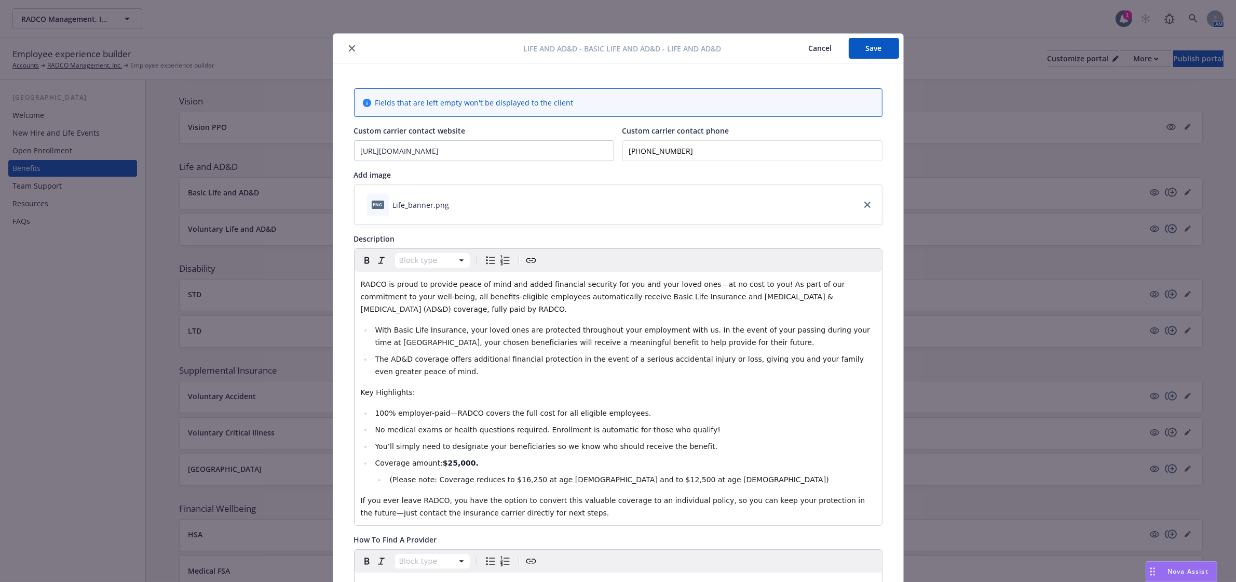
click at [887, 45] on button "Save" at bounding box center [874, 48] width 50 height 21
click at [349, 50] on icon "close" at bounding box center [352, 48] width 6 height 6
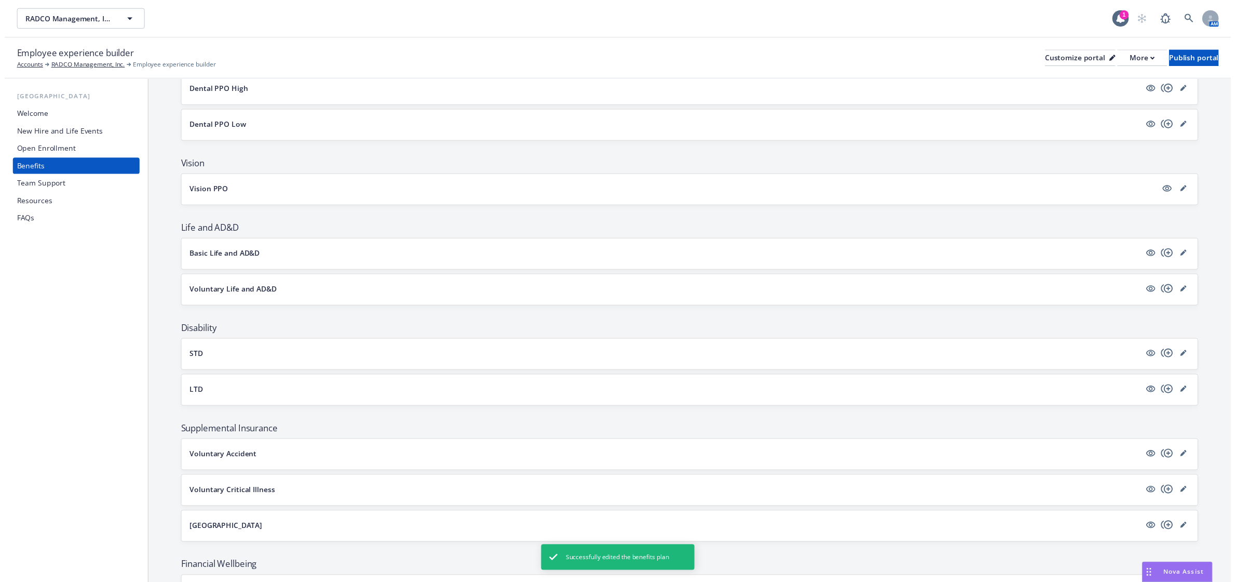
scroll to position [260, 0]
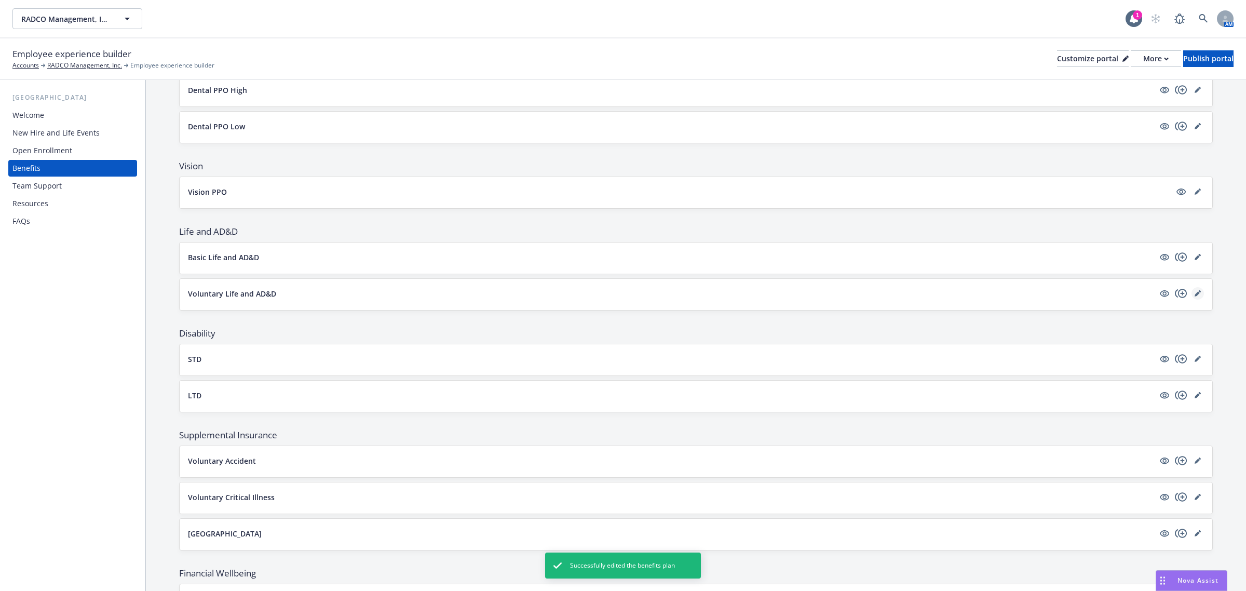
click at [1195, 293] on icon "editPencil" at bounding box center [1198, 293] width 6 height 6
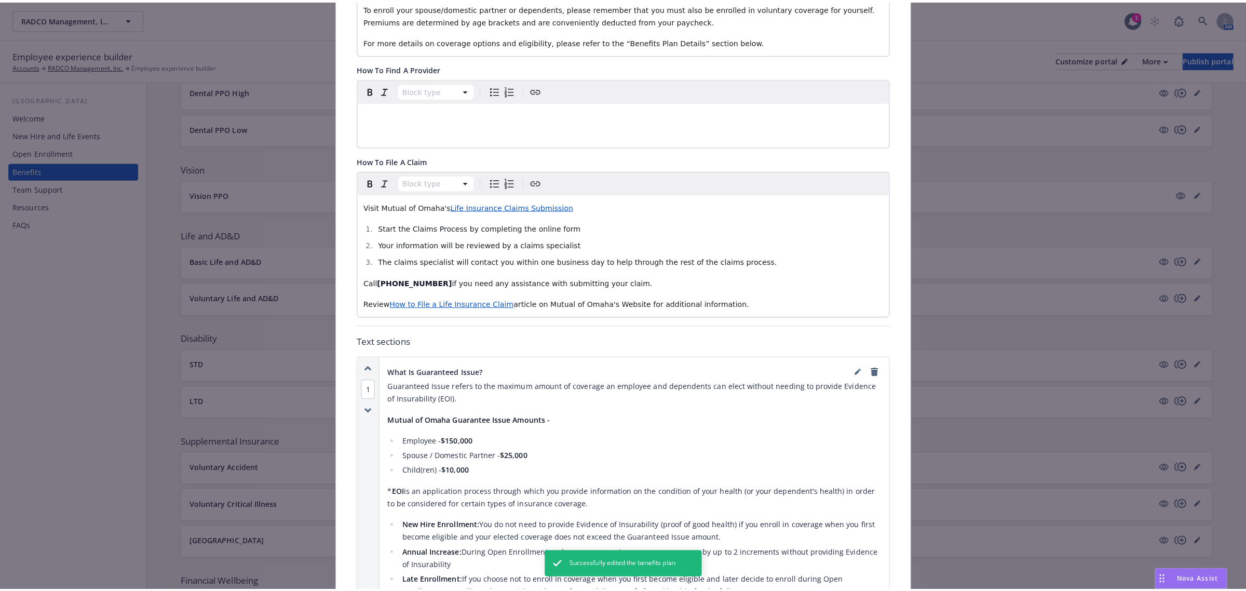
scroll to position [705, 0]
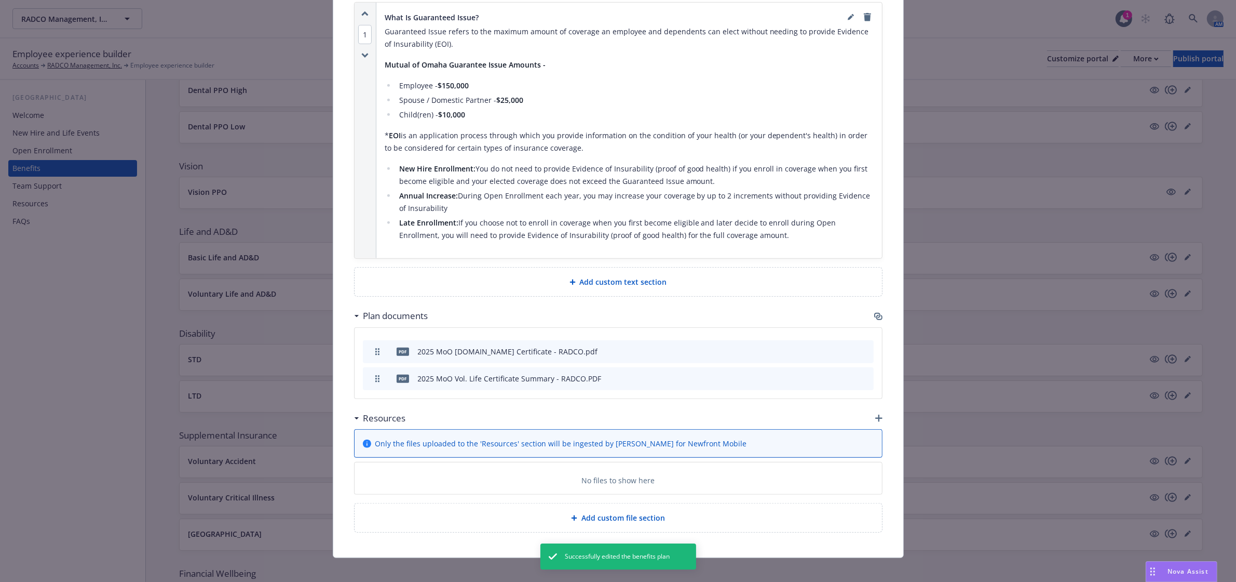
click at [875, 414] on icon "button" at bounding box center [878, 417] width 7 height 7
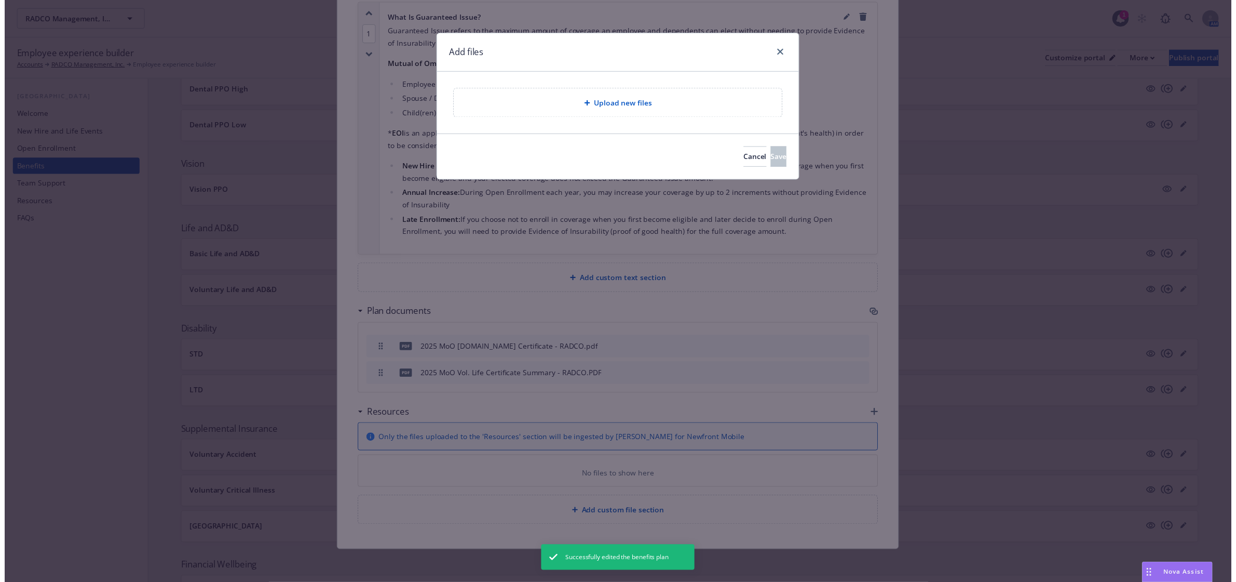
scroll to position [695, 0]
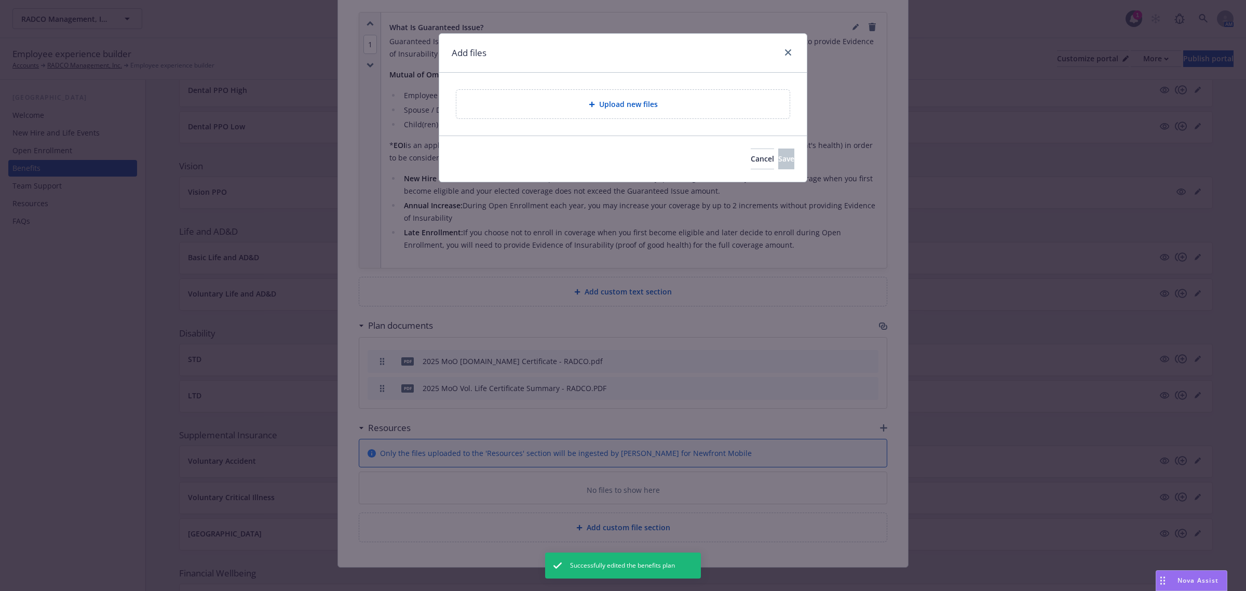
click at [592, 97] on div "Upload new files" at bounding box center [622, 104] width 333 height 29
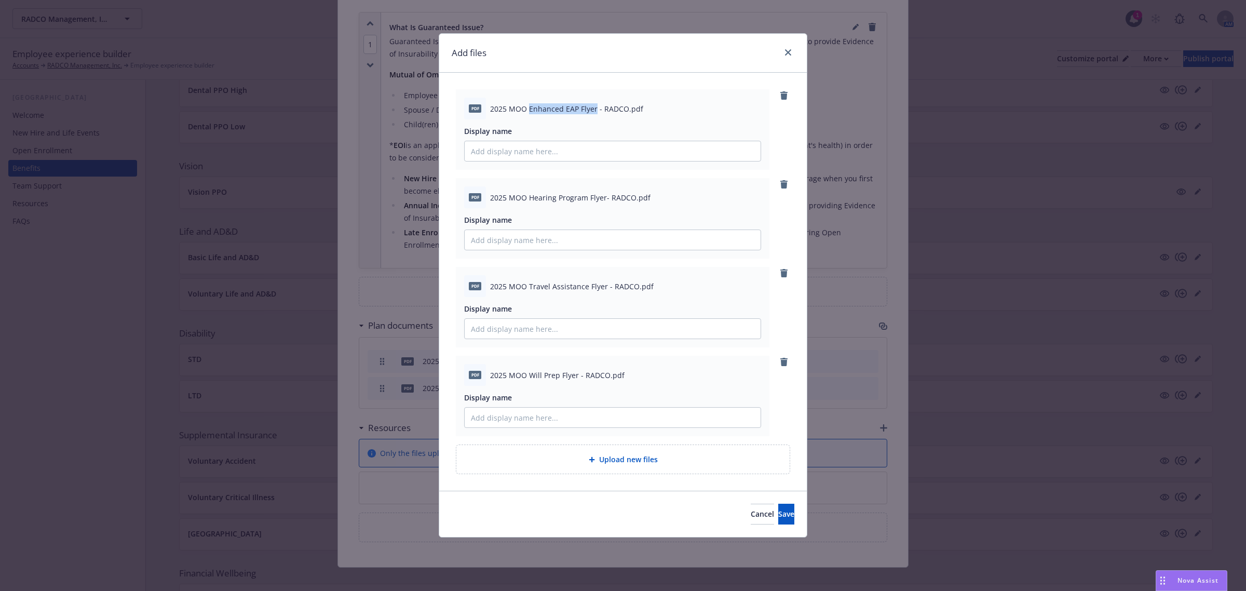
drag, startPoint x: 530, startPoint y: 109, endPoint x: 593, endPoint y: 112, distance: 63.4
click at [593, 112] on span "2025 MOO Enhanced EAP Flyer - RADCO.pdf" at bounding box center [566, 108] width 153 height 11
click at [506, 142] on input "Display name" at bounding box center [613, 151] width 296 height 20
paste input "Enhanced EAP Flyer"
type input "Enhanced EAP Flyer"
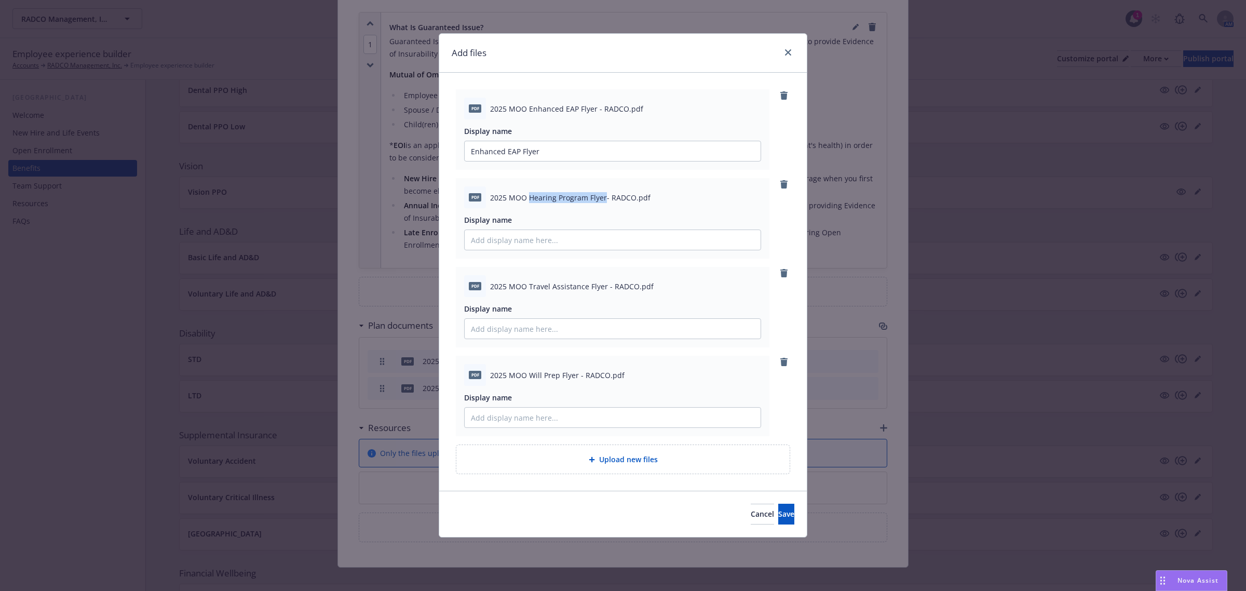
drag, startPoint x: 530, startPoint y: 198, endPoint x: 604, endPoint y: 197, distance: 74.3
click at [604, 197] on span "2025 MOO Hearing Program Flyer- RADCO.pdf" at bounding box center [570, 197] width 160 height 11
click at [588, 161] on input "Display name" at bounding box center [613, 151] width 296 height 20
paste input "Hearing Program Flyer"
type input "Hearing Program Flyer"
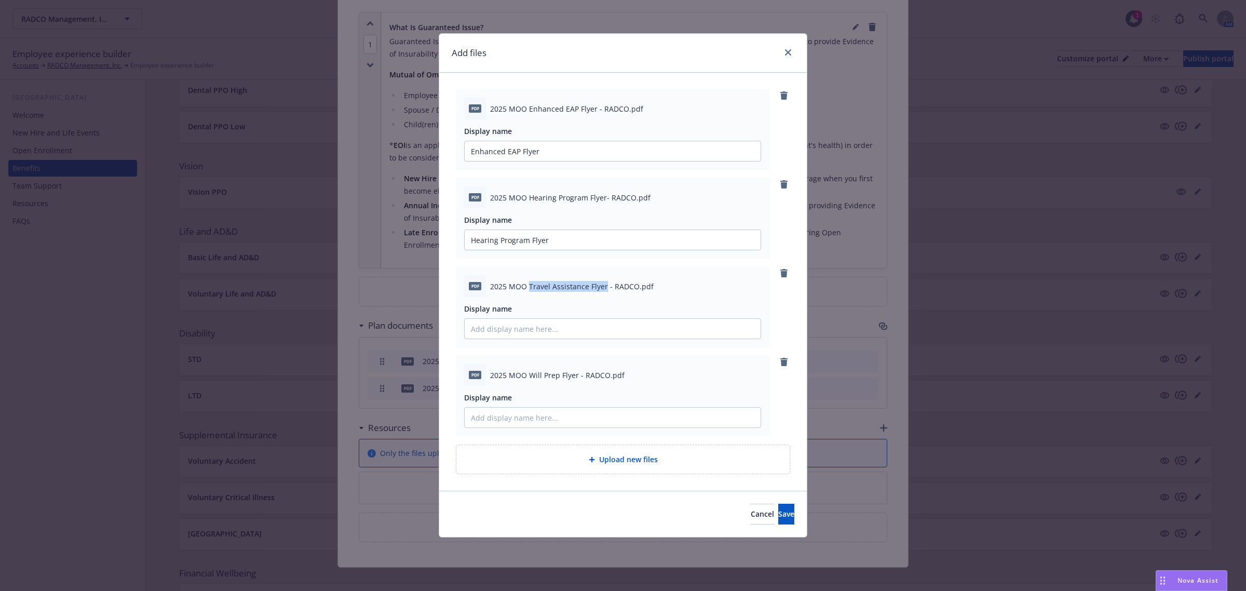
drag, startPoint x: 530, startPoint y: 284, endPoint x: 605, endPoint y: 286, distance: 75.3
click at [605, 286] on span "2025 MOO Travel Assistance Flyer - RADCO.pdf" at bounding box center [572, 286] width 164 height 11
click at [560, 161] on input "Display name" at bounding box center [613, 151] width 296 height 20
paste input "Travel Assistance Flyer"
type input "Travel Assistance Flyer"
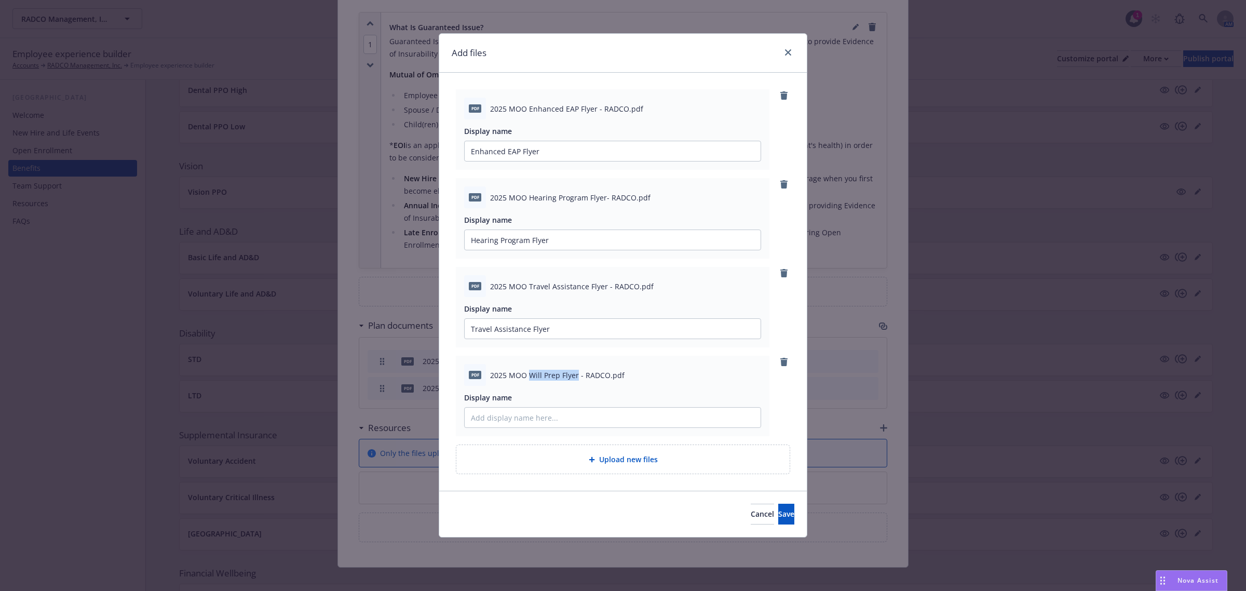
drag, startPoint x: 528, startPoint y: 372, endPoint x: 576, endPoint y: 369, distance: 48.4
click at [576, 370] on span "2025 MOO Will Prep Flyer - RADCO.pdf" at bounding box center [557, 375] width 134 height 11
click at [589, 161] on input "Display name" at bounding box center [613, 151] width 296 height 20
paste input "Will Prep Flyer"
type input "Will Prep Flyer"
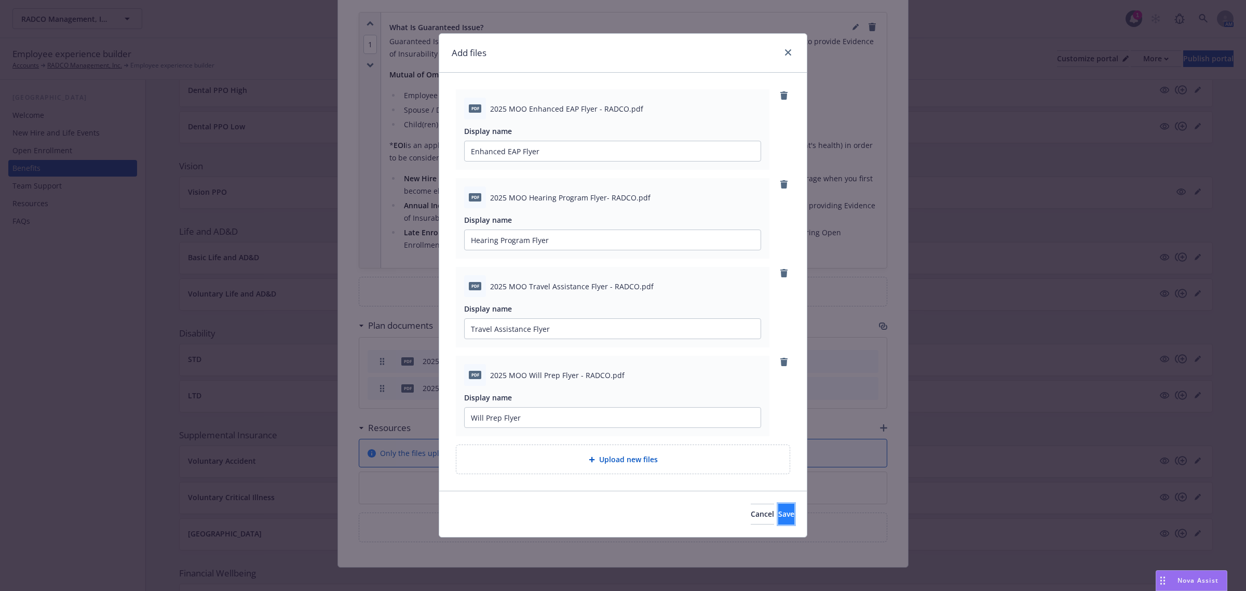
click at [780, 520] on button "Save" at bounding box center [786, 514] width 16 height 21
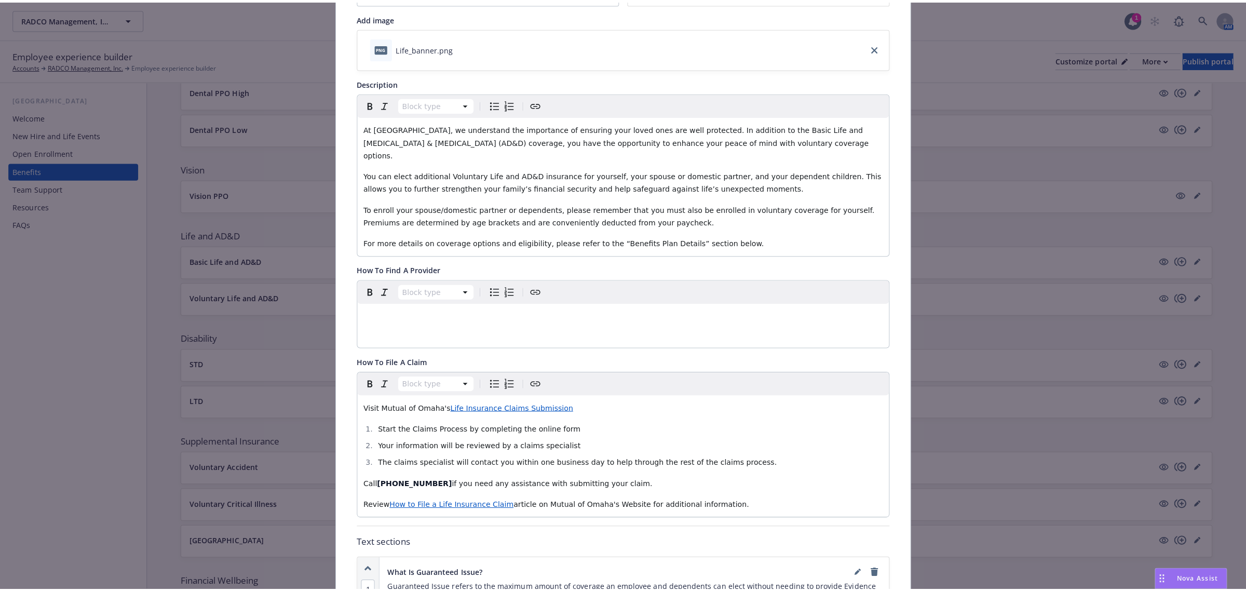
scroll to position [0, 0]
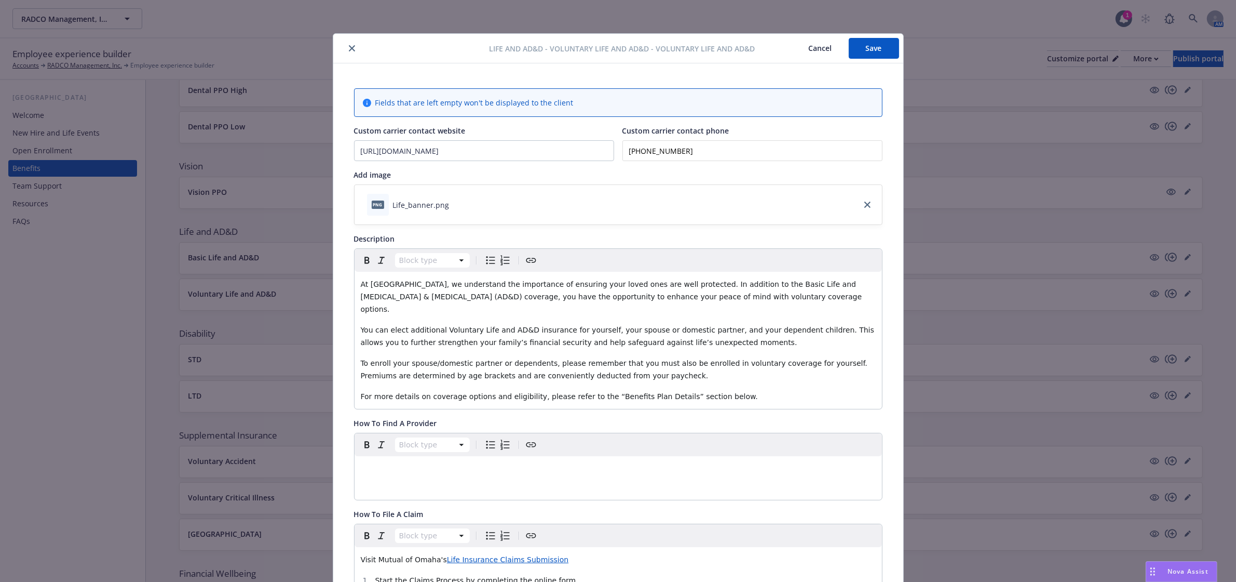
click at [856, 44] on button "Save" at bounding box center [874, 48] width 50 height 21
click at [349, 50] on icon "close" at bounding box center [352, 48] width 6 height 6
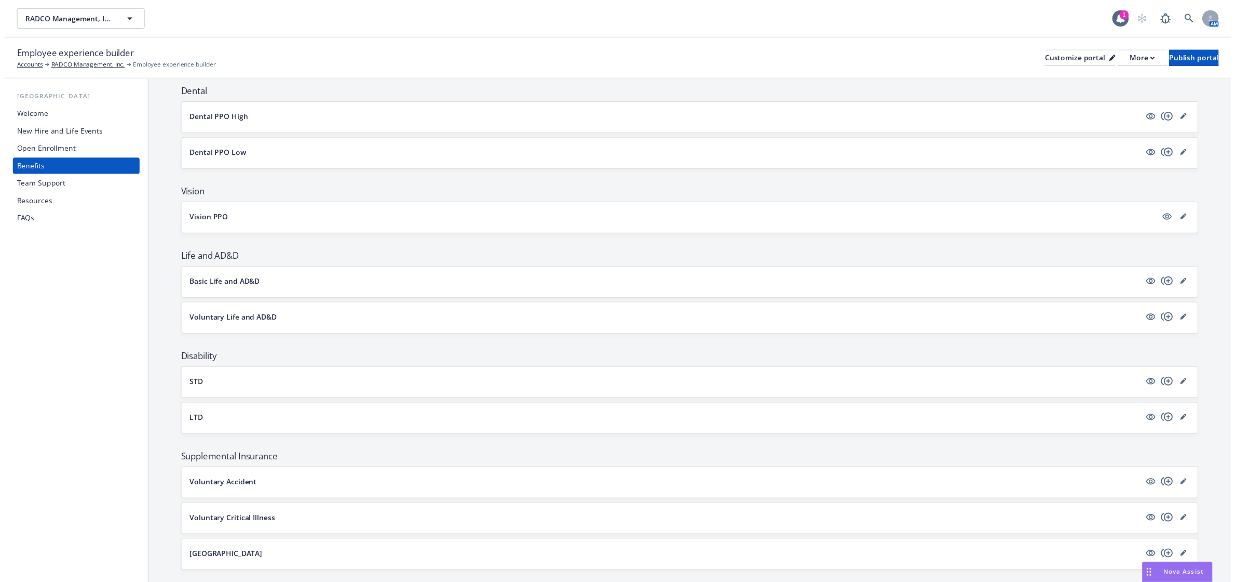
scroll to position [209, 0]
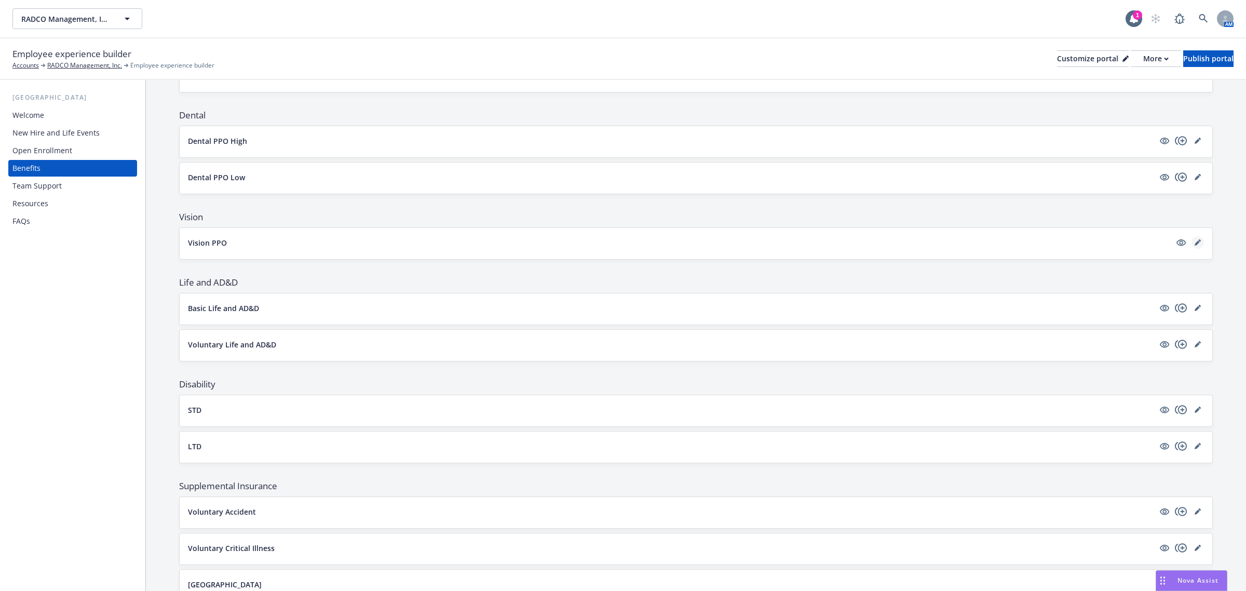
click at [1195, 242] on icon "editPencil" at bounding box center [1198, 242] width 6 height 6
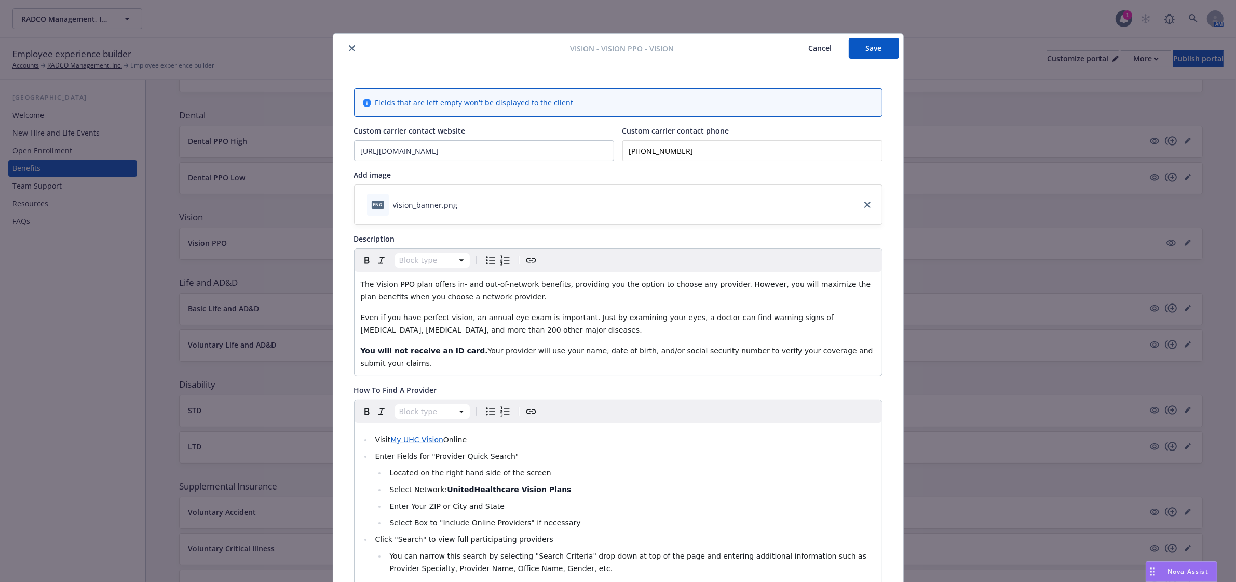
click at [349, 49] on icon "close" at bounding box center [352, 48] width 6 height 6
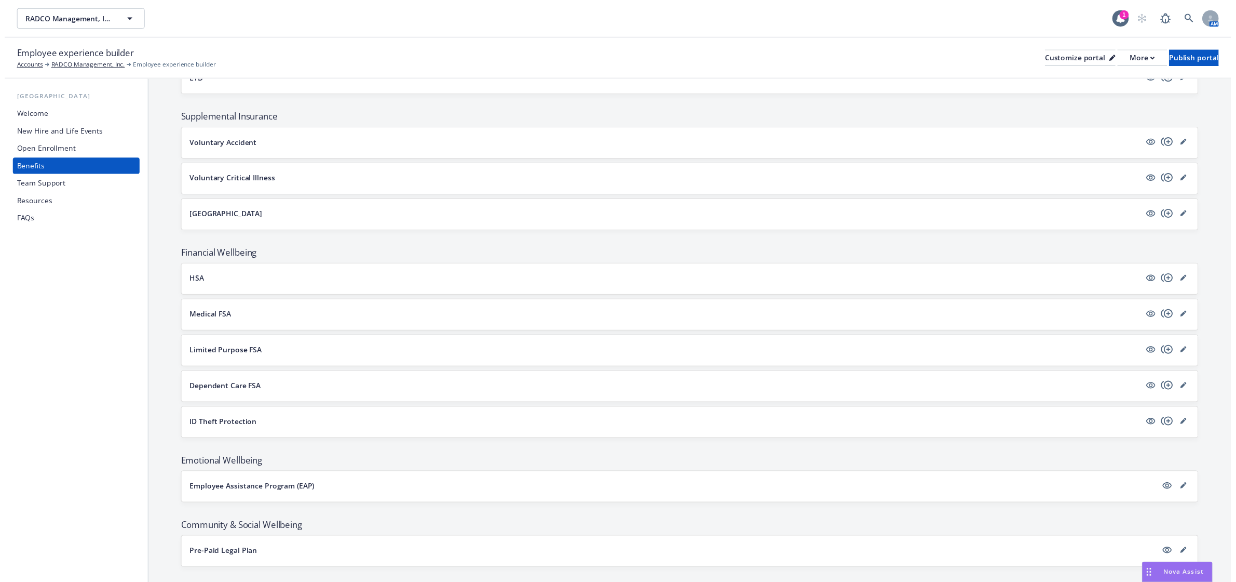
scroll to position [598, 0]
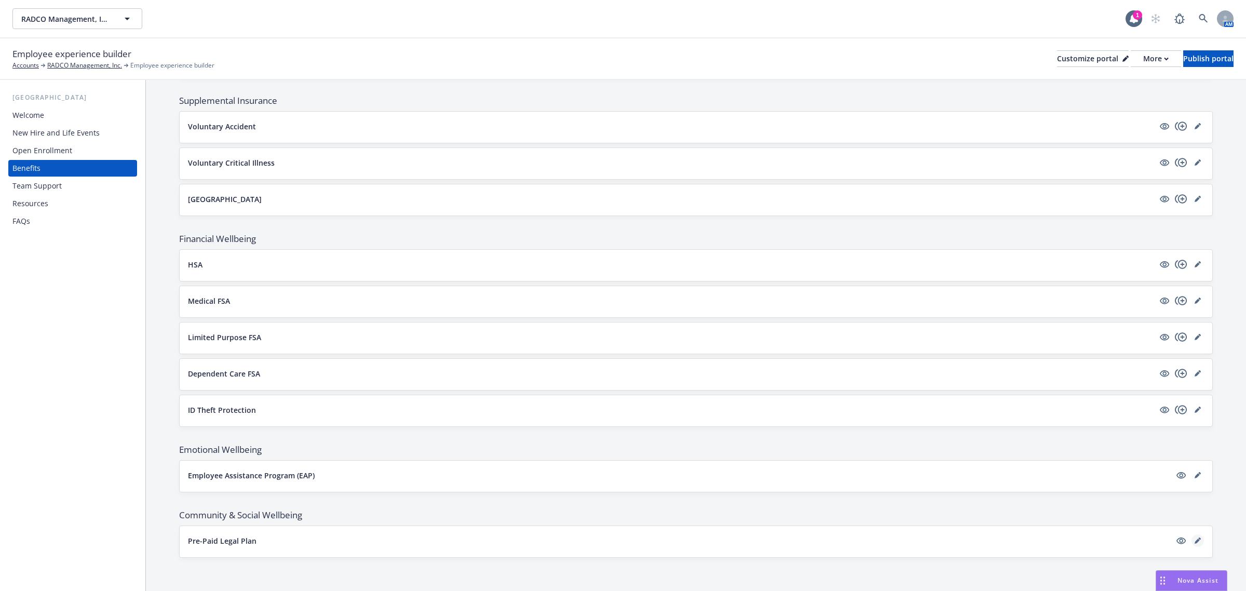
click at [1198, 538] on icon "editPencil" at bounding box center [1199, 538] width 3 height 3
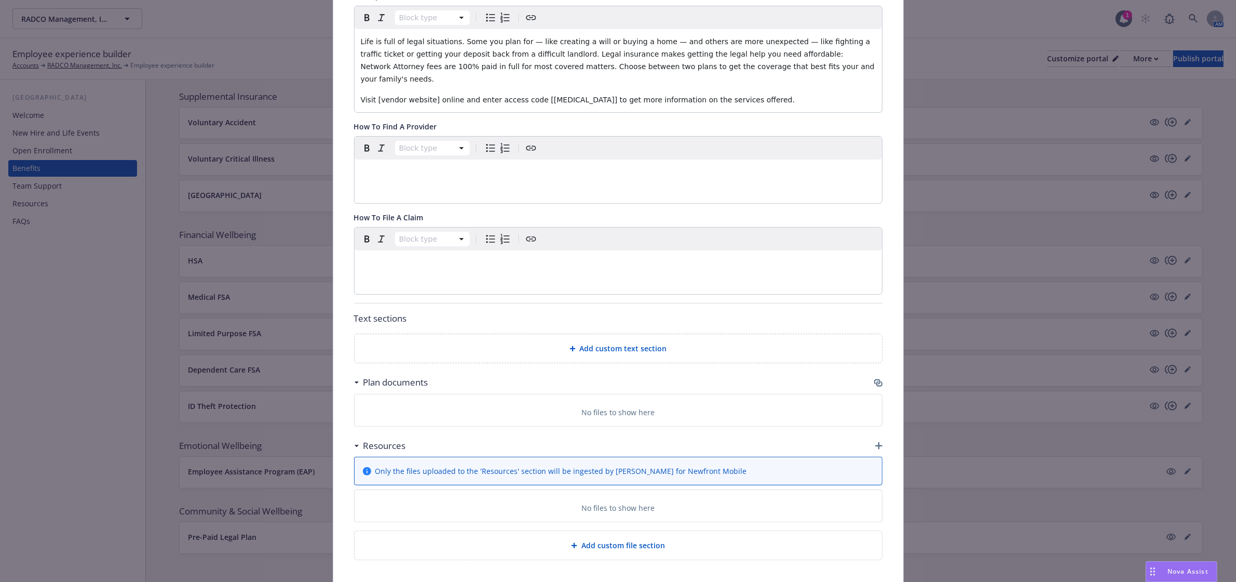
scroll to position [270, 0]
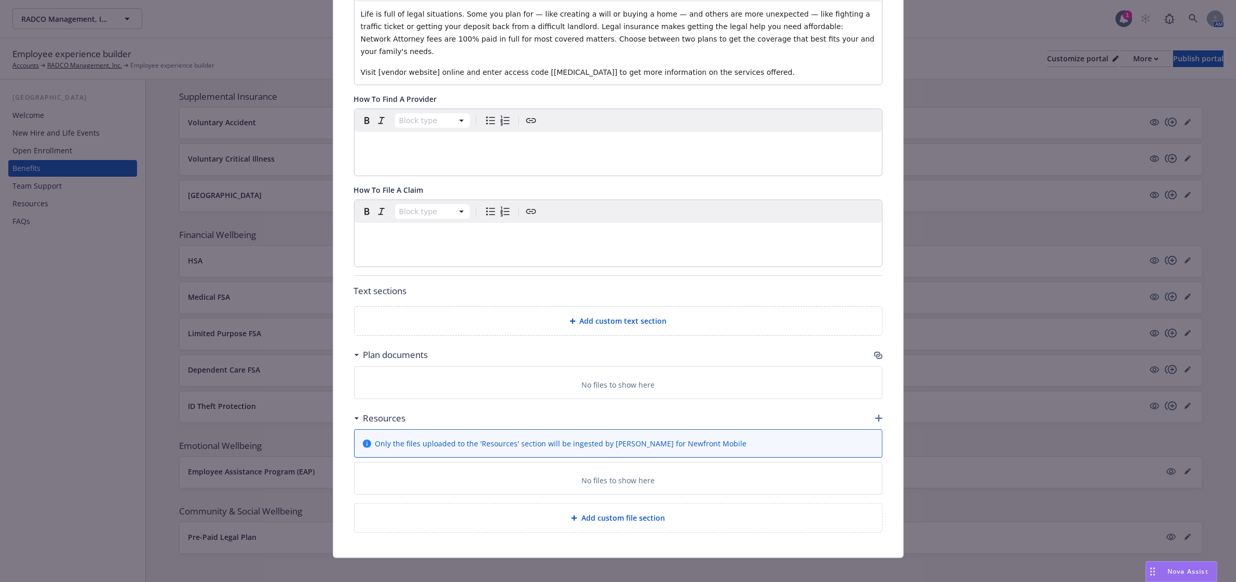
click at [875, 411] on div "Resources" at bounding box center [618, 418] width 529 height 22
click at [875, 414] on icon "button" at bounding box center [878, 417] width 7 height 7
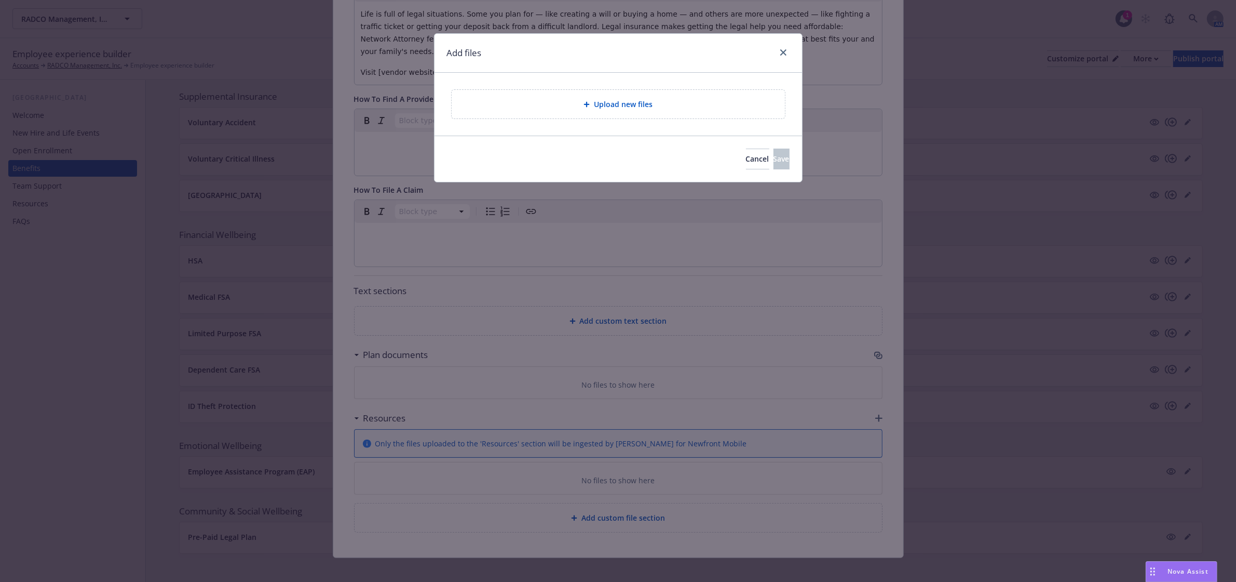
scroll to position [260, 0]
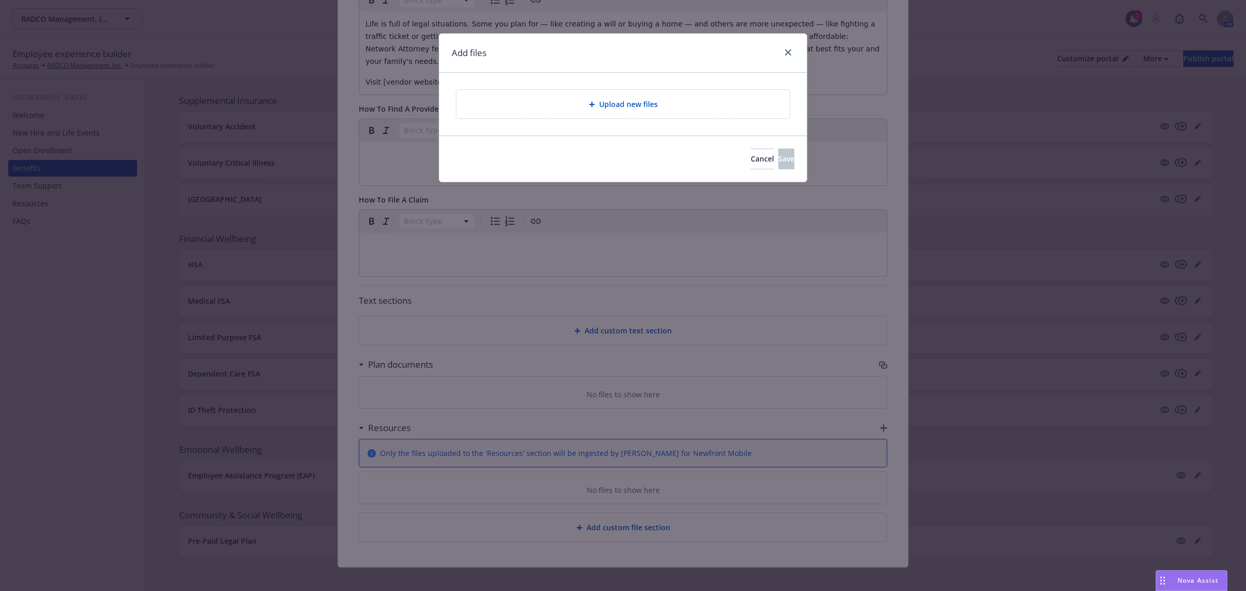
click at [622, 103] on span "Upload new files" at bounding box center [628, 104] width 59 height 11
click at [880, 352] on div "Add files Upload new files Cancel Save" at bounding box center [623, 295] width 1246 height 591
click at [751, 157] on span "Cancel" at bounding box center [762, 159] width 23 height 10
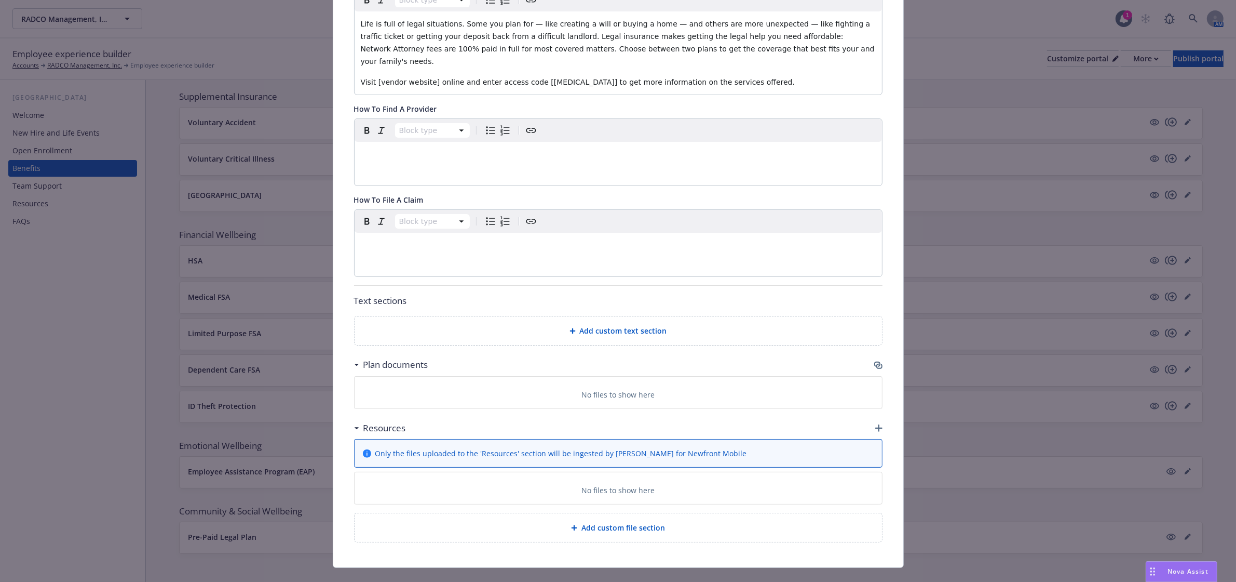
click at [874, 361] on icon "button" at bounding box center [877, 363] width 6 height 5
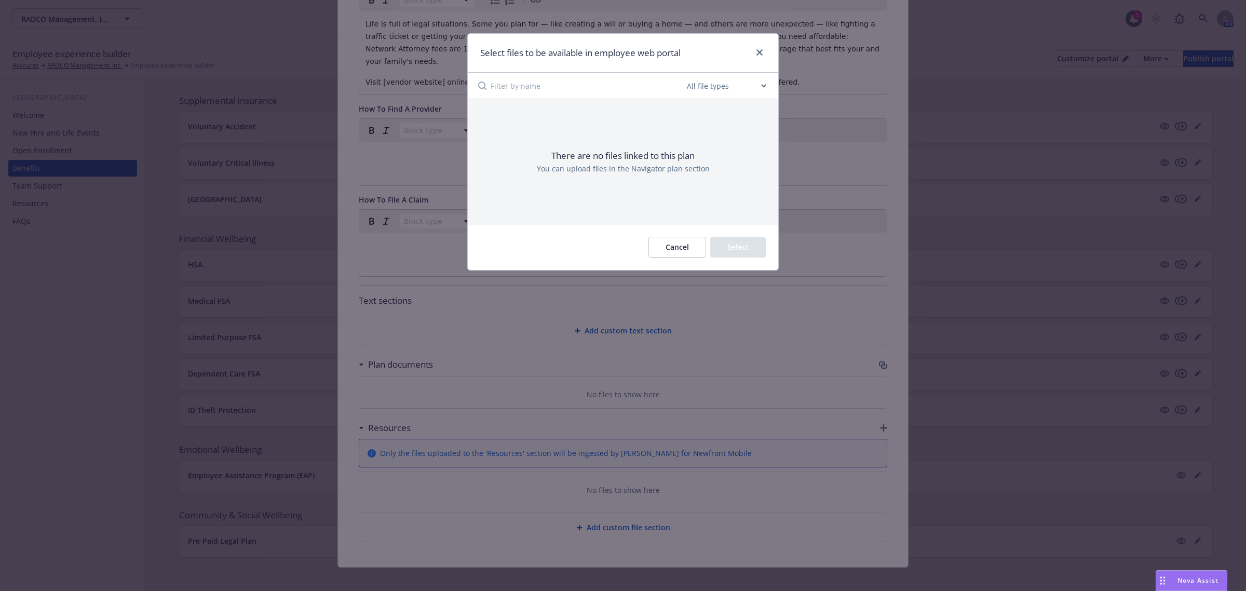
click at [676, 248] on button "Cancel" at bounding box center [678, 247] width 58 height 21
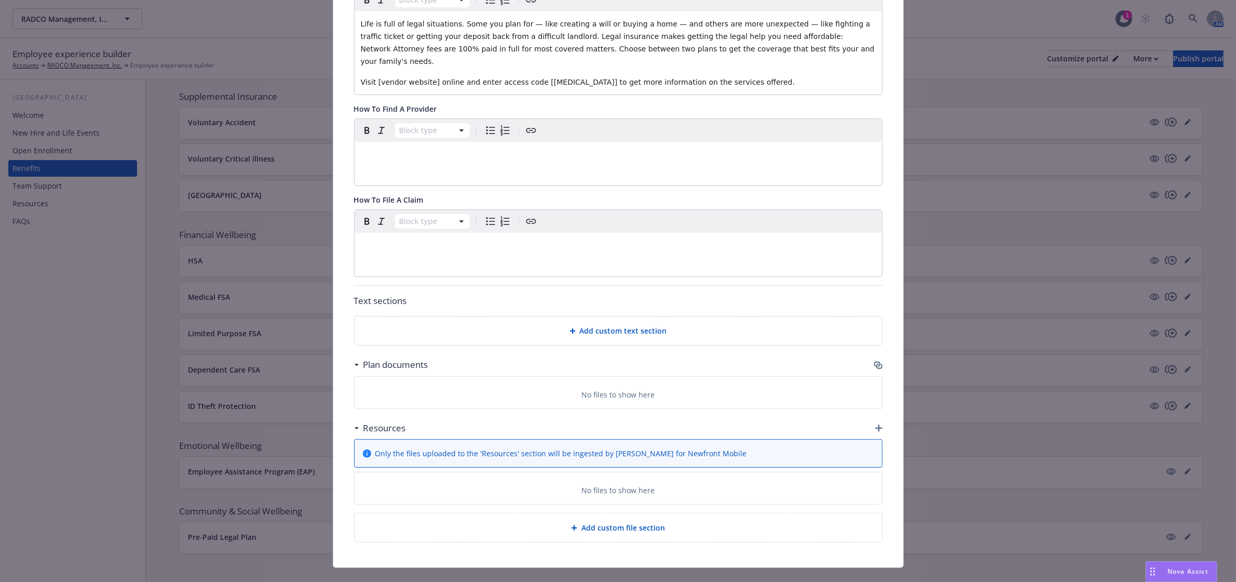
click at [875, 424] on icon "button" at bounding box center [878, 427] width 7 height 7
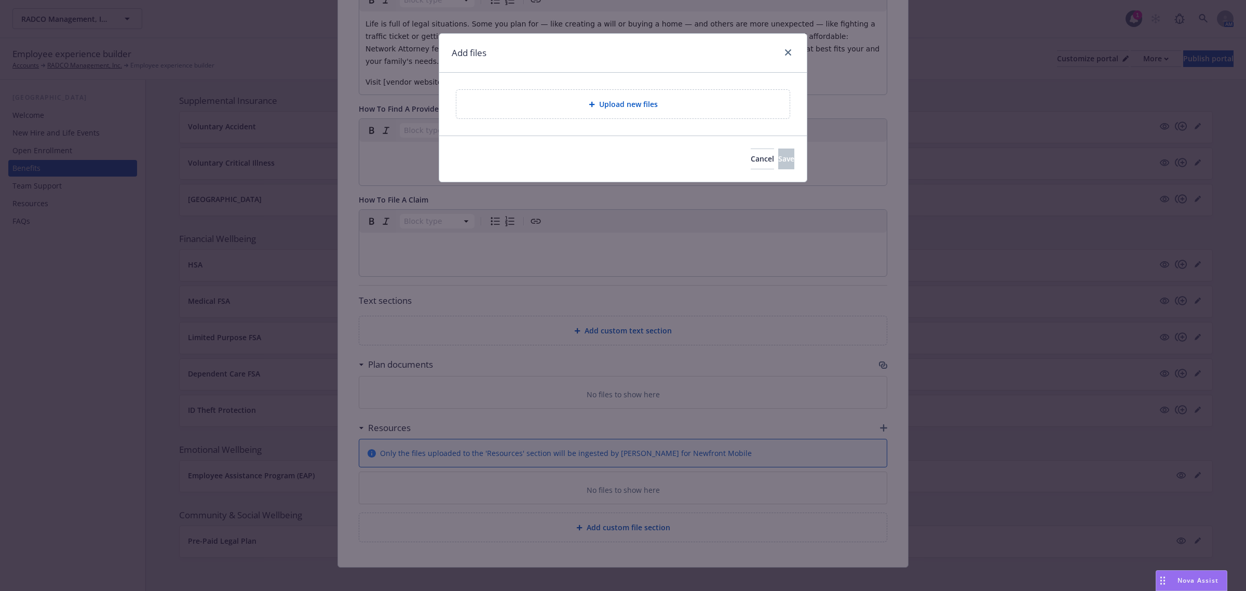
click at [578, 101] on div "Upload new files" at bounding box center [623, 104] width 317 height 12
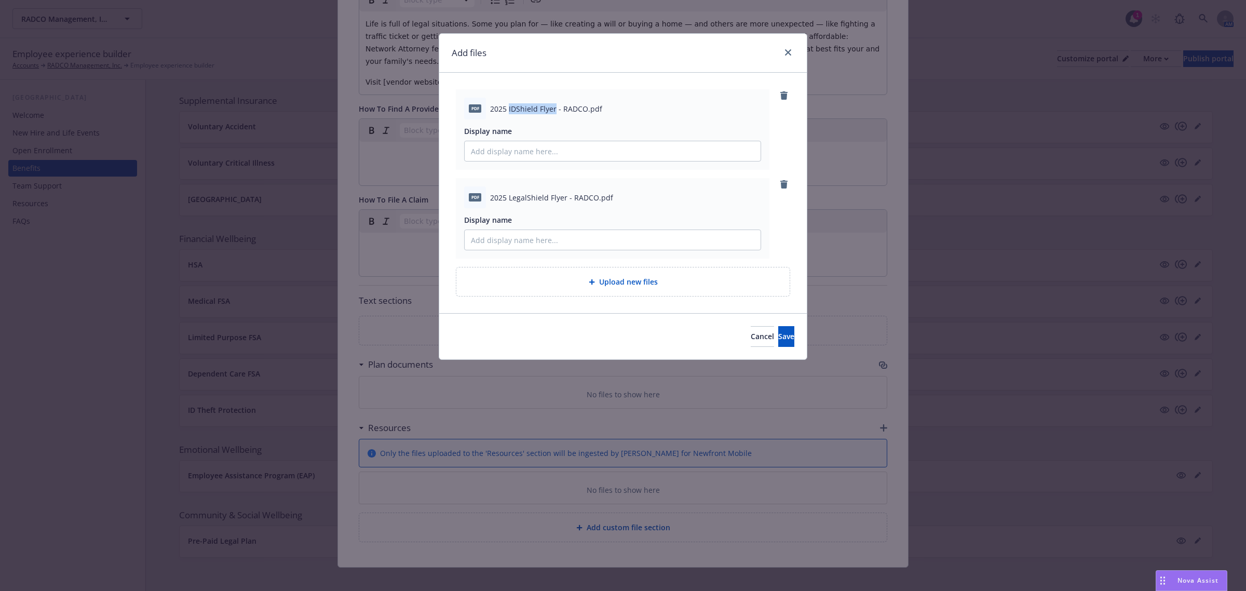
drag, startPoint x: 509, startPoint y: 110, endPoint x: 556, endPoint y: 112, distance: 46.3
click at [556, 112] on span "2025 IDShield Flyer - RADCO.pdf" at bounding box center [546, 108] width 112 height 11
click at [554, 153] on input "Display name" at bounding box center [613, 151] width 296 height 20
paste input "IDShield Flyer"
type input "IDShield Flyer"
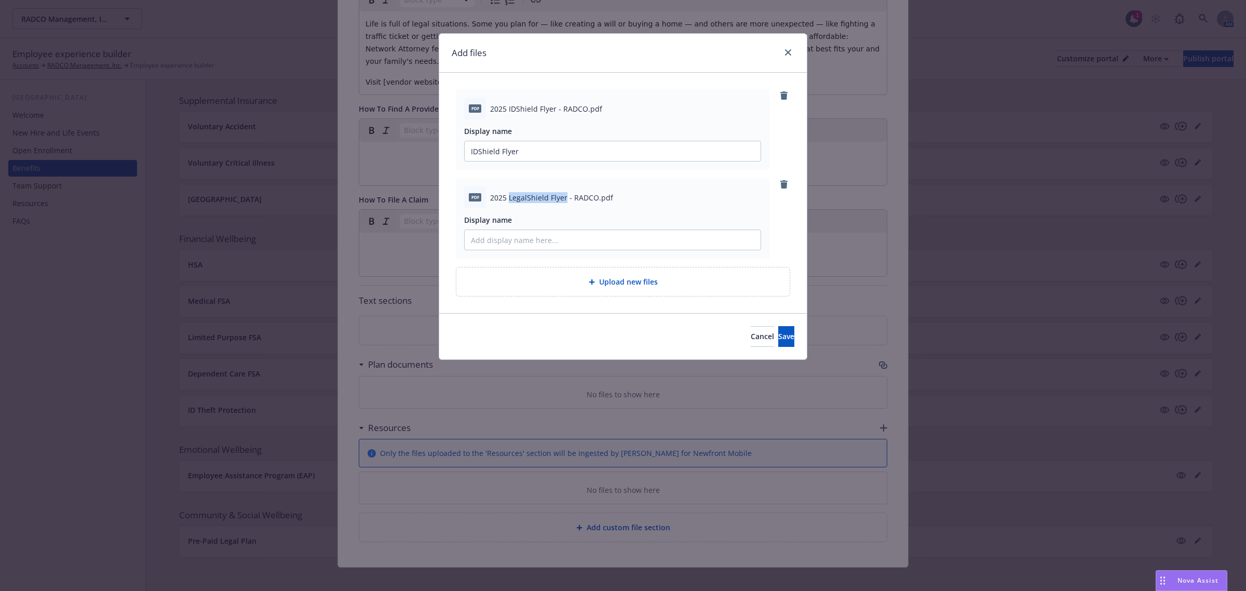
drag, startPoint x: 509, startPoint y: 198, endPoint x: 565, endPoint y: 198, distance: 55.6
click at [565, 198] on span "2025 LegalShield Flyer - RADCO.pdf" at bounding box center [551, 197] width 123 height 11
click at [602, 161] on input "Display name" at bounding box center [613, 151] width 296 height 20
paste input "LegalShield Flyer"
type input "LegalShield Flyer"
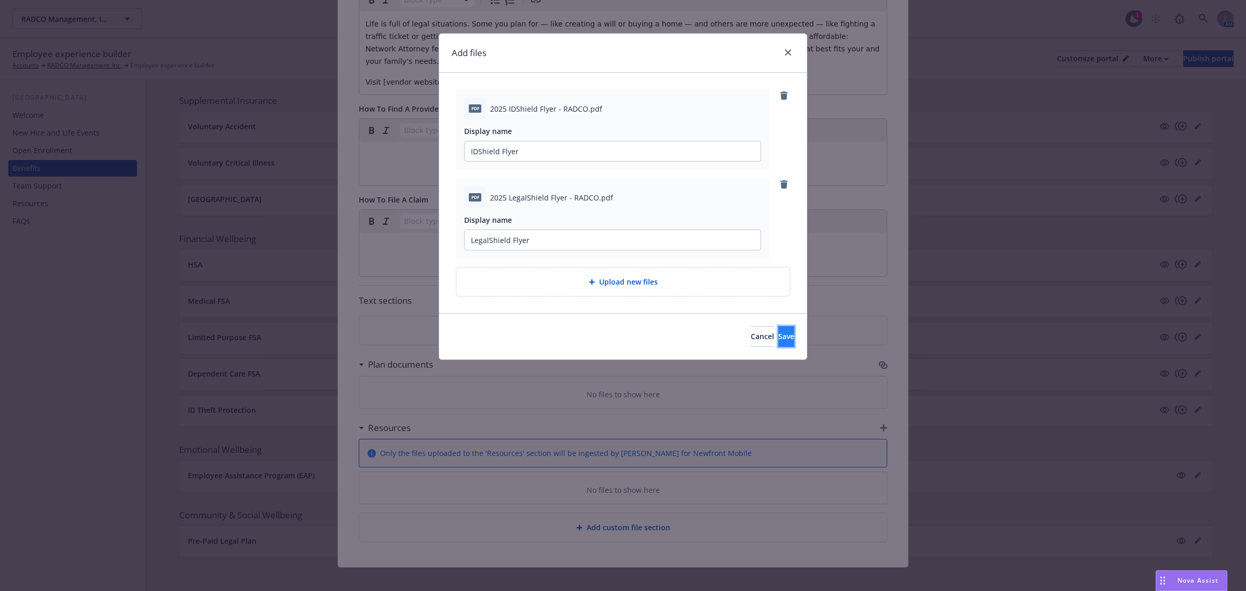
click at [778, 330] on button "Save" at bounding box center [786, 336] width 16 height 21
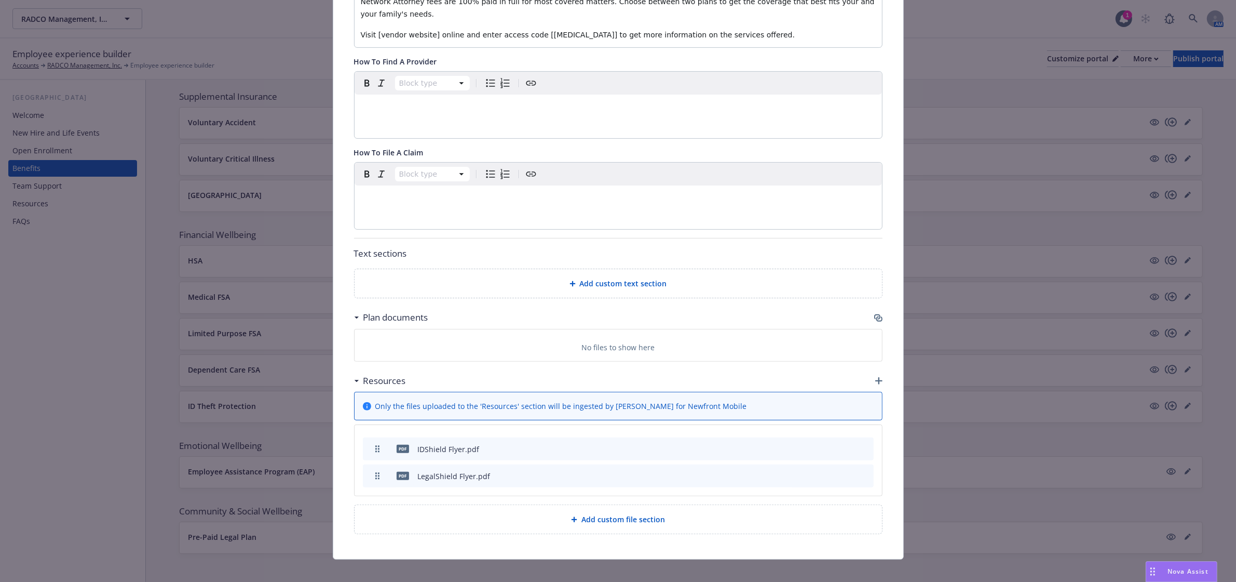
scroll to position [309, 0]
click at [861, 442] on icon "archive file" at bounding box center [864, 446] width 7 height 8
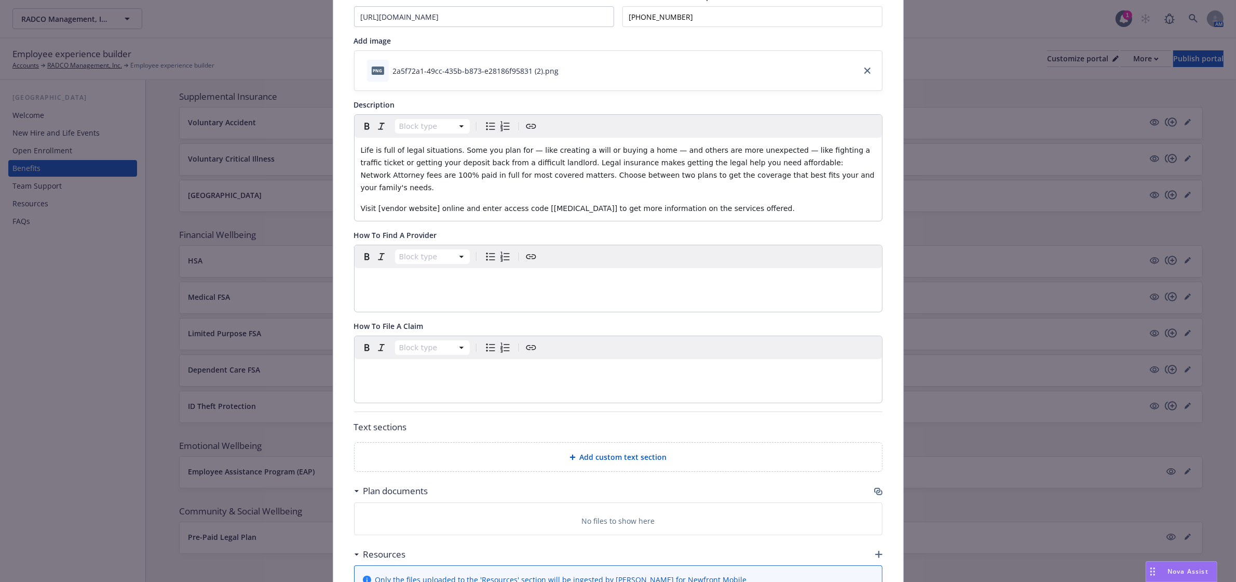
scroll to position [0, 0]
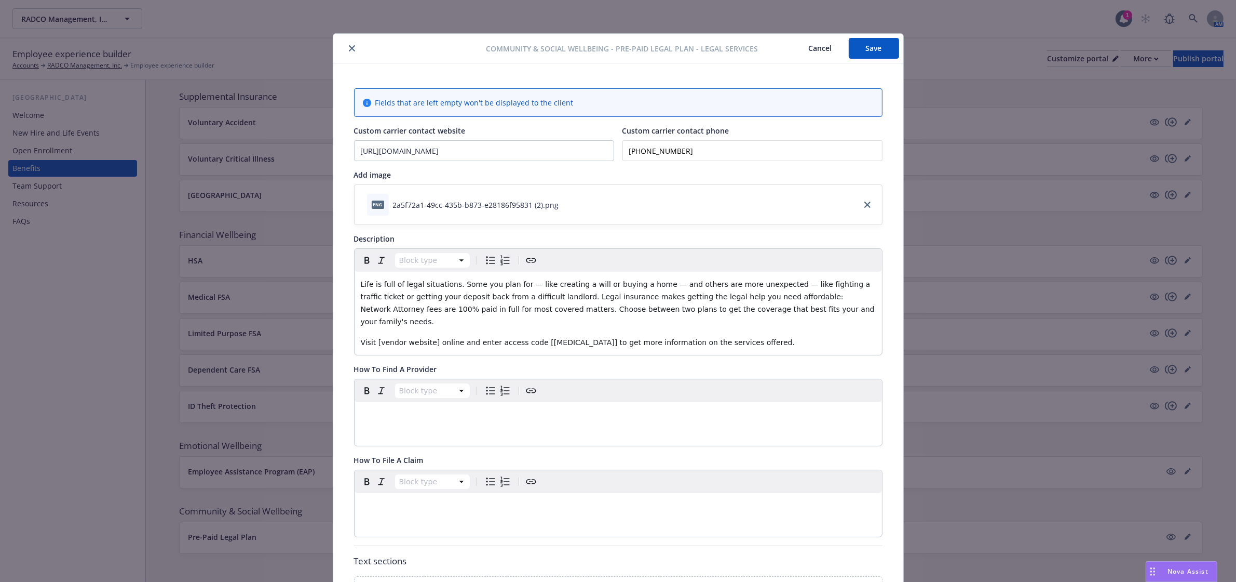
click at [866, 53] on button "Save" at bounding box center [874, 48] width 50 height 21
click at [346, 52] on button "close" at bounding box center [352, 48] width 12 height 12
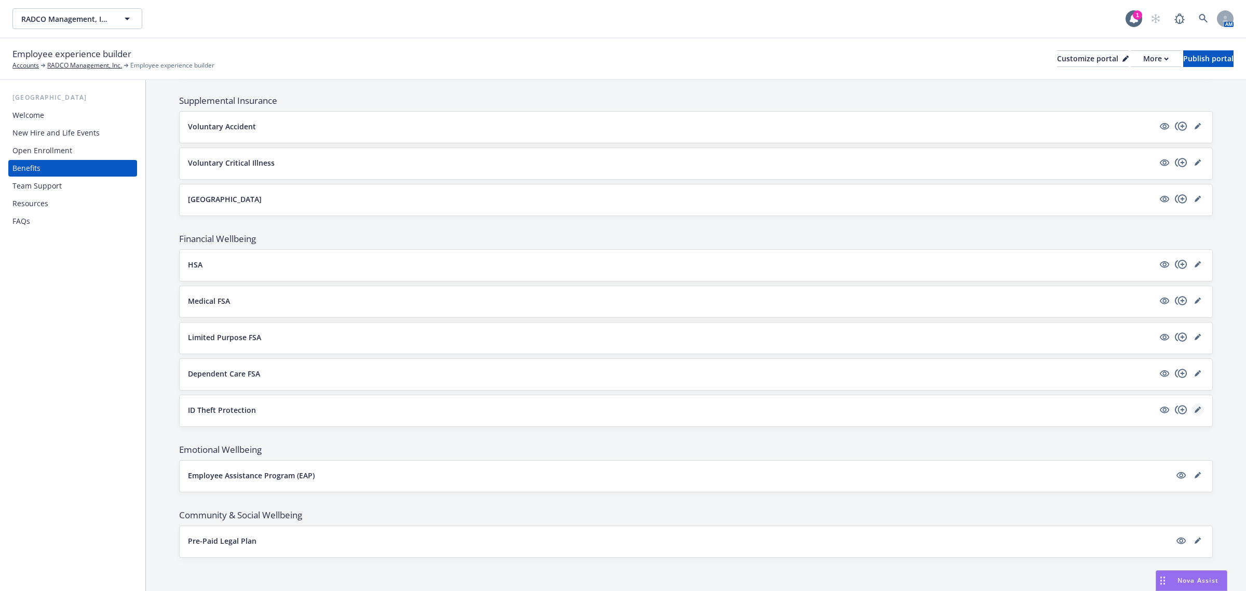
click at [1195, 410] on icon "editPencil" at bounding box center [1197, 410] width 5 height 5
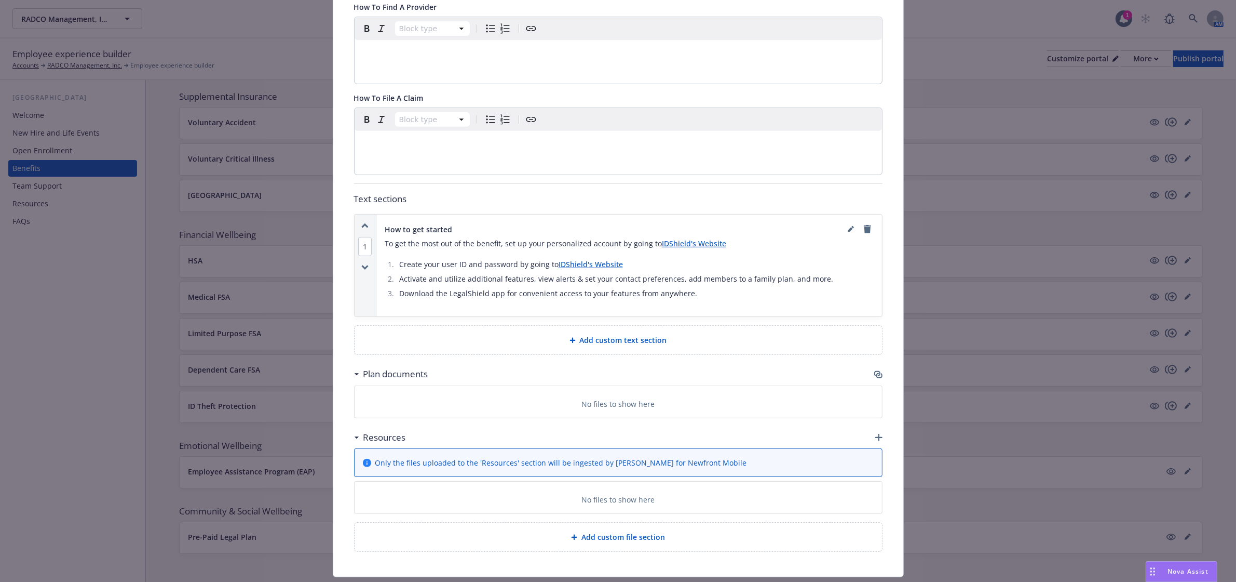
scroll to position [528, 0]
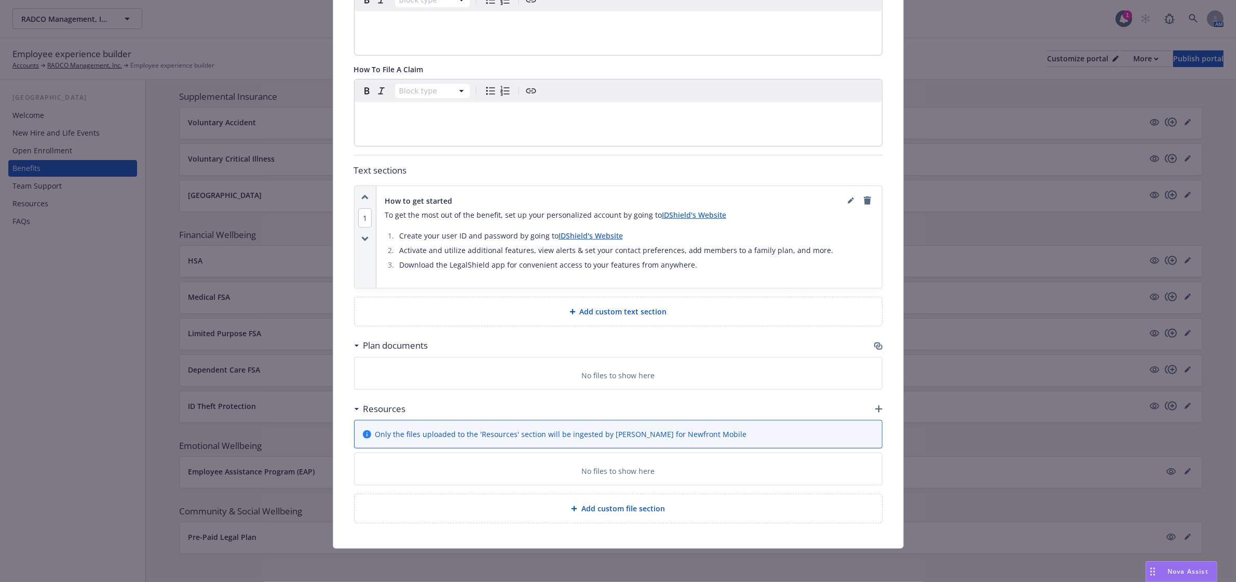
click at [882, 404] on div "Fields that are left empty won't be displayed to the client Custom carrier cont…" at bounding box center [618, 42] width 570 height 1009
click at [875, 406] on icon "button" at bounding box center [878, 408] width 7 height 7
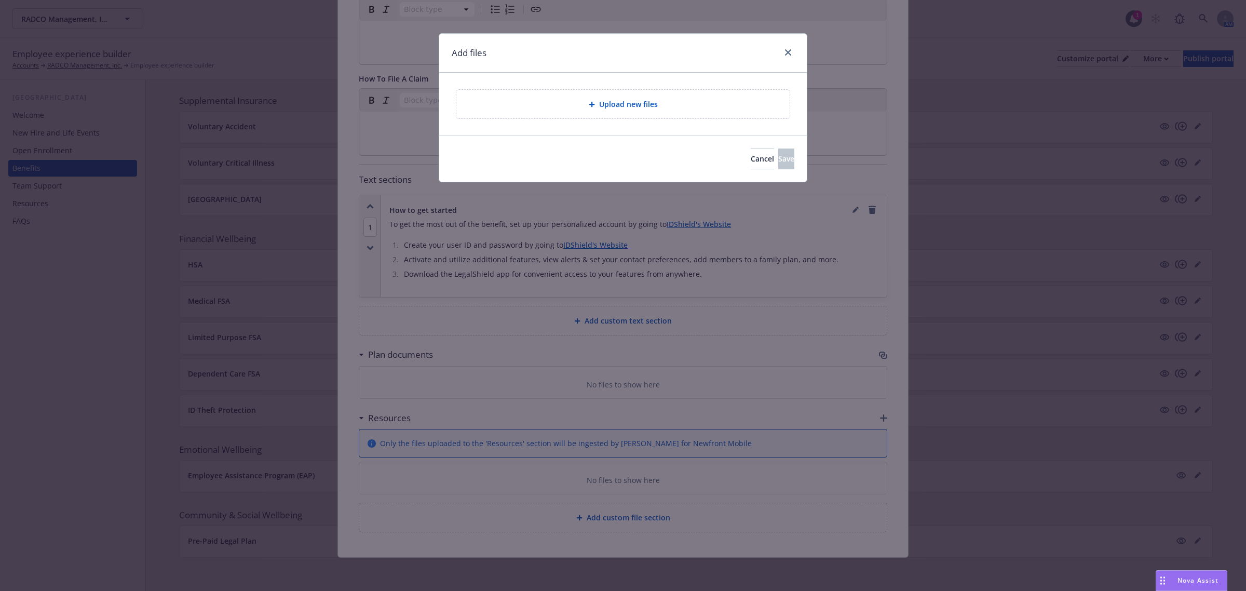
click at [578, 110] on div "Upload new files" at bounding box center [623, 104] width 317 height 12
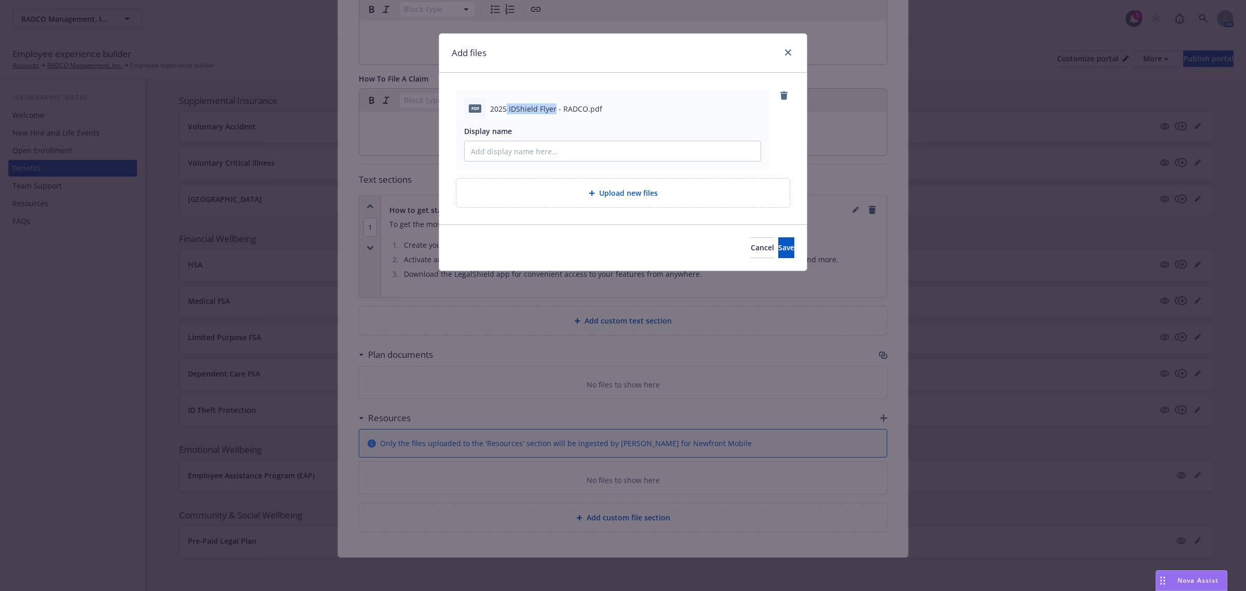
drag, startPoint x: 507, startPoint y: 109, endPoint x: 556, endPoint y: 110, distance: 48.3
click at [556, 110] on span "2025 IDShield Flyer - RADCO.pdf" at bounding box center [546, 108] width 112 height 11
click at [499, 153] on input "Display name" at bounding box center [613, 151] width 296 height 20
paste input "IDShield Flyer"
drag, startPoint x: 471, startPoint y: 152, endPoint x: 483, endPoint y: 152, distance: 12.0
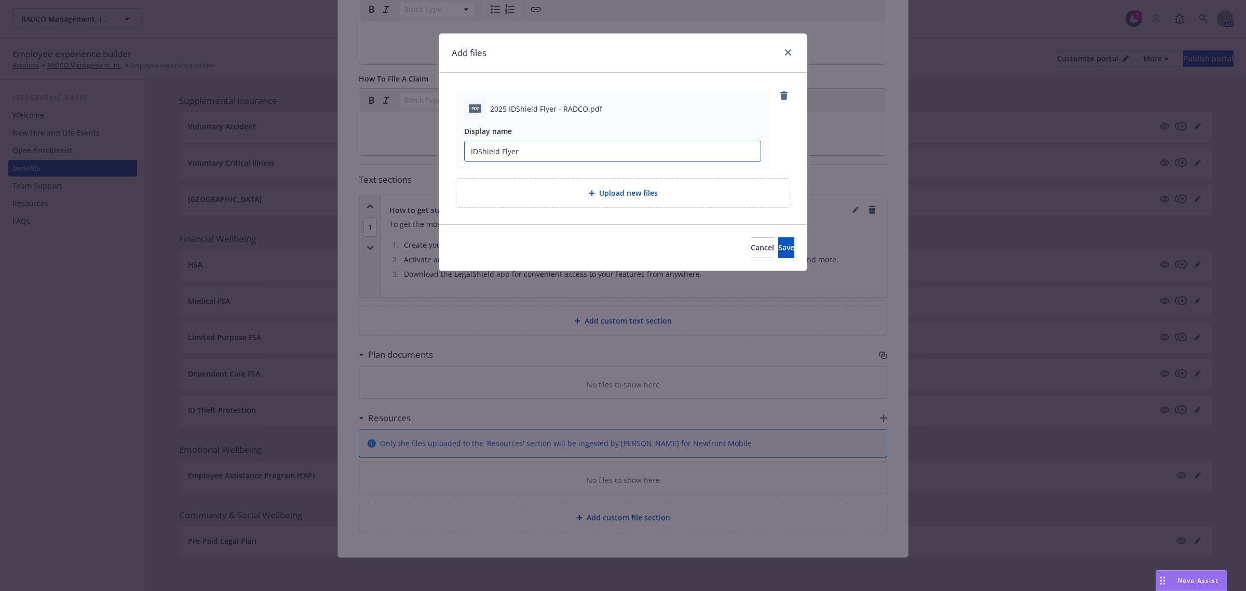
click at [470, 152] on input "IDShield Flyer" at bounding box center [613, 151] width 296 height 20
type input "IDShield Flyer"
click at [778, 242] on button "Save" at bounding box center [786, 247] width 16 height 21
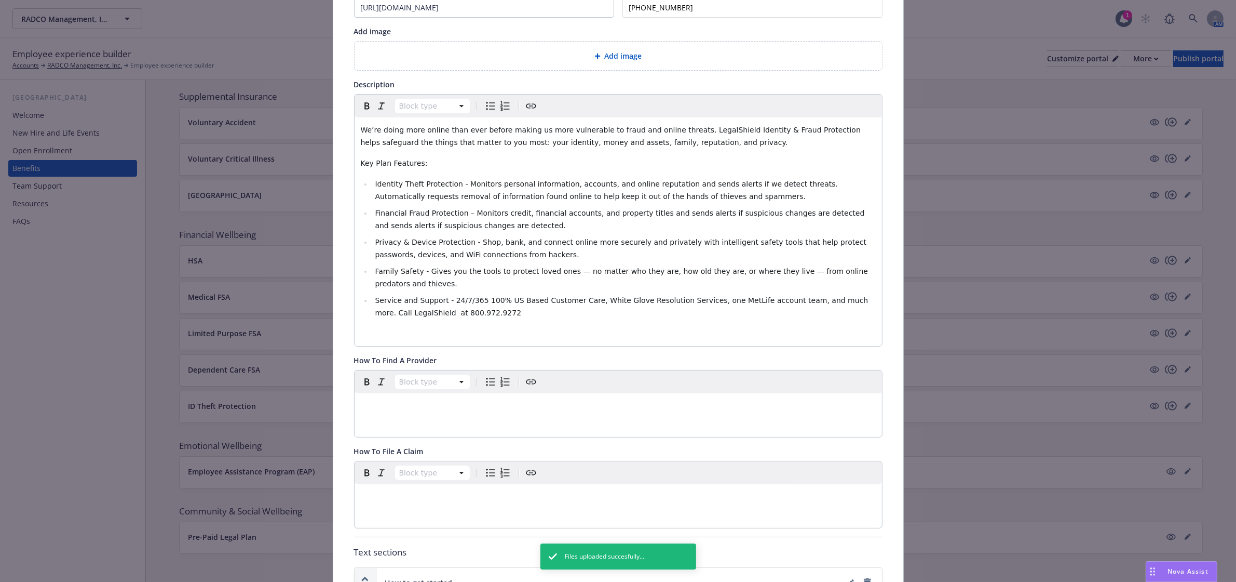
scroll to position [0, 0]
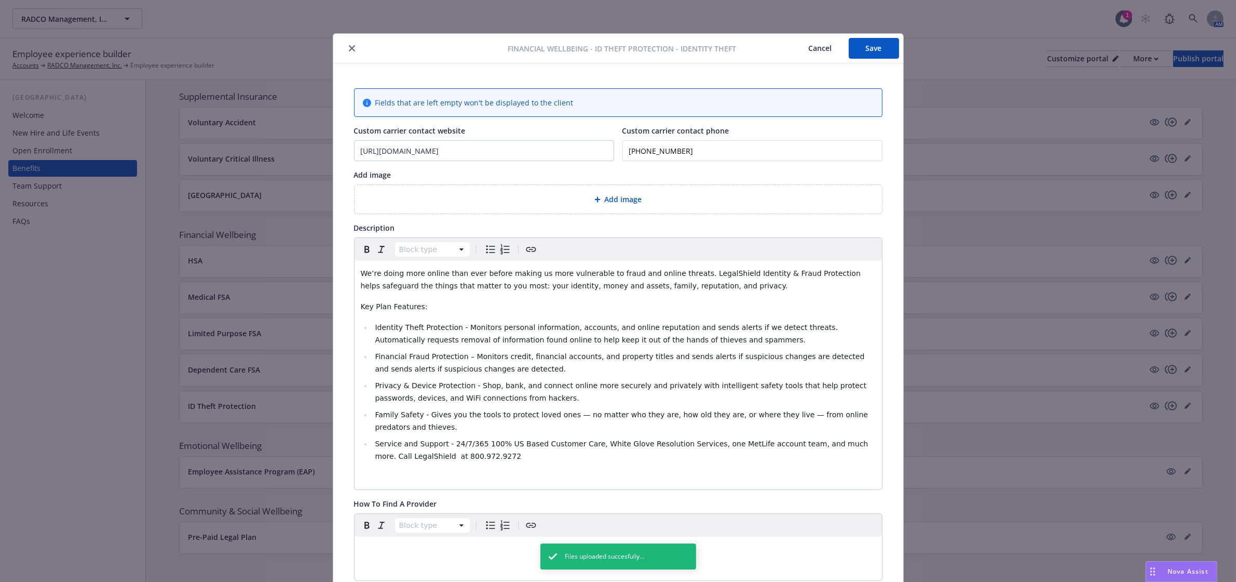
click at [874, 49] on button "Save" at bounding box center [874, 48] width 50 height 21
click at [349, 45] on icon "close" at bounding box center [352, 48] width 6 height 6
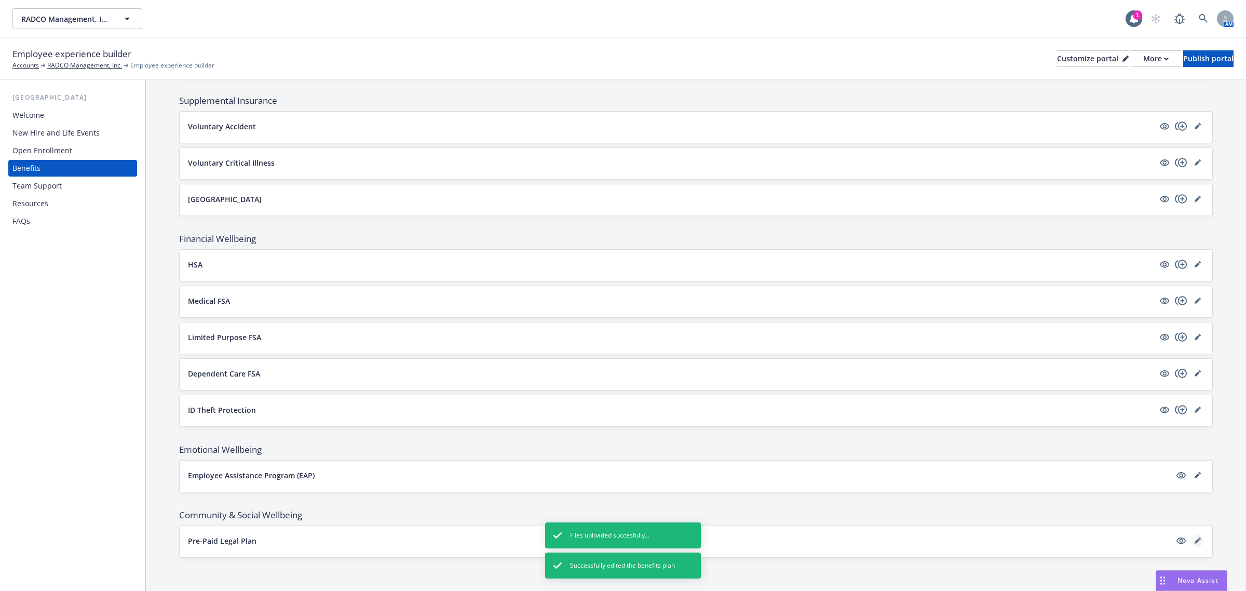
click at [1192, 538] on link "editPencil" at bounding box center [1198, 540] width 12 height 12
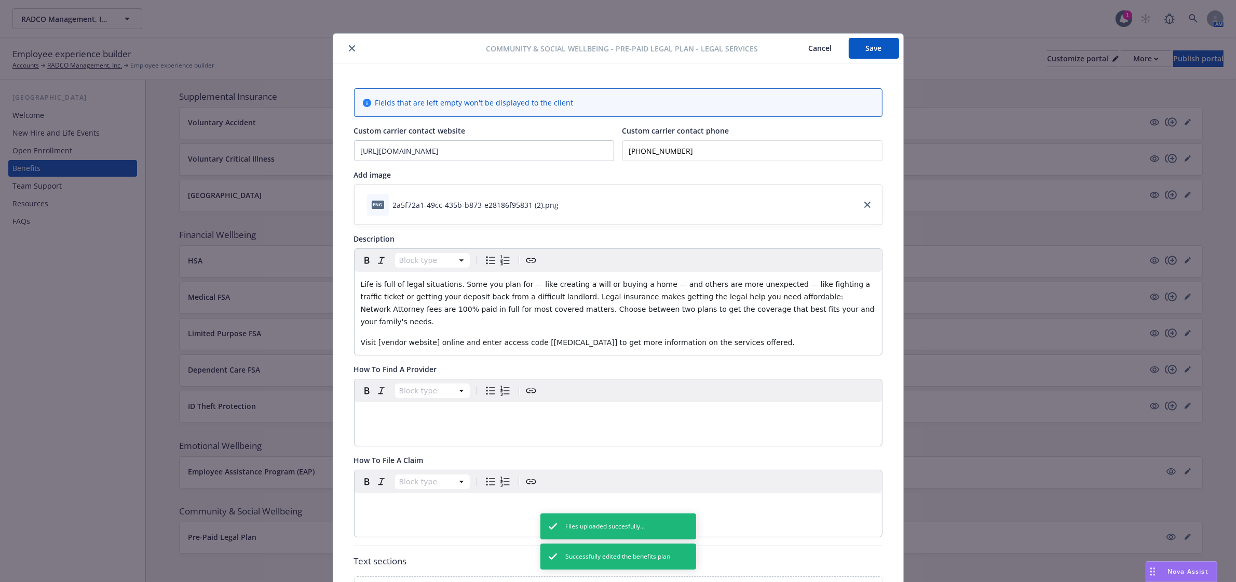
scroll to position [31, 0]
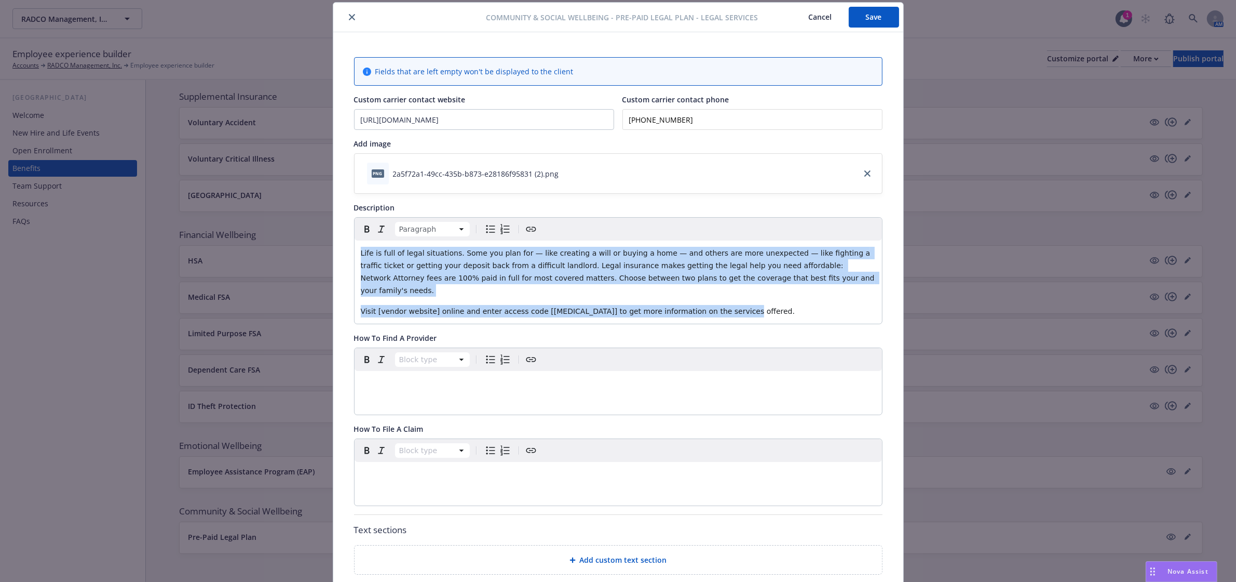
drag, startPoint x: 711, startPoint y: 297, endPoint x: 271, endPoint y: 249, distance: 442.9
click at [271, 249] on div "Community & Social Wellbeing - Pre-Paid Legal Plan - Legal Services Cancel Save…" at bounding box center [618, 291] width 1236 height 582
click at [1175, 570] on span "Nova Assist" at bounding box center [1188, 570] width 41 height 9
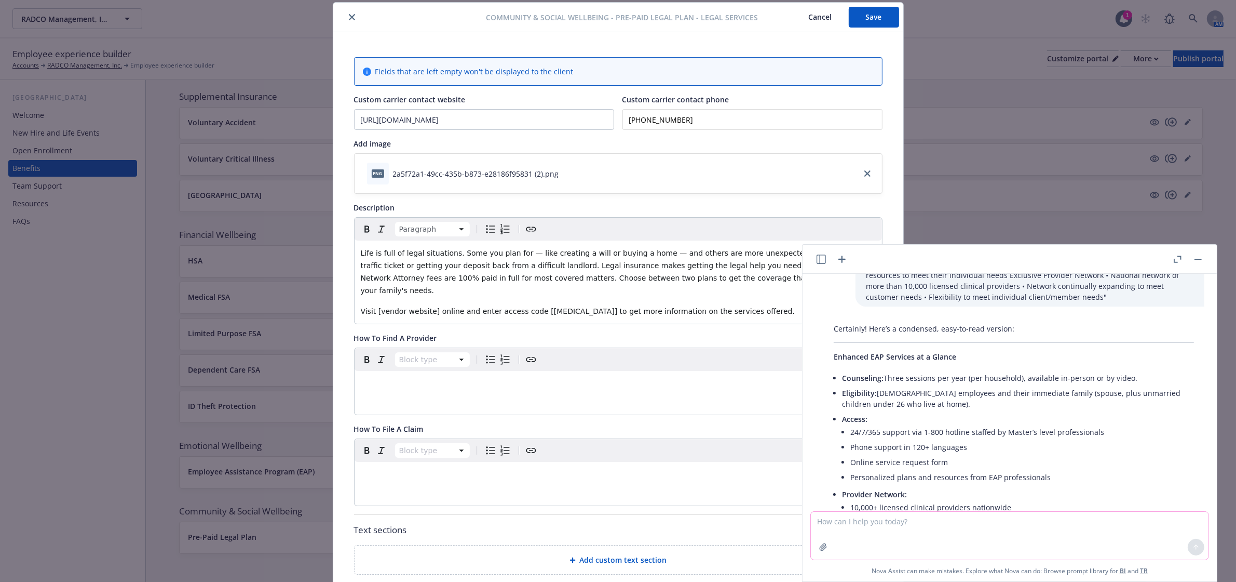
click at [1062, 536] on textarea at bounding box center [1010, 535] width 398 height 48
paste textarea "RADCO provides you with convenient access to covered legal services through Leg…"
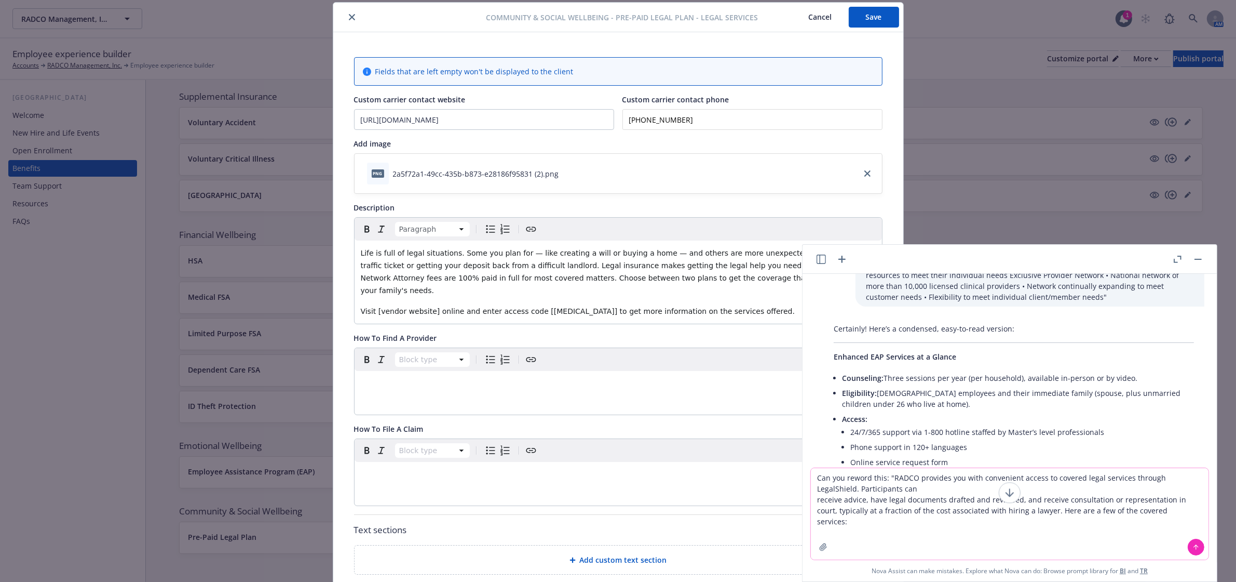
type textarea "Can you reword this: "RADCO provides you with convenient access to covered lega…"
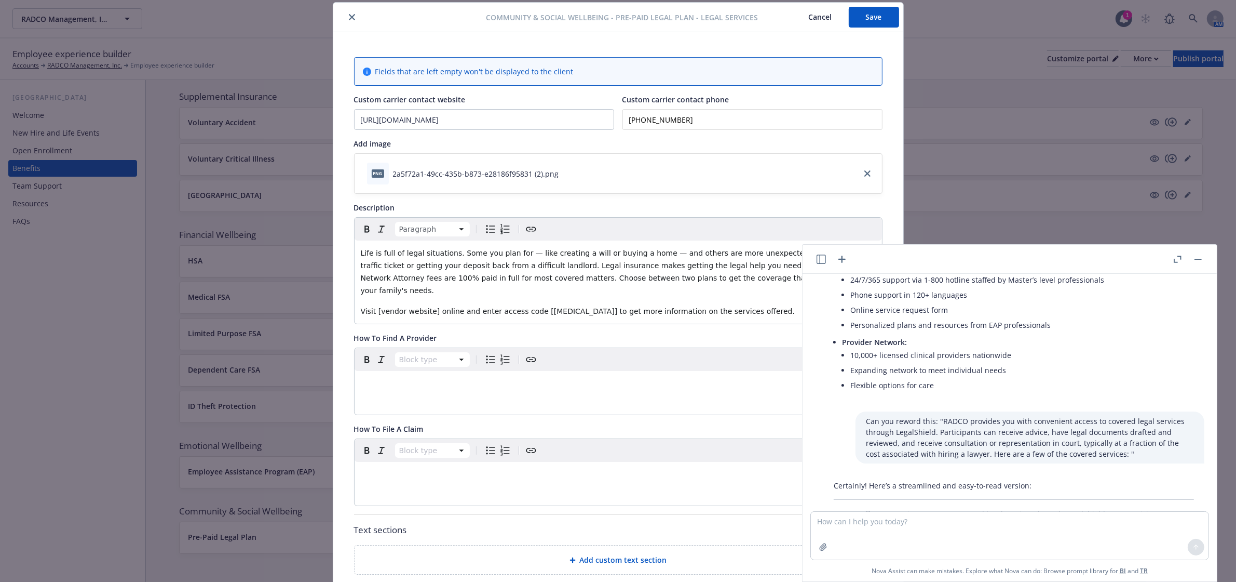
scroll to position [2670, 0]
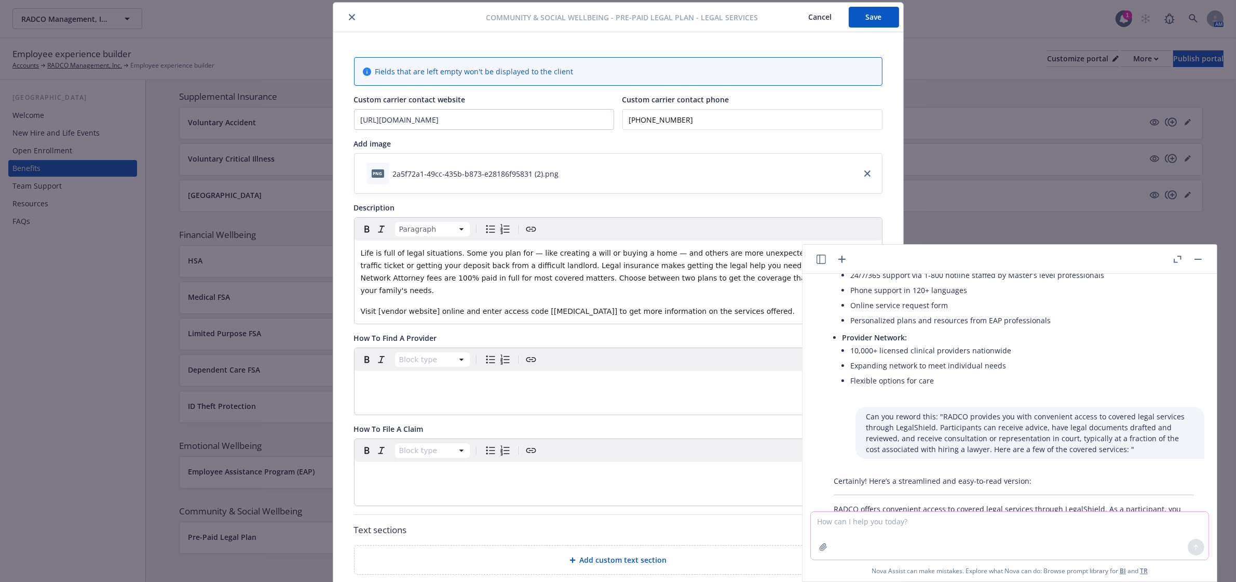
click at [948, 517] on textarea at bounding box center [1010, 535] width 398 height 48
type textarea "Can you add this in a good formatting?"
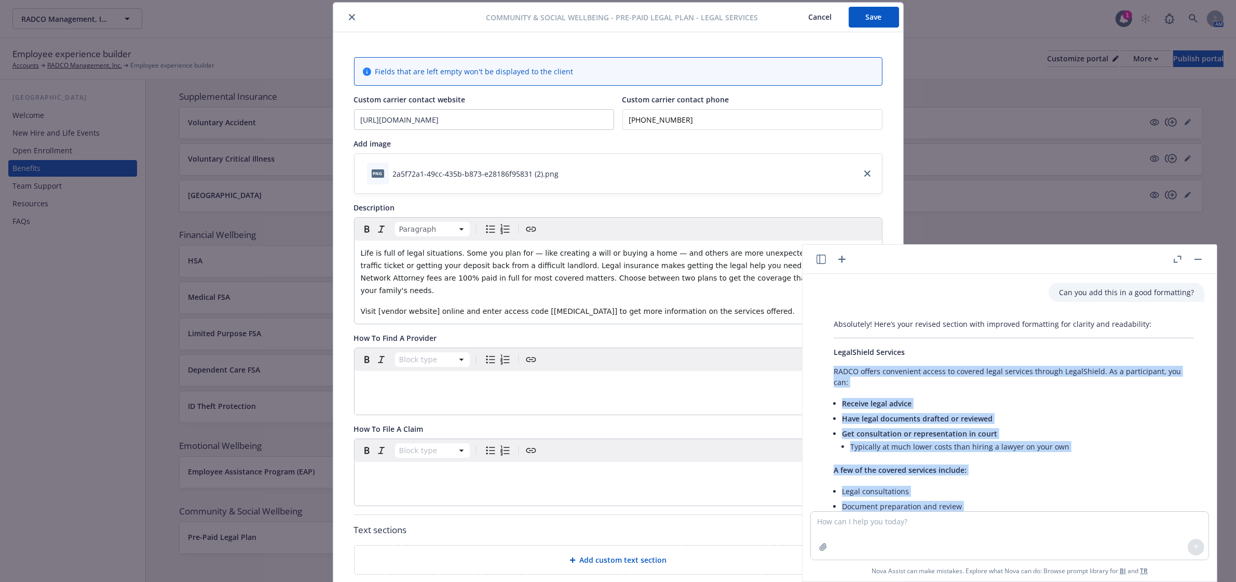
scroll to position [2978, 0]
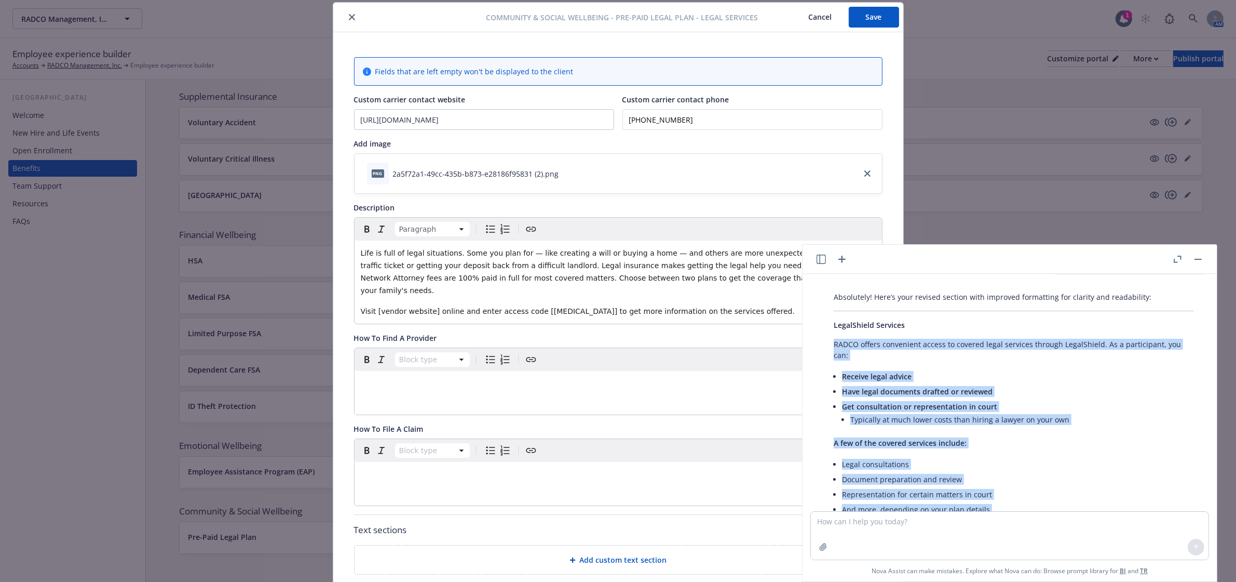
drag, startPoint x: 836, startPoint y: 343, endPoint x: 1125, endPoint y: 484, distance: 322.1
click at [1125, 484] on div "Absolutely! Here’s your revised section with improved formatting for clarity an…" at bounding box center [1014, 419] width 381 height 264
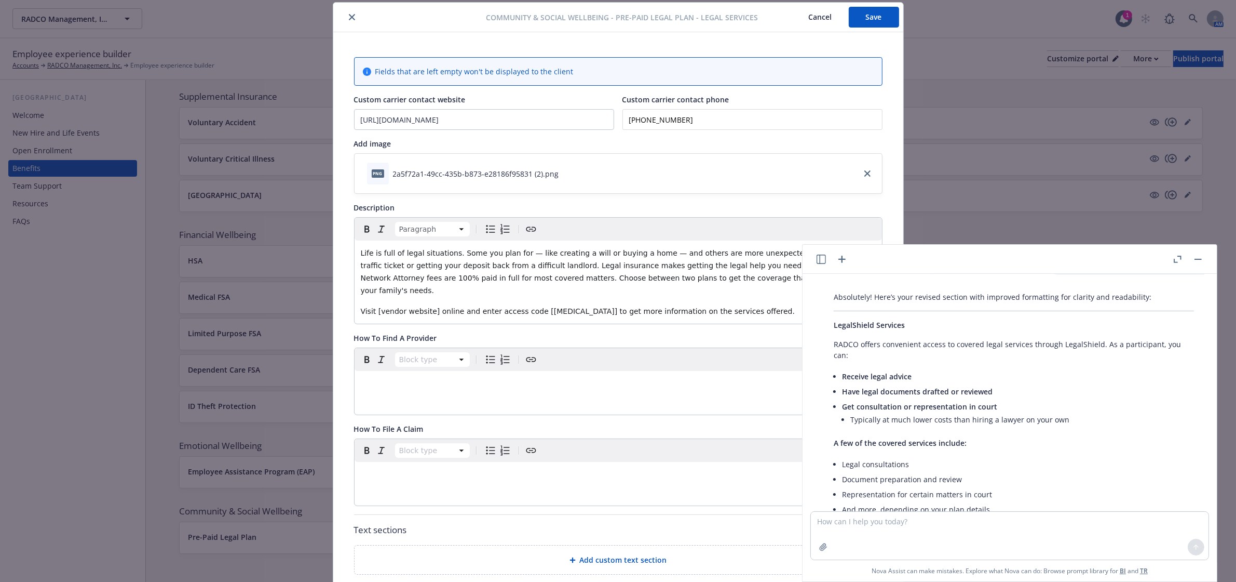
click at [509, 291] on div "Life is full of legal situations. Some you plan for — like creating a will or b…" at bounding box center [619, 281] width 528 height 83
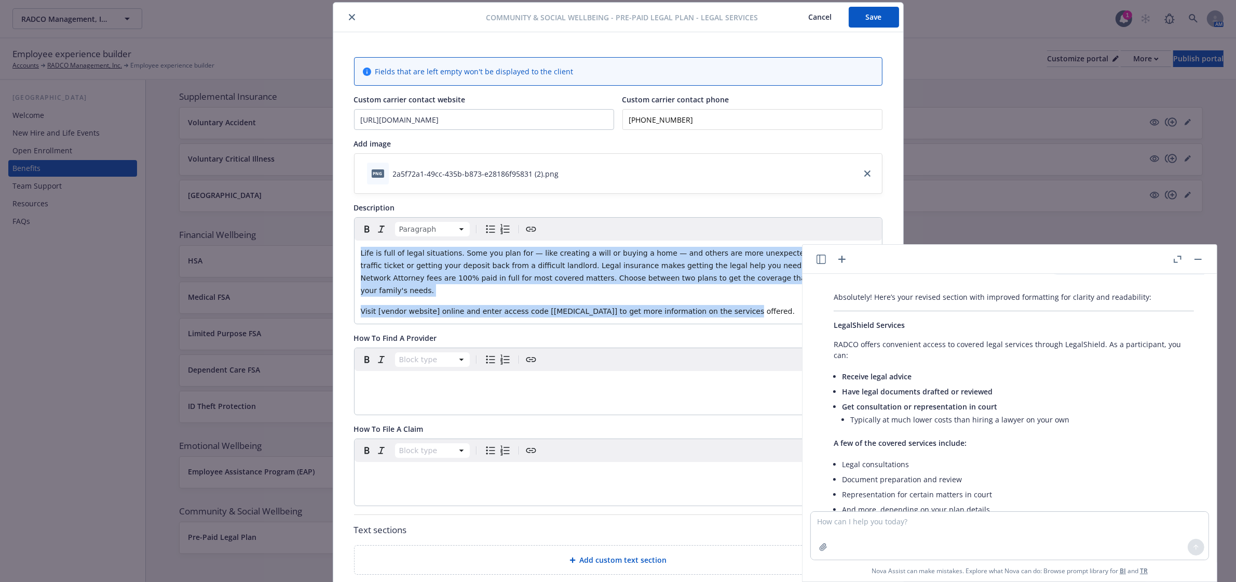
drag, startPoint x: 718, startPoint y: 303, endPoint x: 258, endPoint y: 235, distance: 465.5
click at [258, 235] on div "Community & Social Wellbeing - Pre-Paid Legal Plan - Legal Services Cancel Save…" at bounding box center [618, 291] width 1236 height 582
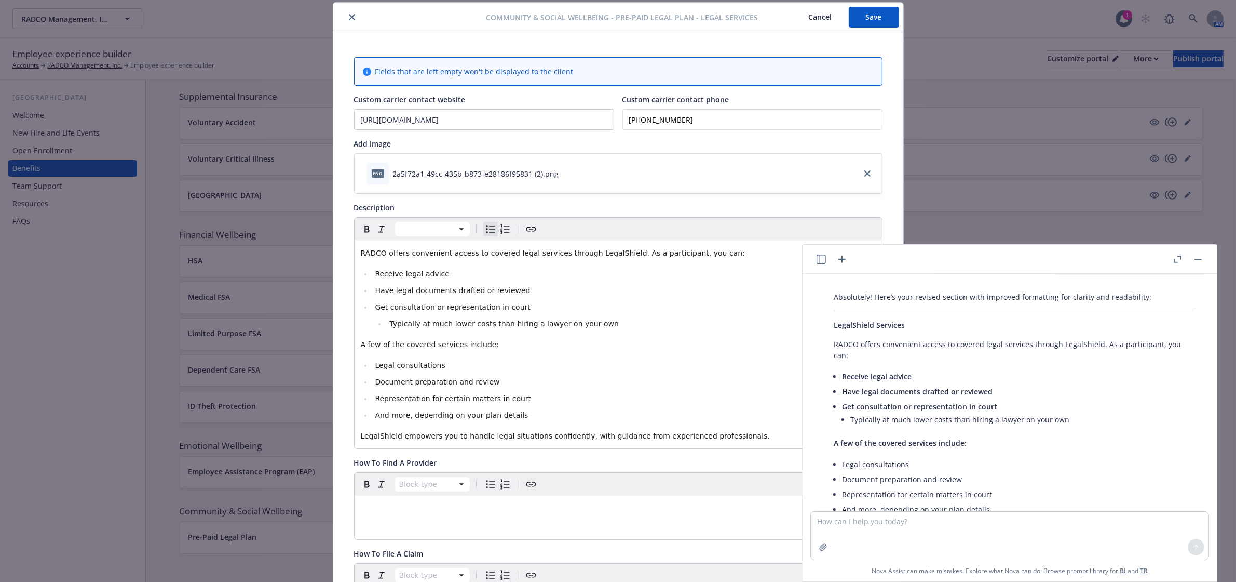
click at [458, 311] on span "Get consultation or representation in court" at bounding box center [452, 307] width 155 height 8
drag, startPoint x: 443, startPoint y: 346, endPoint x: 344, endPoint y: 344, distance: 99.2
click at [344, 344] on div "Fields that are left empty won't be displayed to the client Custom carrier cont…" at bounding box center [618, 482] width 570 height 900
click at [361, 230] on icon "button" at bounding box center [367, 229] width 12 height 12
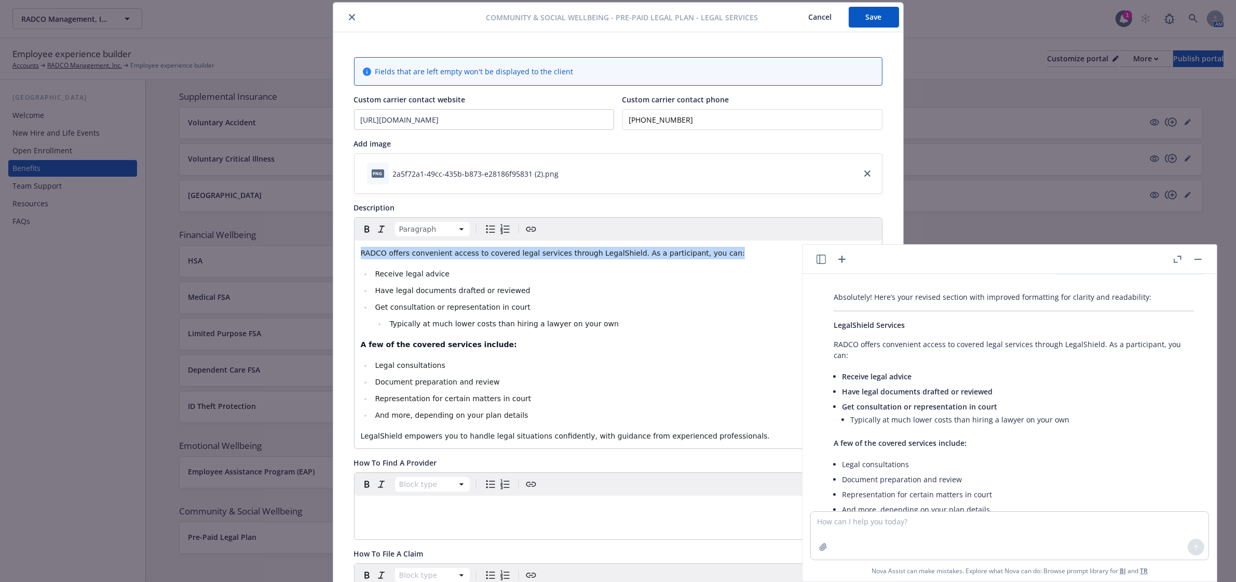
drag, startPoint x: 357, startPoint y: 253, endPoint x: 747, endPoint y: 254, distance: 389.4
click at [747, 254] on p "RADCO offers convenient access to covered legal services through LegalShield. A…" at bounding box center [618, 253] width 515 height 12
click at [365, 227] on icon "button" at bounding box center [367, 228] width 5 height 7
click at [681, 341] on p "A few of the covered services include:" at bounding box center [618, 344] width 515 height 12
click at [1198, 255] on button "button" at bounding box center [1198, 259] width 12 height 12
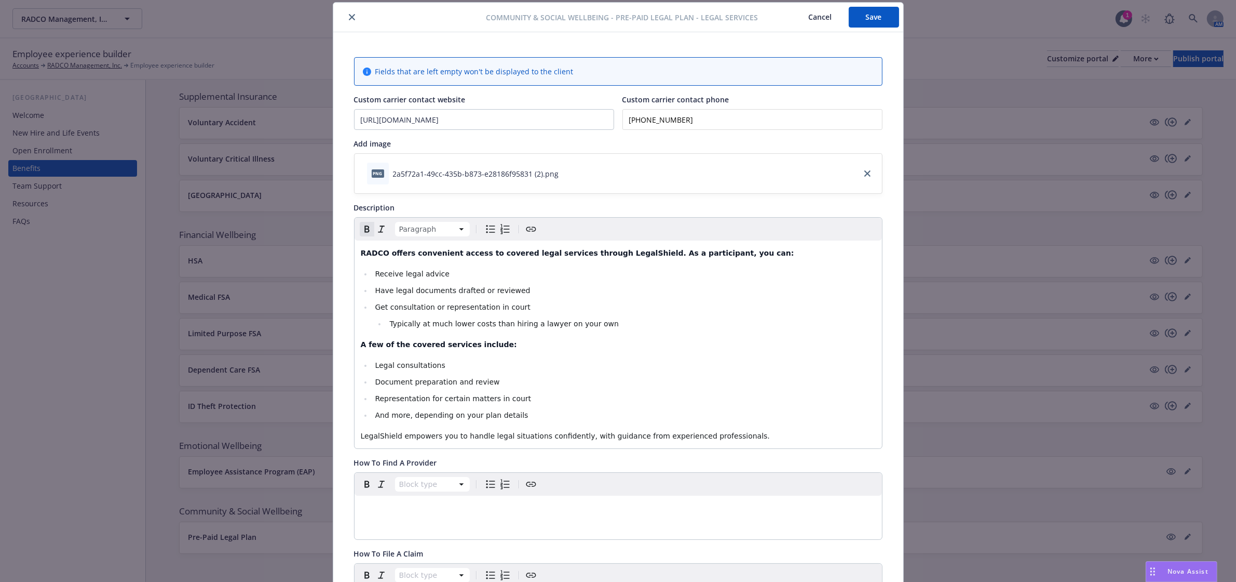
click at [629, 255] on strong "RADCO offers convenient access to covered legal services through LegalShield. A…" at bounding box center [578, 253] width 434 height 8
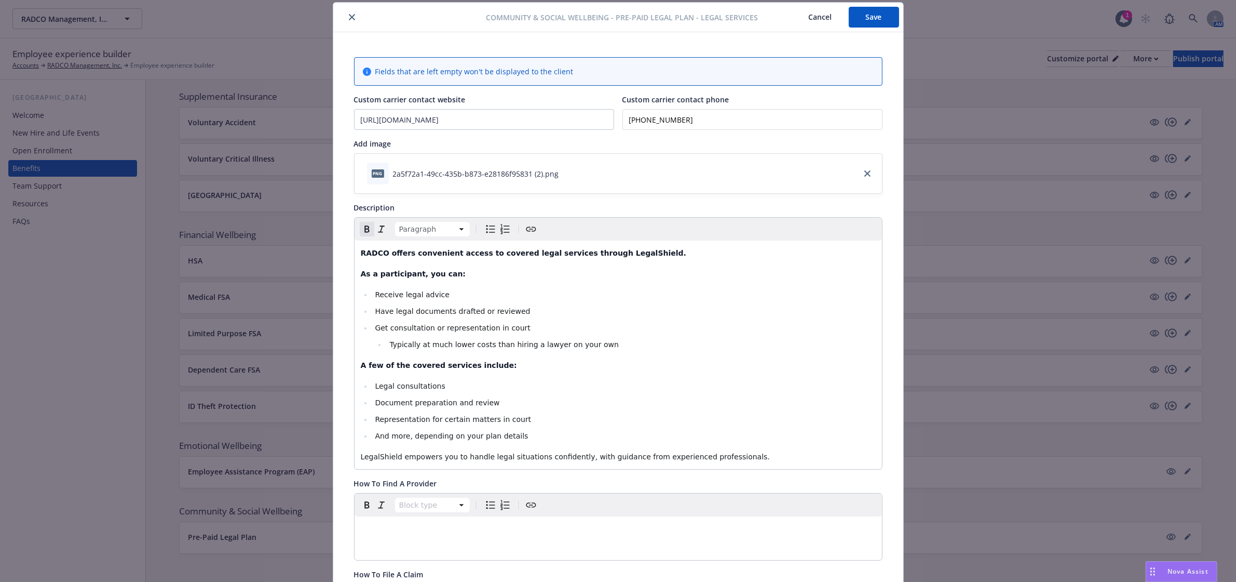
click at [871, 12] on button "Save" at bounding box center [874, 17] width 50 height 21
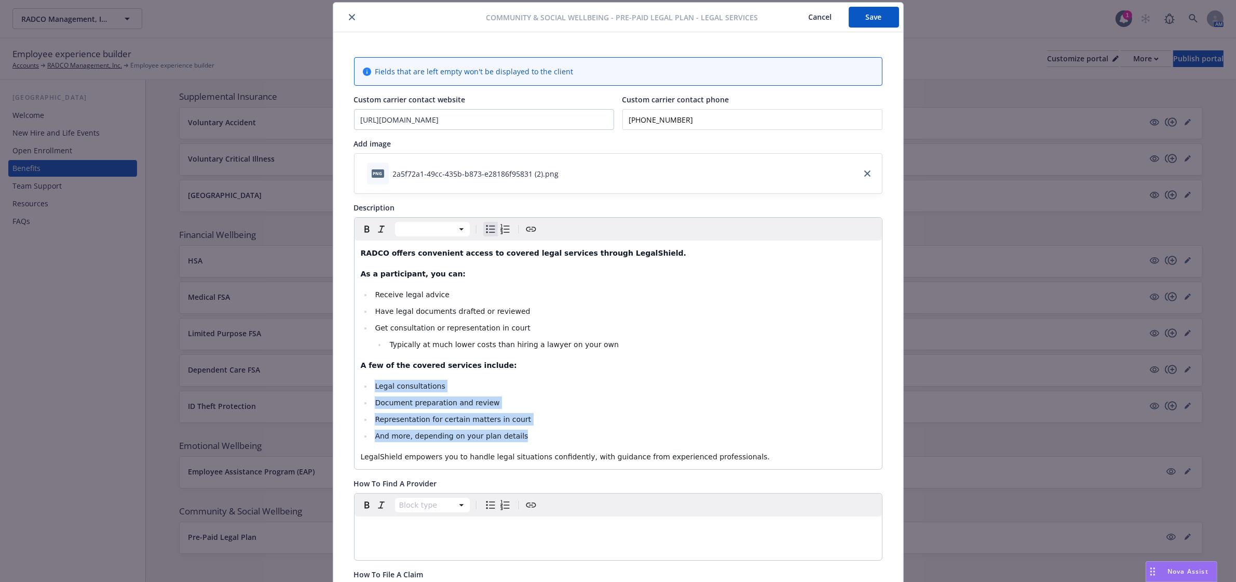
drag, startPoint x: 510, startPoint y: 439, endPoint x: 370, endPoint y: 386, distance: 150.5
click at [370, 386] on ul "Legal consultations Document preparation and review Representation for certain …" at bounding box center [618, 411] width 515 height 62
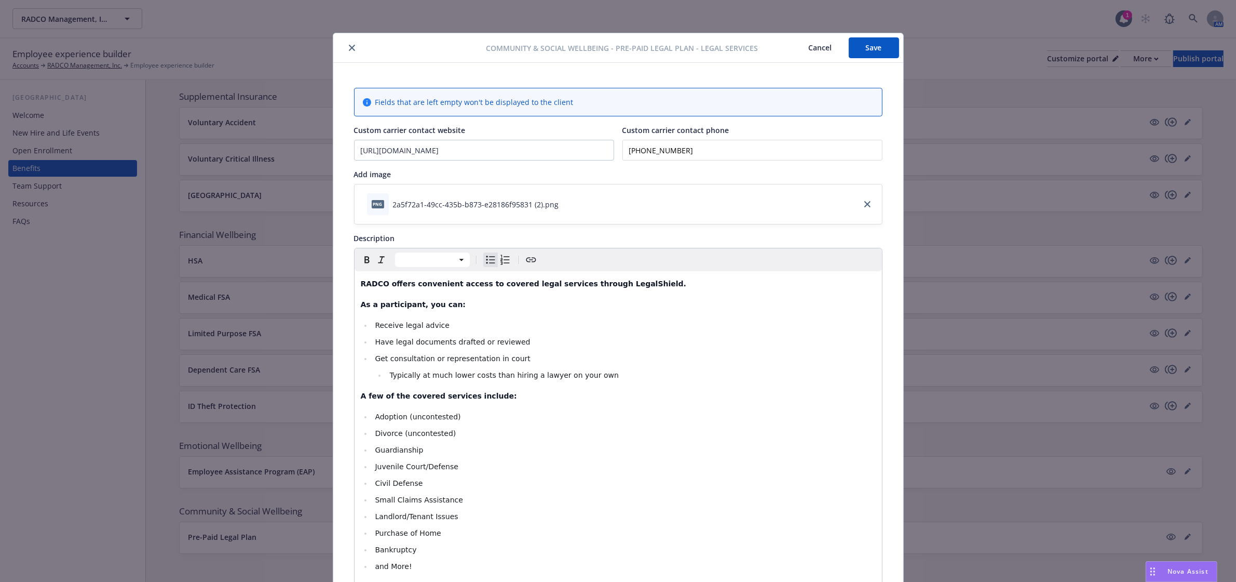
scroll to position [0, 0]
drag, startPoint x: 467, startPoint y: 155, endPoint x: 333, endPoint y: 143, distance: 135.0
click at [333, 143] on div "Fields that are left empty won't be displayed to the client Custom carrier cont…" at bounding box center [618, 573] width 570 height 1021
type input "[DOMAIN_NAME][URL]"
click at [883, 50] on button "Save" at bounding box center [874, 48] width 50 height 21
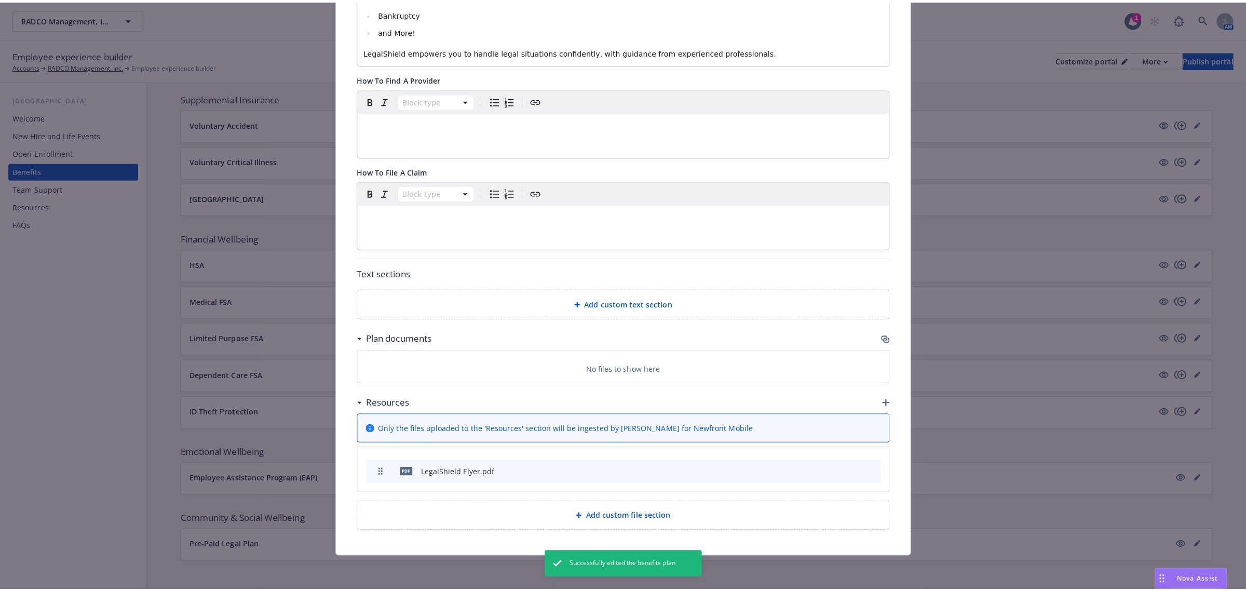
scroll to position [474, 0]
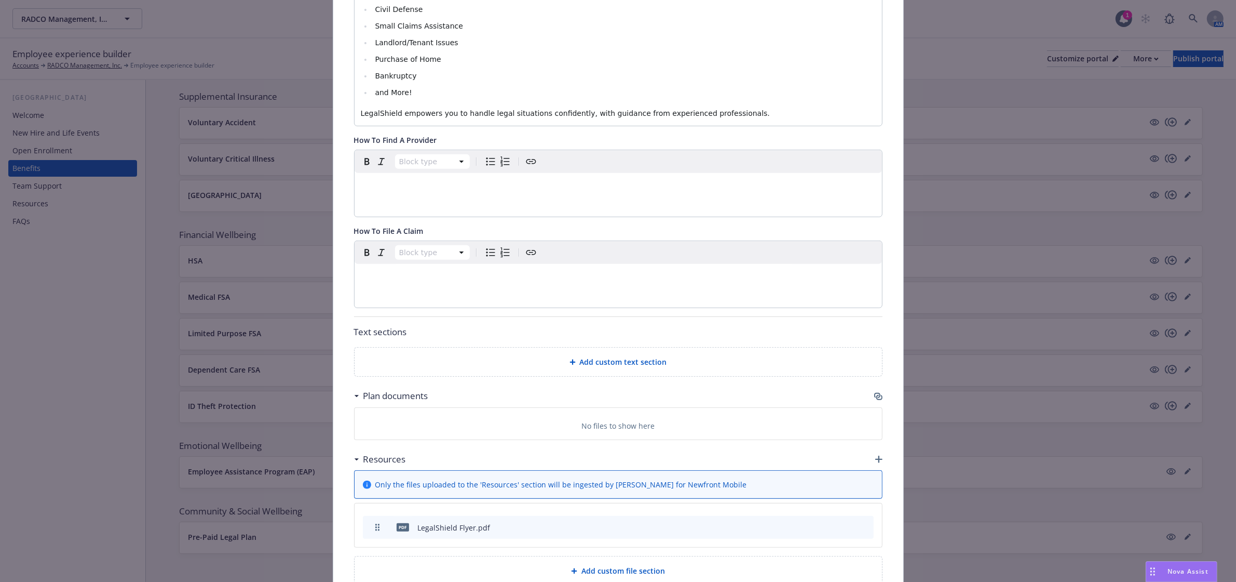
click at [538, 361] on div "Add custom text section" at bounding box center [618, 362] width 511 height 12
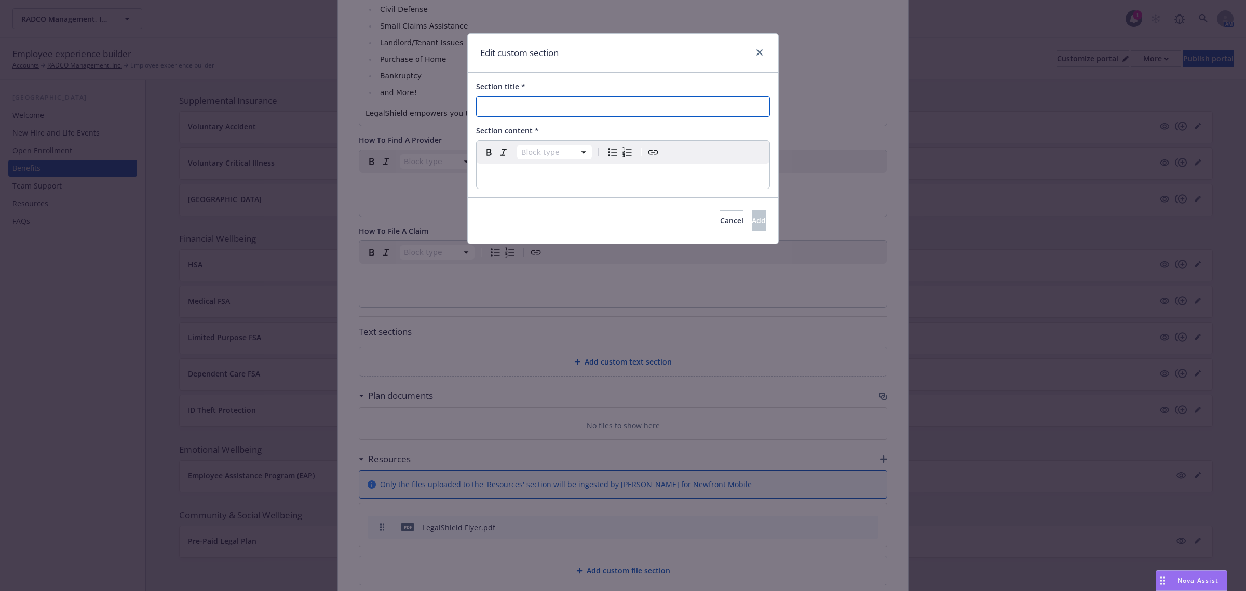
click at [559, 104] on input "Section title *" at bounding box center [623, 106] width 294 height 21
type input "C"
type input "Benefit Cost"
select select "paragraph"
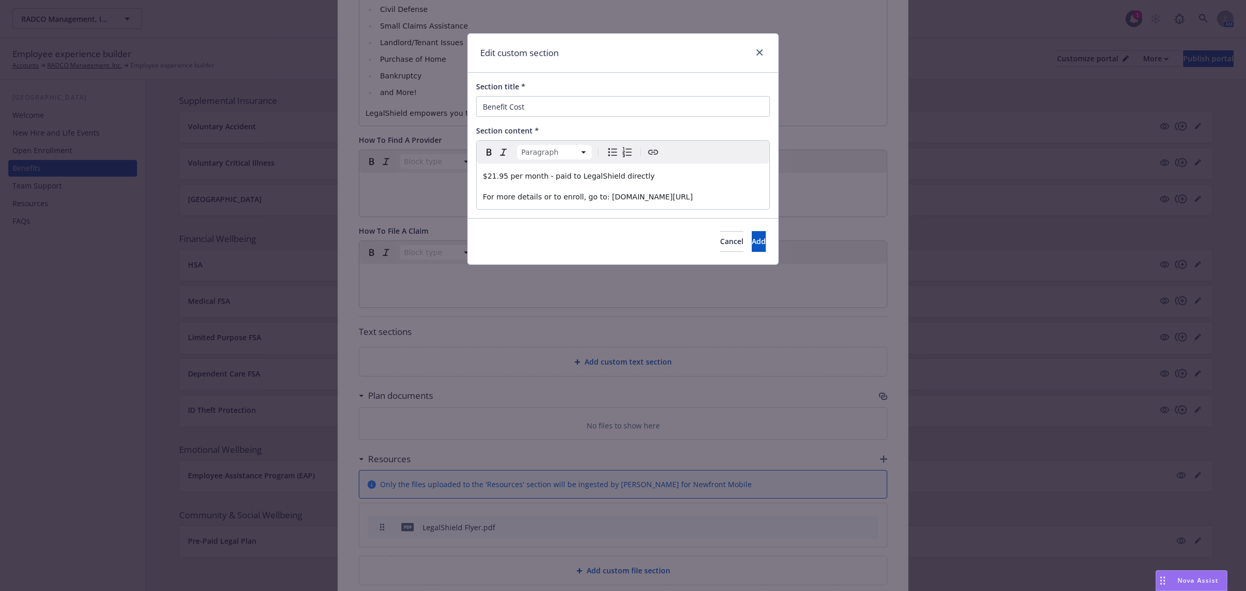
click at [723, 208] on div "$21.95 per month - paid to LegalShield directly For more details or to enroll, …" at bounding box center [623, 187] width 293 height 46
drag, startPoint x: 678, startPoint y: 196, endPoint x: 598, endPoint y: 200, distance: 80.0
click at [598, 200] on p "For more details or to enroll, go to: [DOMAIN_NAME][URL]" at bounding box center [623, 197] width 280 height 12
click at [650, 152] on icon "Create link" at bounding box center [653, 152] width 12 height 12
click at [613, 243] on input "URL" at bounding box center [641, 238] width 132 height 21
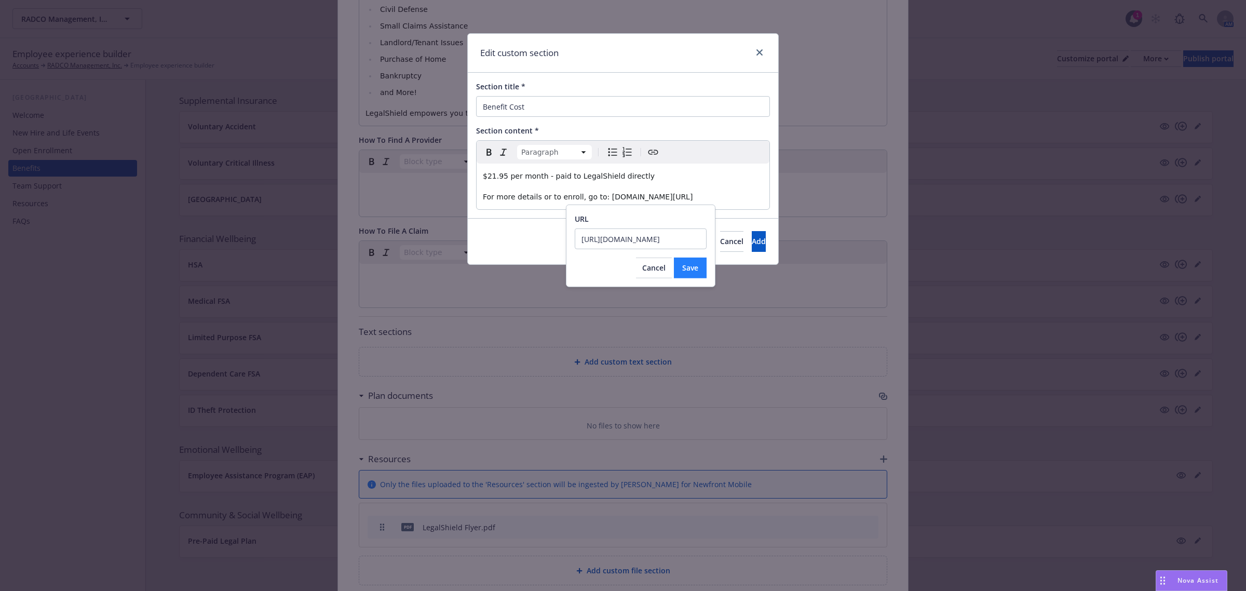
scroll to position [0, 44]
type input "[URL][DOMAIN_NAME]"
click at [691, 271] on span "Save" at bounding box center [690, 268] width 16 height 10
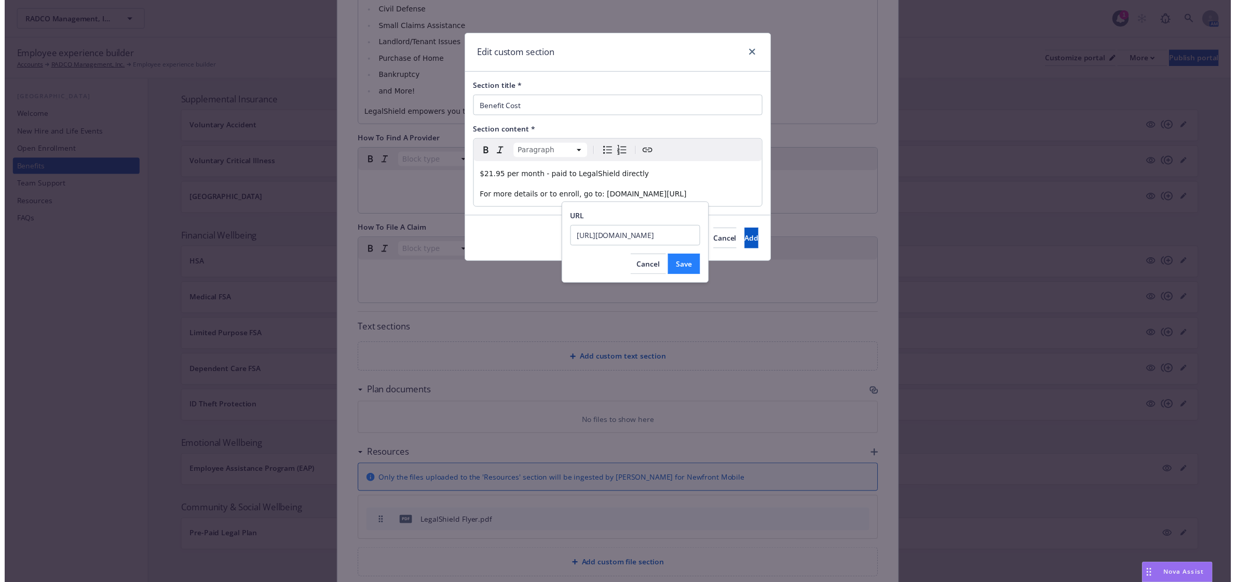
scroll to position [0, 0]
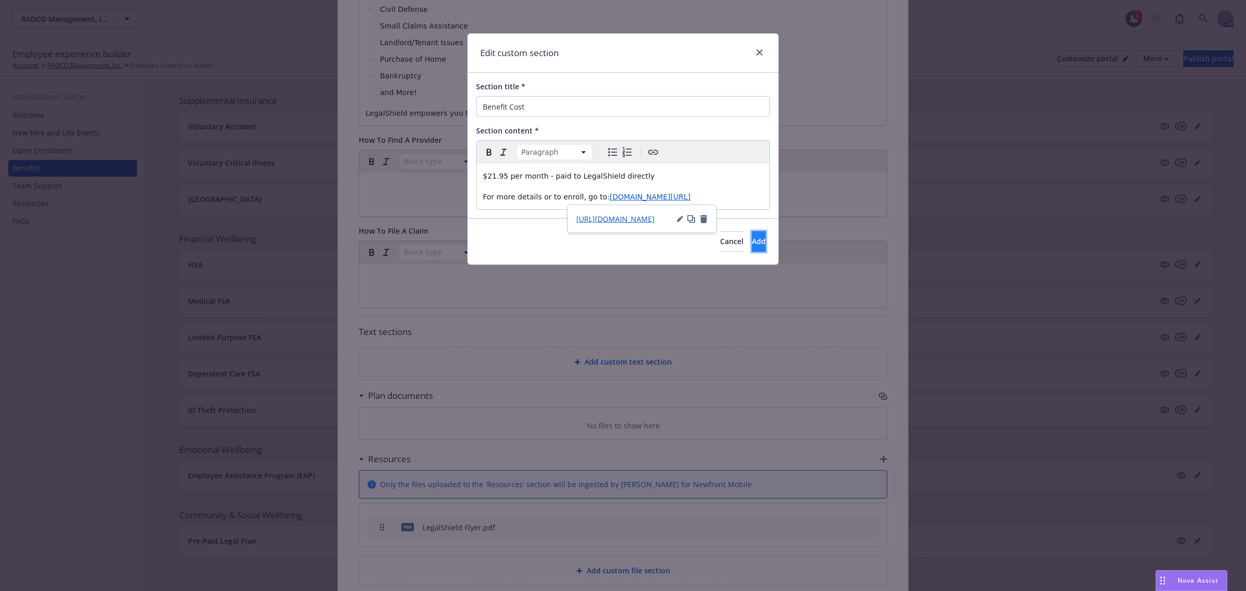
click at [752, 242] on span "Add" at bounding box center [759, 241] width 14 height 10
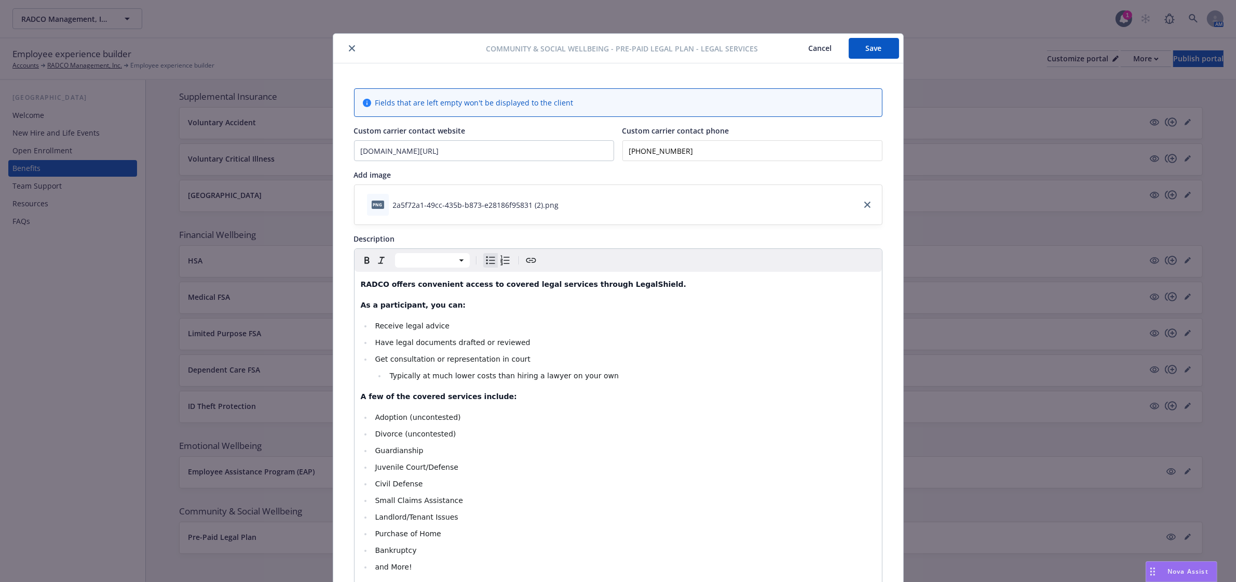
click at [866, 61] on div "Community & Social Wellbeing - Pre-Paid Legal Plan - Legal Services Cancel Save" at bounding box center [618, 49] width 570 height 30
click at [866, 55] on button "Save" at bounding box center [874, 48] width 50 height 21
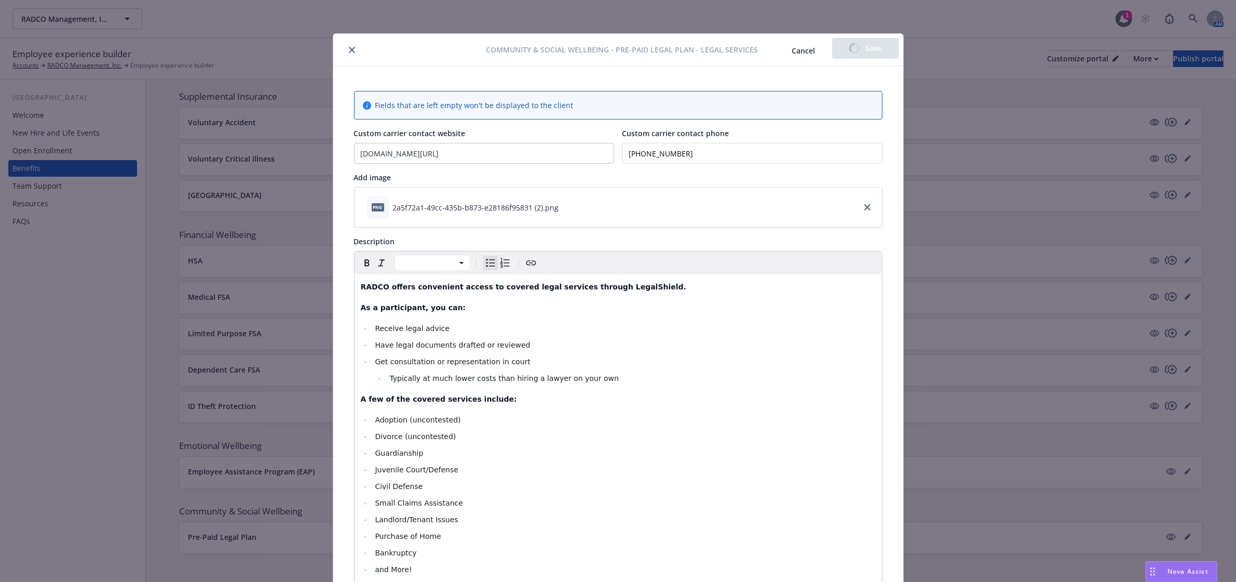
click at [349, 49] on icon "close" at bounding box center [352, 50] width 6 height 6
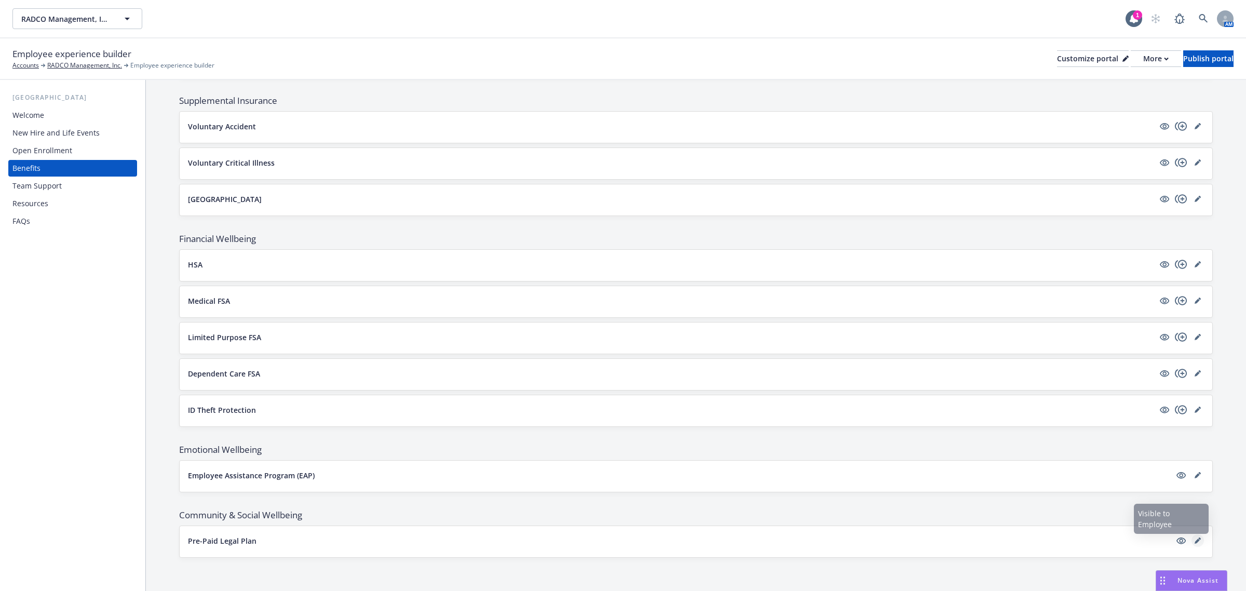
click at [1195, 542] on icon "editPencil" at bounding box center [1198, 540] width 6 height 6
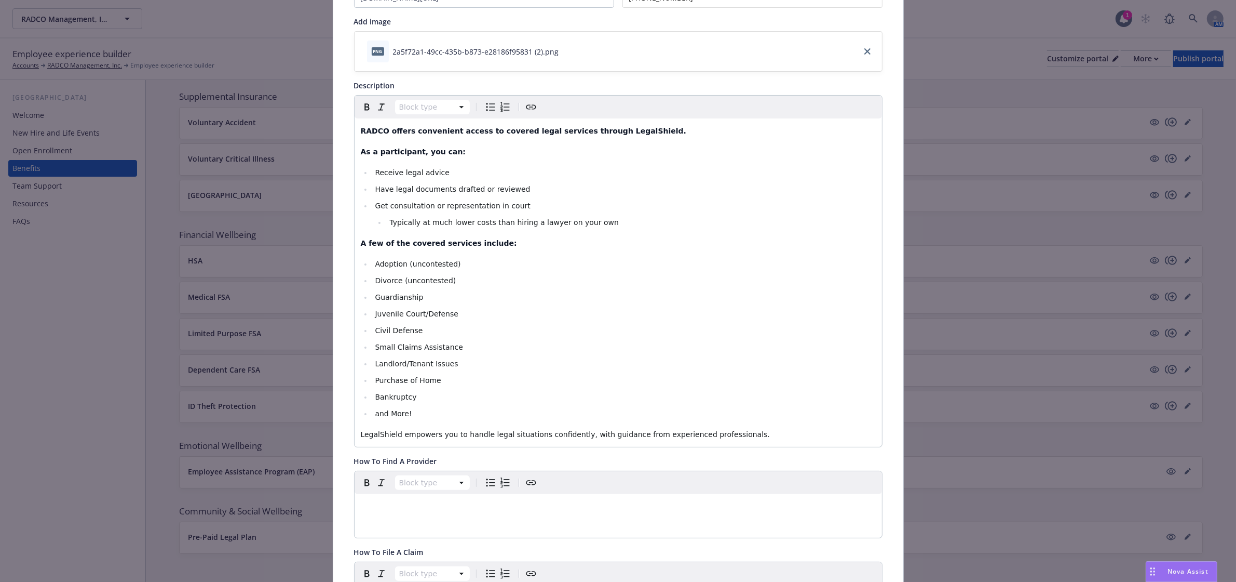
scroll to position [421, 0]
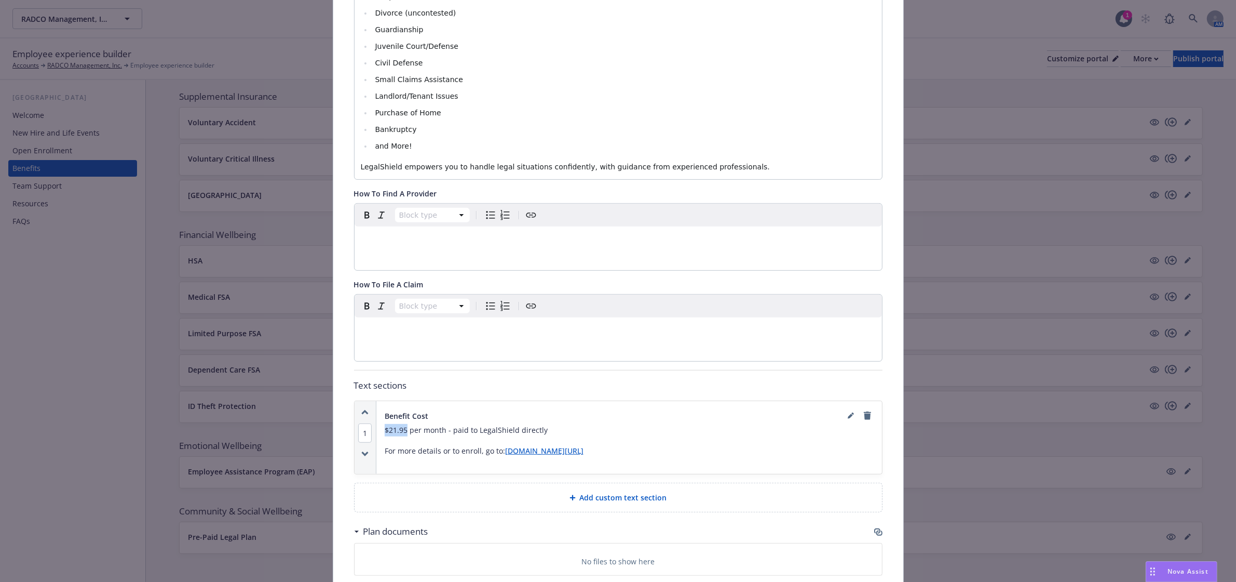
drag, startPoint x: 402, startPoint y: 431, endPoint x: 377, endPoint y: 434, distance: 25.6
click at [377, 434] on div "Benefit Cost $21.95 per month - paid to LegalShield directly For more details o…" at bounding box center [629, 437] width 506 height 73
click at [361, 308] on span "button" at bounding box center [367, 306] width 12 height 12
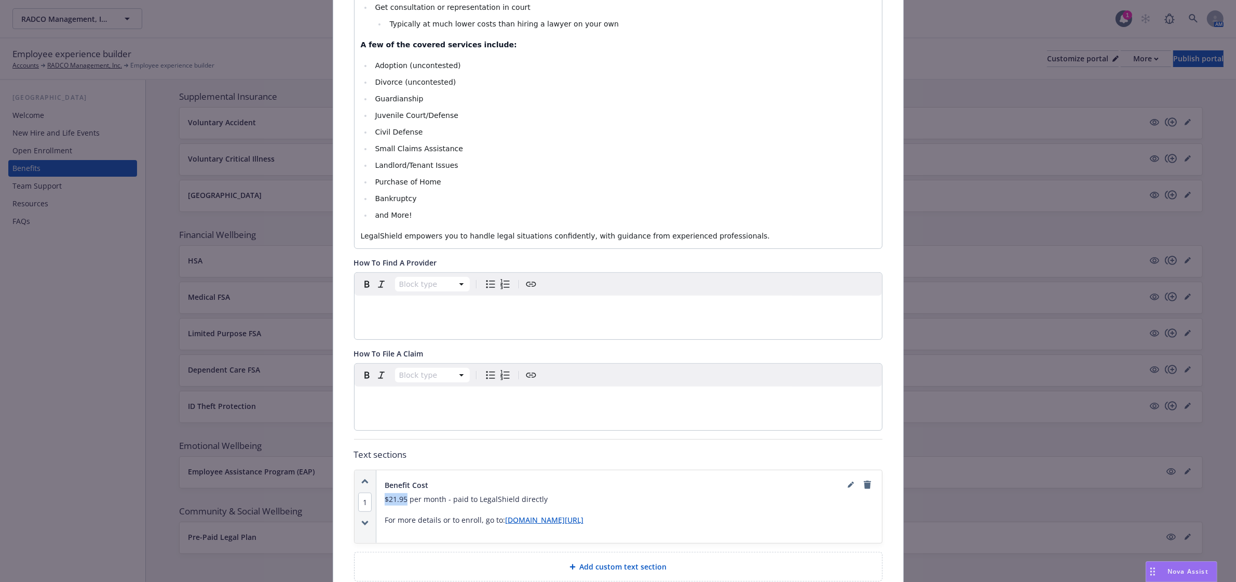
scroll to position [485, 0]
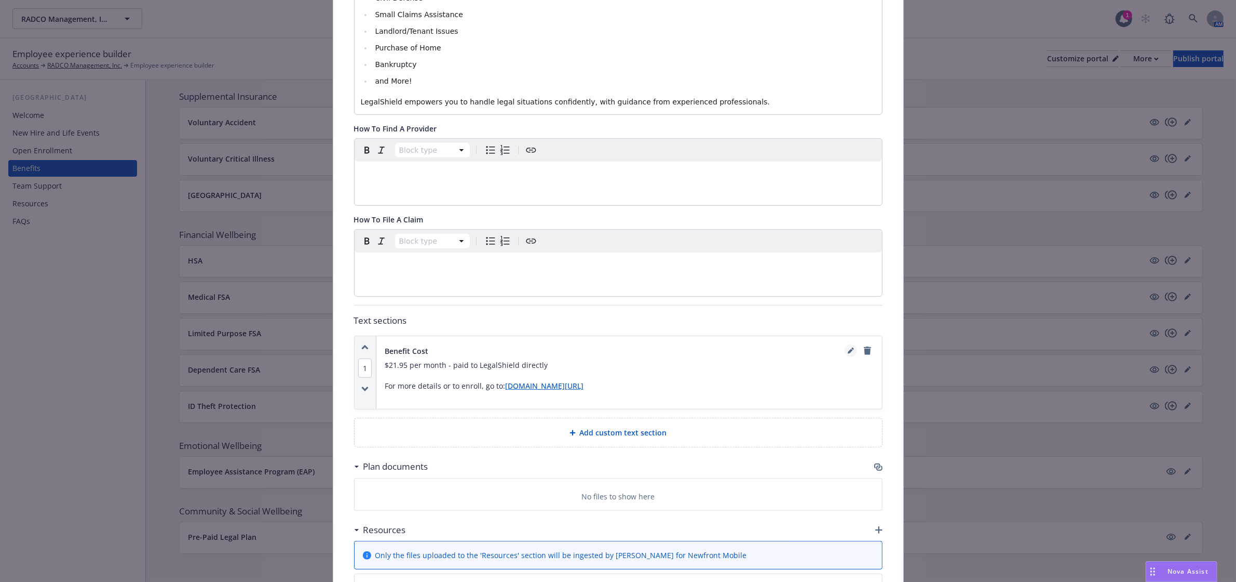
click at [848, 352] on icon "editPencil" at bounding box center [851, 350] width 6 height 6
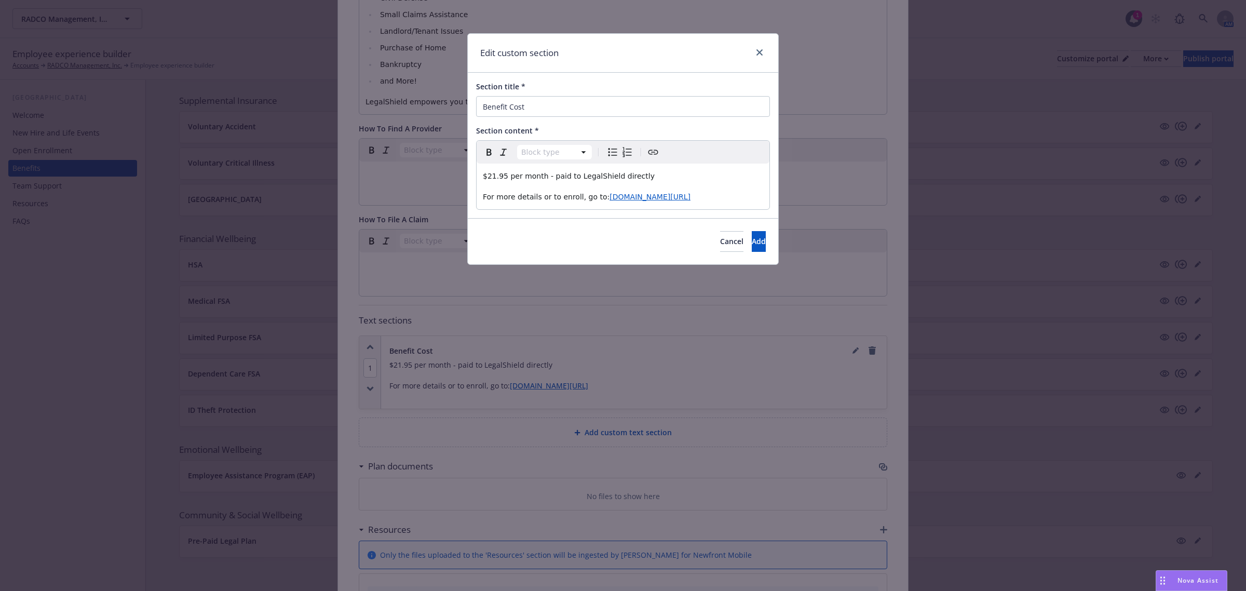
select select "paragraph"
drag, startPoint x: 505, startPoint y: 177, endPoint x: 466, endPoint y: 172, distance: 39.2
click at [466, 174] on div "Edit custom section Section title * Benefit Cost Section content * Paragraph Pa…" at bounding box center [623, 295] width 1246 height 591
click at [487, 151] on icon "button" at bounding box center [489, 152] width 12 height 12
click at [752, 237] on button "Add" at bounding box center [759, 241] width 14 height 21
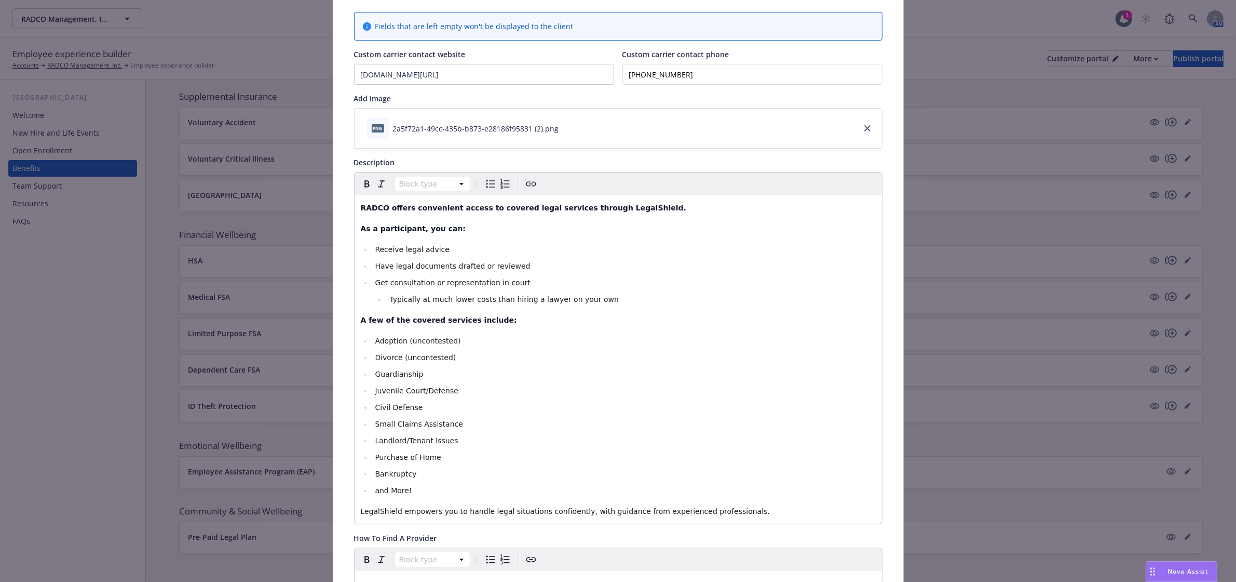
scroll to position [0, 0]
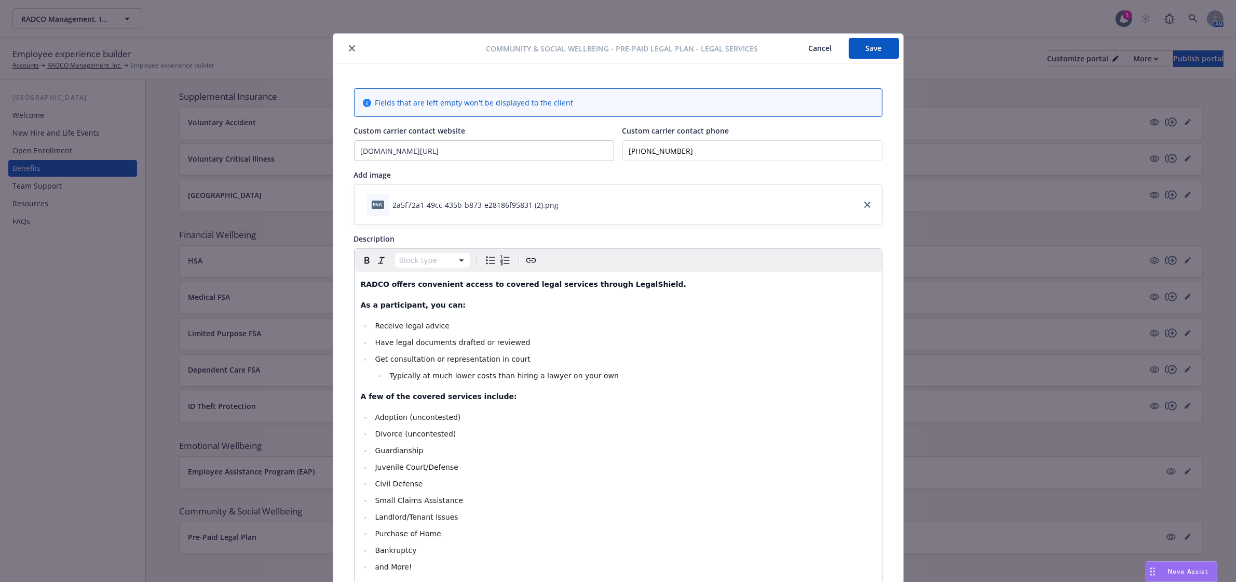
click at [863, 43] on button "Save" at bounding box center [874, 48] width 50 height 21
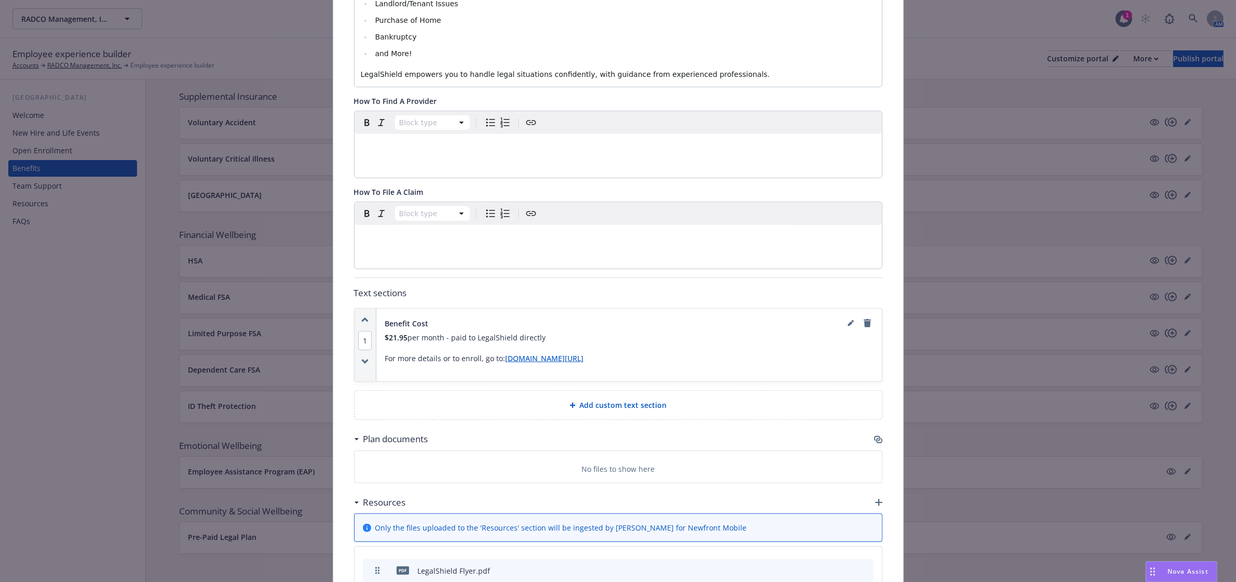
scroll to position [582, 0]
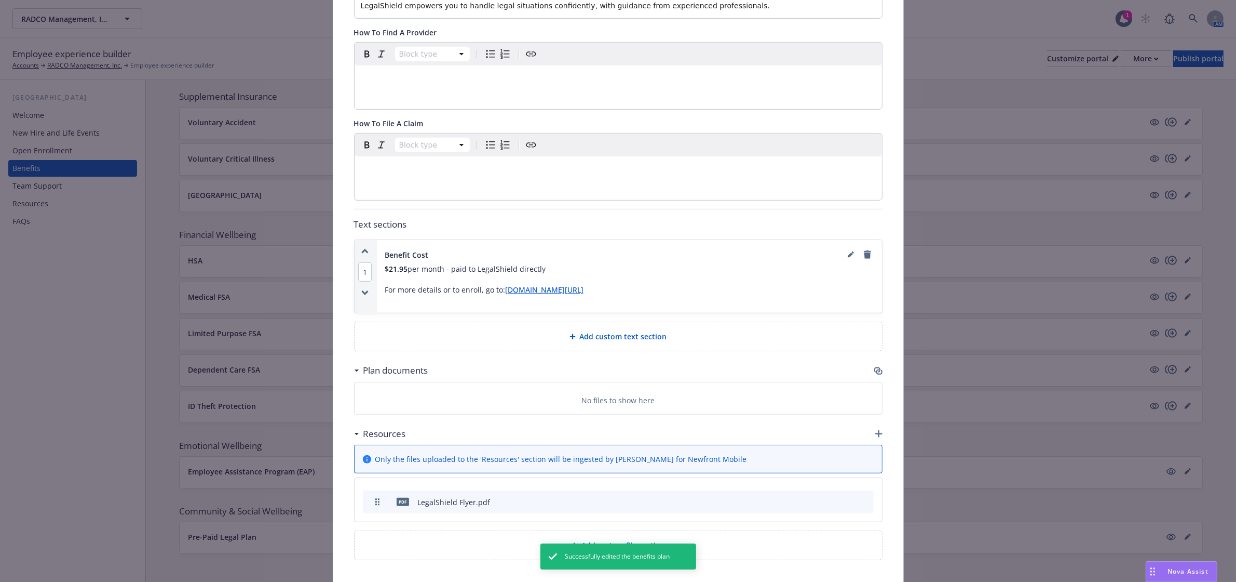
click at [1195, 579] on div "Nova Assist" at bounding box center [1181, 571] width 71 height 20
click at [1191, 575] on div "Can you reword this for Radco but keep the information and make it uplifting ye…" at bounding box center [1014, 431] width 406 height 301
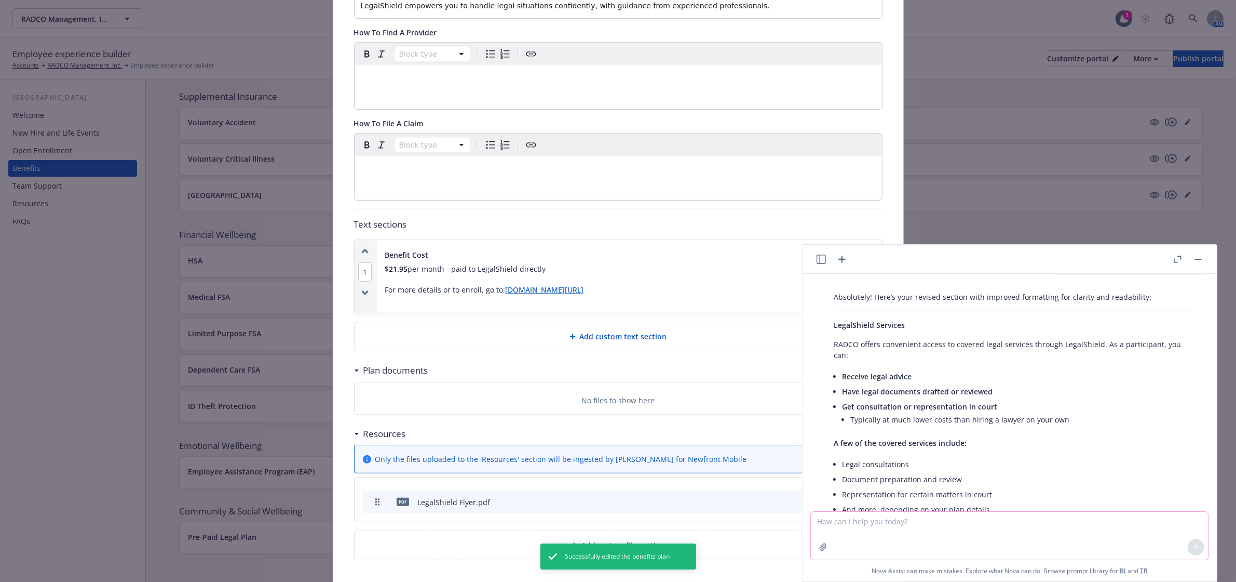
click at [1040, 531] on textarea at bounding box center [1010, 535] width 398 height 48
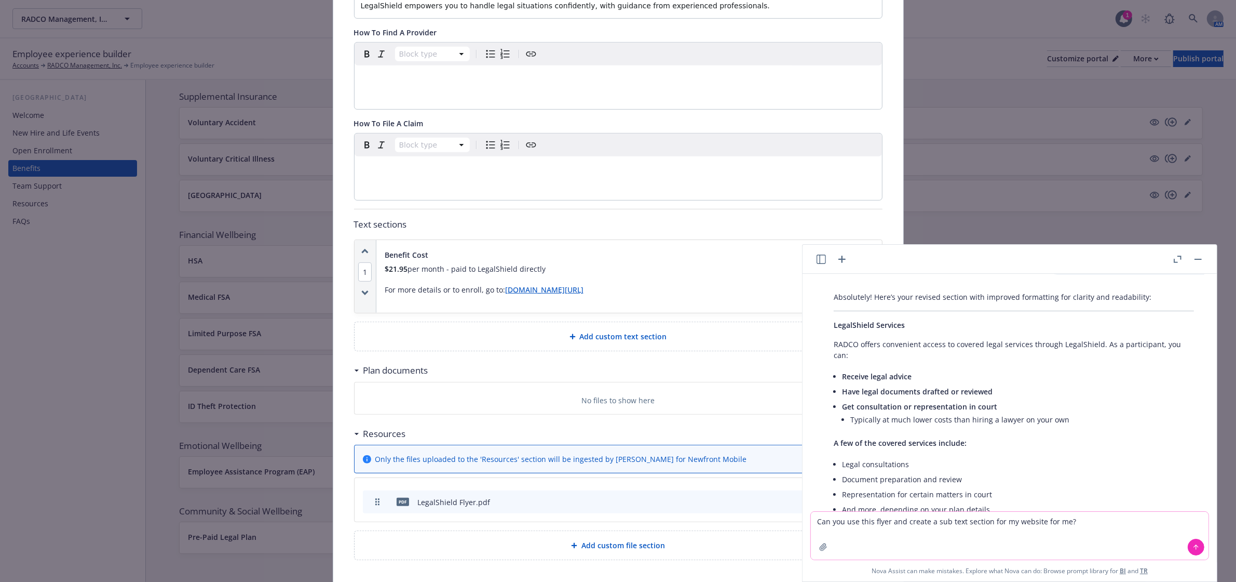
type textarea "Can you use this flyer and create a sub text section for my website for me?"
click at [819, 549] on icon "button" at bounding box center [823, 547] width 8 height 8
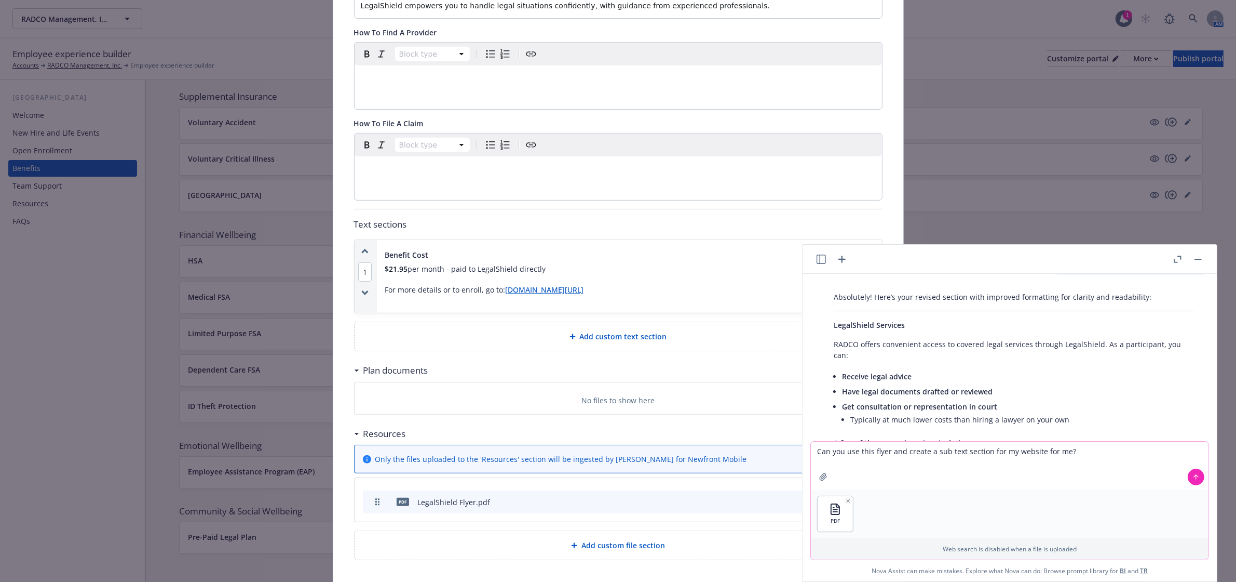
click at [1197, 481] on button at bounding box center [1196, 476] width 17 height 17
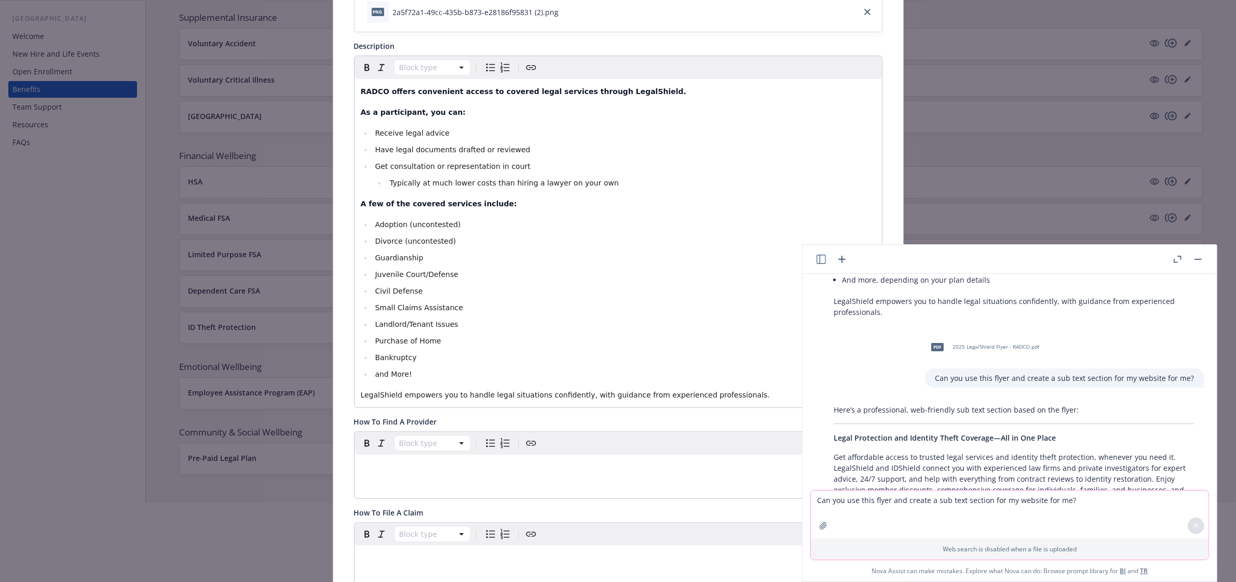
scroll to position [192, 0]
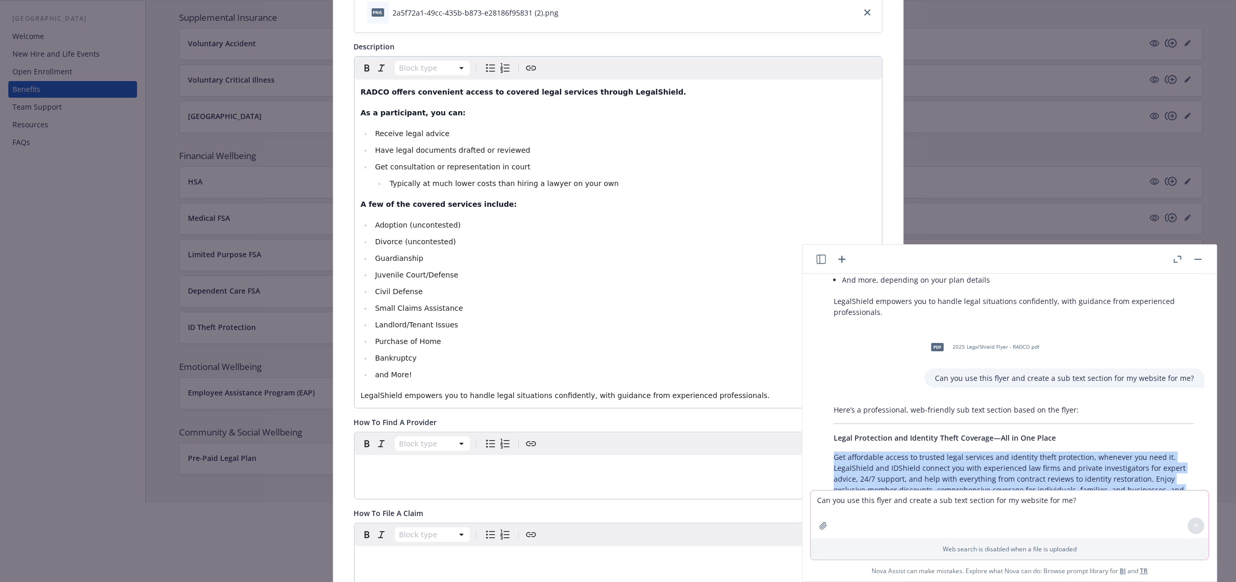
drag, startPoint x: 988, startPoint y: 447, endPoint x: 833, endPoint y: 388, distance: 165.7
click at [833, 400] on div "Here’s a professional, web-friendly sub text section based on the flyer: Legal …" at bounding box center [1014, 465] width 381 height 130
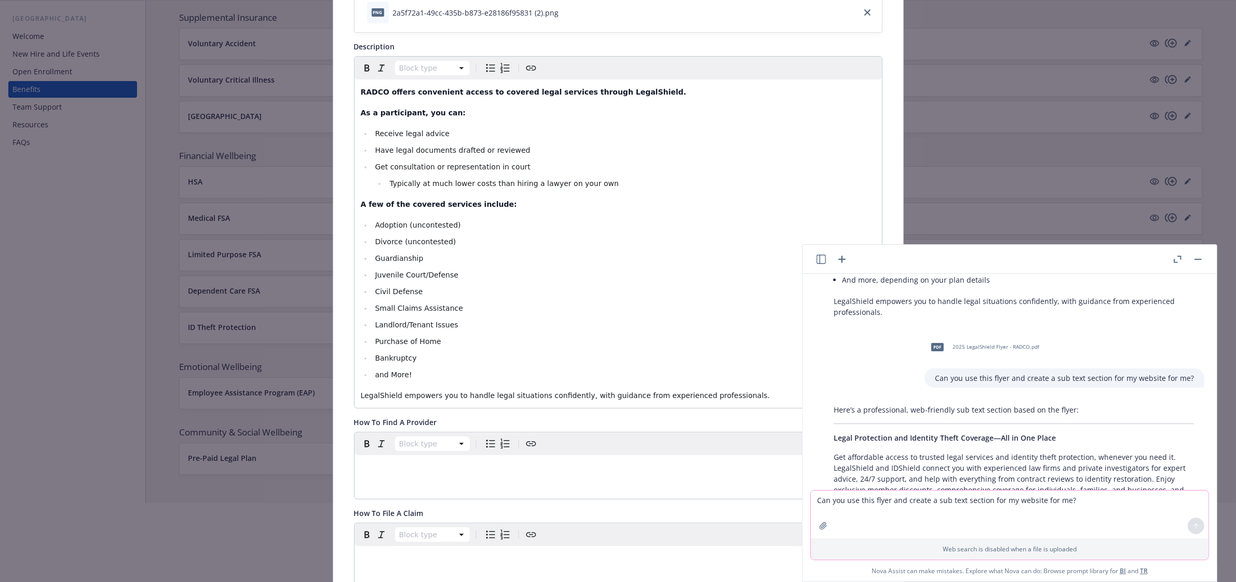
click at [355, 95] on div "RADCO offers convenient access to covered legal services through LegalShield. A…" at bounding box center [619, 243] width 528 height 328
click at [639, 95] on p "RADCO offers convenient access to covered legal services through LegalShield." at bounding box center [618, 92] width 515 height 12
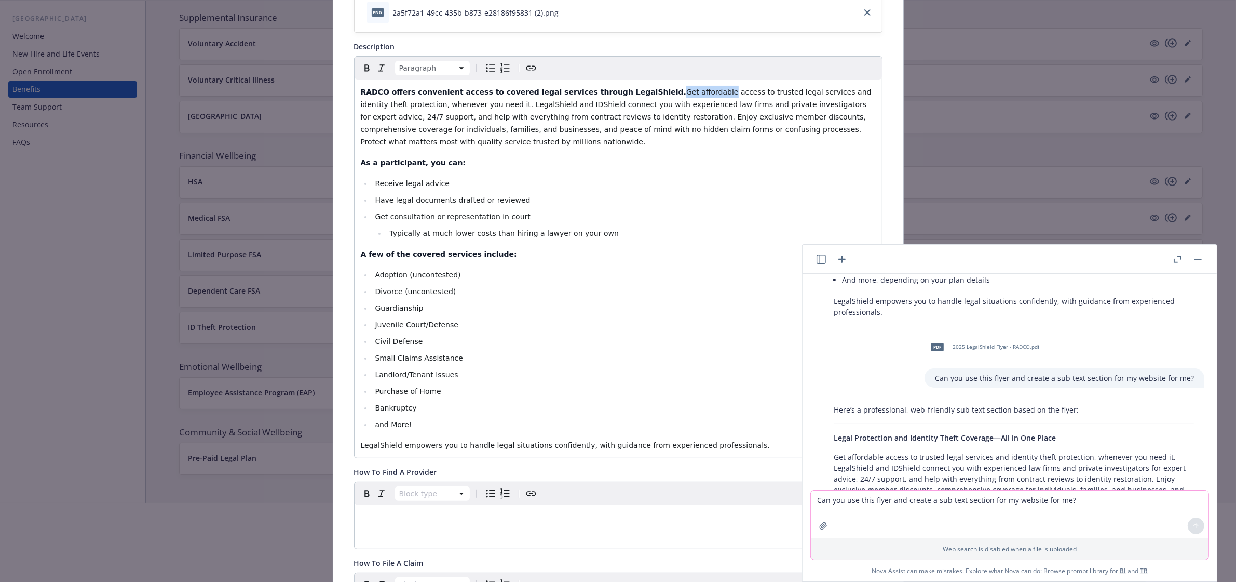
drag, startPoint x: 673, startPoint y: 92, endPoint x: 626, endPoint y: 94, distance: 47.8
click at [626, 94] on p "RADCO offers convenient access to covered legal services through LegalShield. G…" at bounding box center [618, 117] width 515 height 62
drag, startPoint x: 867, startPoint y: 91, endPoint x: 764, endPoint y: 95, distance: 103.4
click at [764, 92] on p "RADCO offers convenient access to covered legal services through LegalShield. Y…" at bounding box center [618, 117] width 515 height 62
click at [766, 101] on span "You can get access to trusted legal services,whenever you need it. LegalShield …" at bounding box center [619, 117] width 516 height 58
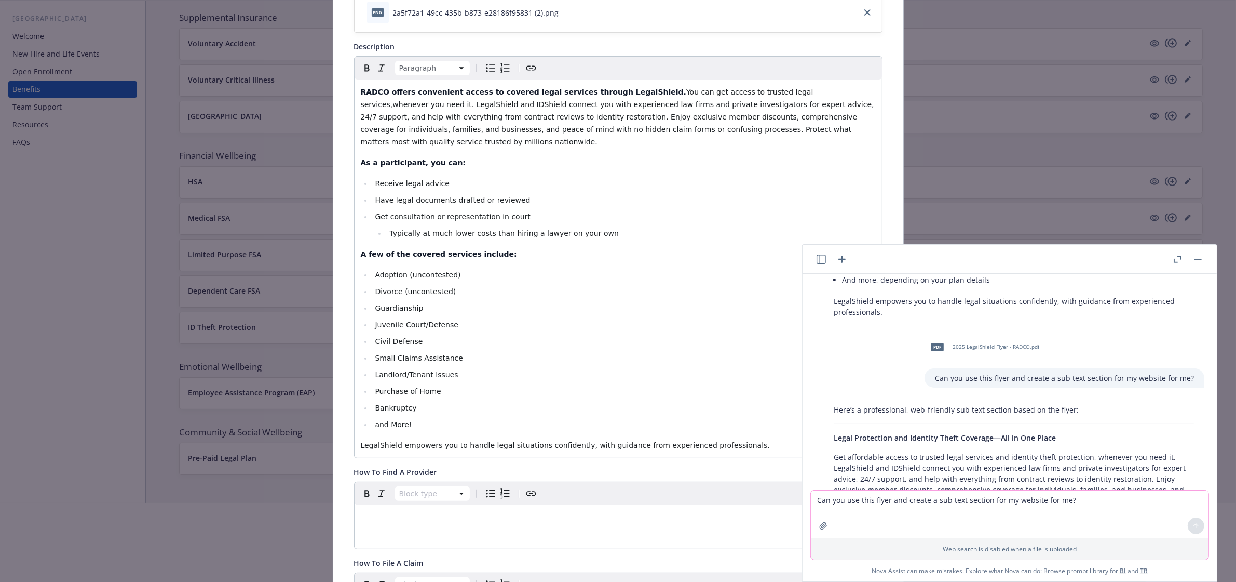
click at [766, 95] on span "You can get access to trusted legal services,whenever you need it. LegalShield …" at bounding box center [619, 117] width 516 height 58
drag, startPoint x: 395, startPoint y: 105, endPoint x: 436, endPoint y: 103, distance: 41.1
click at [436, 103] on span "You can get access to trusted legal services, whenever you need it. LegalShield…" at bounding box center [619, 117] width 517 height 58
click at [420, 104] on span "You can get access to trusted legal services, whenever you need it. LegalShield…" at bounding box center [618, 117] width 514 height 58
click at [1204, 259] on button "button" at bounding box center [1198, 259] width 12 height 12
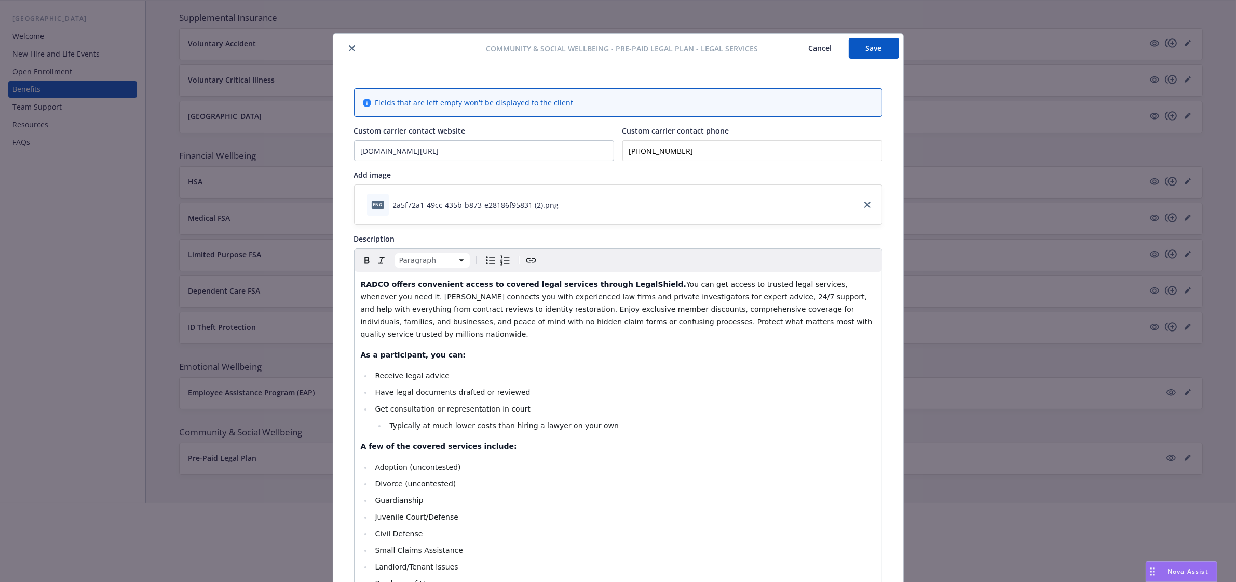
scroll to position [0, 0]
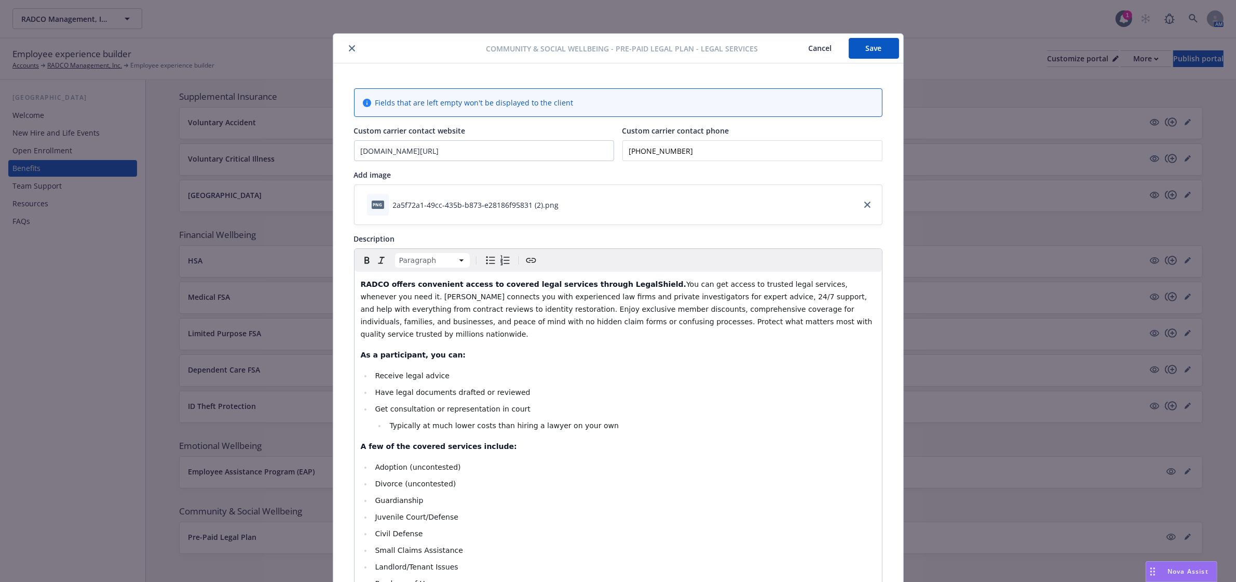
click at [875, 48] on button "Save" at bounding box center [874, 48] width 50 height 21
click at [349, 50] on icon "close" at bounding box center [352, 48] width 6 height 6
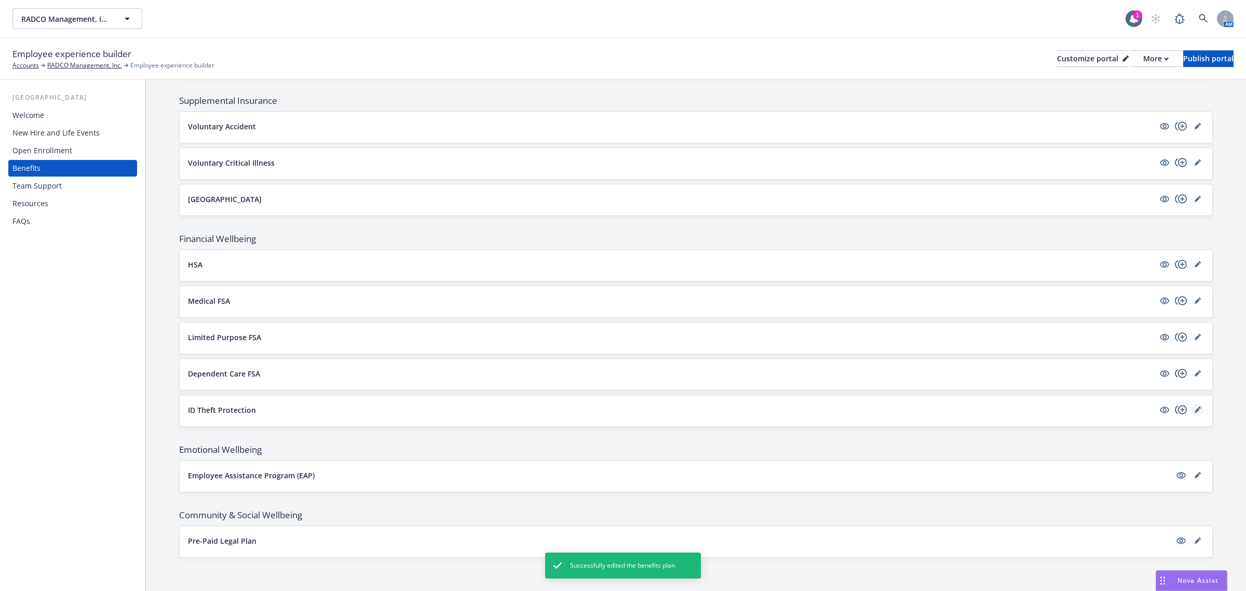
click at [1198, 408] on icon "editPencil" at bounding box center [1199, 408] width 3 height 3
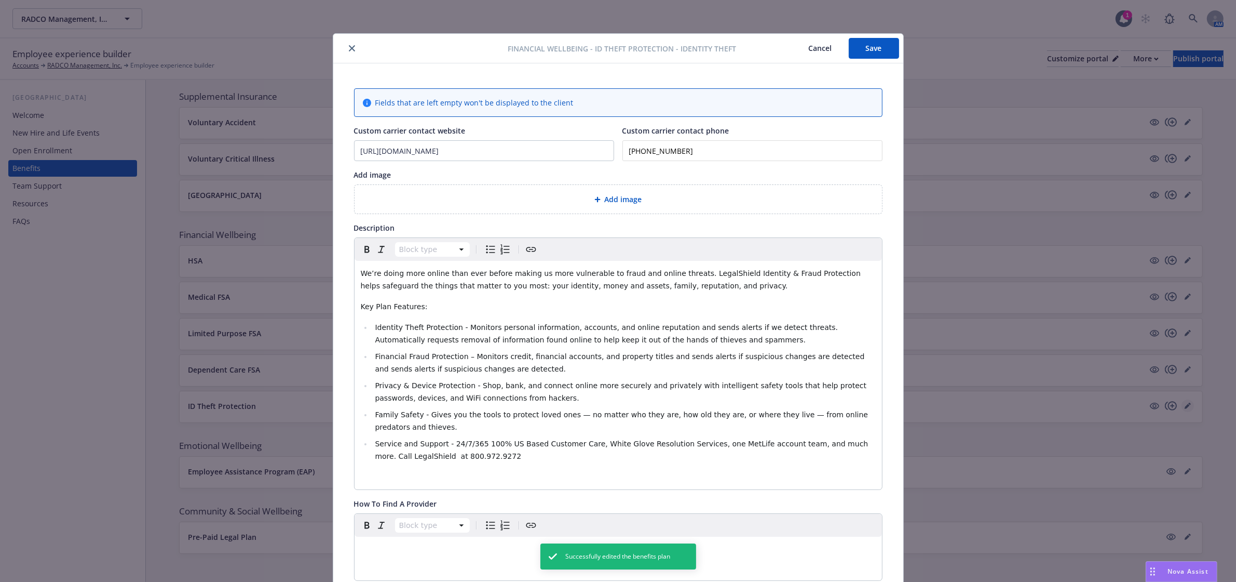
scroll to position [31, 0]
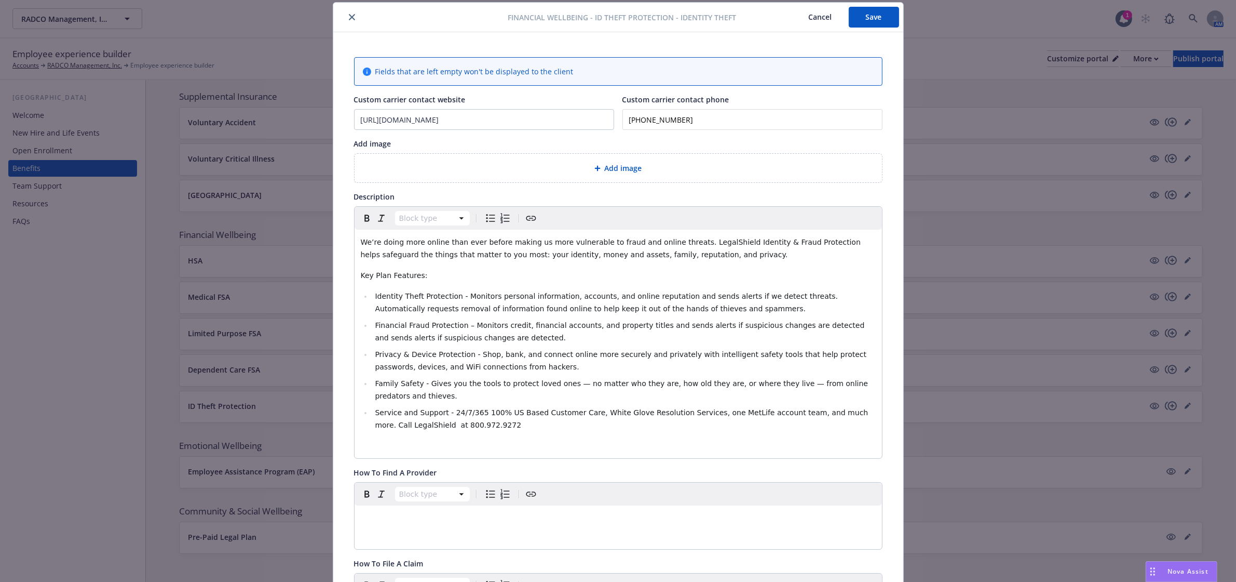
drag, startPoint x: 801, startPoint y: 242, endPoint x: 822, endPoint y: 243, distance: 20.8
click at [801, 242] on span "We’re doing more online than ever before making us more vulnerable to fraud and…" at bounding box center [612, 248] width 503 height 21
drag, startPoint x: 422, startPoint y: 279, endPoint x: 352, endPoint y: 276, distance: 70.2
click at [355, 276] on div "We’re doing more online than ever before making us more vulnerable to fraud and…" at bounding box center [619, 344] width 528 height 228
click at [361, 221] on icon "button" at bounding box center [367, 218] width 12 height 12
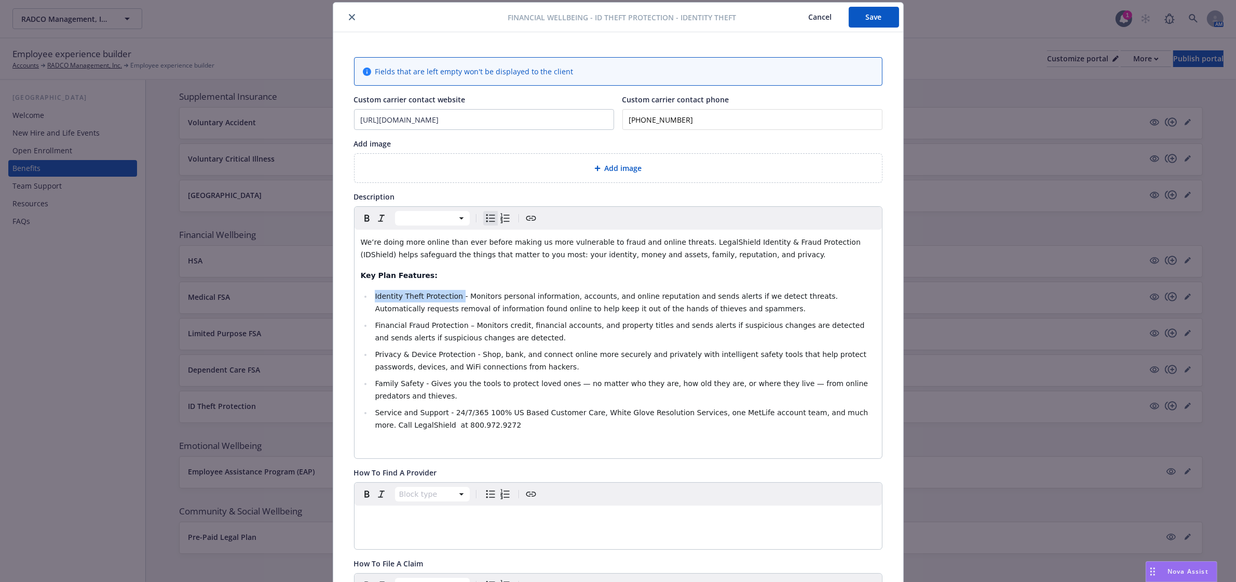
drag, startPoint x: 448, startPoint y: 299, endPoint x: 371, endPoint y: 302, distance: 76.9
click at [372, 302] on li "Identity Theft Protection - Monitors personal information, accounts, and online…" at bounding box center [624, 302] width 504 height 25
click at [361, 221] on icon "button" at bounding box center [367, 218] width 12 height 12
drag, startPoint x: 453, startPoint y: 325, endPoint x: 369, endPoint y: 328, distance: 84.2
click at [372, 328] on li "Financial Fraud Protection – Monitors credit, financial accounts, and property …" at bounding box center [624, 331] width 504 height 25
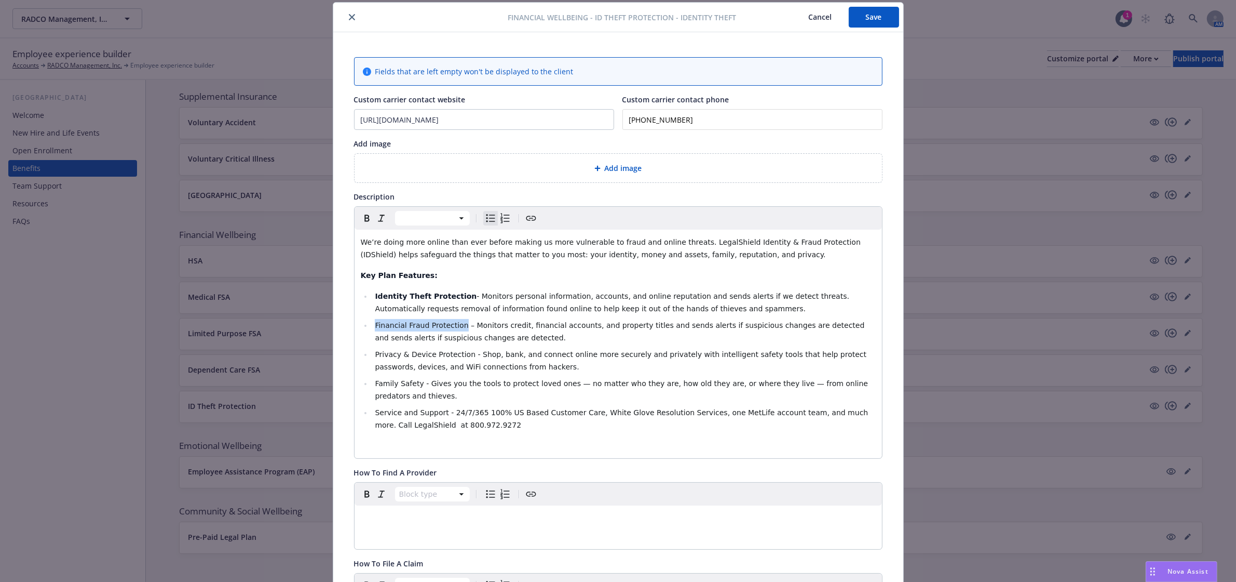
click at [361, 224] on icon "button" at bounding box center [367, 218] width 12 height 12
drag, startPoint x: 458, startPoint y: 352, endPoint x: 370, endPoint y: 355, distance: 88.3
click at [375, 355] on span "Privacy & Device Protection - Shop, bank, and connect online more securely and …" at bounding box center [622, 360] width 494 height 21
click at [361, 225] on button "button" at bounding box center [367, 218] width 15 height 15
drag, startPoint x: 414, startPoint y: 384, endPoint x: 369, endPoint y: 378, distance: 45.6
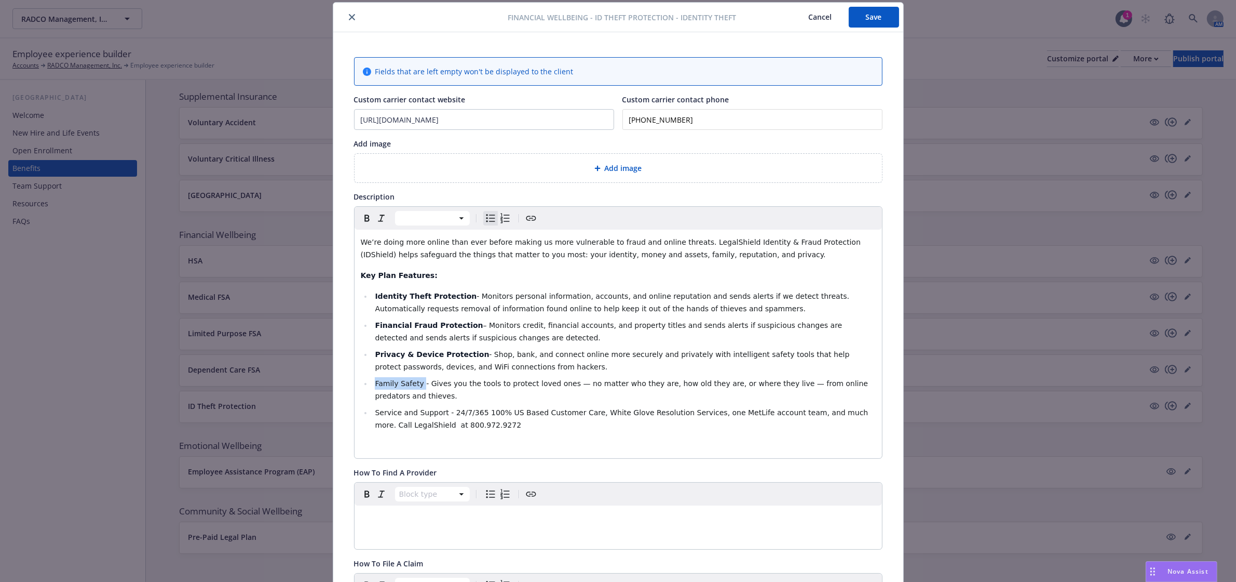
click at [372, 381] on li "Family Safety - Gives you the tools to protect loved ones — no matter who they …" at bounding box center [624, 389] width 504 height 25
click at [363, 225] on button "button" at bounding box center [367, 218] width 15 height 15
drag, startPoint x: 430, startPoint y: 414, endPoint x: 373, endPoint y: 409, distance: 57.3
click at [375, 409] on span "Service and Support - 24/7/365 100% US Based Customer Care, White Glove Resolut…" at bounding box center [622, 418] width 495 height 21
click at [399, 416] on span "Service and Support - 24/7/365 100% US Based Customer Care, White Glove Resolut…" at bounding box center [622, 418] width 495 height 21
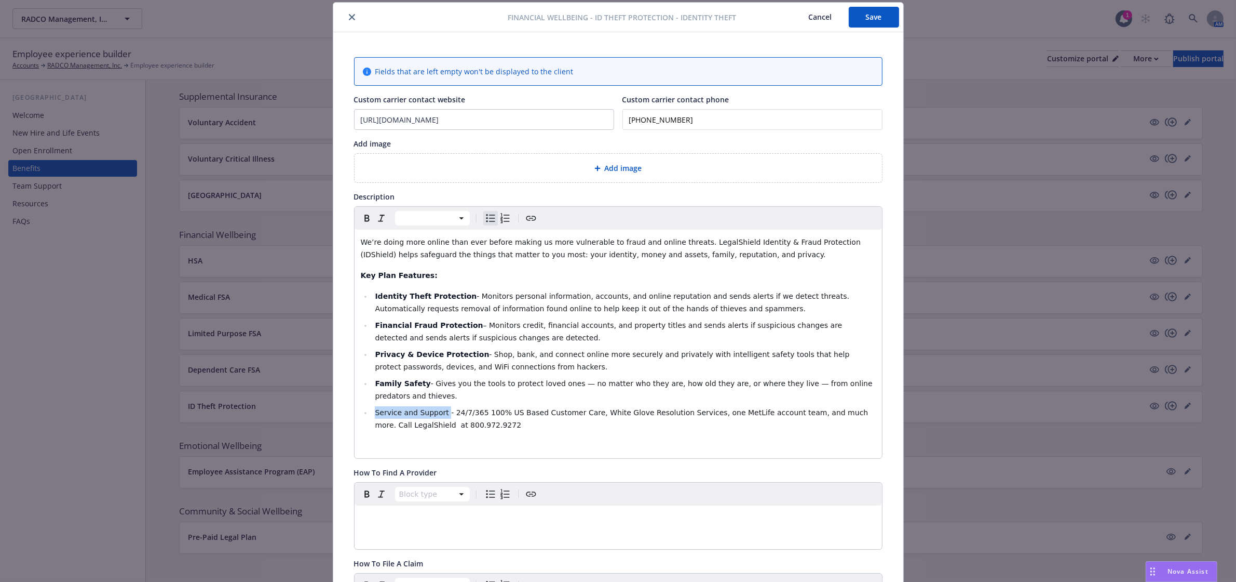
drag, startPoint x: 369, startPoint y: 413, endPoint x: 437, endPoint y: 409, distance: 67.6
click at [437, 409] on li "Service and Support - 24/7/365 100% US Based Customer Care, White Glove Resolut…" at bounding box center [624, 418] width 504 height 25
click at [360, 225] on button "button" at bounding box center [367, 218] width 15 height 15
click at [590, 433] on div "We’re doing more online than ever before making us more vulnerable to fraud and…" at bounding box center [619, 344] width 528 height 228
click at [858, 16] on button "Save" at bounding box center [874, 17] width 50 height 21
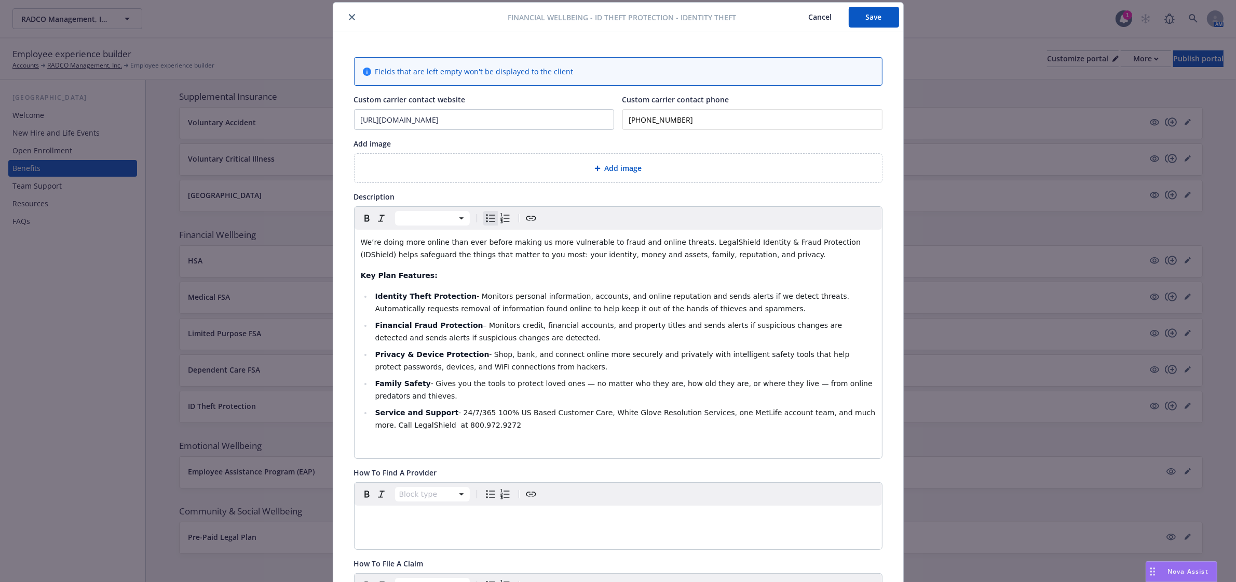
click at [418, 369] on span "- Shop, bank, and connect online more securely and privately with intelligent s…" at bounding box center [613, 360] width 477 height 21
click at [599, 440] on p "editable markdown" at bounding box center [618, 445] width 515 height 12
click at [1180, 569] on span "Nova Assist" at bounding box center [1188, 570] width 41 height 9
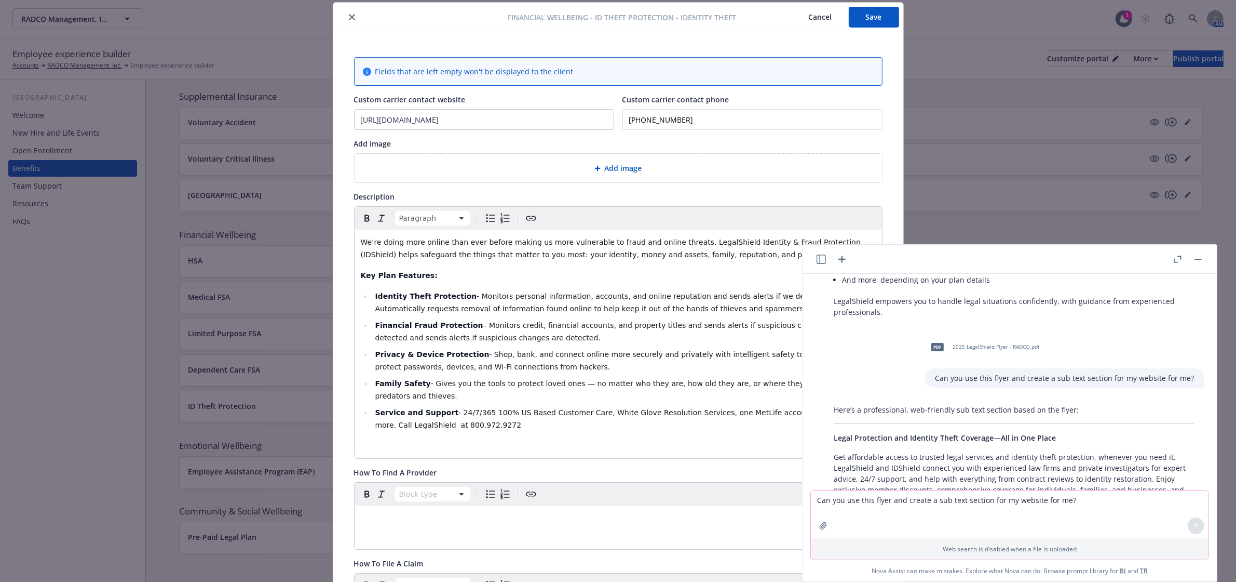
click at [950, 500] on textarea "Can you use this flyer and create a sub text section for my website for me?" at bounding box center [1010, 514] width 398 height 48
type textarea "Can you create an overview of the following flyer?:"
click at [821, 523] on icon "button" at bounding box center [823, 525] width 8 height 8
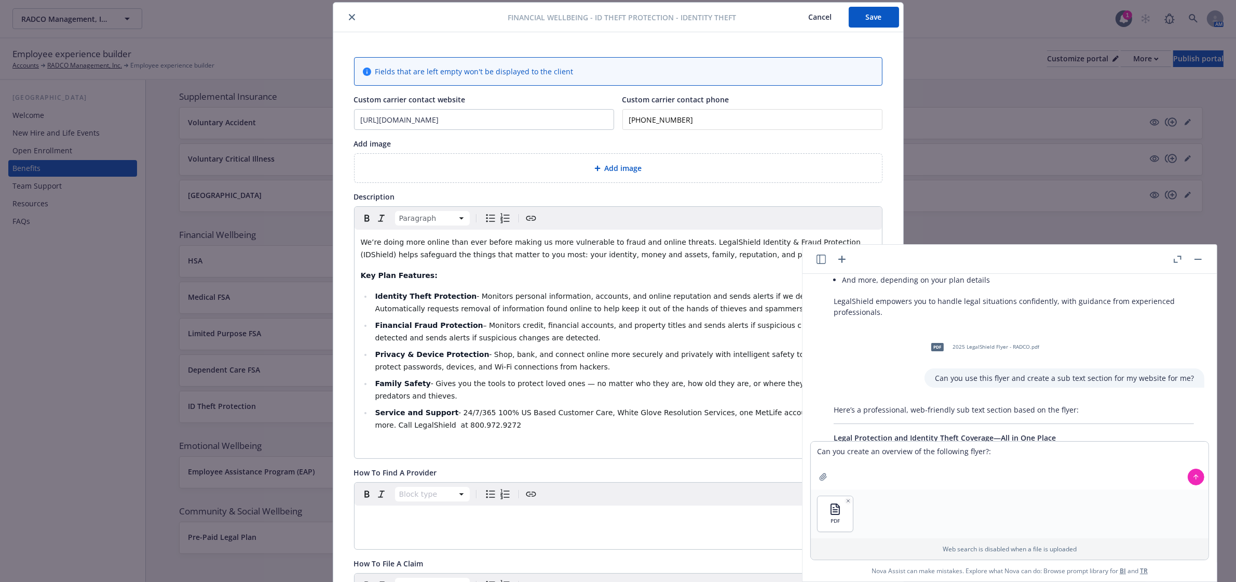
click at [1192, 480] on button at bounding box center [1196, 476] width 17 height 17
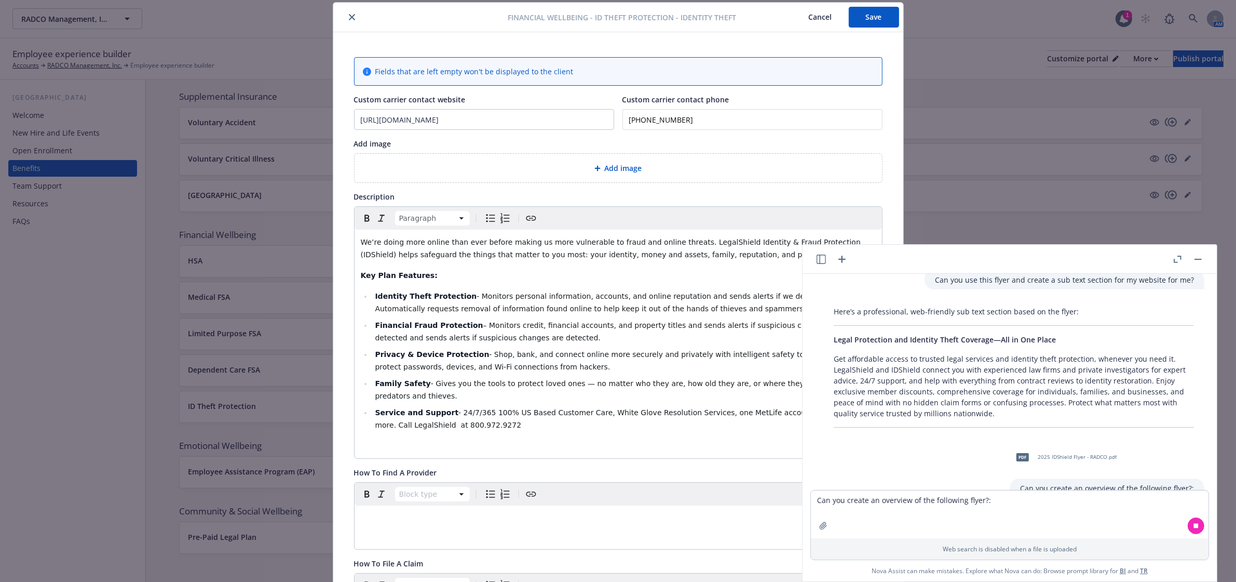
scroll to position [3313, 0]
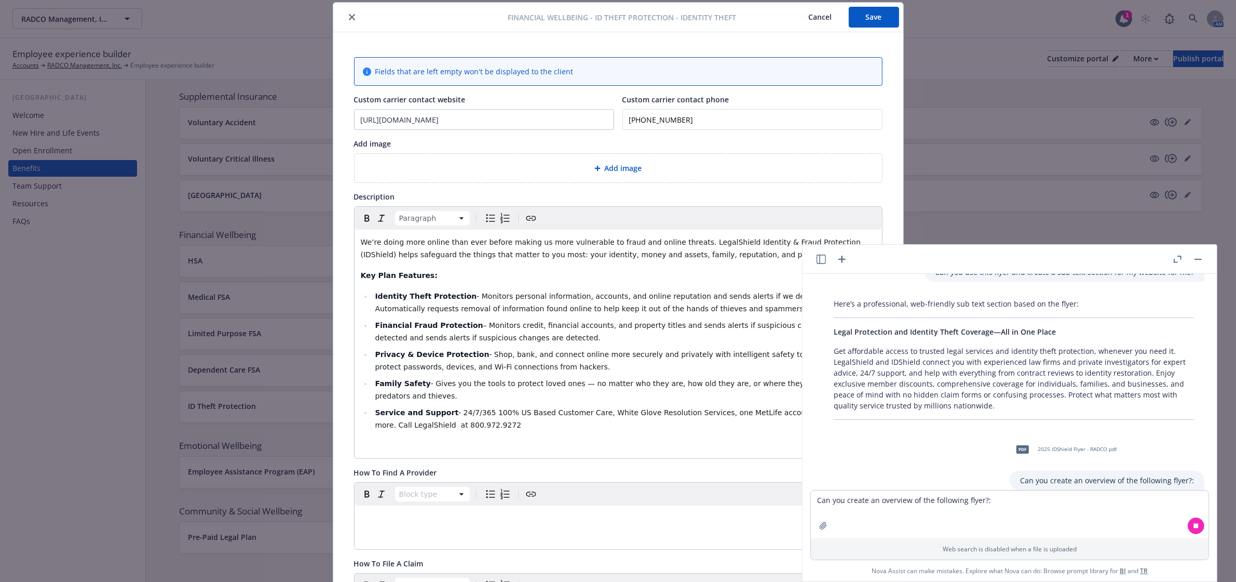
click at [705, 242] on span "We’re doing more online than ever before making us more vulnerable to fraud and…" at bounding box center [612, 248] width 503 height 21
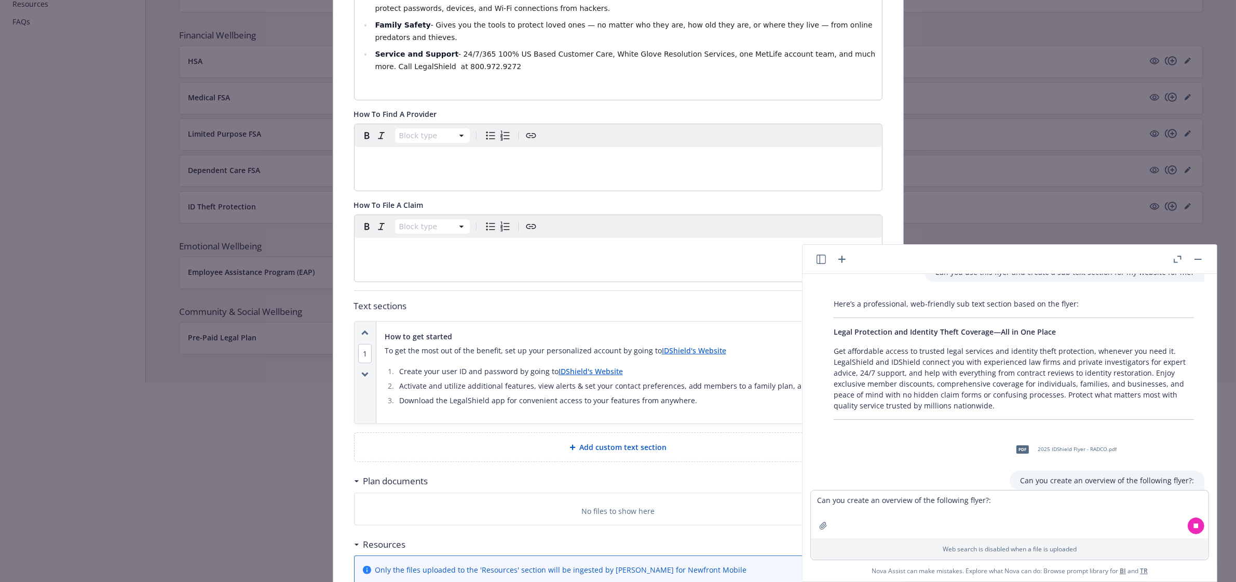
scroll to position [209, 0]
click at [996, 422] on div at bounding box center [618, 415] width 1236 height 66
click at [892, 498] on div at bounding box center [618, 482] width 1236 height 66
drag, startPoint x: 1206, startPoint y: 461, endPoint x: 1206, endPoint y: 481, distance: 20.3
click at [1206, 481] on div at bounding box center [618, 482] width 1236 height 66
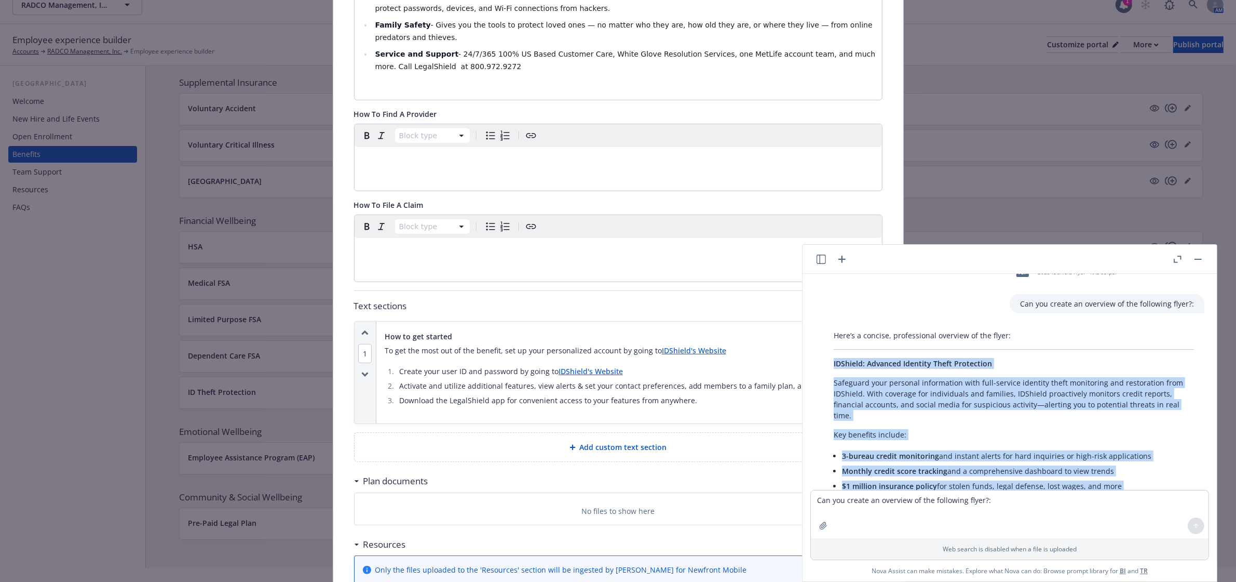
scroll to position [3461, 0]
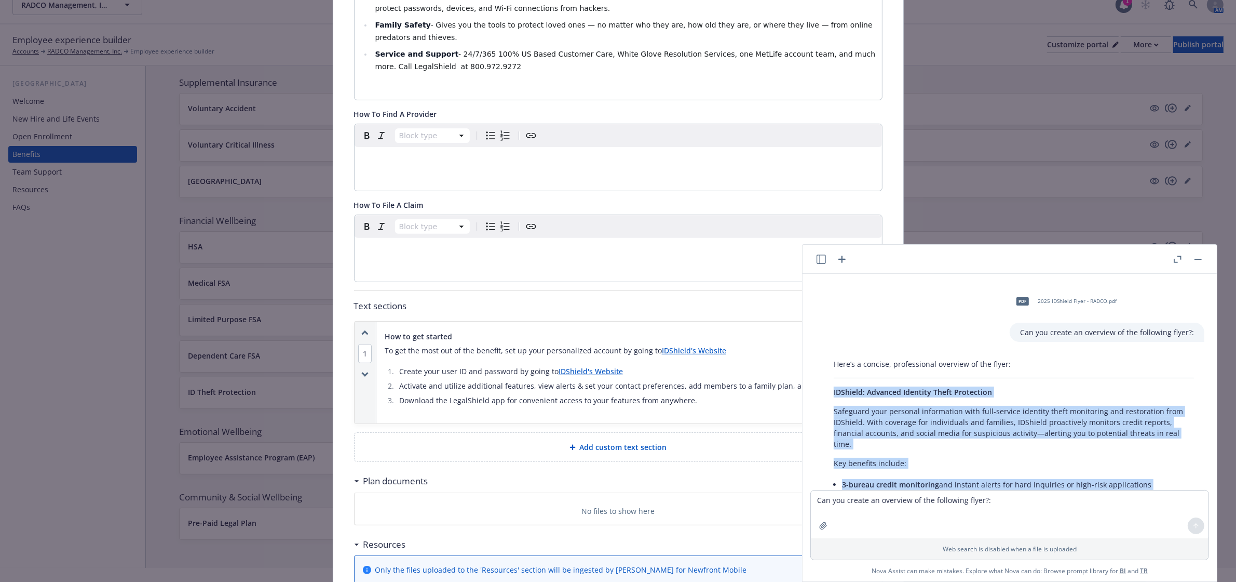
drag, startPoint x: 1116, startPoint y: 454, endPoint x: 821, endPoint y: 322, distance: 323.1
click at [821, 354] on div "Here’s a concise, professional overview of the flyer: IDShield: Advanced Identi…" at bounding box center [1014, 500] width 398 height 292
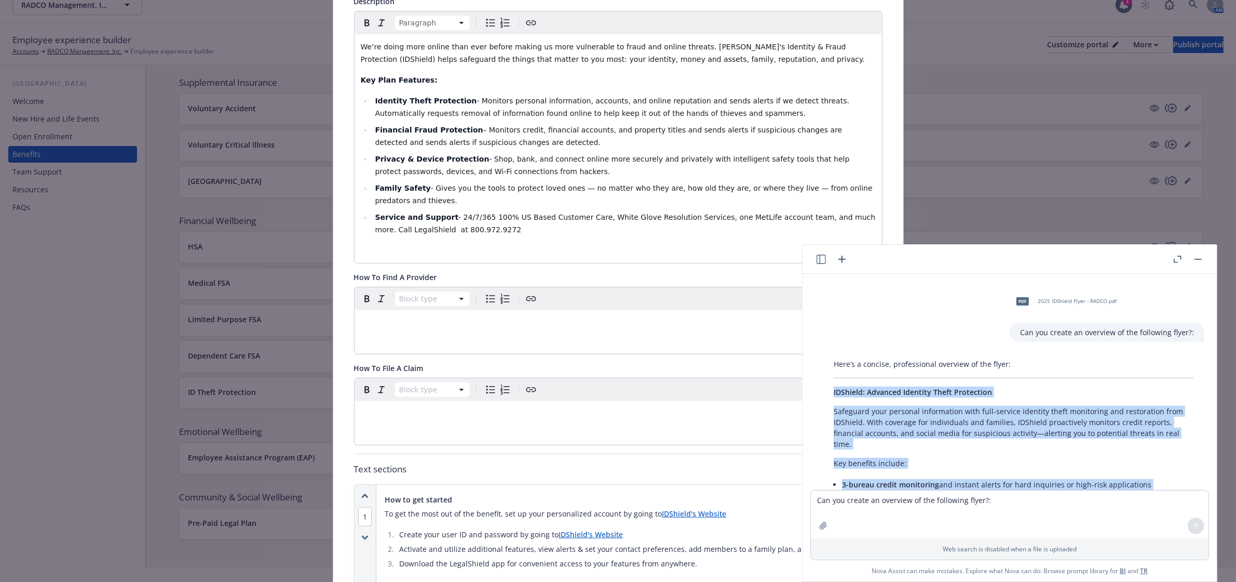
scroll to position [195, 0]
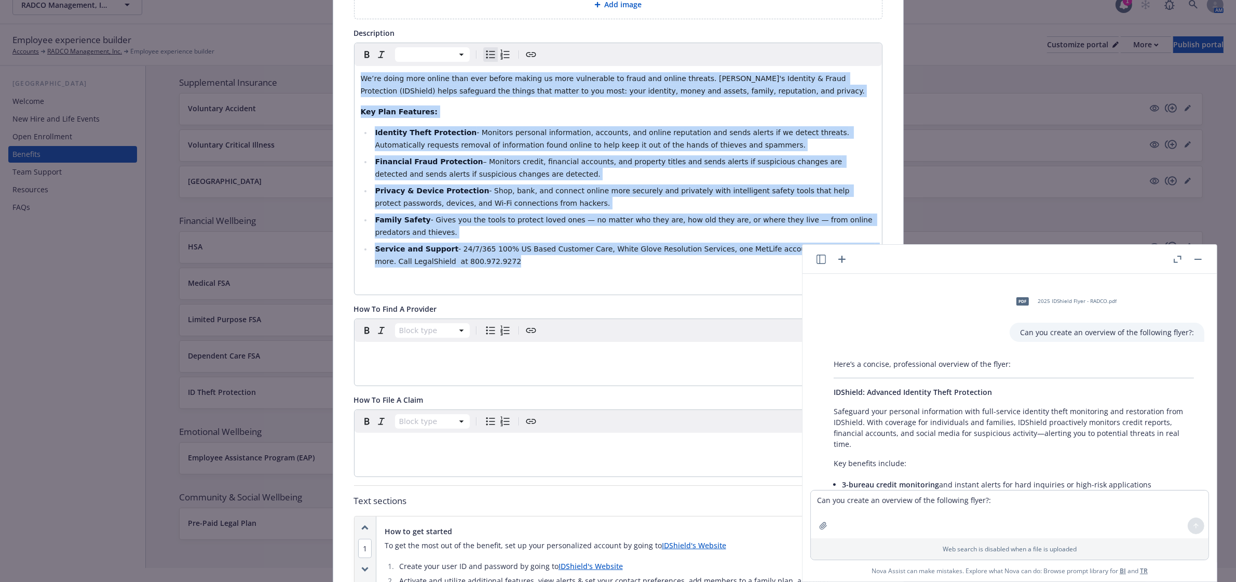
drag, startPoint x: 478, startPoint y: 263, endPoint x: 350, endPoint y: 71, distance: 230.7
click at [355, 71] on div "We’re doing more online than ever before making us more vulnerable to fraud and…" at bounding box center [619, 180] width 528 height 228
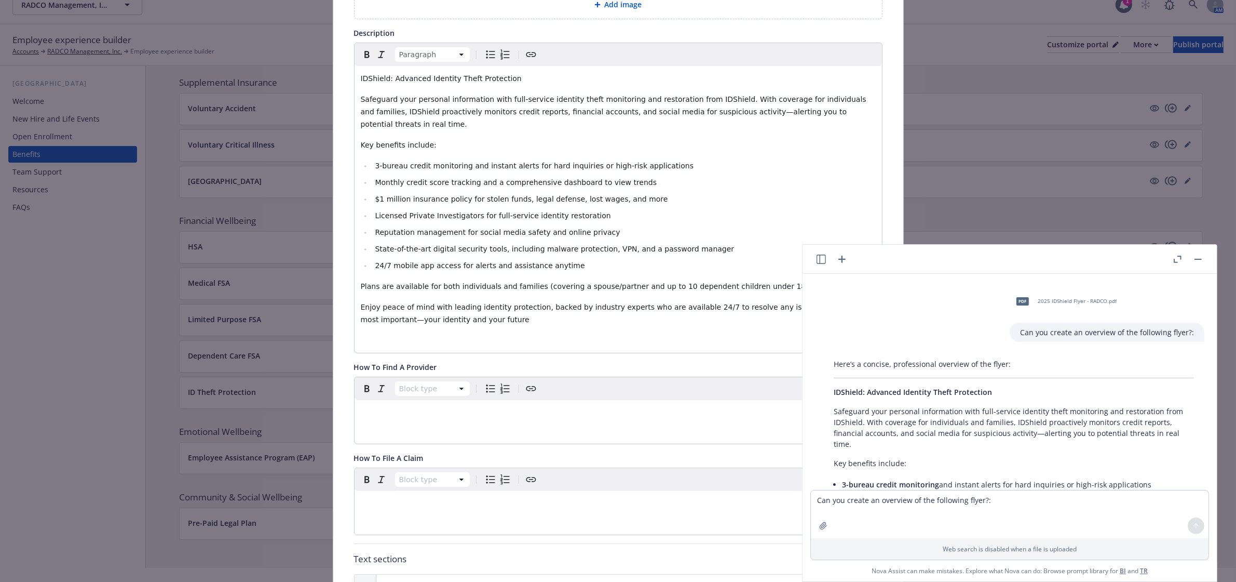
click at [1199, 261] on button "button" at bounding box center [1198, 259] width 12 height 12
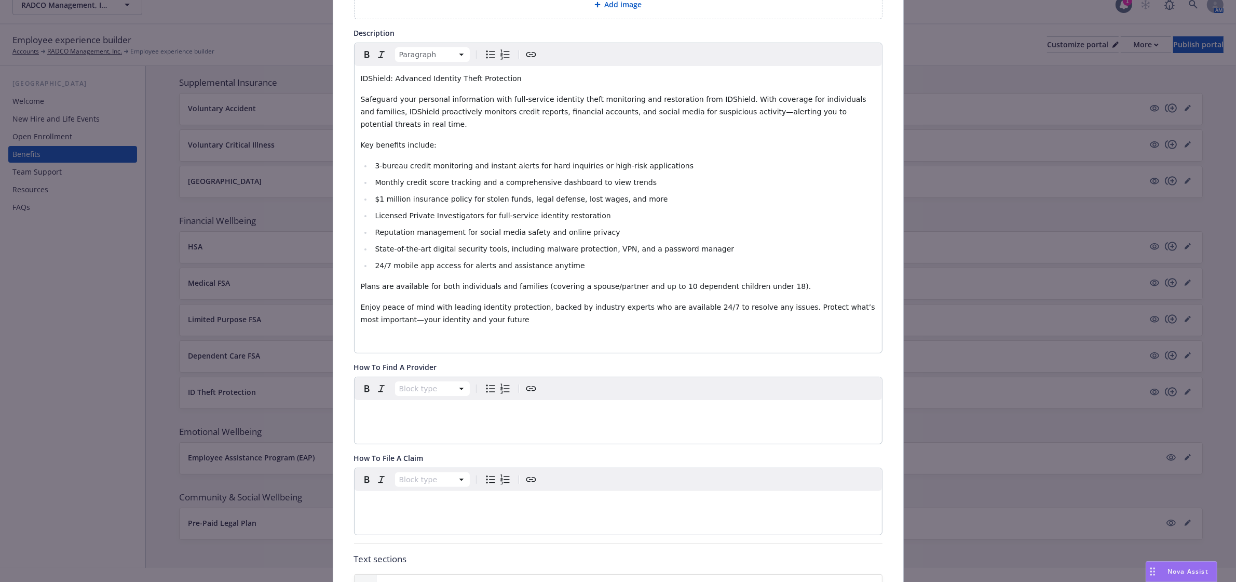
scroll to position [3578, 0]
drag, startPoint x: 424, startPoint y: 133, endPoint x: 353, endPoint y: 134, distance: 70.6
click at [355, 134] on div "IDShield: Advanced Identity Theft Protection Safeguard your personal informatio…" at bounding box center [619, 209] width 528 height 287
click at [362, 53] on icon "button" at bounding box center [367, 54] width 12 height 12
drag, startPoint x: 504, startPoint y: 76, endPoint x: 342, endPoint y: 76, distance: 162.5
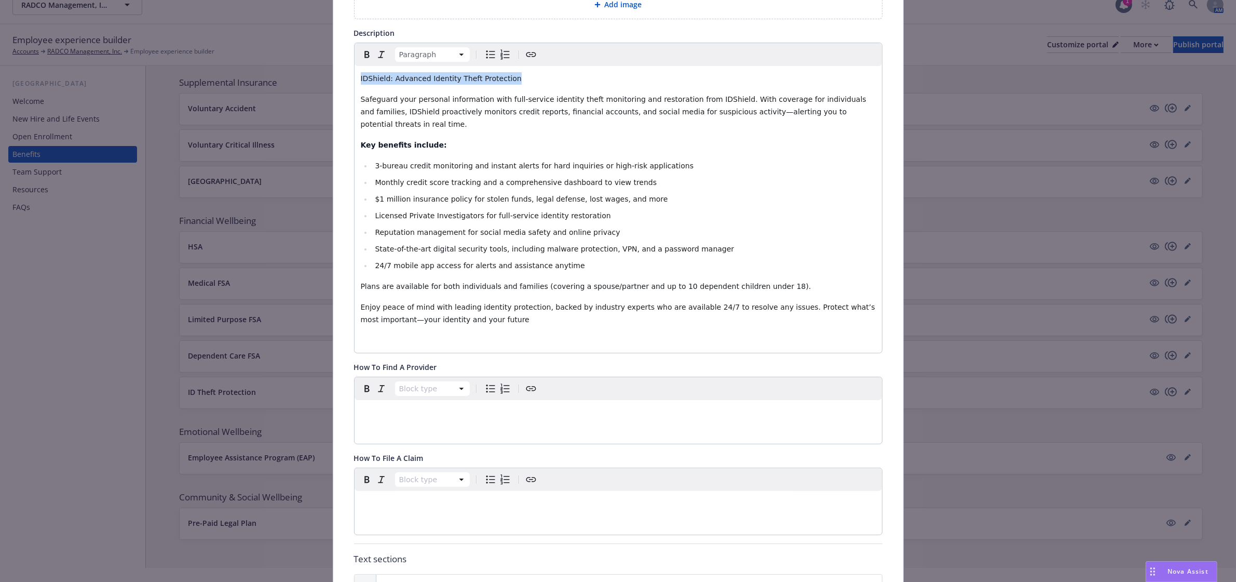
click at [342, 76] on div "Fields that are left empty won't be displayed to the client Custom carrier cont…" at bounding box center [618, 408] width 570 height 1079
click at [361, 52] on icon "button" at bounding box center [367, 54] width 12 height 12
click at [506, 178] on span "Monthly credit score tracking and a comprehensive dashboard to view trends" at bounding box center [516, 182] width 282 height 8
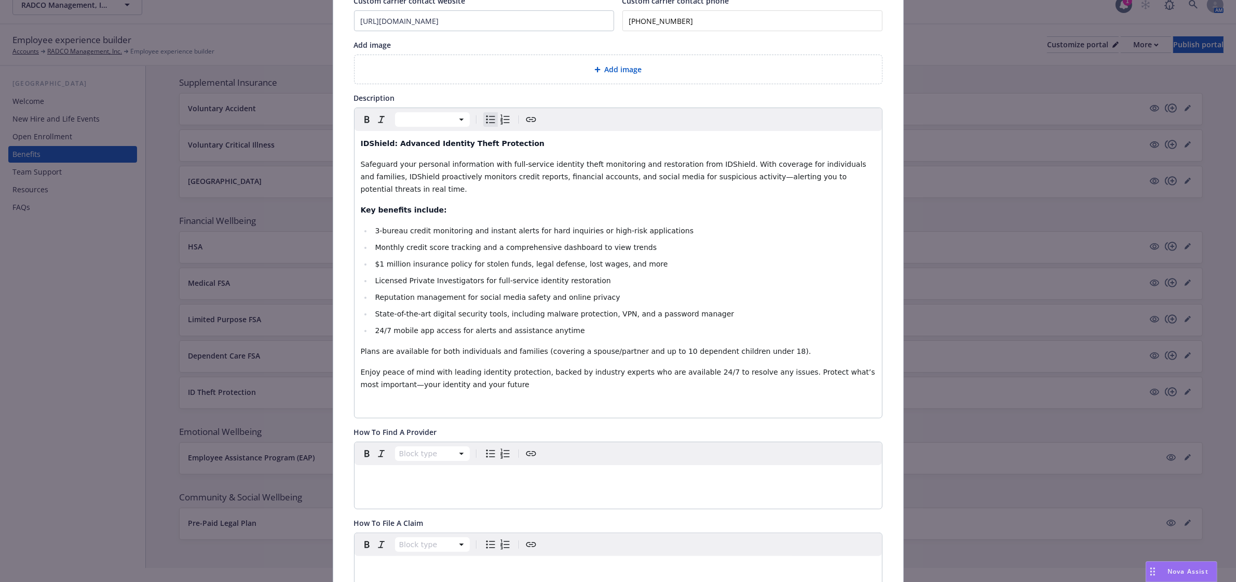
scroll to position [0, 0]
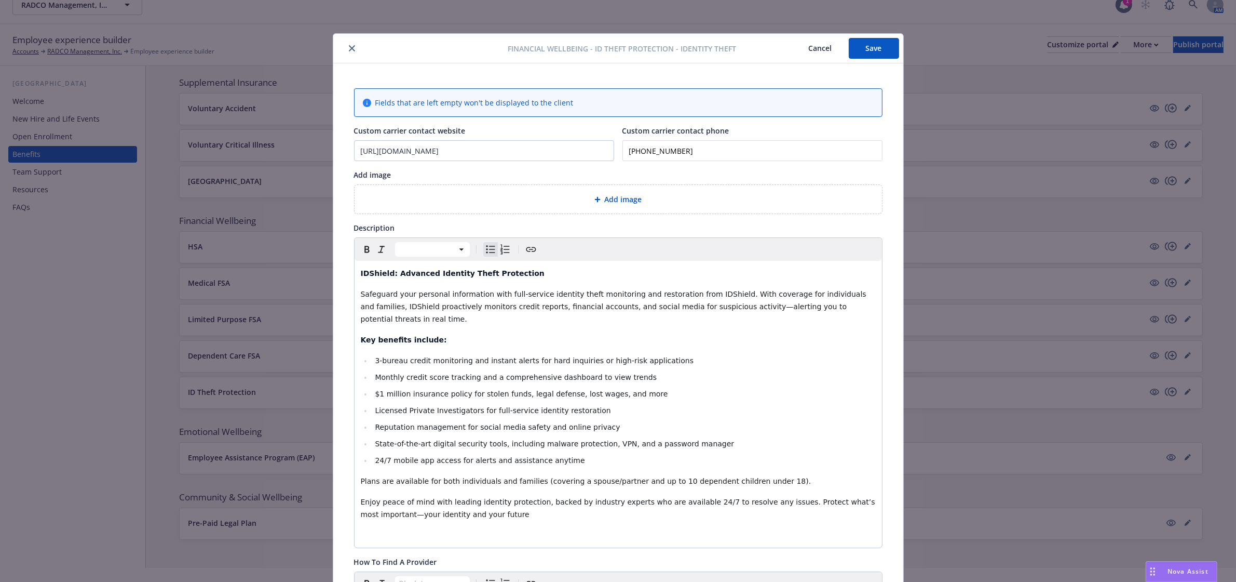
click at [870, 48] on button "Save" at bounding box center [874, 48] width 50 height 21
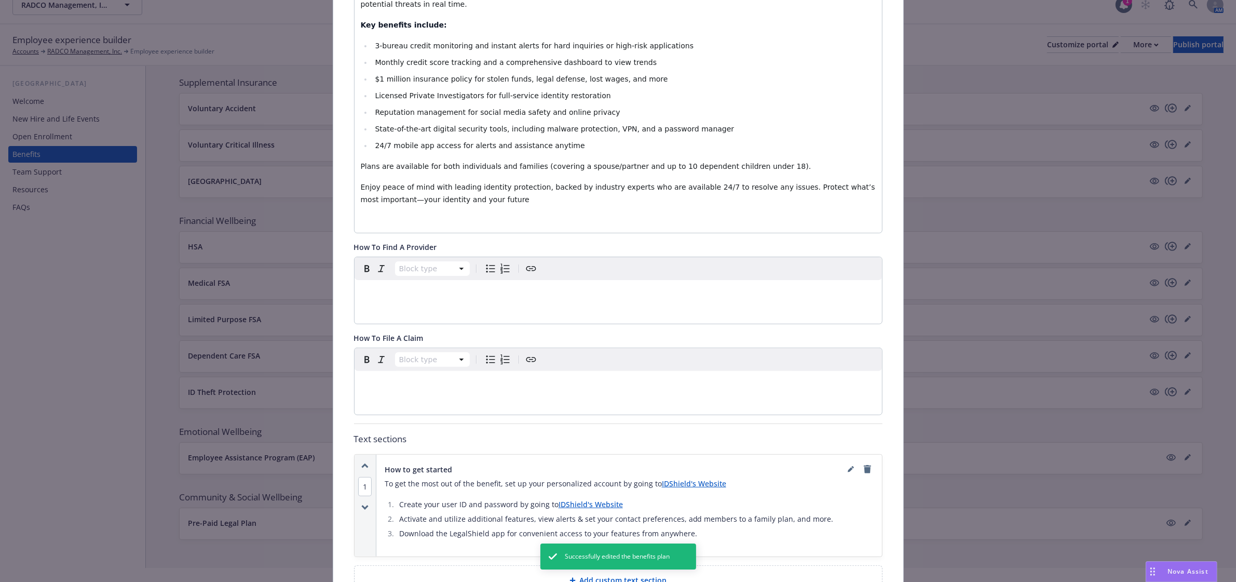
scroll to position [454, 0]
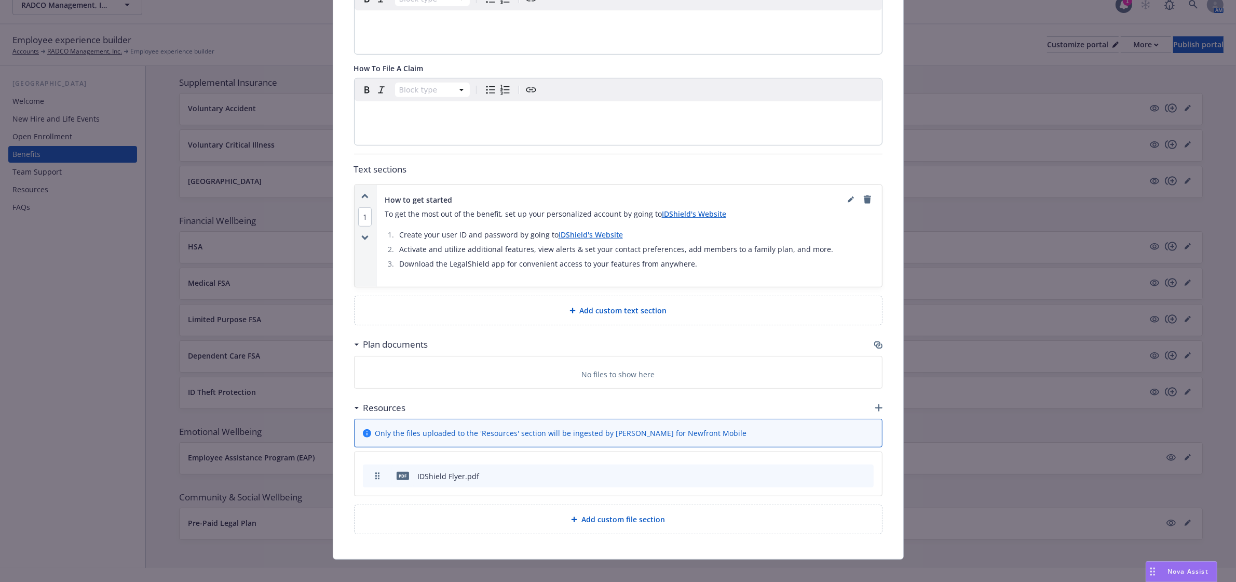
click at [580, 308] on div "Add custom text section" at bounding box center [619, 310] width 528 height 29
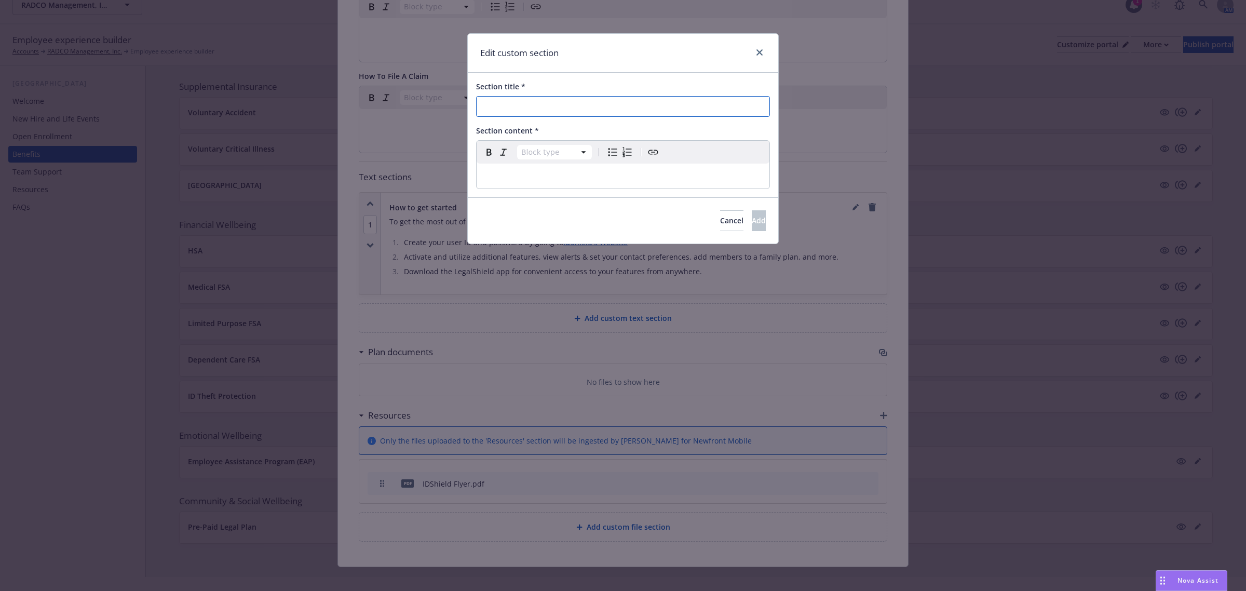
click at [536, 106] on input "Section title *" at bounding box center [623, 106] width 294 height 21
type input "Benefit Cost"
select select "paragraph"
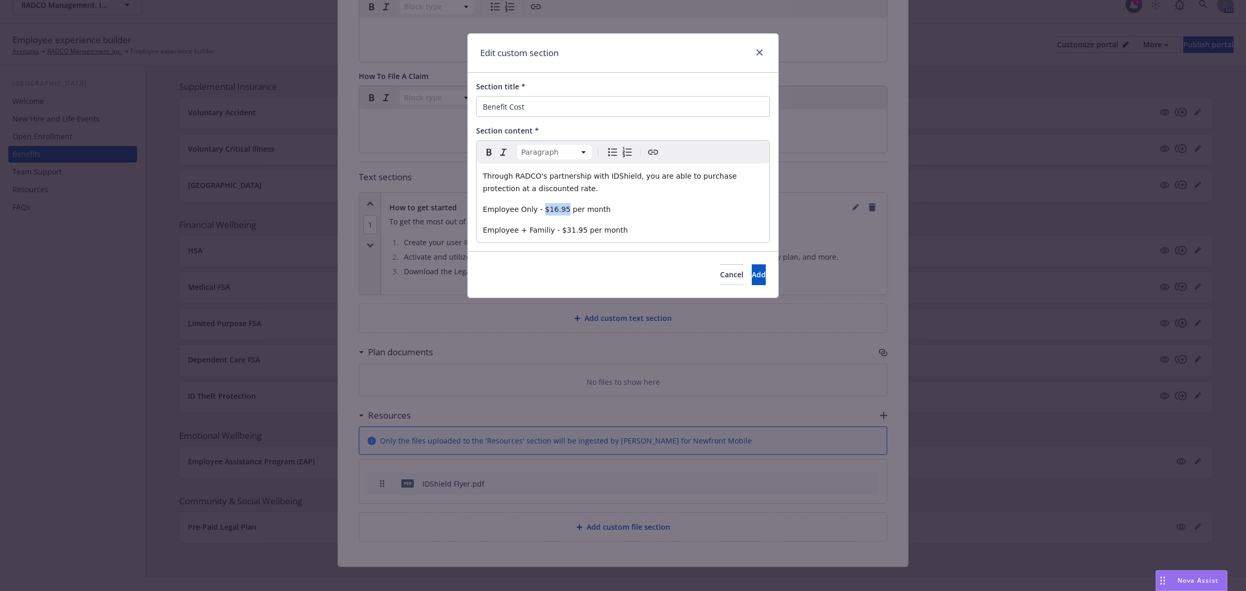
drag, startPoint x: 538, startPoint y: 209, endPoint x: 559, endPoint y: 211, distance: 21.4
click at [559, 211] on span "Employee Only - $16.95 per month" at bounding box center [547, 209] width 128 height 8
click at [487, 156] on icon "button" at bounding box center [489, 152] width 12 height 12
drag, startPoint x: 554, startPoint y: 232, endPoint x: 572, endPoint y: 230, distance: 18.8
click at [572, 230] on span "Employee + Familiy - $31.95 per month" at bounding box center [555, 230] width 145 height 8
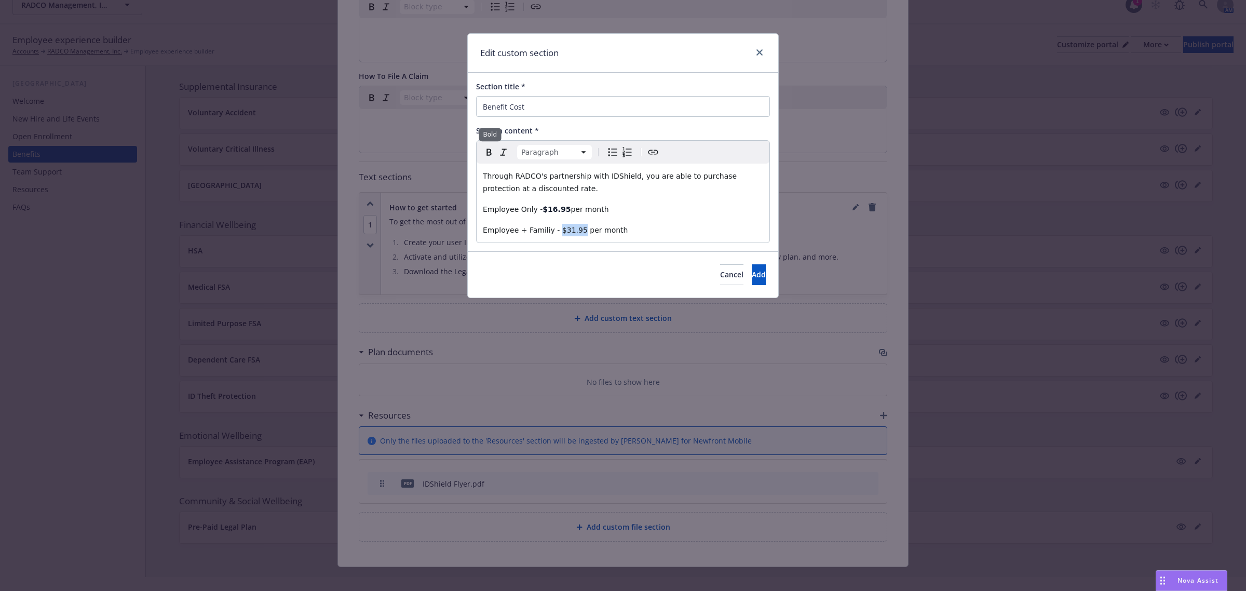
click at [494, 154] on icon "button" at bounding box center [489, 152] width 12 height 12
click at [752, 277] on span "Add" at bounding box center [759, 274] width 14 height 10
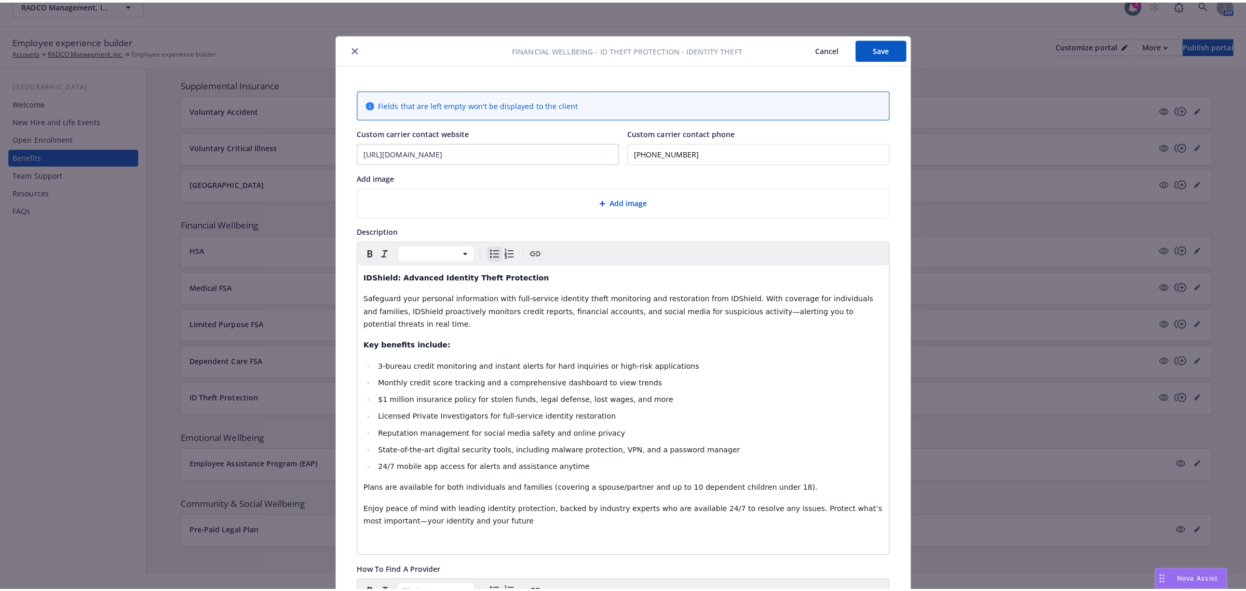
scroll to position [0, 0]
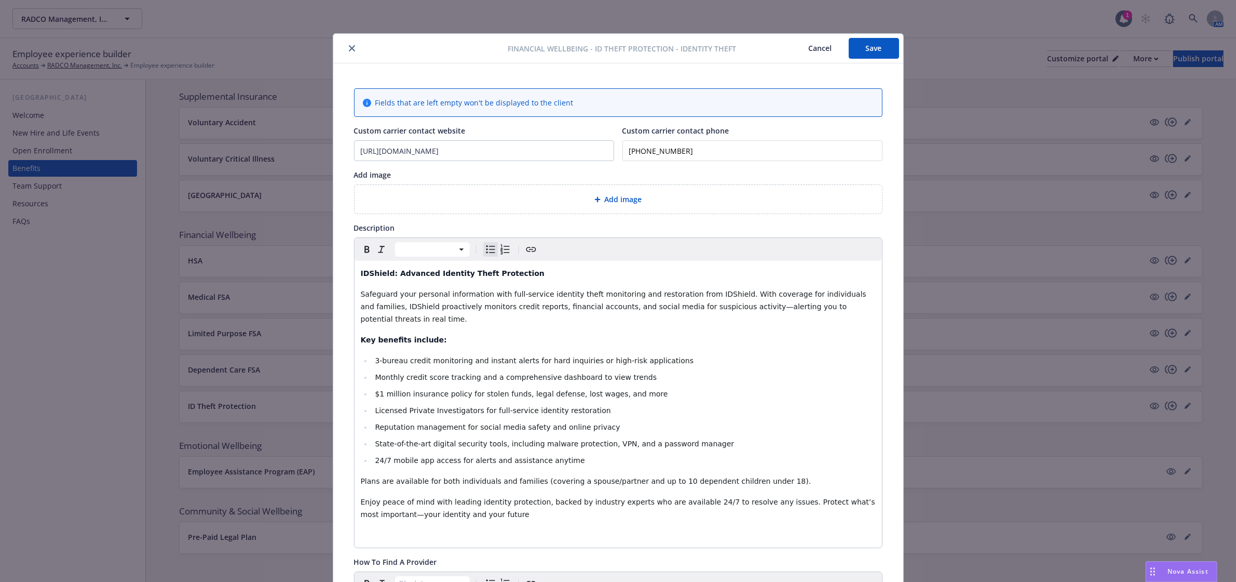
click at [868, 61] on div "Financial Wellbeing - ID Theft Protection - Identity Theft Cancel Save" at bounding box center [618, 49] width 570 height 30
click at [866, 49] on button "Save" at bounding box center [874, 48] width 50 height 21
click at [349, 48] on icon "close" at bounding box center [352, 48] width 6 height 6
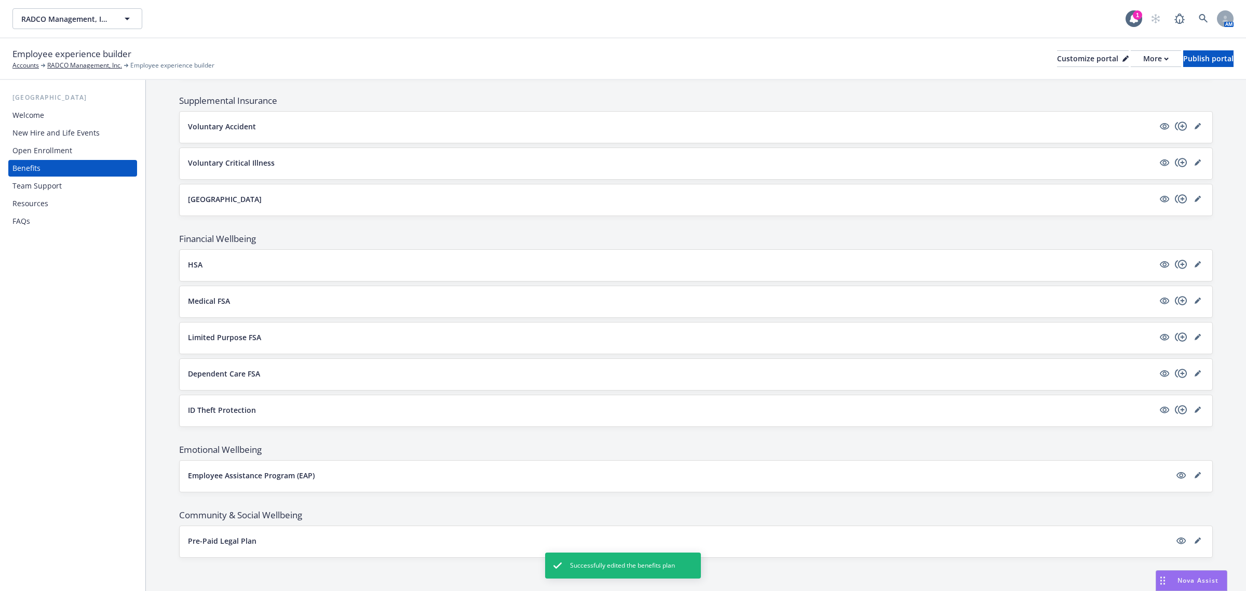
click at [84, 187] on div "Team Support" at bounding box center [72, 186] width 120 height 17
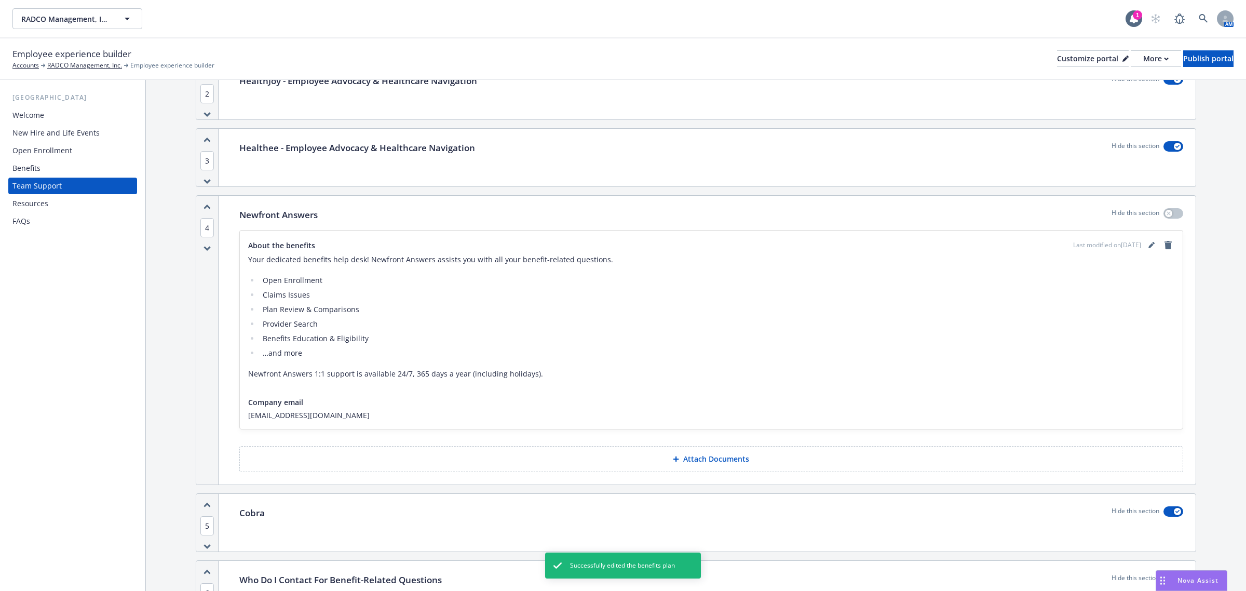
scroll to position [260, 0]
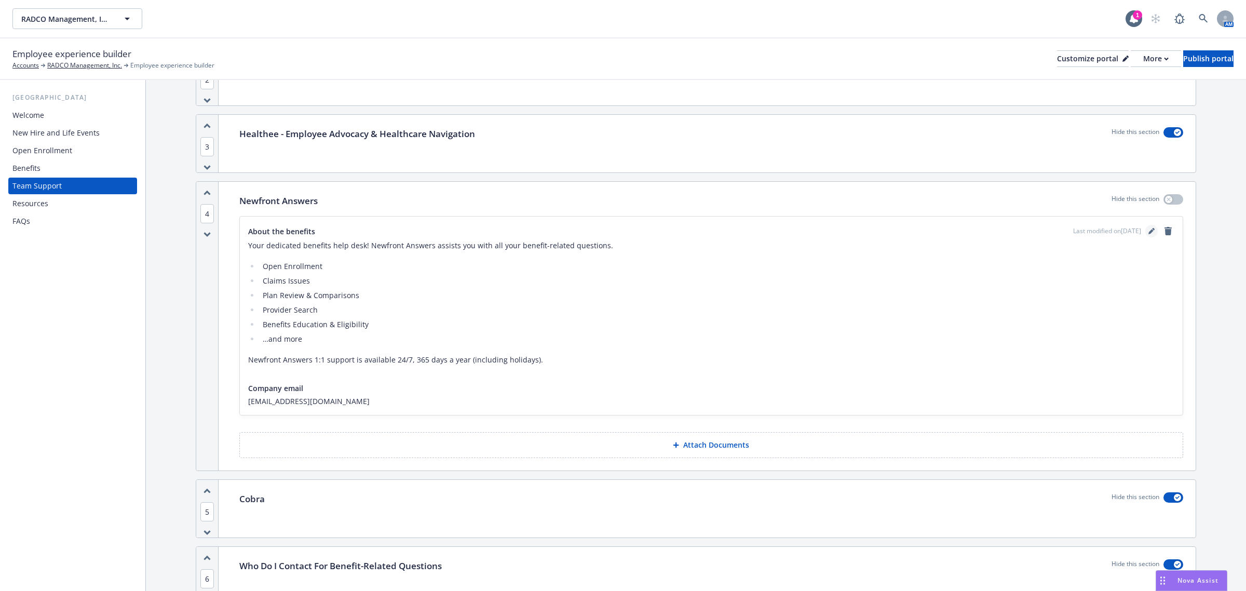
click at [1149, 229] on icon "editPencil" at bounding box center [1152, 231] width 6 height 6
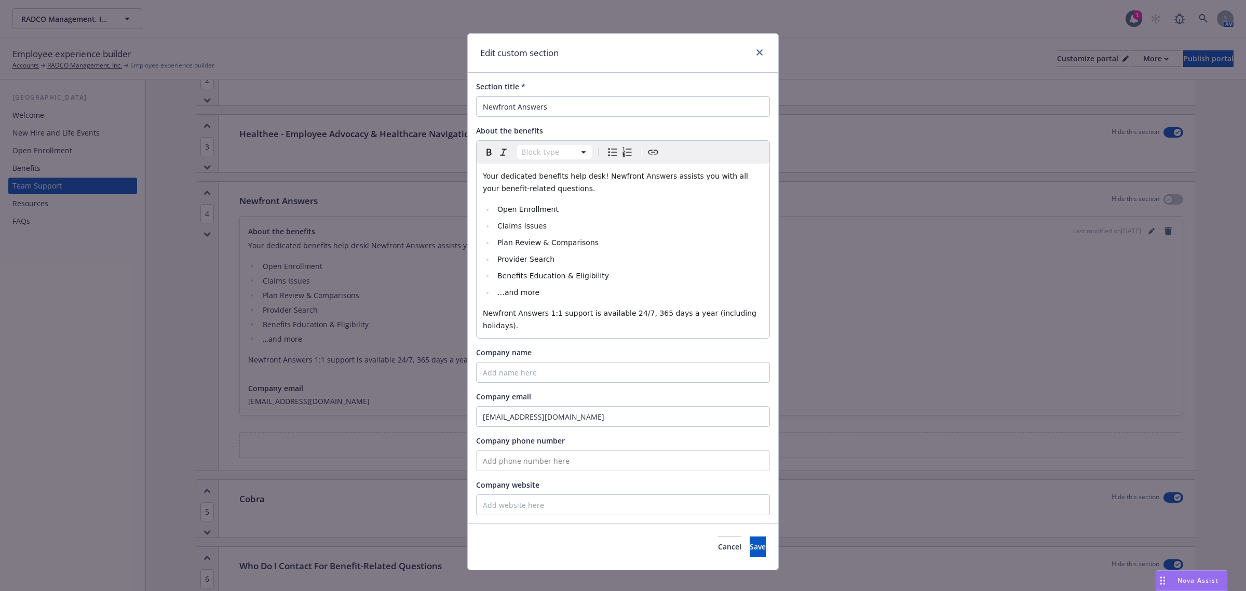
click at [530, 453] on input "tel" at bounding box center [623, 460] width 294 height 21
type input "[PHONE_NUMBER]"
click at [750, 542] on button "Save" at bounding box center [758, 546] width 16 height 21
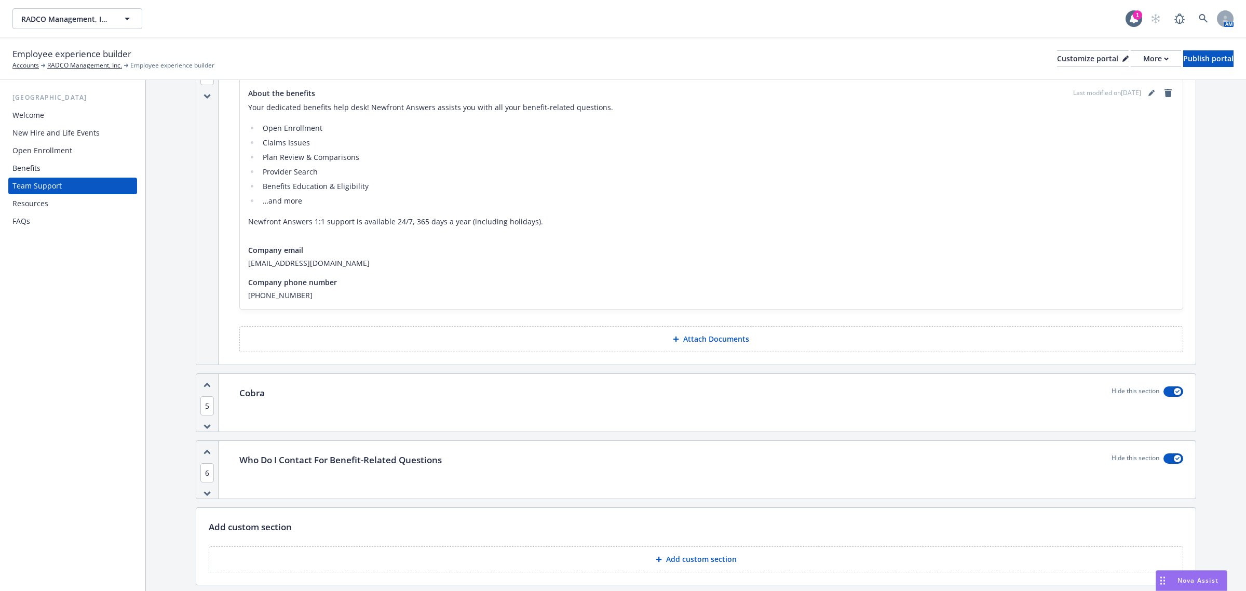
scroll to position [435, 0]
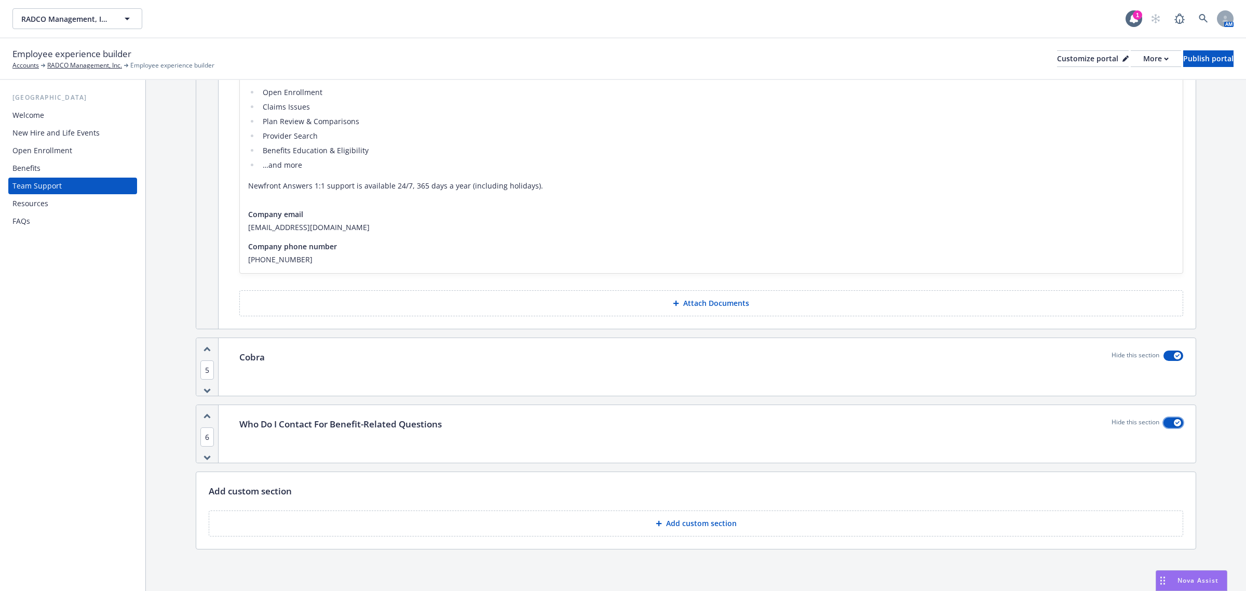
click at [1164, 426] on button "button" at bounding box center [1174, 422] width 20 height 10
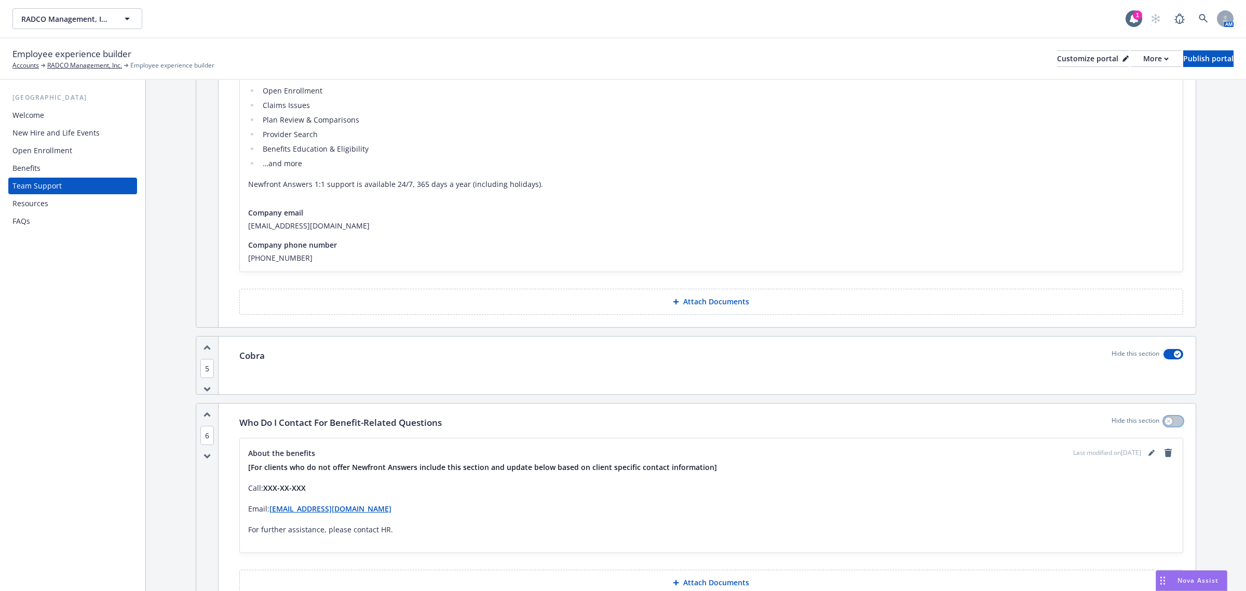
click at [1165, 425] on div "button" at bounding box center [1168, 420] width 7 height 7
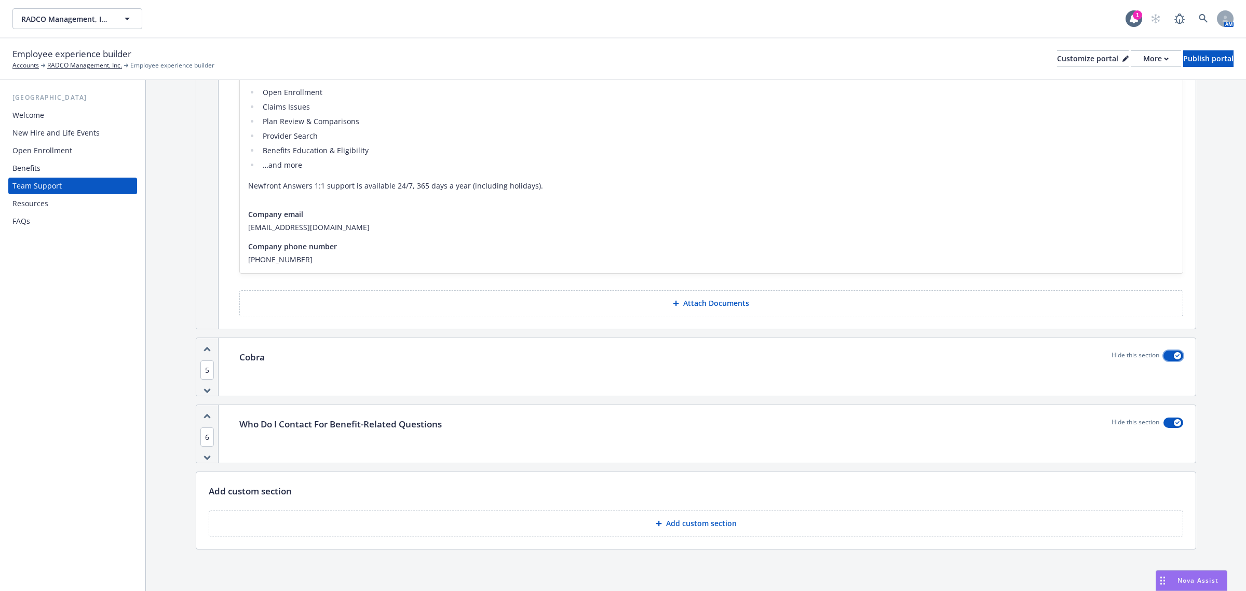
click at [1174, 353] on div "button" at bounding box center [1177, 355] width 7 height 7
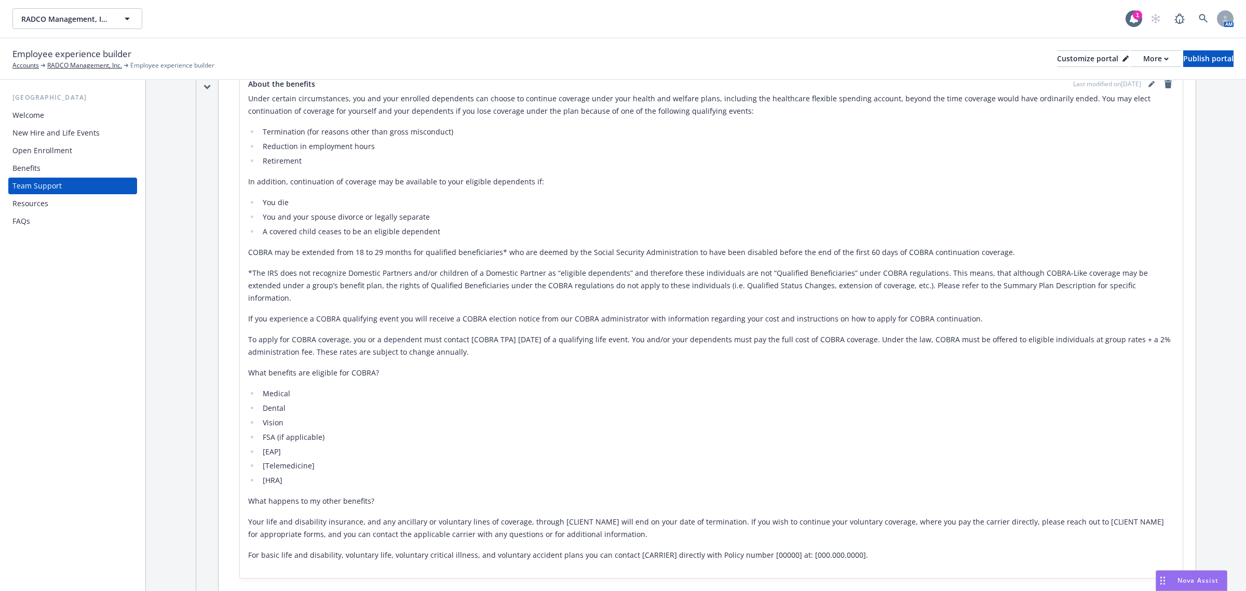
scroll to position [760, 0]
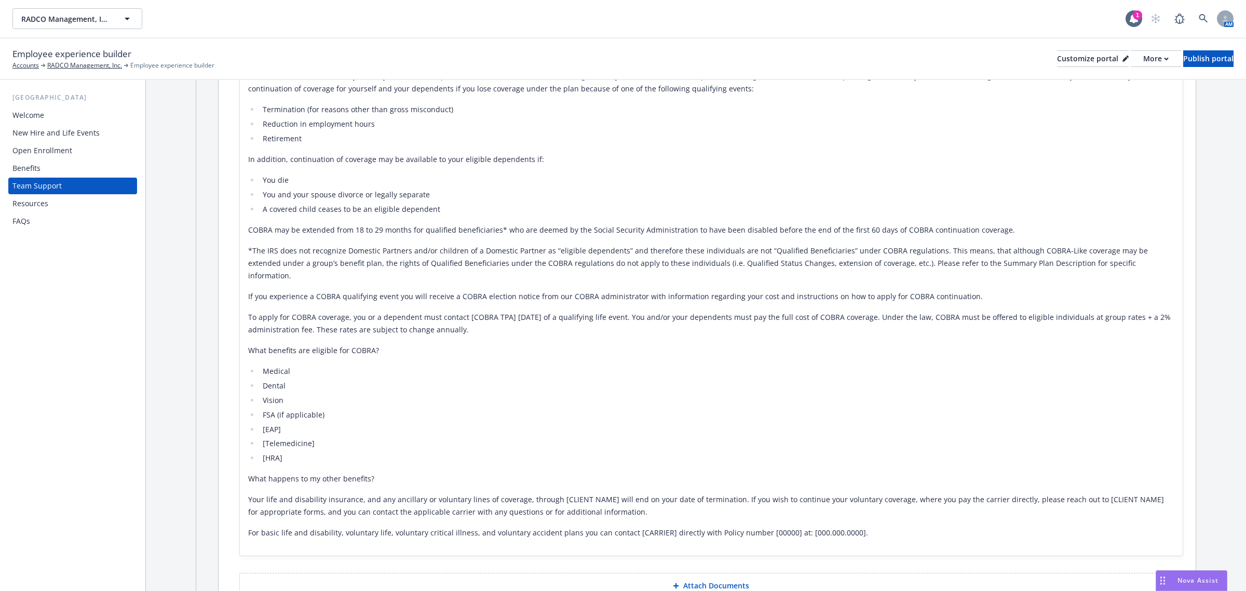
click at [35, 161] on div "Benefits" at bounding box center [26, 168] width 28 height 17
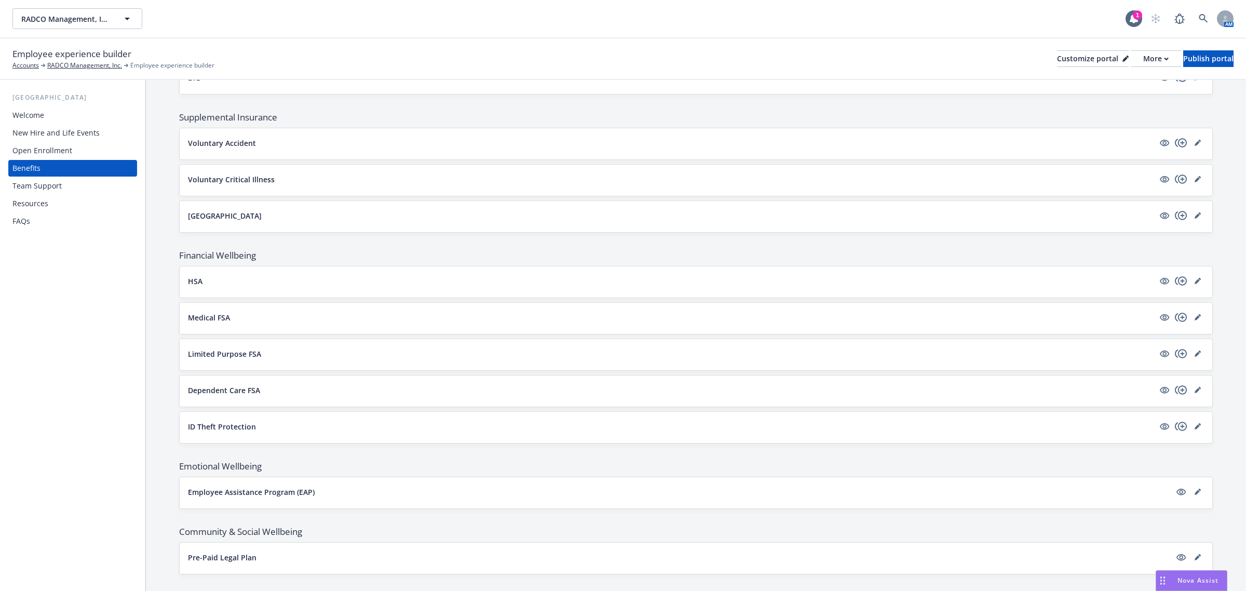
scroll to position [584, 0]
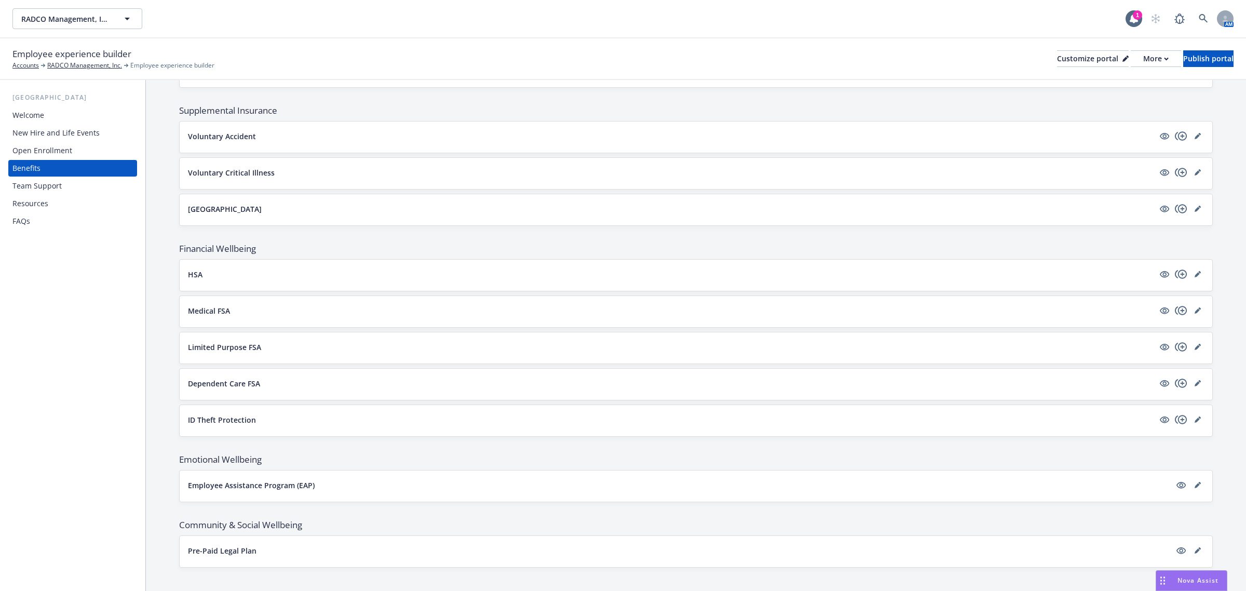
click at [65, 187] on div "Team Support" at bounding box center [72, 186] width 120 height 17
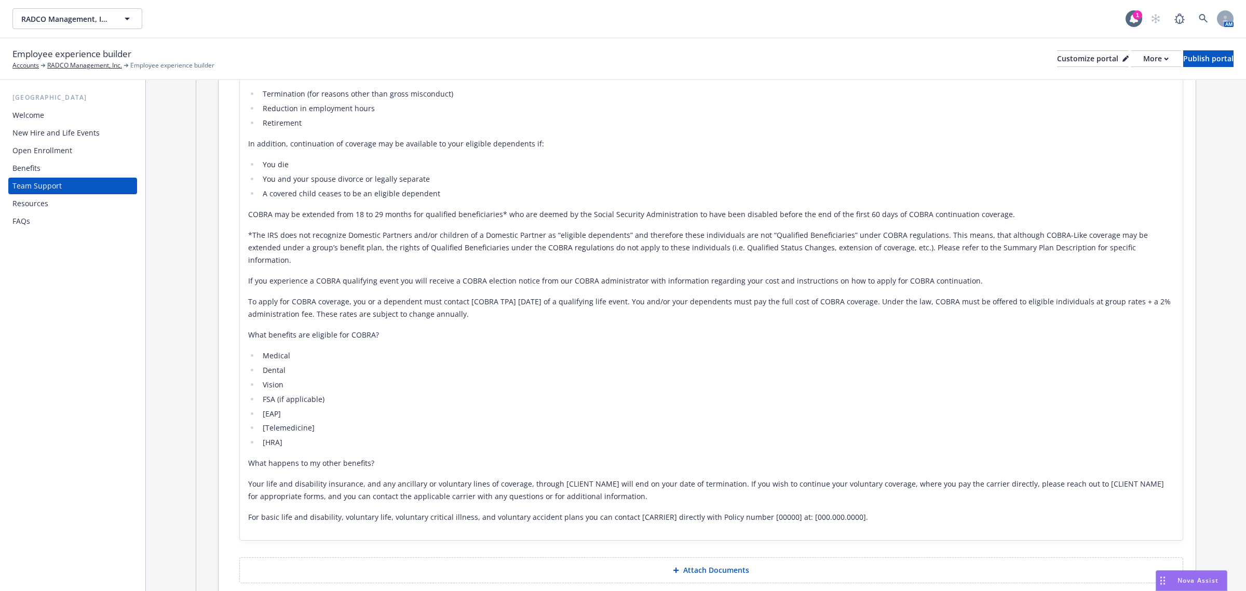
scroll to position [584, 0]
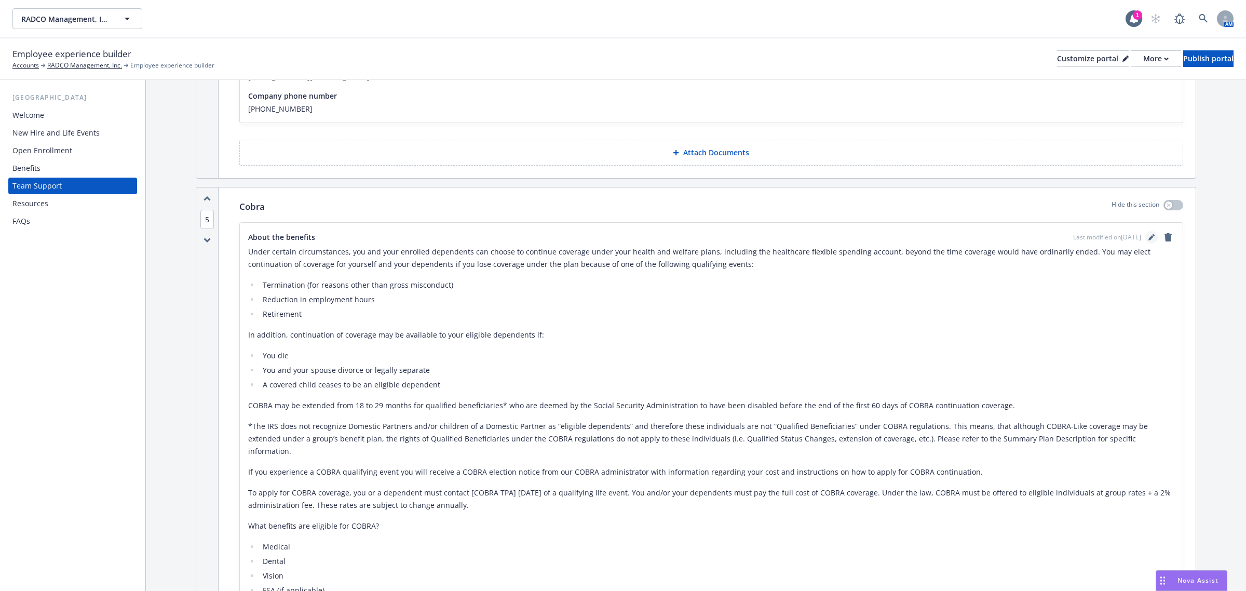
click at [1145, 237] on link "editPencil" at bounding box center [1151, 237] width 12 height 12
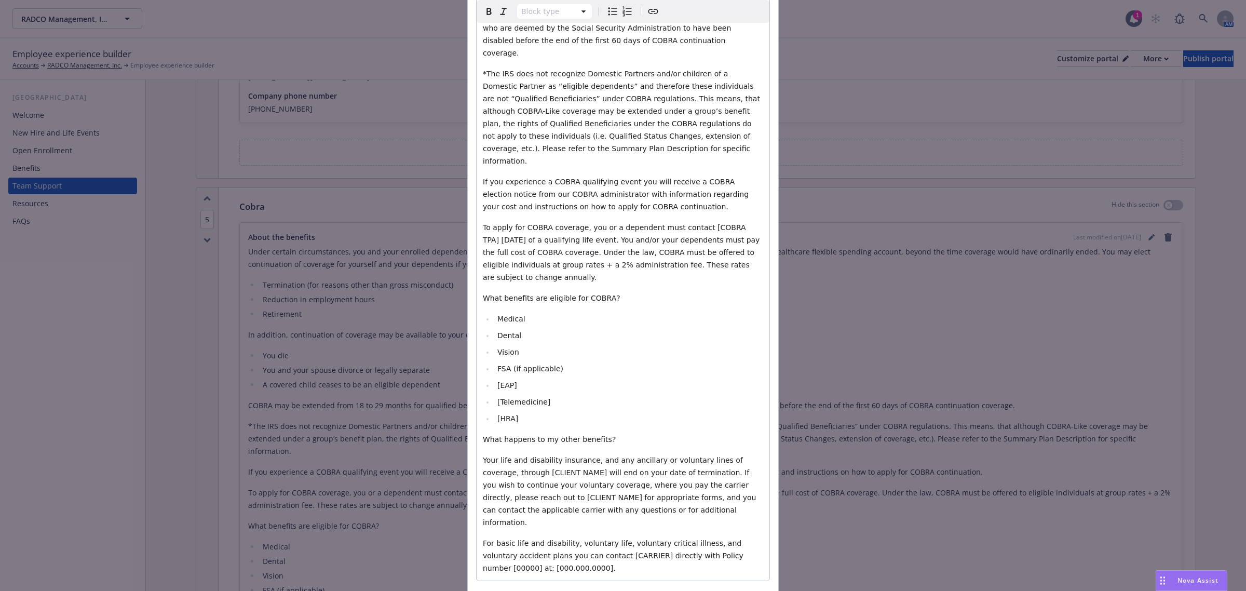
scroll to position [454, 0]
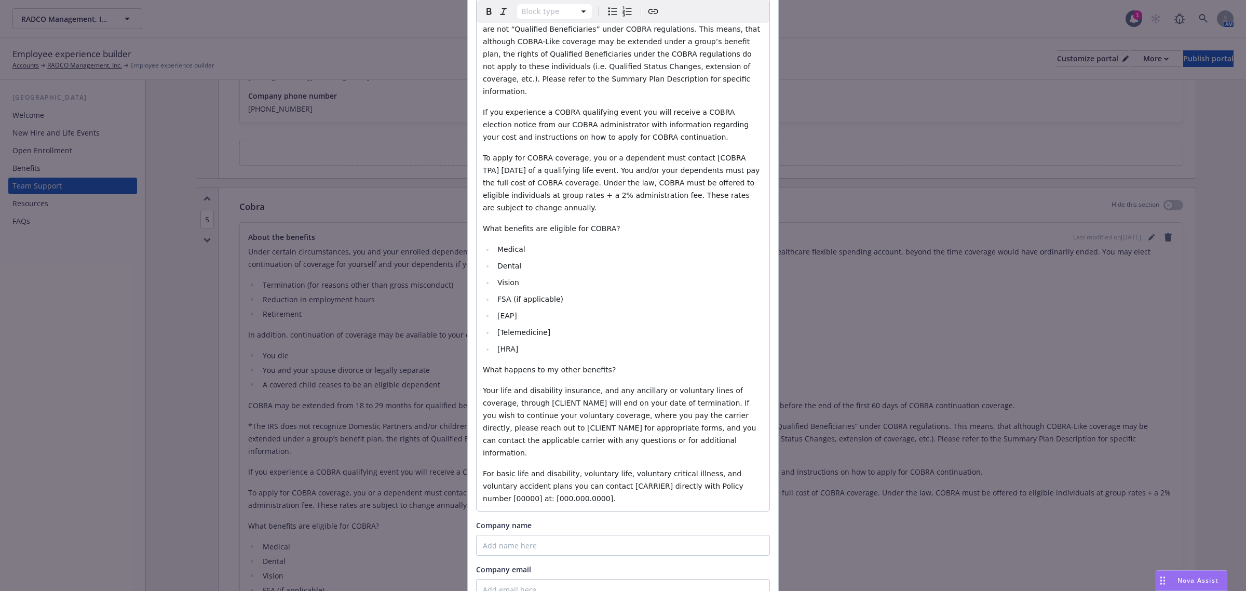
select select
drag, startPoint x: 507, startPoint y: 237, endPoint x: 613, endPoint y: 240, distance: 105.4
click at [613, 293] on li "FSA (if applicable)​" at bounding box center [628, 299] width 269 height 12
drag, startPoint x: 507, startPoint y: 285, endPoint x: 490, endPoint y: 256, distance: 33.6
click at [490, 256] on ul "Medical​ Dental​ Vision​ FSA [EAP​] [Telemedicine​​] [HRA]" at bounding box center [623, 299] width 280 height 112
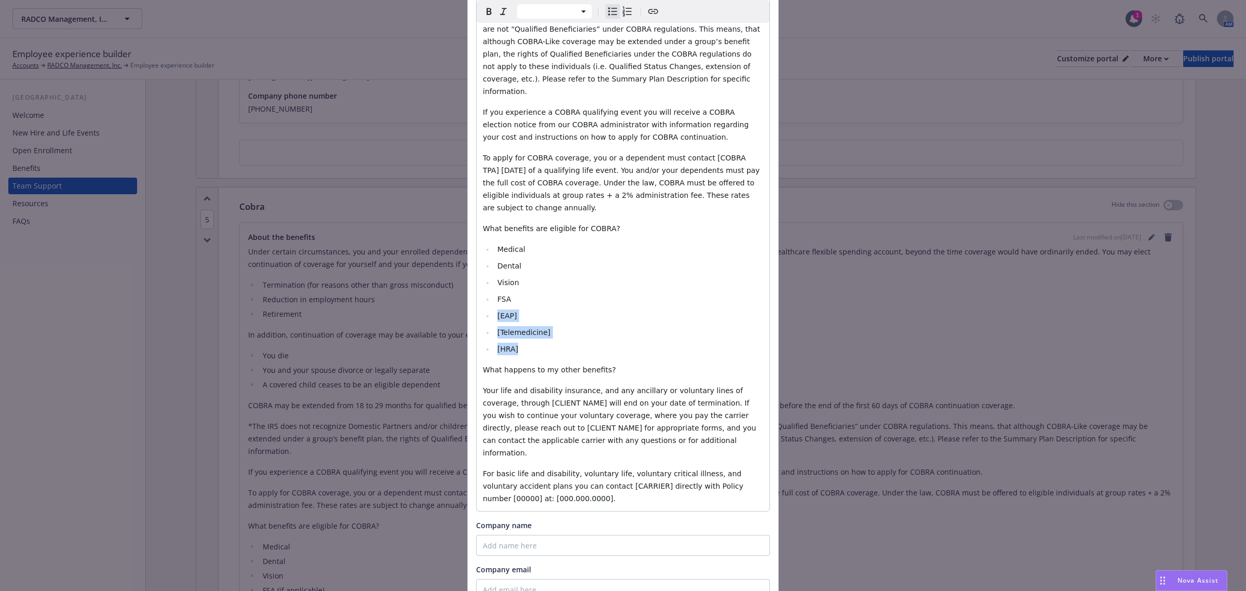
click at [520, 309] on li "[EAP​]" at bounding box center [628, 315] width 269 height 12
click at [497, 312] on span "[EAP​" at bounding box center [505, 316] width 17 height 8
drag, startPoint x: 518, startPoint y: 291, endPoint x: 492, endPoint y: 271, distance: 32.9
click at [492, 271] on ul "Medical​ Dental​ Vision​ FSA EAP​ [Telemedicine​​] [HRA]" at bounding box center [623, 299] width 280 height 112
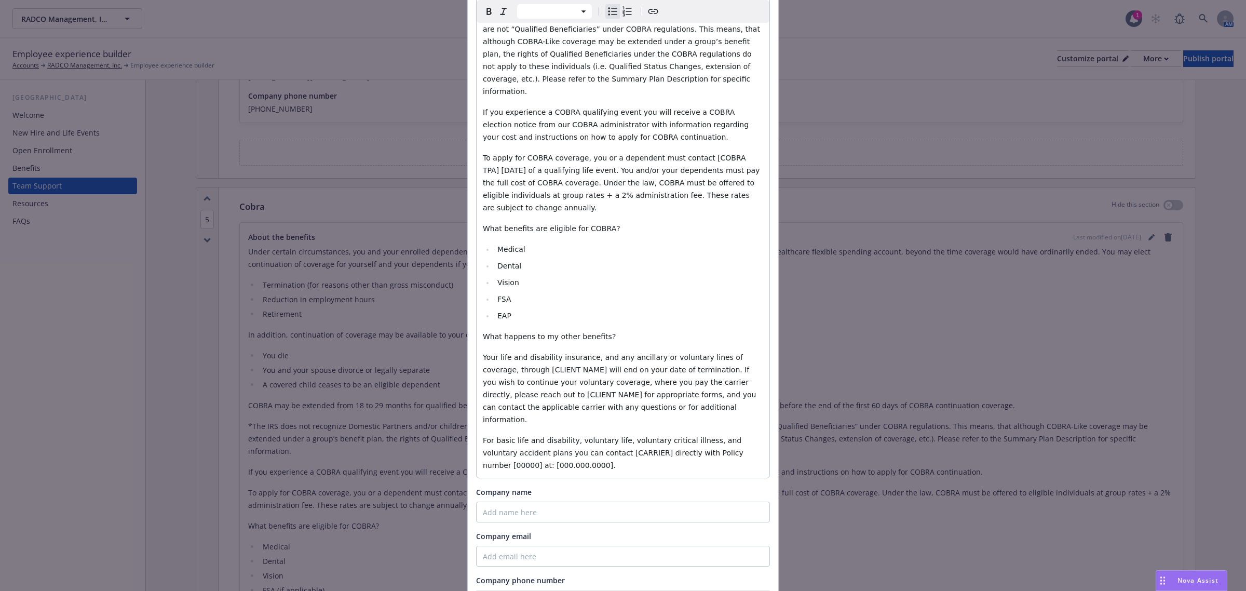
select select "paragraph"
drag, startPoint x: 556, startPoint y: 307, endPoint x: 505, endPoint y: 305, distance: 50.9
click at [505, 353] on span "Your life and disability insurance, and any ancillary or voluntary lines of cov…" at bounding box center [621, 388] width 276 height 71
drag, startPoint x: 502, startPoint y: 333, endPoint x: 849, endPoint y: 322, distance: 347.6
click at [717, 353] on span "Your life and disability insurance, and any ancillary or voluntary lines of cov…" at bounding box center [620, 388] width 274 height 71
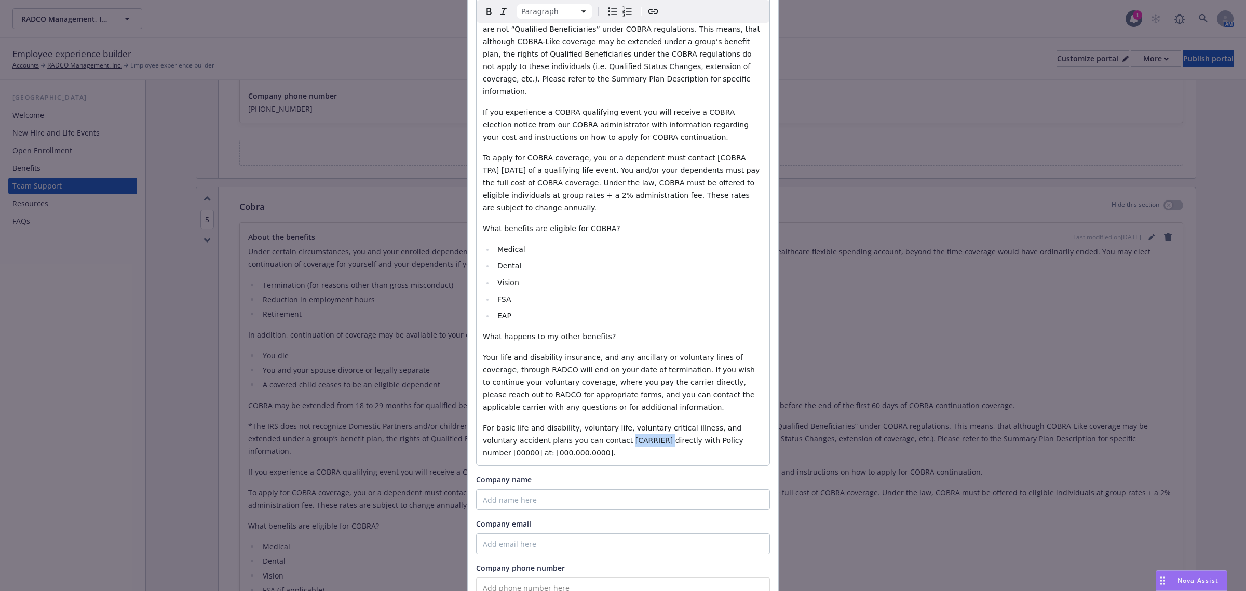
drag, startPoint x: 613, startPoint y: 377, endPoint x: 579, endPoint y: 380, distance: 33.3
click at [579, 424] on span "For basic life and disability, voluntary life, voluntary critical illness, and …" at bounding box center [614, 440] width 263 height 33
drag, startPoint x: 753, startPoint y: 377, endPoint x: 725, endPoint y: 375, distance: 27.6
click at [725, 422] on p "For basic life and disability, voluntary life, voluntary critical illness, and …" at bounding box center [623, 440] width 280 height 37
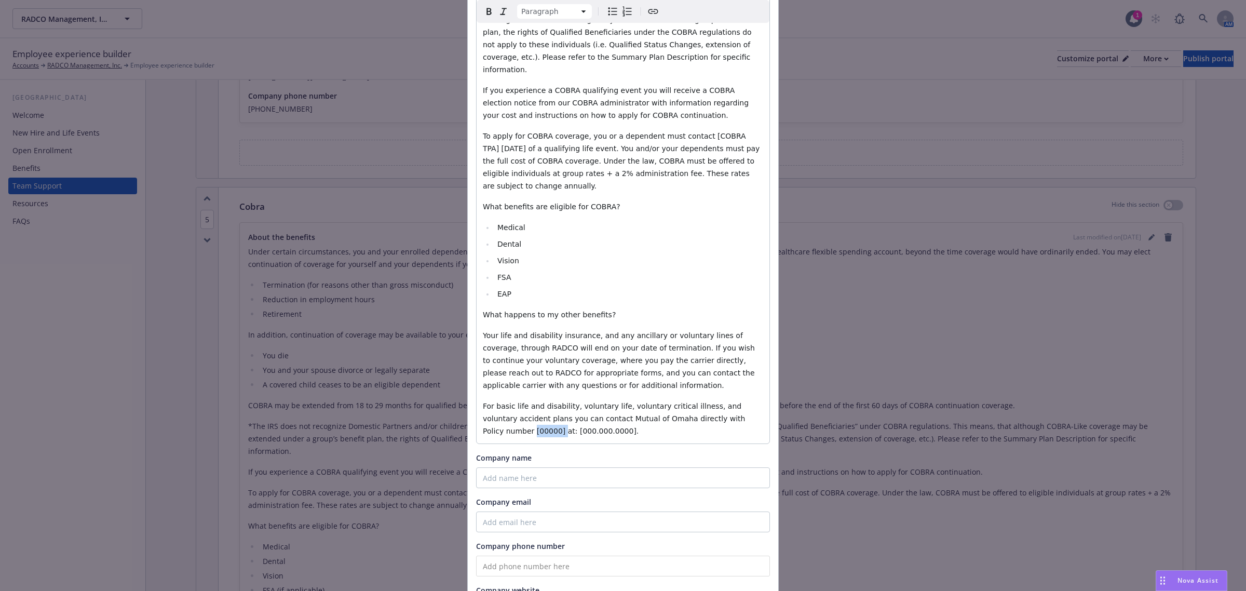
scroll to position [532, 0]
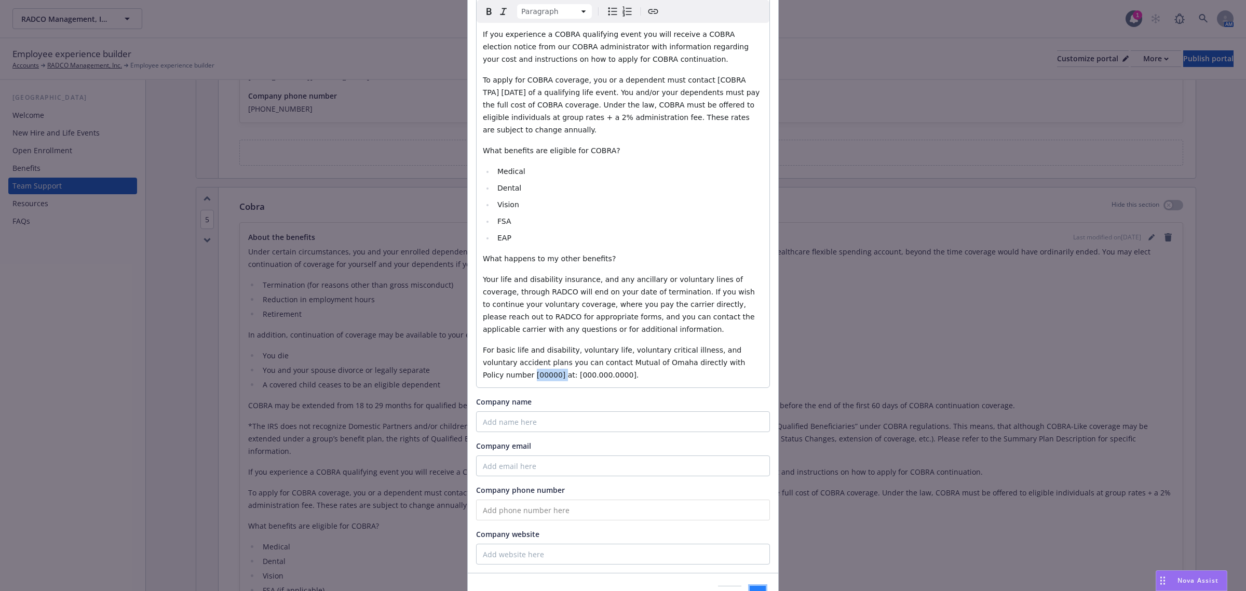
click at [750, 586] on button "Save" at bounding box center [758, 596] width 16 height 21
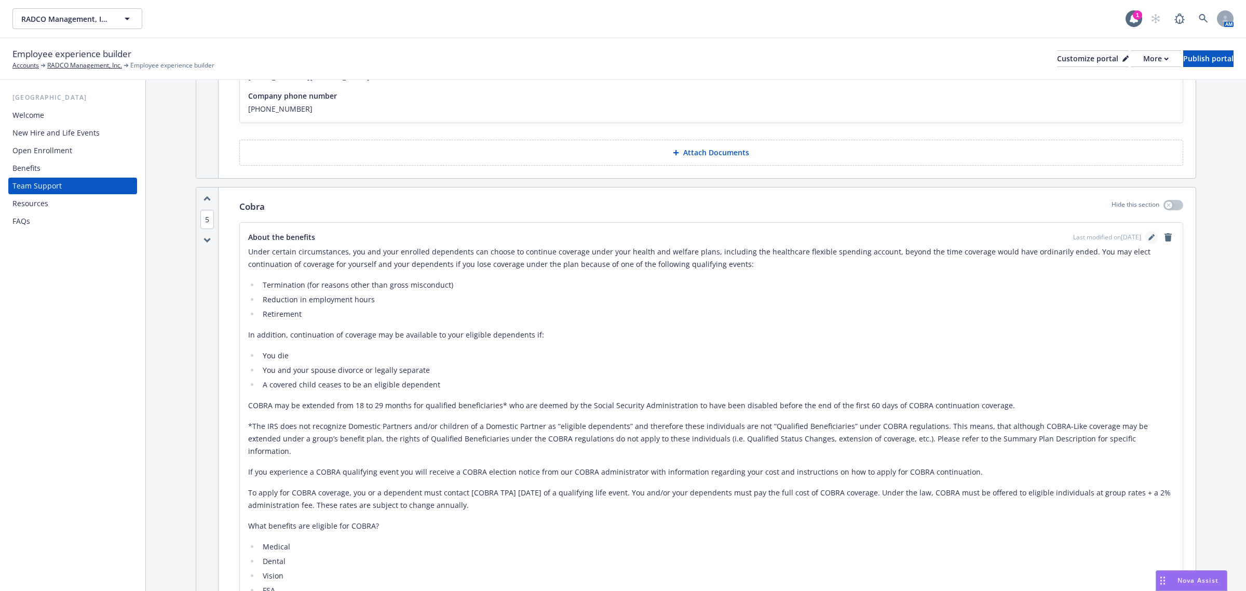
click at [1149, 237] on icon "editPencil" at bounding box center [1152, 237] width 6 height 6
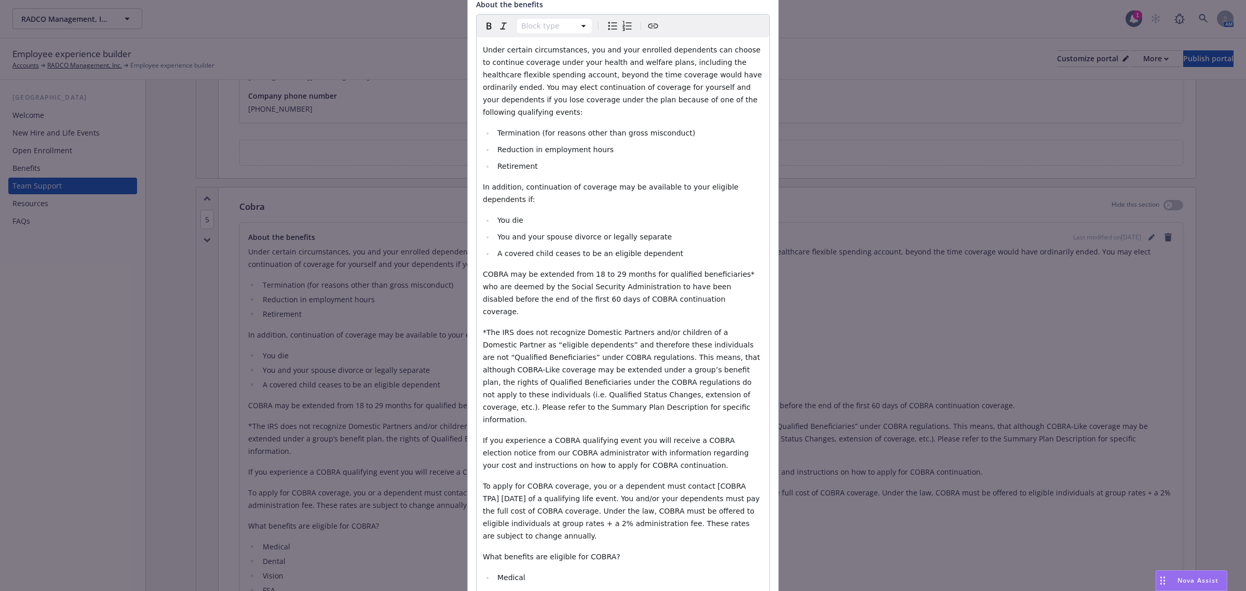
scroll to position [389, 0]
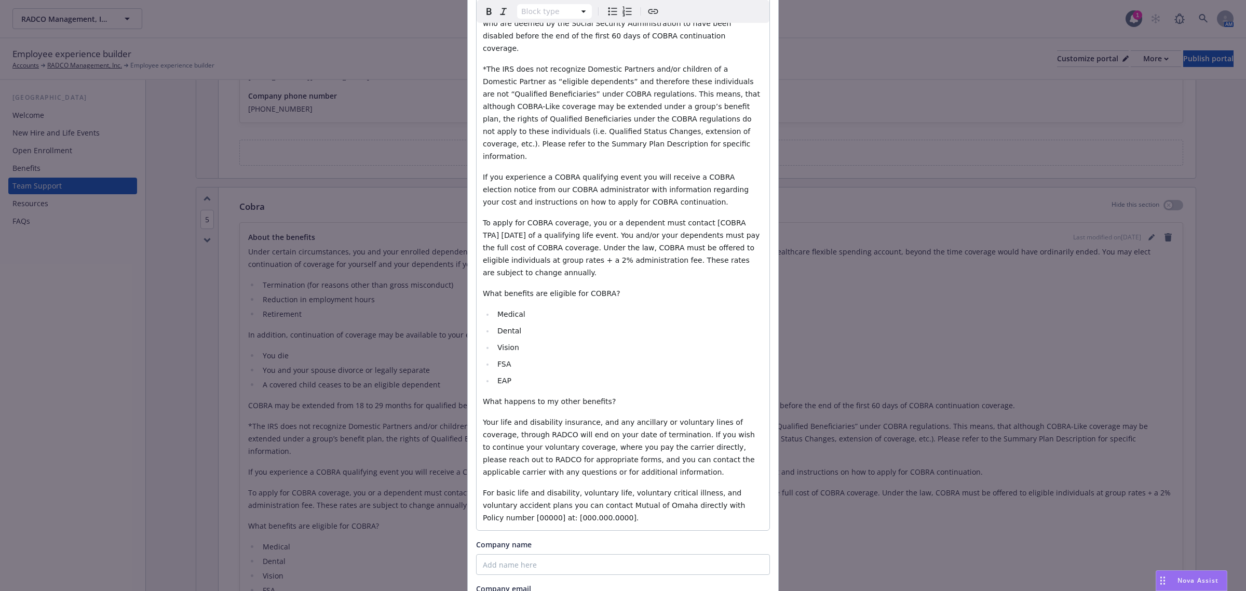
select select "paragraph"
drag, startPoint x: 751, startPoint y: 442, endPoint x: 725, endPoint y: 441, distance: 25.5
click at [725, 489] on span "For basic life and disability, voluntary life, voluntary critical illness, and …" at bounding box center [615, 505] width 265 height 33
paste div "editable markdown"
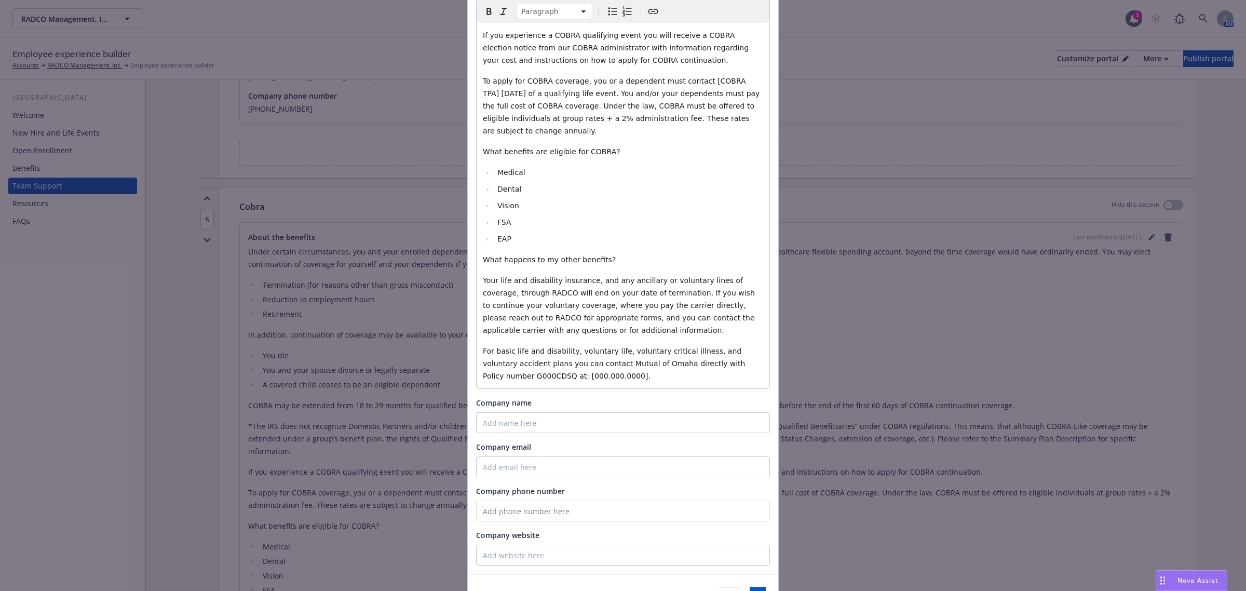
scroll to position [532, 0]
click at [750, 586] on button "Save" at bounding box center [758, 596] width 16 height 21
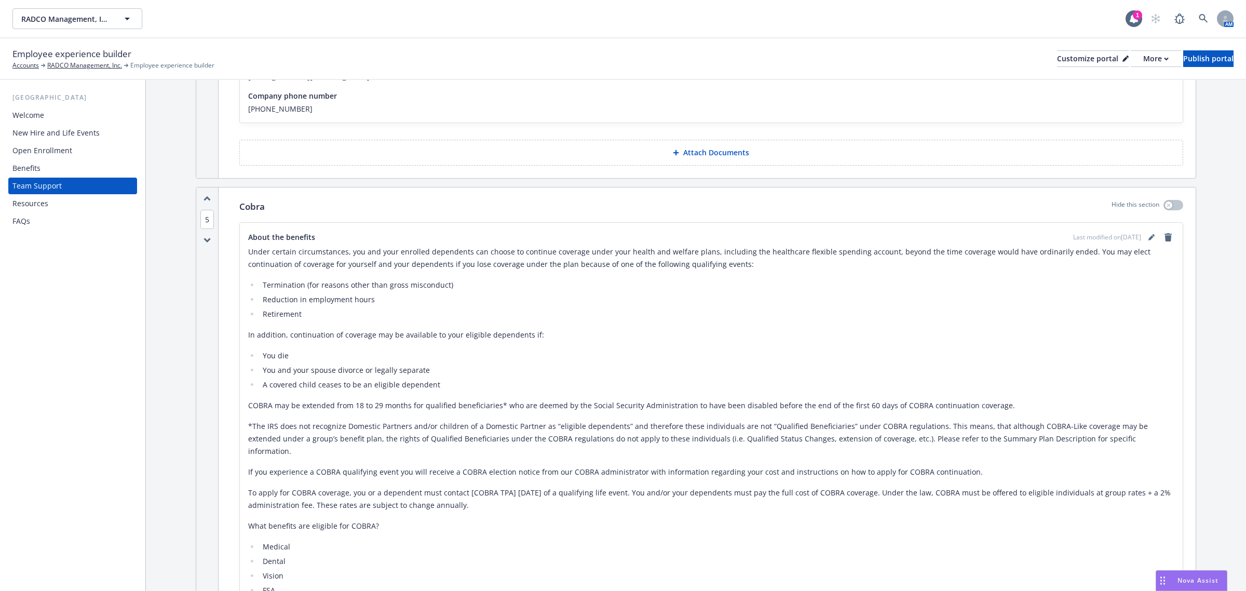
click at [69, 164] on div "Benefits" at bounding box center [72, 168] width 120 height 17
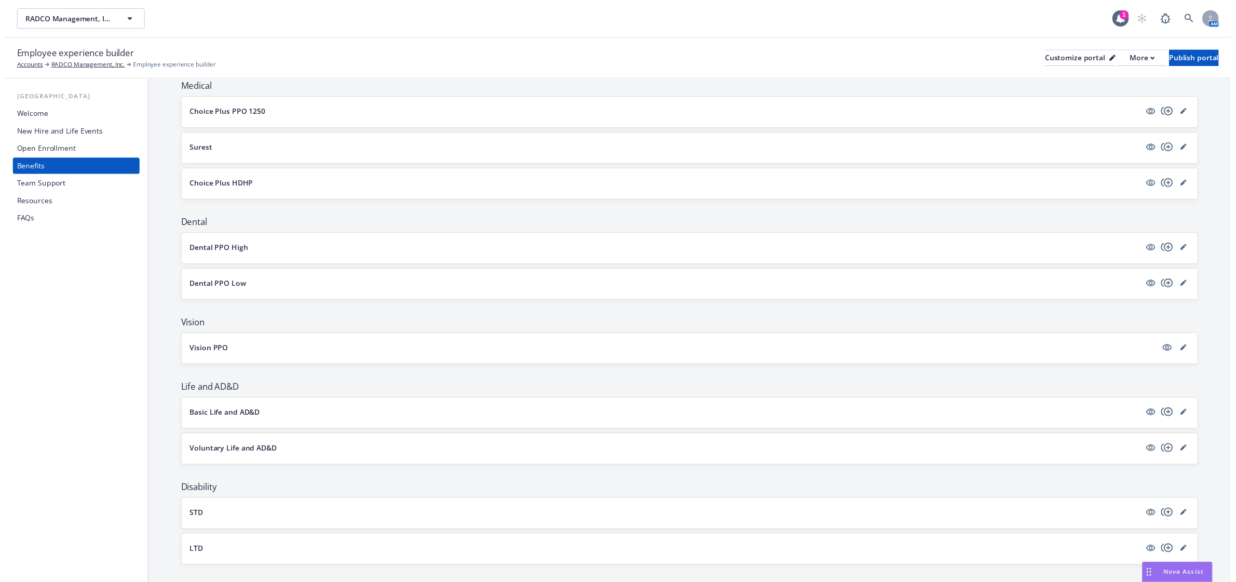
scroll to position [260, 0]
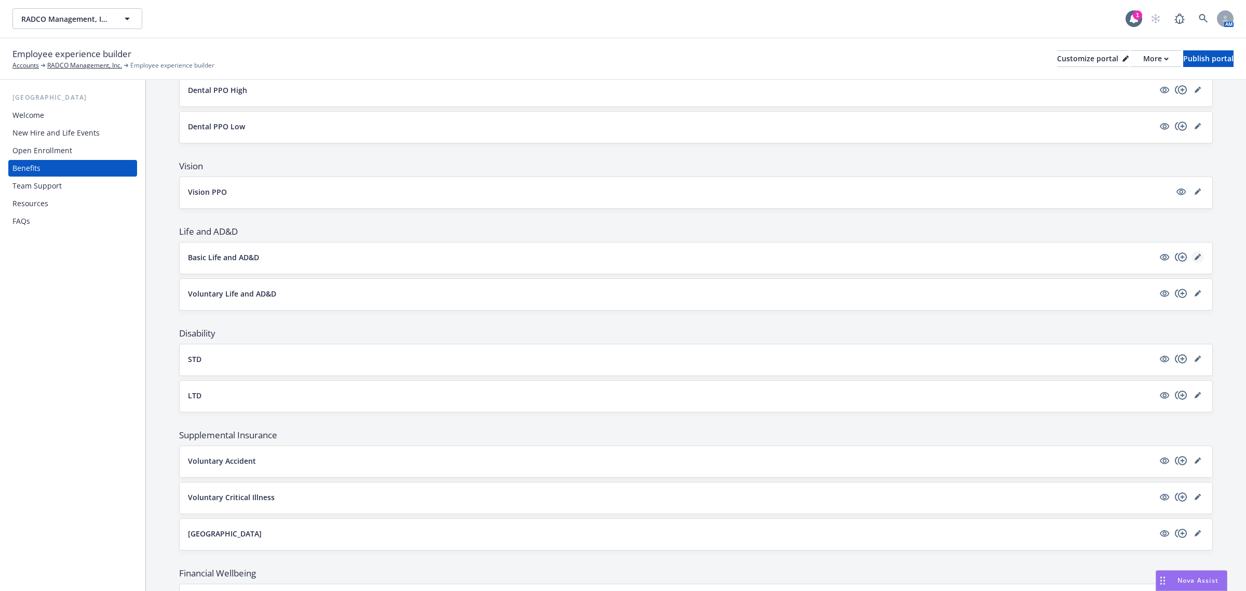
click at [1195, 260] on icon "editPencil" at bounding box center [1198, 257] width 6 height 6
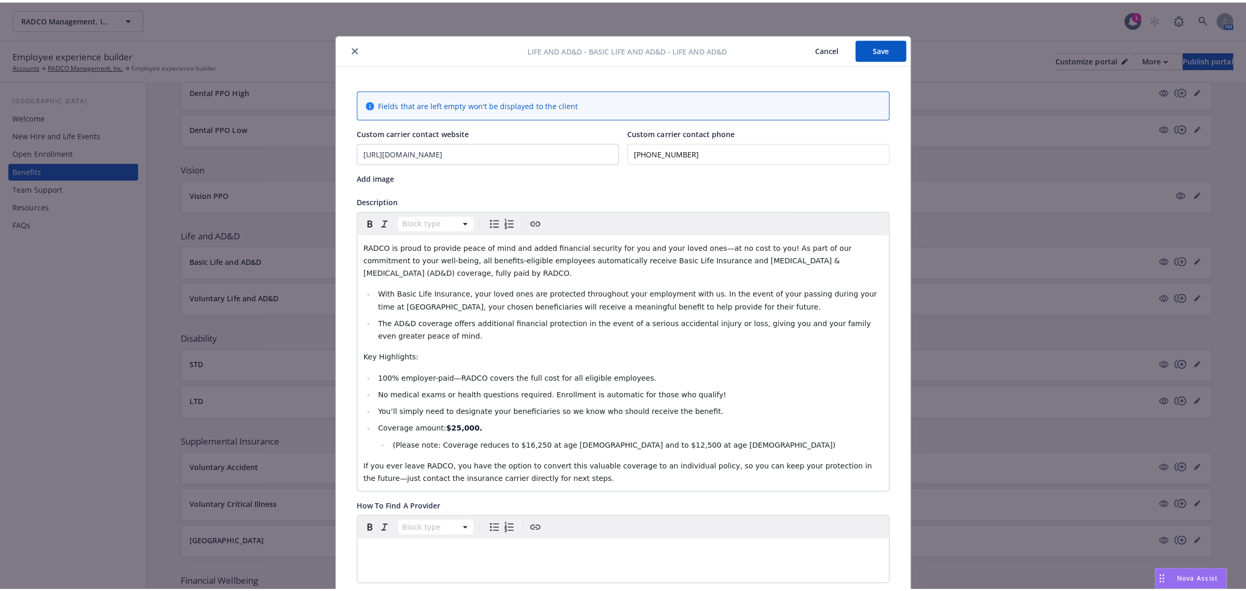
scroll to position [31, 0]
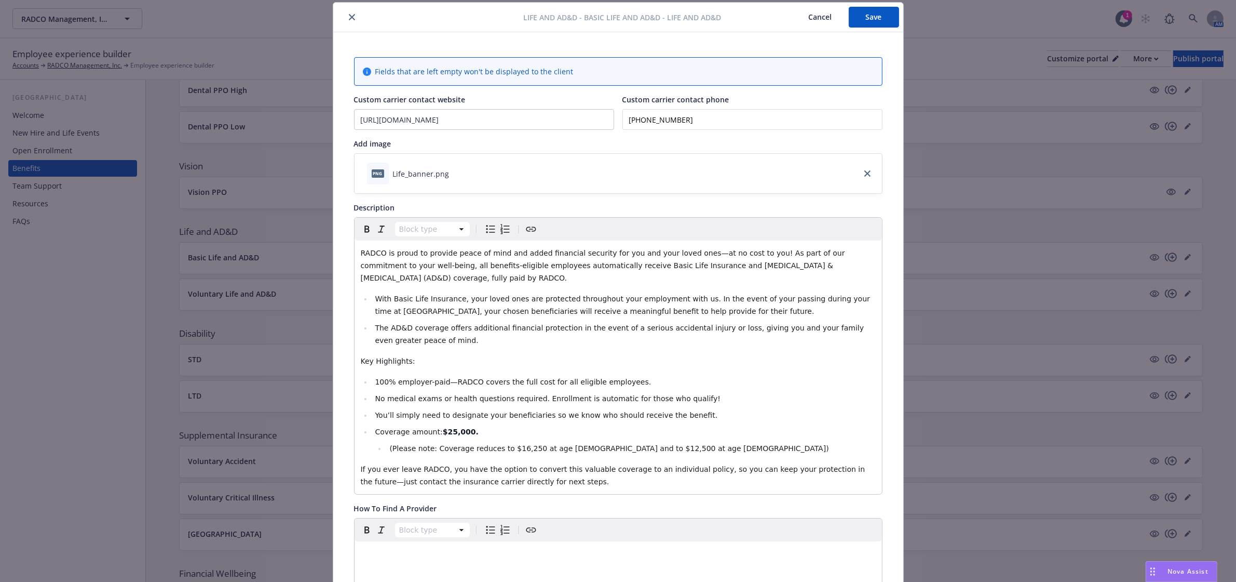
click at [713, 124] on input "[PHONE_NUMBER]" at bounding box center [753, 119] width 260 height 21
click at [346, 21] on button "close" at bounding box center [352, 17] width 12 height 12
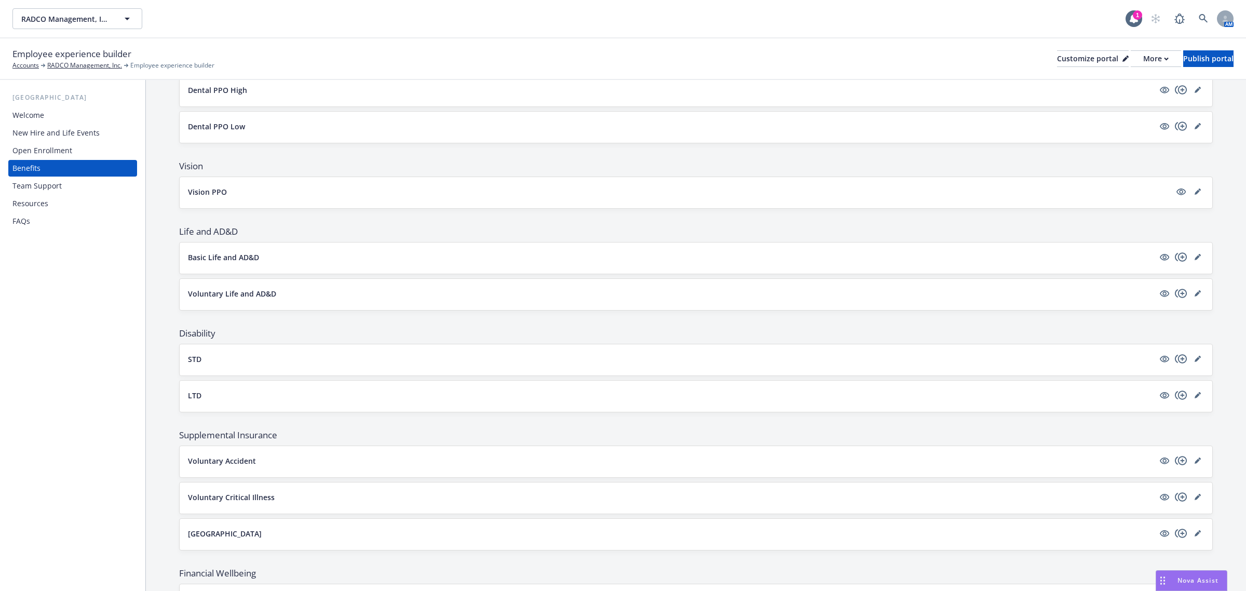
click at [34, 191] on div "Team Support" at bounding box center [36, 186] width 49 height 17
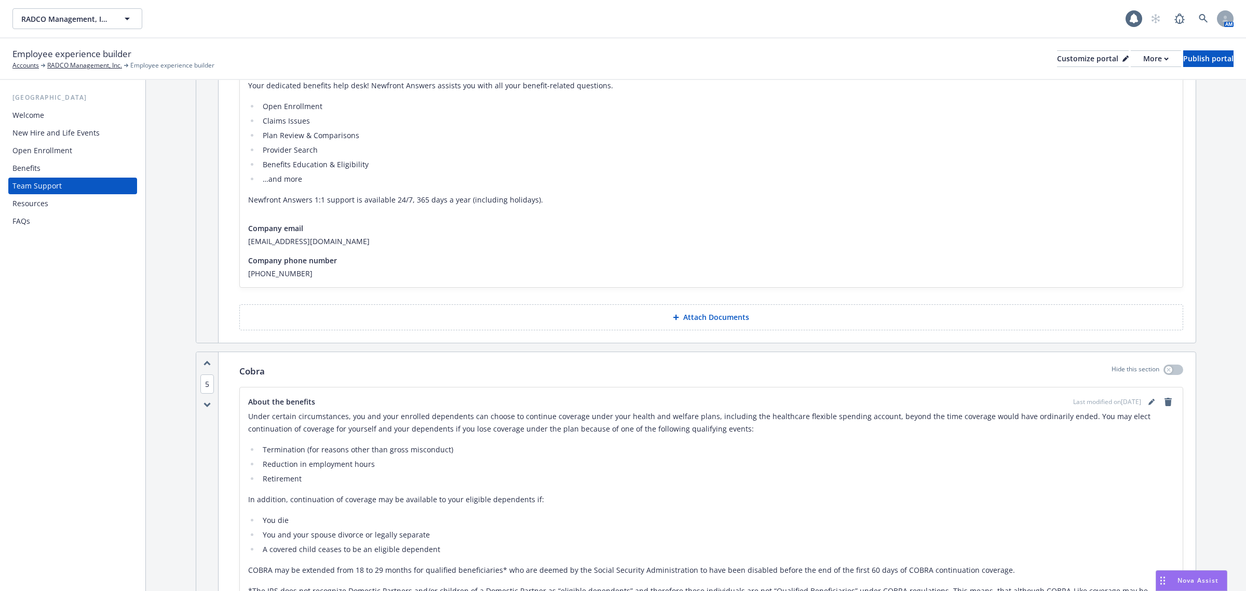
scroll to position [519, 0]
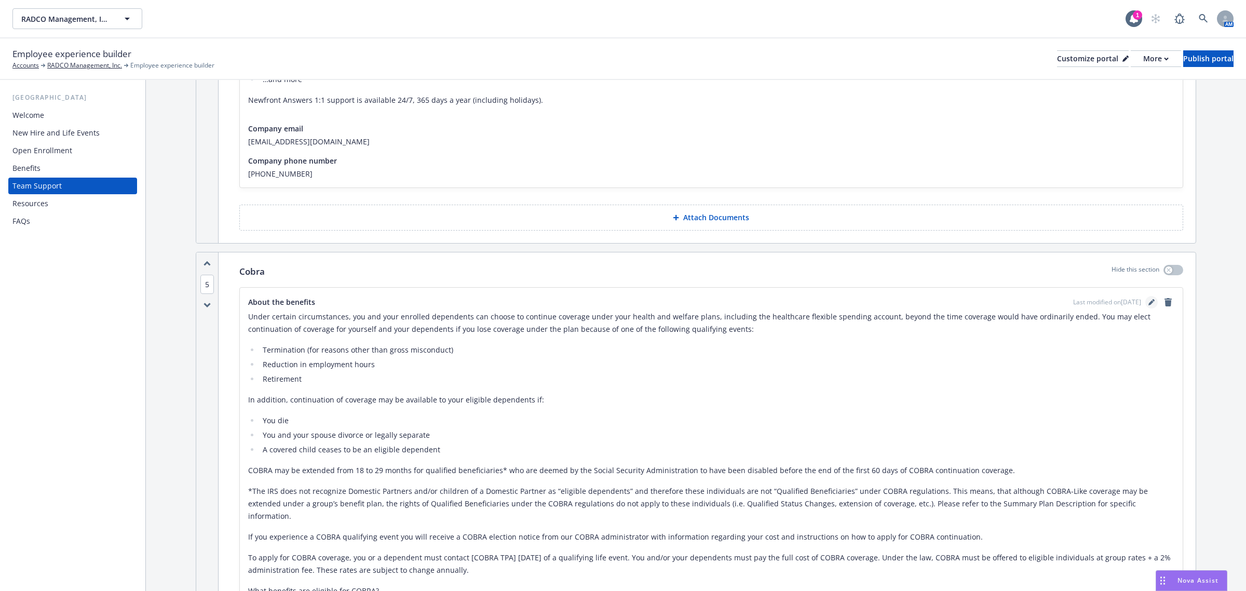
click at [1149, 302] on icon "editPencil" at bounding box center [1152, 302] width 6 height 6
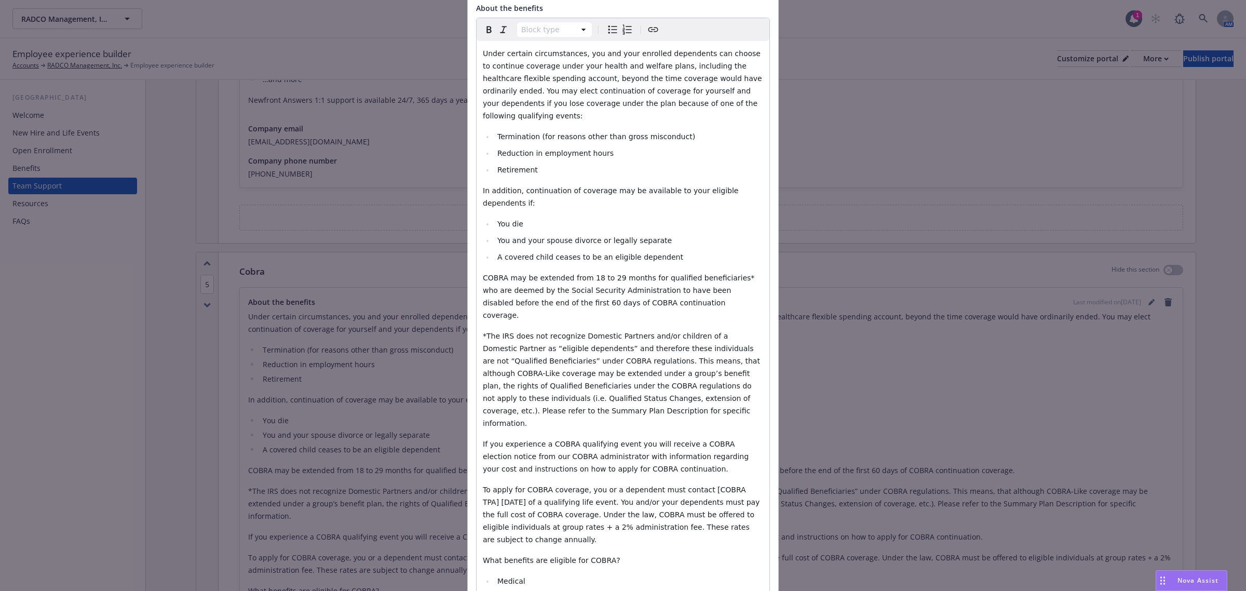
scroll to position [325, 0]
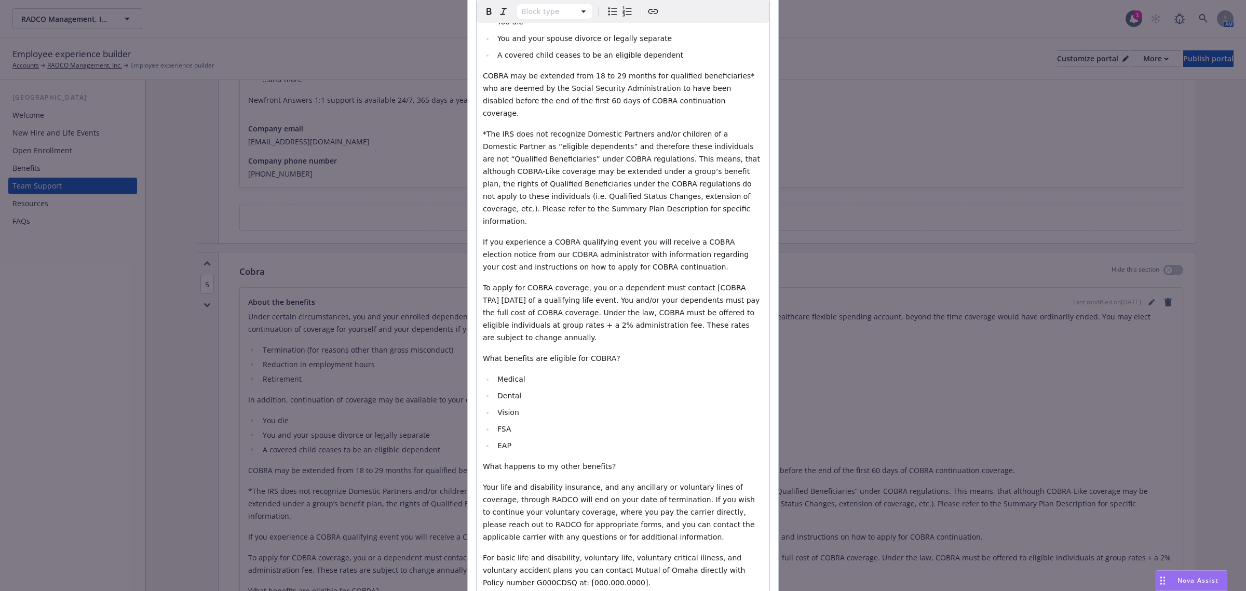
select select "paragraph"
drag, startPoint x: 526, startPoint y: 523, endPoint x: 628, endPoint y: 527, distance: 102.4
click at [628, 551] on p "For basic life and disability, voluntary life, voluntary critical illness, and …" at bounding box center [623, 569] width 280 height 37
drag, startPoint x: 610, startPoint y: 496, endPoint x: 525, endPoint y: 510, distance: 85.9
click at [525, 554] on span "For basic life and disability, voluntary life, voluntary critical illness, and …" at bounding box center [615, 570] width 265 height 33
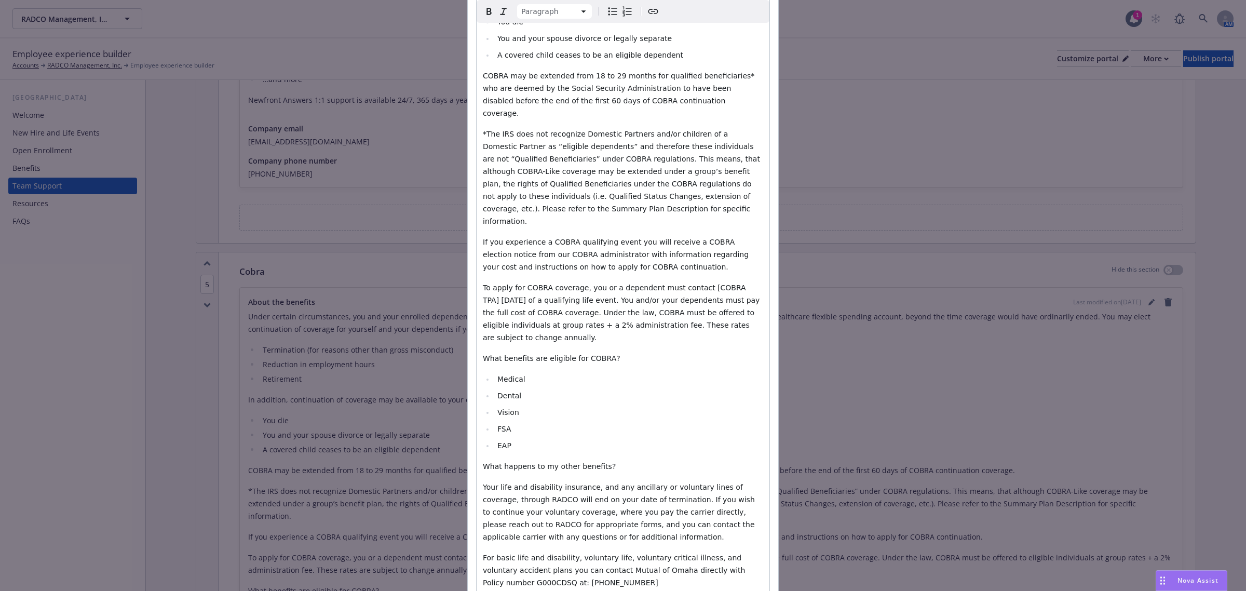
click at [591, 551] on p "For basic life and disability, voluntary life, voluntary critical illness, and …" at bounding box center [623, 569] width 280 height 37
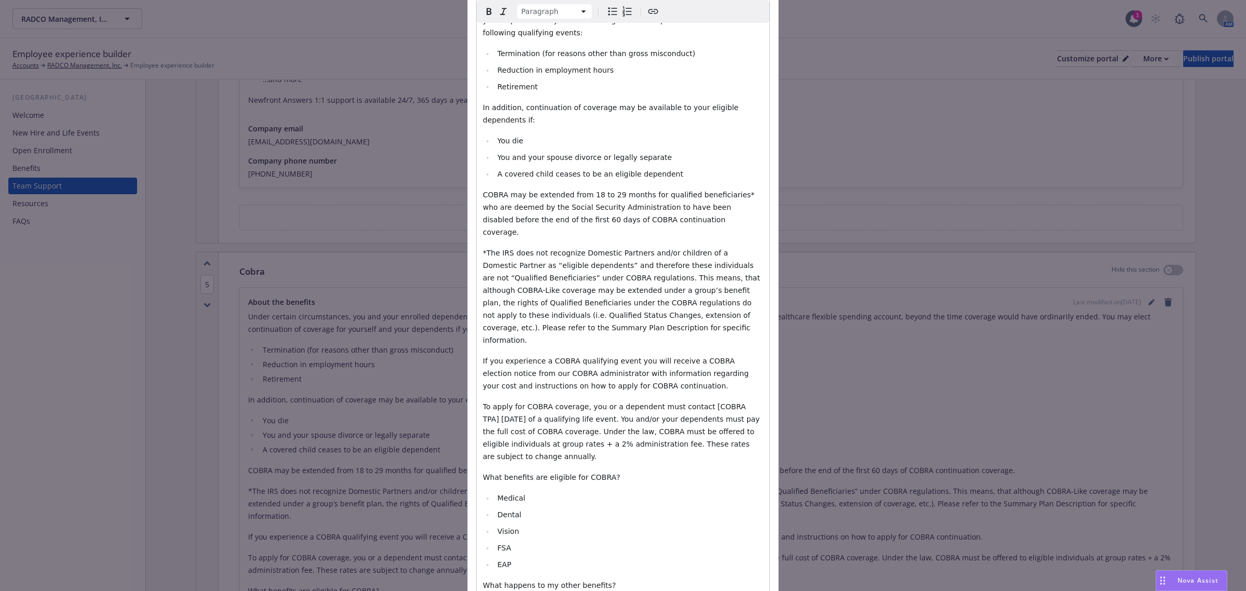
scroll to position [0, 0]
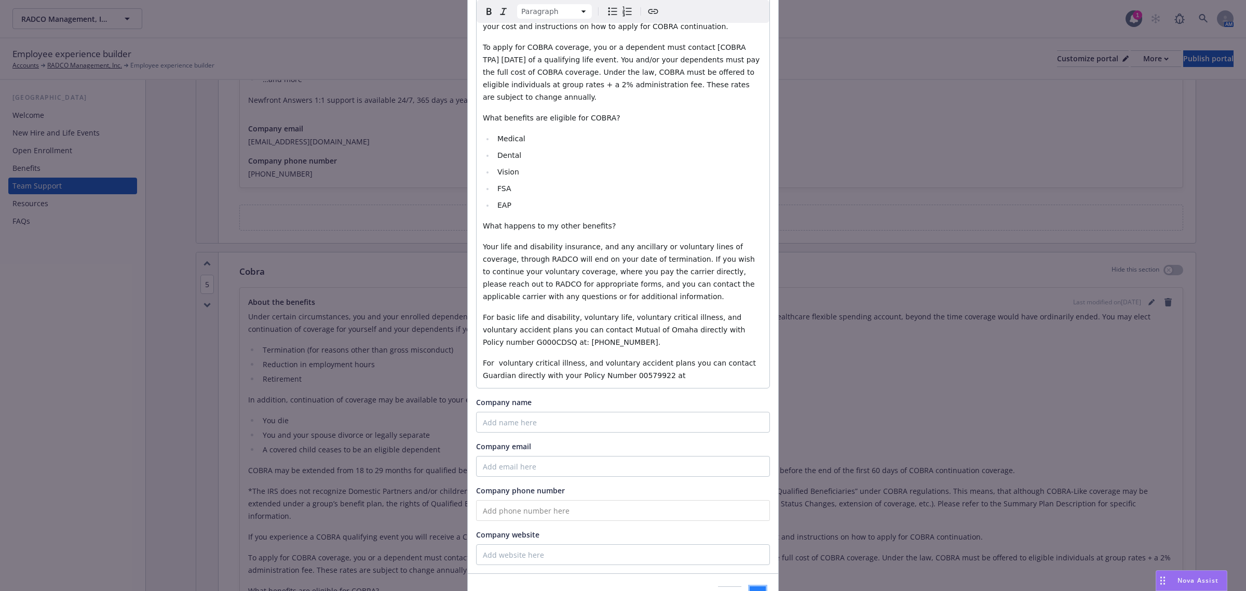
click at [750, 590] on span "Save" at bounding box center [758, 596] width 16 height 10
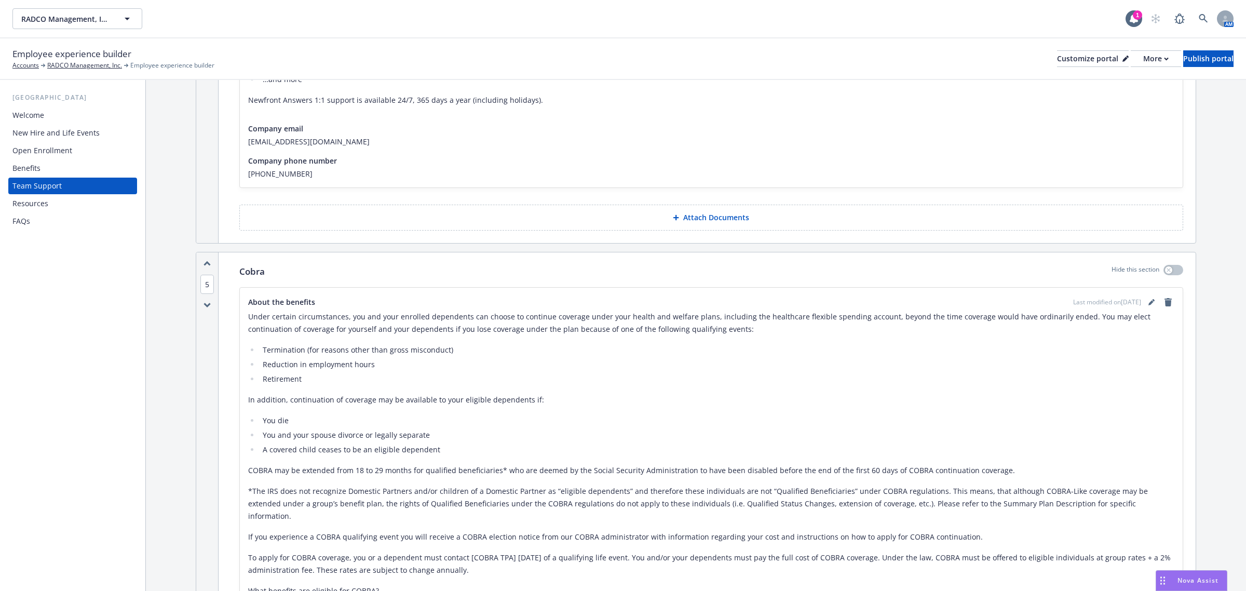
click at [76, 169] on div "Benefits" at bounding box center [72, 168] width 120 height 17
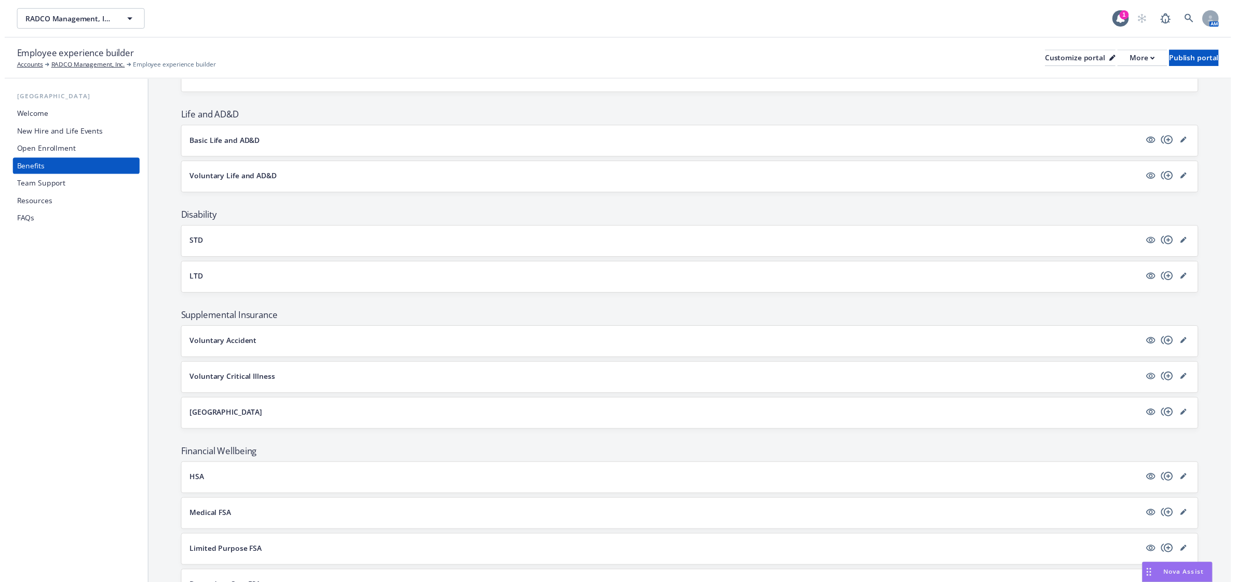
scroll to position [389, 0]
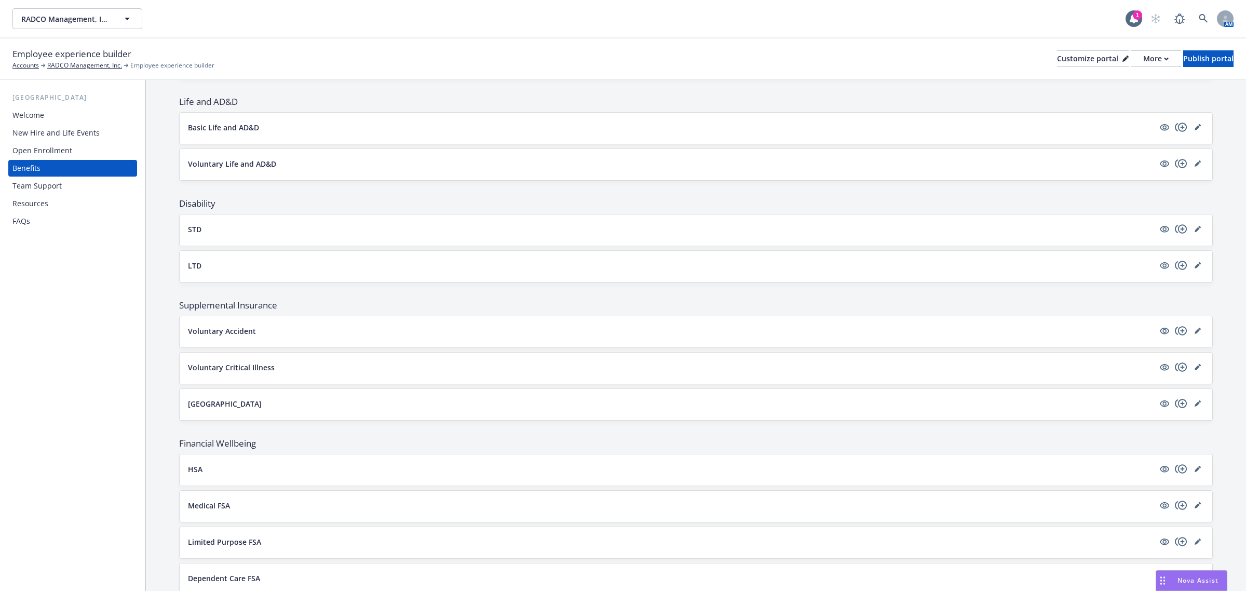
click at [370, 331] on button "Voluntary Accident" at bounding box center [671, 331] width 966 height 11
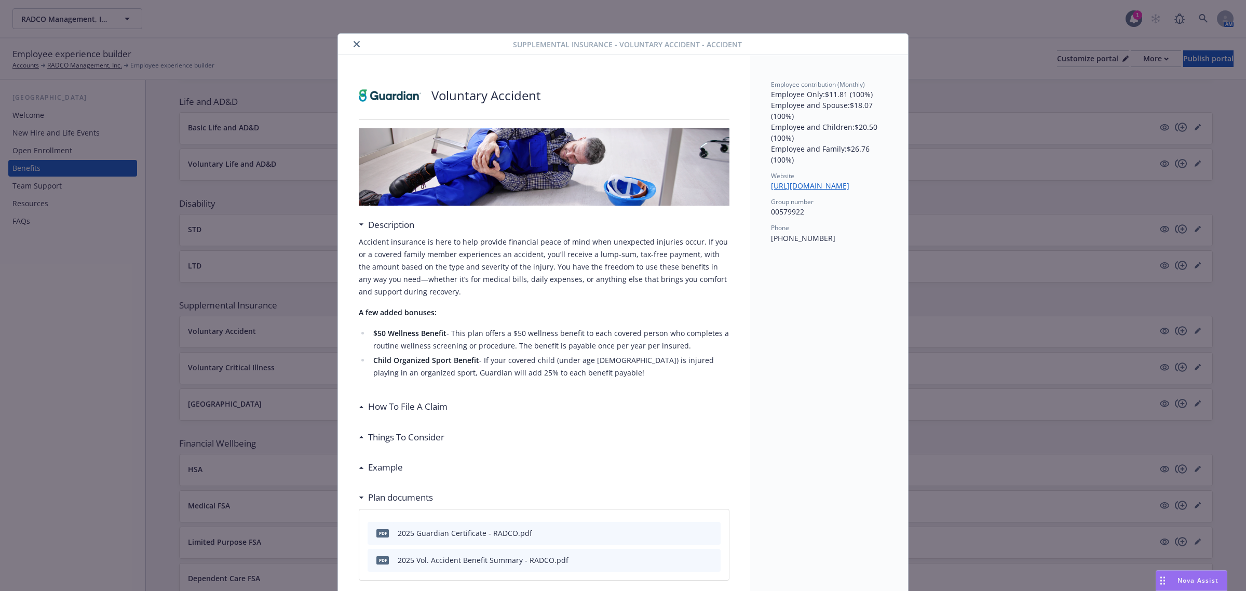
click at [356, 47] on button "close" at bounding box center [356, 44] width 12 height 12
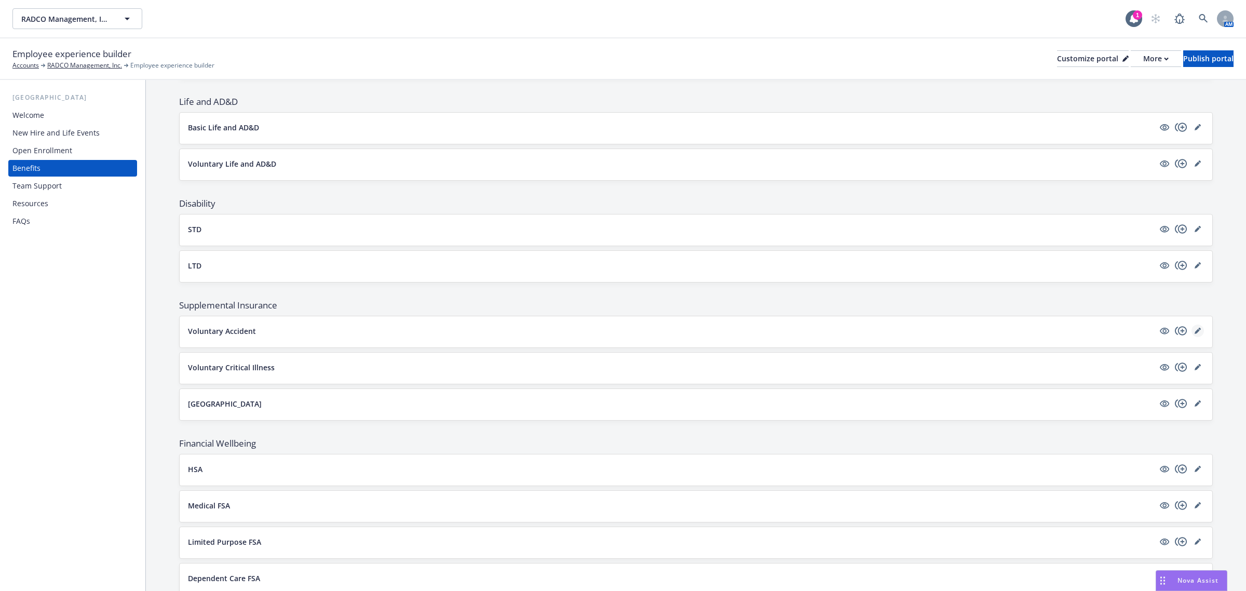
click at [1192, 332] on link "editPencil" at bounding box center [1198, 331] width 12 height 12
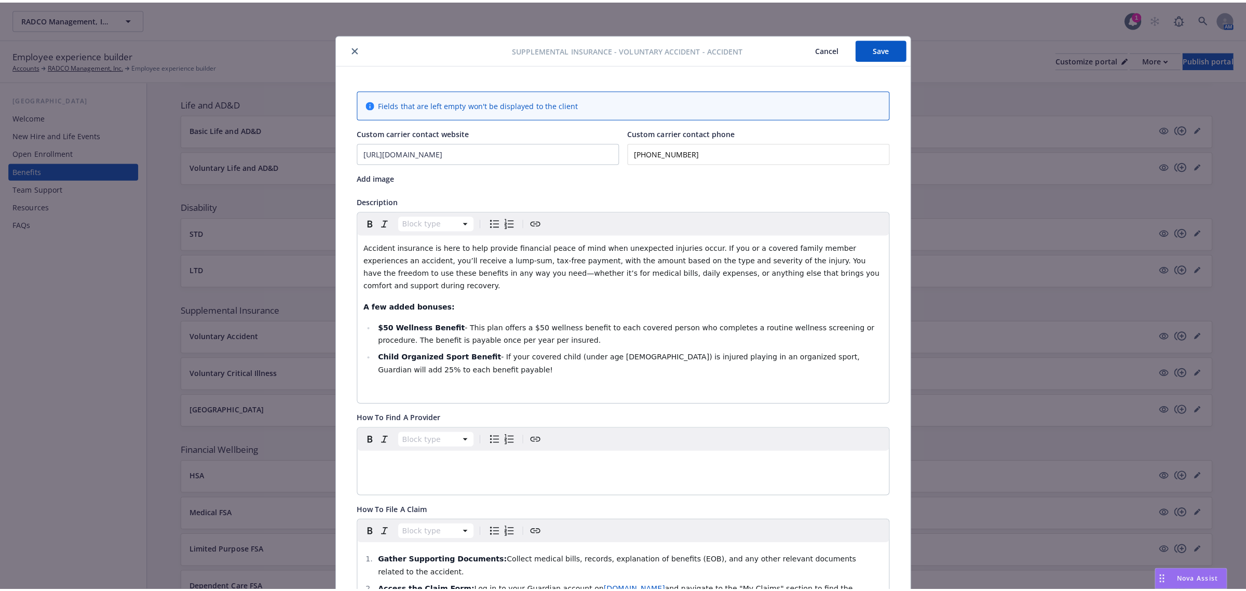
scroll to position [31, 0]
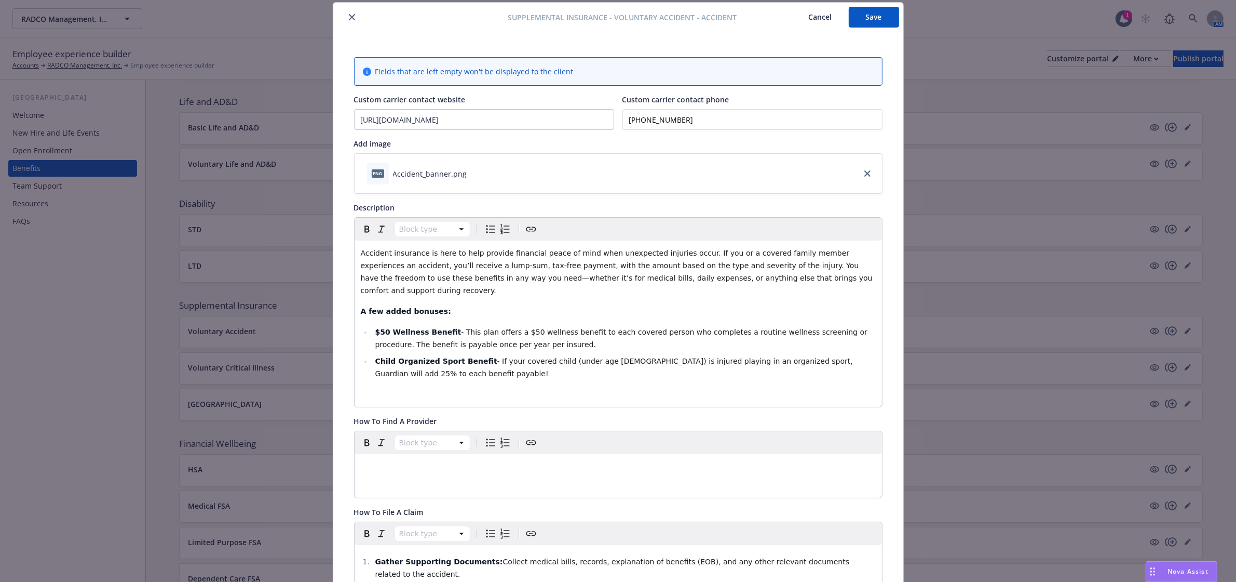
click at [692, 121] on input "[PHONE_NUMBER]" at bounding box center [753, 119] width 260 height 21
click at [349, 19] on icon "close" at bounding box center [352, 17] width 6 height 6
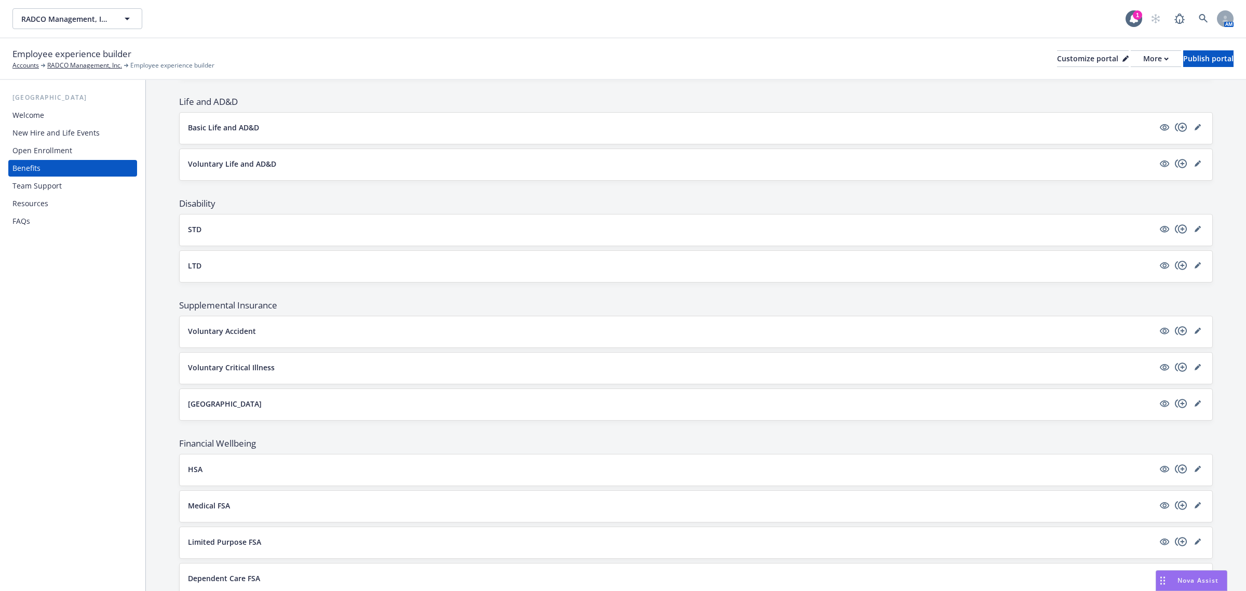
click at [65, 185] on div "Team Support" at bounding box center [72, 186] width 120 height 17
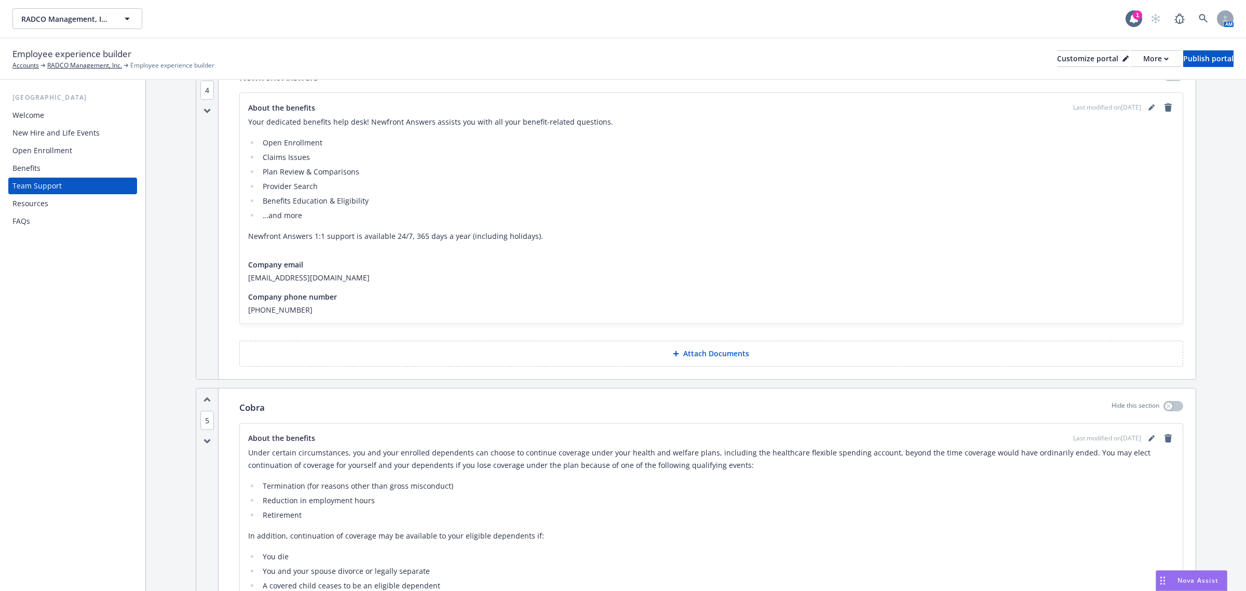
scroll to position [389, 0]
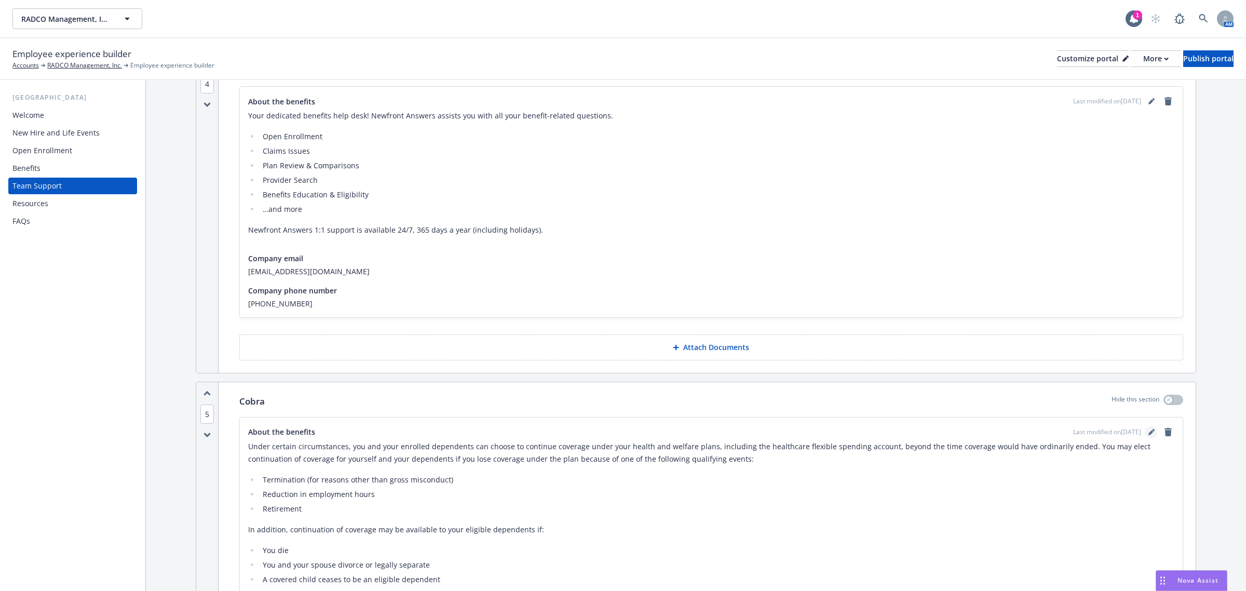
click at [1149, 433] on icon "editPencil" at bounding box center [1152, 432] width 6 height 6
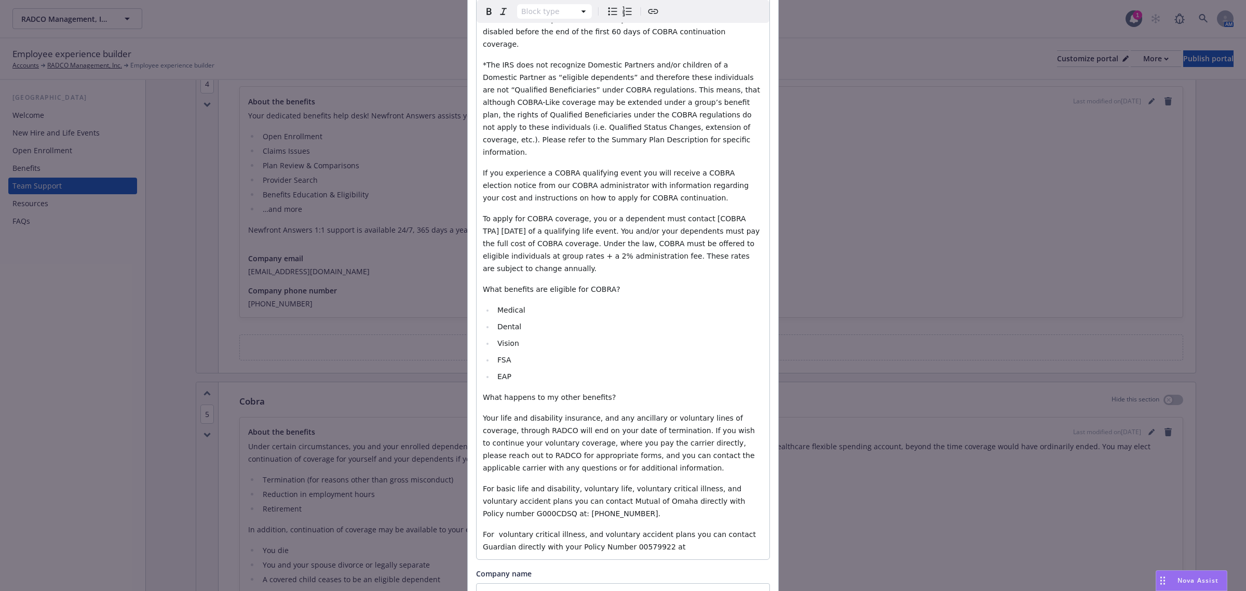
scroll to position [565, 0]
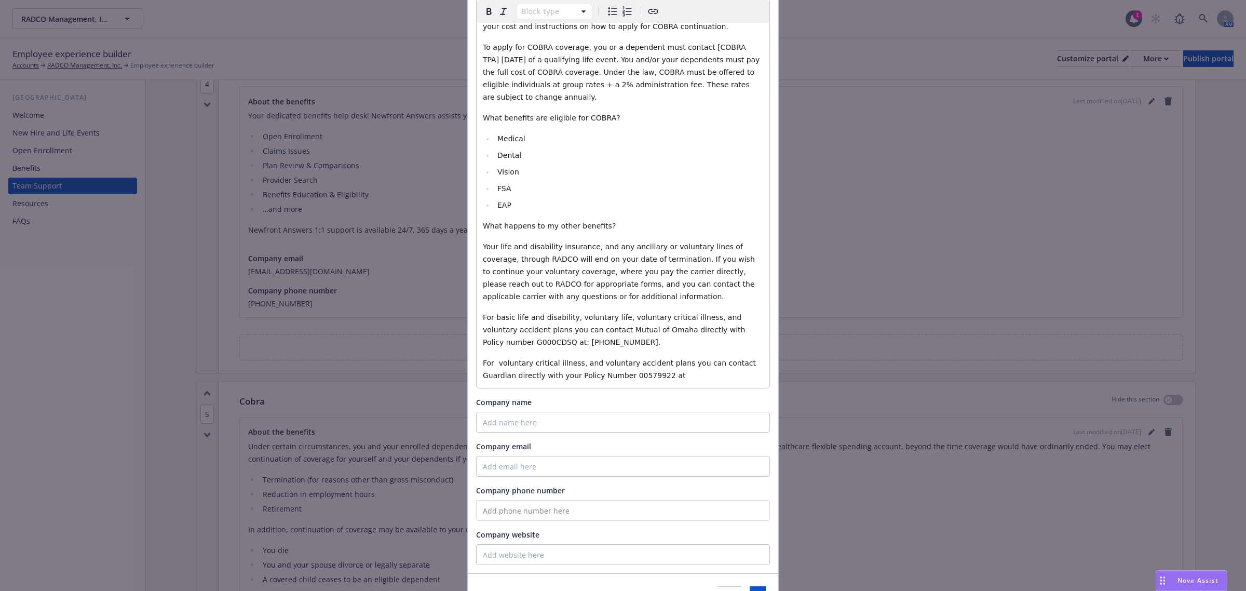
select select "paragraph"
click at [642, 357] on p "For voluntary critical illness, and voluntary accident plans you can contact Gu…" at bounding box center [623, 369] width 280 height 25
drag, startPoint x: 507, startPoint y: 266, endPoint x: 608, endPoint y: 248, distance: 102.5
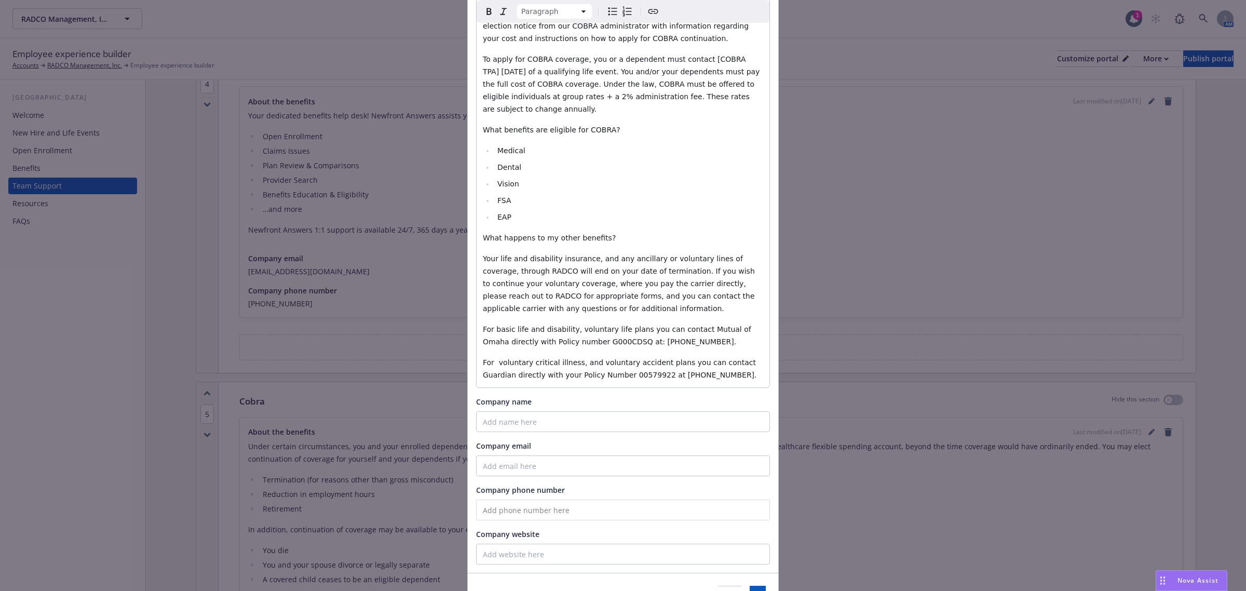
click at [495, 325] on span "For basic life and disability, voluntary life plans you can contact Mutual of O…" at bounding box center [618, 335] width 271 height 21
click at [513, 325] on span "For Basic life and disability, voluntary life plans you can contact Mutual of O…" at bounding box center [618, 335] width 271 height 21
click at [539, 325] on span "For Basic Life and disability, voluntary life plans you can contact Mutual of O…" at bounding box center [619, 335] width 273 height 21
click at [556, 325] on span "For Basic Life, Disability, voluntary life plans you can contact Mutual of Omah…" at bounding box center [613, 335] width 260 height 21
click at [606, 325] on span "For Basic Life, Disability, and Voluntary life plans you can contact Mutual of …" at bounding box center [621, 335] width 276 height 21
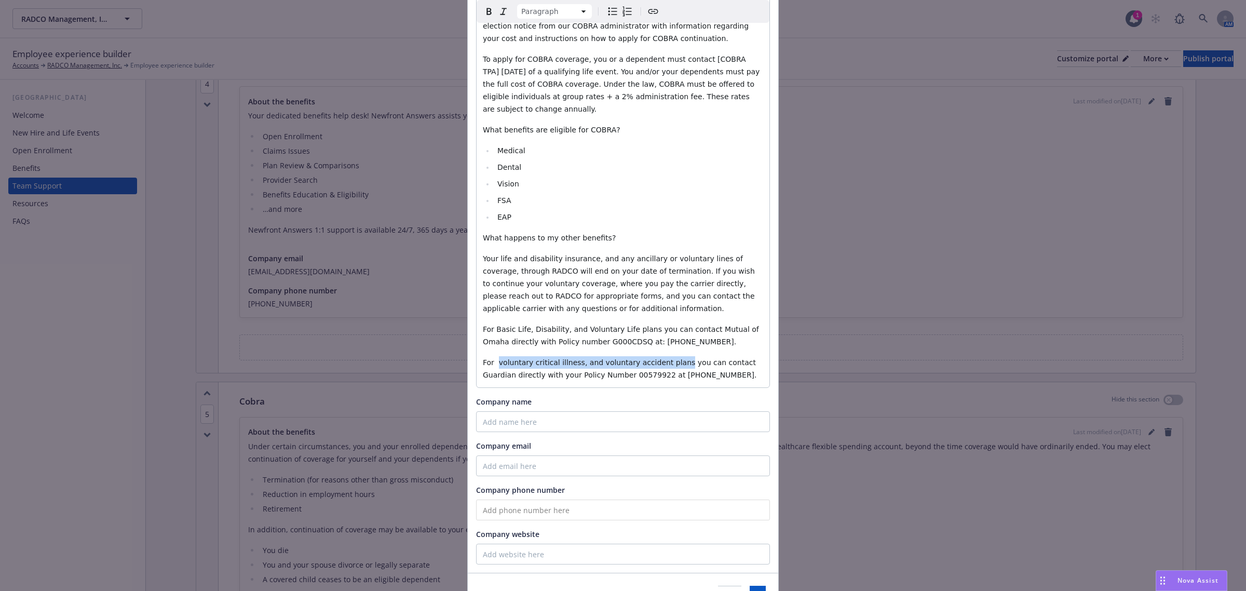
drag, startPoint x: 661, startPoint y: 300, endPoint x: 494, endPoint y: 299, distance: 166.7
click at [493, 358] on span "For voluntary critical illness, and voluntary accident plans you can contact Gu…" at bounding box center [620, 368] width 275 height 21
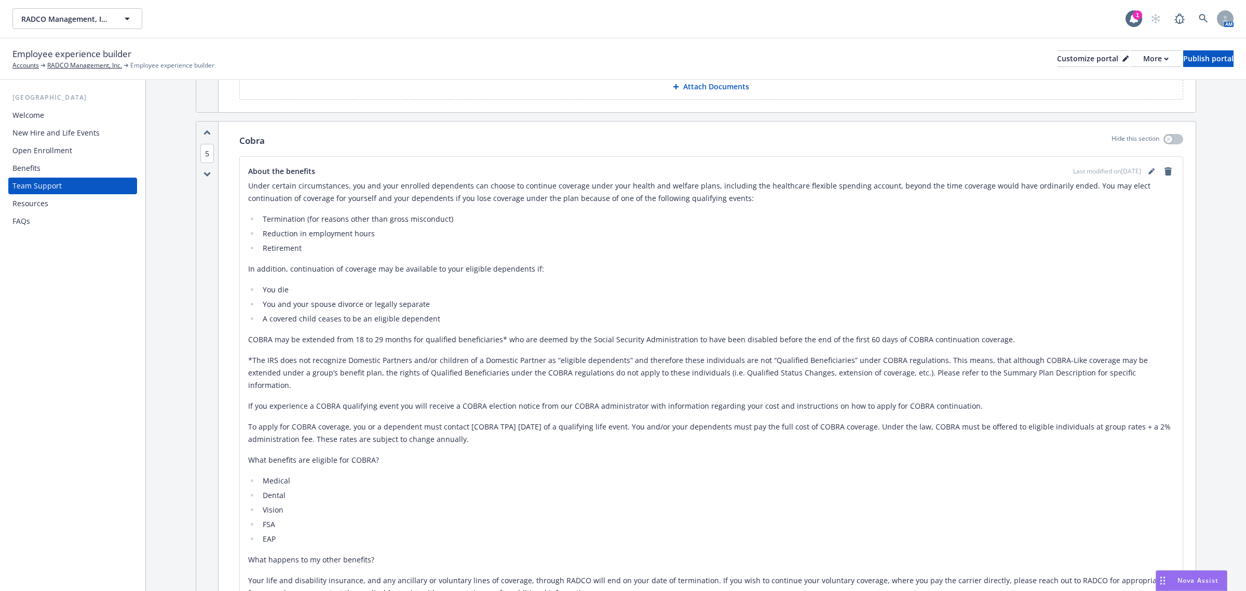
scroll to position [649, 0]
click at [1145, 177] on link "editPencil" at bounding box center [1151, 172] width 12 height 12
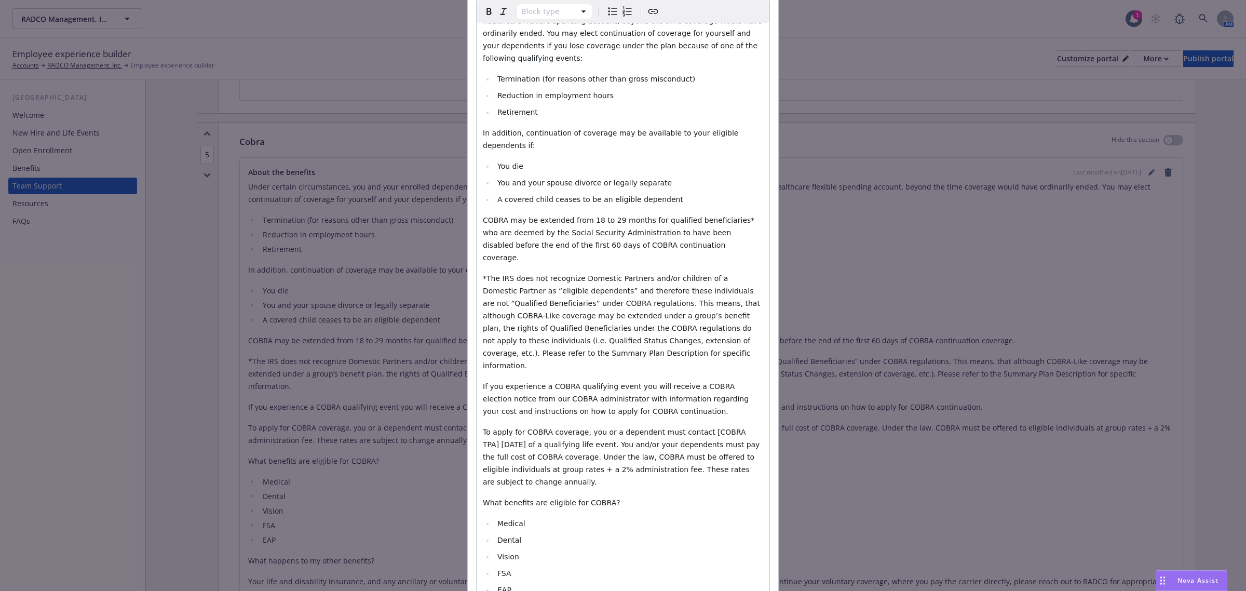
scroll to position [195, 0]
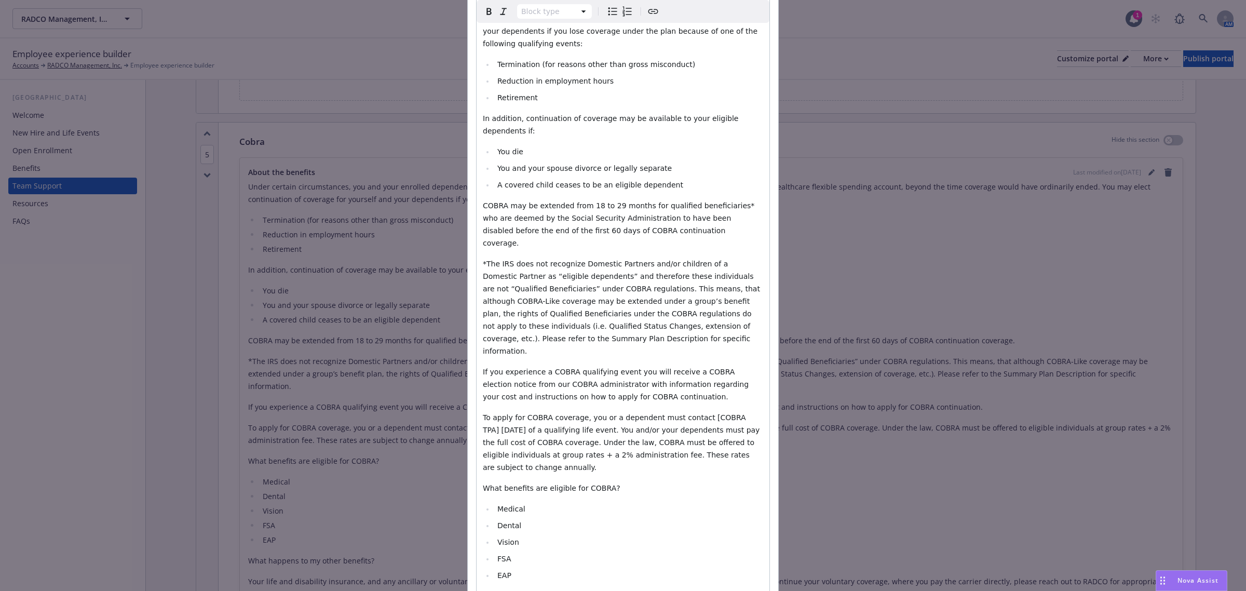
select select "paragraph"
drag, startPoint x: 725, startPoint y: 367, endPoint x: 684, endPoint y: 363, distance: 41.2
click at [684, 413] on span "​To apply for COBRA coverage, you or a dependent must contact [COBRA TPA] [DATE…" at bounding box center [622, 442] width 279 height 58
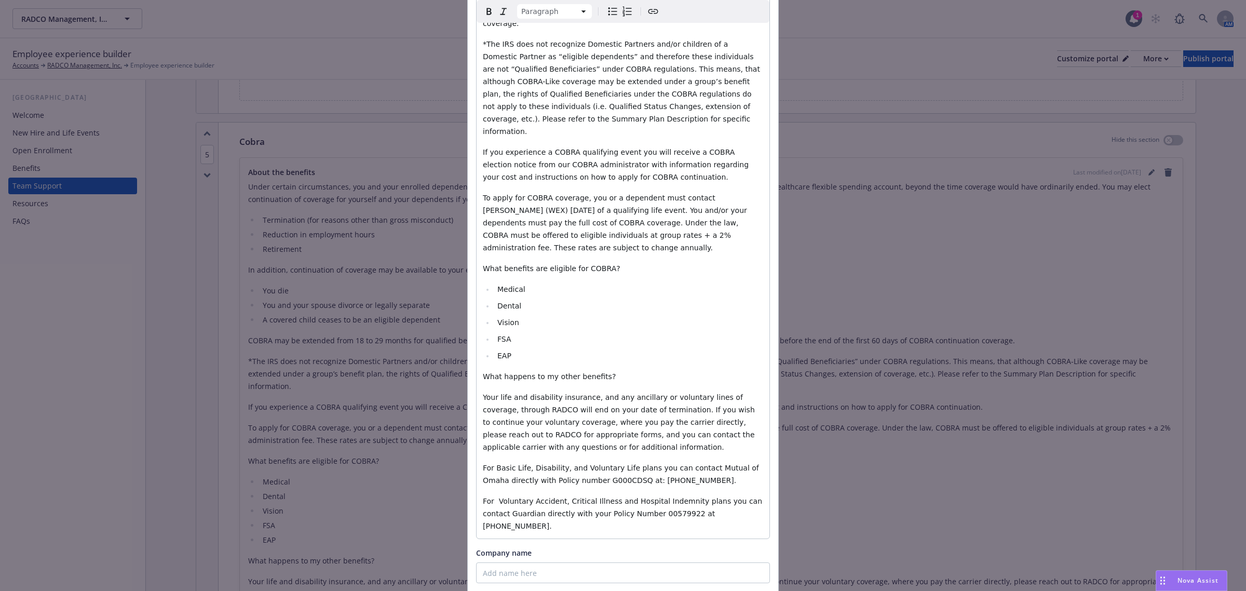
scroll to position [565, 0]
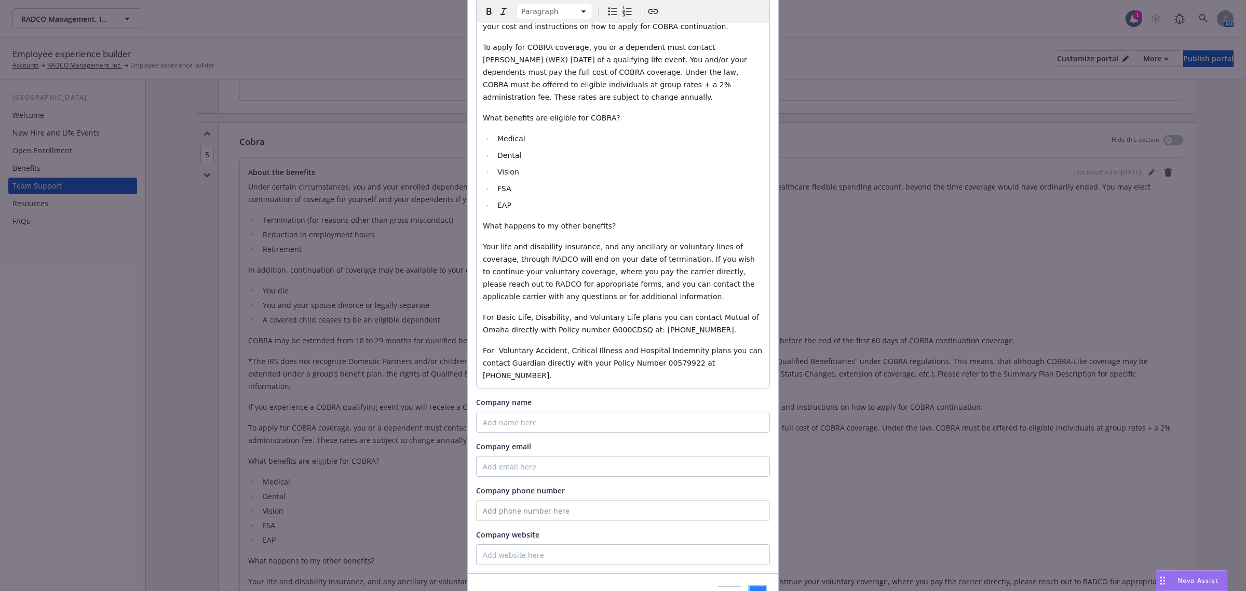
click at [750, 590] on span "Save" at bounding box center [758, 596] width 16 height 10
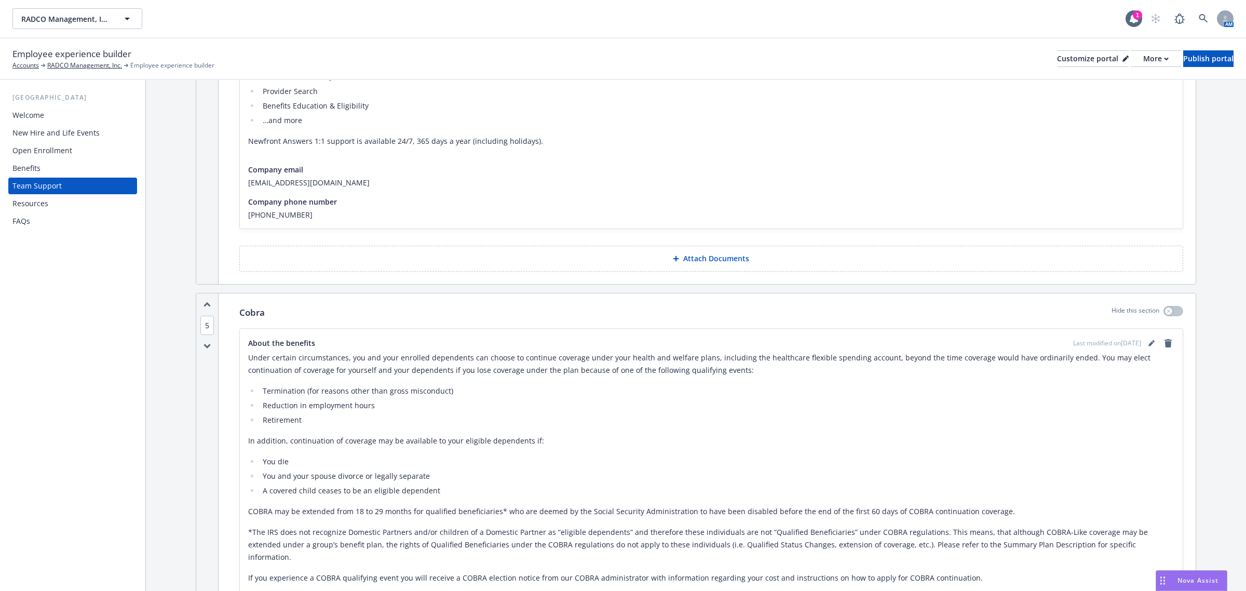
scroll to position [389, 0]
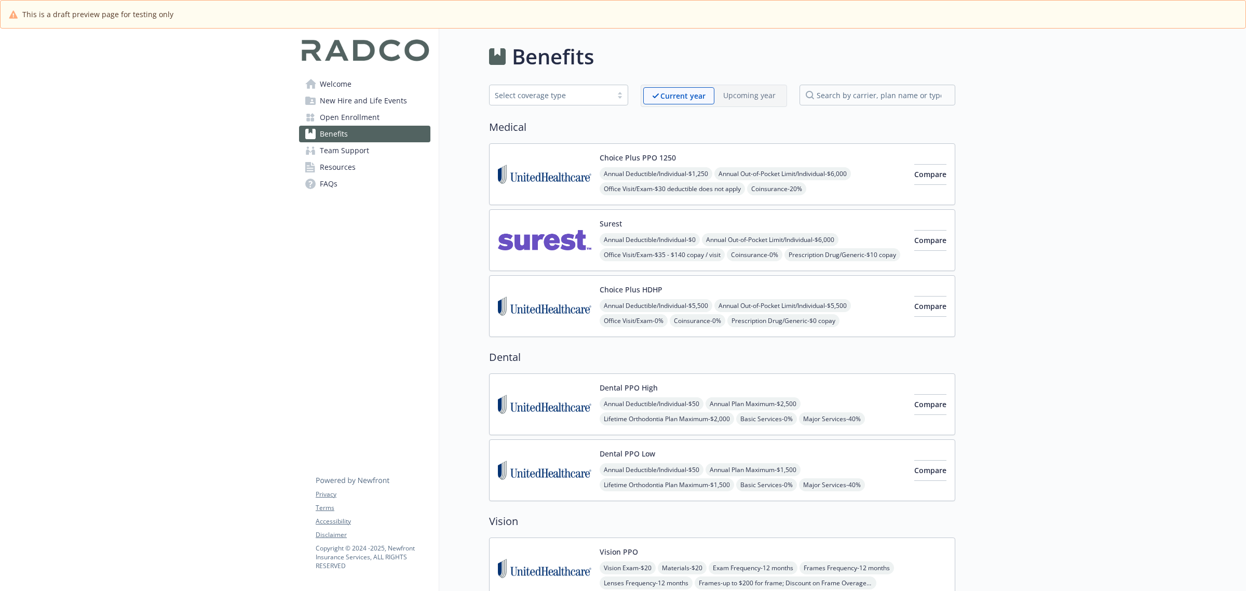
scroll to position [389, 0]
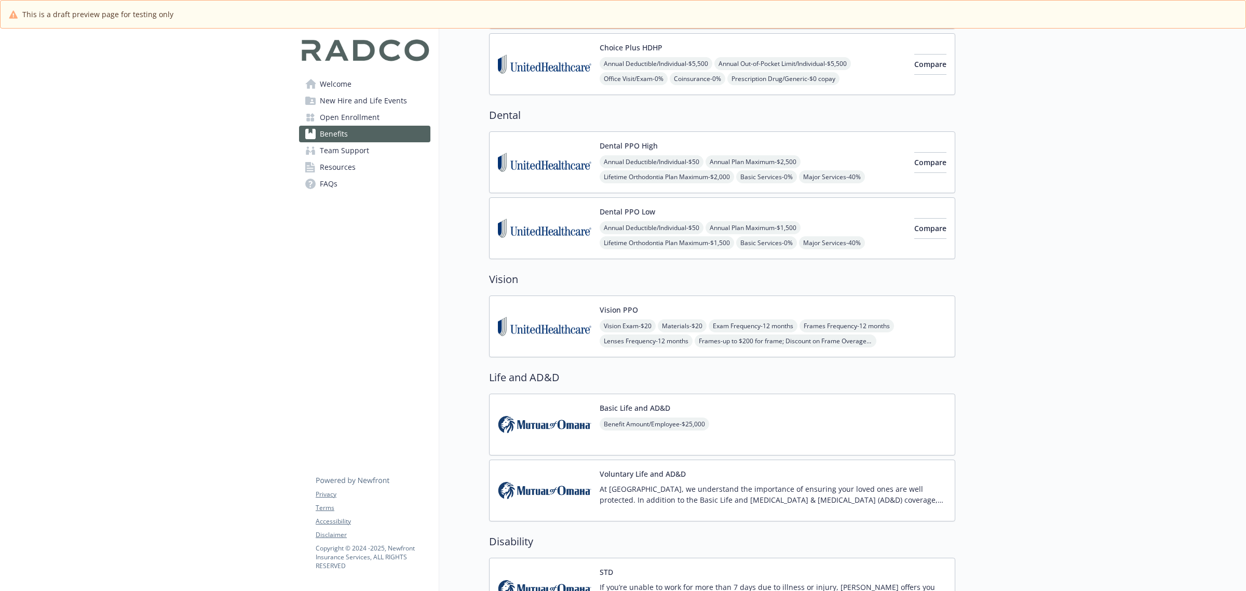
scroll to position [325, 0]
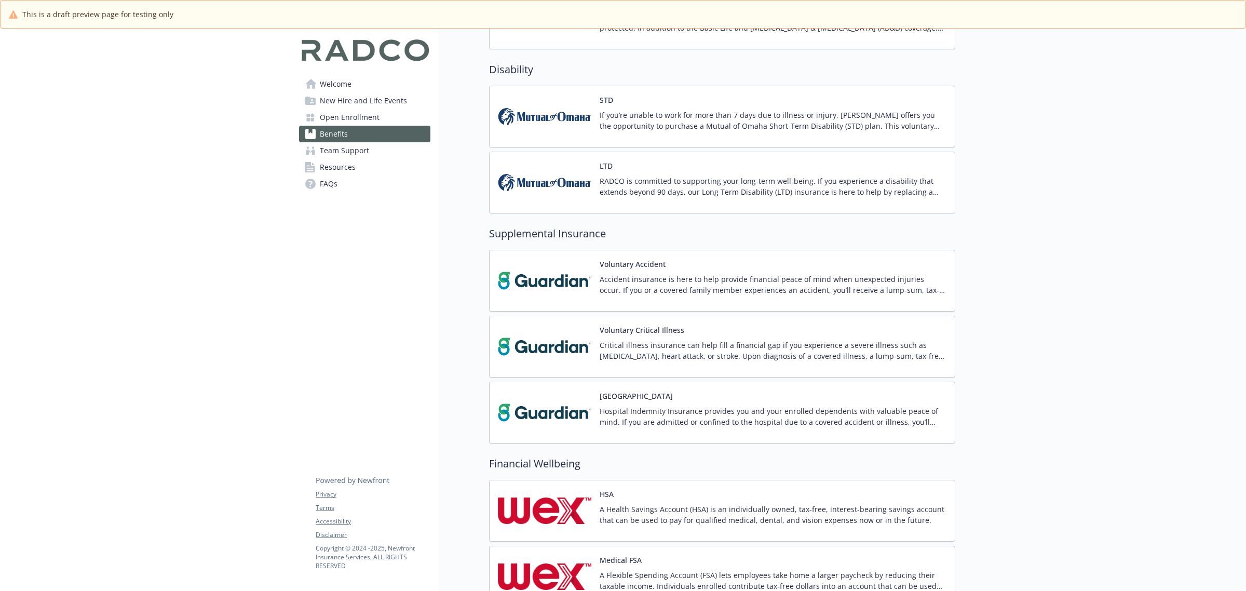
click at [549, 296] on img at bounding box center [544, 281] width 93 height 44
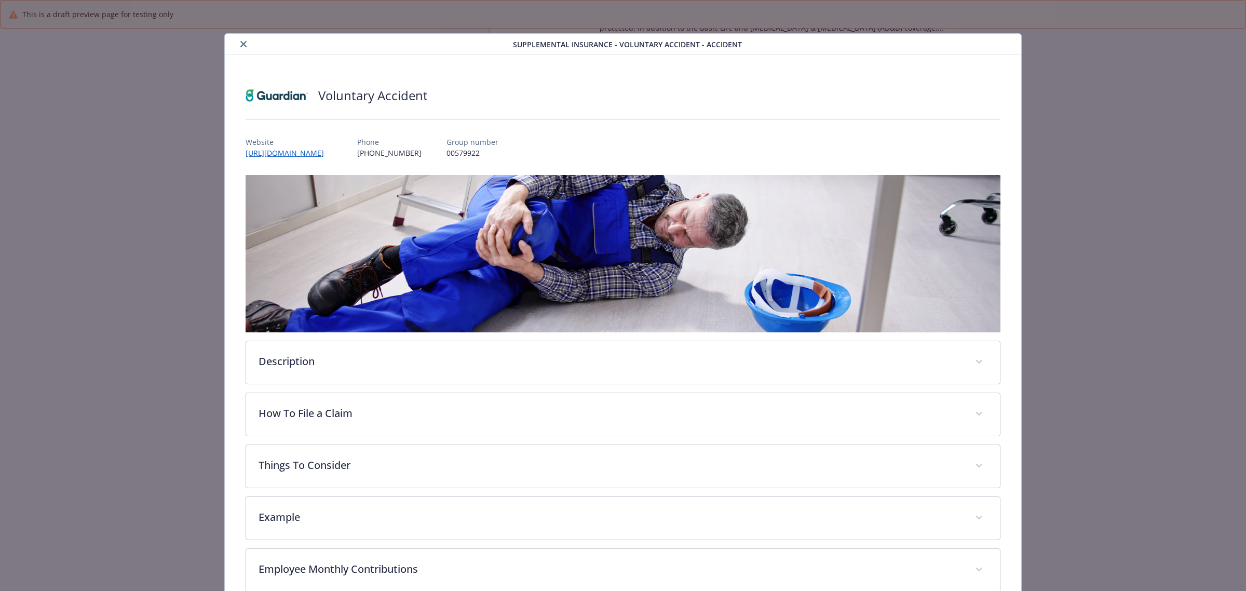
click at [235, 42] on div "details for plan Supplemental Insurance - Voluntary Accident - Accident" at bounding box center [371, 44] width 284 height 12
click at [239, 51] on div "Supplemental Insurance - Voluntary Accident - Accident" at bounding box center [623, 44] width 797 height 21
click at [242, 44] on icon "close" at bounding box center [243, 44] width 6 height 6
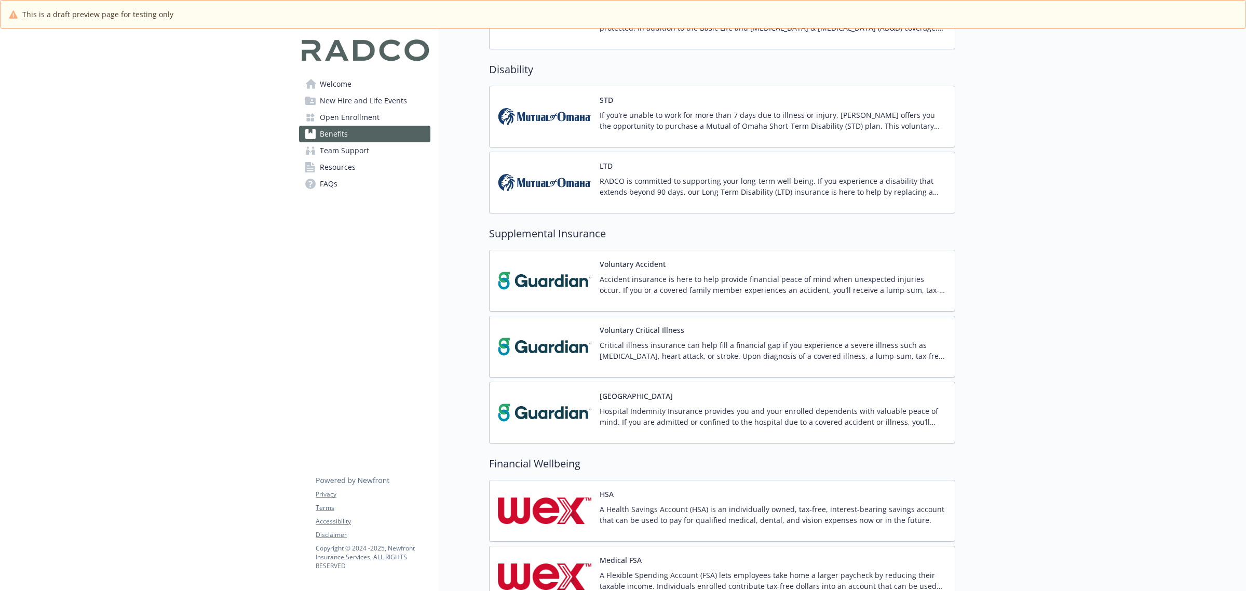
click at [542, 415] on img at bounding box center [544, 412] width 93 height 44
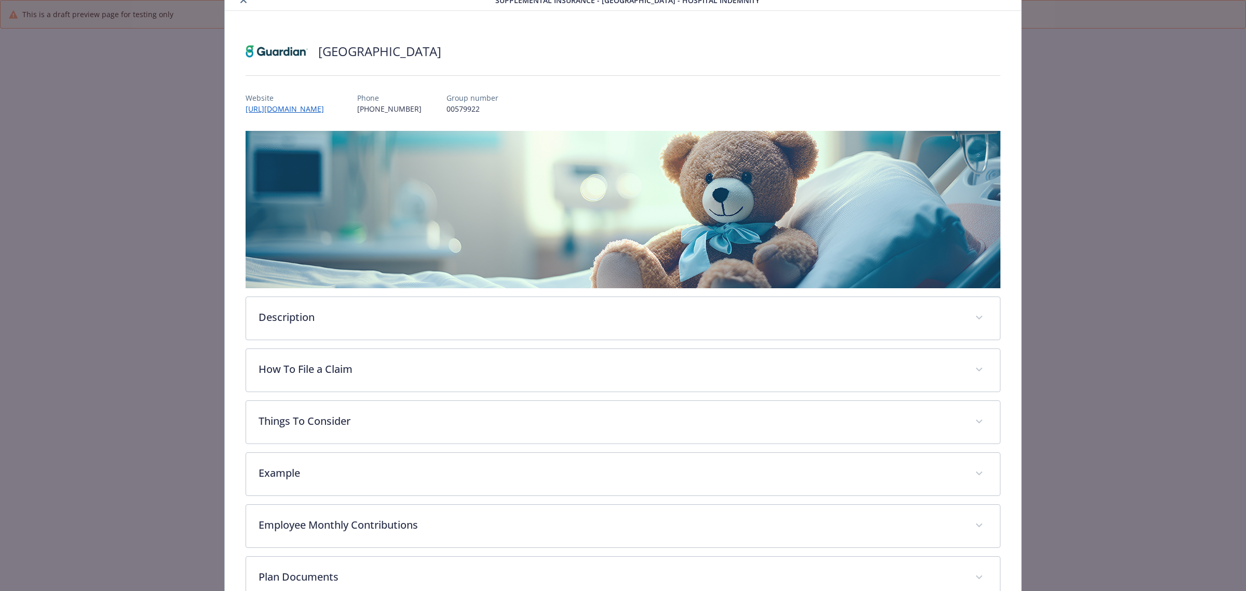
scroll to position [112, 0]
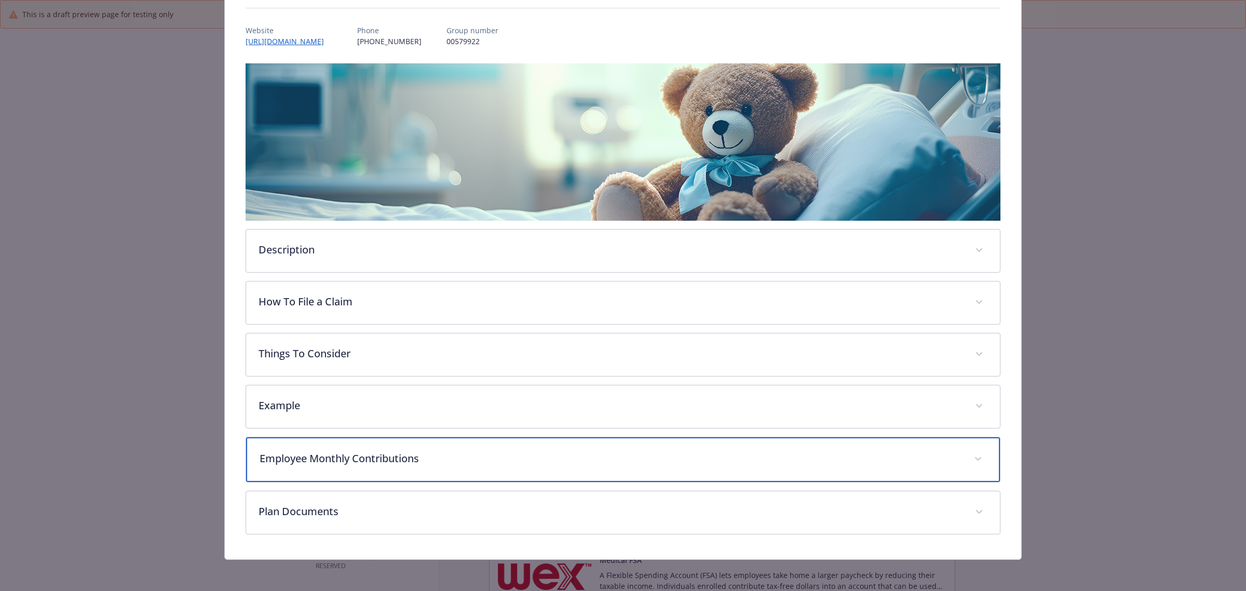
click at [426, 462] on p "Employee Monthly Contributions" at bounding box center [611, 459] width 702 height 16
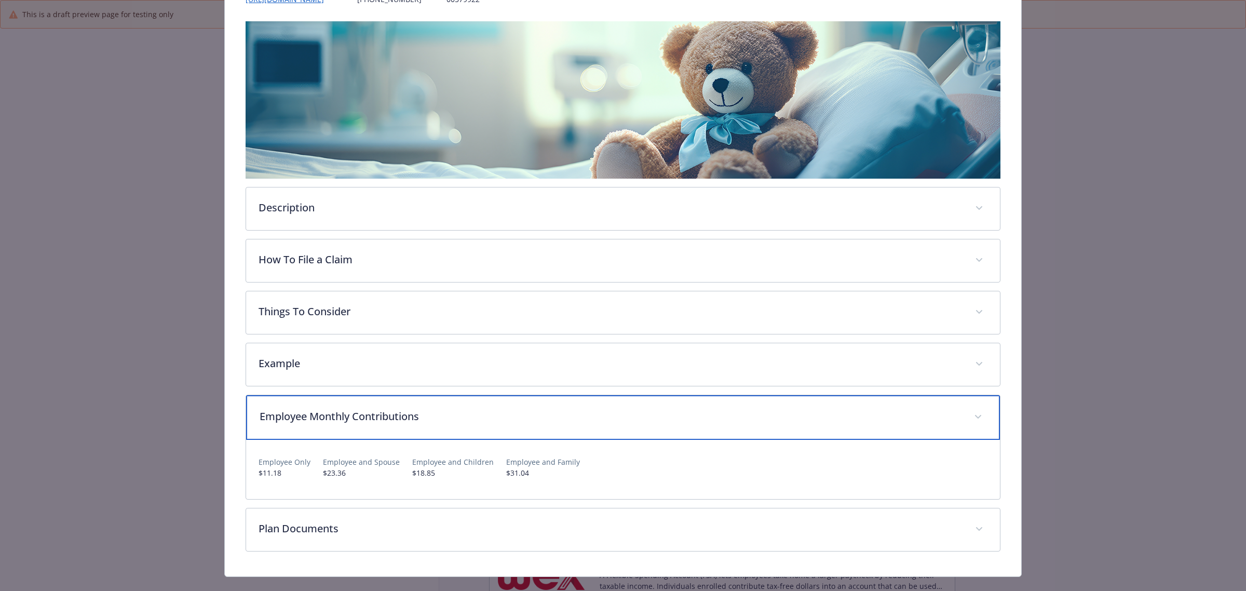
scroll to position [172, 0]
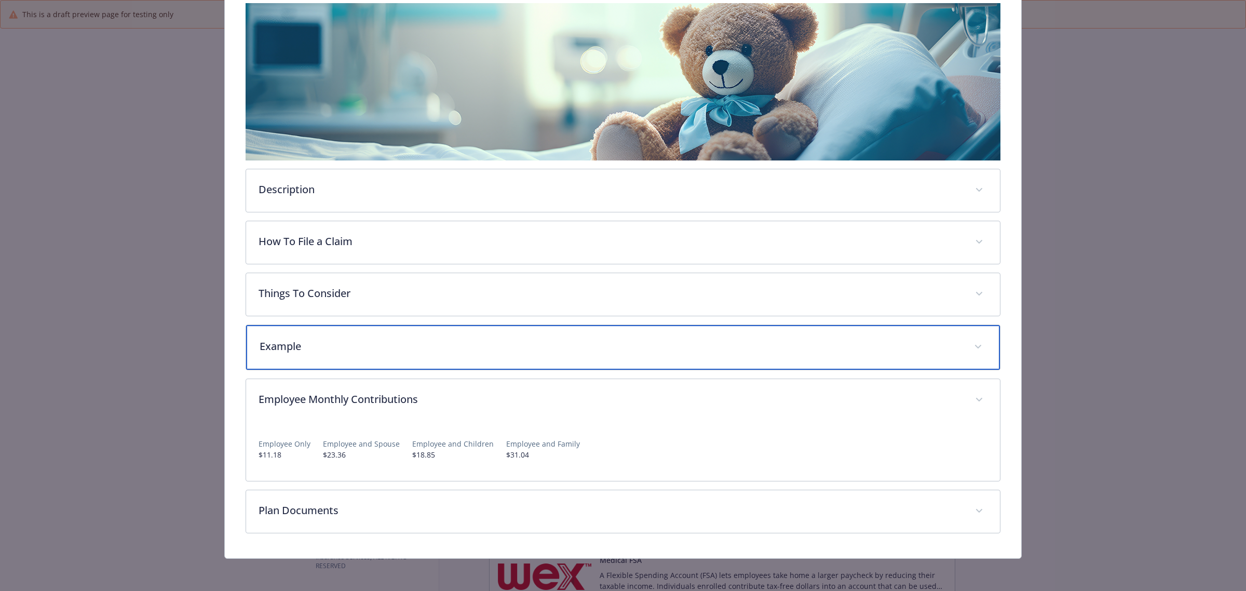
click at [340, 336] on div "Example" at bounding box center [623, 347] width 754 height 45
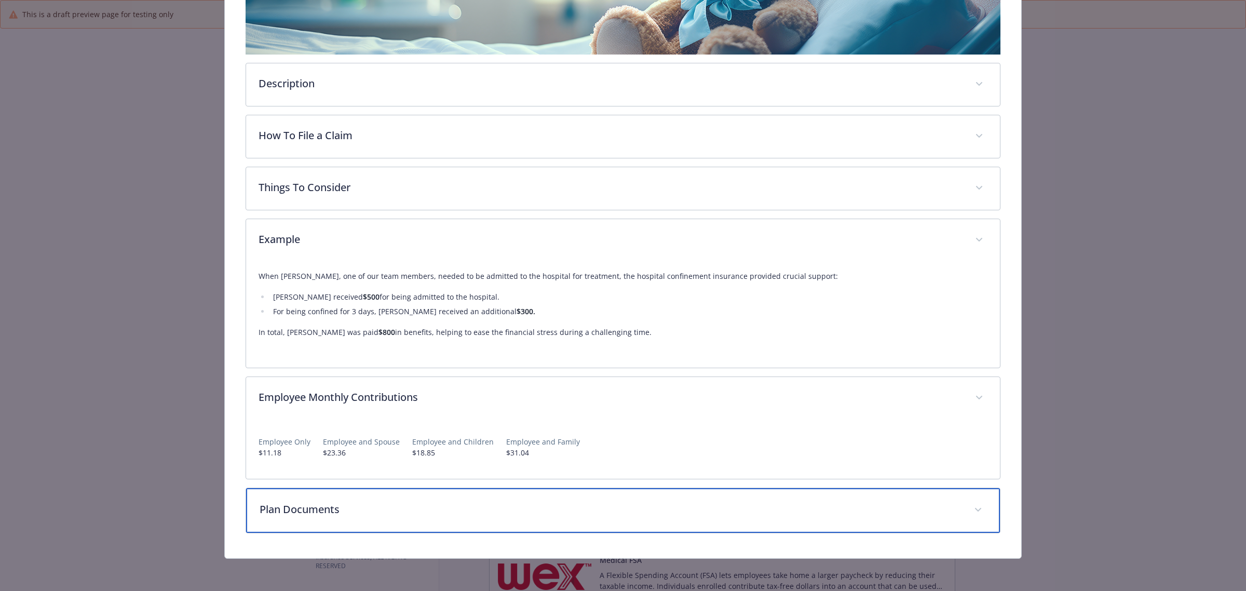
click at [359, 515] on p "Plan Documents" at bounding box center [611, 510] width 702 height 16
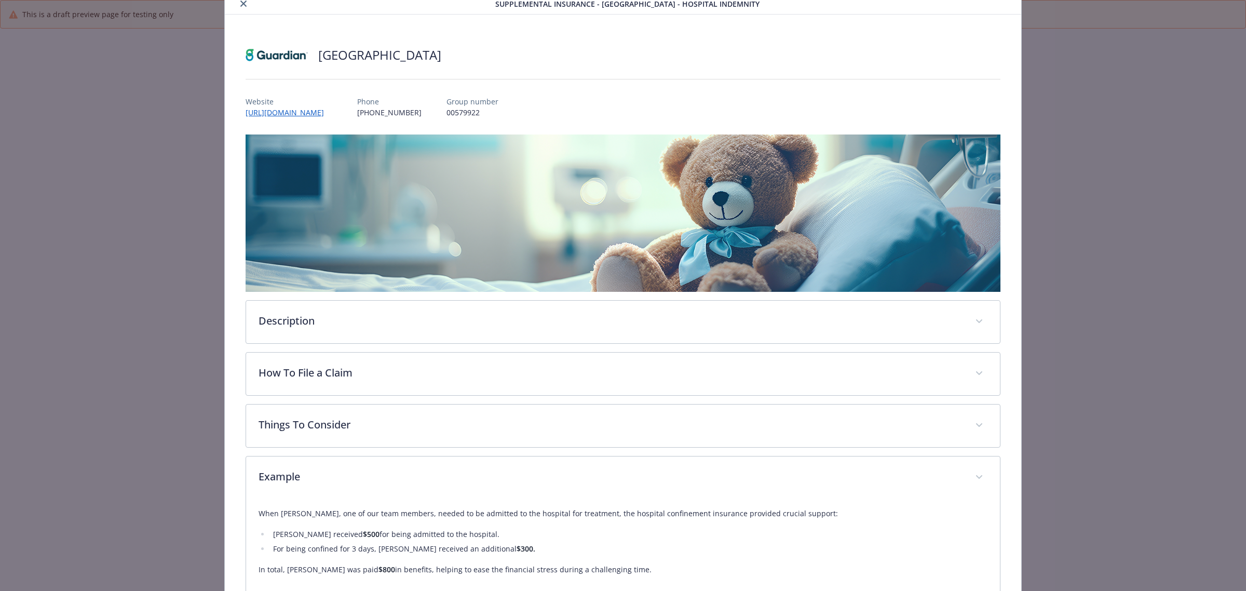
scroll to position [0, 0]
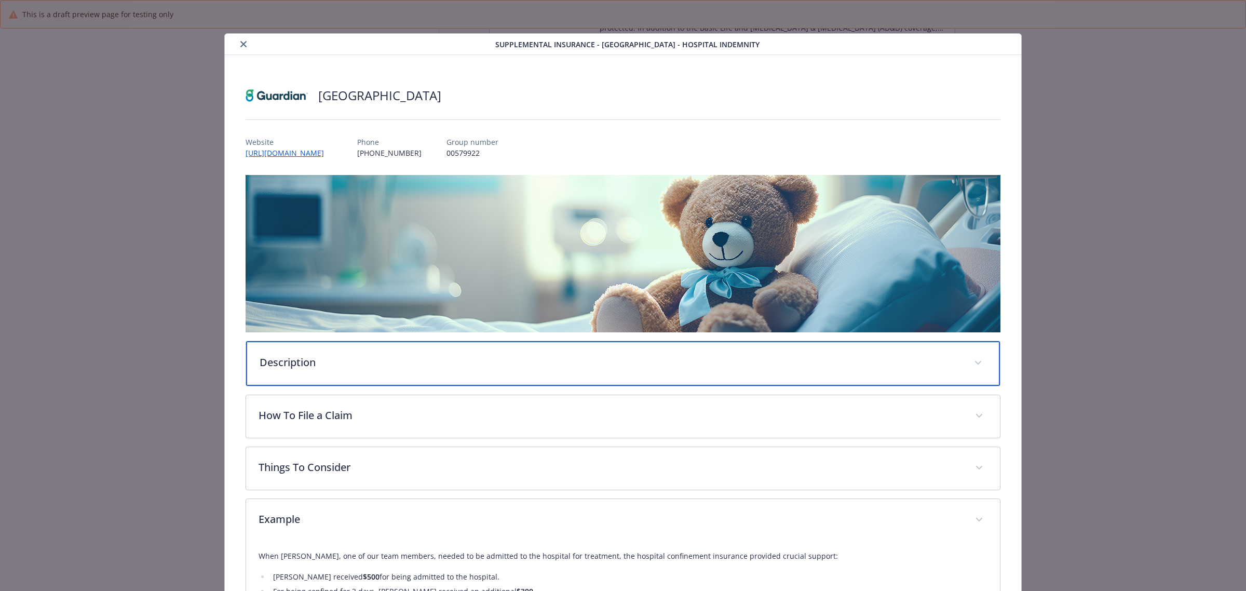
click at [342, 370] on div "Description" at bounding box center [623, 363] width 754 height 45
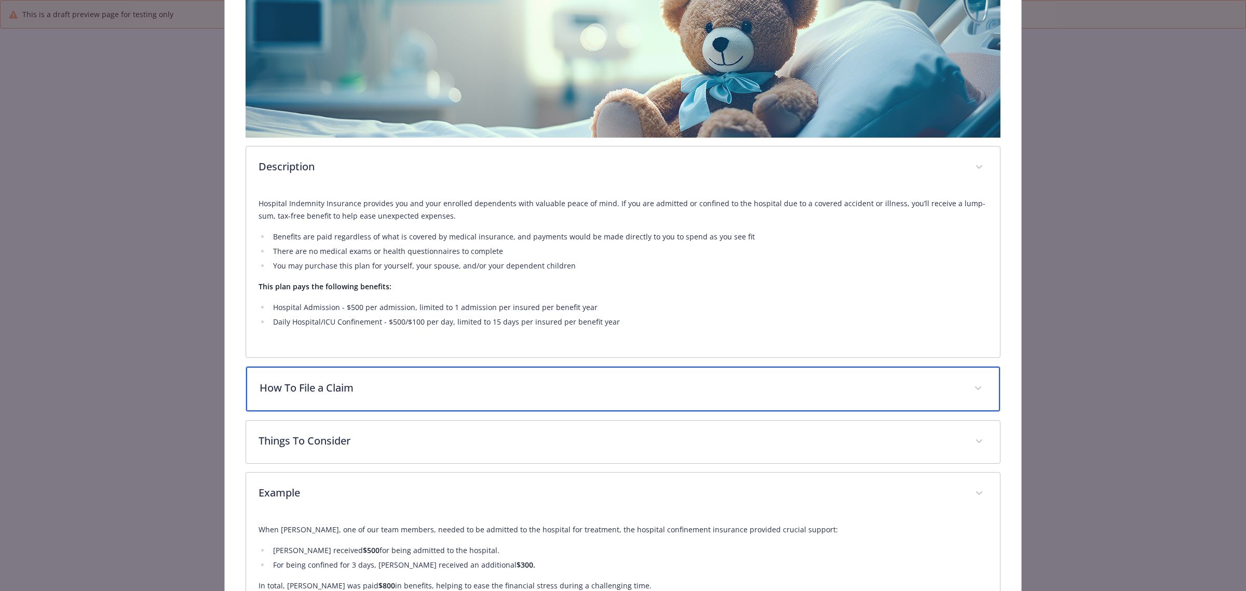
click at [359, 390] on p "How To File a Claim" at bounding box center [611, 388] width 702 height 16
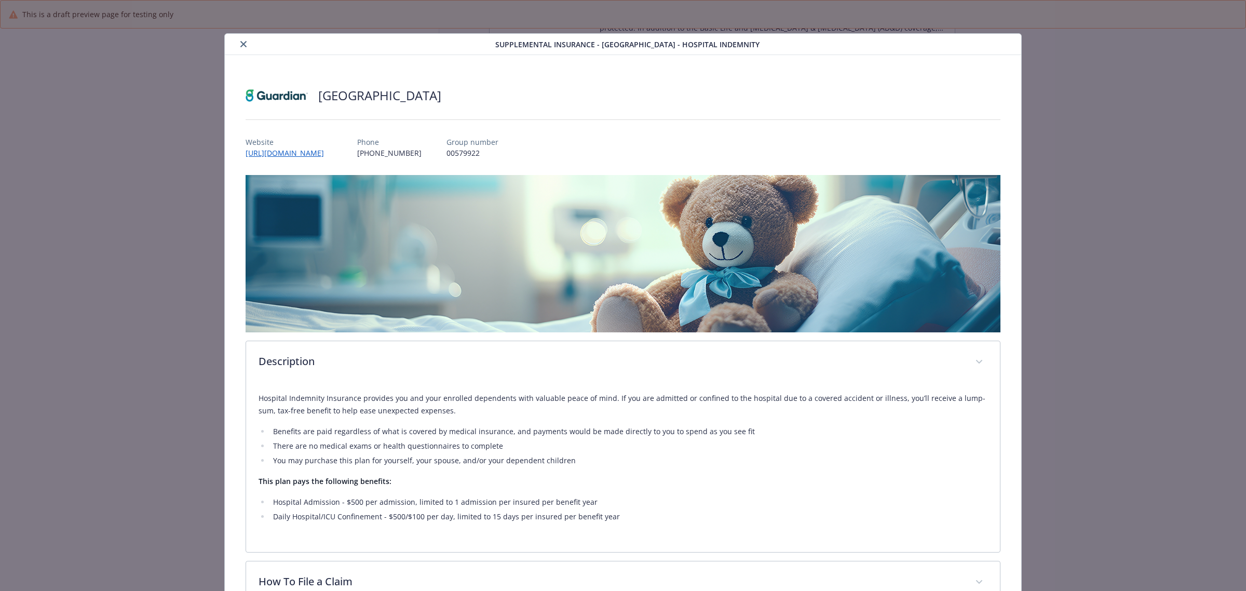
click at [240, 41] on icon "close" at bounding box center [243, 44] width 6 height 6
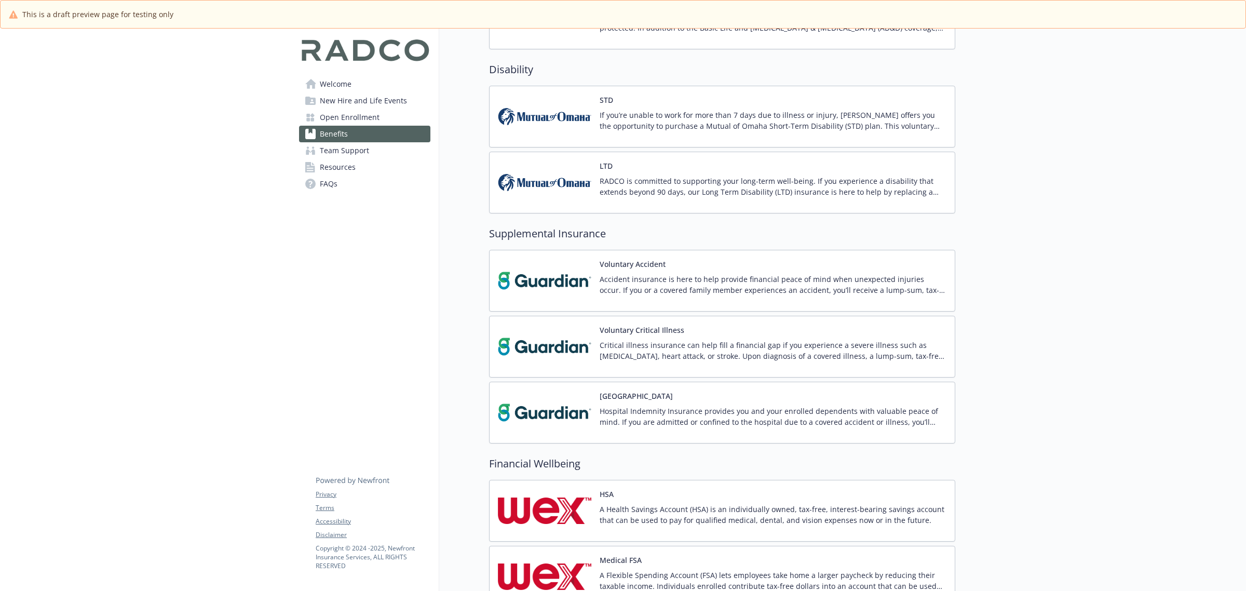
click at [562, 411] on img at bounding box center [544, 412] width 93 height 44
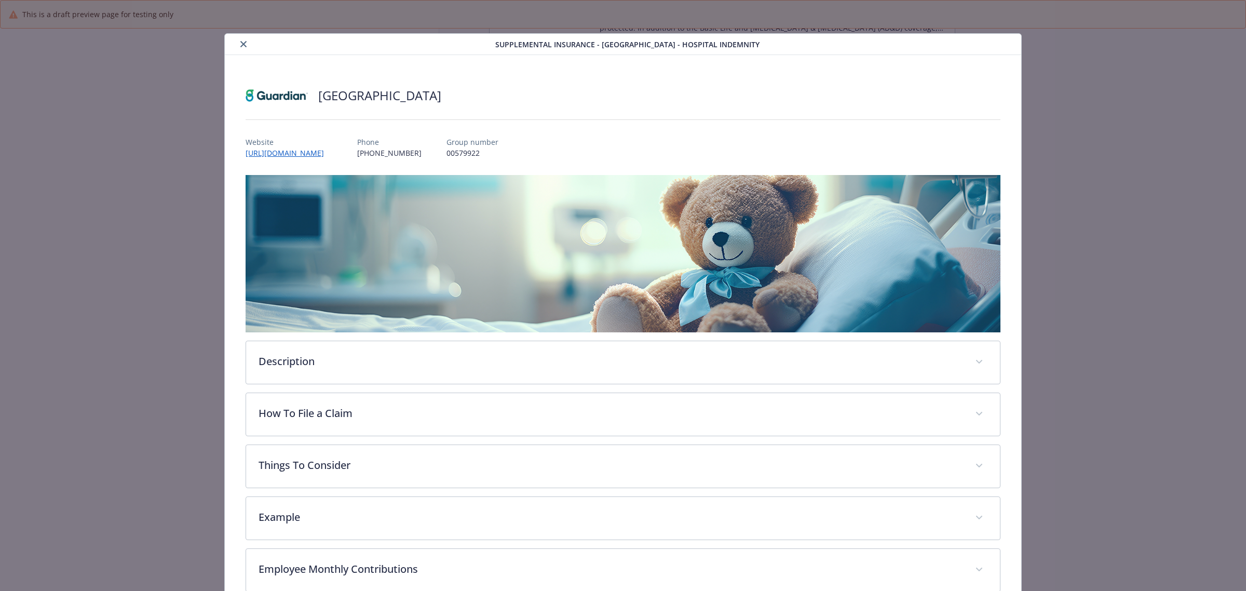
scroll to position [31, 0]
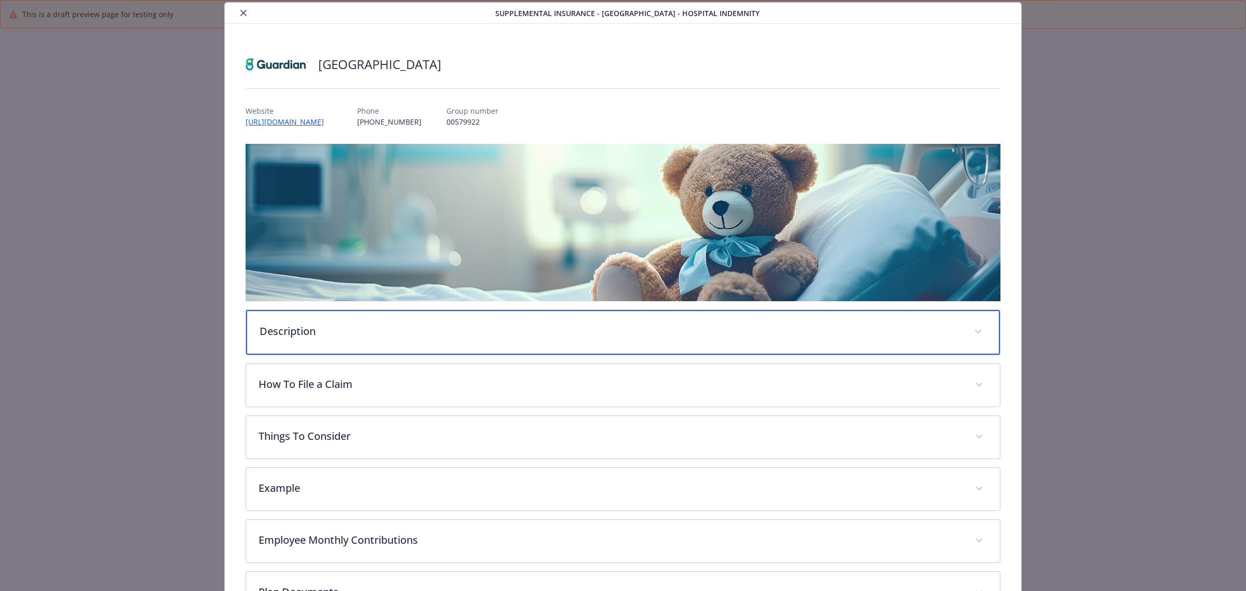
click at [395, 339] on div "Description" at bounding box center [623, 332] width 754 height 45
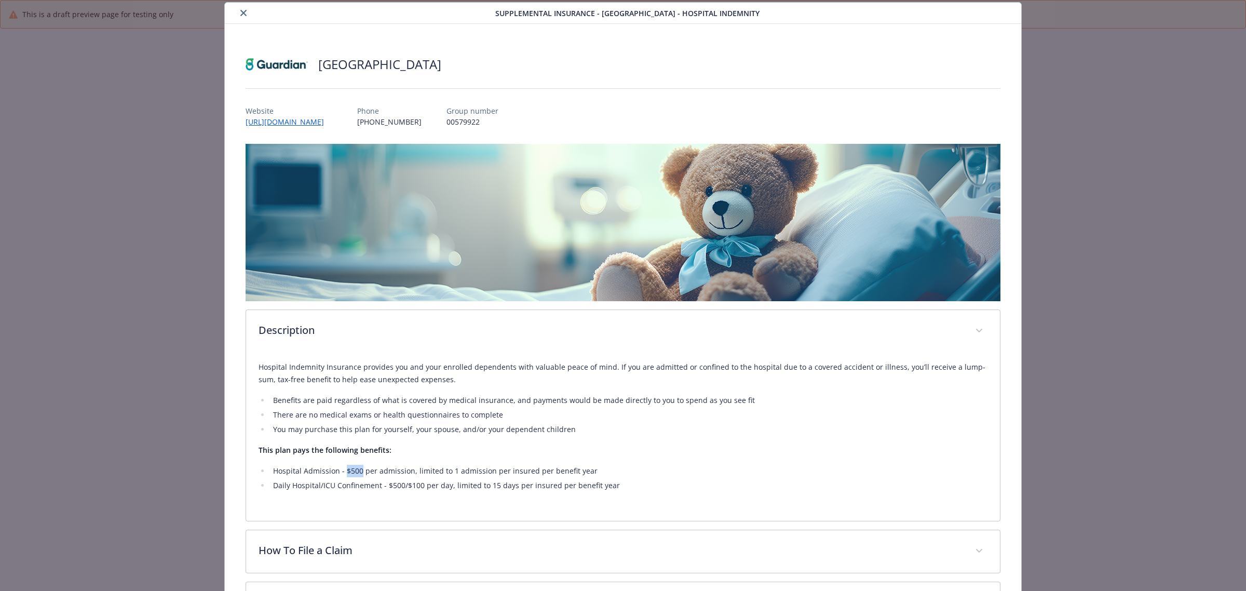
drag, startPoint x: 359, startPoint y: 468, endPoint x: 344, endPoint y: 468, distance: 15.1
click at [344, 468] on li "Hospital Admission - $500 per admission, limited to 1 admission per insured per…" at bounding box center [629, 471] width 718 height 12
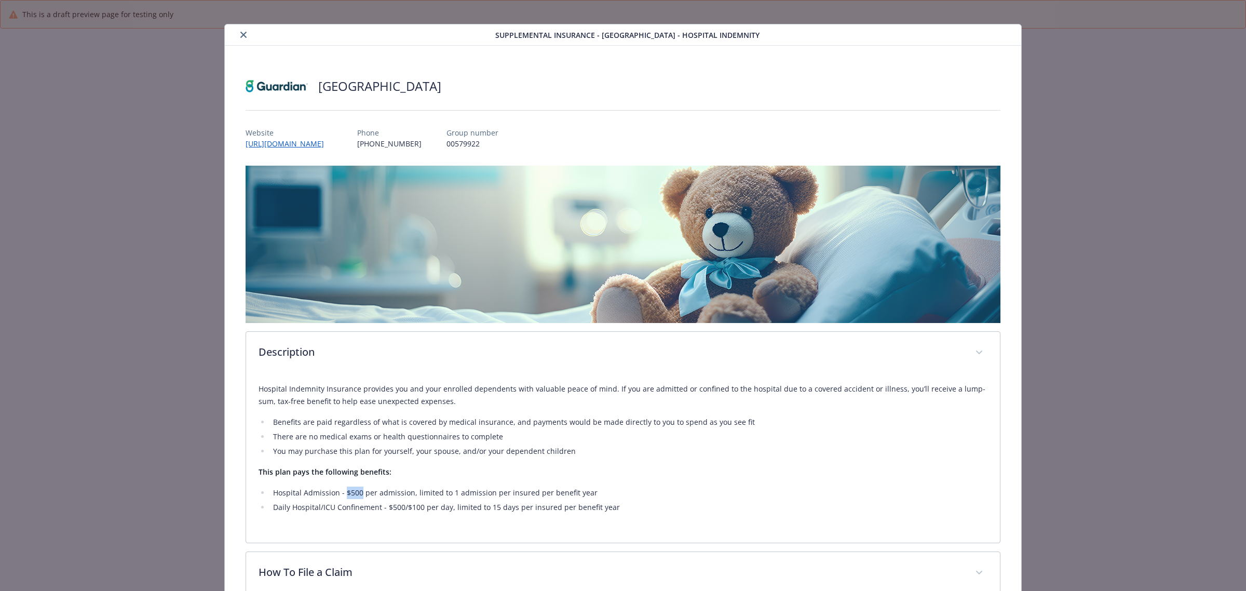
scroll to position [0, 0]
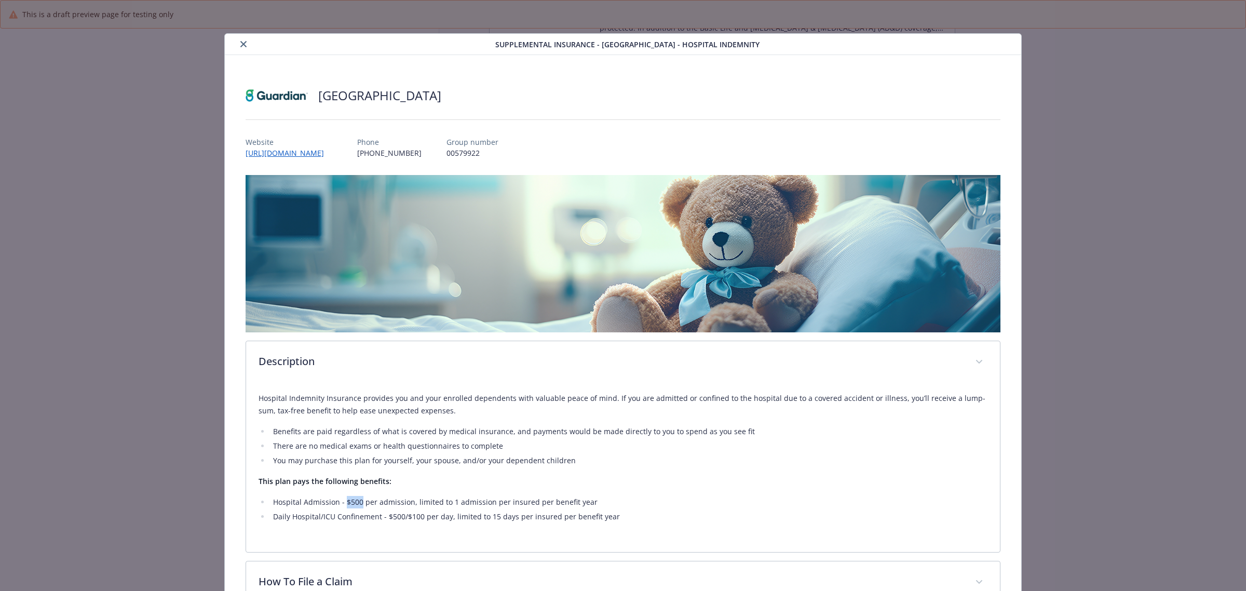
click at [240, 39] on button "close" at bounding box center [243, 44] width 12 height 12
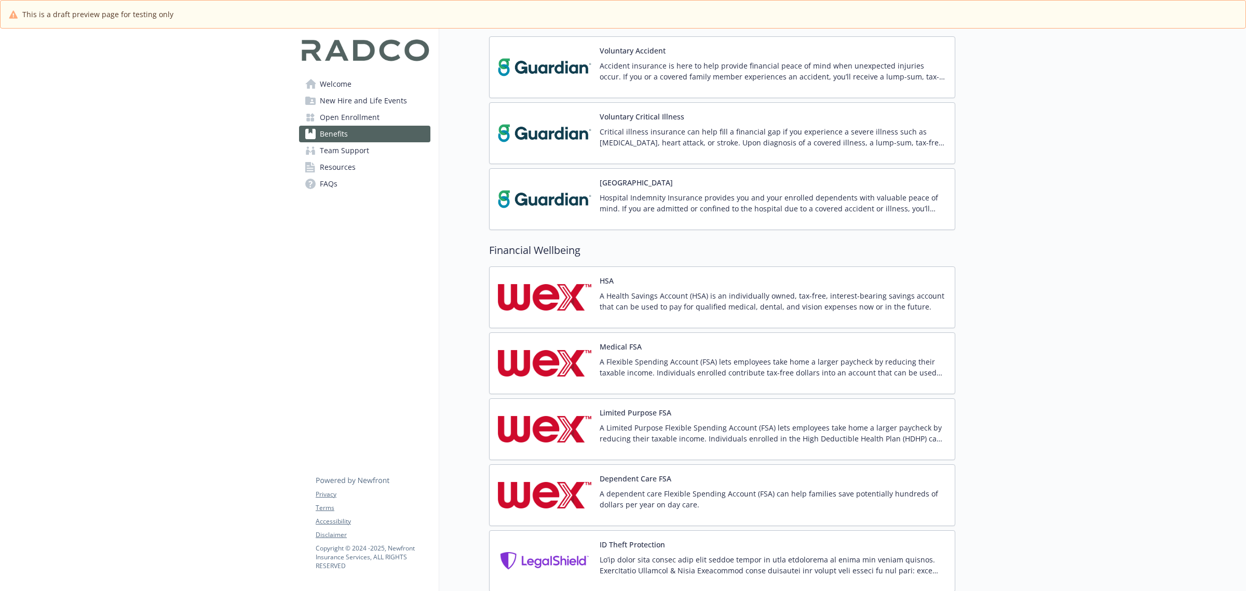
scroll to position [921, 0]
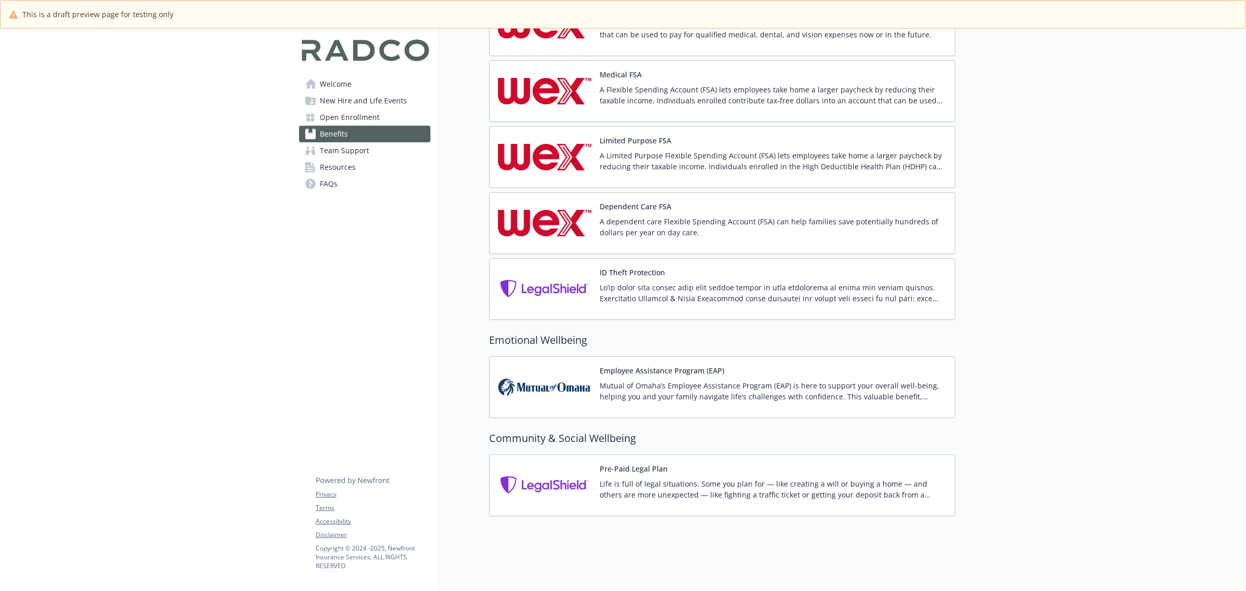
click at [518, 375] on img at bounding box center [544, 387] width 93 height 44
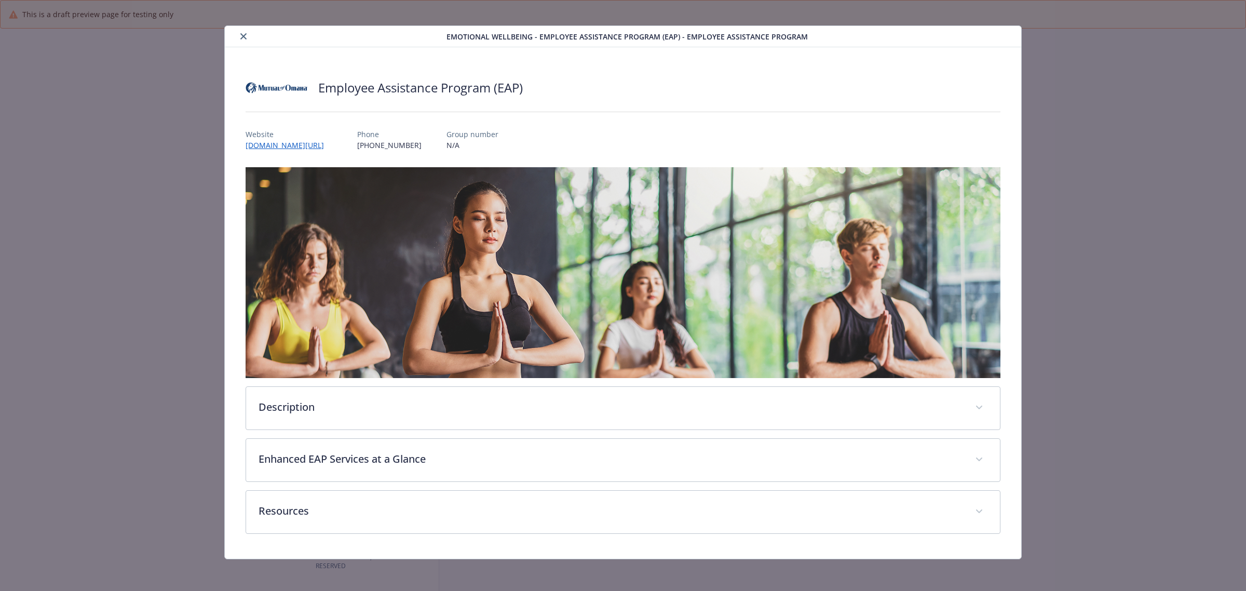
scroll to position [8, 0]
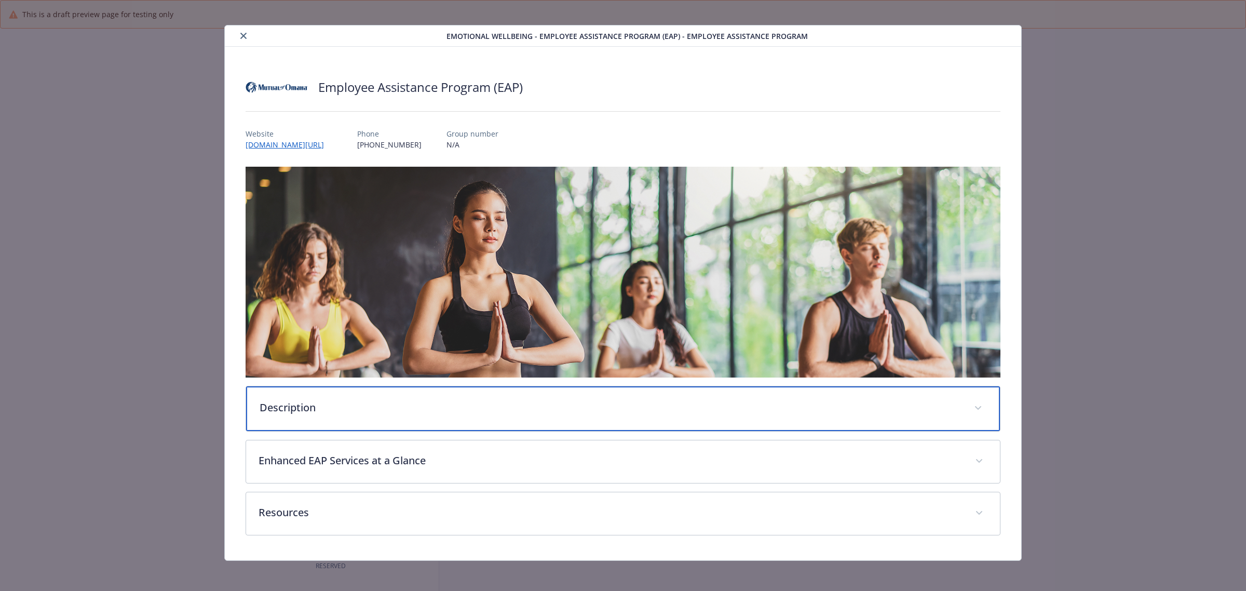
click at [396, 408] on p "Description" at bounding box center [611, 408] width 702 height 16
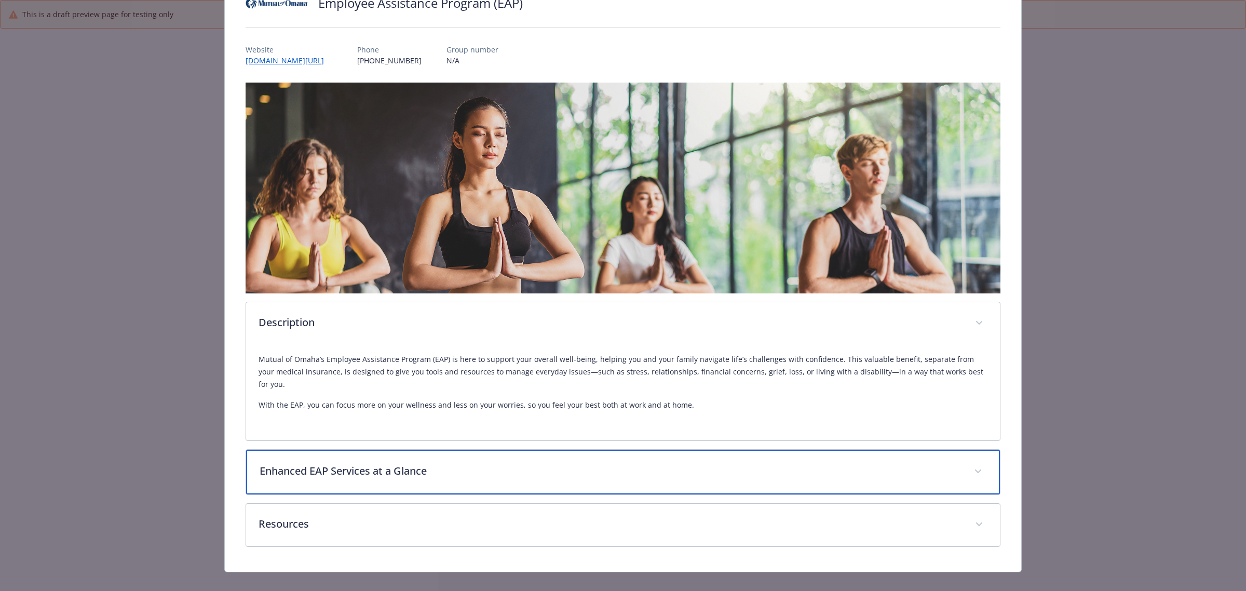
click at [448, 466] on div "Enhanced EAP Services at a Glance" at bounding box center [623, 472] width 754 height 45
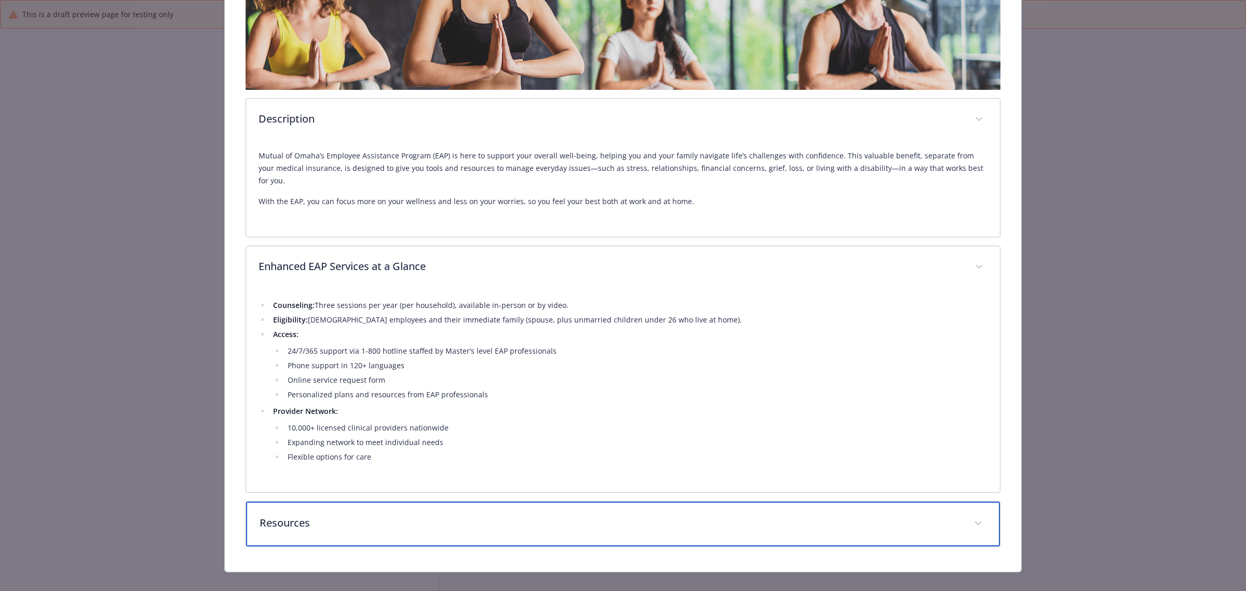
click at [423, 515] on p "Resources" at bounding box center [611, 523] width 702 height 16
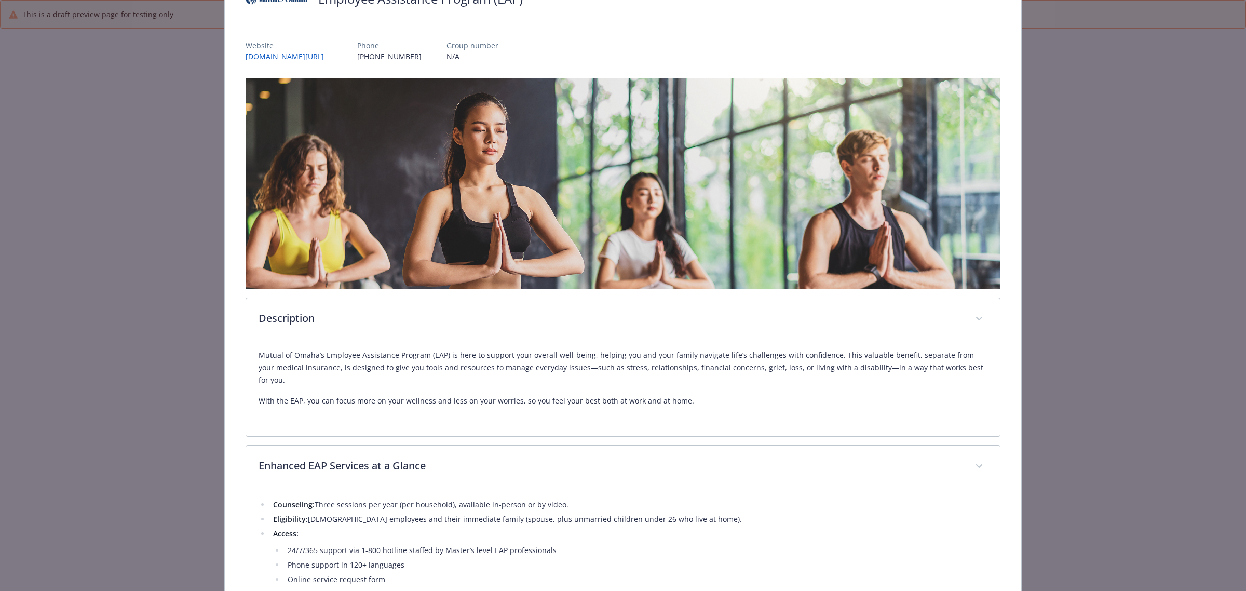
scroll to position [0, 0]
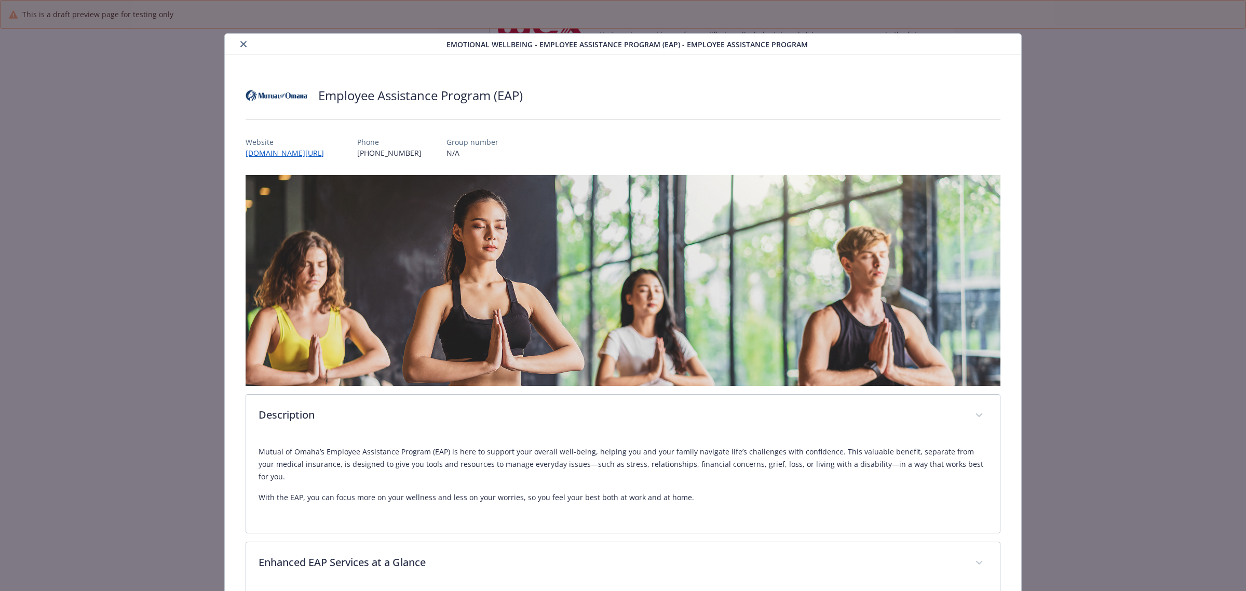
click at [241, 43] on icon "close" at bounding box center [243, 44] width 6 height 6
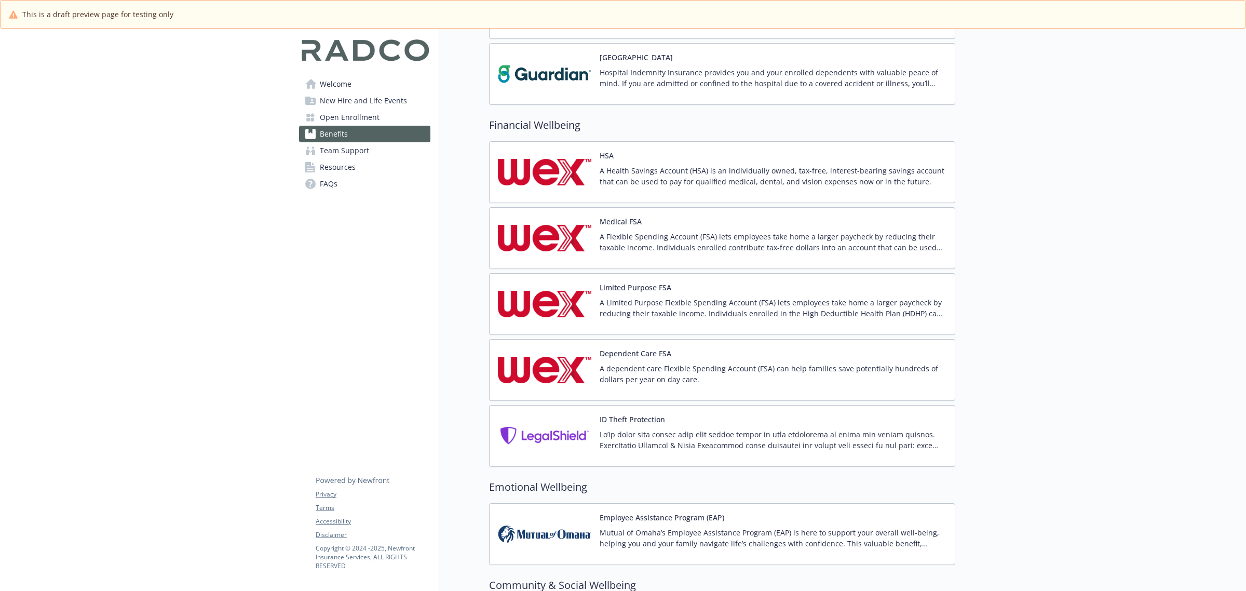
scroll to position [1019, 0]
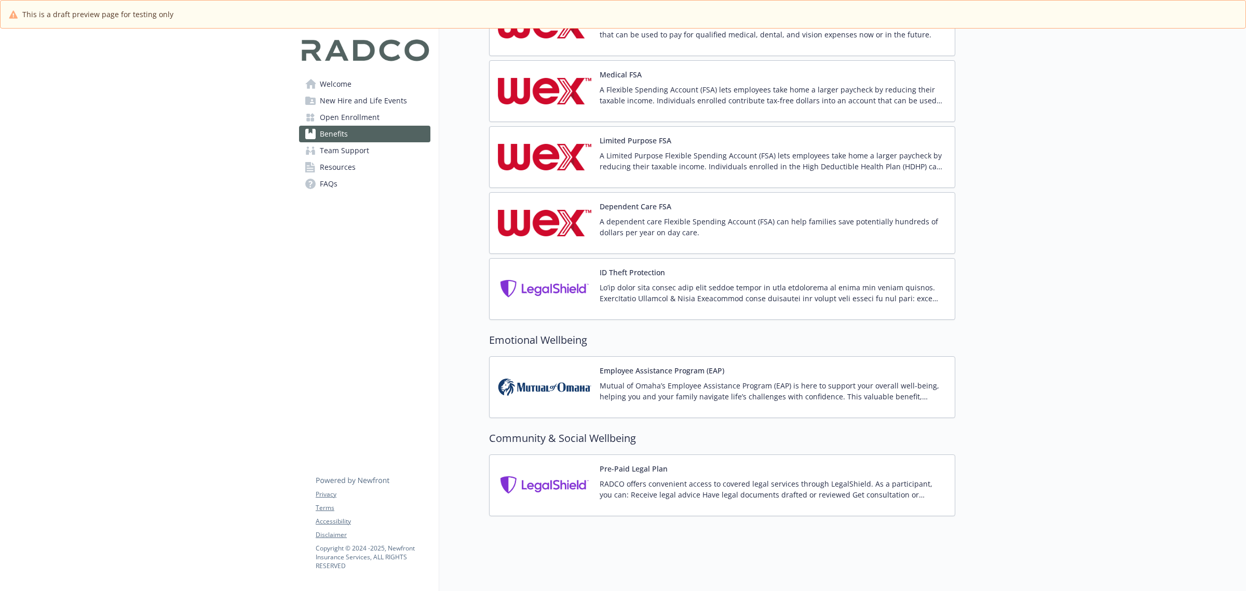
click at [557, 481] on img at bounding box center [544, 485] width 93 height 44
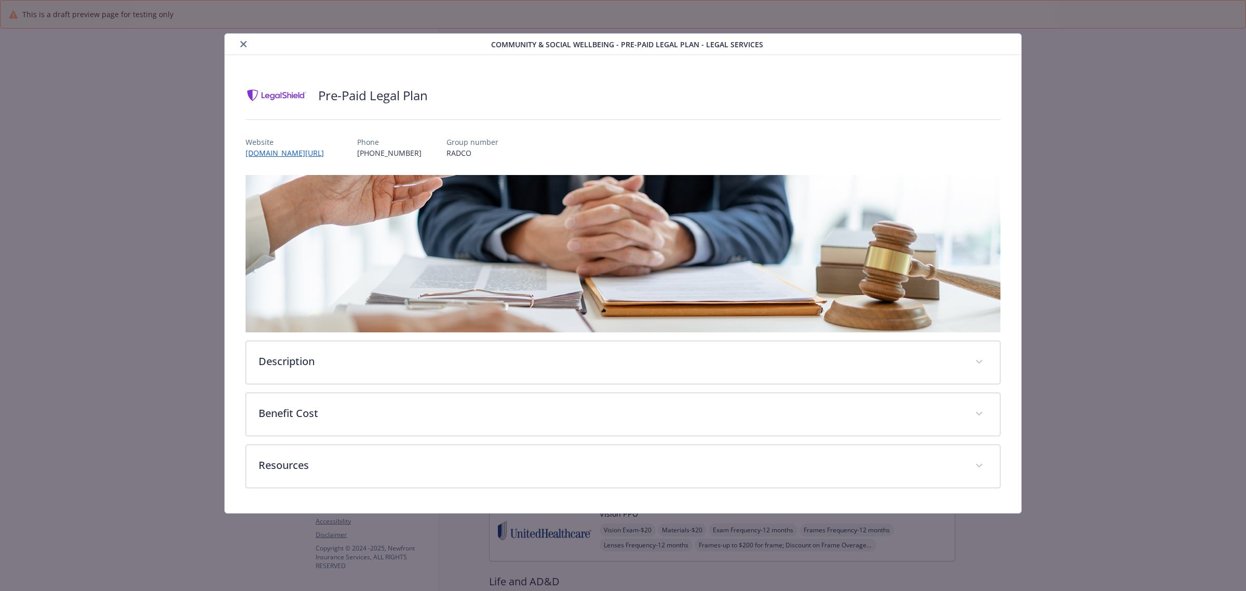
scroll to position [1213, 0]
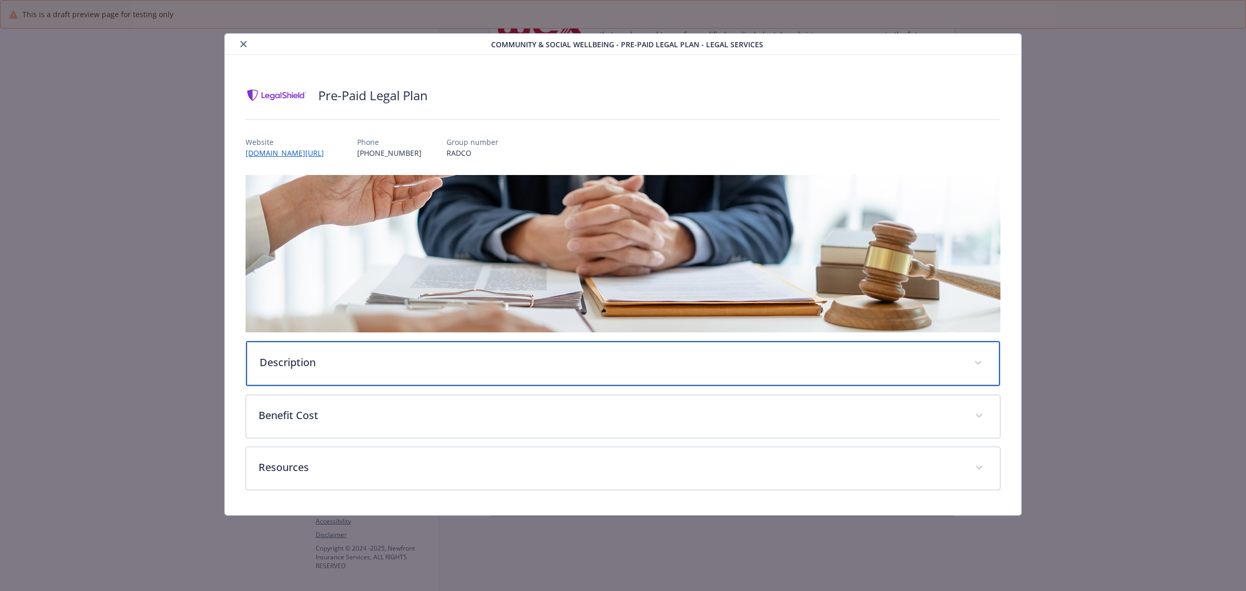
click at [309, 356] on p "Description" at bounding box center [611, 363] width 702 height 16
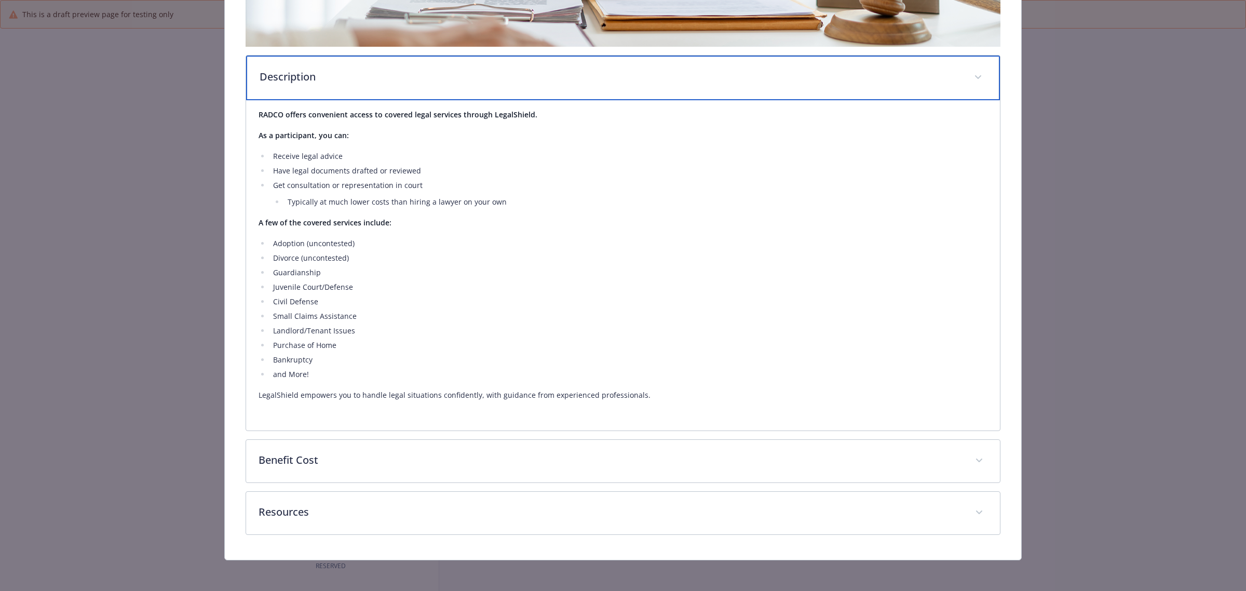
scroll to position [287, 0]
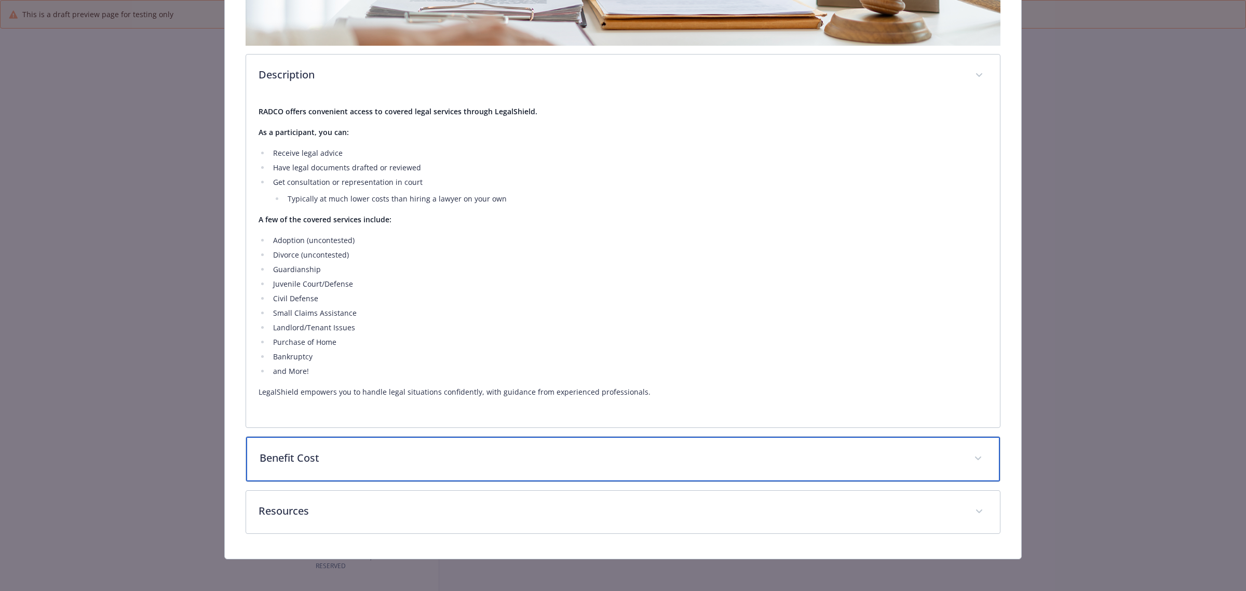
click at [318, 446] on div "Benefit Cost" at bounding box center [623, 459] width 754 height 45
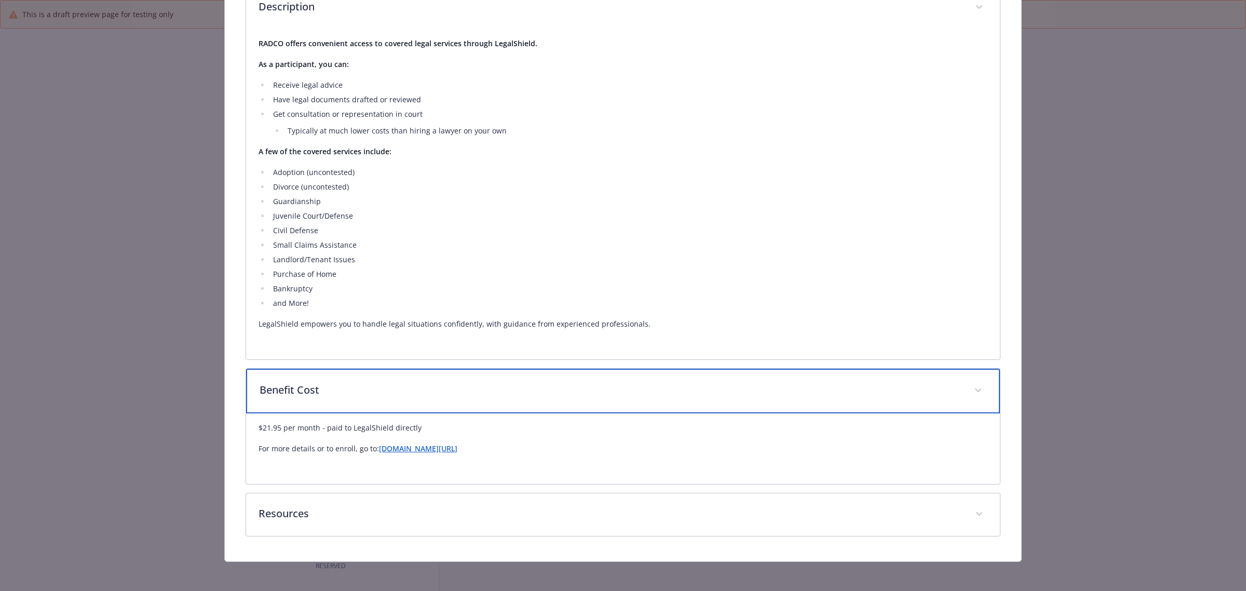
scroll to position [357, 0]
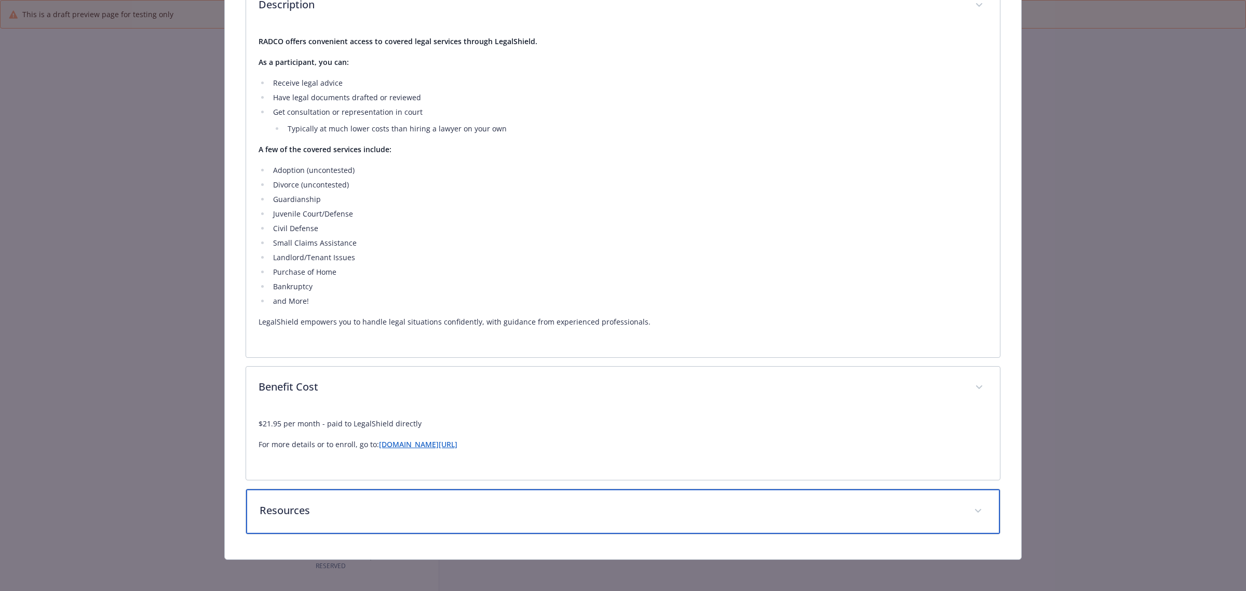
click at [317, 517] on p "Resources" at bounding box center [611, 511] width 702 height 16
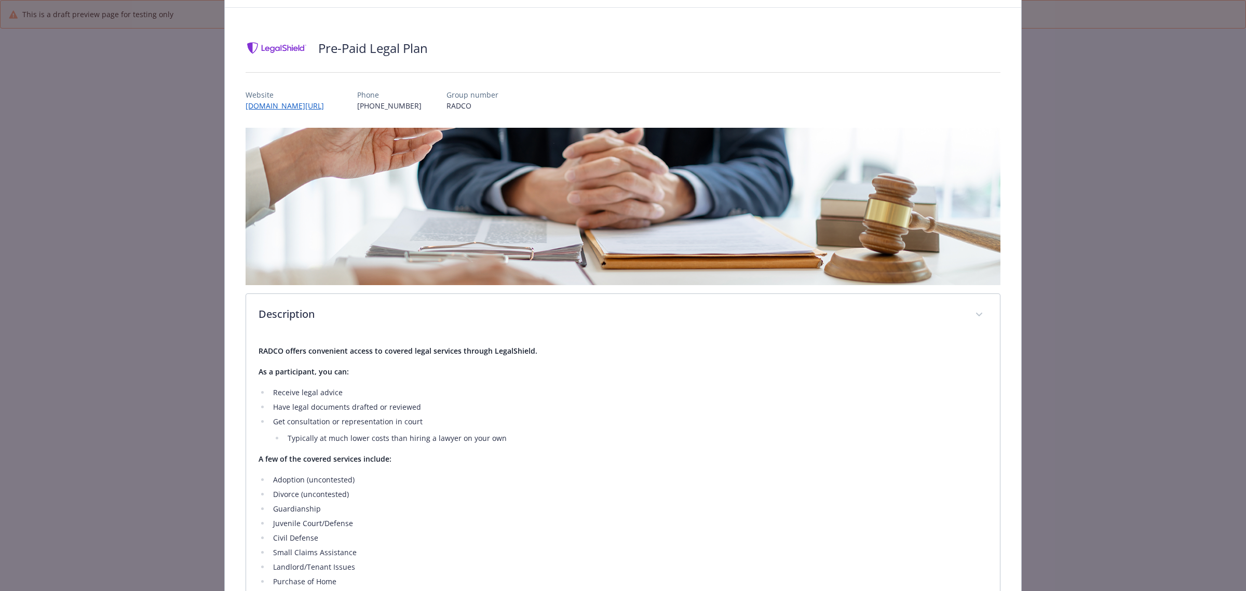
scroll to position [0, 0]
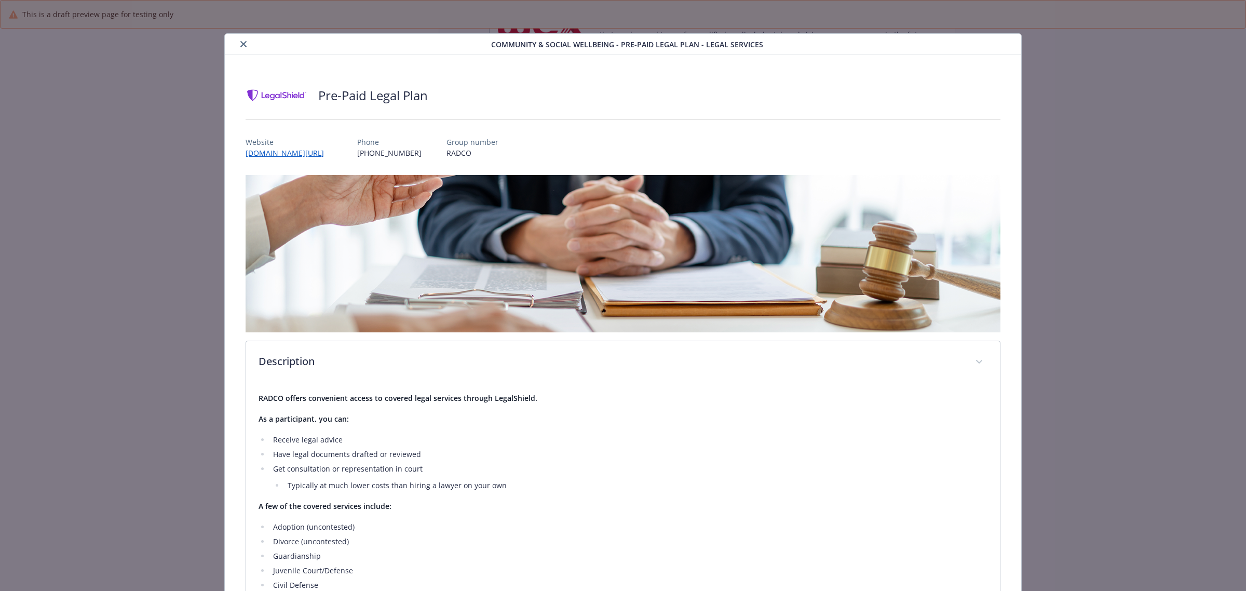
click at [240, 47] on icon "close" at bounding box center [243, 44] width 6 height 6
